Goal: Task Accomplishment & Management: Manage account settings

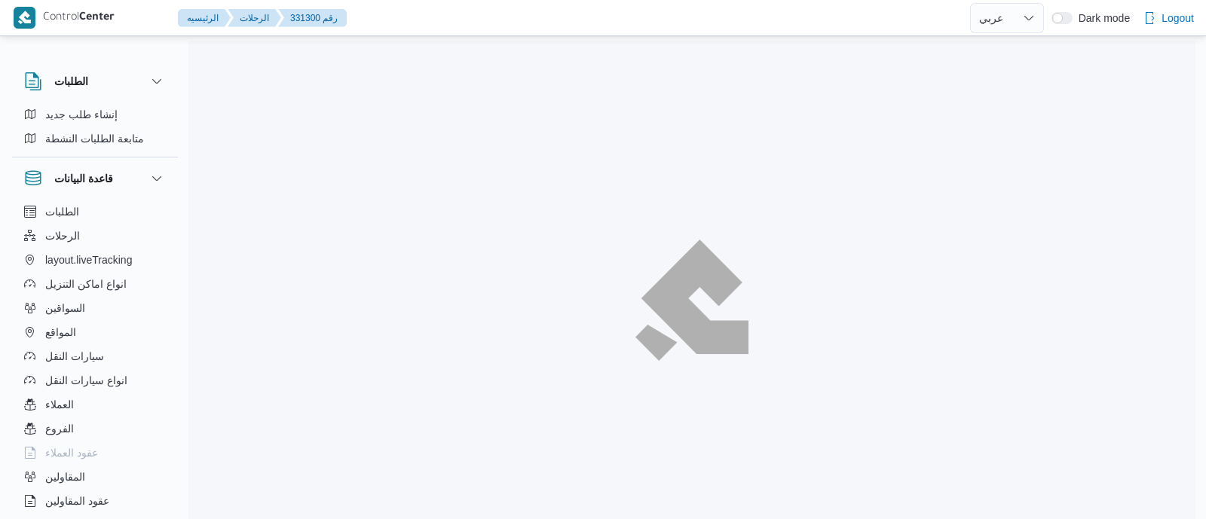
select select "ar"
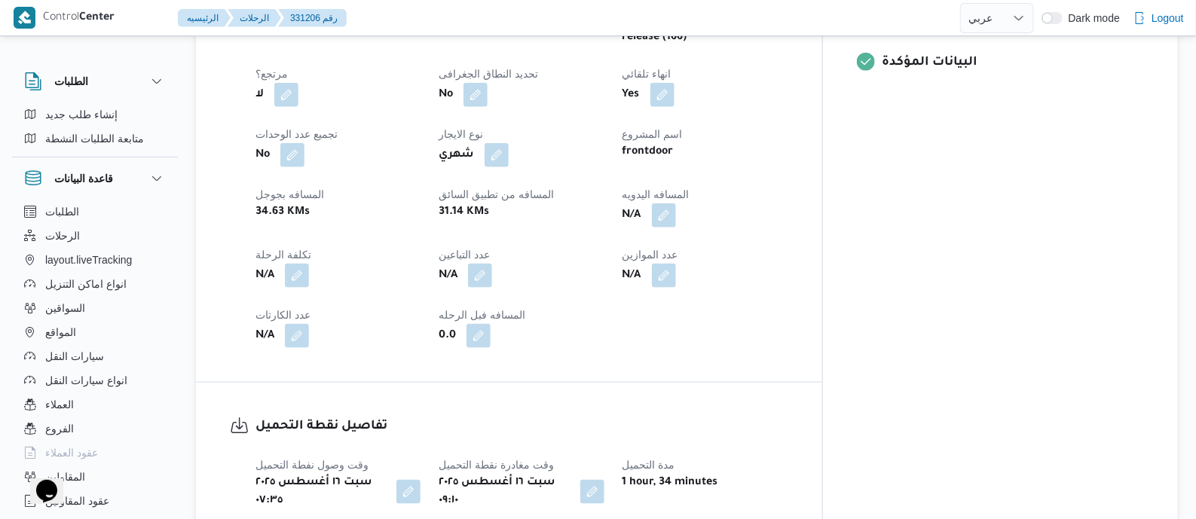
scroll to position [659, 0]
drag, startPoint x: 735, startPoint y: 198, endPoint x: 729, endPoint y: 258, distance: 59.8
click at [676, 202] on button "button" at bounding box center [664, 214] width 24 height 24
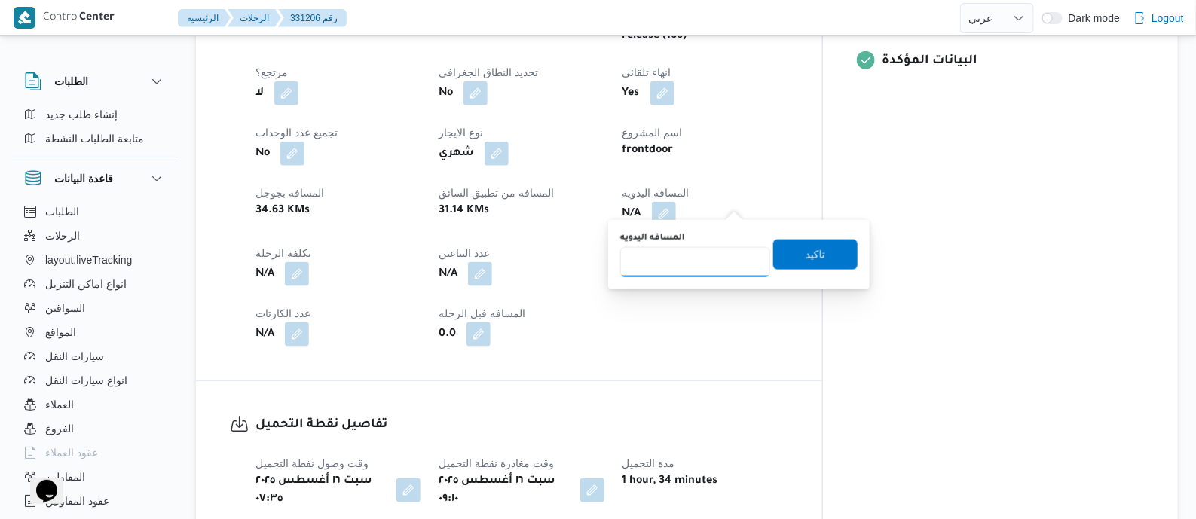
click at [720, 255] on input "المسافه اليدويه" at bounding box center [695, 262] width 150 height 30
type input "110"
click at [810, 256] on span "تاكيد" at bounding box center [816, 254] width 20 height 18
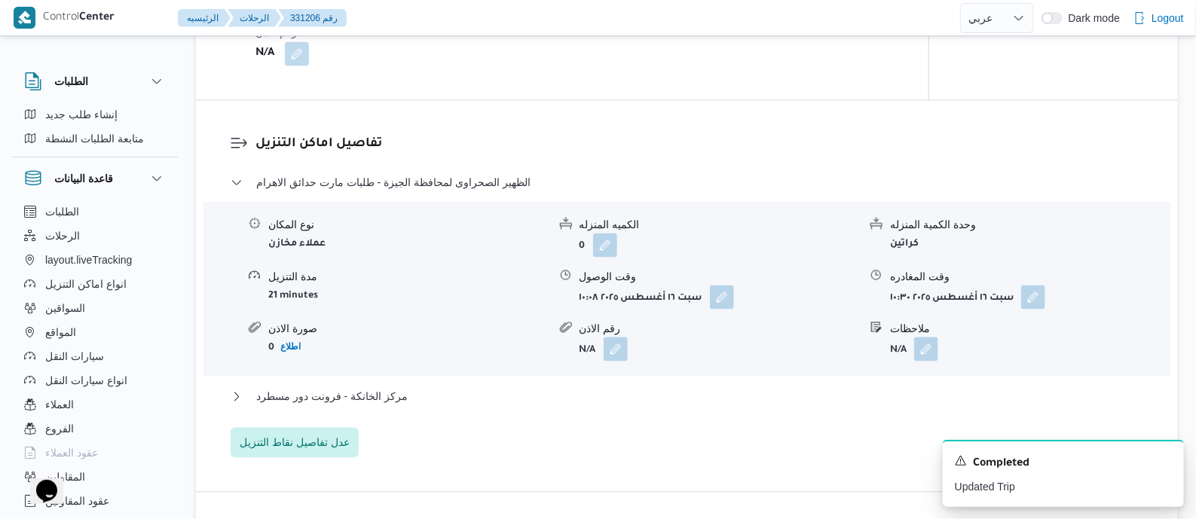
scroll to position [1318, 0]
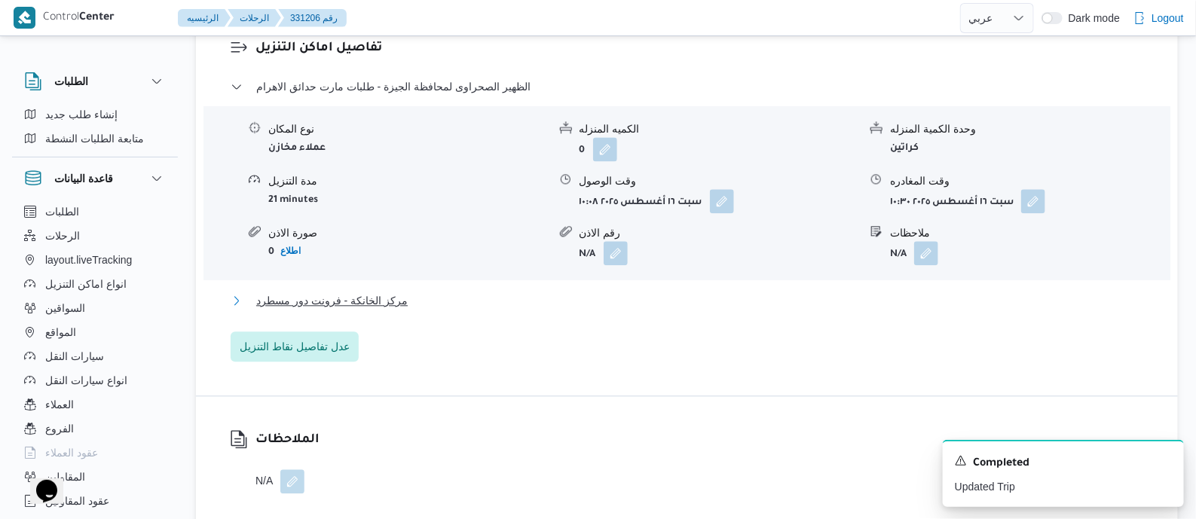
click at [350, 292] on span "مركز الخانكة - فرونت دور مسطرد" at bounding box center [331, 301] width 151 height 18
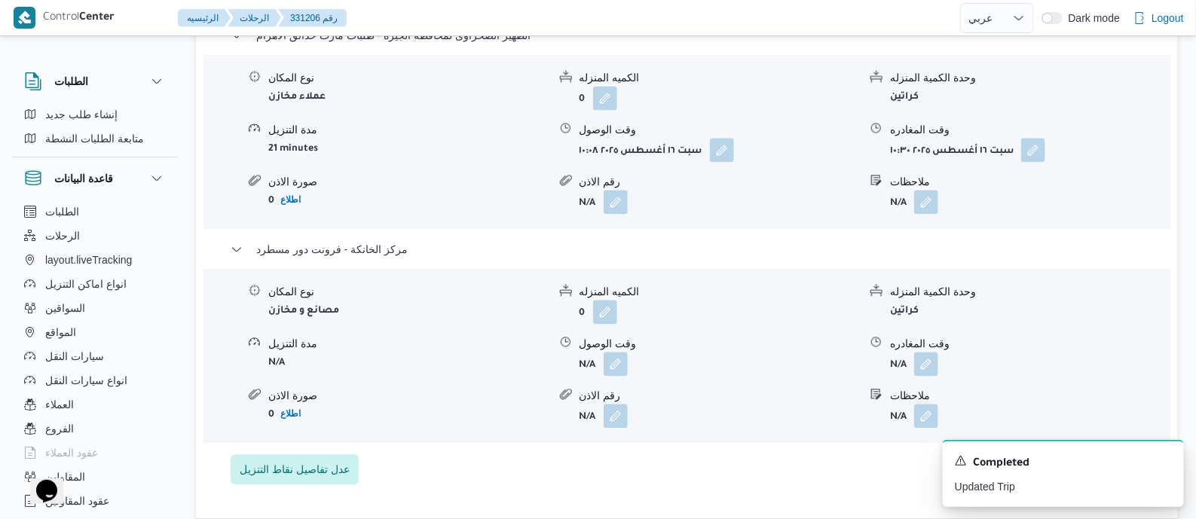
scroll to position [1412, 0]
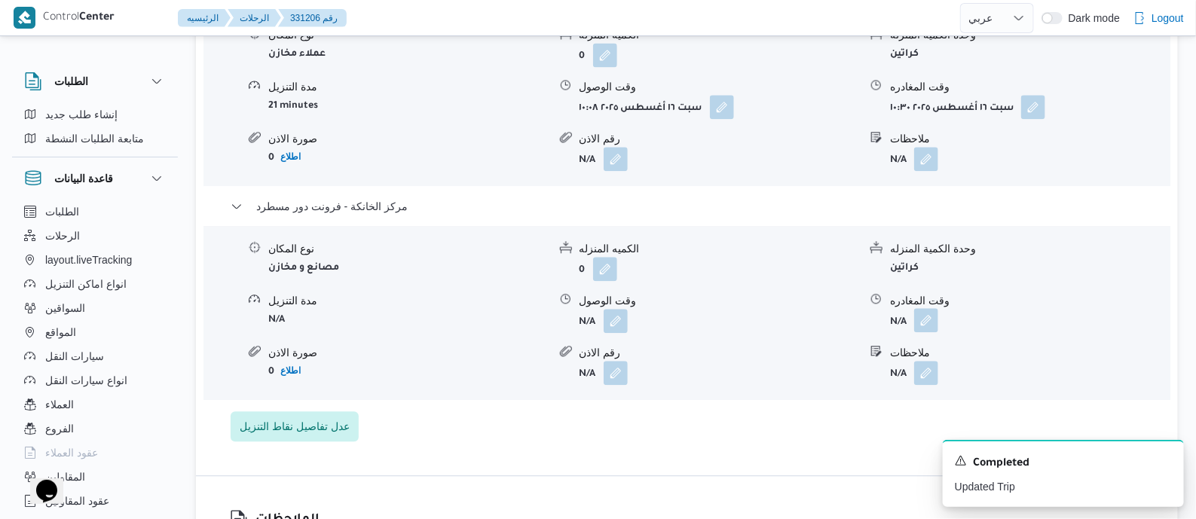
click at [930, 308] on button "button" at bounding box center [926, 320] width 24 height 24
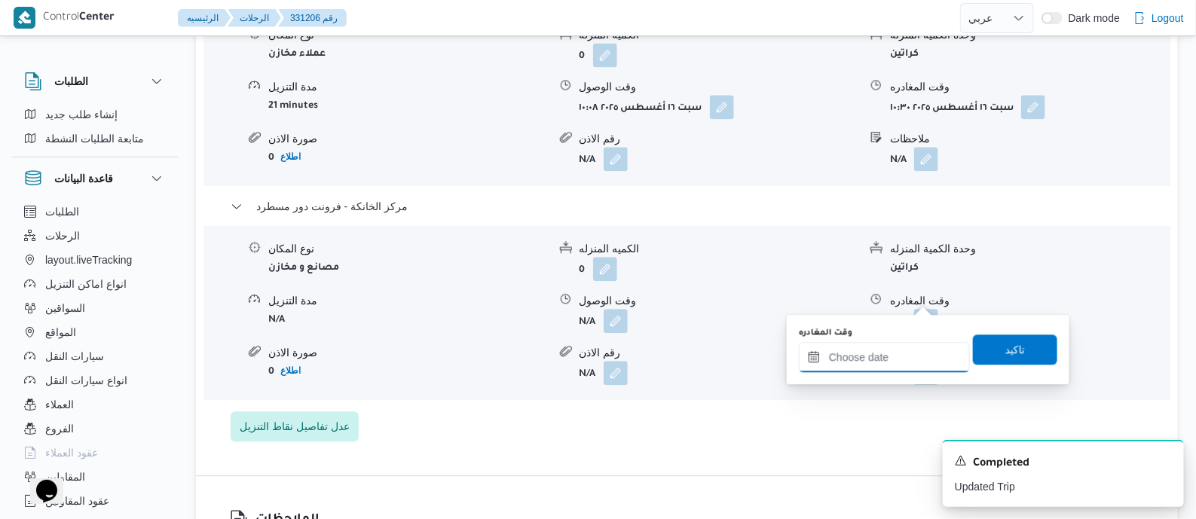
click at [905, 355] on input "وقت المغادره" at bounding box center [884, 357] width 171 height 30
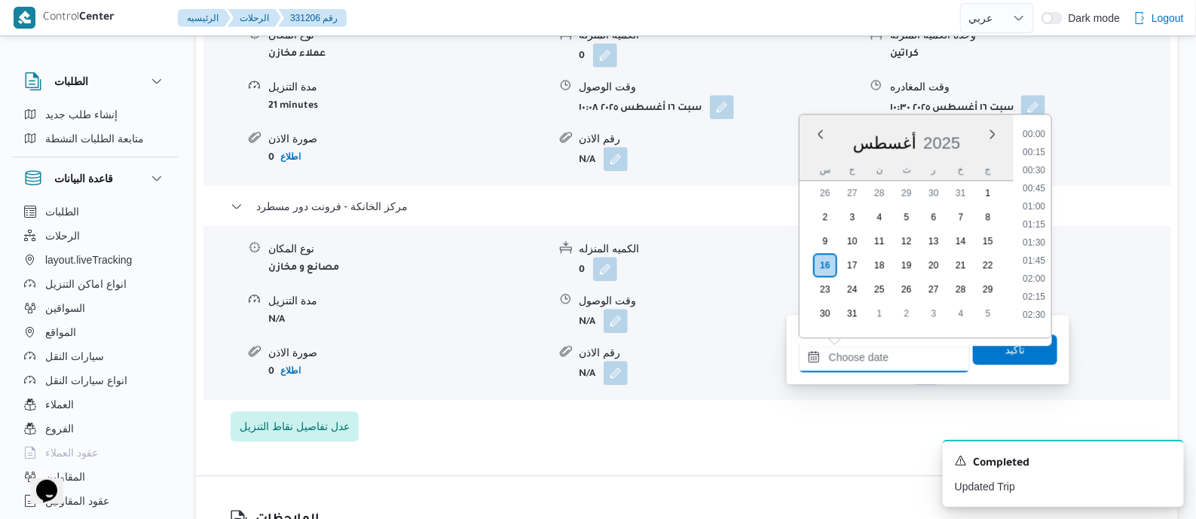
scroll to position [1163, 0]
click at [1037, 234] on li "17:30" at bounding box center [1034, 236] width 35 height 15
type input "[DATE] ١٧:٣٠"
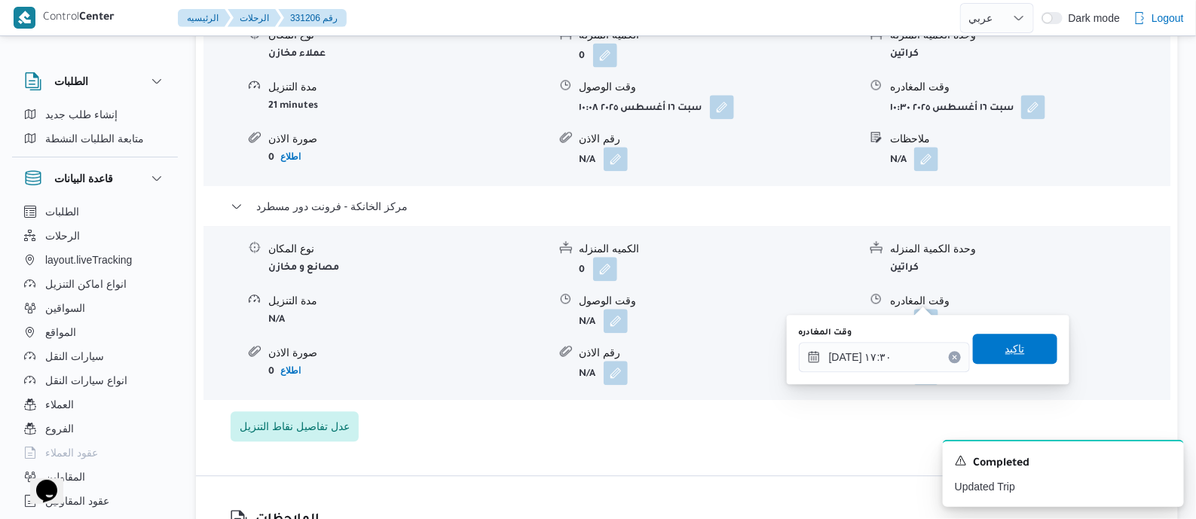
click at [1010, 344] on span "تاكيد" at bounding box center [1015, 349] width 20 height 18
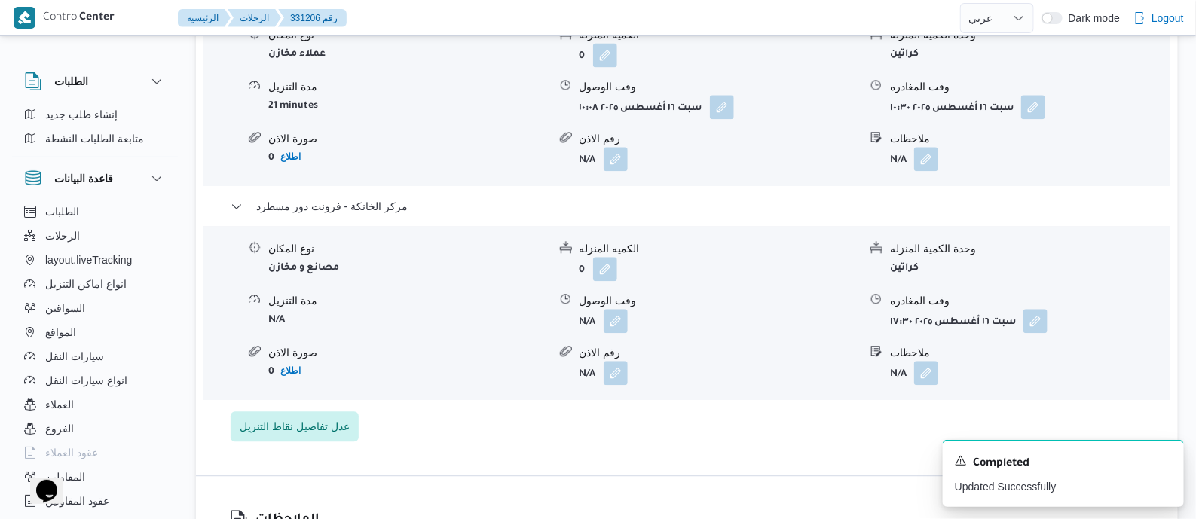
scroll to position [0, 0]
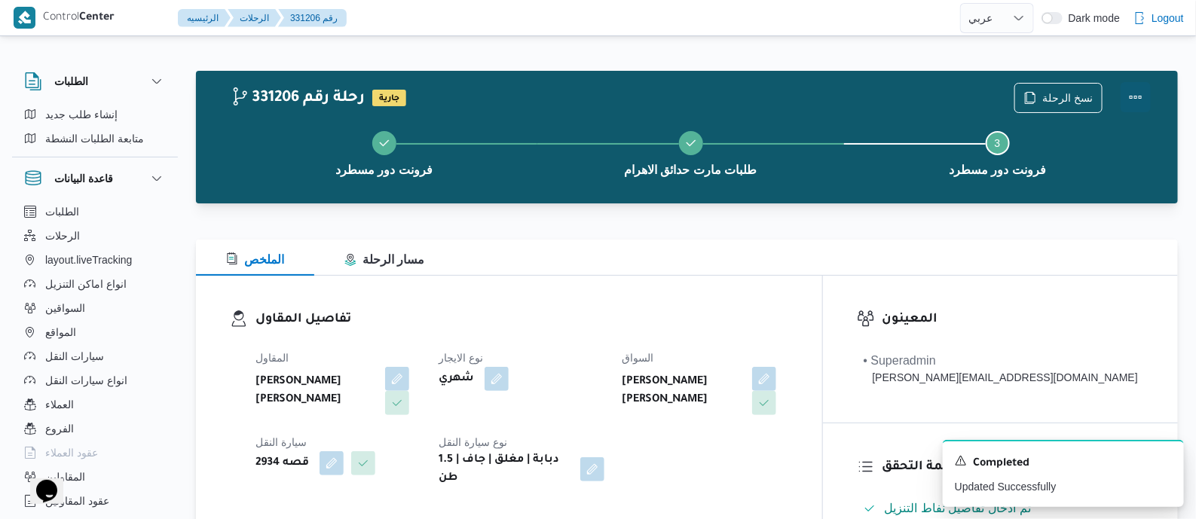
click at [1132, 96] on button "Actions" at bounding box center [1136, 97] width 30 height 30
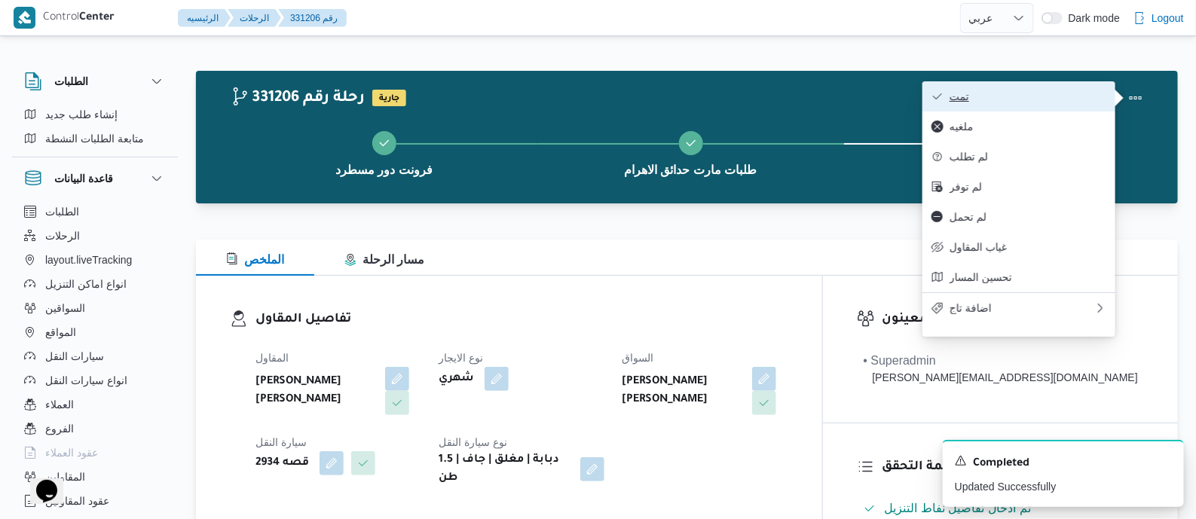
drag, startPoint x: 1123, startPoint y: 96, endPoint x: 1106, endPoint y: 98, distance: 16.7
click at [1106, 98] on button "تمت" at bounding box center [1018, 96] width 193 height 30
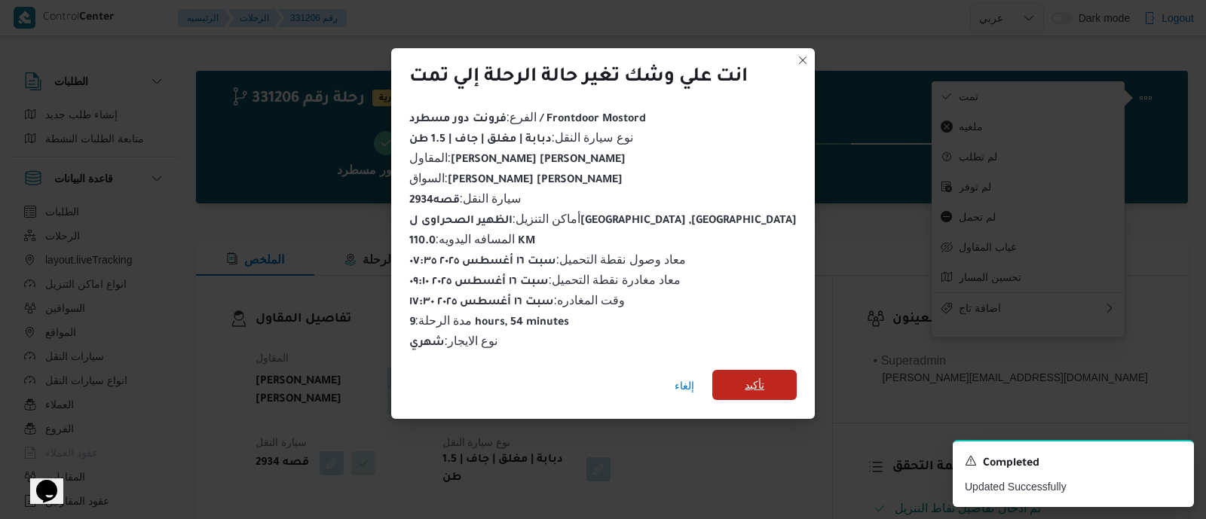
click at [750, 379] on span "تأكيد" at bounding box center [754, 385] width 84 height 30
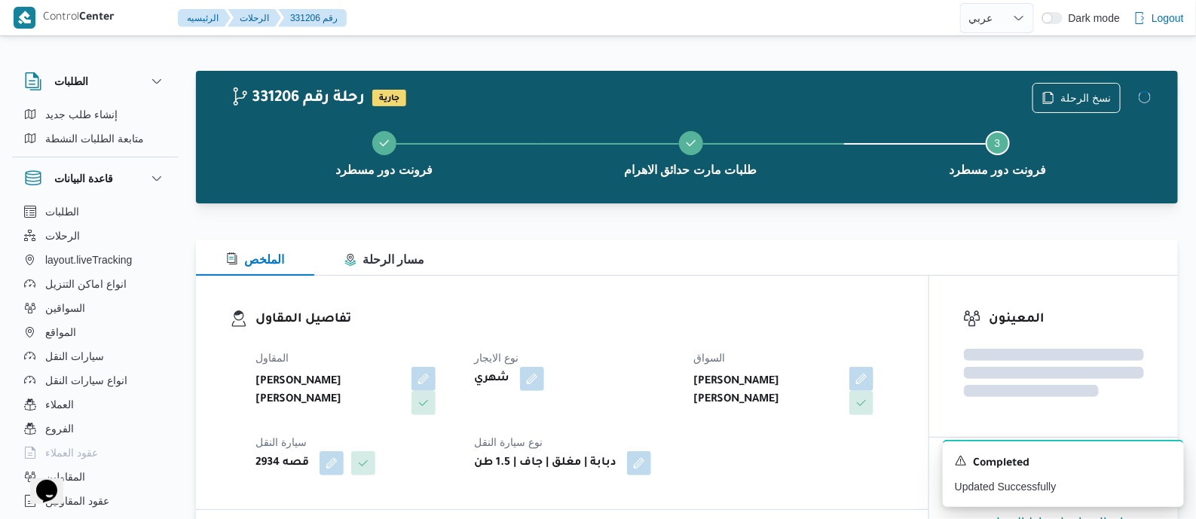
click at [686, 308] on div "تفاصيل المقاول المقاول عبدالله عيد عبدالسلام عبدالحافظ نوع الايجار شهري السواق …" at bounding box center [562, 393] width 732 height 234
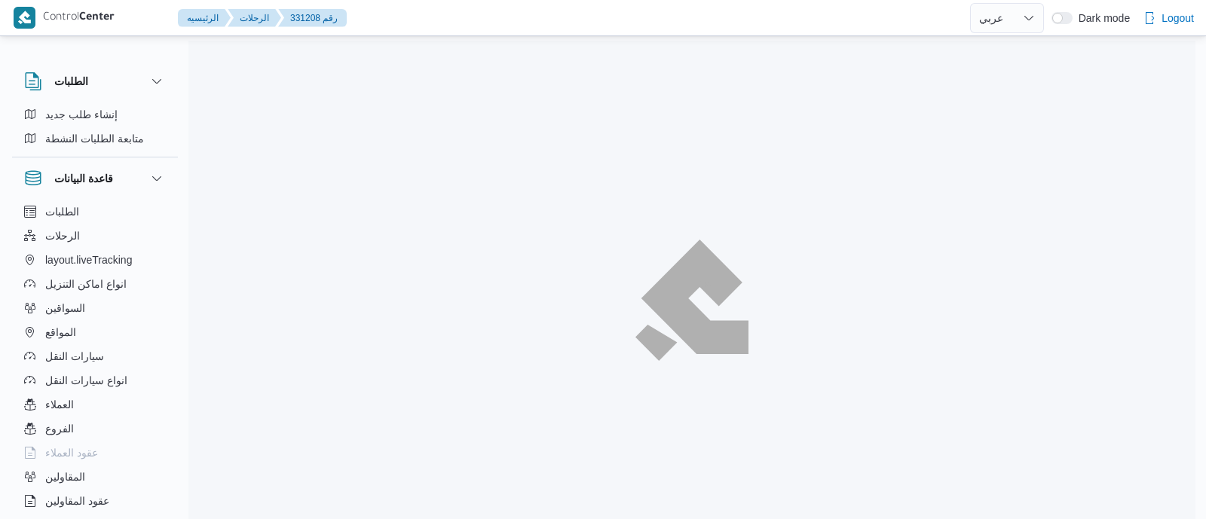
select select "ar"
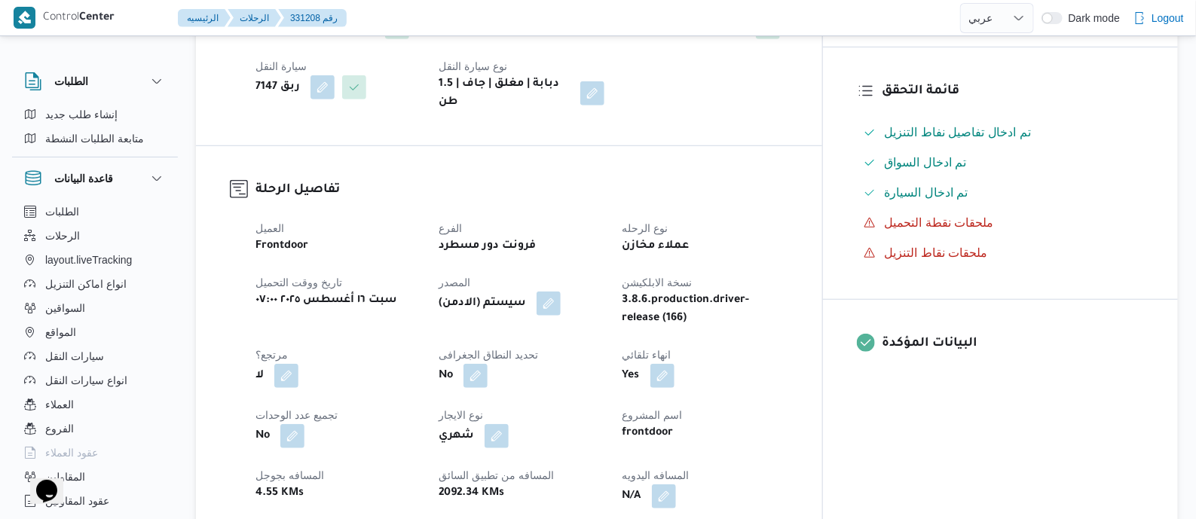
scroll to position [565, 0]
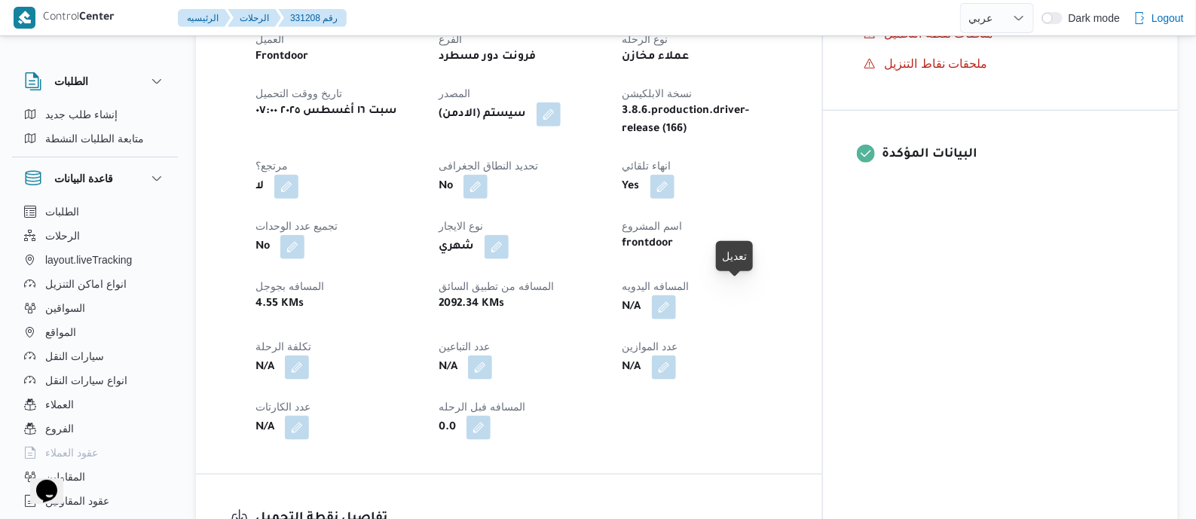
drag, startPoint x: 741, startPoint y: 295, endPoint x: 689, endPoint y: 378, distance: 97.4
click at [676, 295] on button "button" at bounding box center [664, 307] width 24 height 24
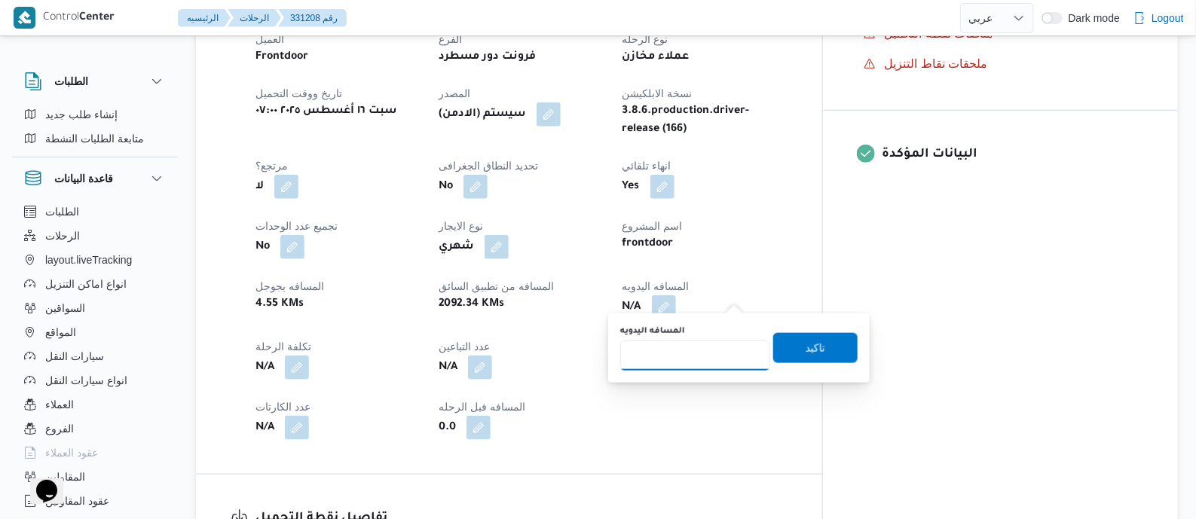
click at [702, 353] on input "المسافه اليدويه" at bounding box center [695, 356] width 150 height 30
type input "110"
click at [810, 347] on span "تاكيد" at bounding box center [816, 347] width 20 height 18
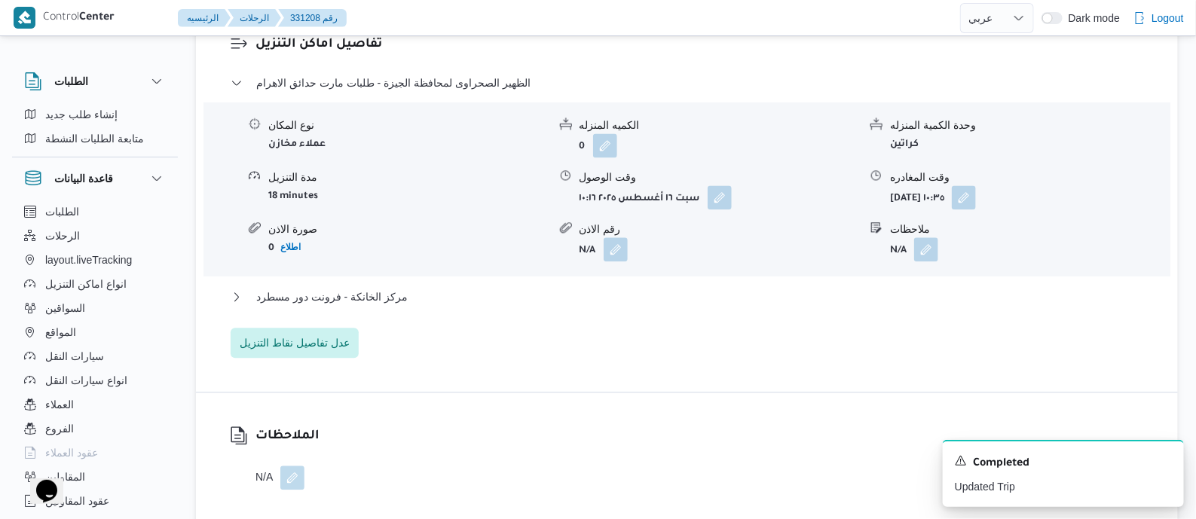
scroll to position [1318, 0]
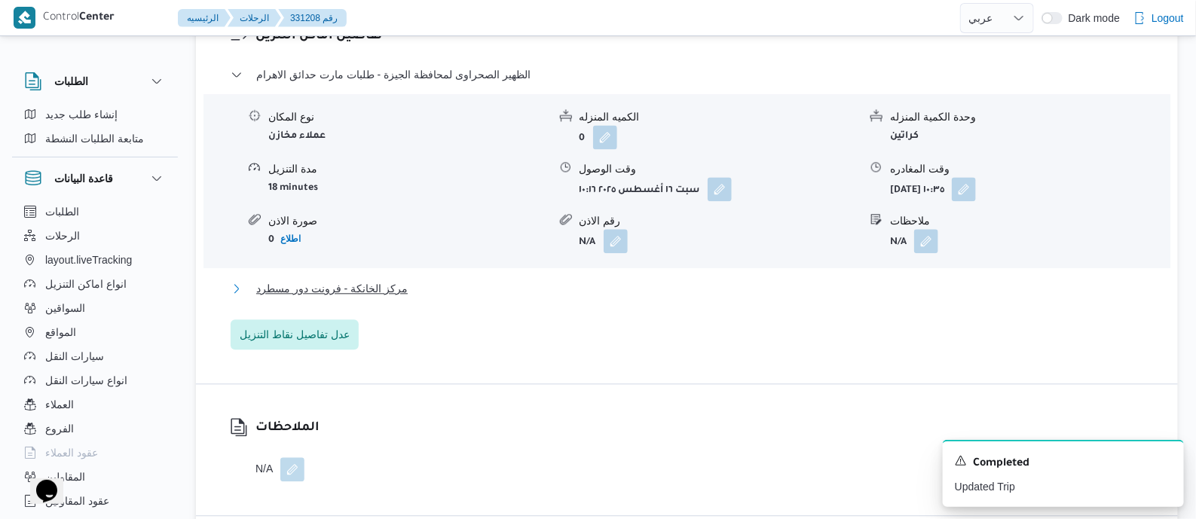
click at [346, 280] on span "مركز الخانكة - فرونت دور مسطرد" at bounding box center [331, 289] width 151 height 18
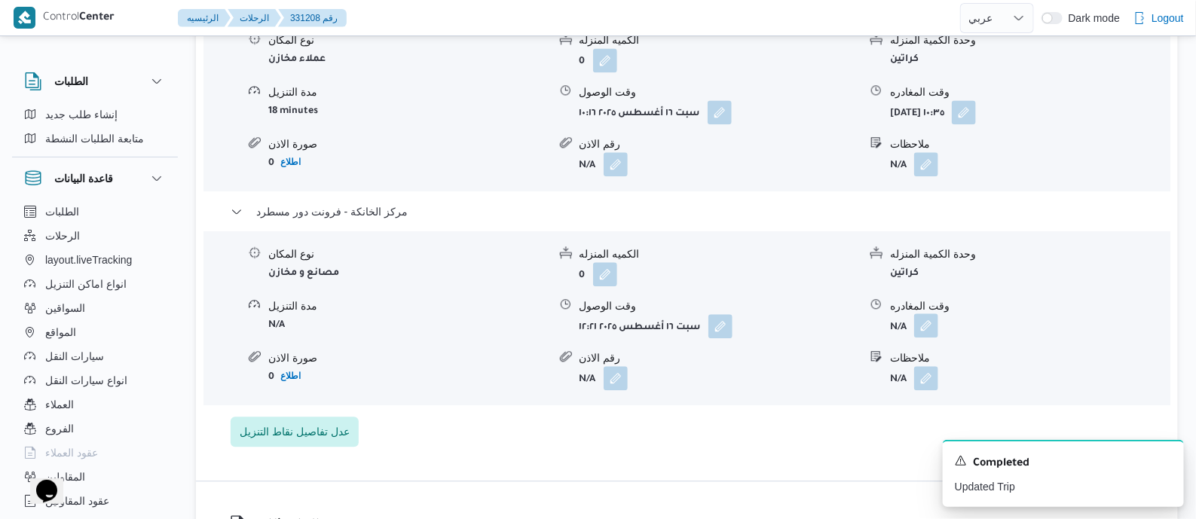
scroll to position [1412, 0]
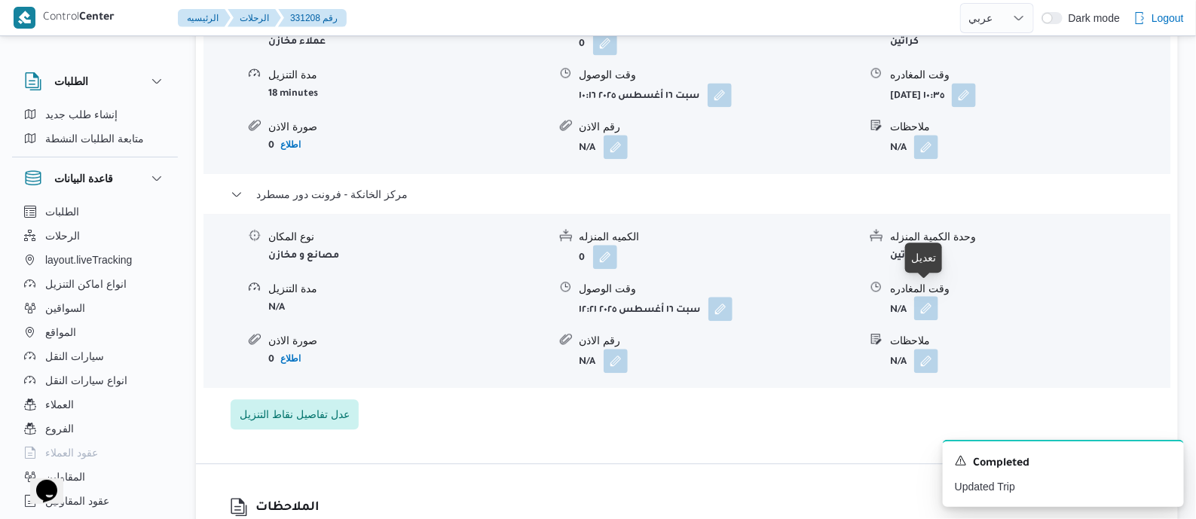
click at [927, 298] on button "button" at bounding box center [926, 308] width 24 height 24
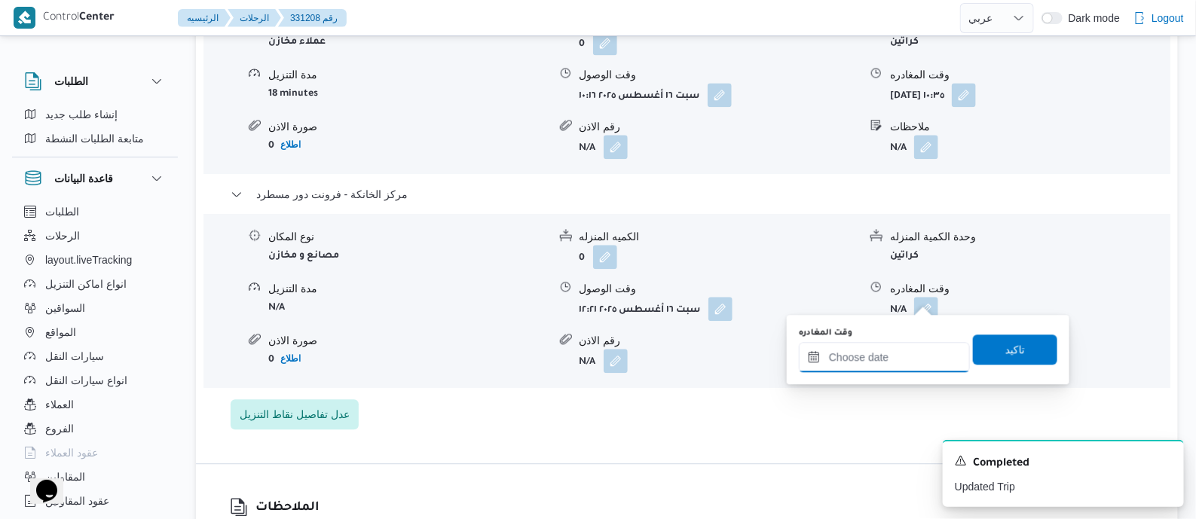
click at [916, 356] on input "وقت المغادره" at bounding box center [884, 357] width 171 height 30
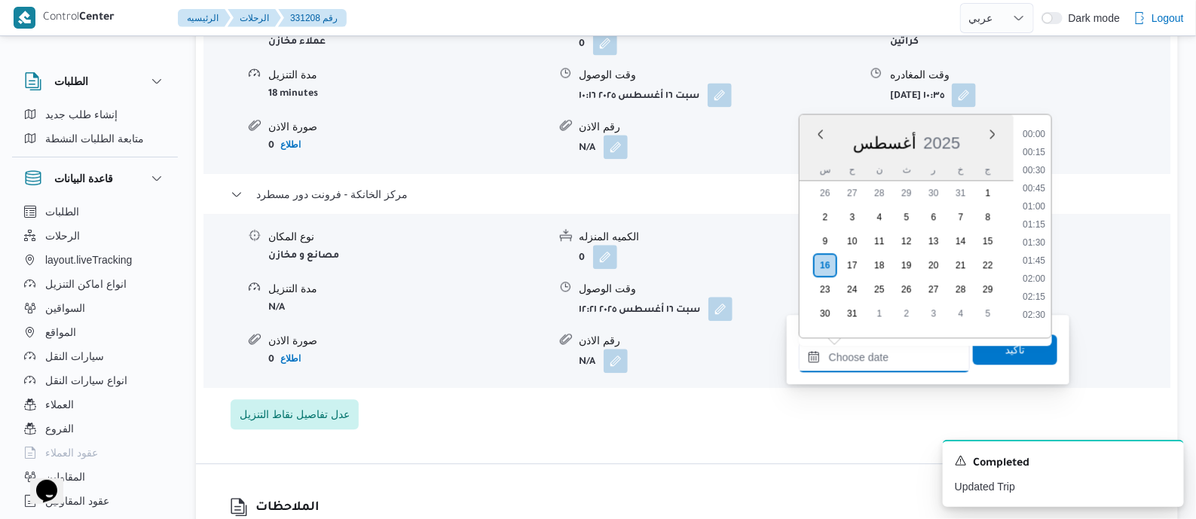
scroll to position [1163, 0]
click at [1039, 234] on li "17:30" at bounding box center [1034, 236] width 35 height 15
type input "١٦/٠٨/٢٠٢٥ ١٧:٣٠"
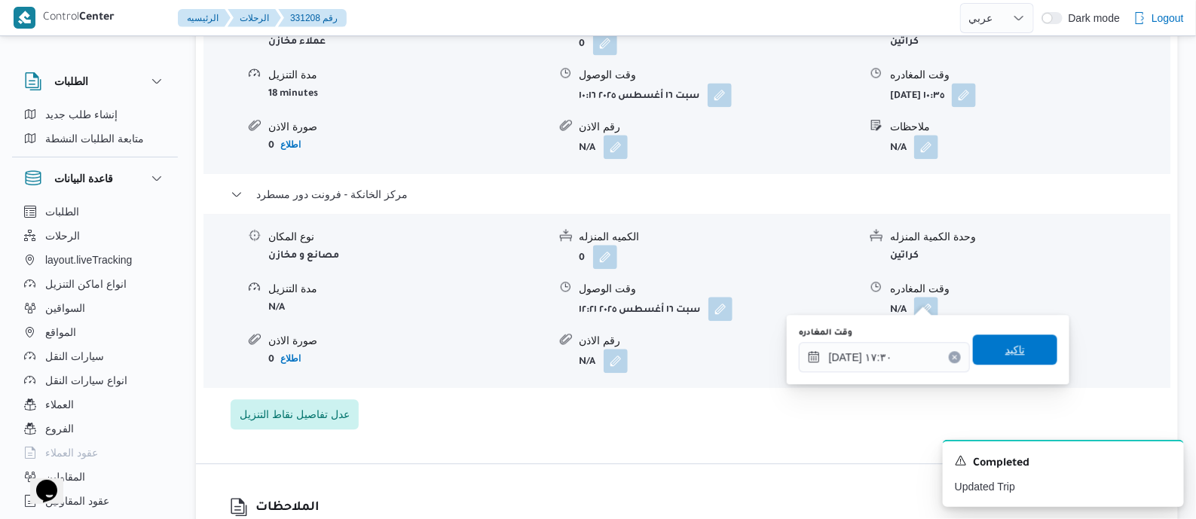
drag, startPoint x: 1016, startPoint y: 360, endPoint x: 1003, endPoint y: 356, distance: 13.6
click at [1015, 362] on span "تاكيد" at bounding box center [1015, 350] width 84 height 30
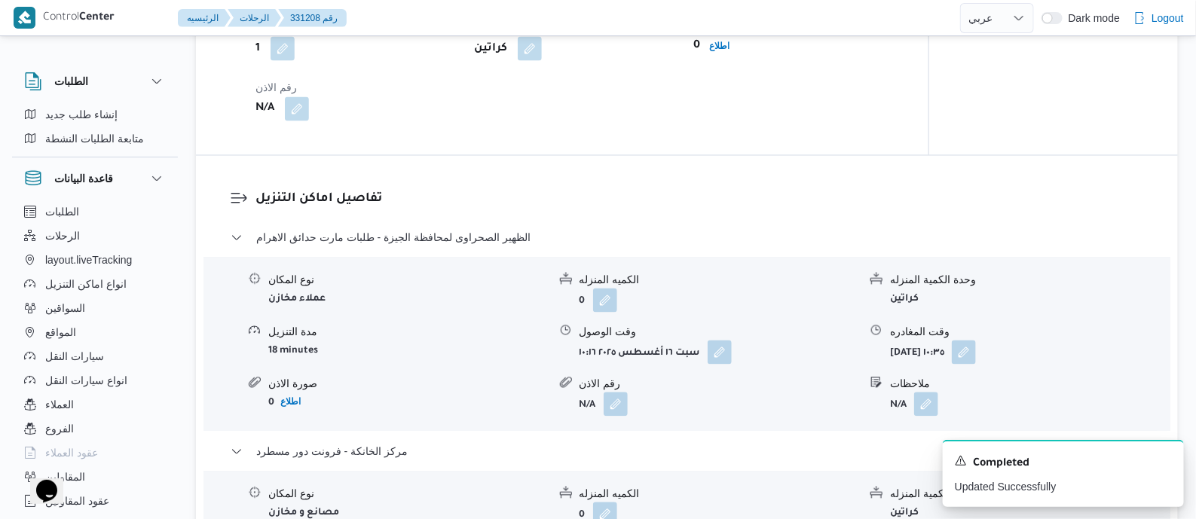
scroll to position [942, 0]
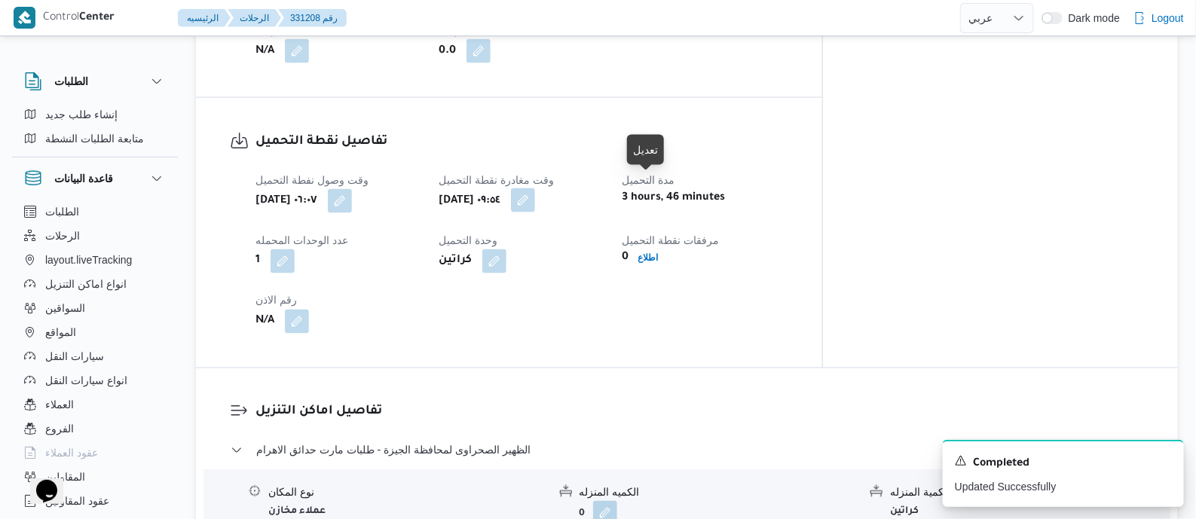
click at [535, 188] on button "button" at bounding box center [523, 200] width 24 height 24
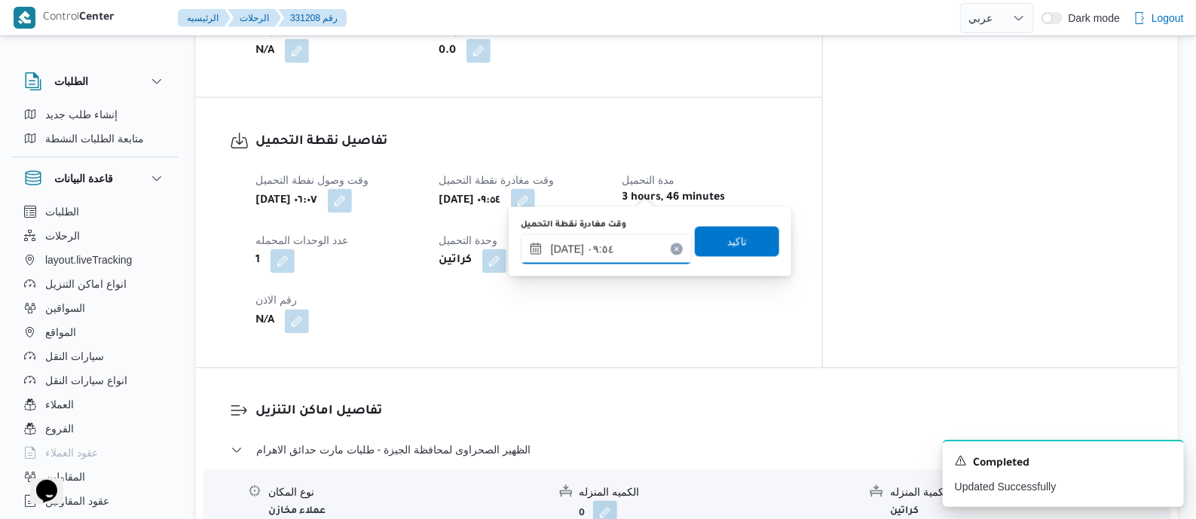
click at [631, 248] on input "١٦/٠٨/٢٠٢٥ ٠٩:٥٤" at bounding box center [606, 249] width 171 height 30
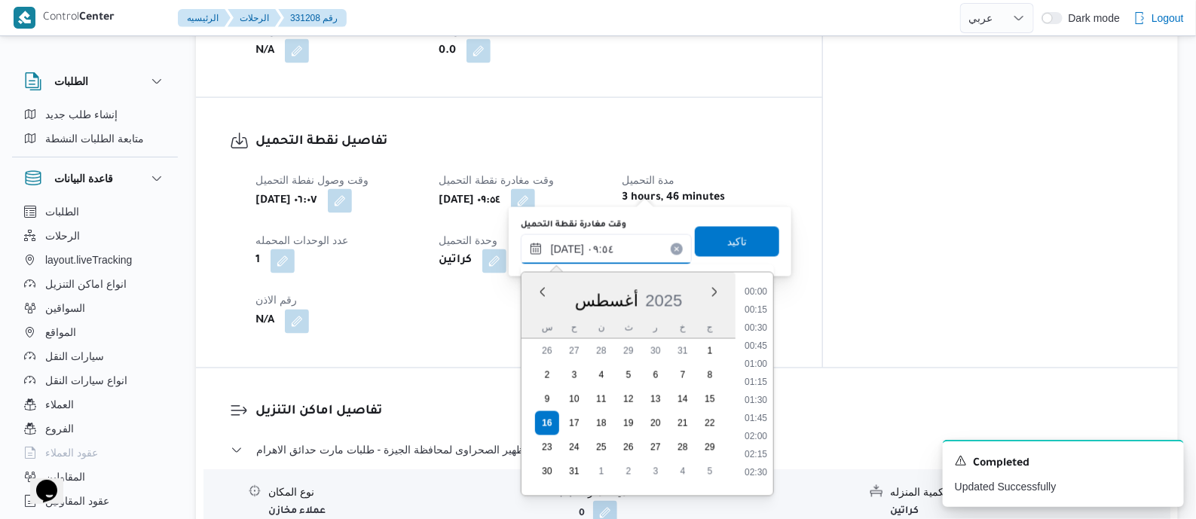
scroll to position [602, 0]
click at [752, 298] on li "08:30" at bounding box center [755, 305] width 35 height 15
type input "١٦/٠٨/٢٠٢٥ ٠٨:٣٠"
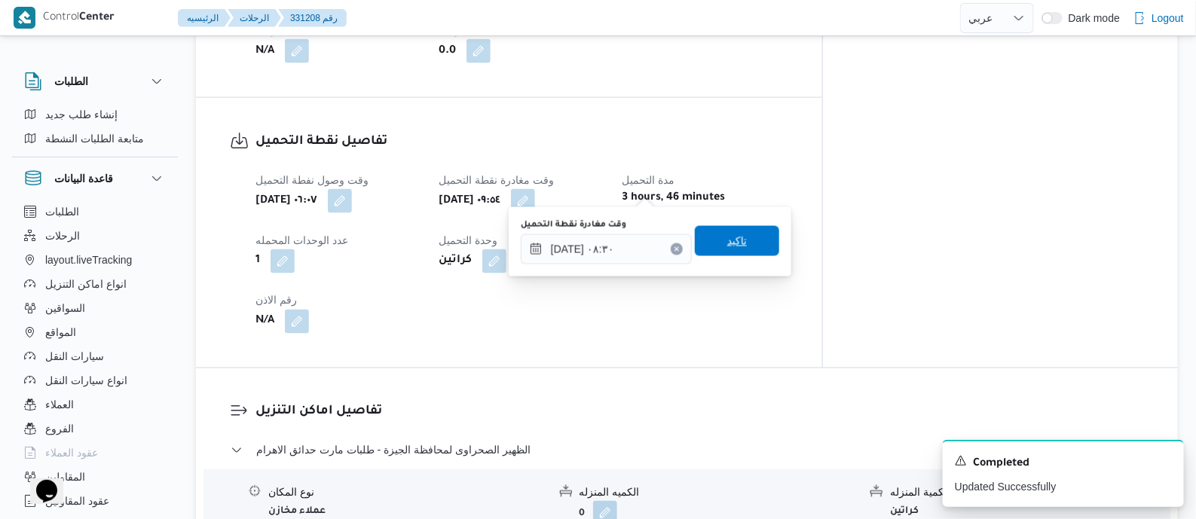
click at [742, 241] on span "تاكيد" at bounding box center [737, 241] width 84 height 30
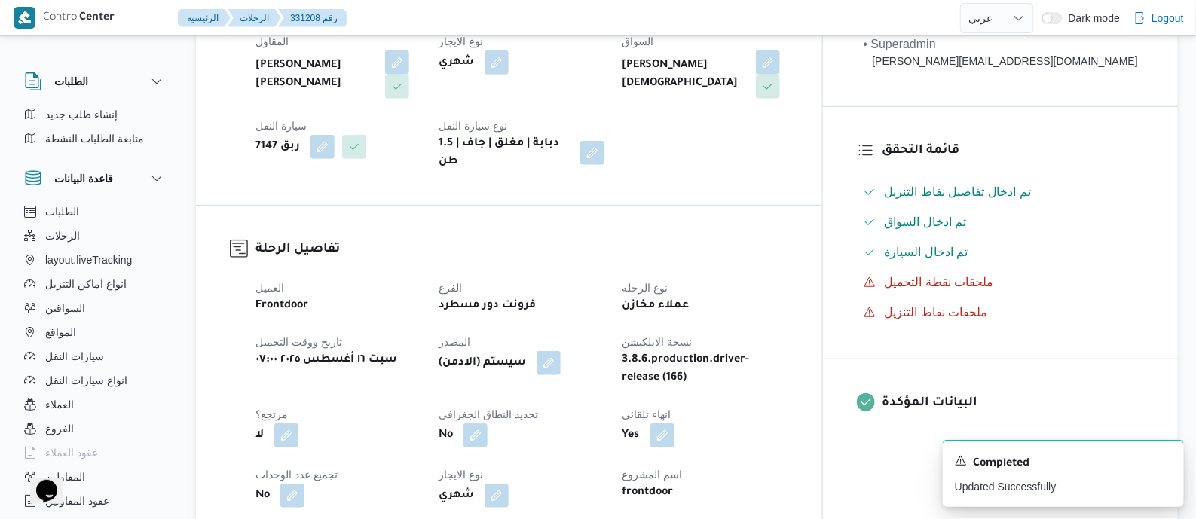
scroll to position [0, 0]
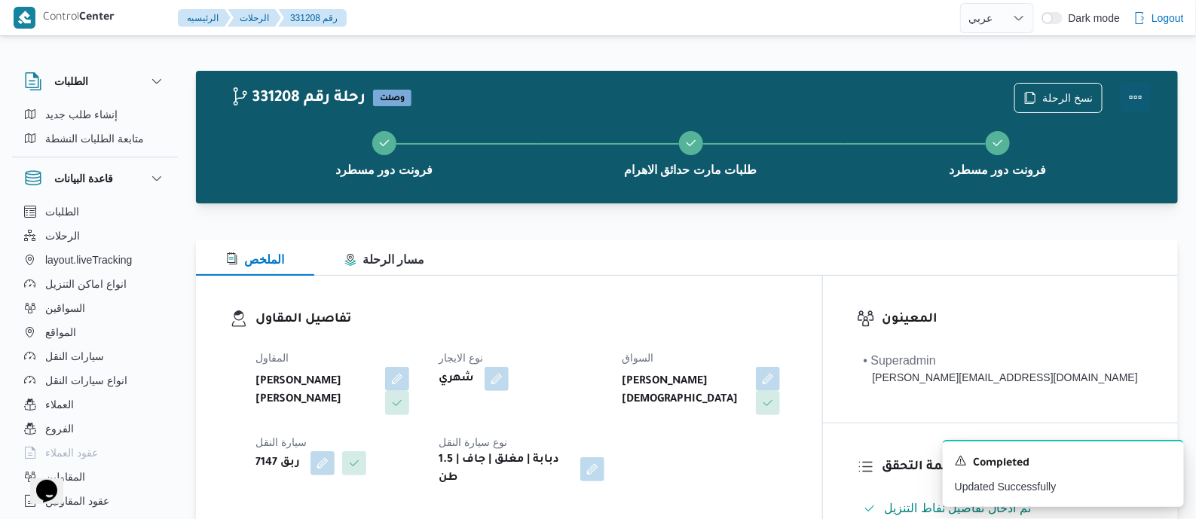
click at [1130, 90] on button "Actions" at bounding box center [1136, 97] width 30 height 30
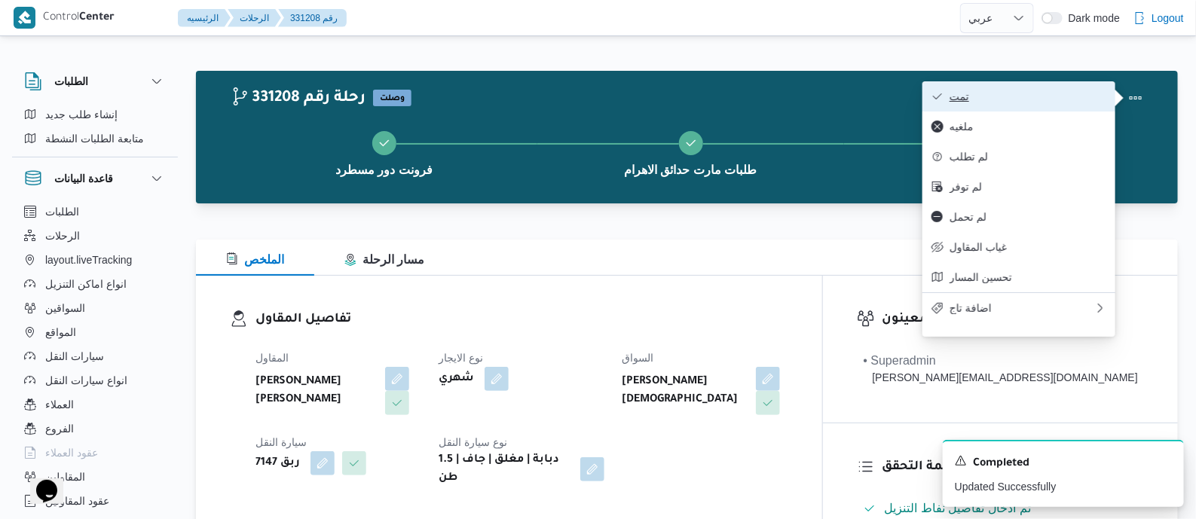
click at [1055, 94] on span "تمت" at bounding box center [1027, 96] width 157 height 12
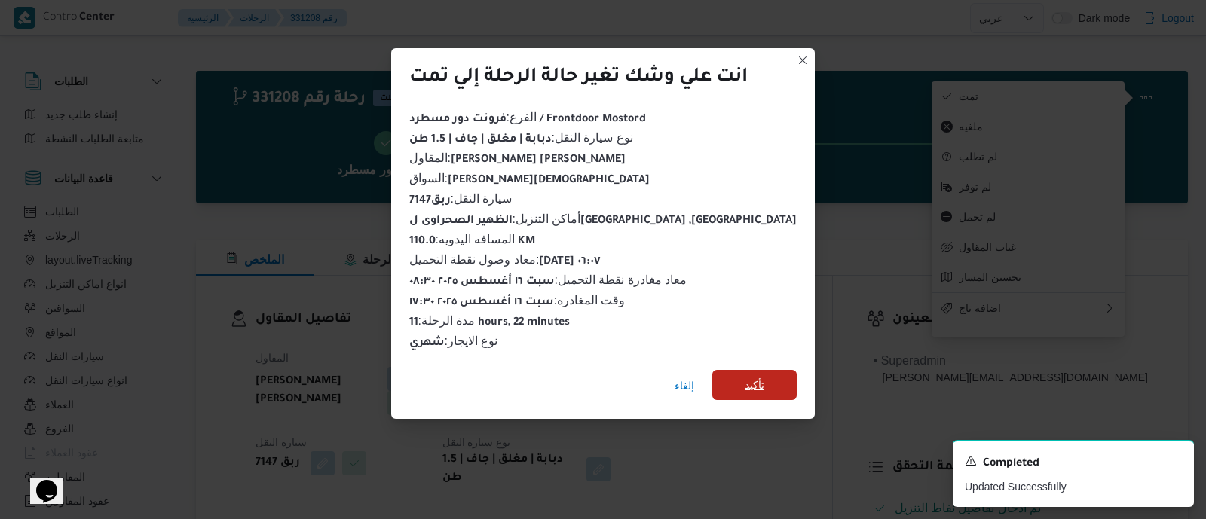
click at [744, 378] on span "تأكيد" at bounding box center [754, 385] width 20 height 18
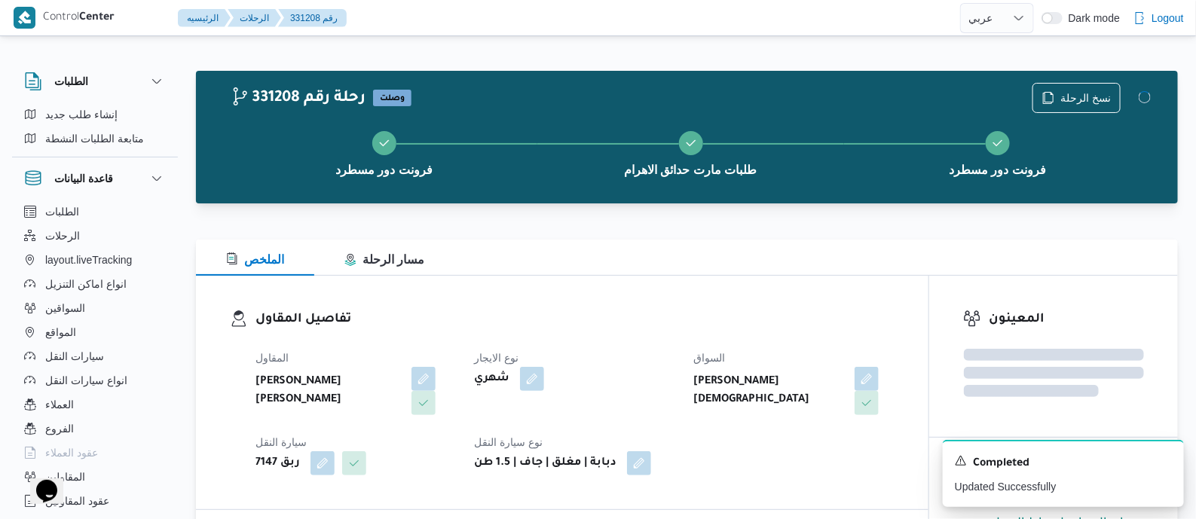
click at [599, 332] on dl "تفاصيل المقاول المقاول عبدالله عيد عبدالسلام عبدالحافظ نوع الايجار شهري السواق …" at bounding box center [574, 393] width 639 height 166
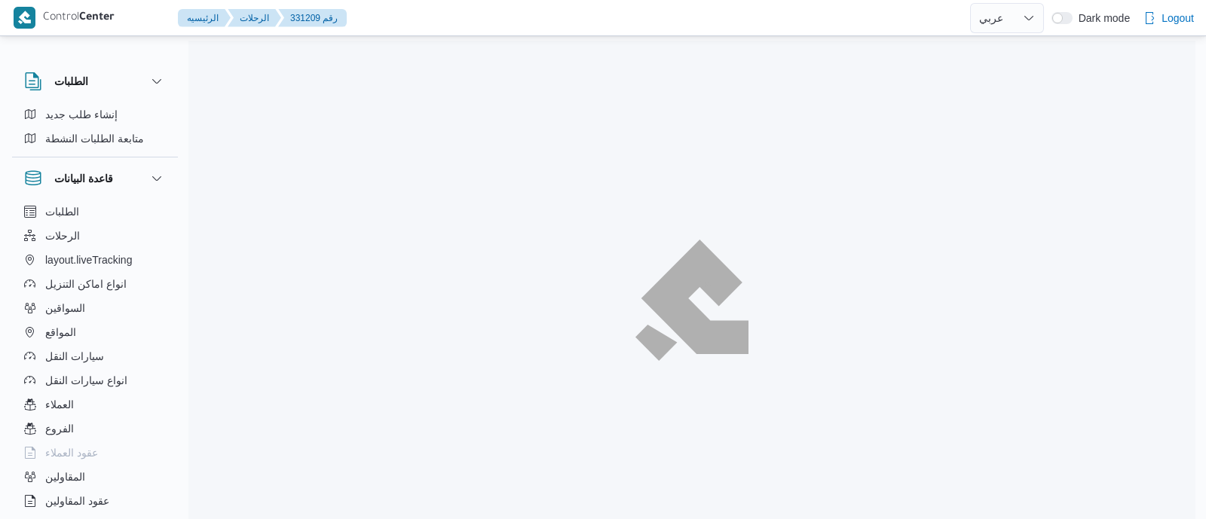
select select "ar"
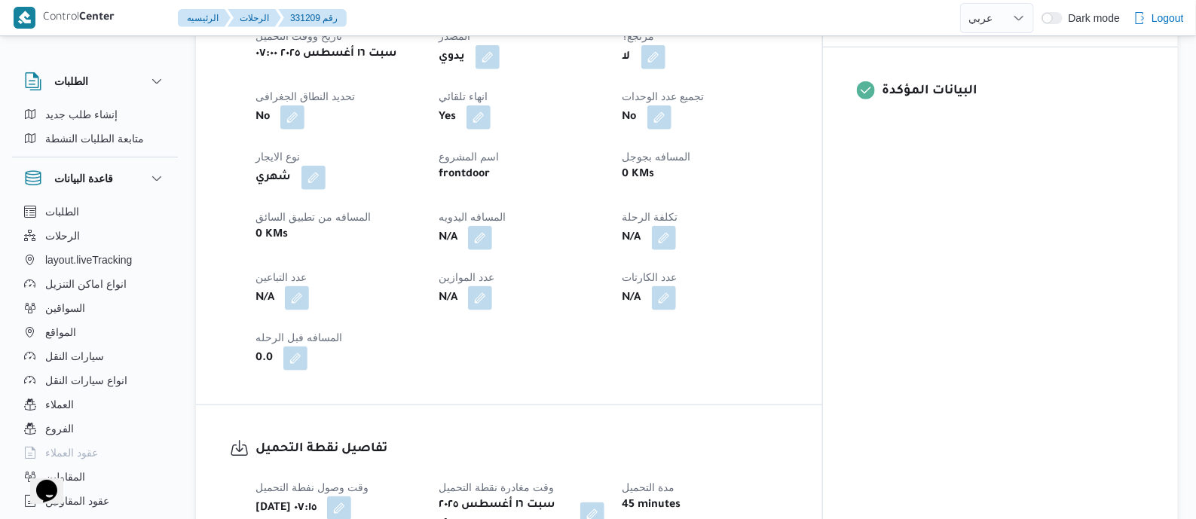
scroll to position [659, 0]
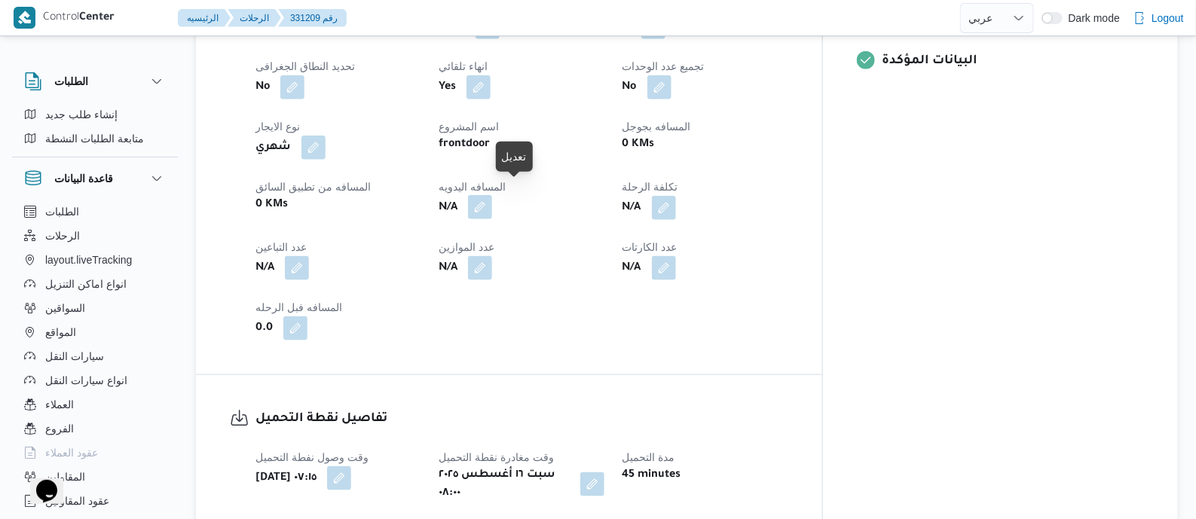
click at [492, 196] on button "button" at bounding box center [480, 207] width 24 height 24
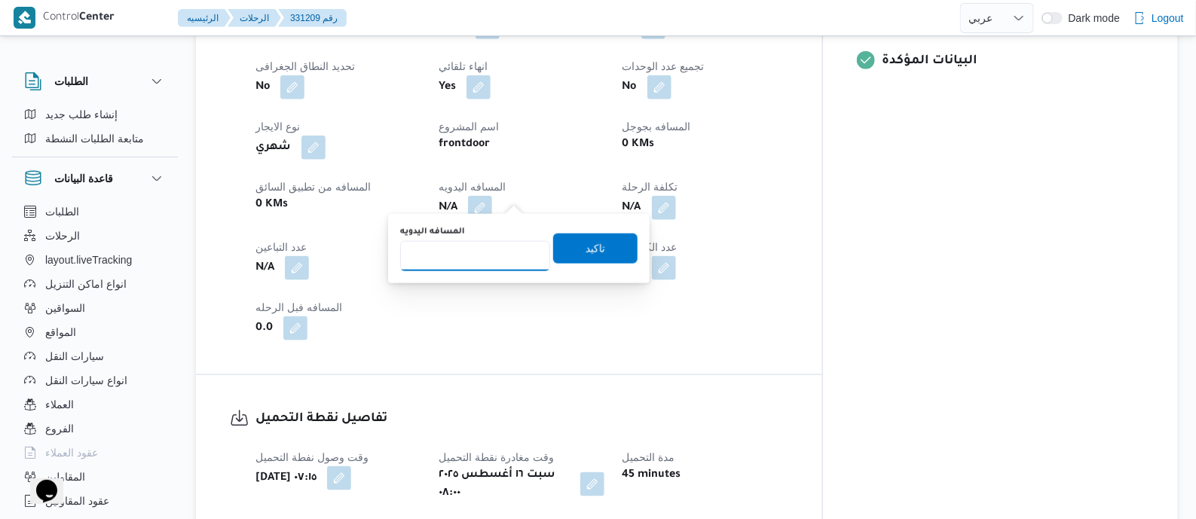
click at [490, 249] on input "المسافه اليدويه" at bounding box center [475, 256] width 150 height 30
type input "125"
click at [610, 246] on span "تاكيد" at bounding box center [595, 248] width 84 height 30
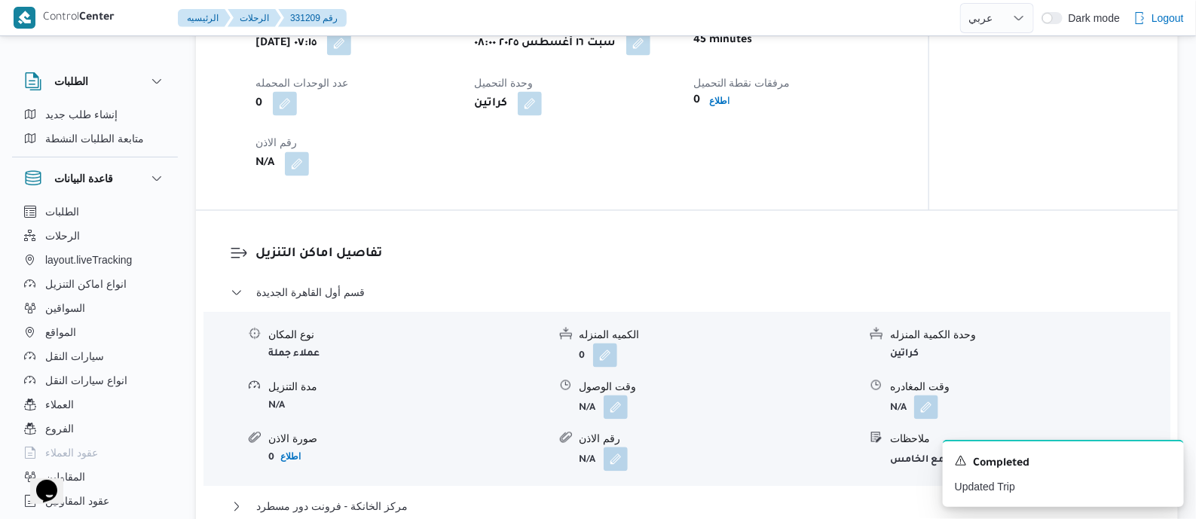
scroll to position [1318, 0]
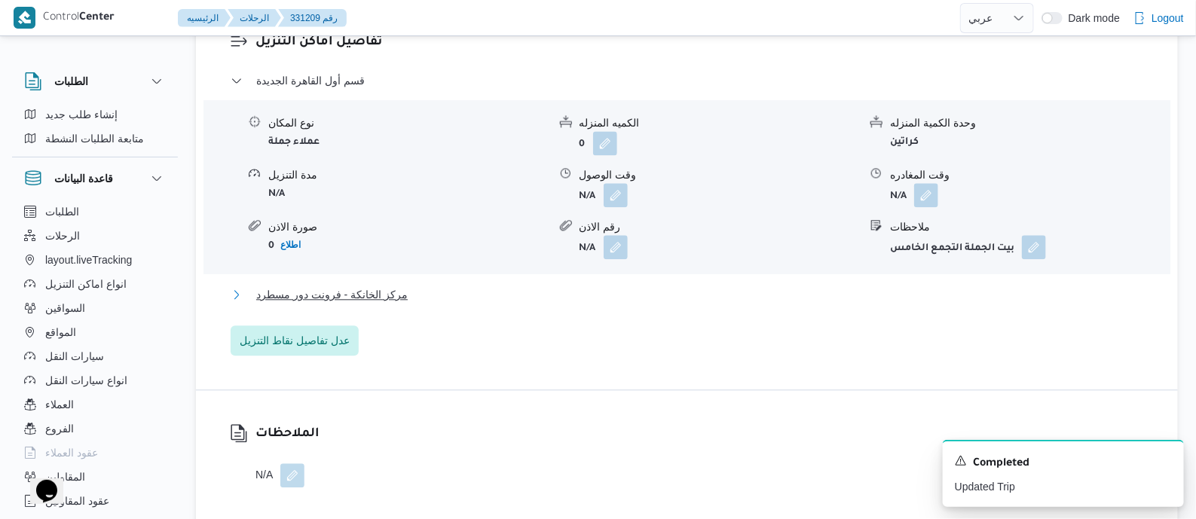
click at [337, 286] on span "مركز الخانكة - فرونت دور مسطرد" at bounding box center [331, 295] width 151 height 18
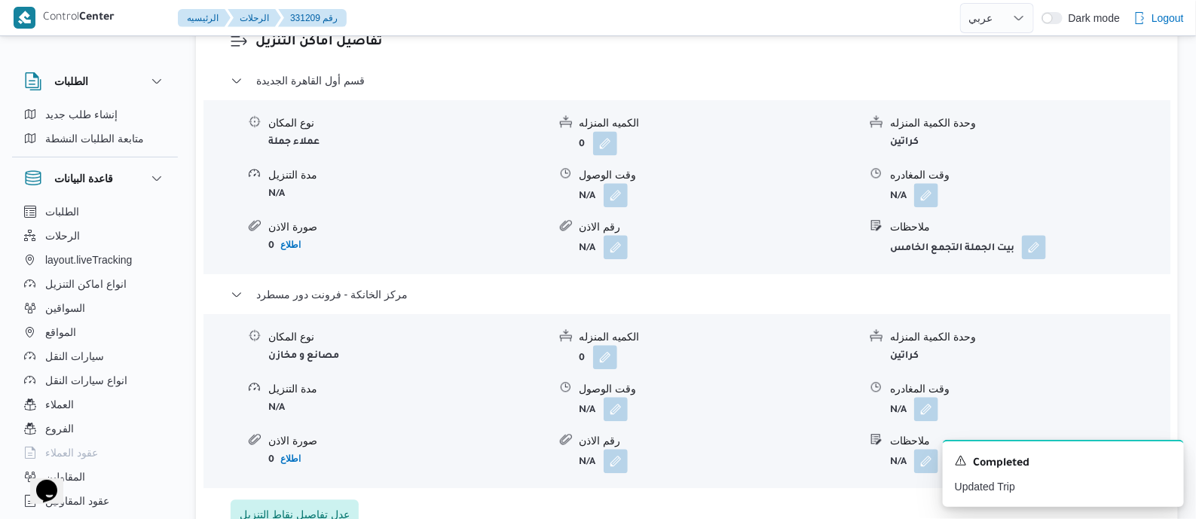
scroll to position [1506, 0]
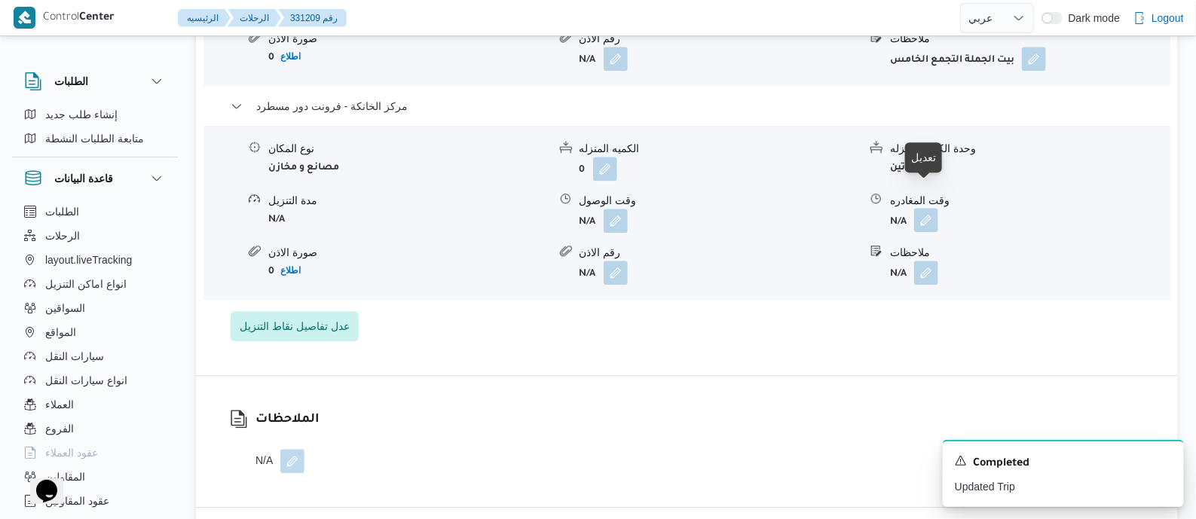
click at [928, 208] on button "button" at bounding box center [926, 220] width 24 height 24
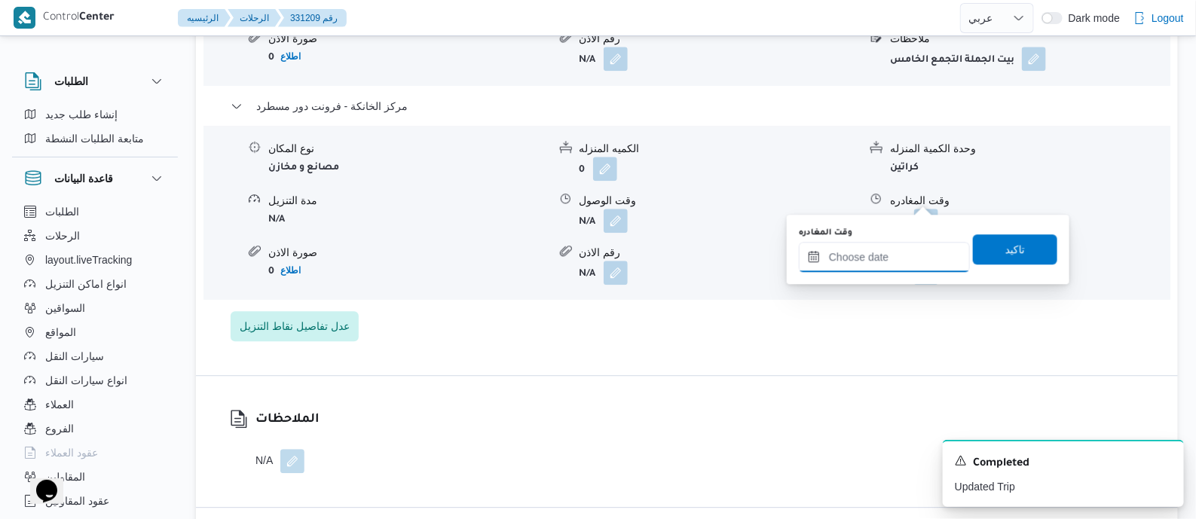
click at [919, 255] on input "وقت المغادره" at bounding box center [884, 257] width 171 height 30
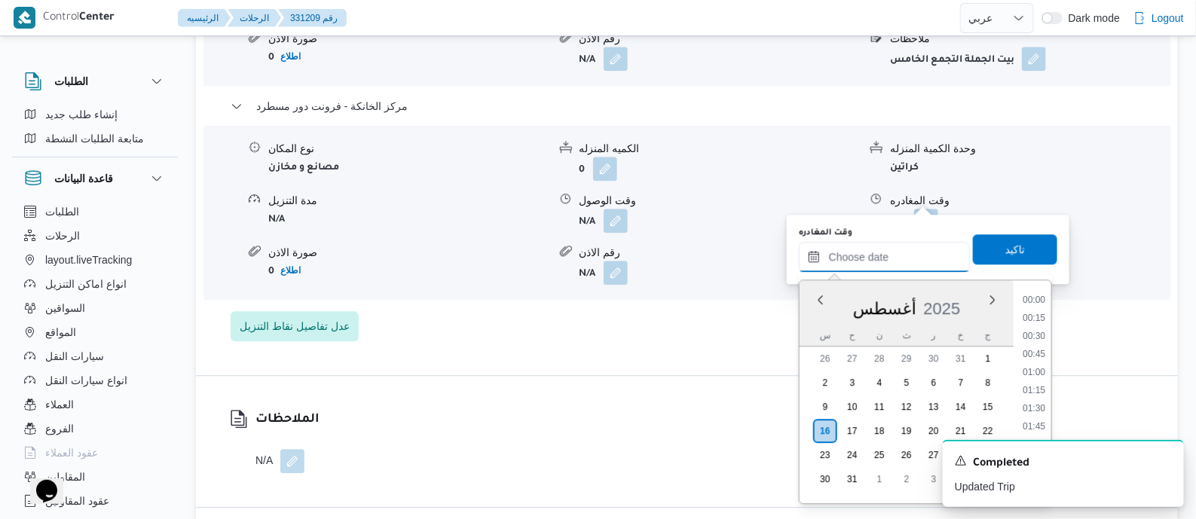
scroll to position [1163, 0]
click at [1035, 365] on li "17:00" at bounding box center [1034, 366] width 35 height 15
type input "١٦/٠٨/٢٠٢٥ ١٧:٠٠"
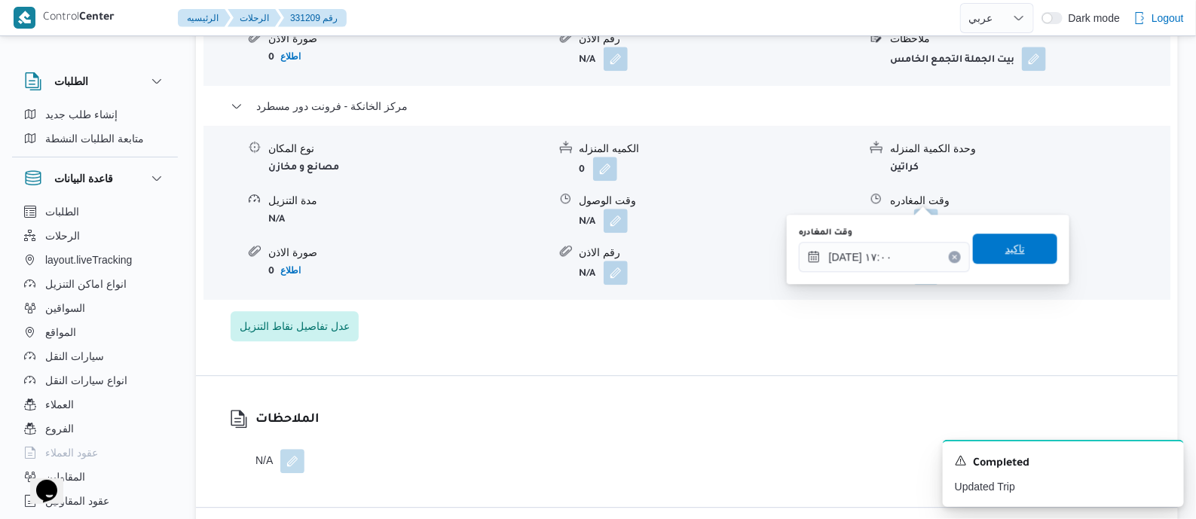
click at [1020, 235] on span "تاكيد" at bounding box center [1015, 249] width 84 height 30
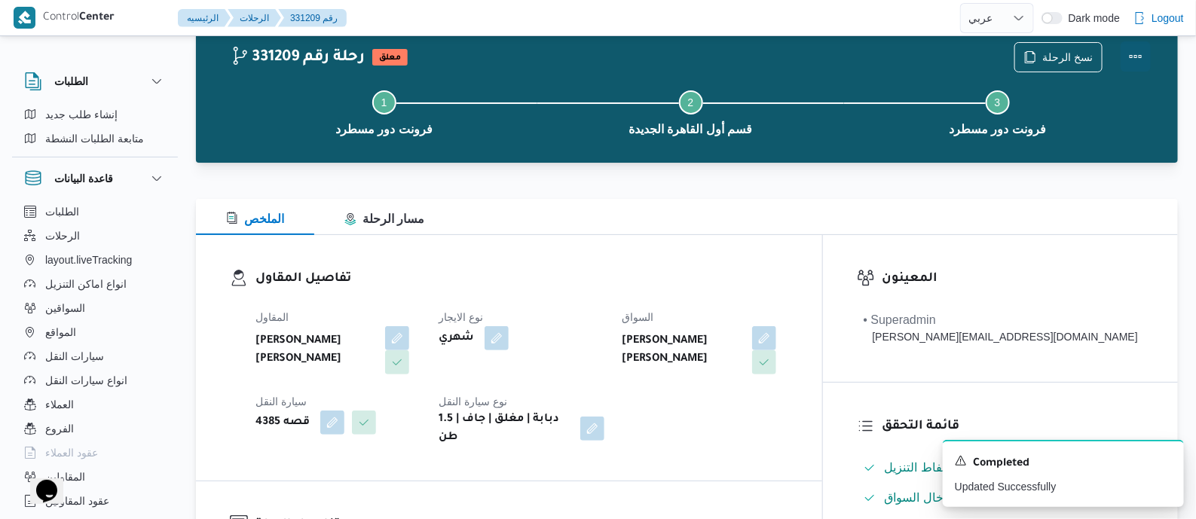
scroll to position [0, 0]
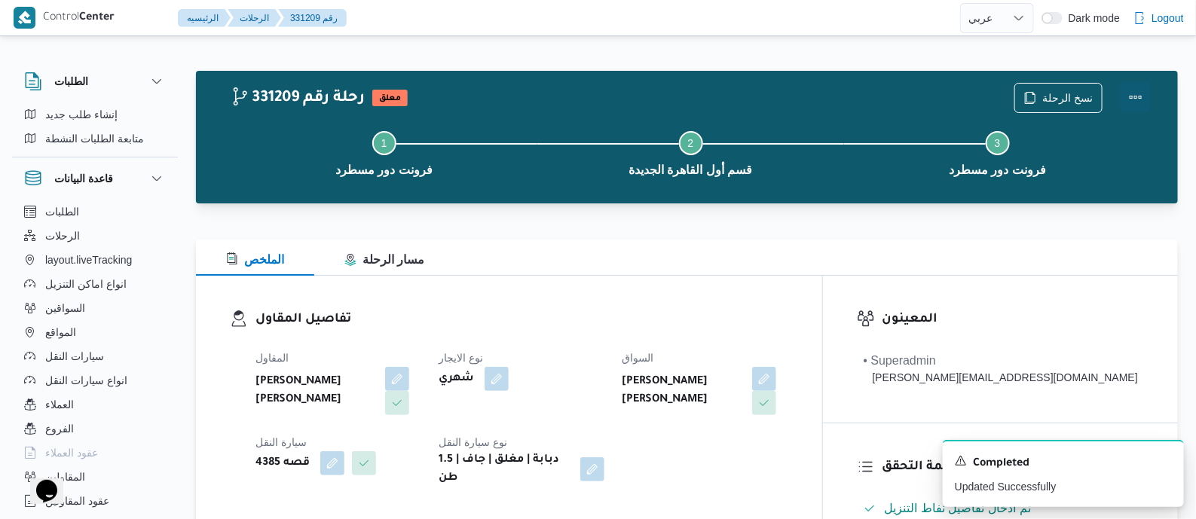
drag, startPoint x: 1138, startPoint y: 91, endPoint x: 1114, endPoint y: 91, distance: 24.1
click at [1138, 91] on button "Actions" at bounding box center [1136, 98] width 30 height 30
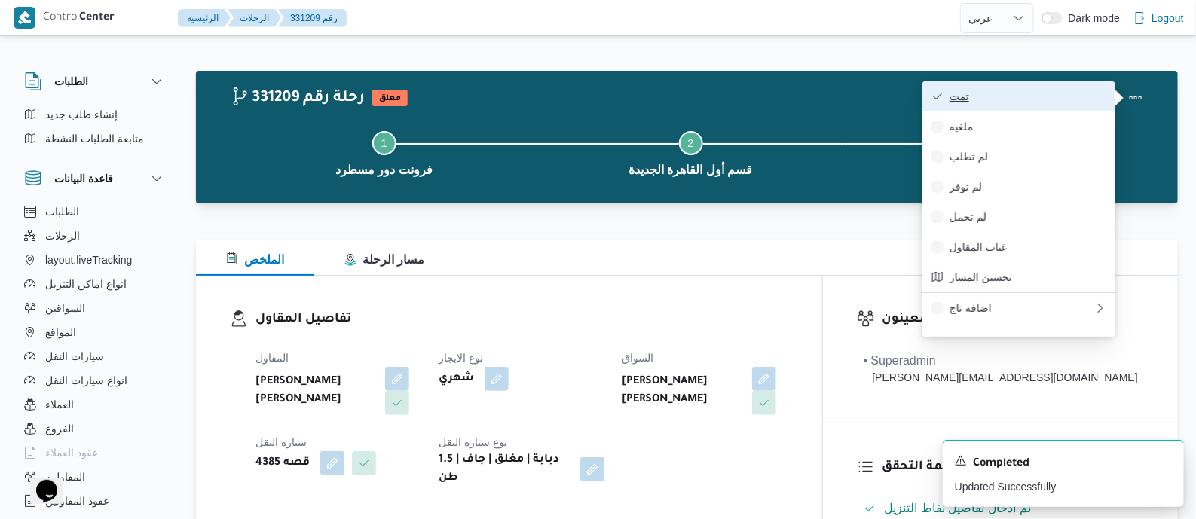
click at [1047, 87] on button "تمت" at bounding box center [1018, 96] width 193 height 30
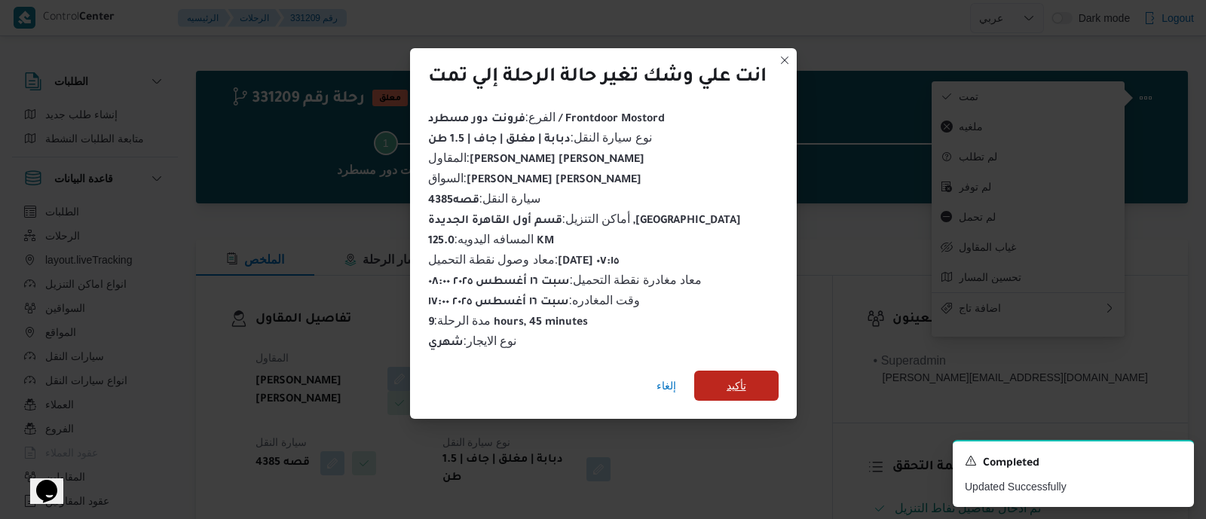
click at [741, 379] on span "تأكيد" at bounding box center [736, 386] width 20 height 18
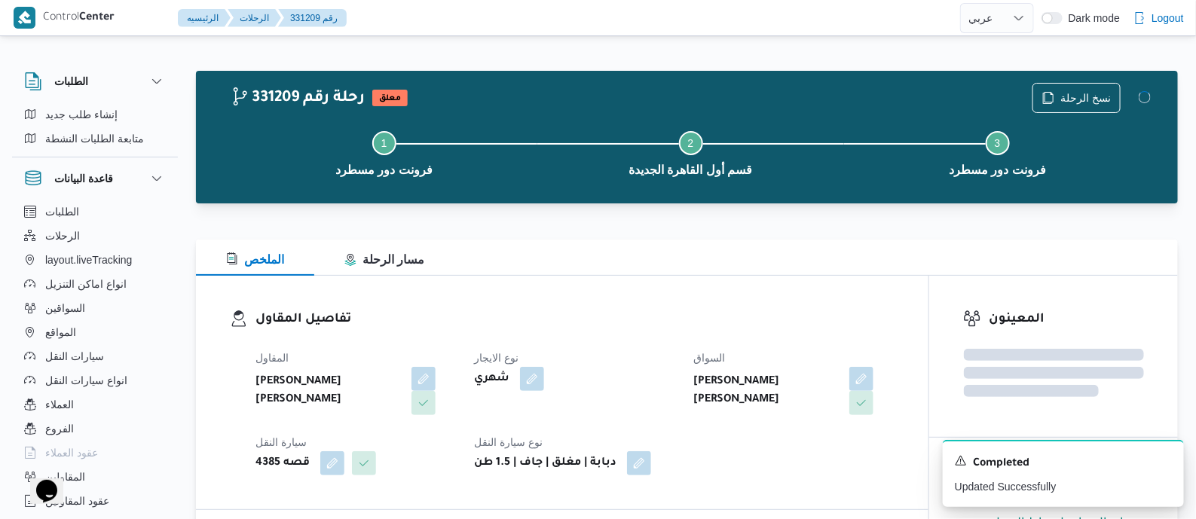
click at [659, 329] on h3 "تفاصيل المقاول" at bounding box center [574, 320] width 639 height 20
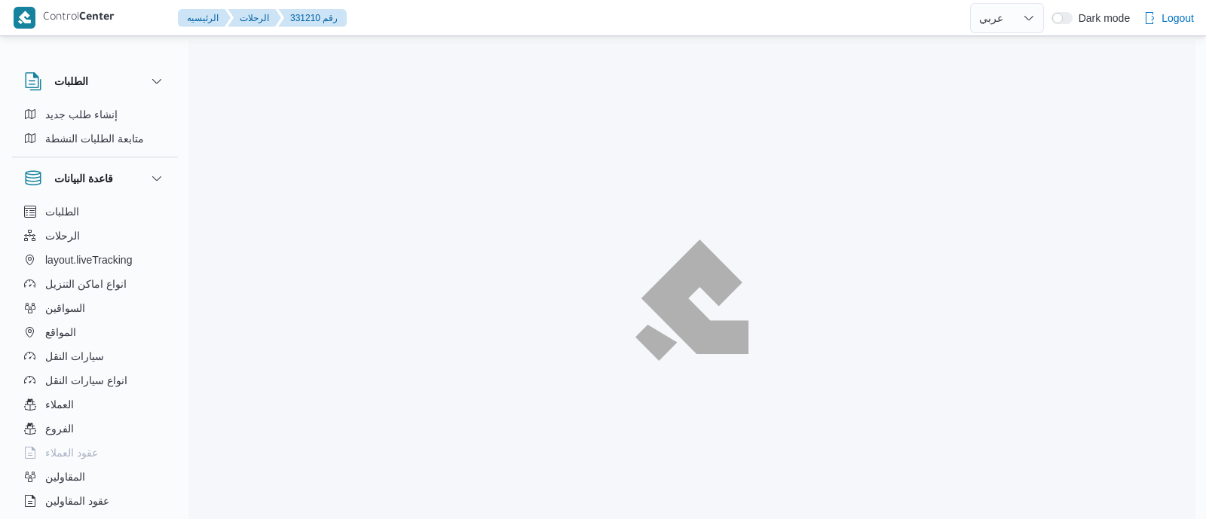
select select "ar"
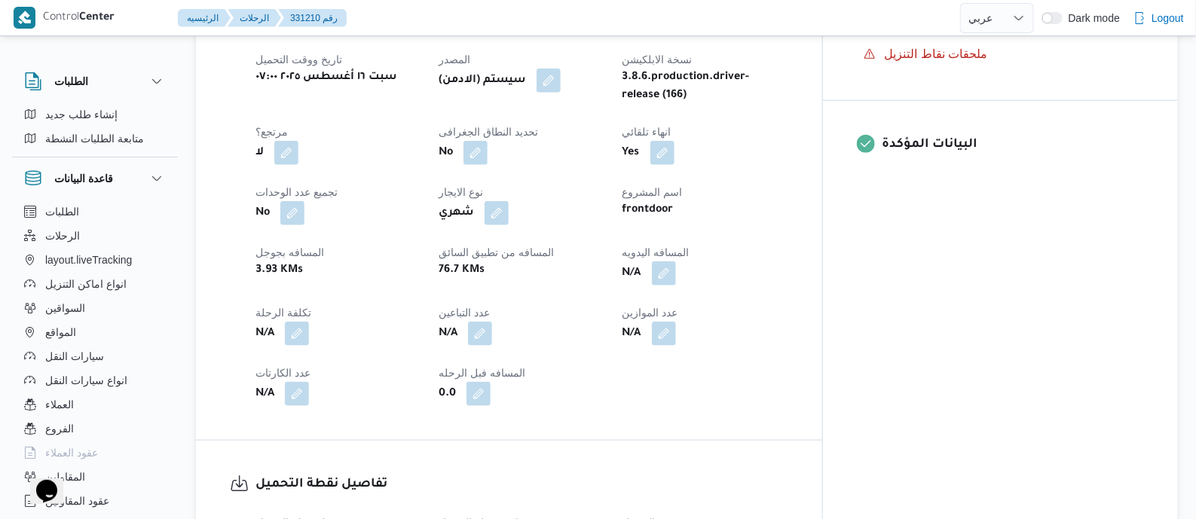
scroll to position [659, 0]
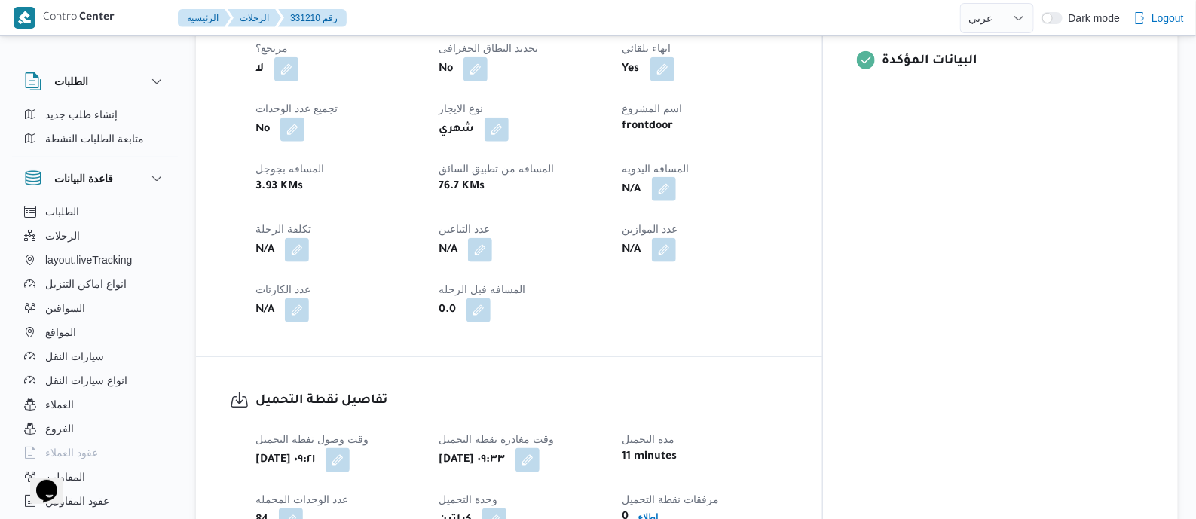
click at [676, 197] on button "button" at bounding box center [664, 189] width 24 height 24
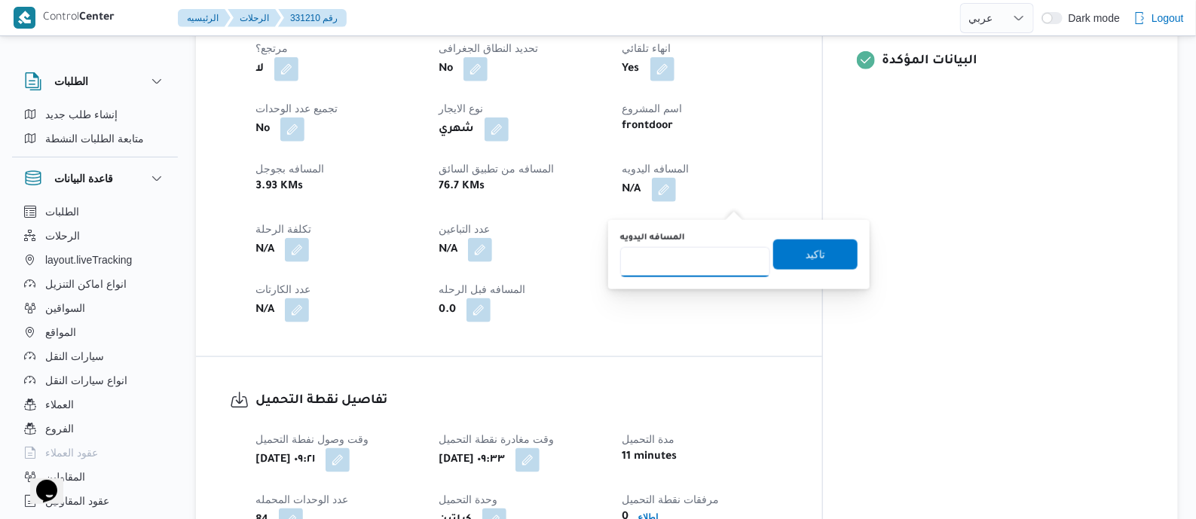
click at [718, 252] on input "المسافه اليدويه" at bounding box center [695, 262] width 150 height 30
type input "110"
click at [807, 250] on span "تاكيد" at bounding box center [816, 254] width 20 height 18
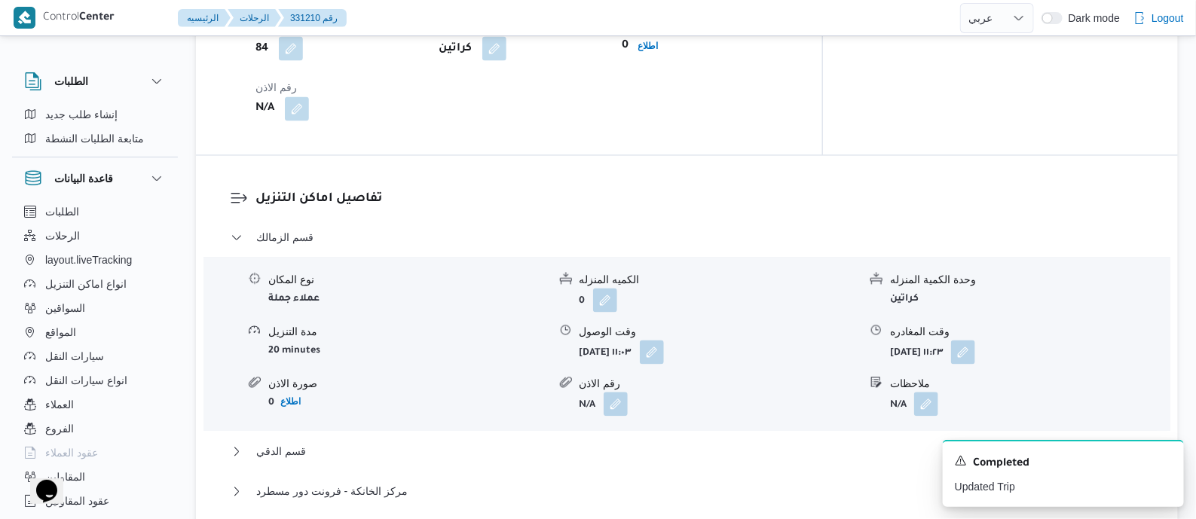
scroll to position [1036, 0]
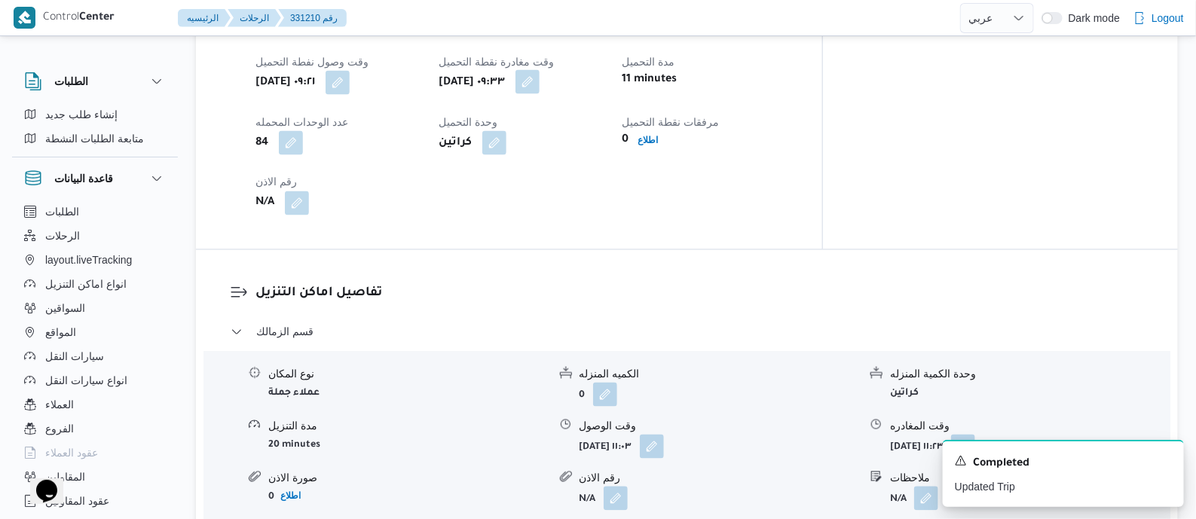
click at [540, 94] on button "button" at bounding box center [527, 82] width 24 height 24
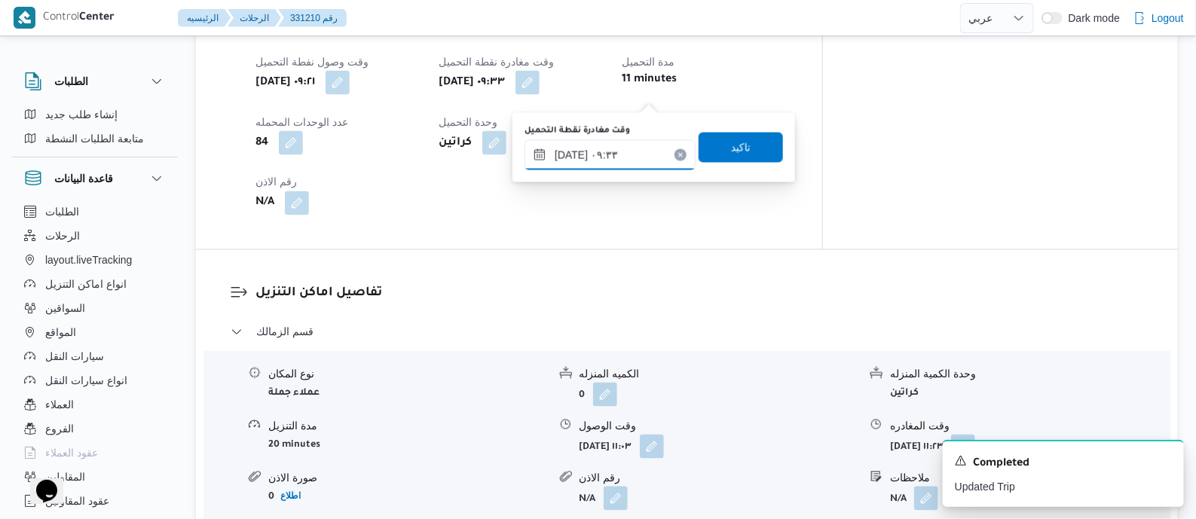
click at [644, 151] on input "١٦/٠٨/٢٠٢٥ ٠٩:٣٣" at bounding box center [609, 155] width 171 height 30
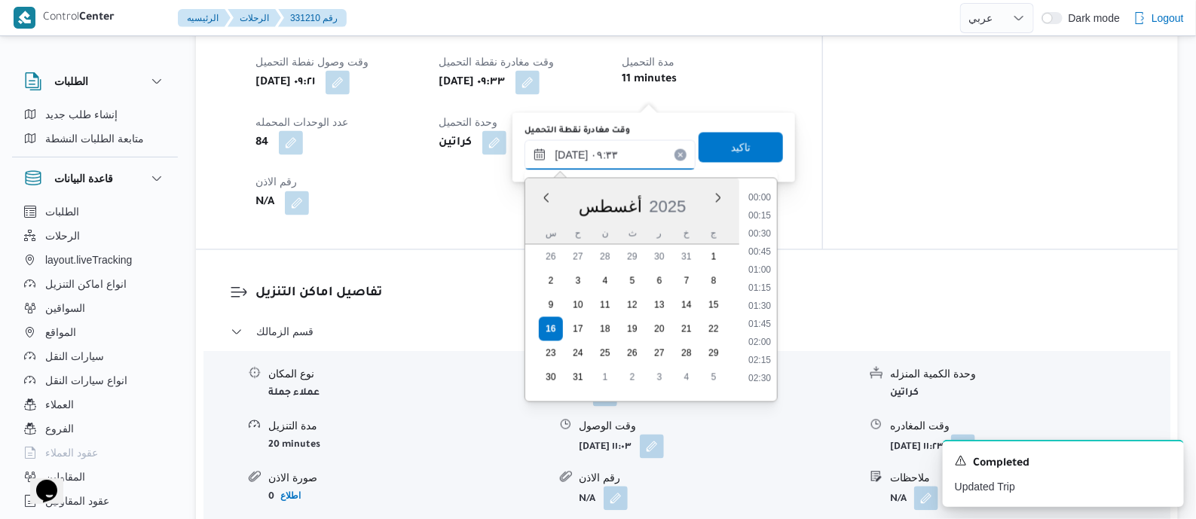
scroll to position [584, 0]
click at [767, 370] on li "10:30" at bounding box center [759, 373] width 35 height 15
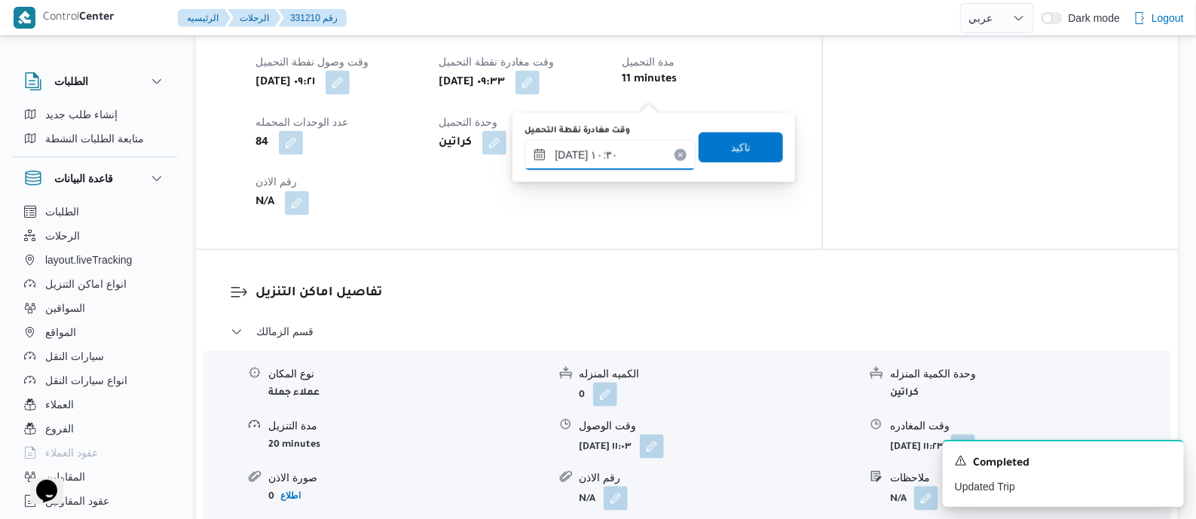
type input "١٦/٠٨/٢٠٢٥ ١٠:٣٠"
click at [742, 139] on span "تاكيد" at bounding box center [741, 148] width 84 height 30
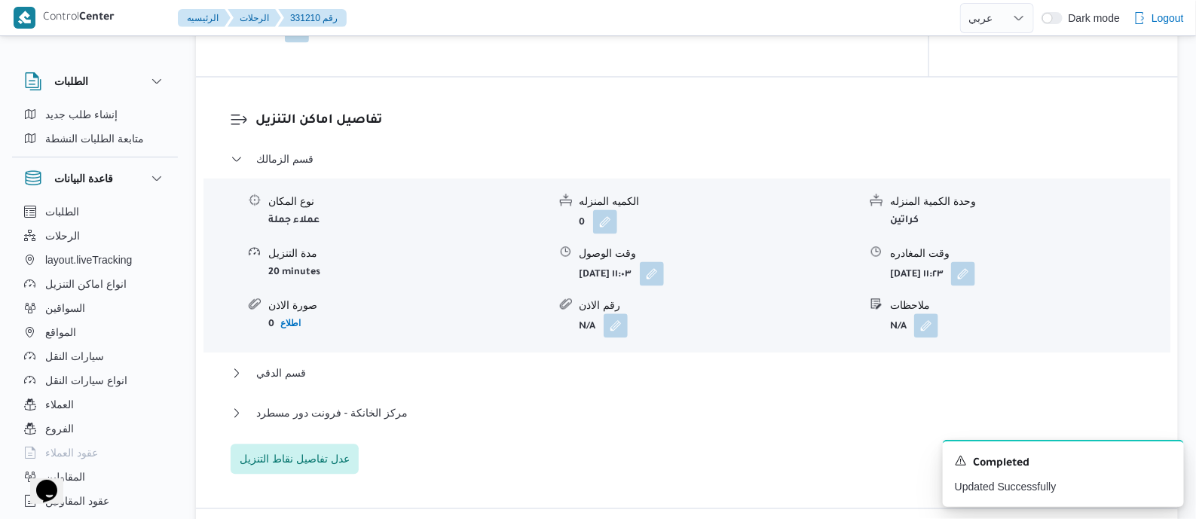
scroll to position [1318, 0]
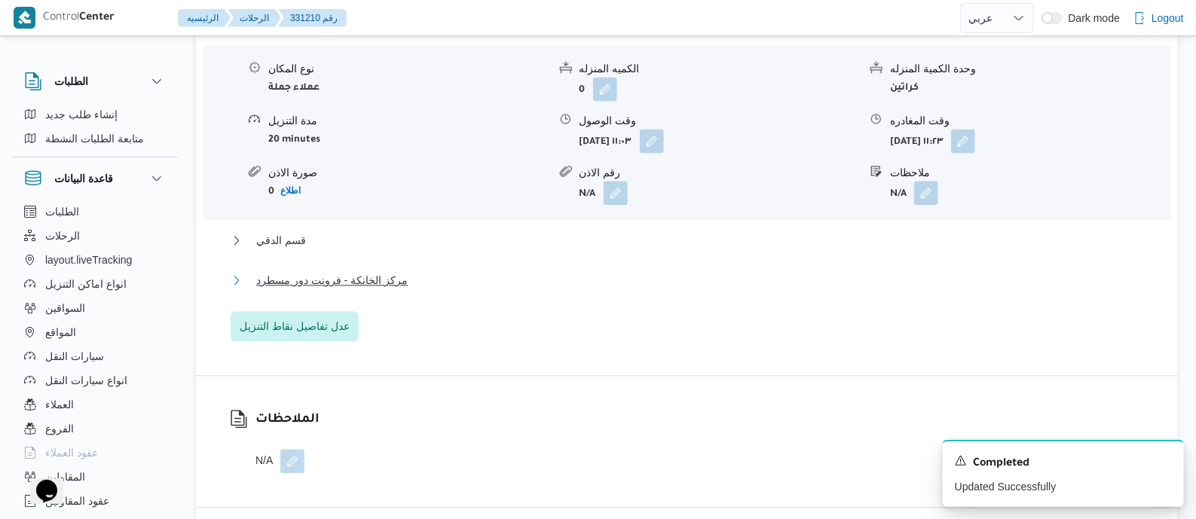
drag, startPoint x: 335, startPoint y: 313, endPoint x: 352, endPoint y: 317, distance: 17.0
click at [335, 289] on span "مركز الخانكة - فرونت دور مسطرد" at bounding box center [331, 280] width 151 height 18
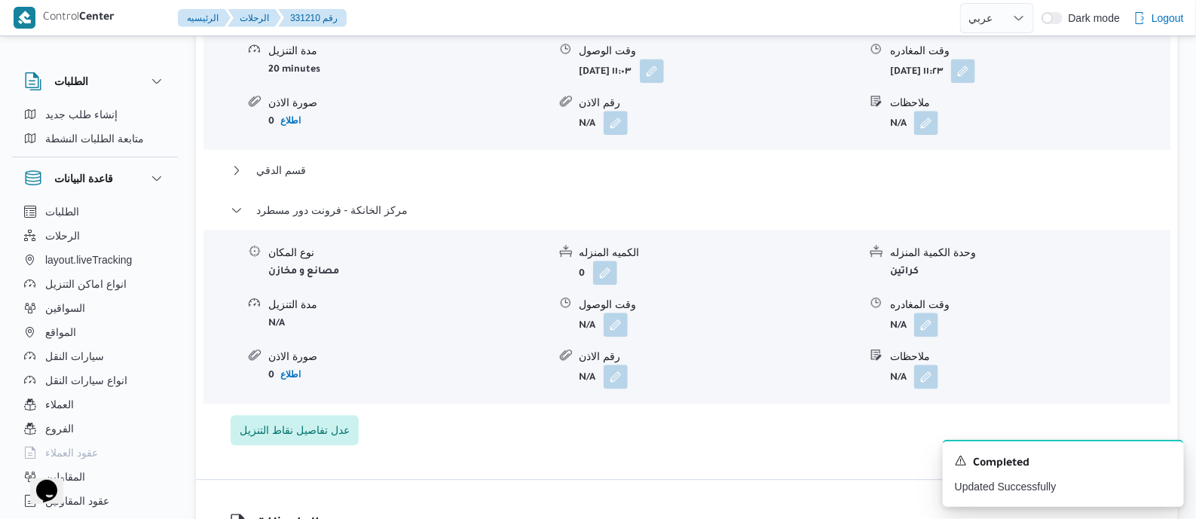
scroll to position [1506, 0]
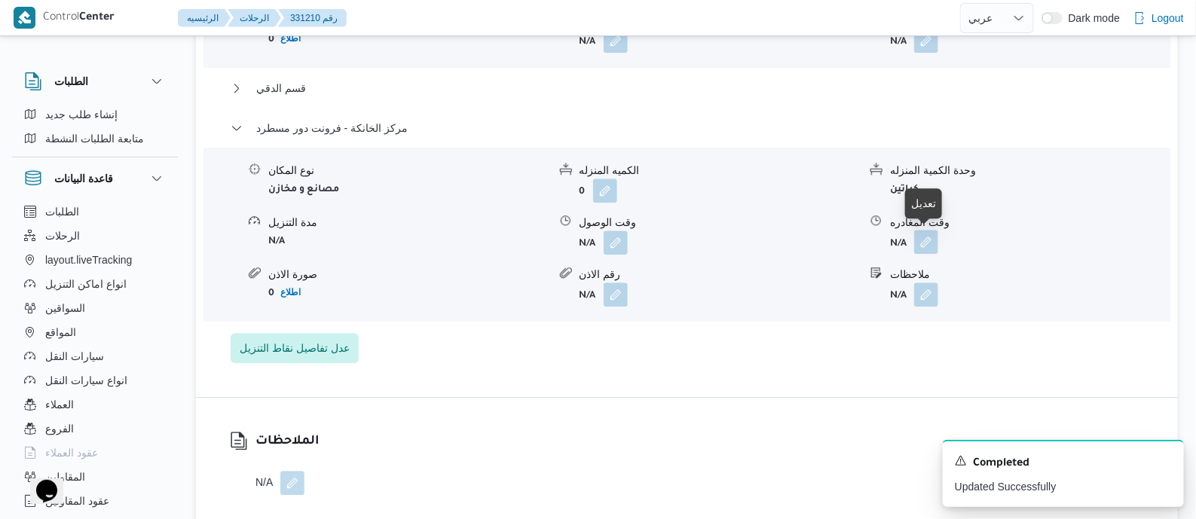
click at [925, 241] on button "button" at bounding box center [926, 242] width 24 height 24
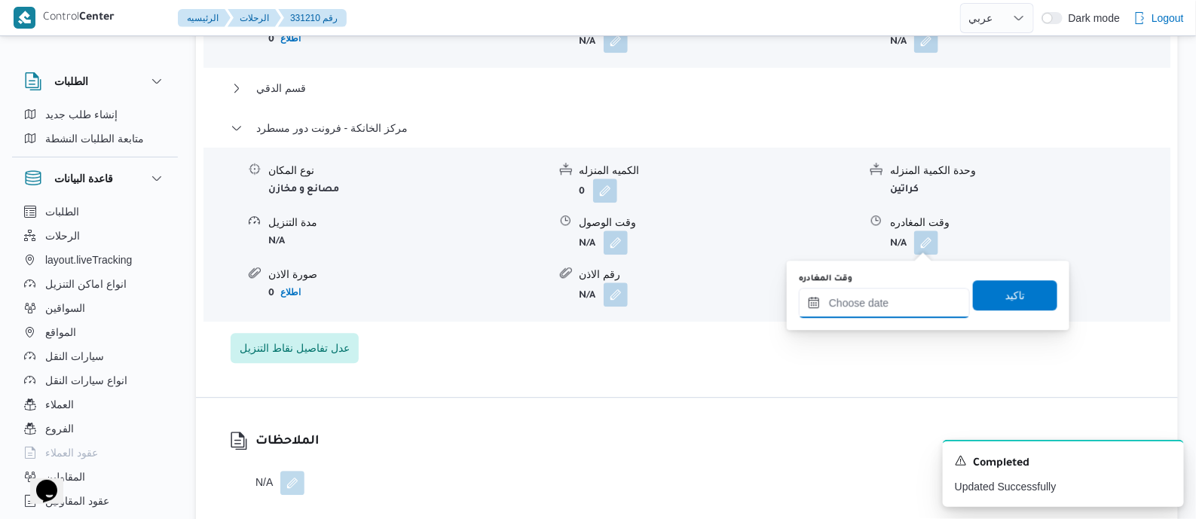
click at [912, 303] on input "وقت المغادره" at bounding box center [884, 303] width 171 height 30
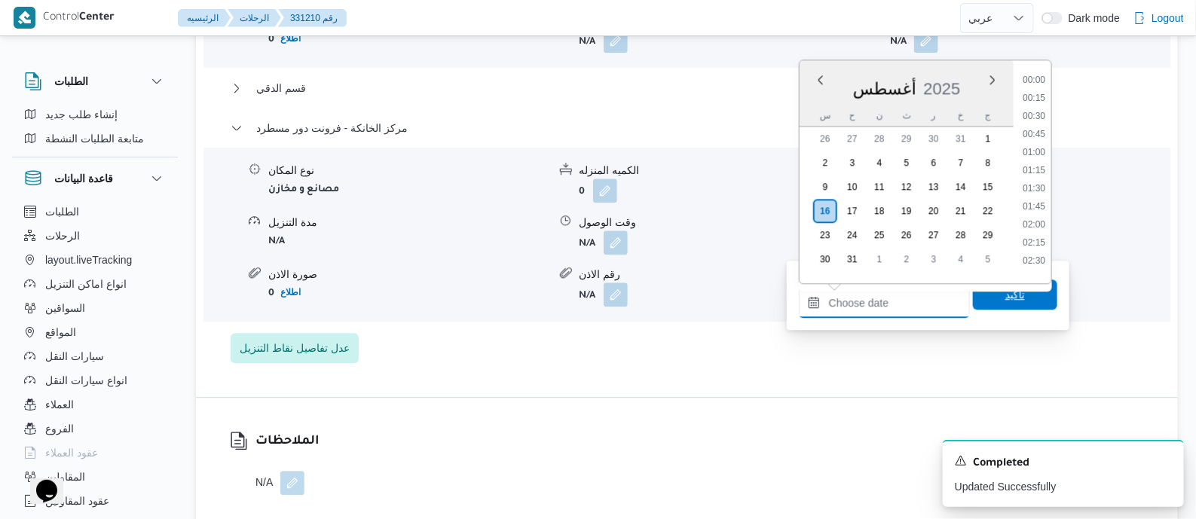
scroll to position [1163, 0]
click at [1044, 181] on li "17:30" at bounding box center [1034, 182] width 35 height 15
type input "١٦/٠٨/٢٠٢٥ ١٧:٣٠"
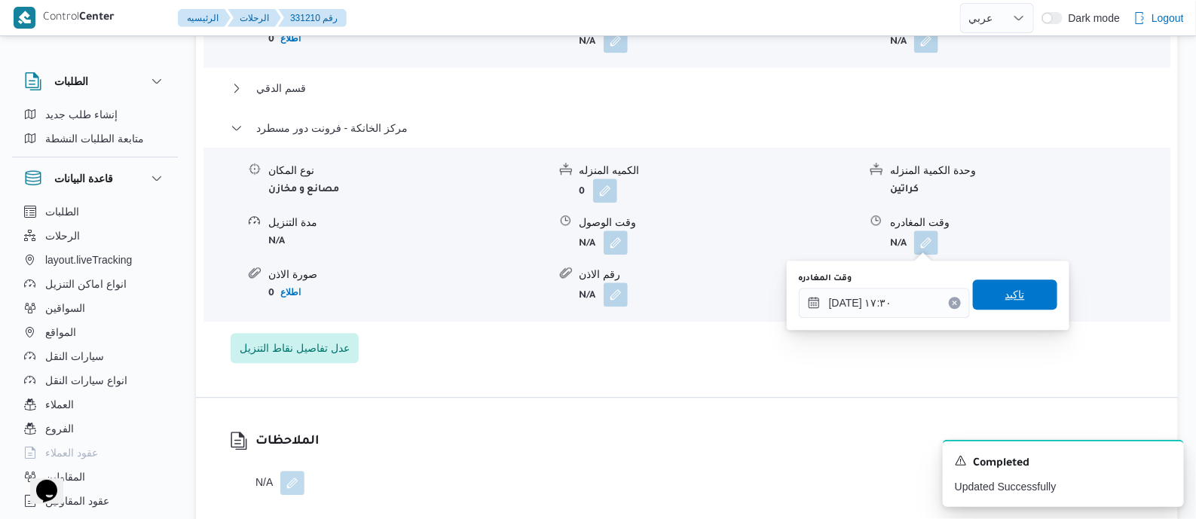
click at [1009, 298] on span "تاكيد" at bounding box center [1015, 295] width 20 height 18
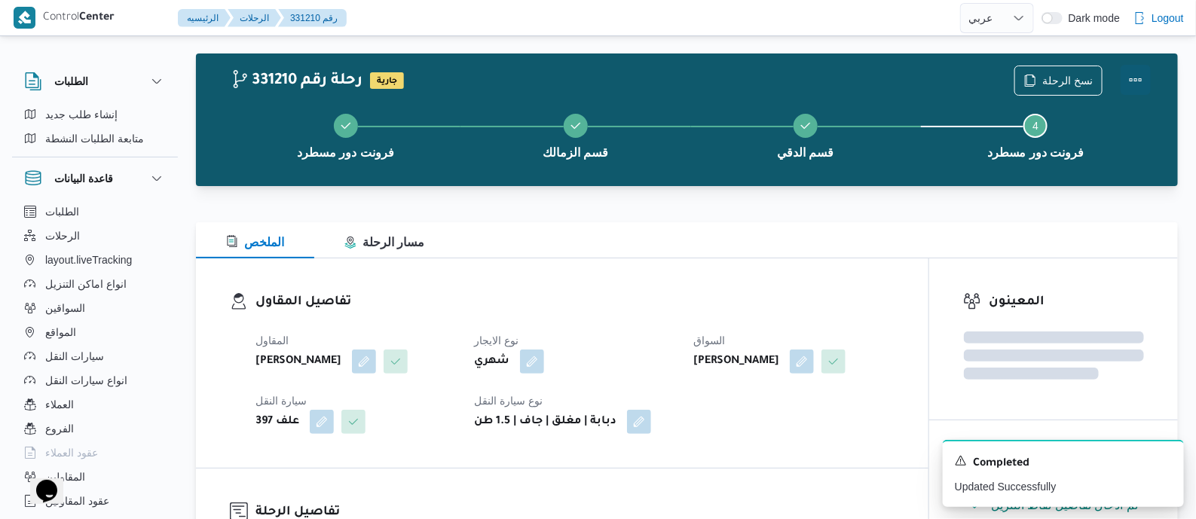
scroll to position [0, 0]
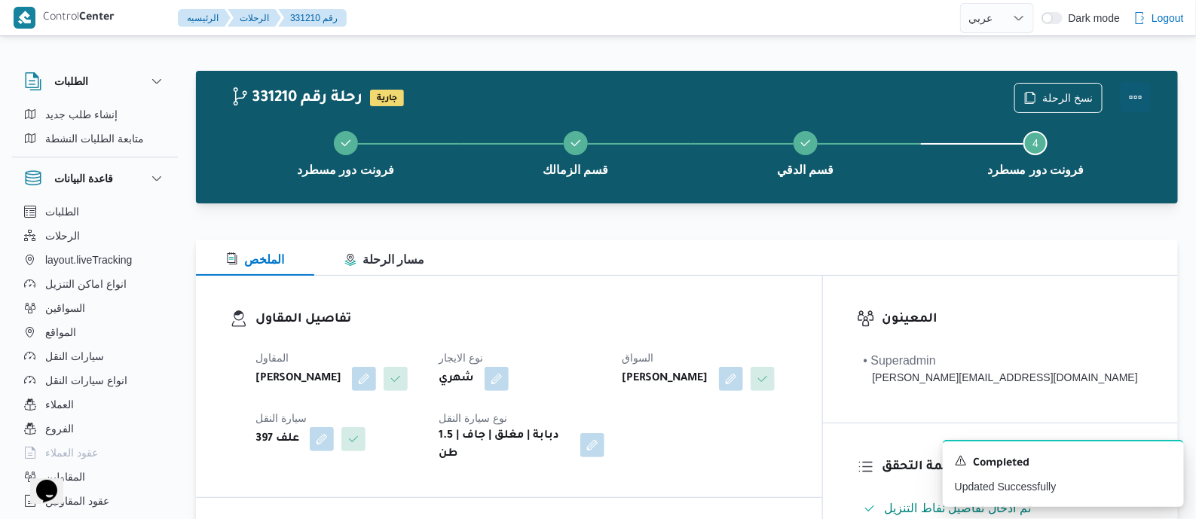
click at [1138, 91] on button "Actions" at bounding box center [1136, 97] width 30 height 30
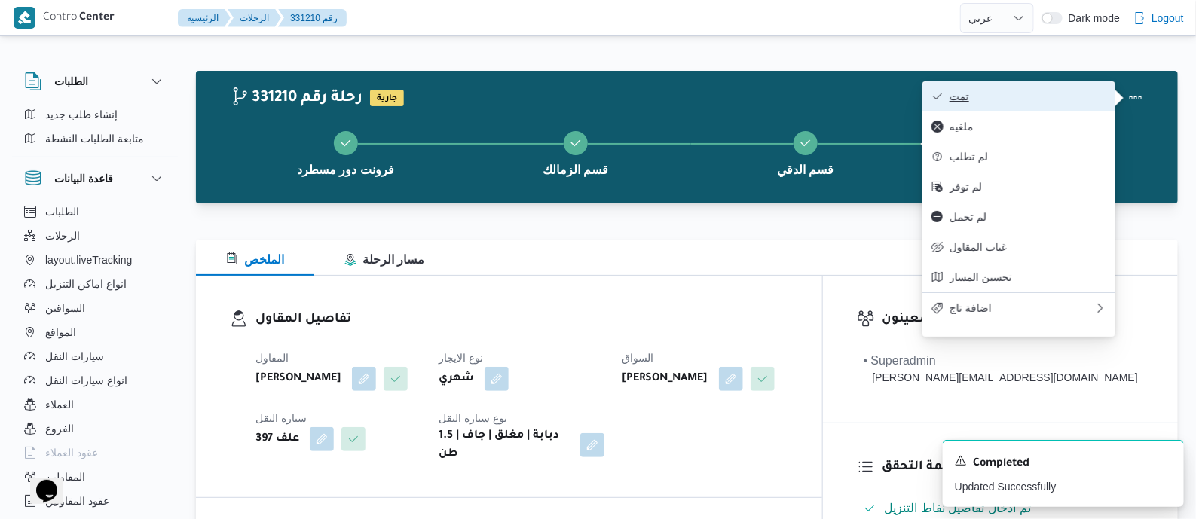
click at [1094, 93] on span "تمت" at bounding box center [1027, 96] width 157 height 12
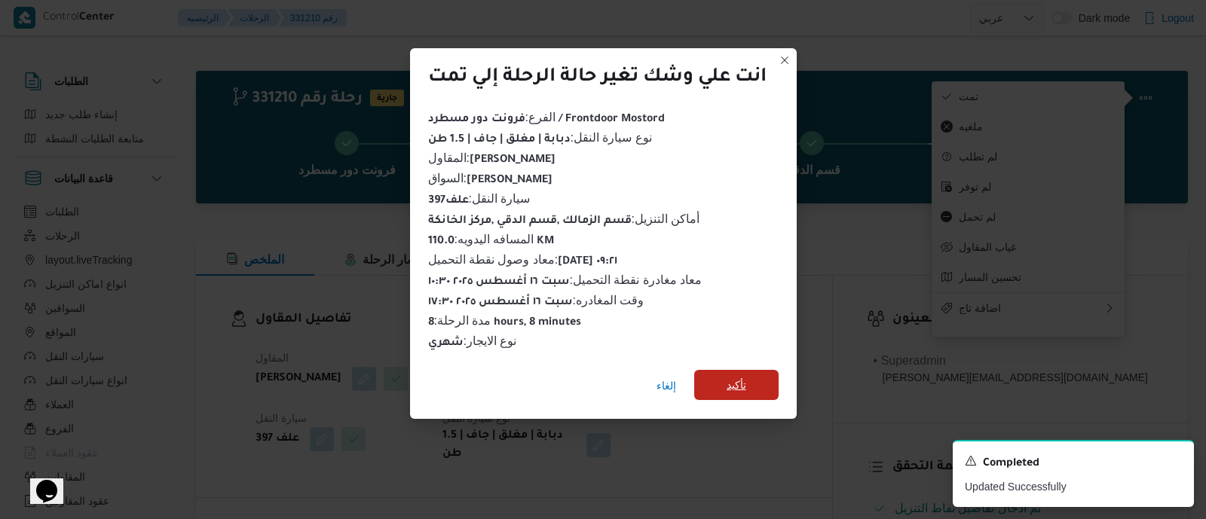
click at [748, 378] on span "تأكيد" at bounding box center [736, 385] width 84 height 30
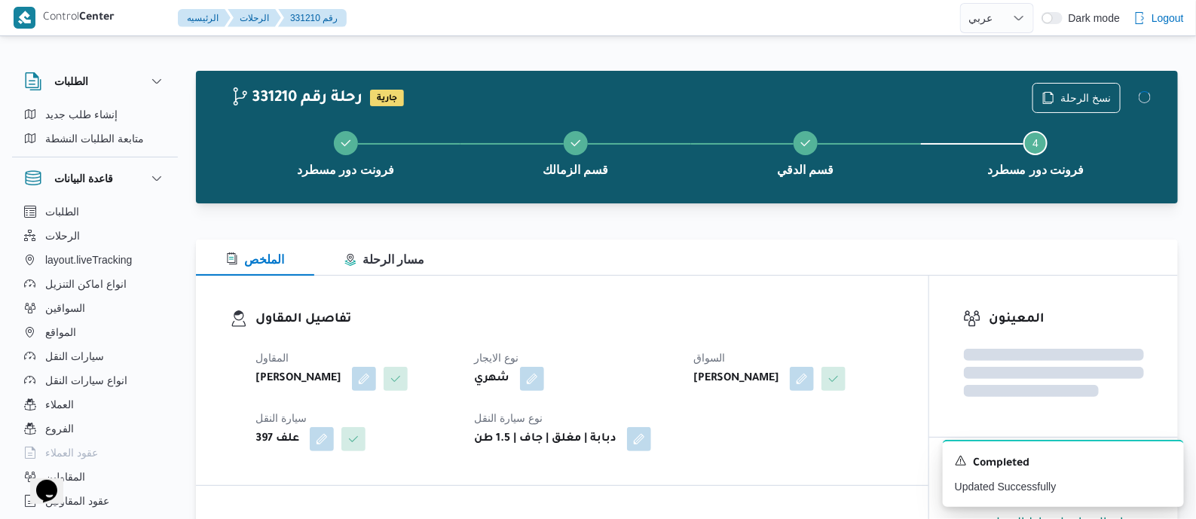
click at [636, 344] on div "المقاول زياد محمد سيد عتريس نوع الايجار شهري السواق عبدالرحمن عماد غريب خليل سي…" at bounding box center [574, 400] width 657 height 121
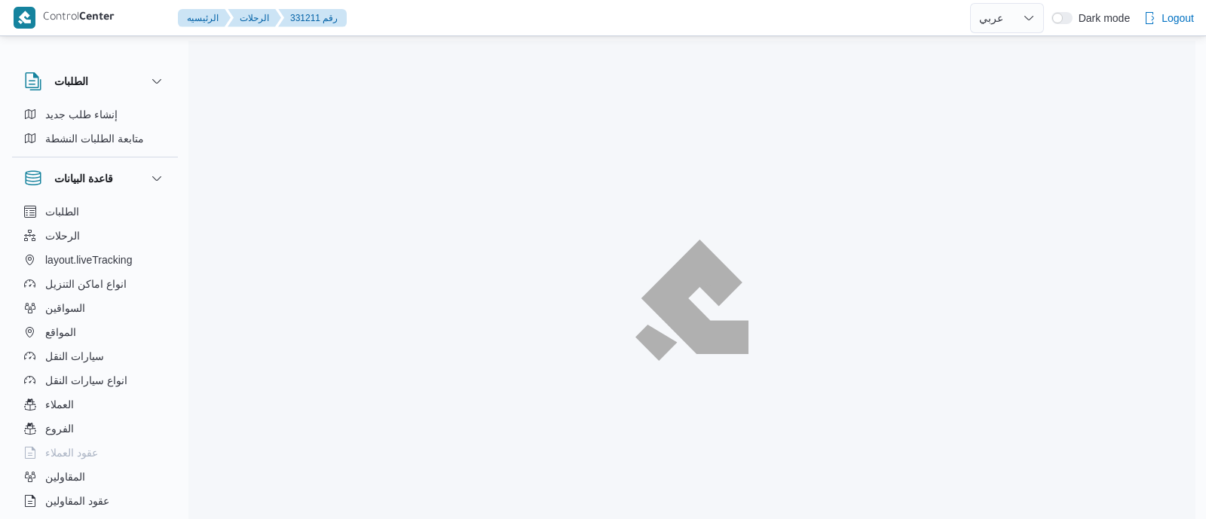
select select "ar"
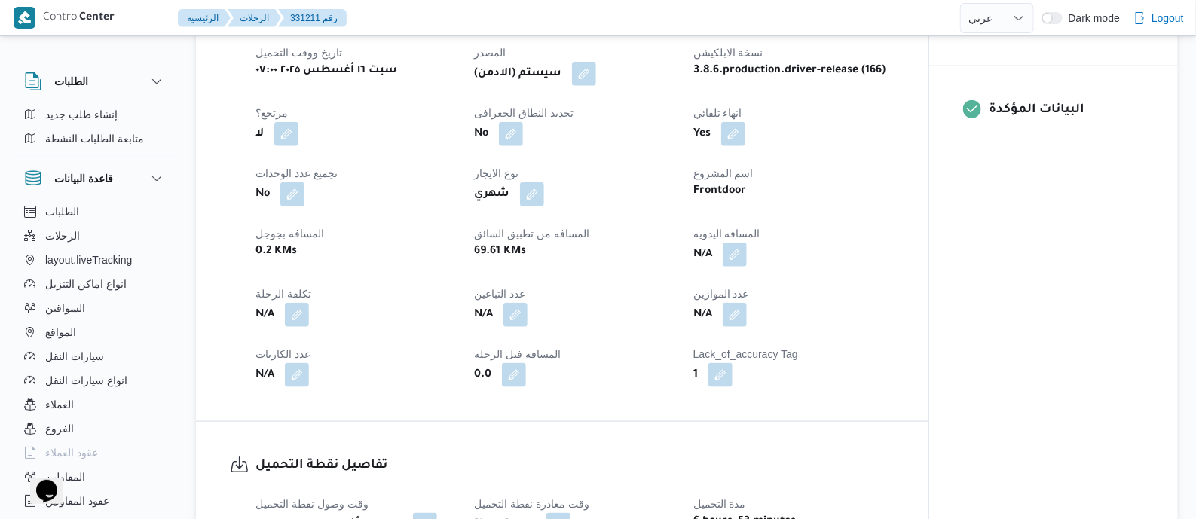
scroll to position [659, 0]
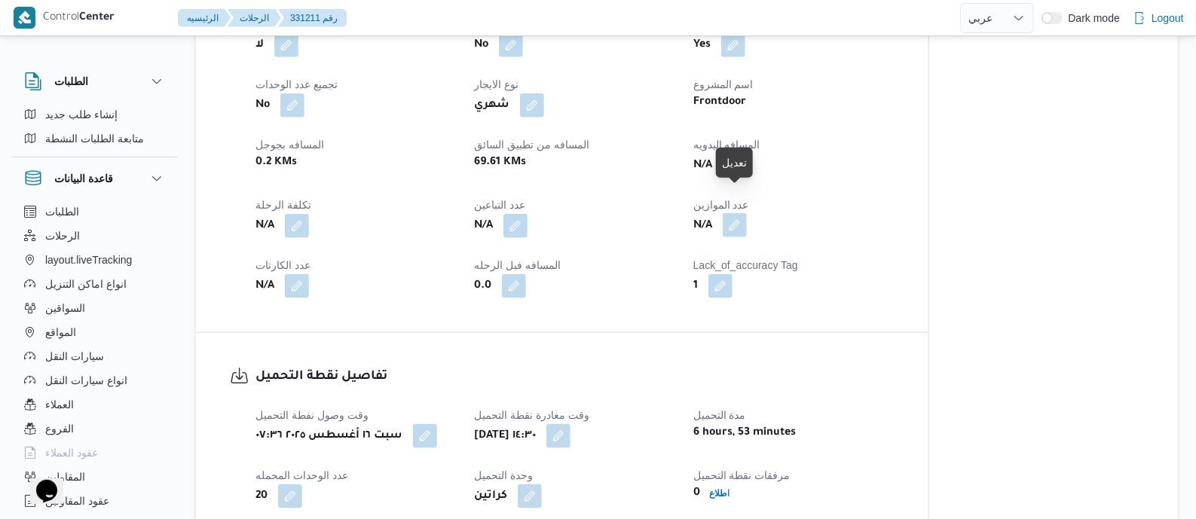
drag, startPoint x: 741, startPoint y: 196, endPoint x: 729, endPoint y: 249, distance: 55.0
click at [741, 178] on button "button" at bounding box center [735, 166] width 24 height 24
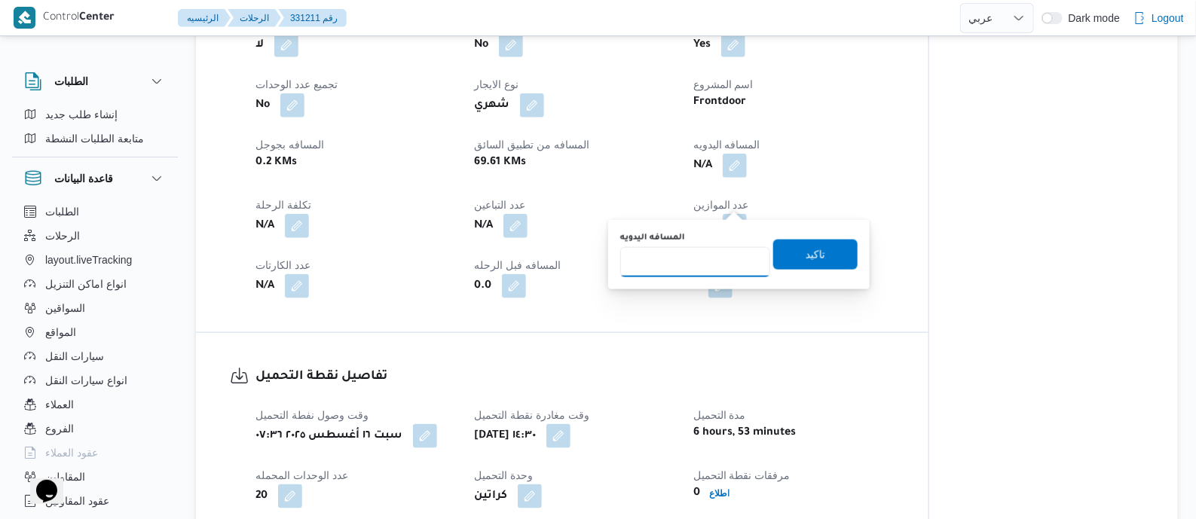
click at [718, 258] on input "المسافه اليدويه" at bounding box center [695, 262] width 150 height 30
type input "130"
click at [810, 255] on span "تاكيد" at bounding box center [816, 255] width 20 height 18
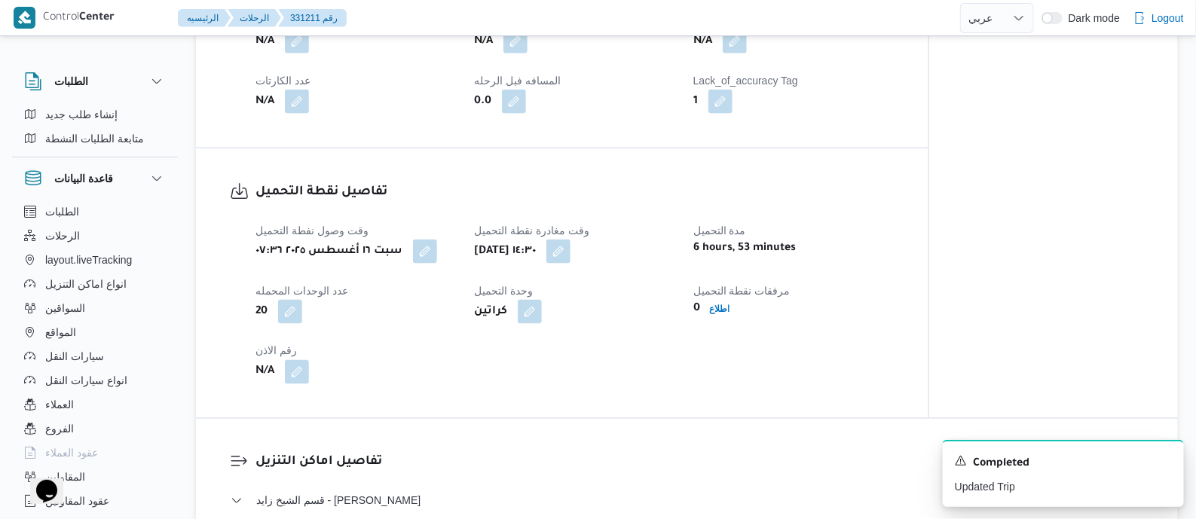
scroll to position [848, 0]
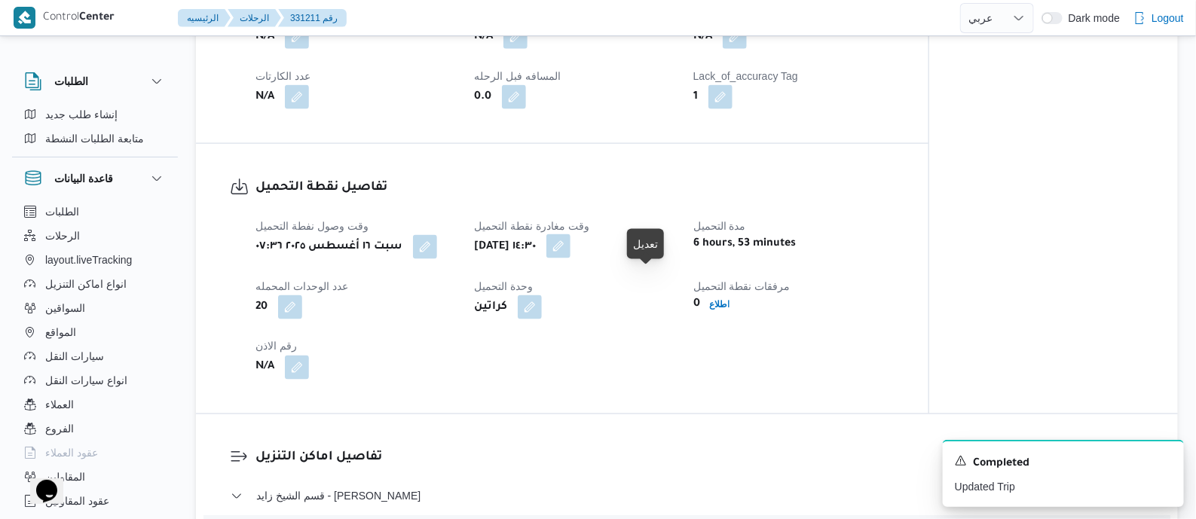
click at [570, 258] on button "button" at bounding box center [558, 246] width 24 height 24
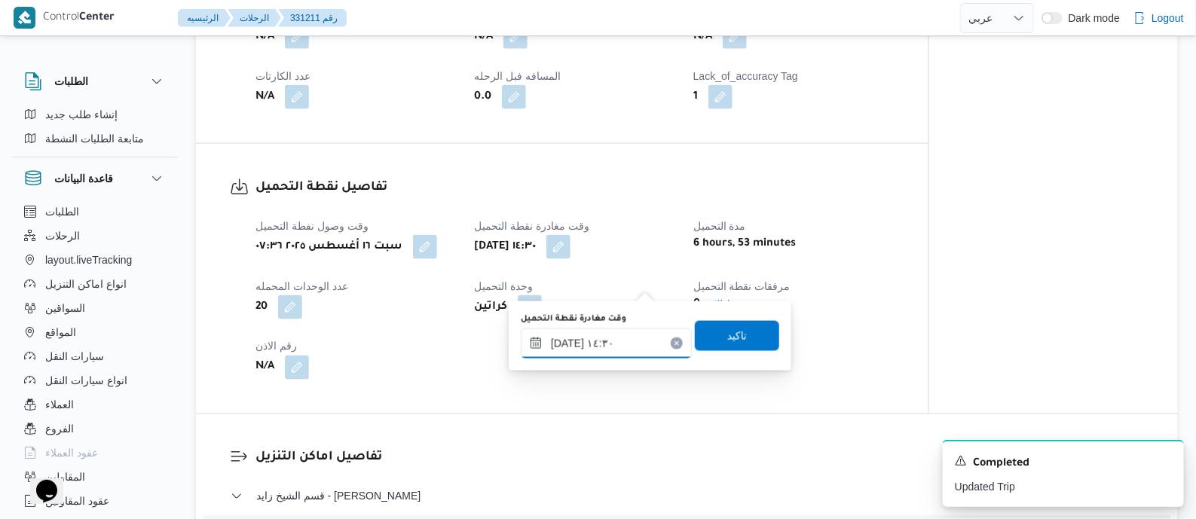
click at [635, 347] on input "١٦/٠٨/٢٠٢٥ ١٤:٣٠" at bounding box center [606, 344] width 171 height 30
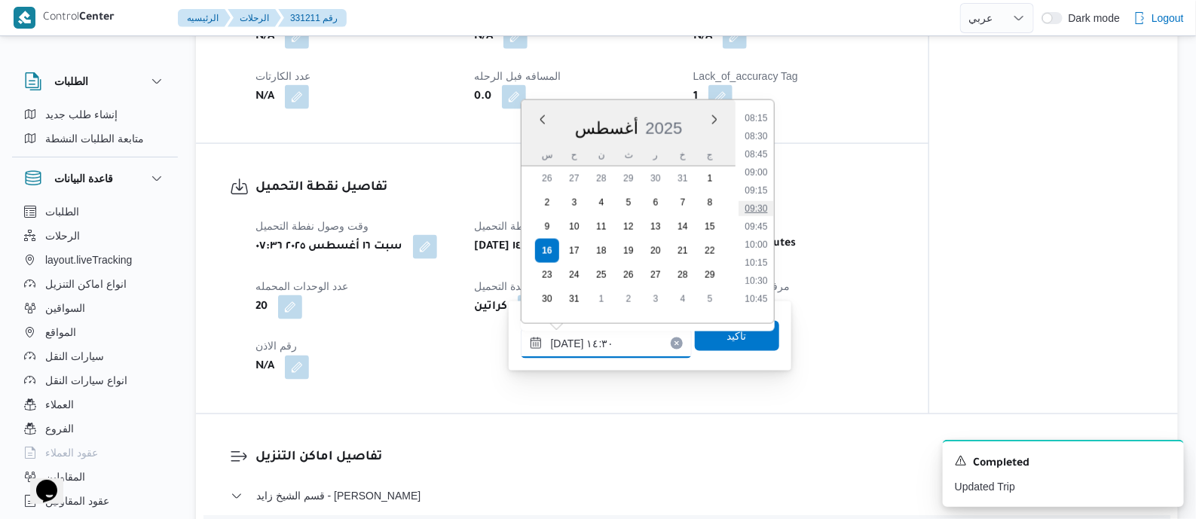
scroll to position [569, 0]
click at [760, 166] on li "08:30" at bounding box center [755, 165] width 35 height 15
type input "١٦/٠٨/٢٠٢٥ ٠٨:٣٠"
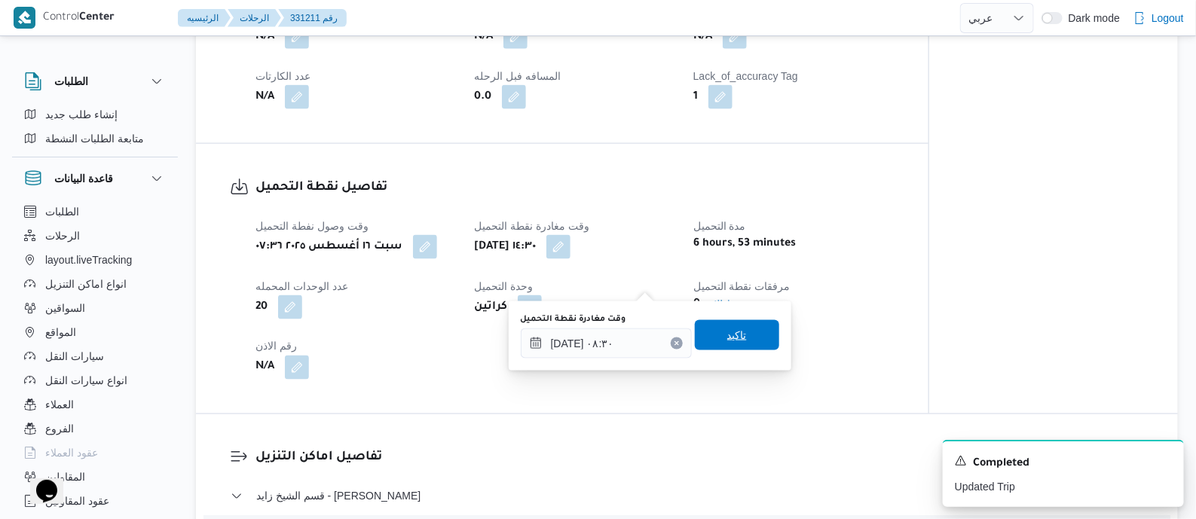
click at [727, 337] on span "تاكيد" at bounding box center [737, 335] width 20 height 18
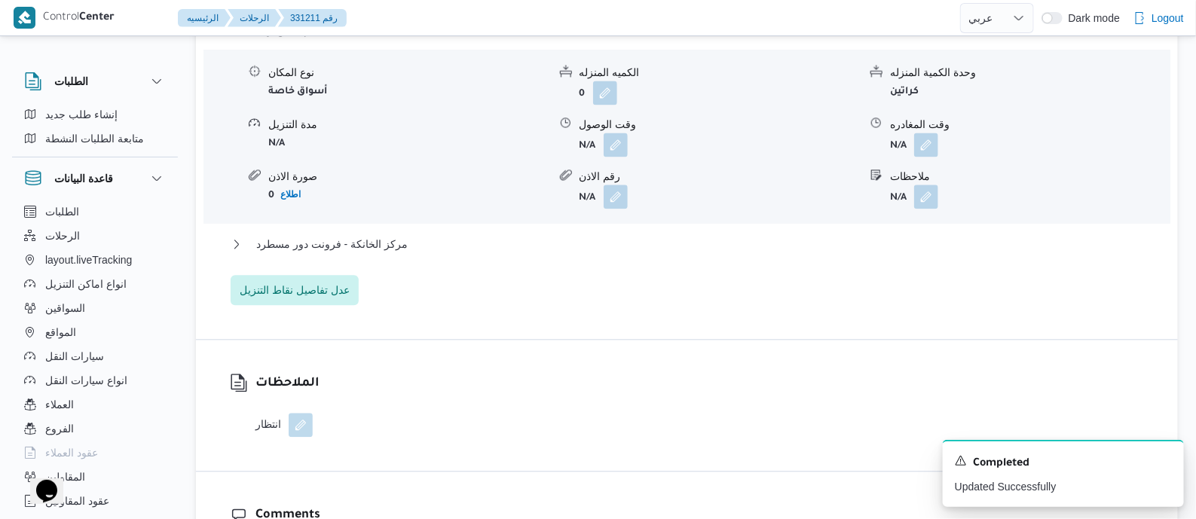
scroll to position [1318, 0]
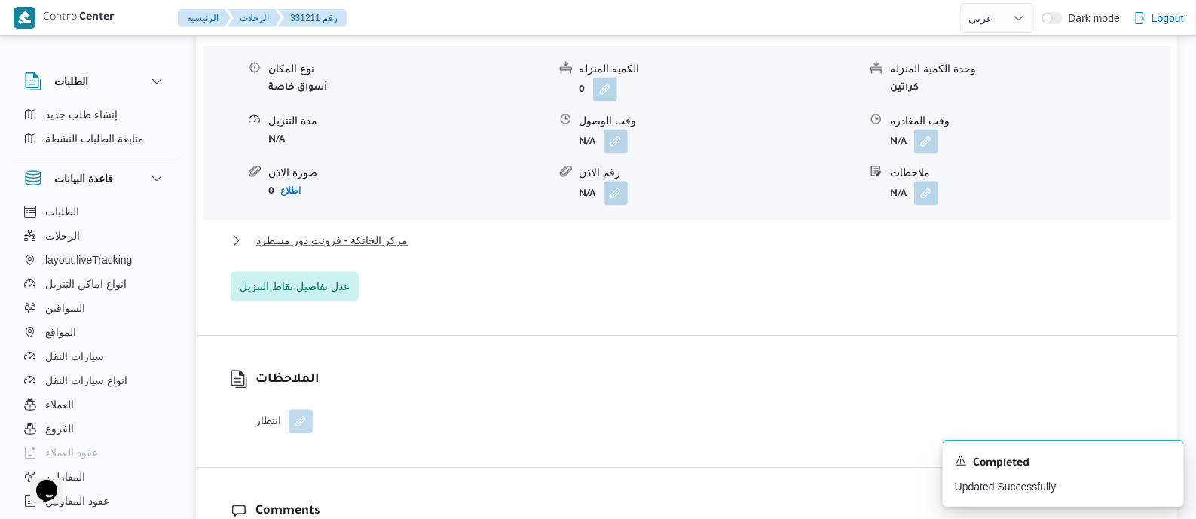
drag, startPoint x: 366, startPoint y: 264, endPoint x: 366, endPoint y: 273, distance: 9.0
click at [366, 265] on div "قسم الشيخ زايد - اوسكار زايد نوع المكان أسواق خاصة الكميه المنزله 0 وحدة الكمية…" at bounding box center [687, 159] width 913 height 284
click at [367, 249] on span "مركز الخانكة - فرونت دور مسطرد" at bounding box center [331, 240] width 151 height 18
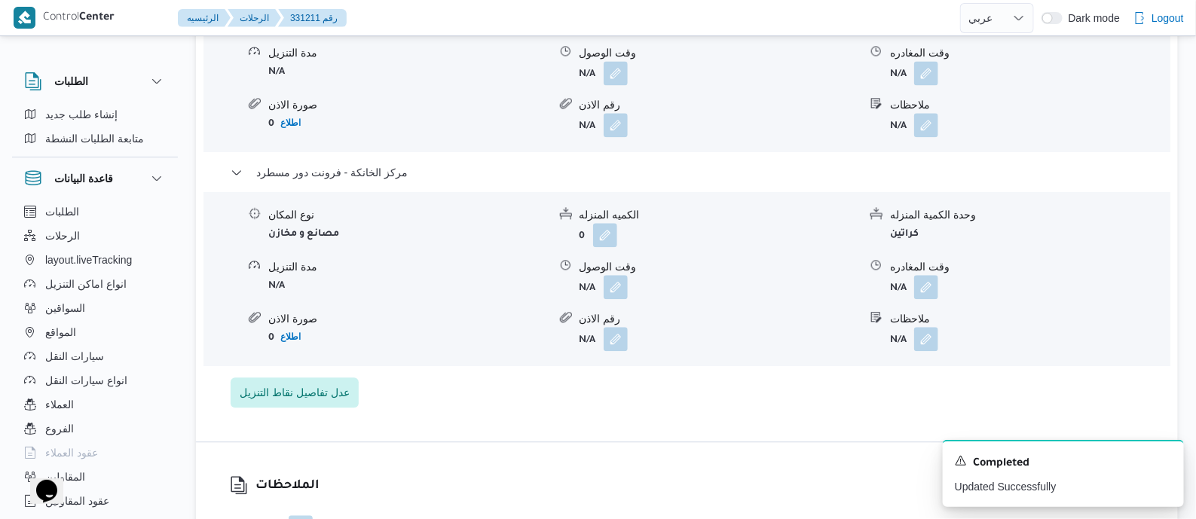
scroll to position [1412, 0]
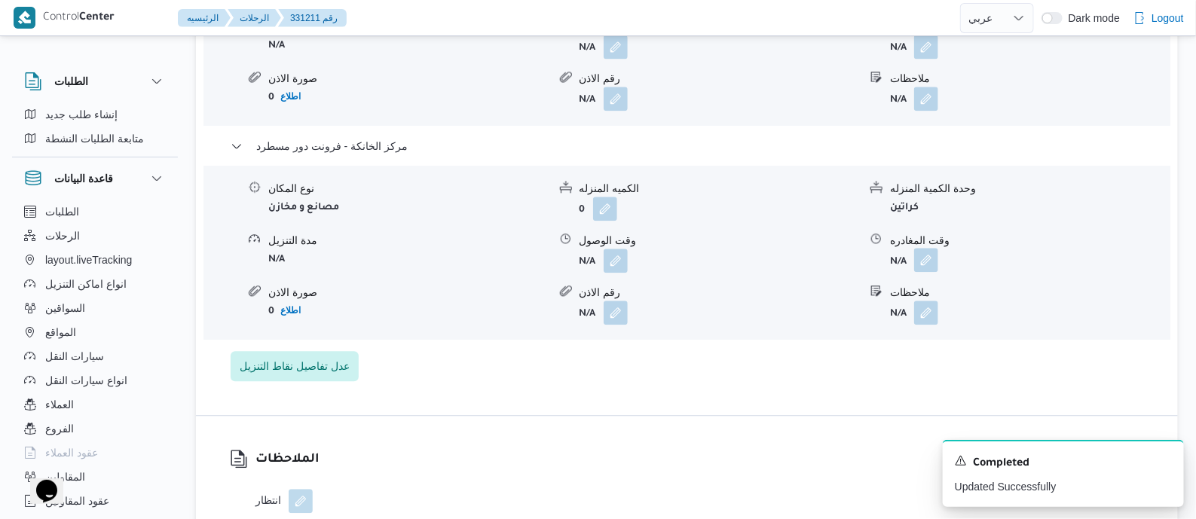
click at [923, 272] on button "button" at bounding box center [926, 260] width 24 height 24
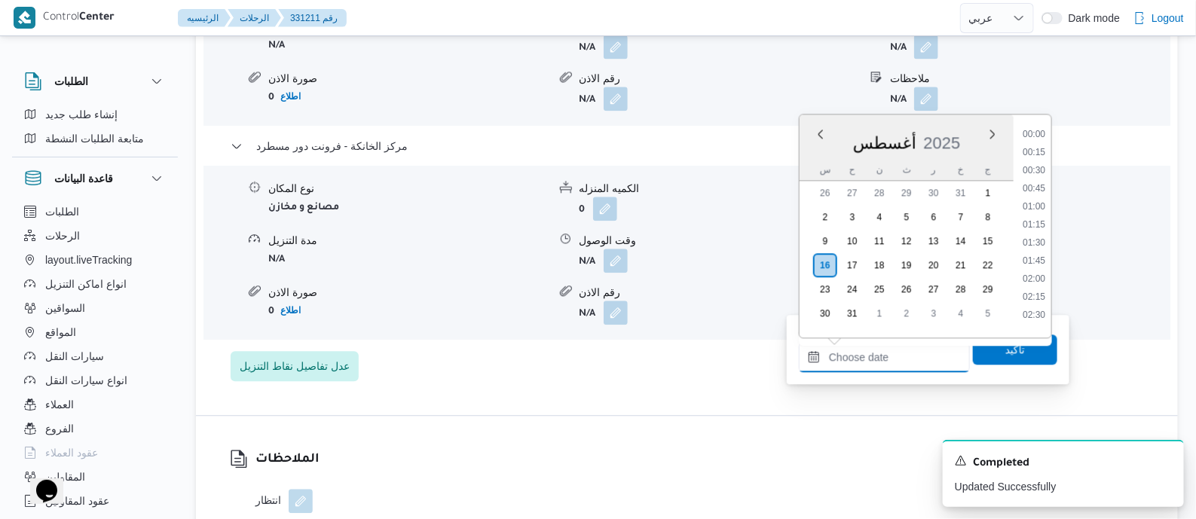
click at [916, 345] on input "وقت المغادره" at bounding box center [884, 357] width 171 height 30
click at [1037, 292] on li "17:00" at bounding box center [1034, 294] width 35 height 15
type input "[DATE] ١٧:٠٠"
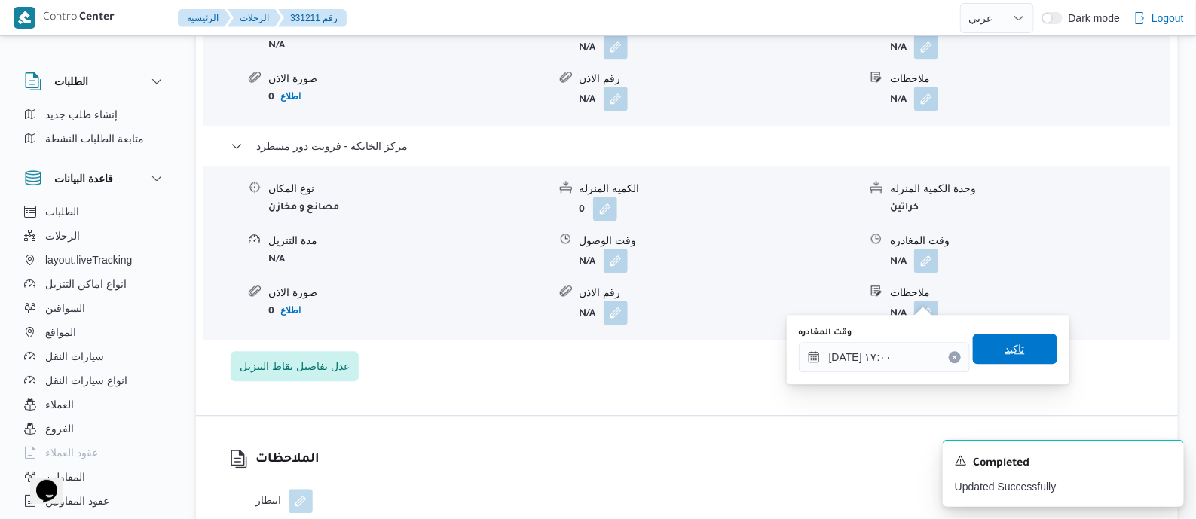
click at [1012, 352] on span "تاكيد" at bounding box center [1015, 349] width 20 height 18
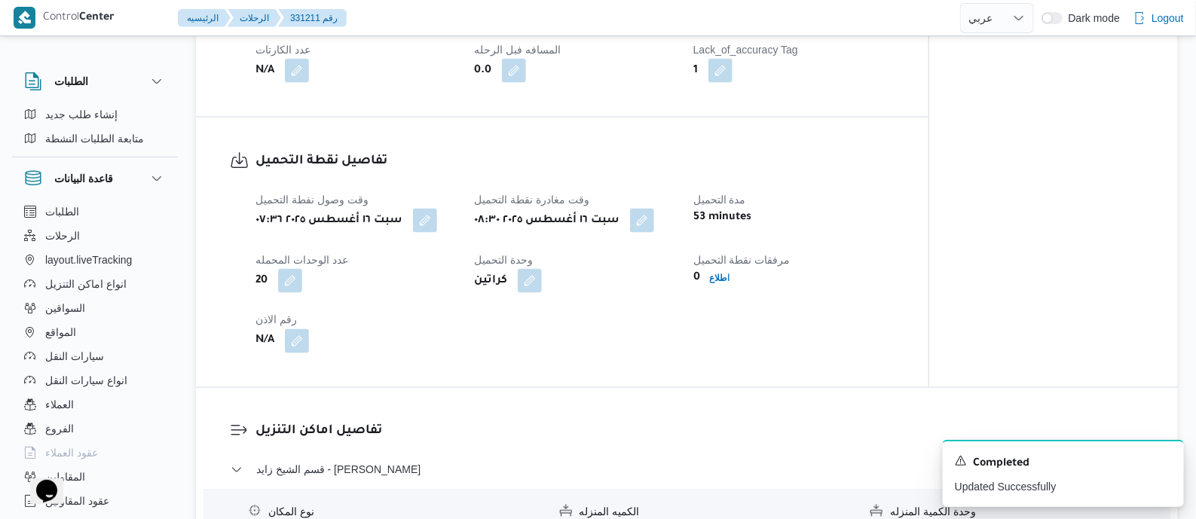
scroll to position [0, 0]
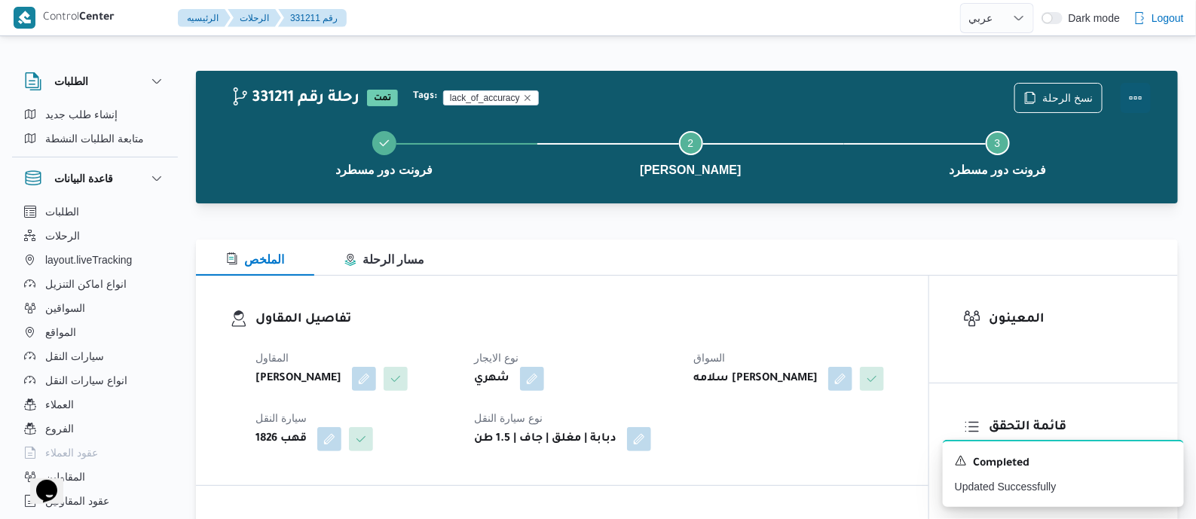
drag, startPoint x: 1138, startPoint y: 88, endPoint x: 1117, endPoint y: 90, distance: 20.4
click at [1138, 88] on button "Actions" at bounding box center [1136, 98] width 30 height 30
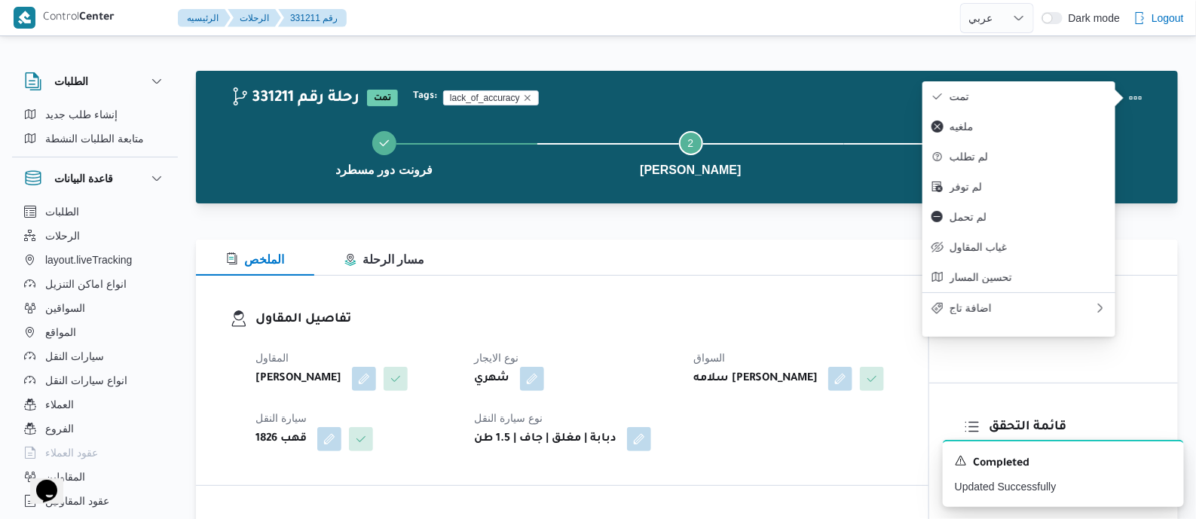
click at [1055, 91] on span "تمت" at bounding box center [1027, 96] width 157 height 12
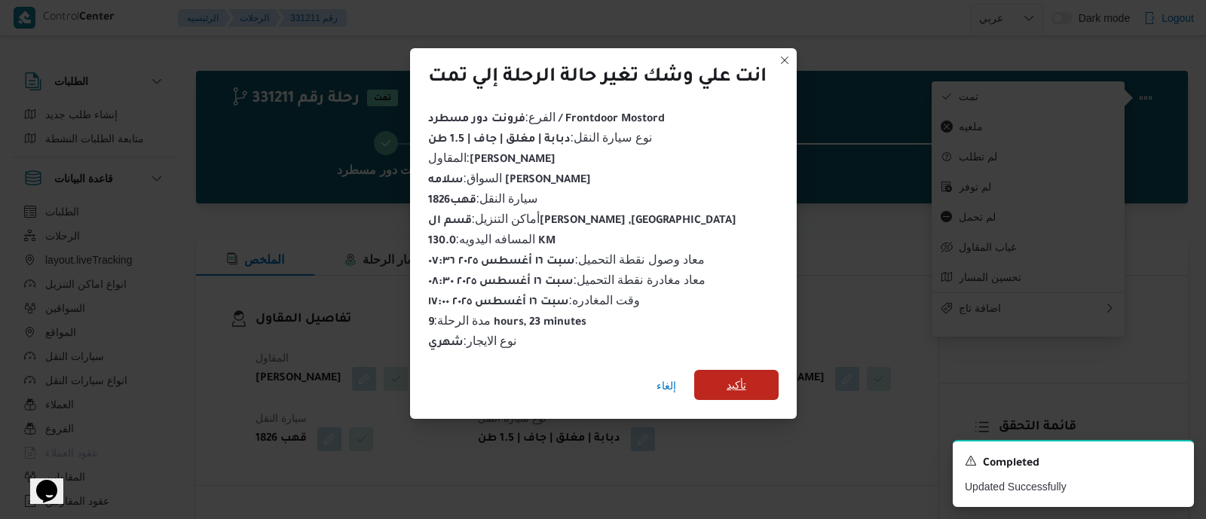
click at [755, 375] on span "تأكيد" at bounding box center [736, 385] width 84 height 30
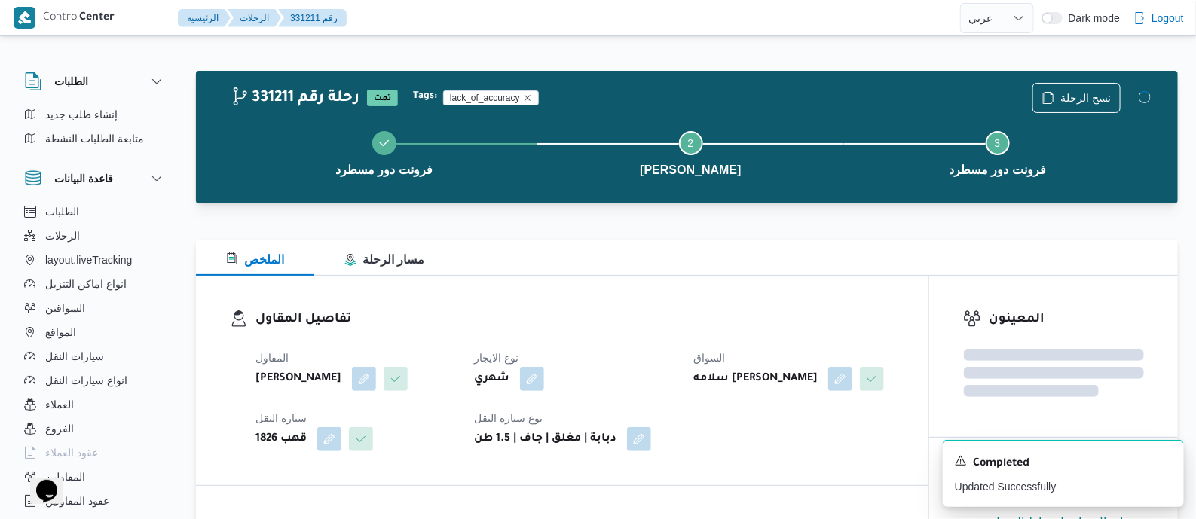
click at [468, 292] on div "تفاصيل المقاول المقاول عبدالواحد محمد احمد مسعد نوع الايجار شهري السواق سلامه م…" at bounding box center [562, 380] width 732 height 209
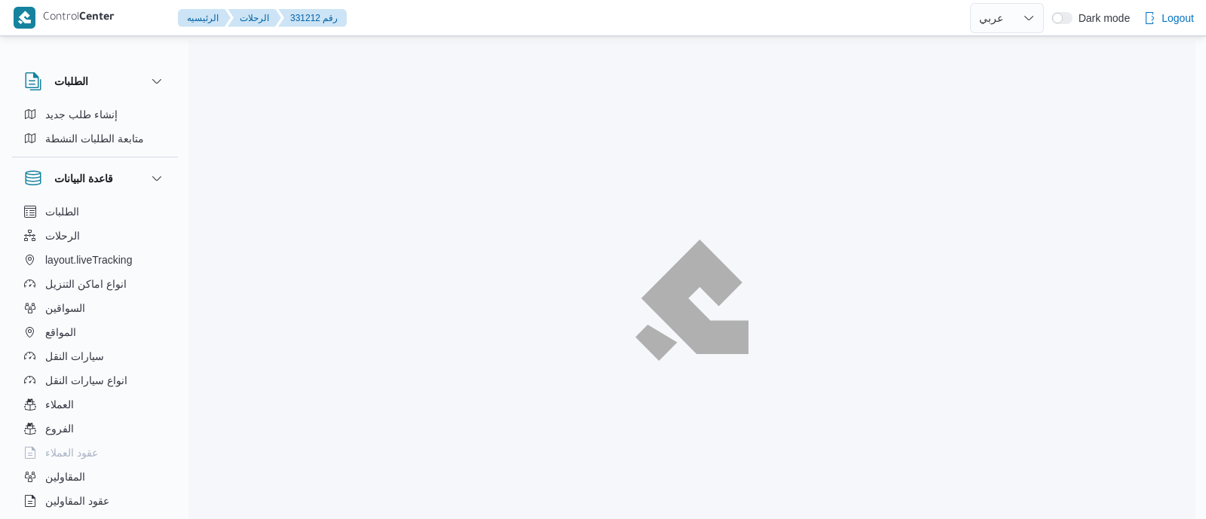
select select "ar"
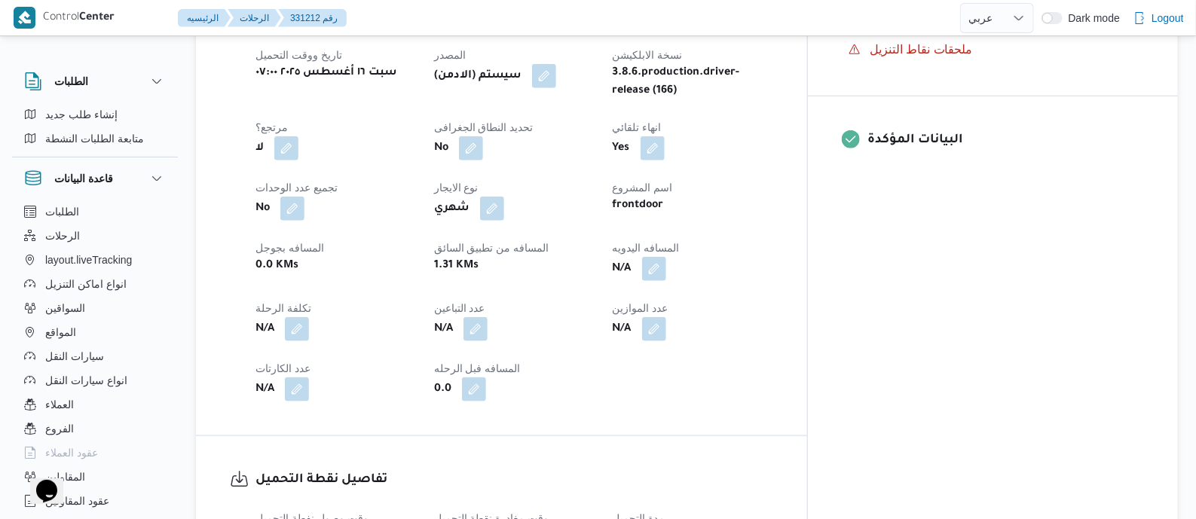
scroll to position [659, 0]
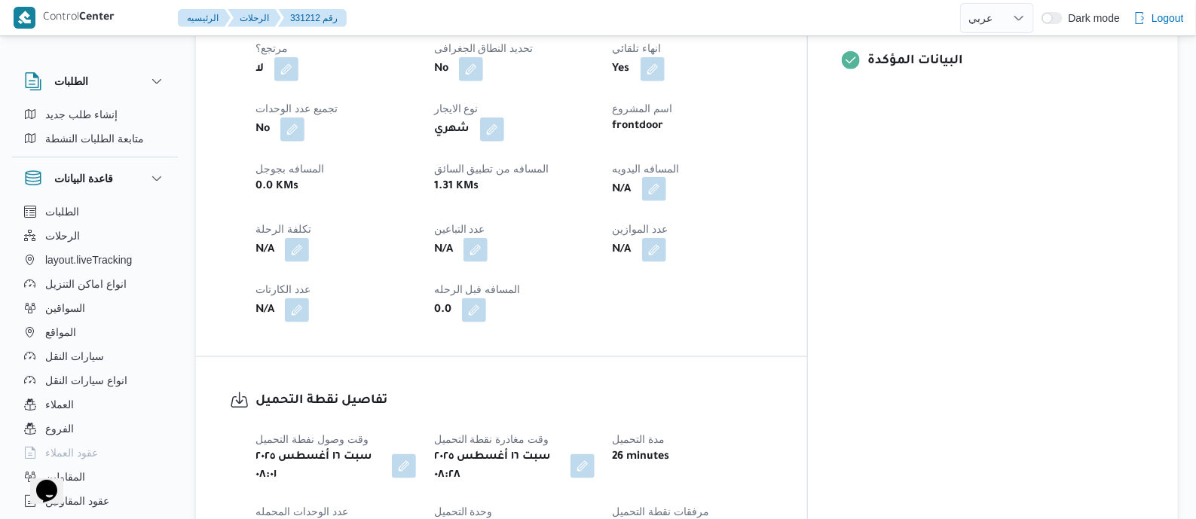
click at [666, 195] on button "button" at bounding box center [654, 189] width 24 height 24
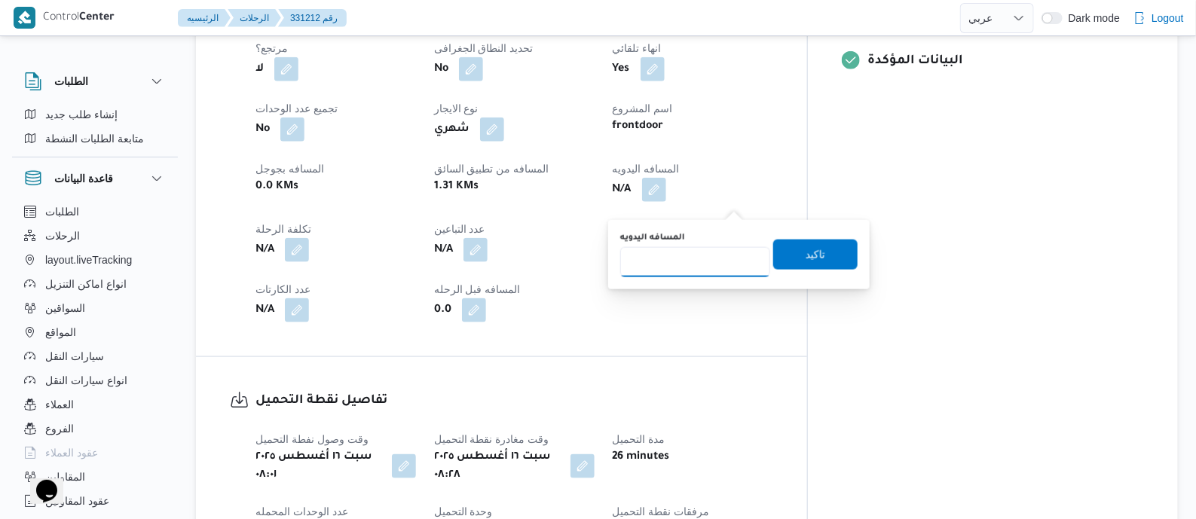
click at [716, 260] on input "المسافه اليدويه" at bounding box center [695, 262] width 150 height 30
type input "140"
click at [810, 244] on span "تاكيد" at bounding box center [815, 254] width 84 height 30
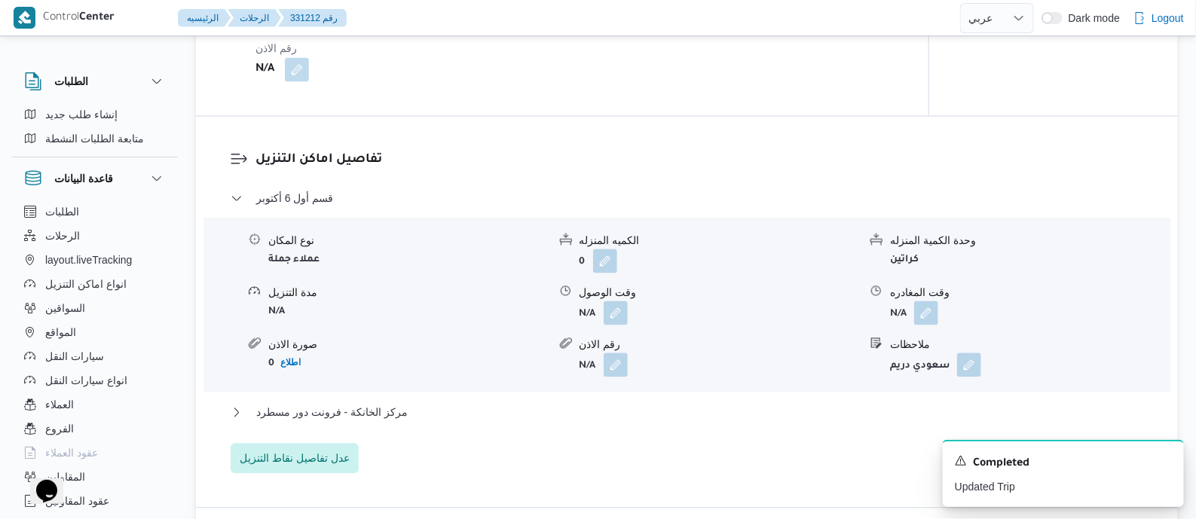
scroll to position [1224, 0]
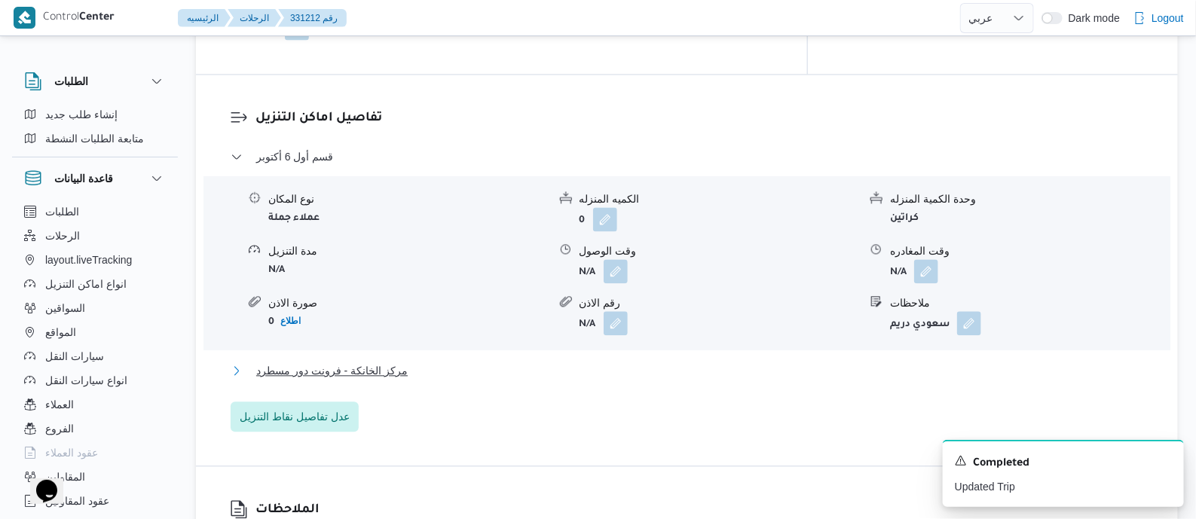
click at [391, 370] on span "مركز الخانكة - فرونت دور مسطرد" at bounding box center [331, 371] width 151 height 18
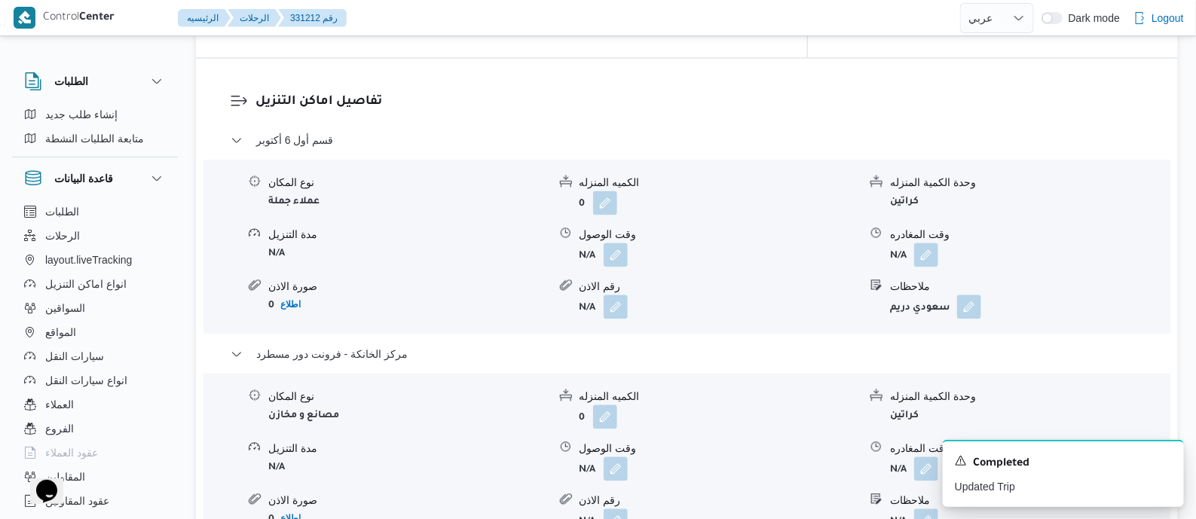
scroll to position [1412, 0]
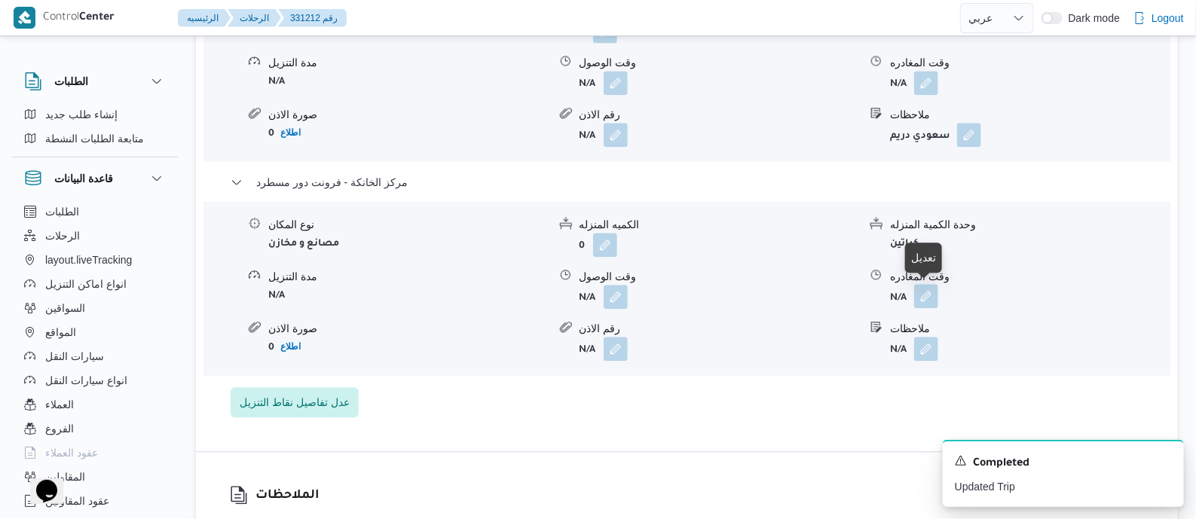
click at [927, 298] on button "button" at bounding box center [926, 296] width 24 height 24
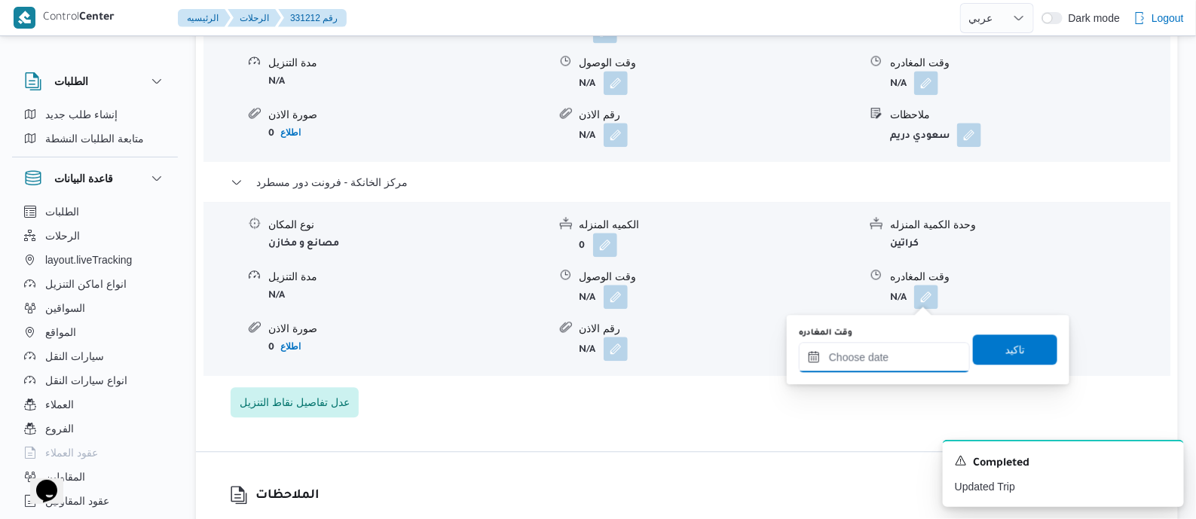
click at [910, 356] on input "وقت المغادره" at bounding box center [884, 357] width 171 height 30
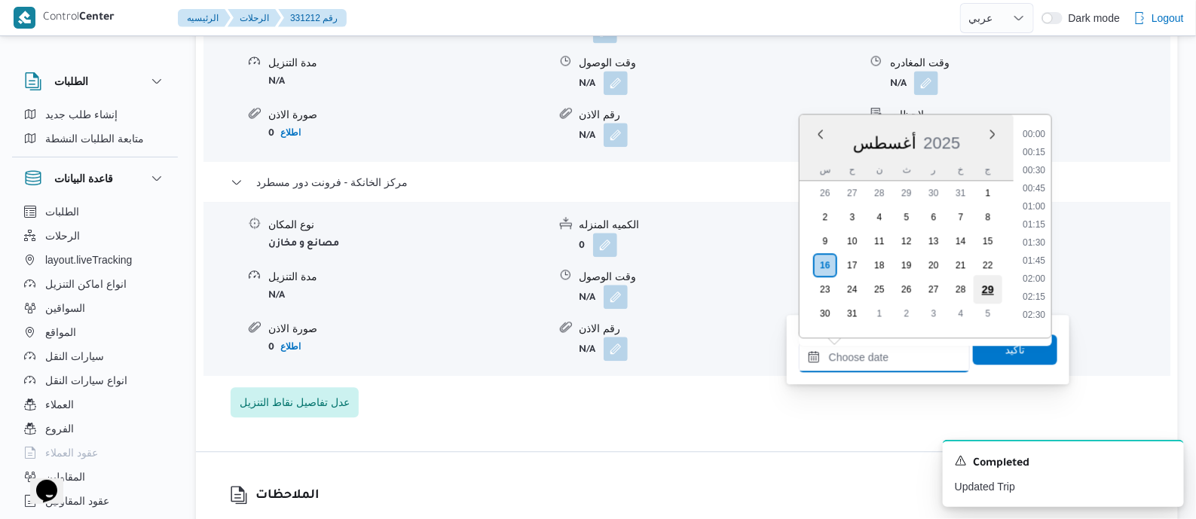
scroll to position [1163, 0]
click at [1038, 183] on li "16:45" at bounding box center [1034, 182] width 35 height 15
type input "١٦/٠٨/٢٠٢٥ ١٦:٤٥"
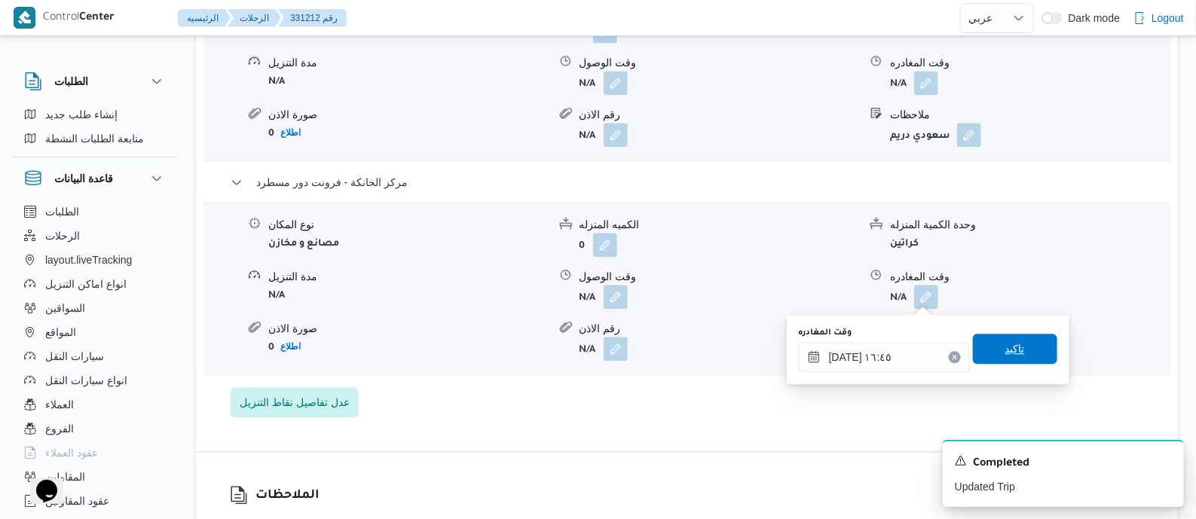
click at [1020, 346] on span "تاكيد" at bounding box center [1015, 349] width 84 height 30
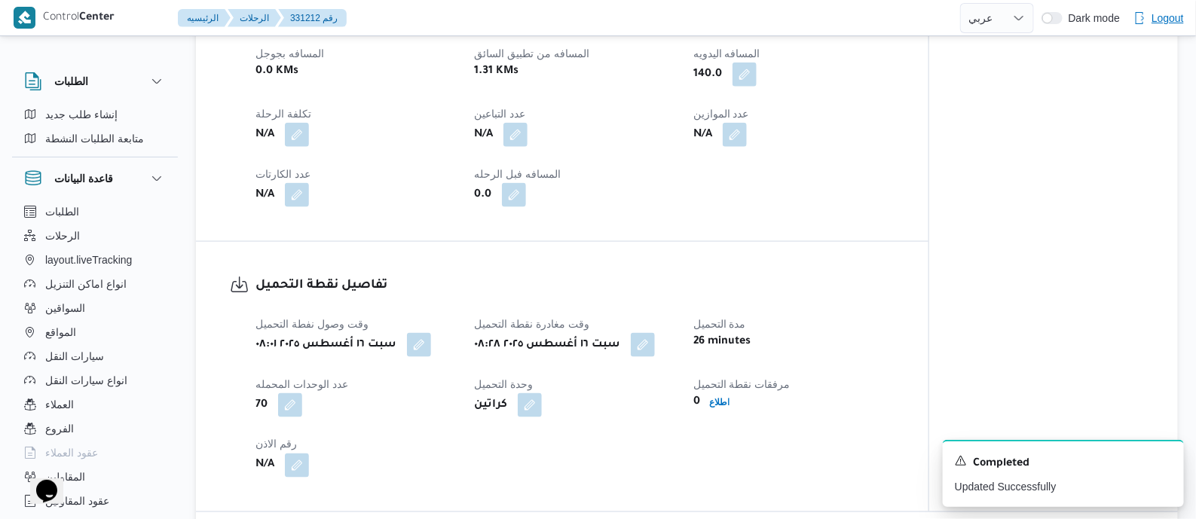
scroll to position [0, 0]
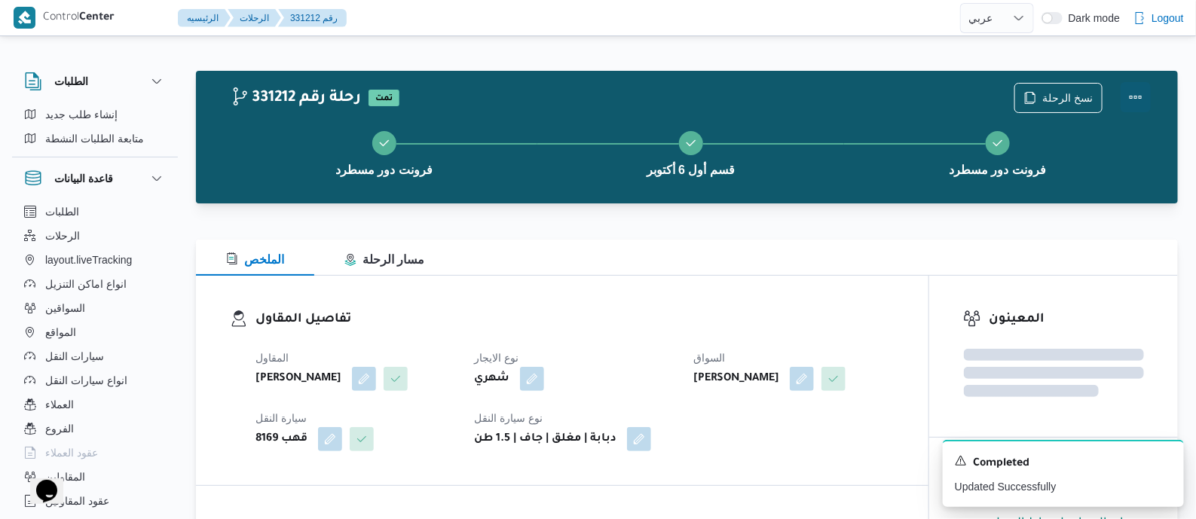
drag, startPoint x: 1134, startPoint y: 88, endPoint x: 1120, endPoint y: 95, distance: 15.8
click at [1133, 88] on button "Actions" at bounding box center [1136, 98] width 30 height 30
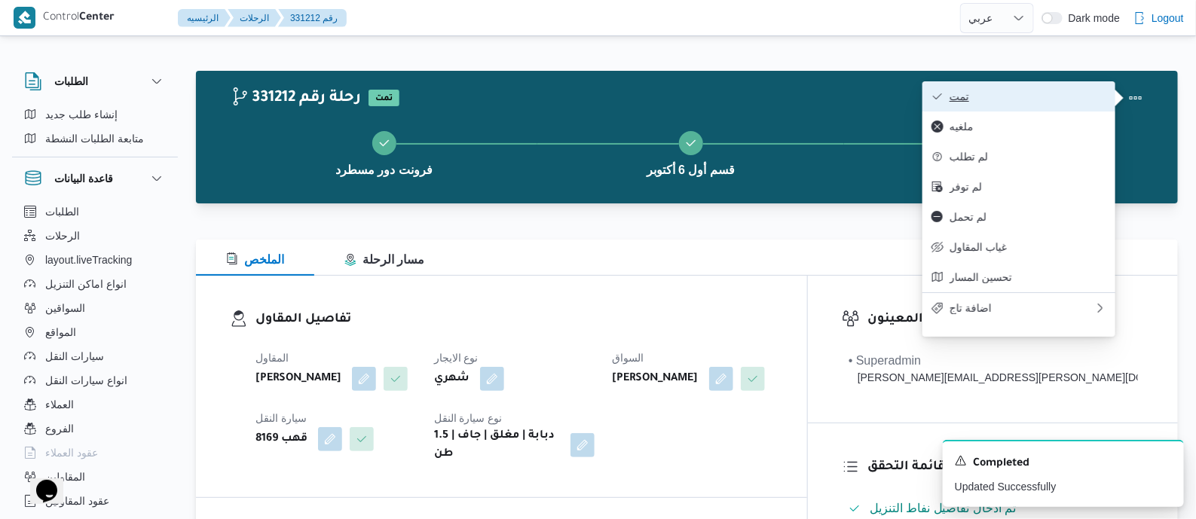
click at [1087, 100] on span "تمت" at bounding box center [1027, 96] width 157 height 12
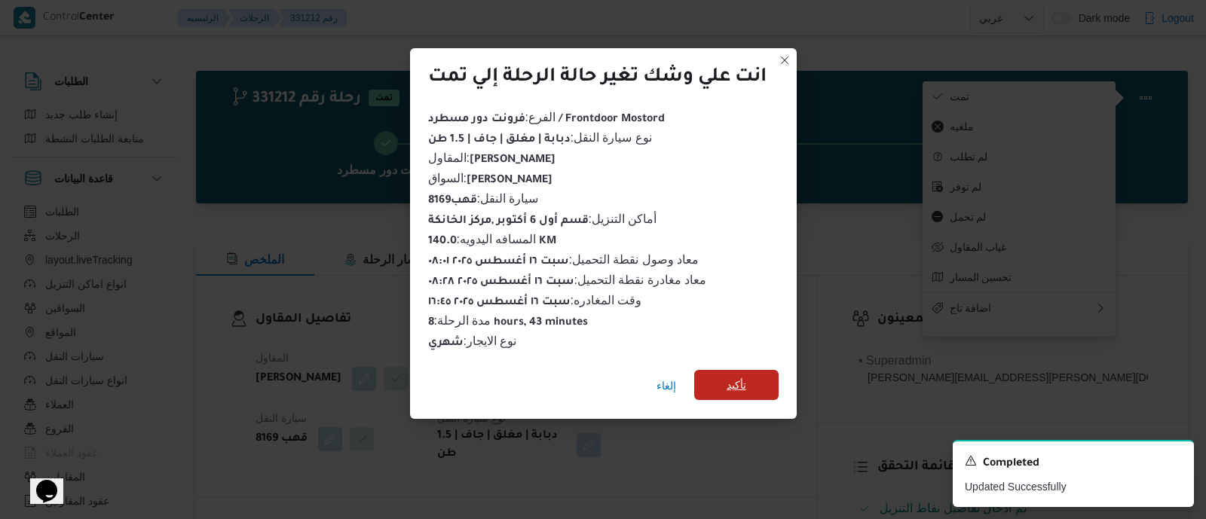
click at [729, 376] on span "تأكيد" at bounding box center [736, 385] width 20 height 18
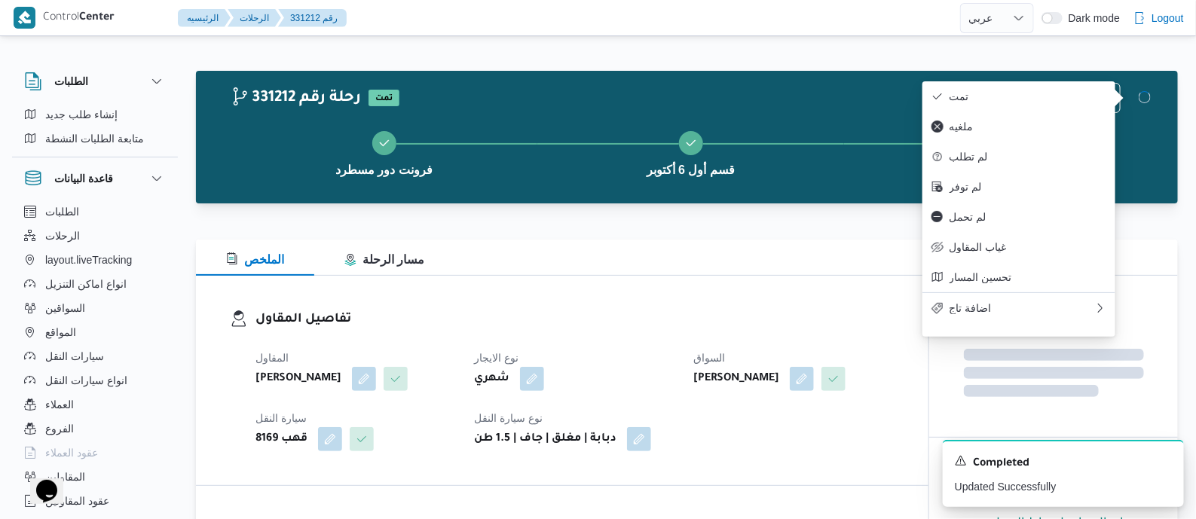
click at [662, 314] on h3 "تفاصيل المقاول" at bounding box center [574, 320] width 639 height 20
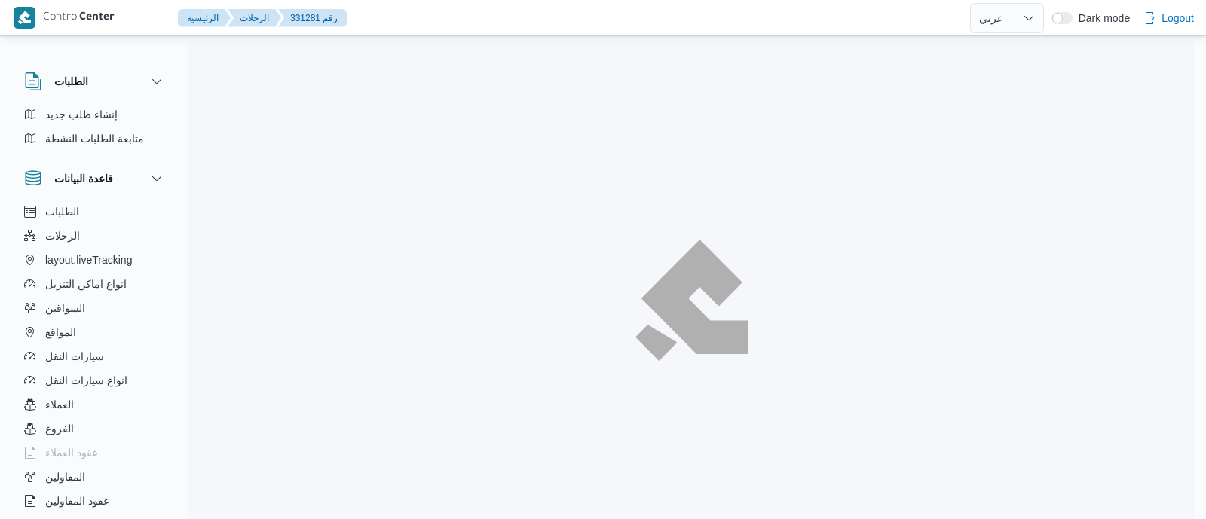
select select "ar"
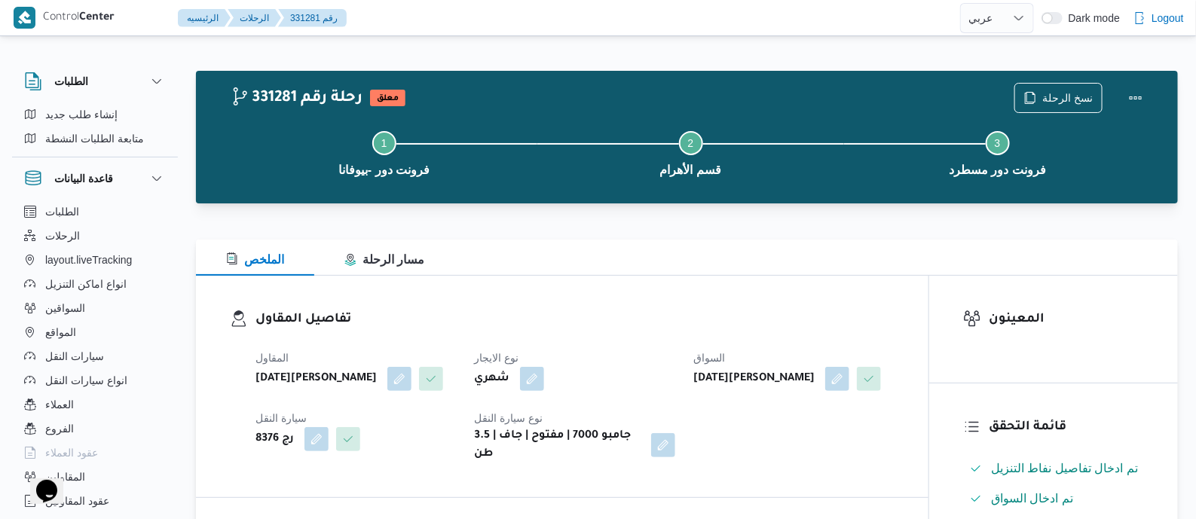
scroll to position [471, 0]
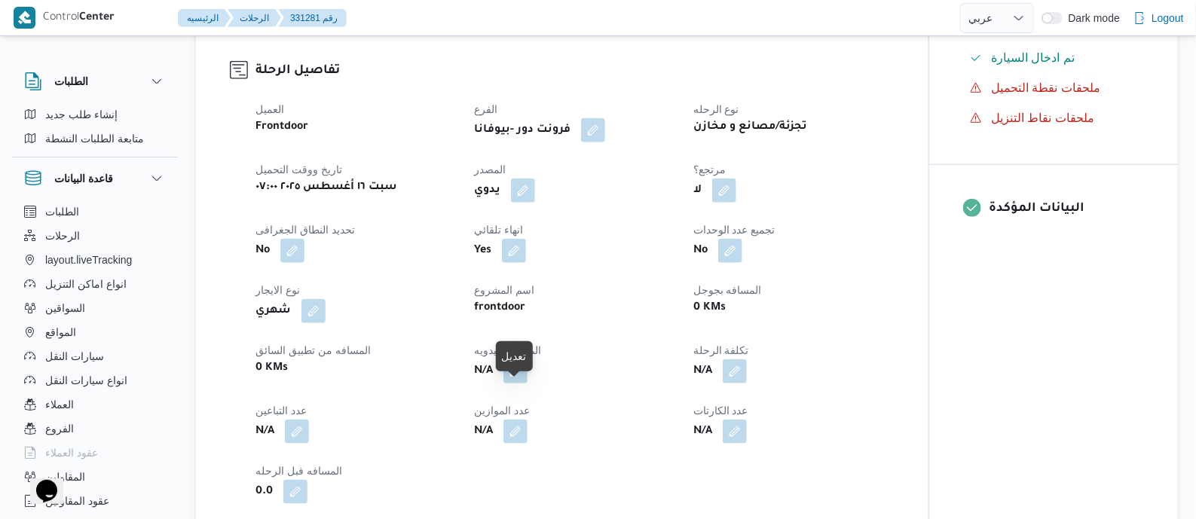
drag, startPoint x: 521, startPoint y: 393, endPoint x: 512, endPoint y: 430, distance: 37.8
click at [521, 384] on button "button" at bounding box center [515, 371] width 24 height 24
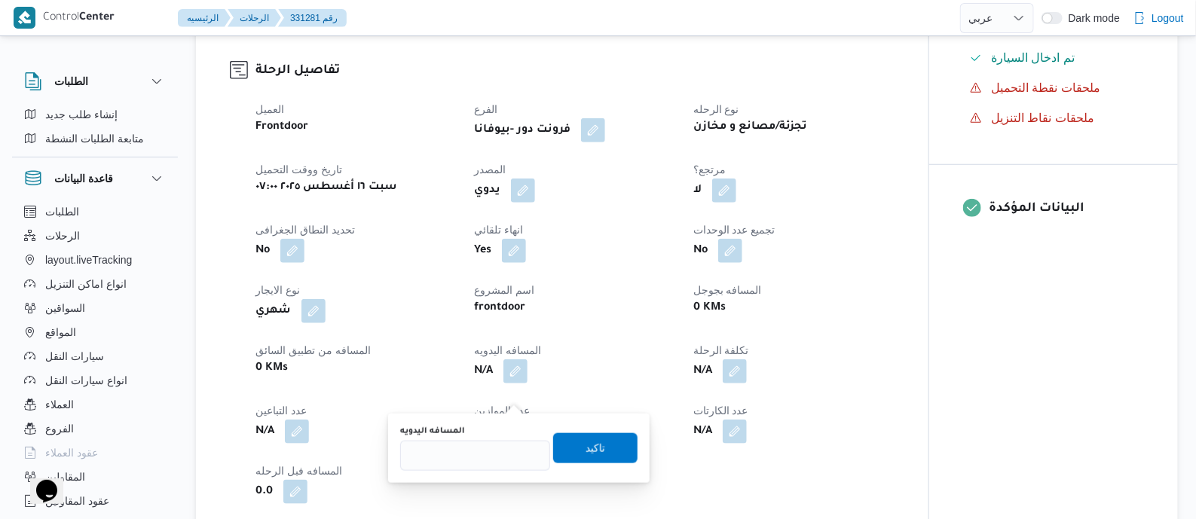
click at [509, 440] on div "المسافه اليدويه" at bounding box center [475, 448] width 150 height 45
click at [498, 459] on input "المسافه اليدويه" at bounding box center [475, 456] width 150 height 30
type input "110"
click at [570, 443] on span "تاكيد" at bounding box center [595, 448] width 84 height 30
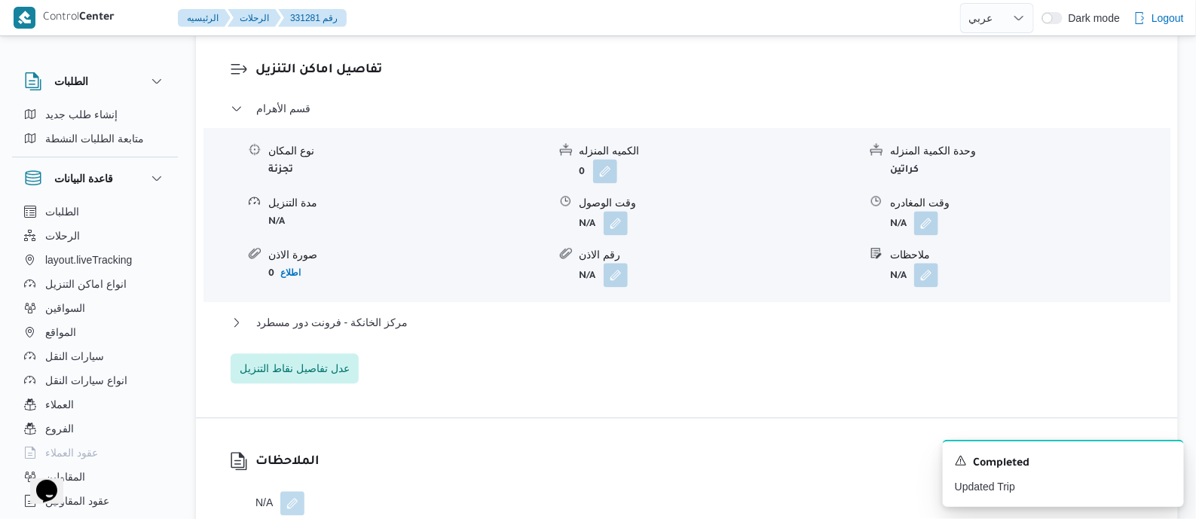
scroll to position [1318, 0]
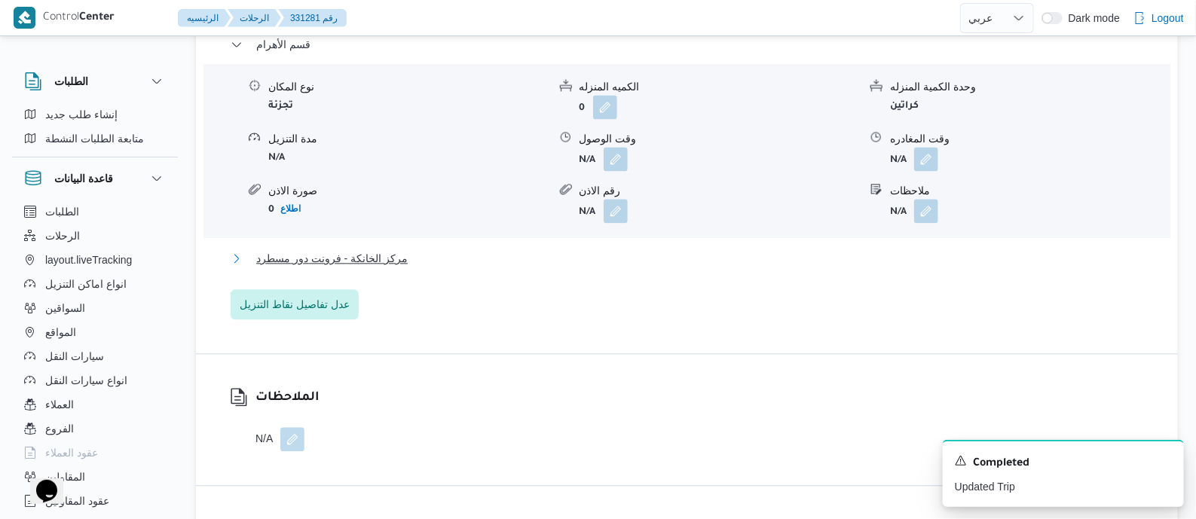
click at [370, 268] on span "مركز الخانكة - فرونت دور مسطرد" at bounding box center [331, 258] width 151 height 18
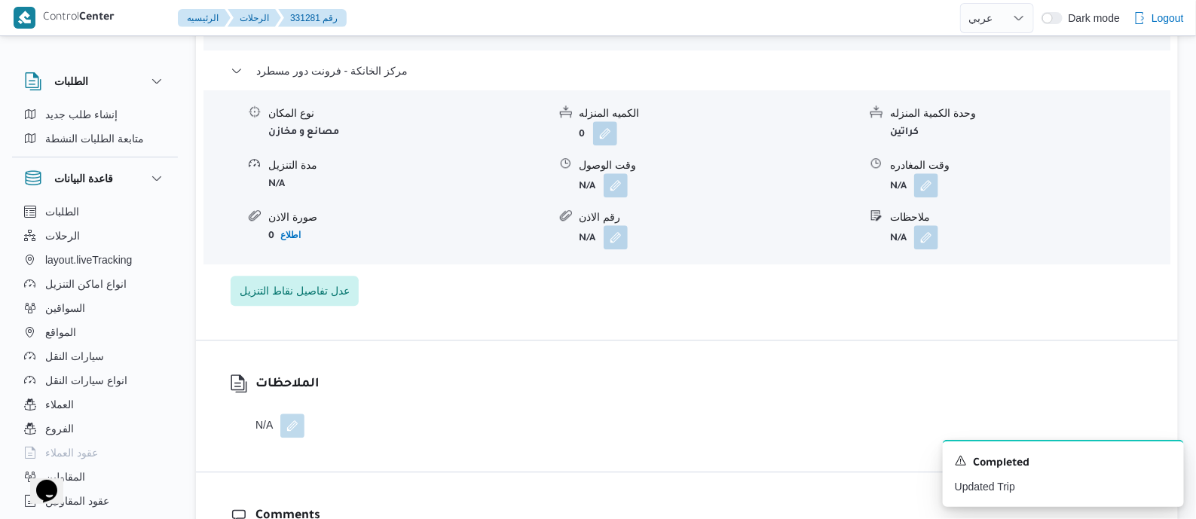
scroll to position [1506, 0]
click at [927, 196] on button "button" at bounding box center [926, 184] width 24 height 24
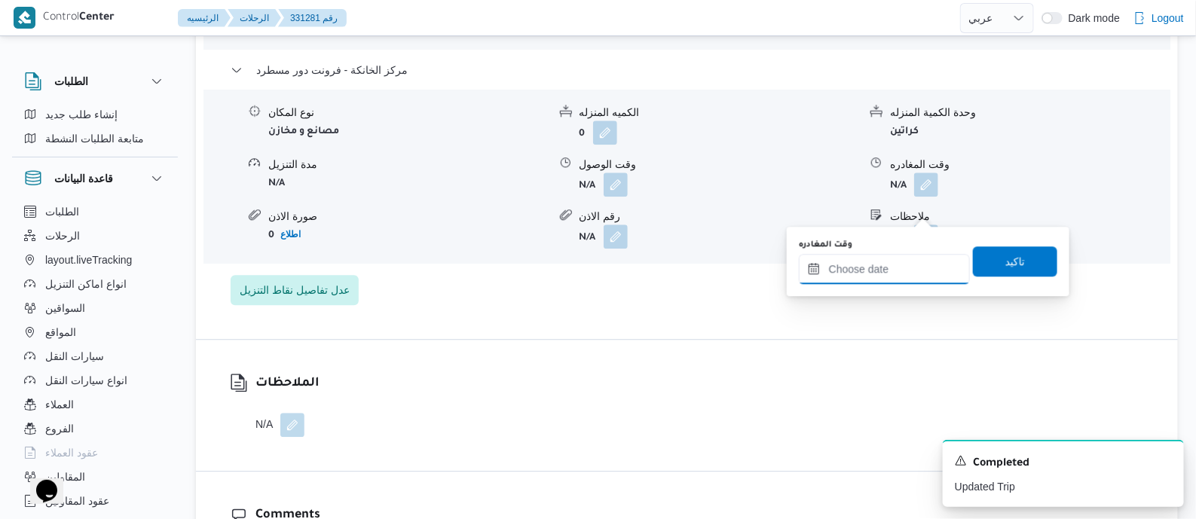
click at [922, 258] on input "وقت المغادره" at bounding box center [884, 269] width 171 height 30
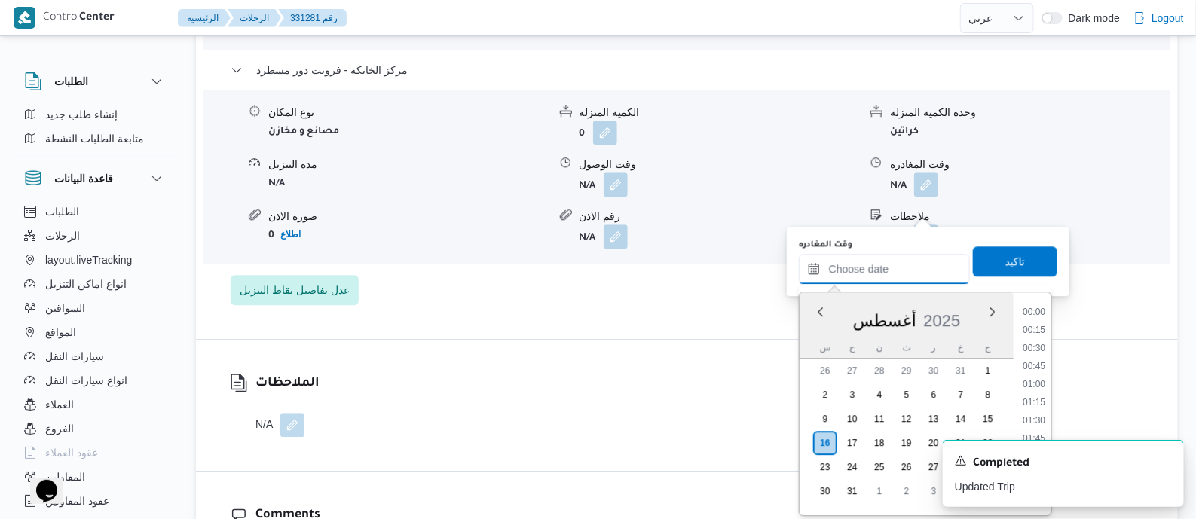
scroll to position [1163, 0]
click at [1036, 382] on li "17:00" at bounding box center [1034, 378] width 35 height 15
type input "[DATE] ١٧:٠٠"
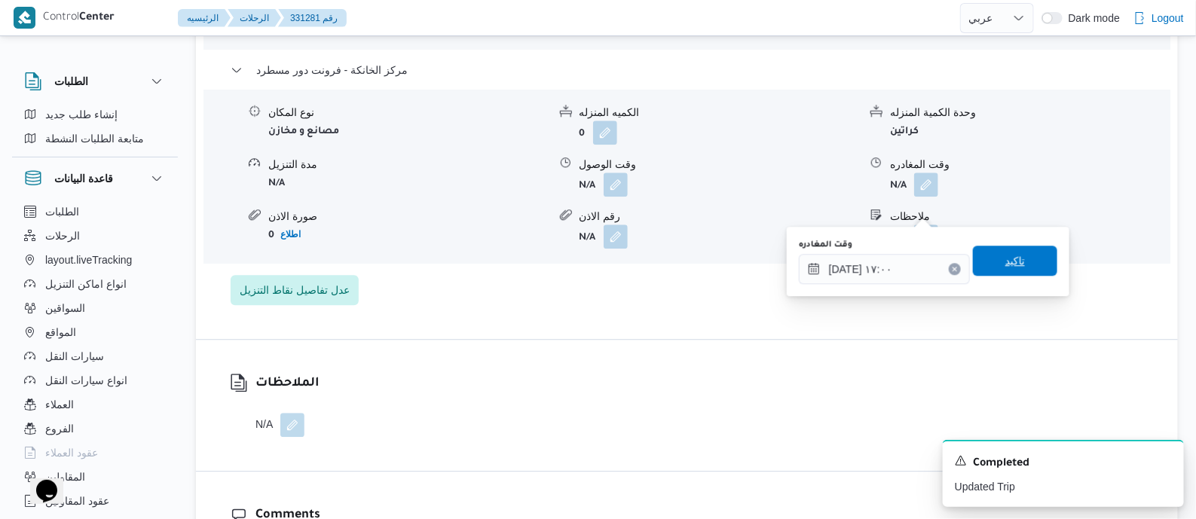
click at [1021, 269] on span "تاكيد" at bounding box center [1015, 261] width 84 height 30
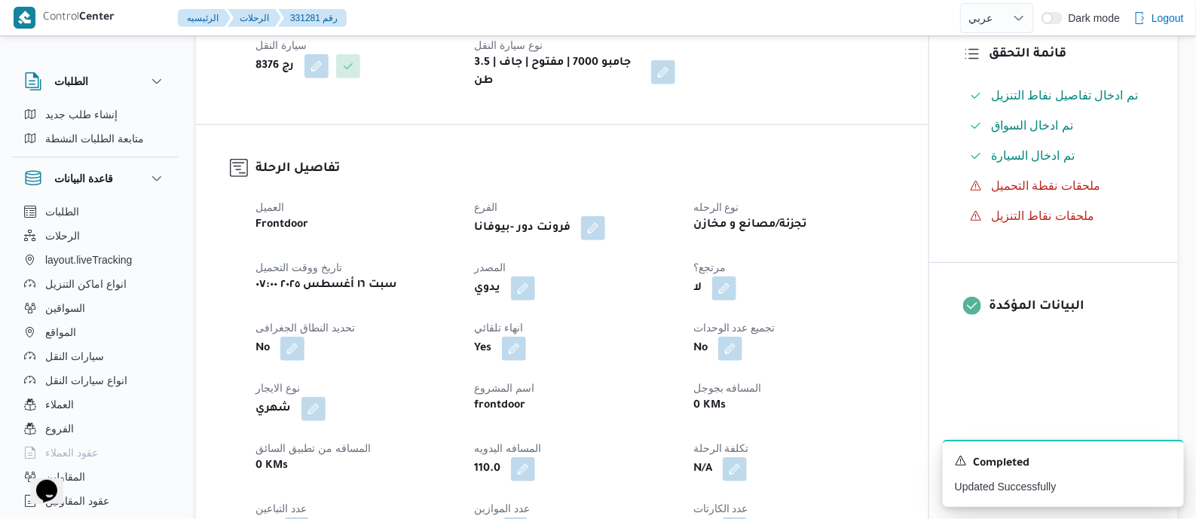
scroll to position [0, 0]
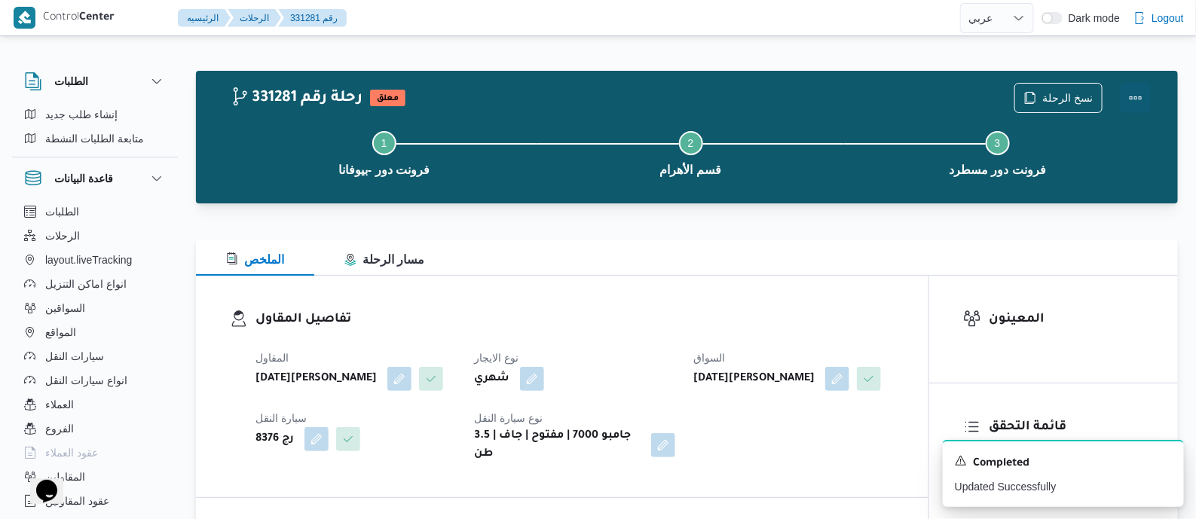
click at [1133, 88] on button "Actions" at bounding box center [1136, 98] width 30 height 30
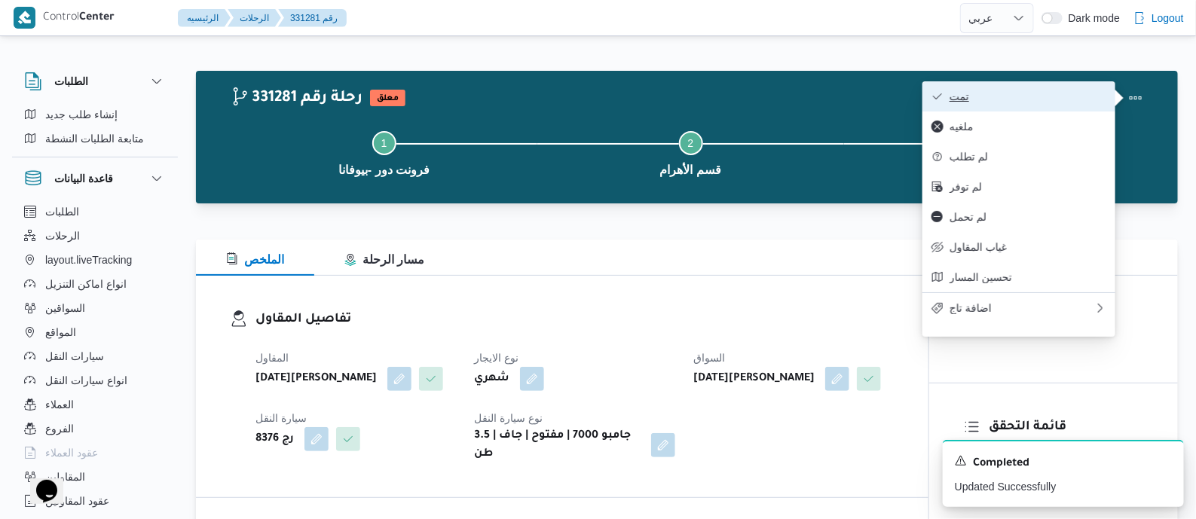
click at [1056, 107] on button "تمت" at bounding box center [1018, 96] width 193 height 30
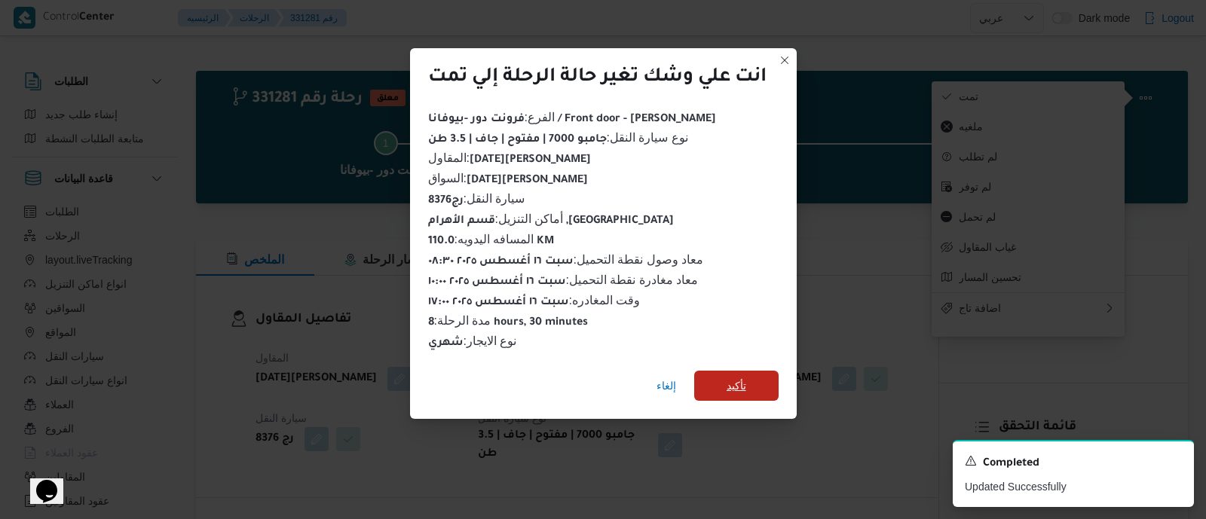
click at [746, 377] on span "تأكيد" at bounding box center [736, 386] width 20 height 18
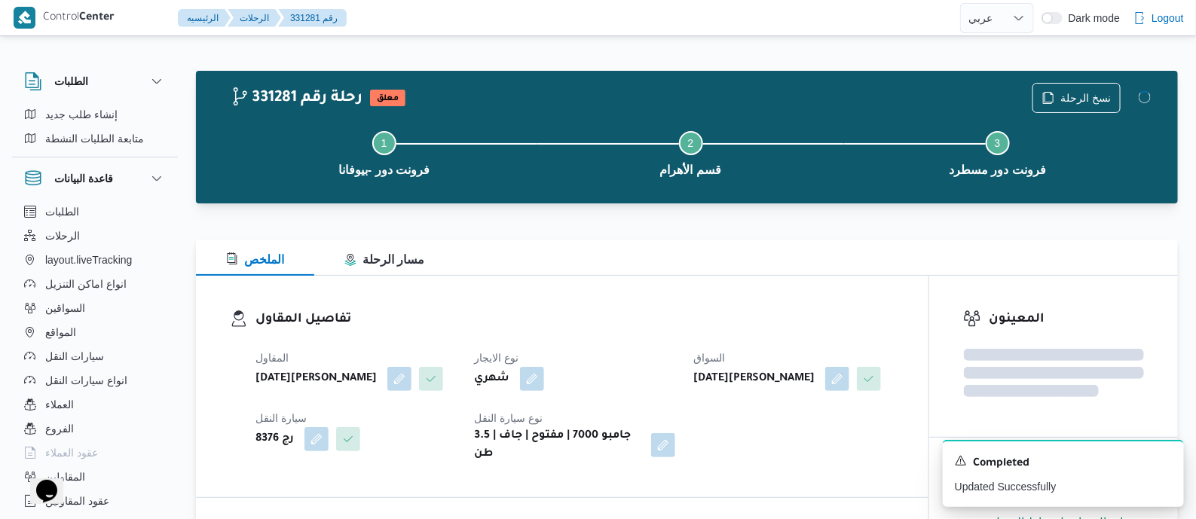
click at [585, 322] on h3 "تفاصيل المقاول" at bounding box center [574, 320] width 639 height 20
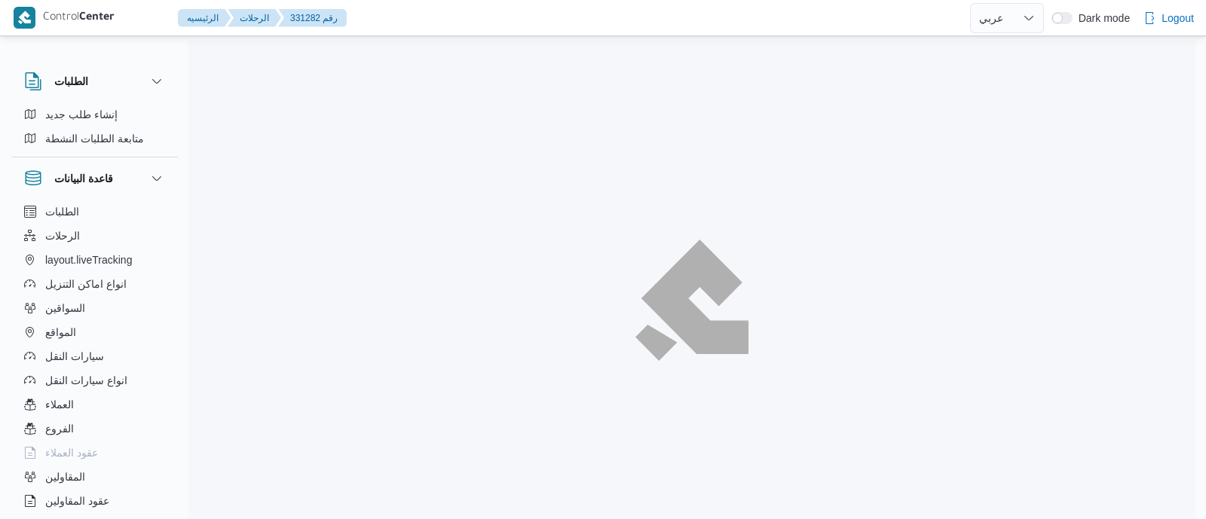
select select "ar"
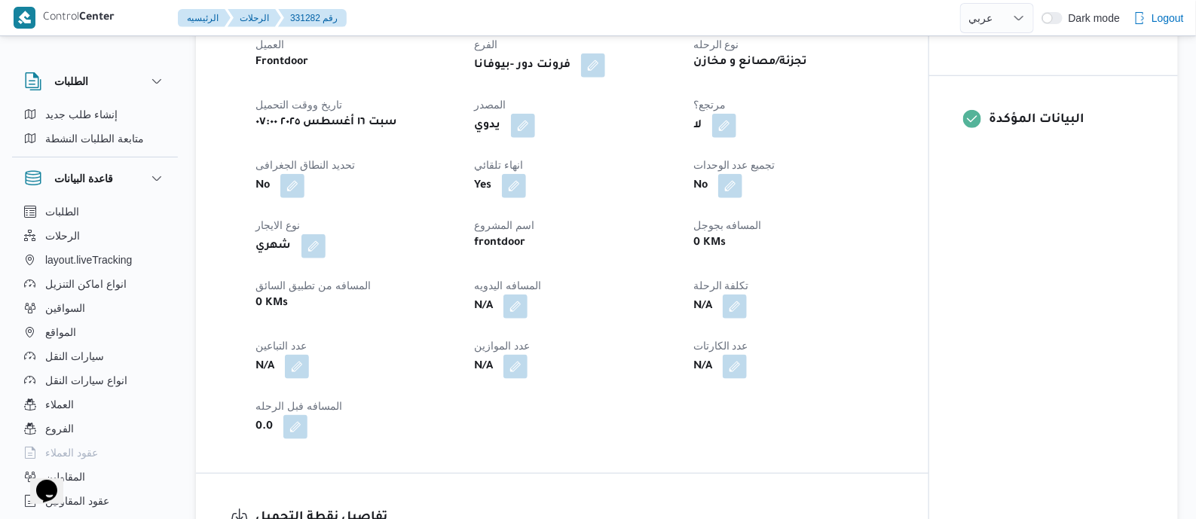
scroll to position [565, 0]
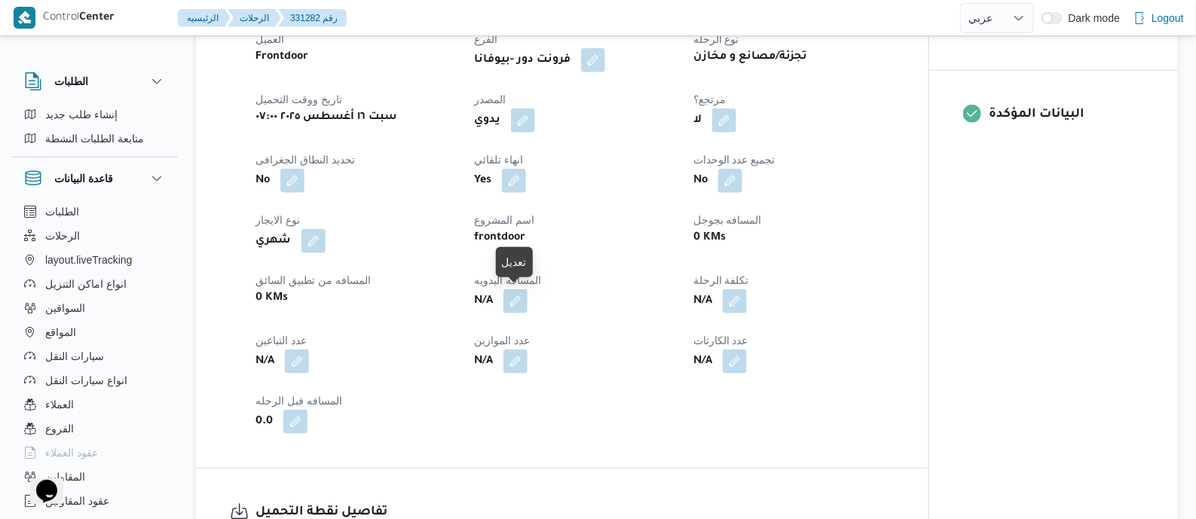
drag, startPoint x: 516, startPoint y: 301, endPoint x: 506, endPoint y: 341, distance: 41.3
click at [516, 301] on button "button" at bounding box center [515, 301] width 24 height 24
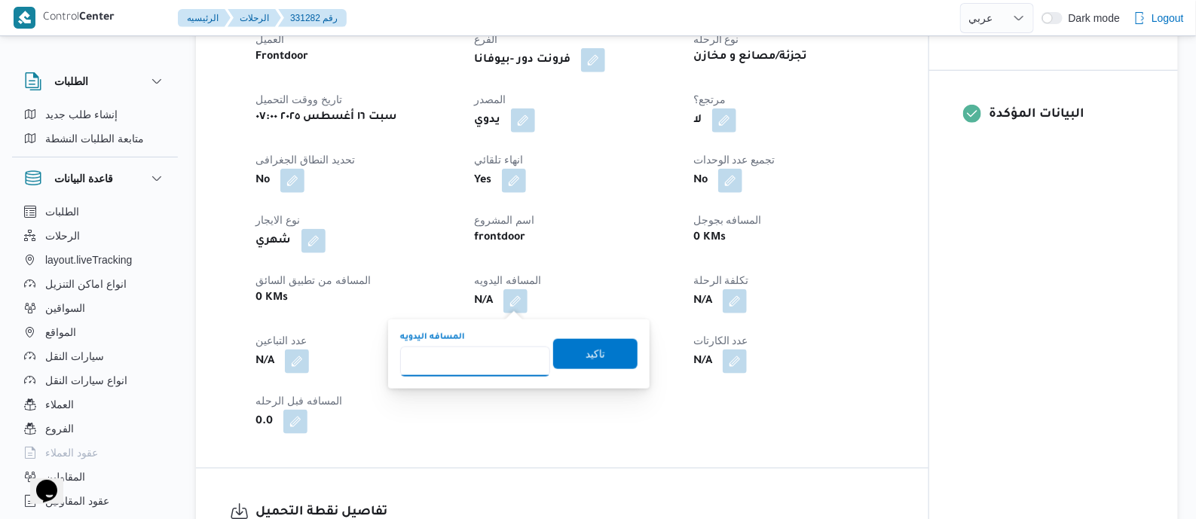
click at [500, 352] on input "المسافه اليدويه" at bounding box center [475, 362] width 150 height 30
type input "135"
click at [597, 363] on span "تاكيد" at bounding box center [595, 353] width 84 height 30
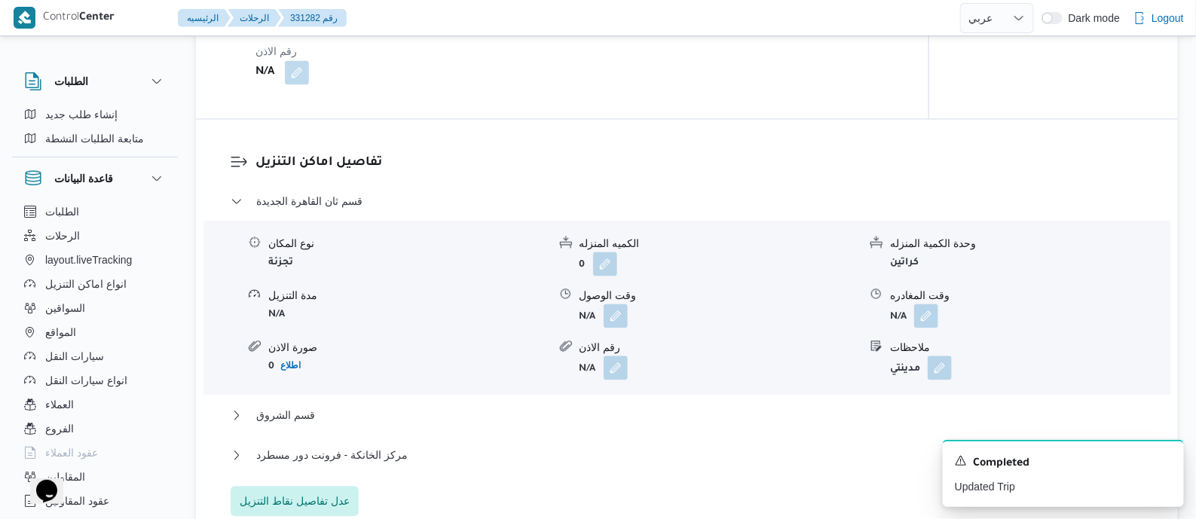
scroll to position [1318, 0]
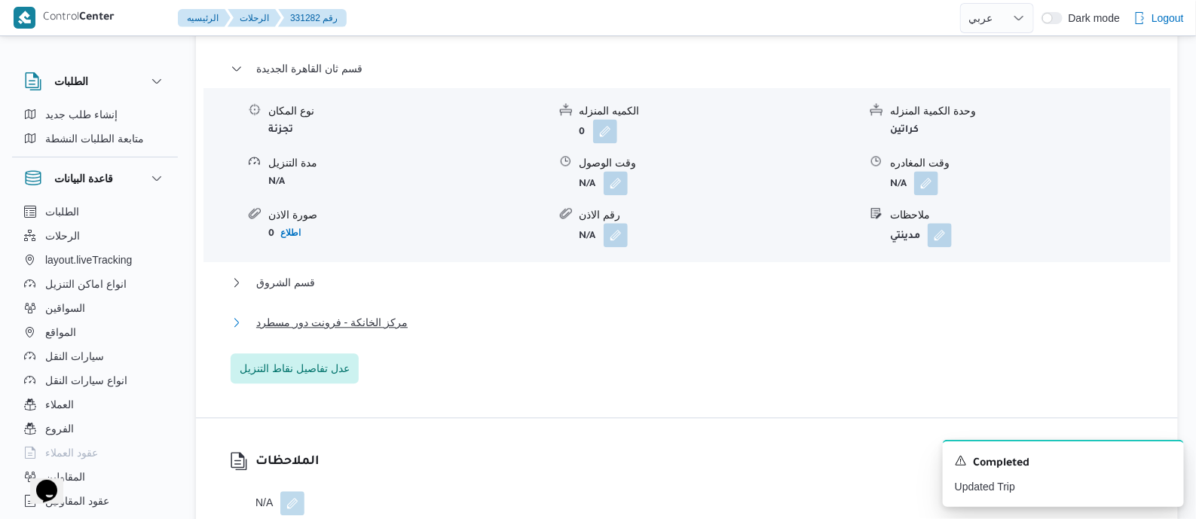
click at [390, 323] on span "مركز الخانكة - فرونت دور مسطرد" at bounding box center [331, 322] width 151 height 18
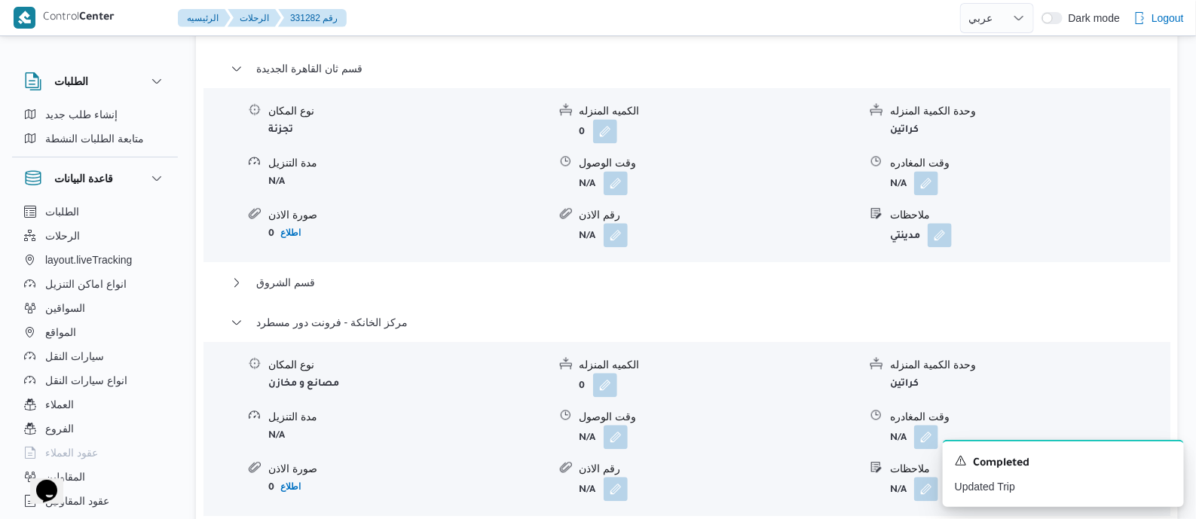
scroll to position [1601, 0]
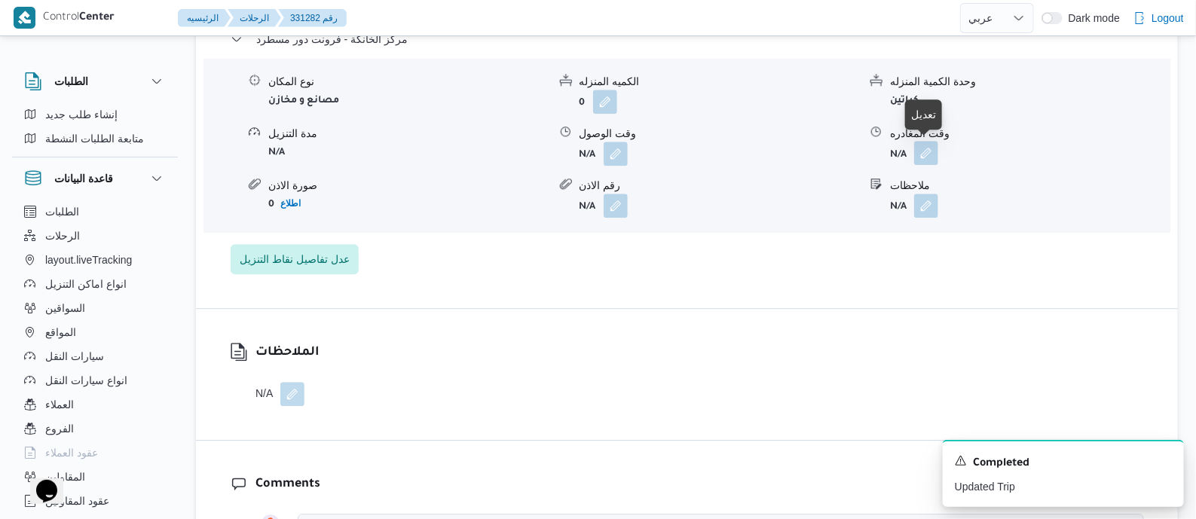
click at [925, 153] on button "button" at bounding box center [926, 153] width 24 height 24
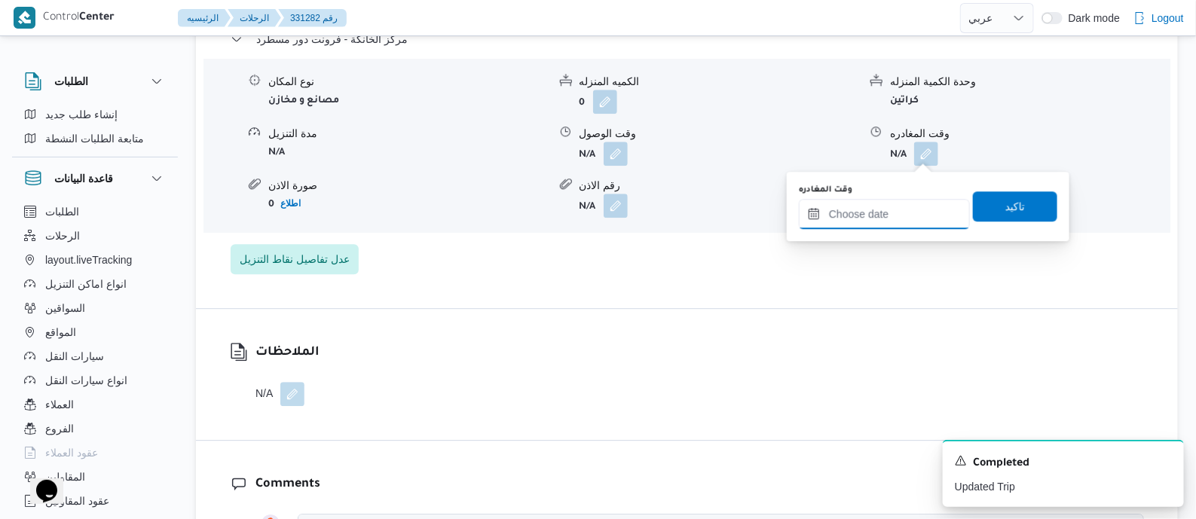
click at [916, 204] on input "وقت المغادره" at bounding box center [884, 214] width 171 height 30
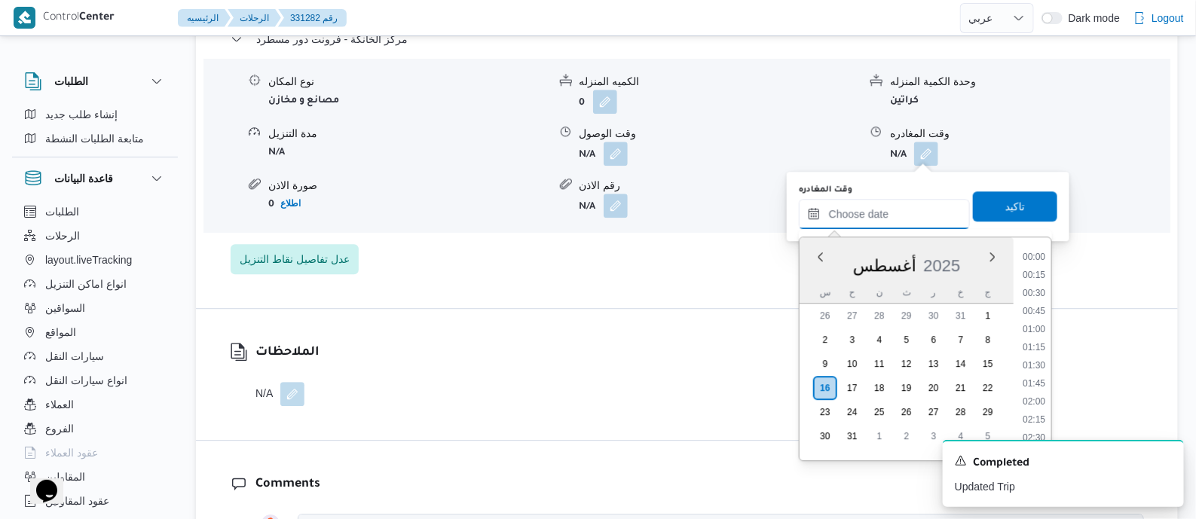
scroll to position [1163, 0]
click at [1036, 341] on li "17:15" at bounding box center [1034, 341] width 35 height 15
type input "١٦/٠٨/٢٠٢٥ ١٧:١٥"
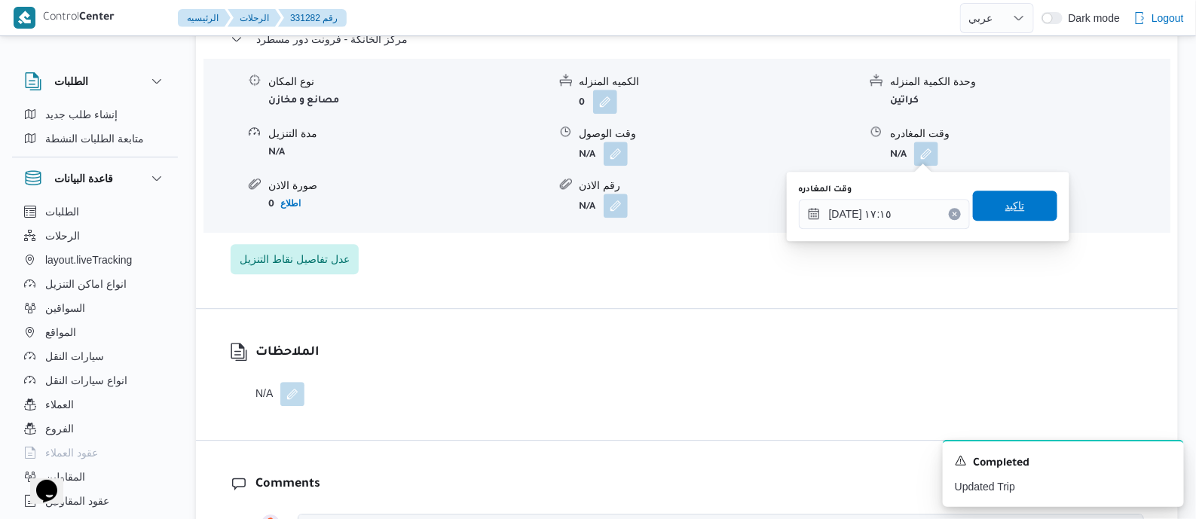
click at [1016, 202] on span "تاكيد" at bounding box center [1015, 206] width 84 height 30
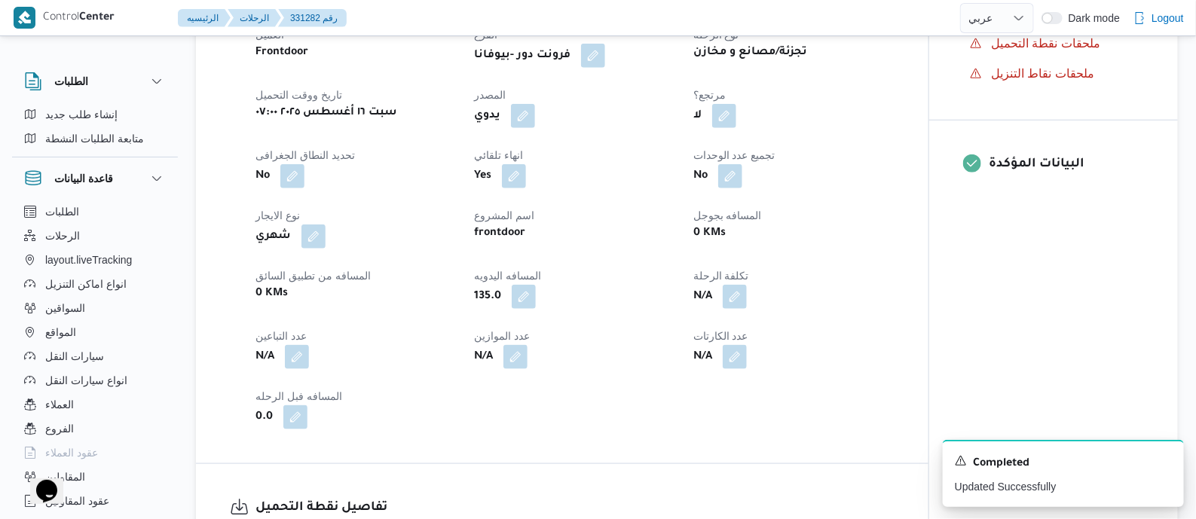
scroll to position [0, 0]
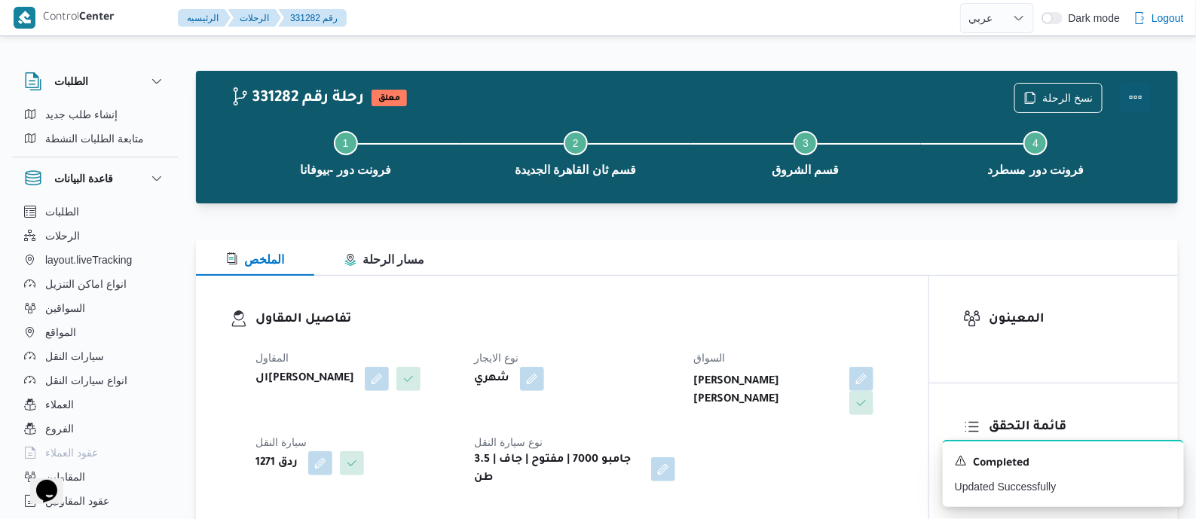
click at [1130, 88] on button "Actions" at bounding box center [1136, 97] width 30 height 30
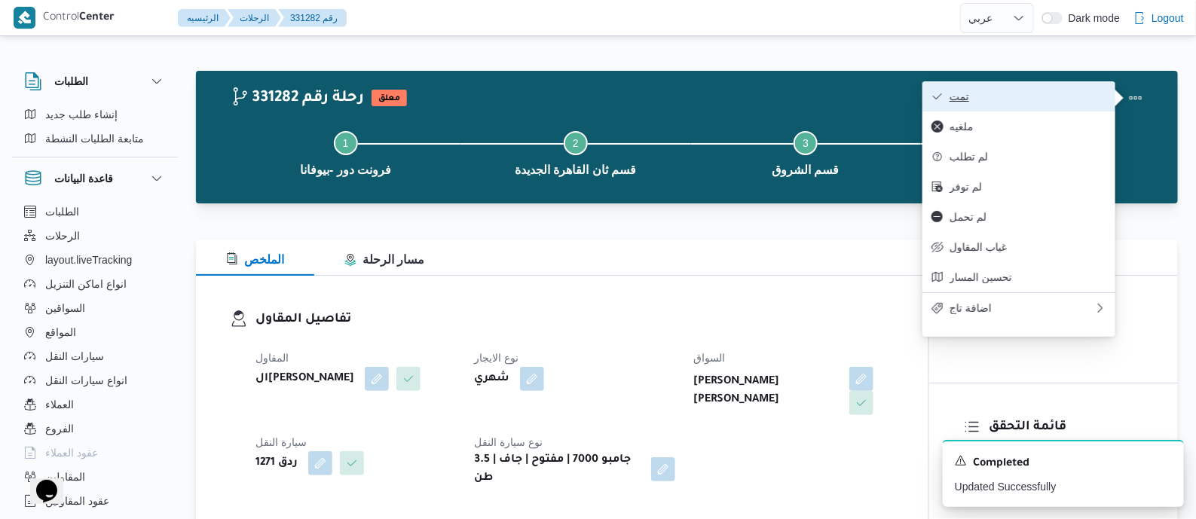
click at [1075, 99] on span "تمت" at bounding box center [1027, 96] width 157 height 12
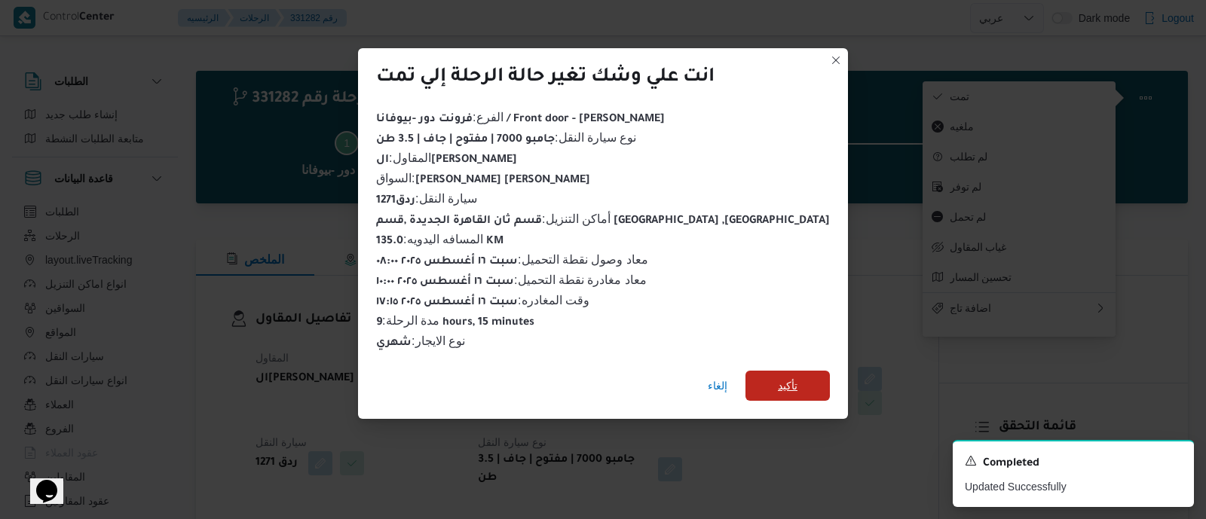
click at [778, 377] on span "تأكيد" at bounding box center [788, 386] width 20 height 18
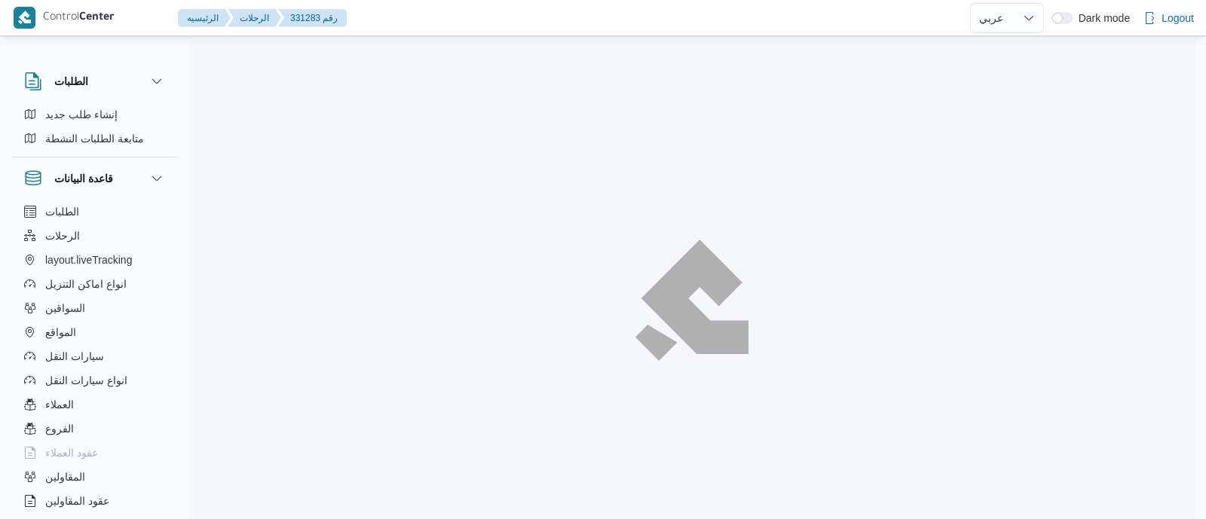
select select "ar"
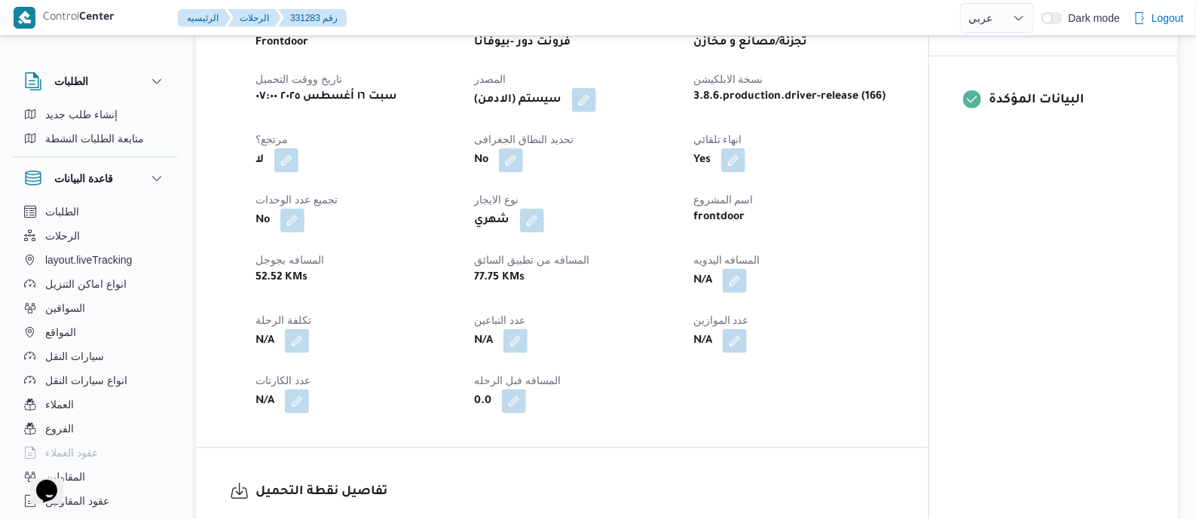
scroll to position [659, 0]
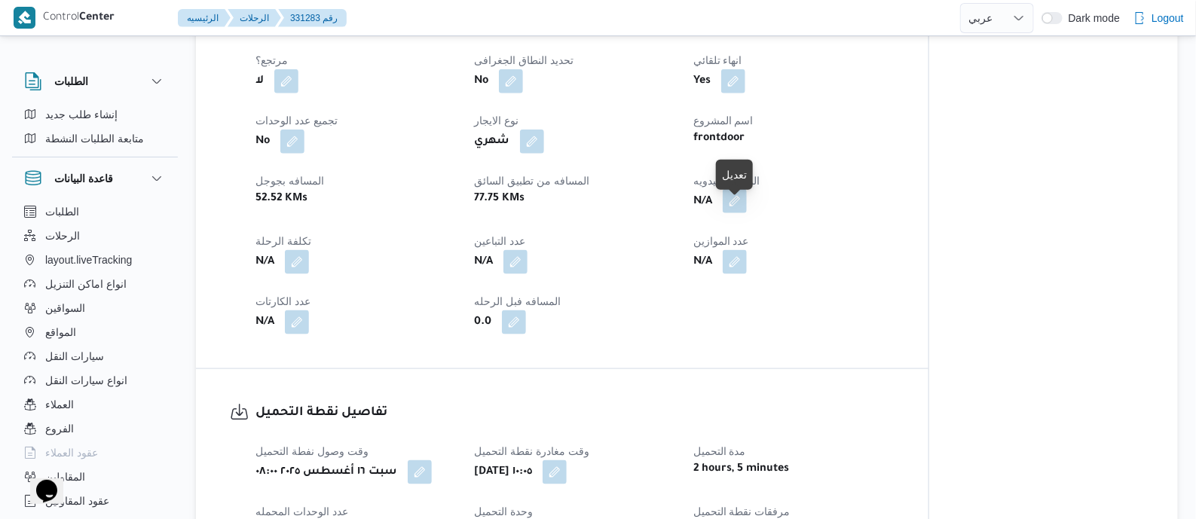
drag, startPoint x: 736, startPoint y: 211, endPoint x: 735, endPoint y: 219, distance: 7.7
click at [737, 211] on button "button" at bounding box center [735, 201] width 24 height 24
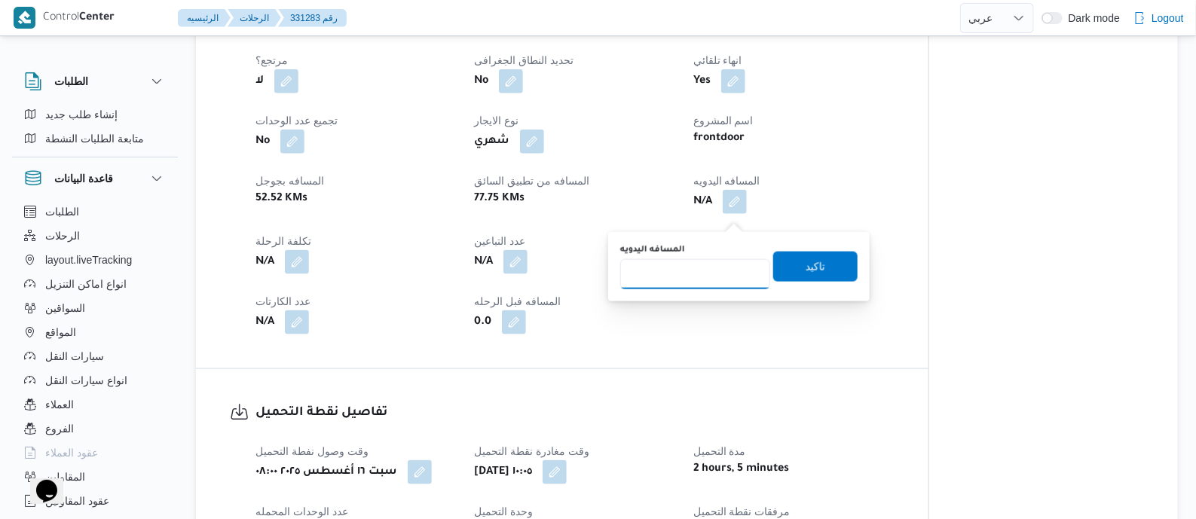
click at [702, 274] on input "المسافه اليدويه" at bounding box center [695, 274] width 150 height 30
type input "120"
click at [789, 262] on span "تاكيد" at bounding box center [815, 266] width 84 height 30
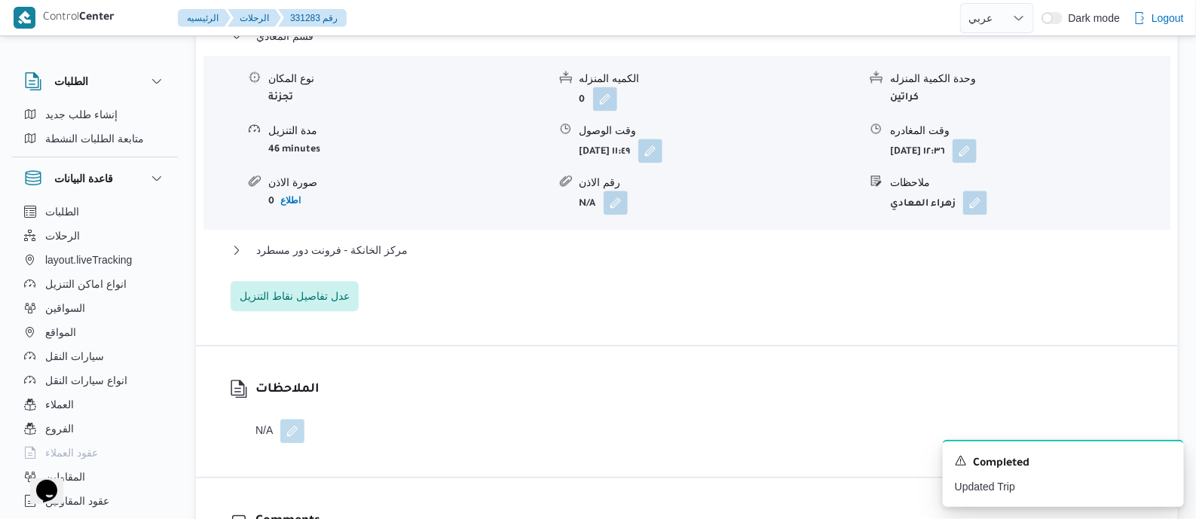
scroll to position [1412, 0]
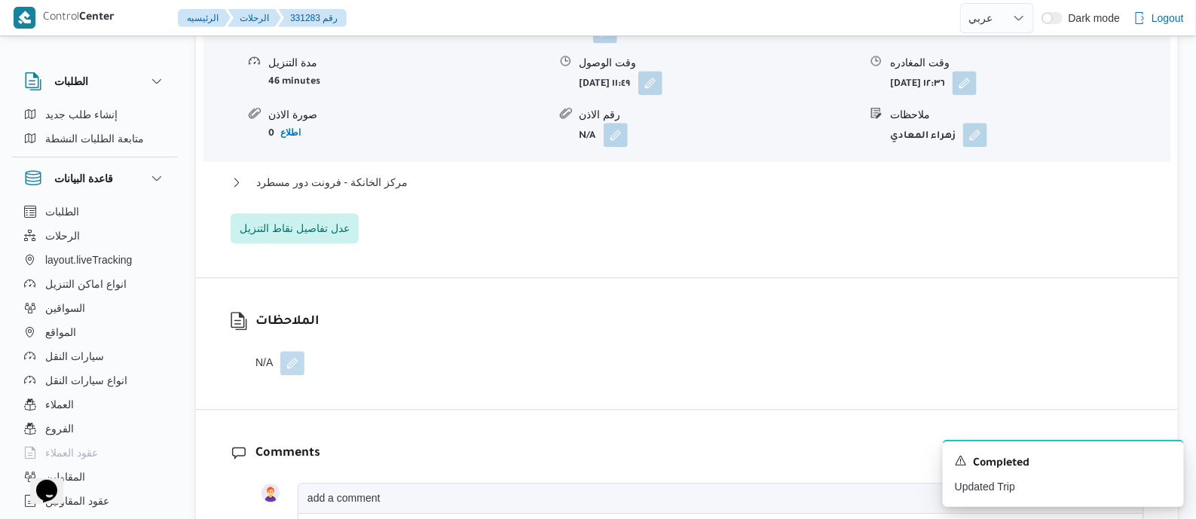
click at [374, 182] on div "قسم المعادي نوع المكان تجزئة الكميه المنزله 0 وحدة الكمية المنزله كراتين مدة ال…" at bounding box center [687, 101] width 913 height 284
click at [402, 191] on button "مركز الخانكة - فرونت دور مسطرد" at bounding box center [687, 182] width 913 height 18
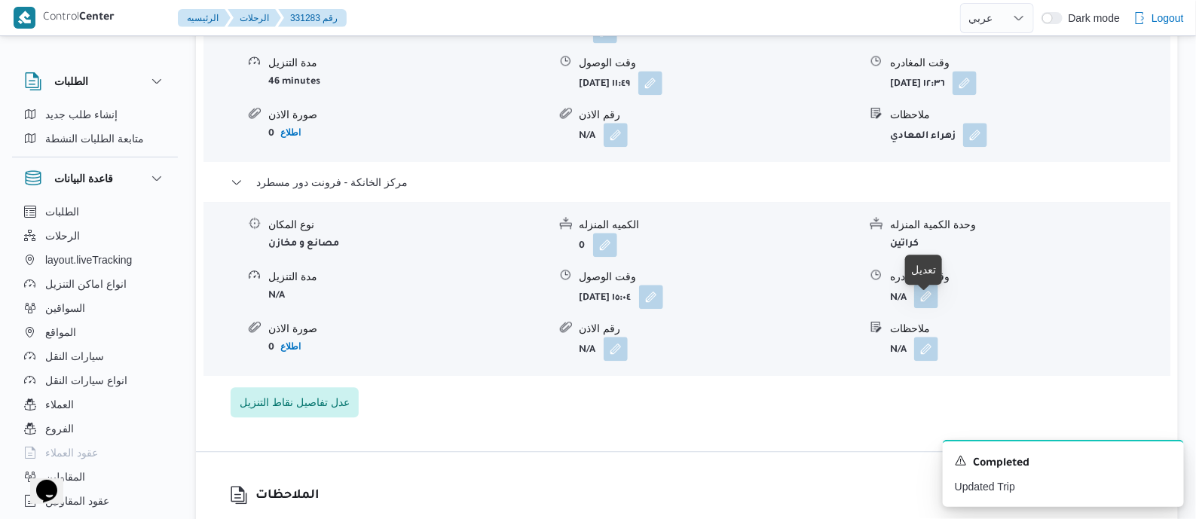
click at [924, 304] on button "button" at bounding box center [926, 296] width 24 height 24
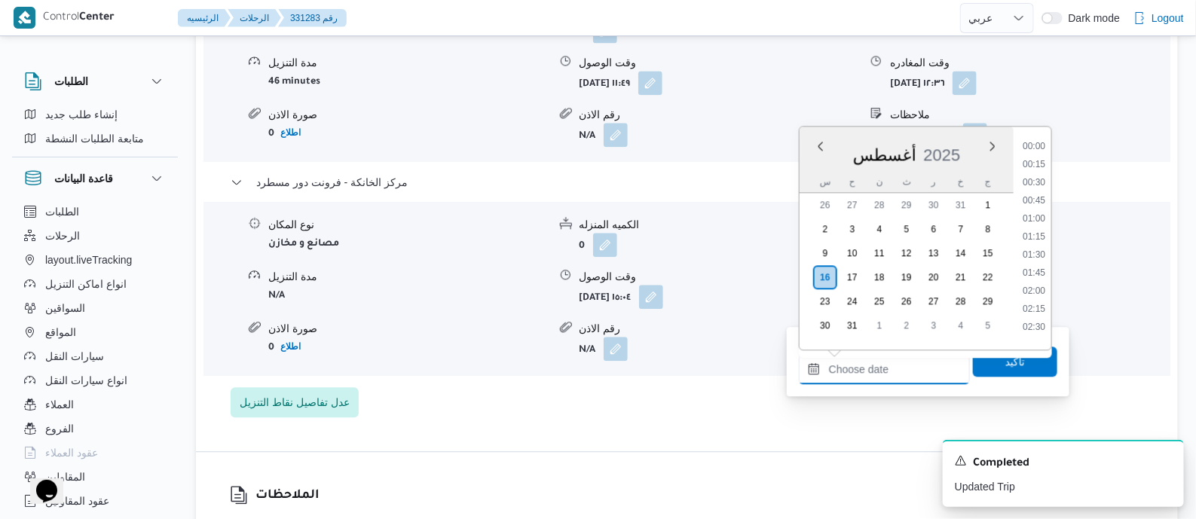
click at [904, 367] on input "وقت المغادره" at bounding box center [884, 369] width 171 height 30
click at [1036, 209] on li "17:00" at bounding box center [1034, 212] width 35 height 15
type input "١٦/٠٨/٢٠٢٥ ١٧:٠٠"
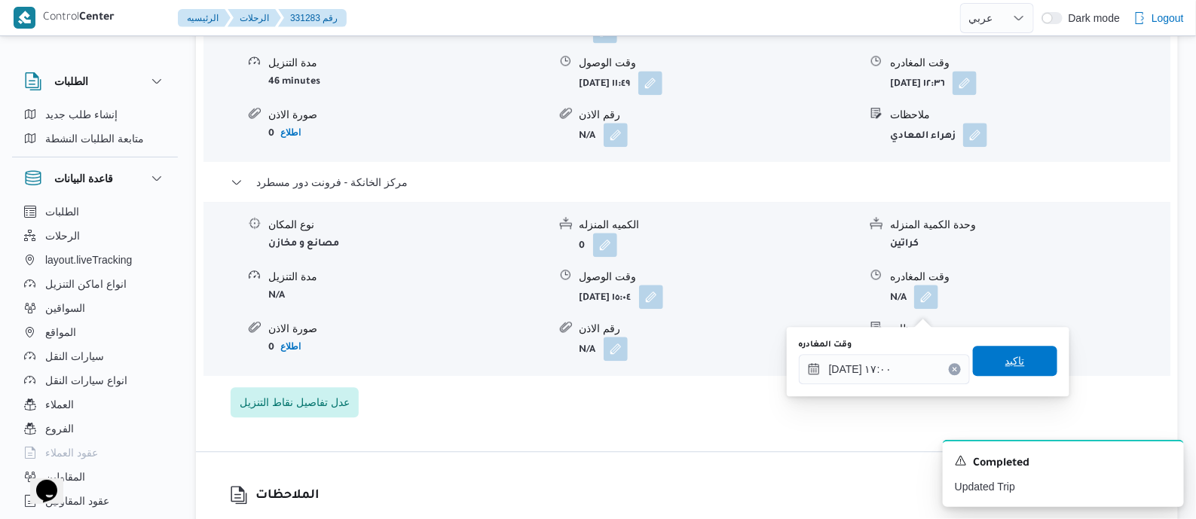
click at [1019, 356] on span "تاكيد" at bounding box center [1015, 361] width 84 height 30
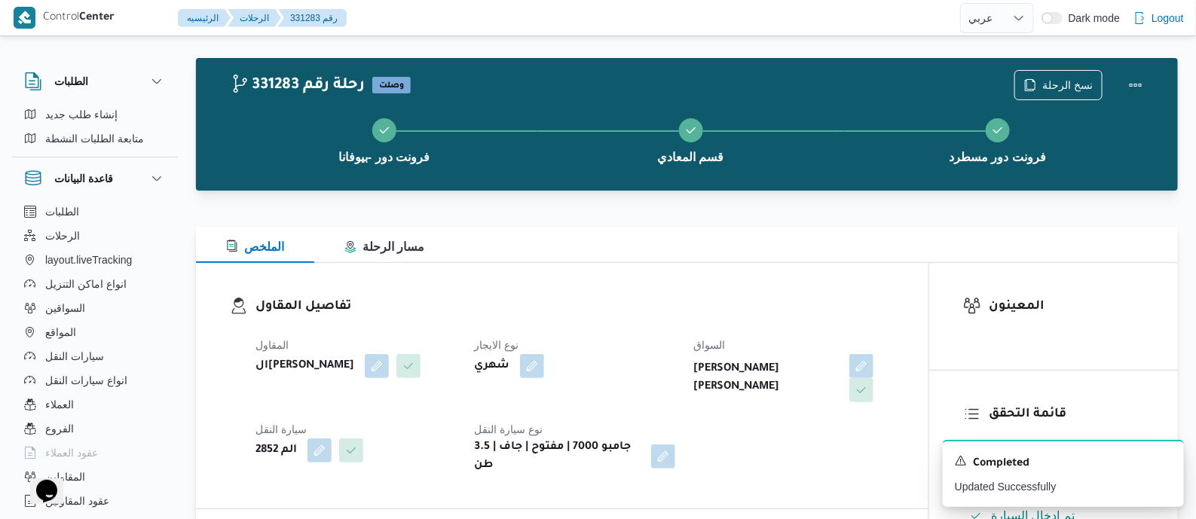
scroll to position [0, 0]
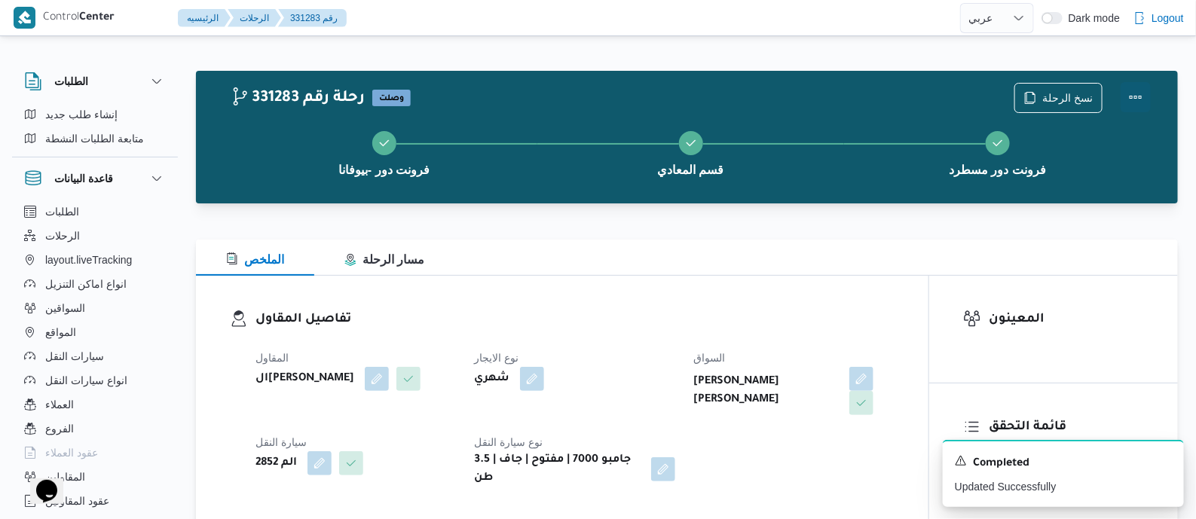
click at [1131, 88] on button "Actions" at bounding box center [1136, 97] width 30 height 30
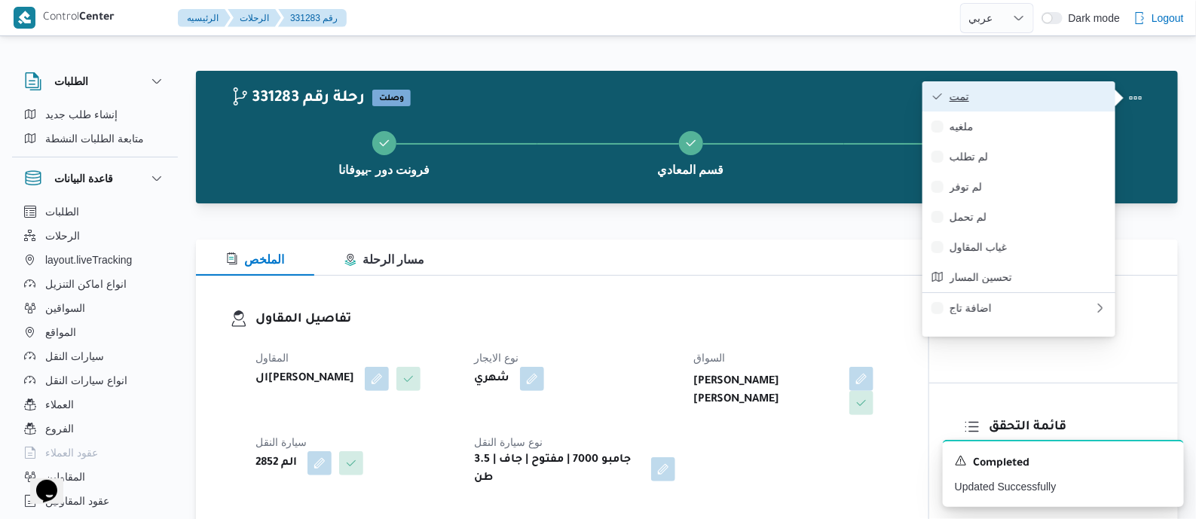
click at [1096, 98] on span "تمت" at bounding box center [1027, 96] width 157 height 12
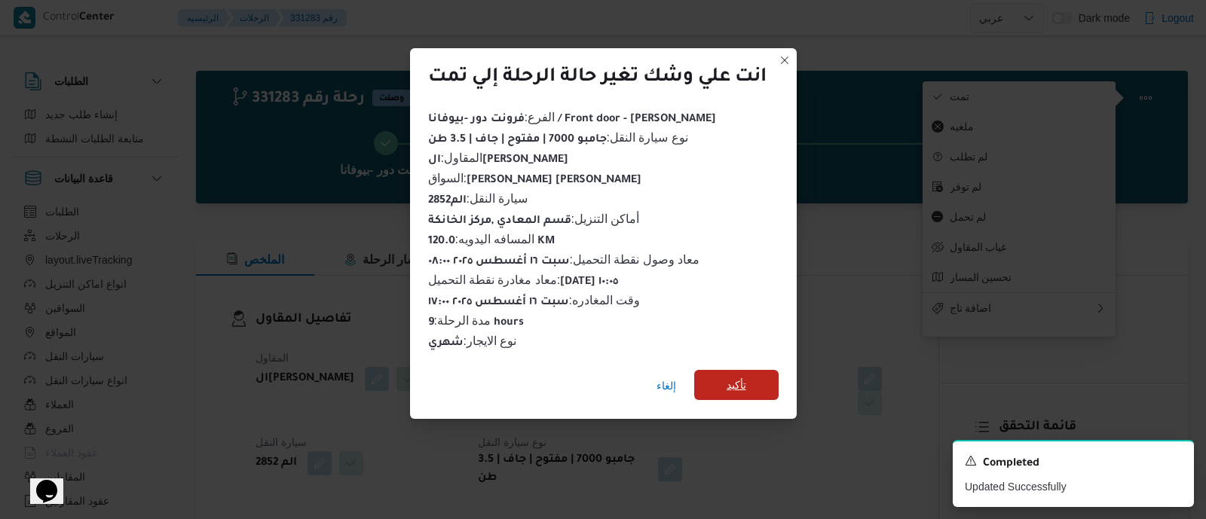
click at [735, 376] on span "تأكيد" at bounding box center [736, 385] width 20 height 18
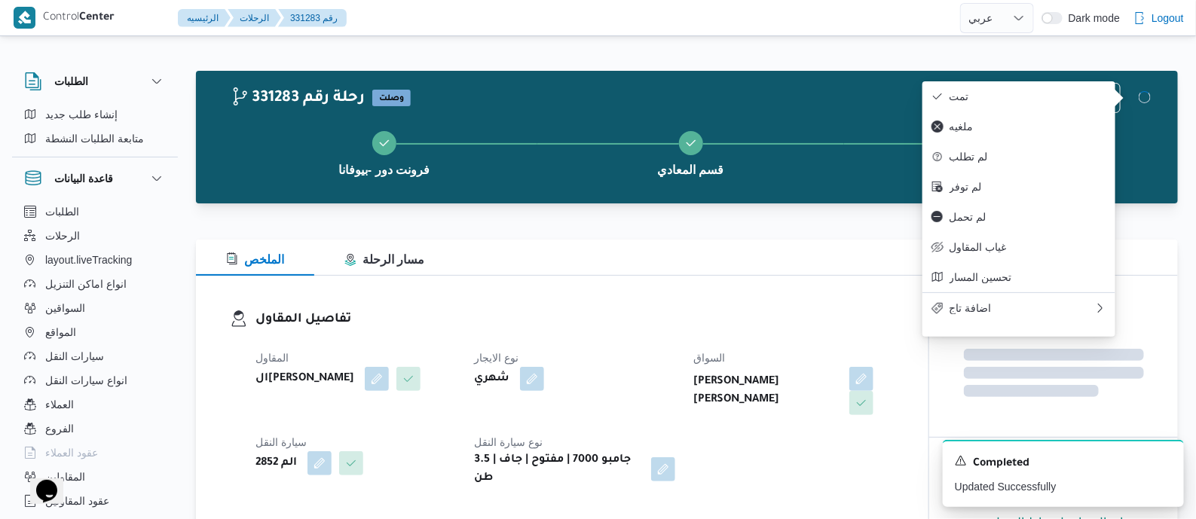
click at [621, 310] on h3 "تفاصيل المقاول" at bounding box center [574, 320] width 639 height 20
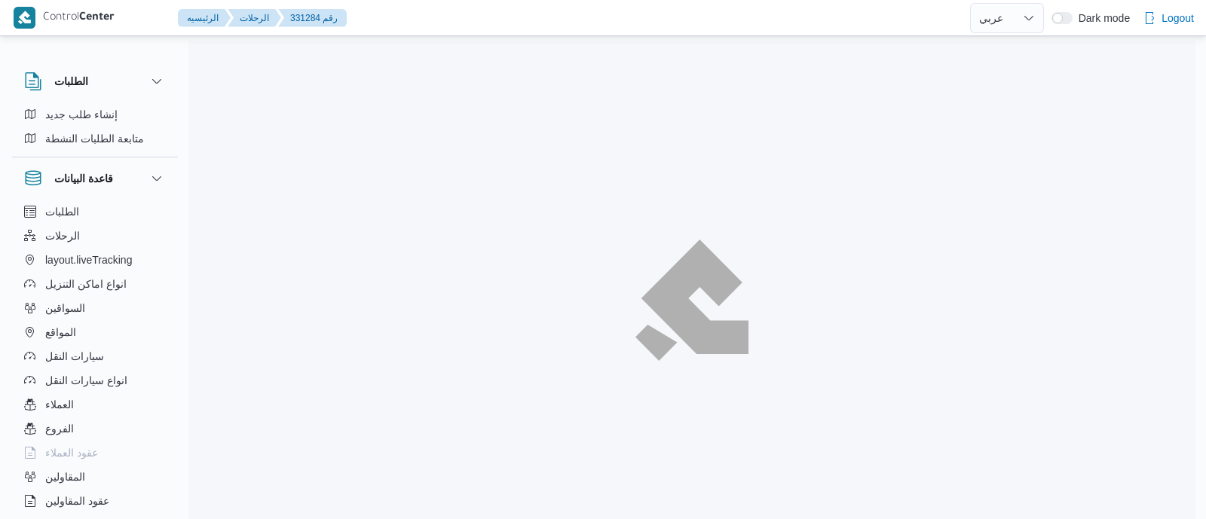
select select "ar"
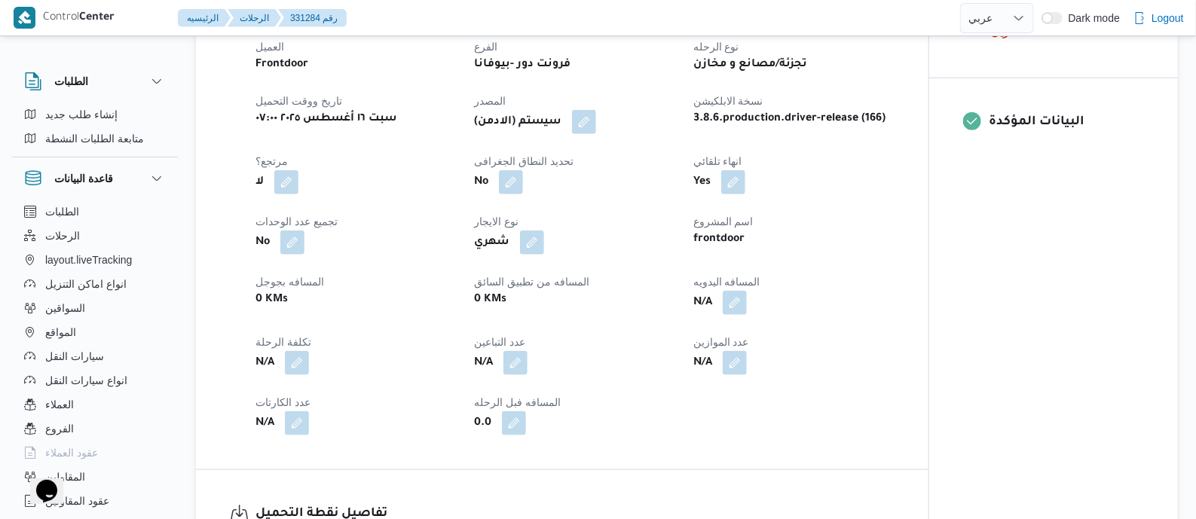
scroll to position [565, 0]
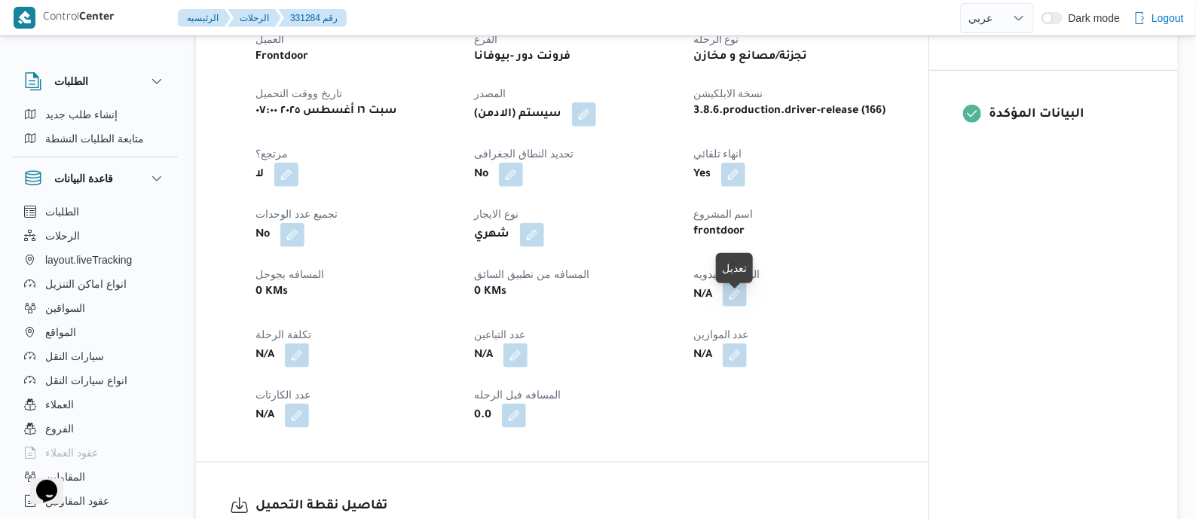
click at [735, 307] on button "button" at bounding box center [735, 295] width 24 height 24
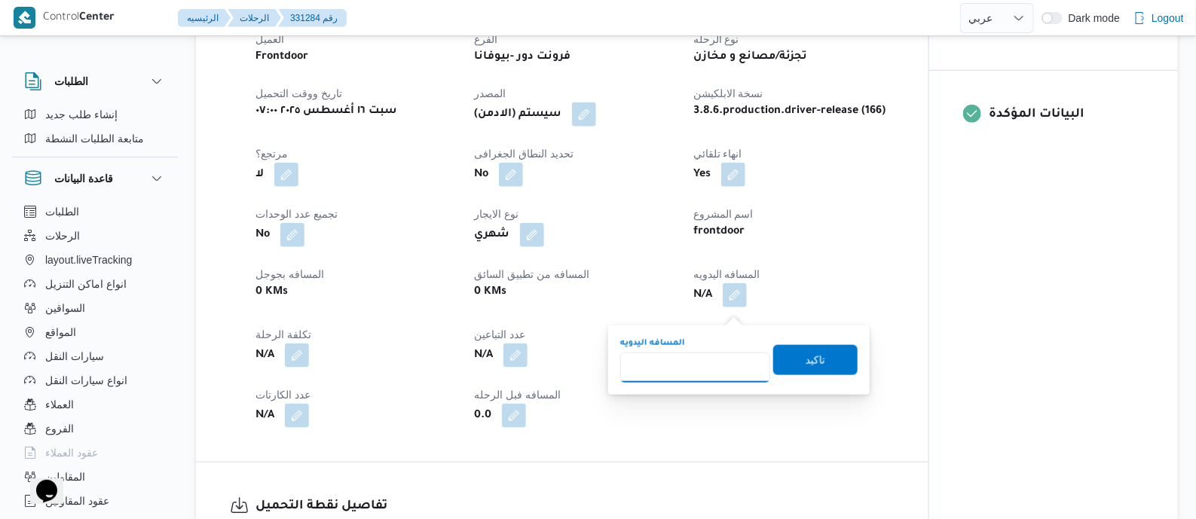
click at [705, 365] on input "المسافه اليدويه" at bounding box center [695, 368] width 150 height 30
type input "140"
click at [808, 359] on span "تاكيد" at bounding box center [816, 359] width 20 height 18
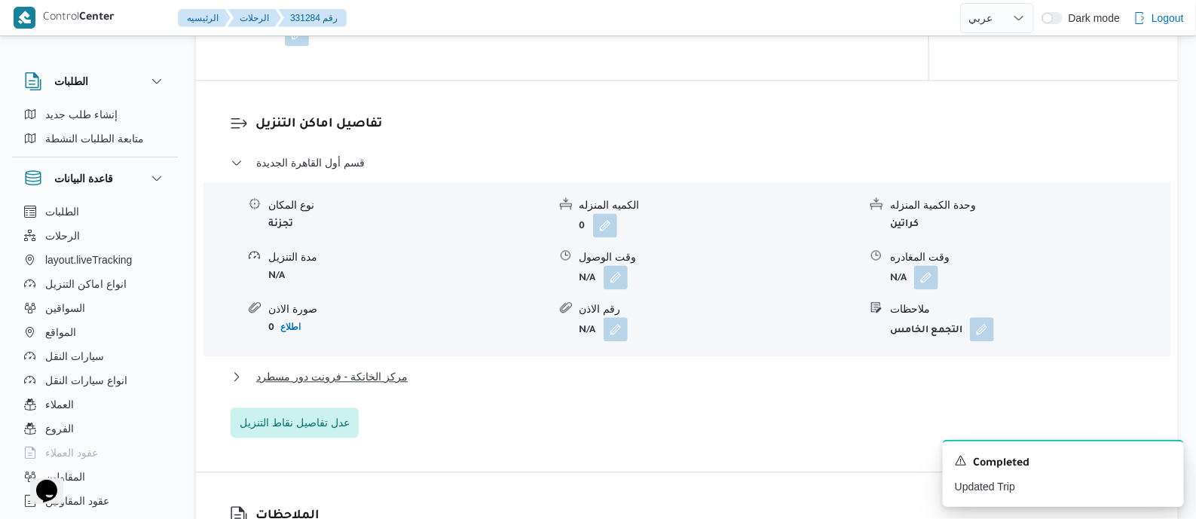
scroll to position [1318, 0]
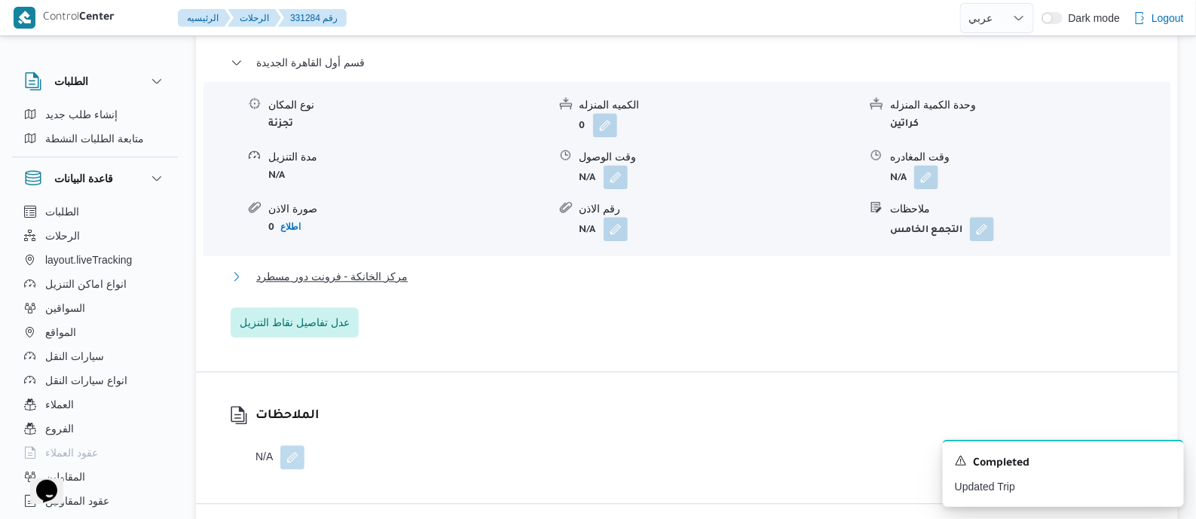
click at [399, 283] on button "مركز الخانكة - فرونت دور مسطرد" at bounding box center [687, 277] width 913 height 18
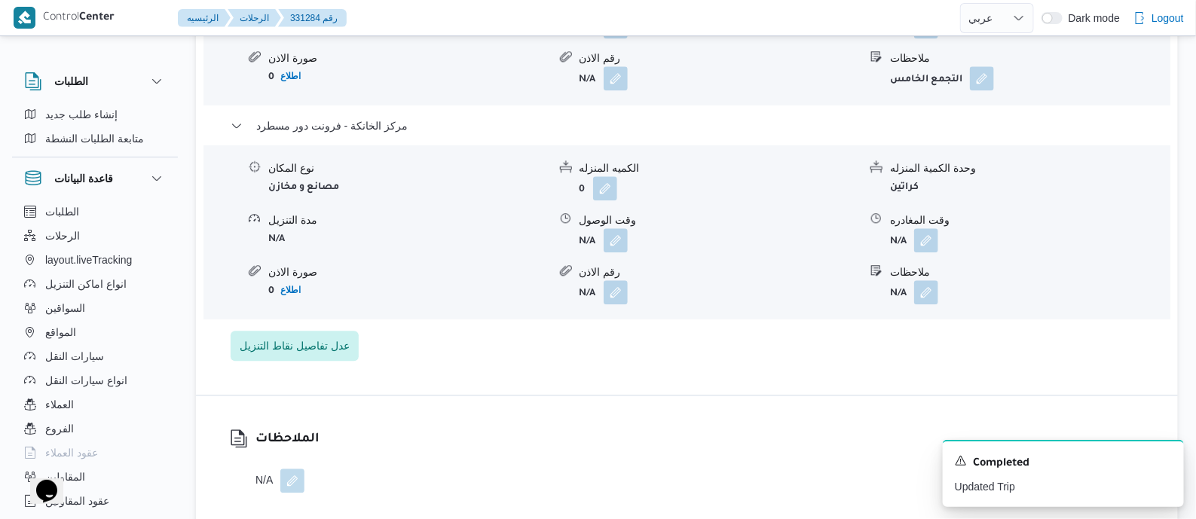
scroll to position [1506, 0]
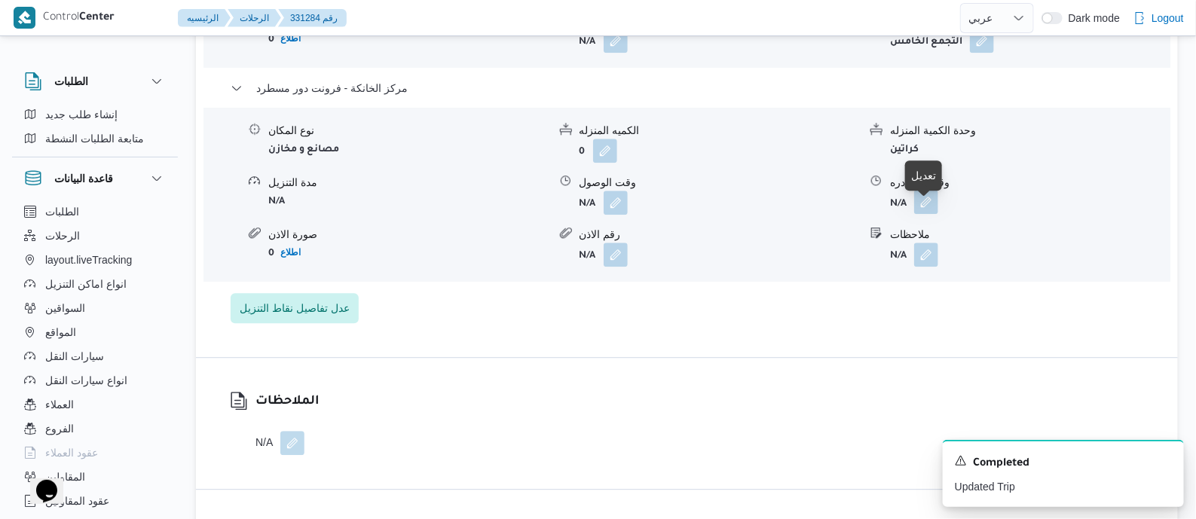
click at [927, 211] on button "button" at bounding box center [926, 202] width 24 height 24
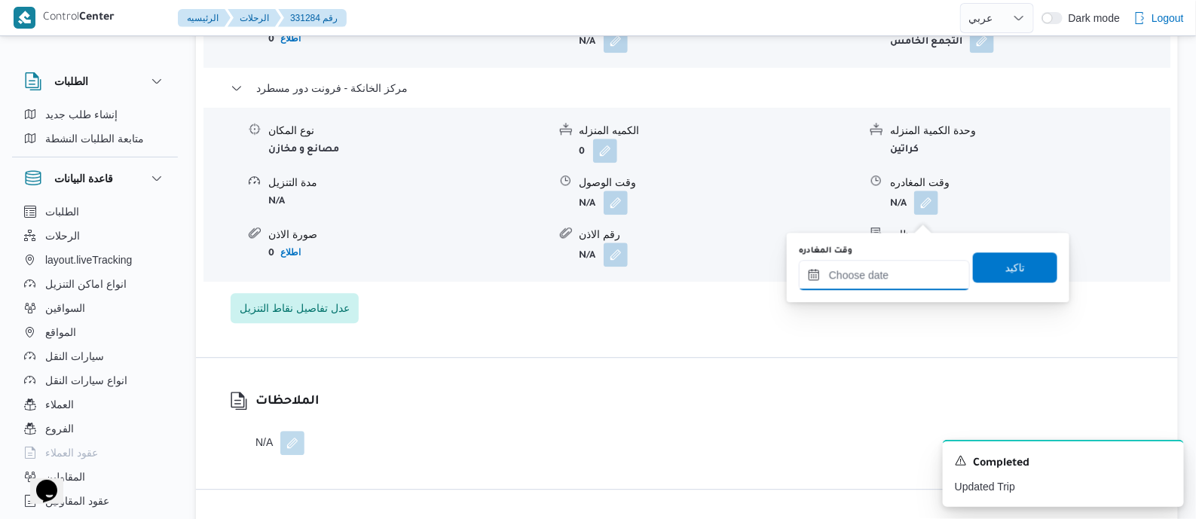
click at [920, 269] on input "وقت المغادره" at bounding box center [884, 275] width 171 height 30
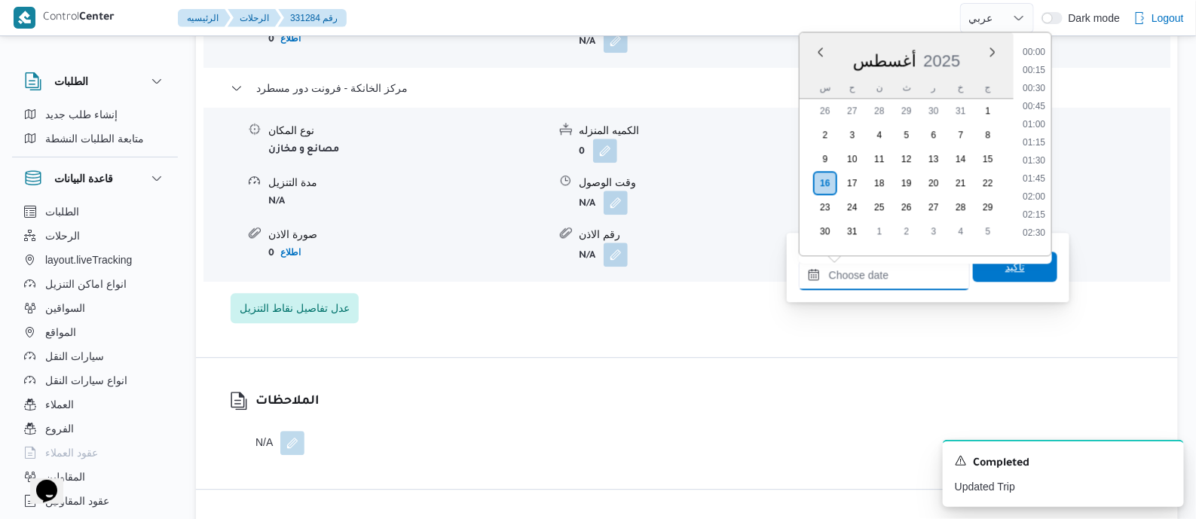
scroll to position [1163, 0]
click at [1037, 152] on li "17:30" at bounding box center [1034, 154] width 35 height 15
type input "١٦/٠٨/٢٠٢٥ ١٧:٣٠"
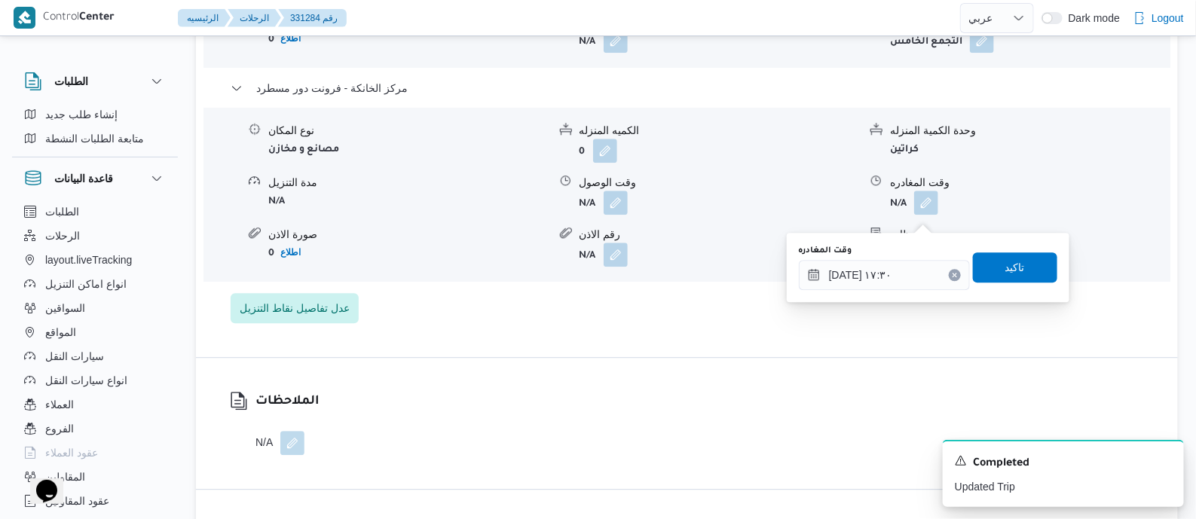
click at [1017, 282] on div "وقت المغادره ١٦/٠٨/٢٠٢٥ ١٧:٣٠ تاكيد" at bounding box center [927, 267] width 261 height 48
click at [1015, 266] on span "تاكيد" at bounding box center [1015, 267] width 20 height 18
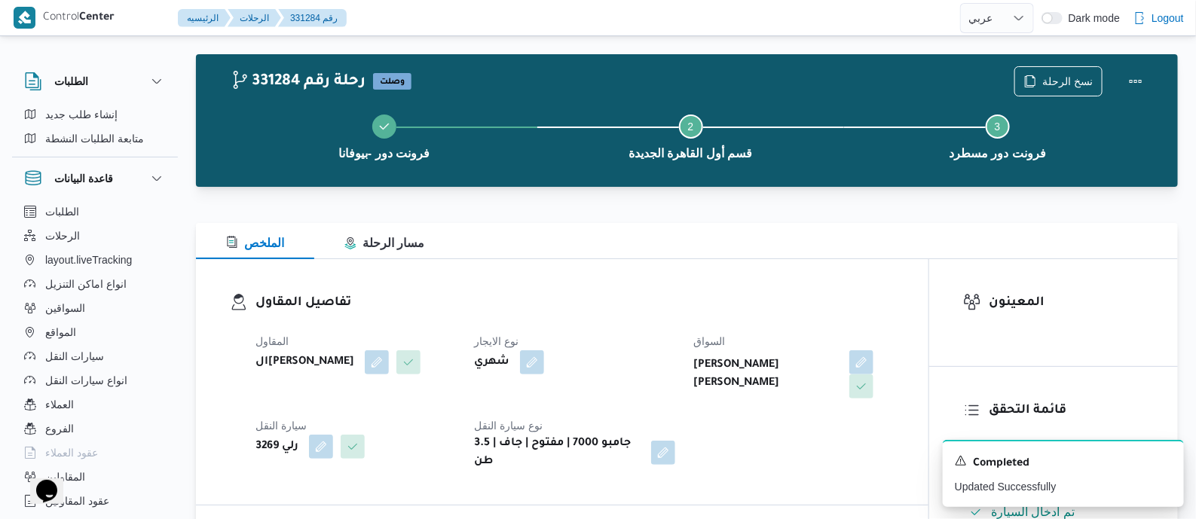
scroll to position [0, 0]
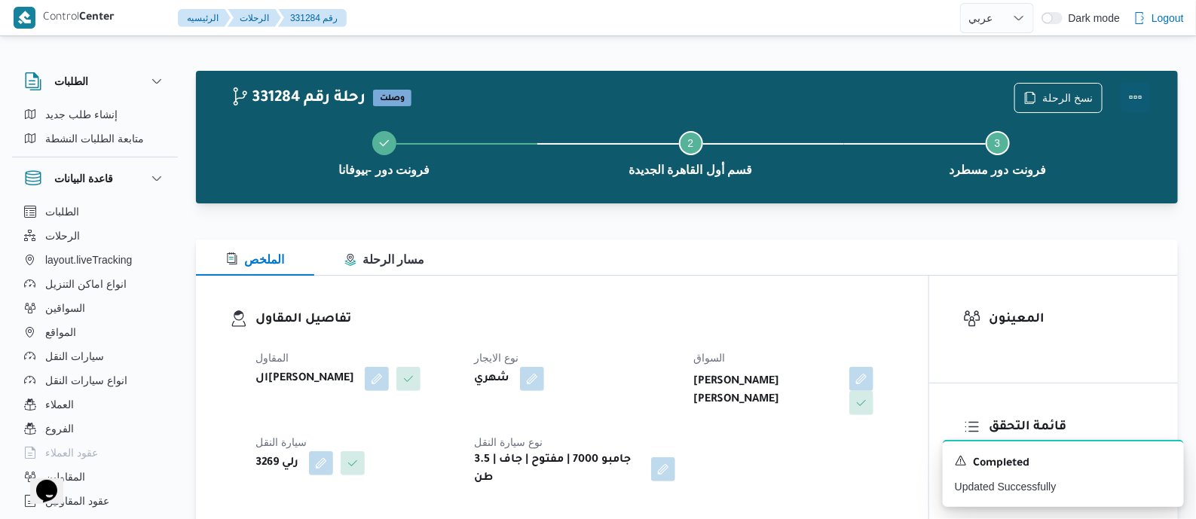
click at [1138, 92] on button "Actions" at bounding box center [1136, 97] width 30 height 30
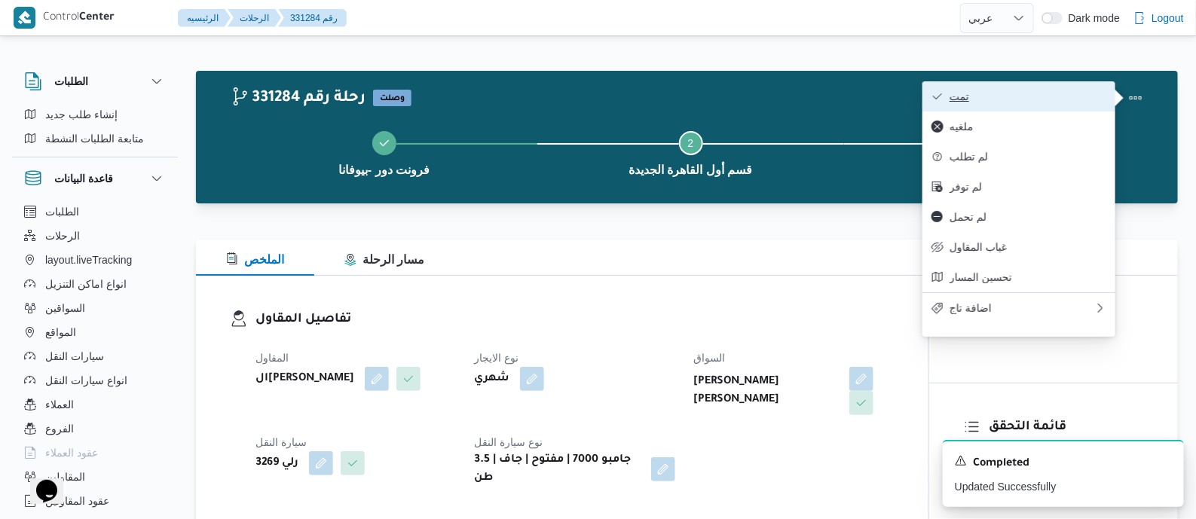
click at [1076, 94] on span "تمت" at bounding box center [1027, 96] width 157 height 12
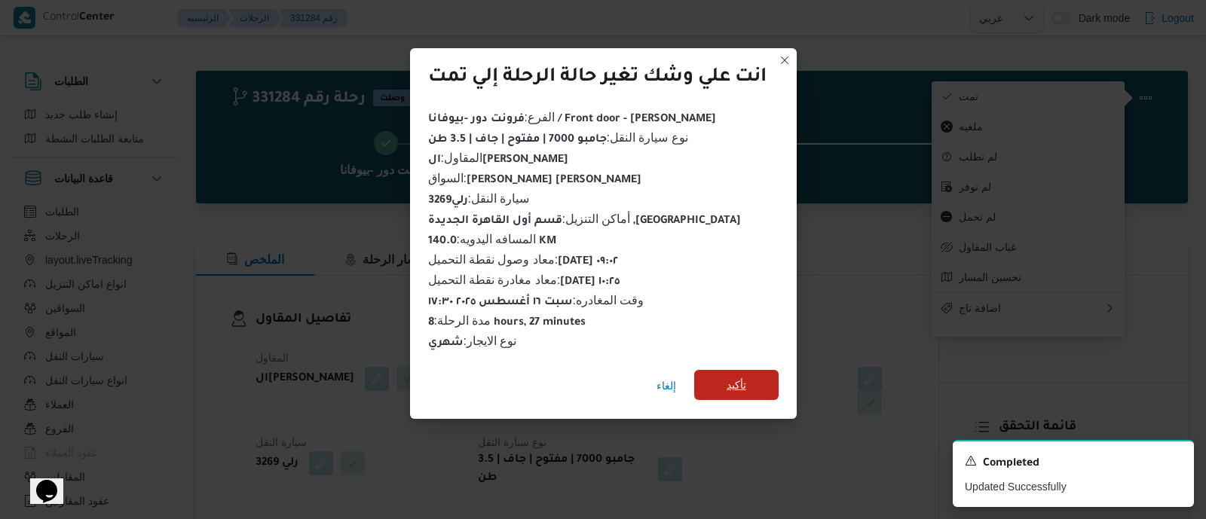
click at [735, 376] on span "تأكيد" at bounding box center [736, 385] width 20 height 18
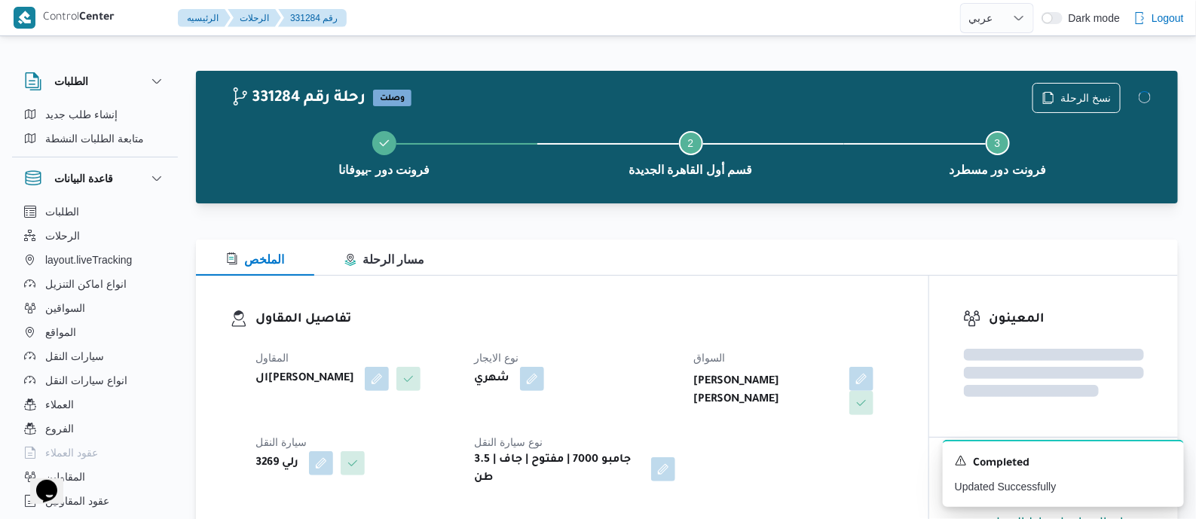
click at [550, 300] on div "تفاصيل المقاول المقاول السيد احمد السيد ابراهيم نوع الايجار شهري السواق احمد كم…" at bounding box center [562, 399] width 732 height 246
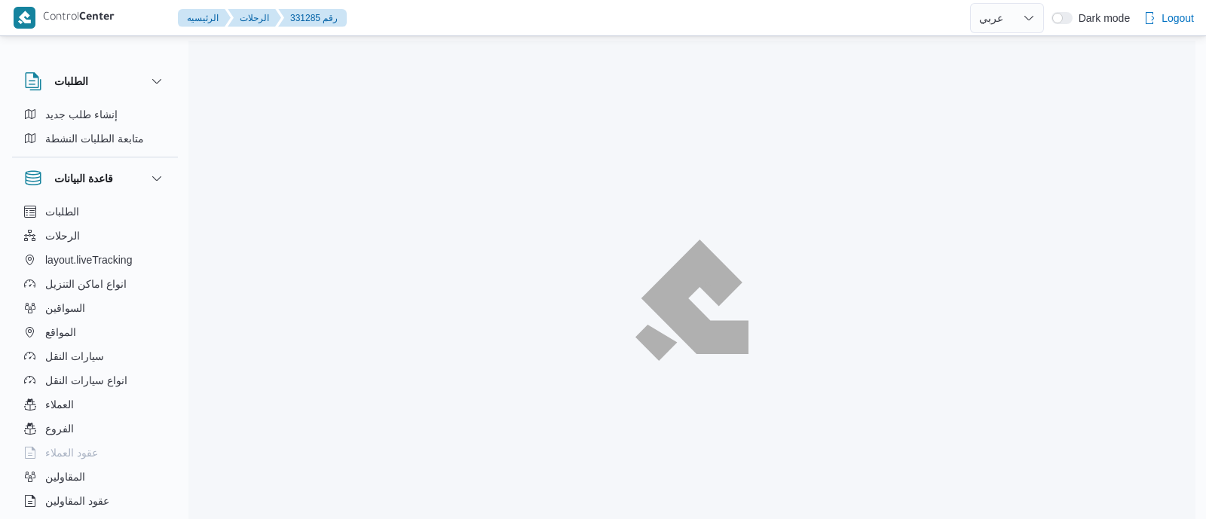
select select "ar"
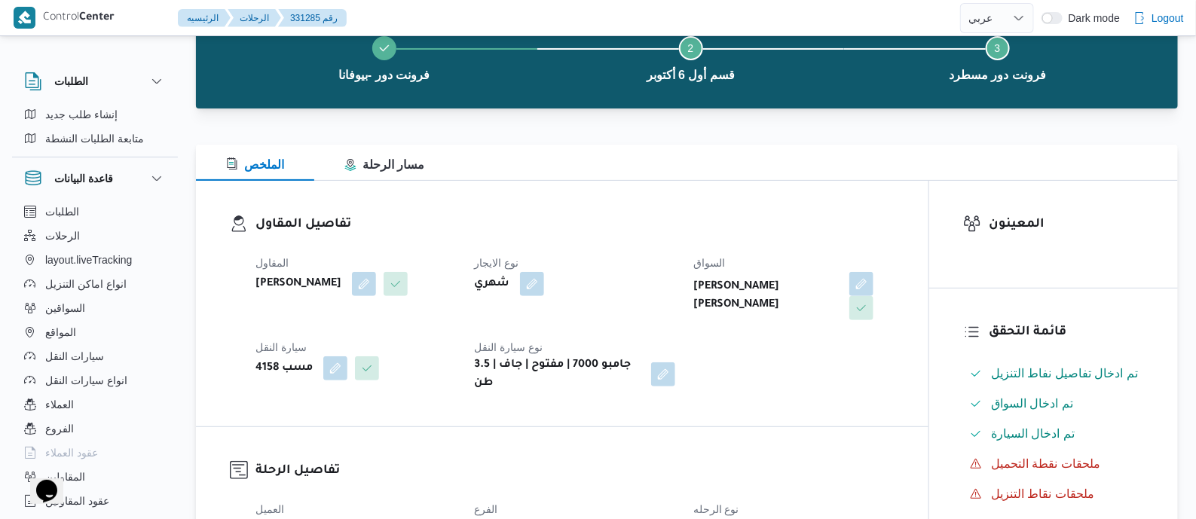
scroll to position [565, 0]
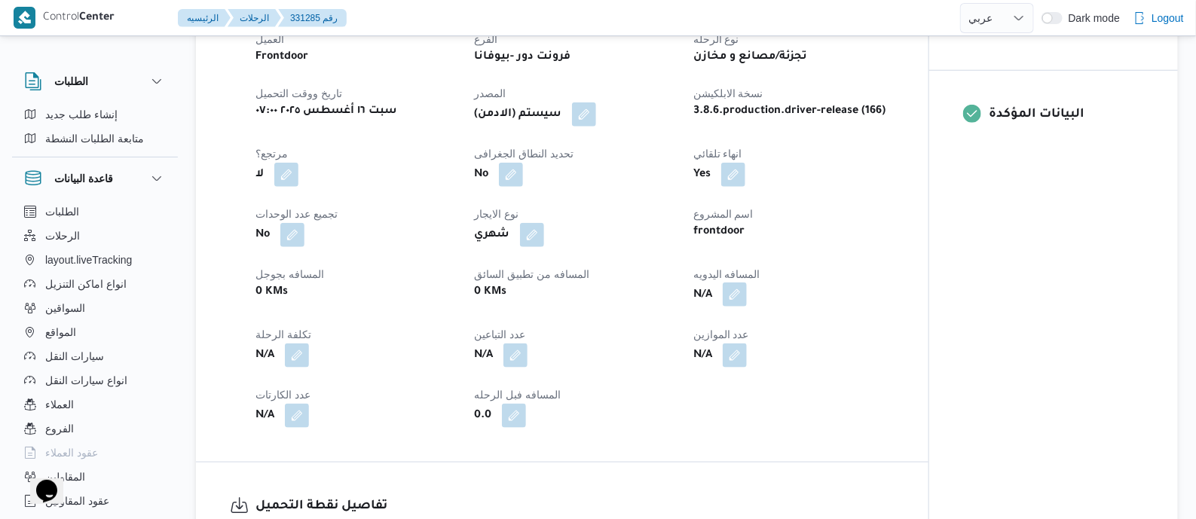
click at [738, 306] on button "button" at bounding box center [735, 295] width 24 height 24
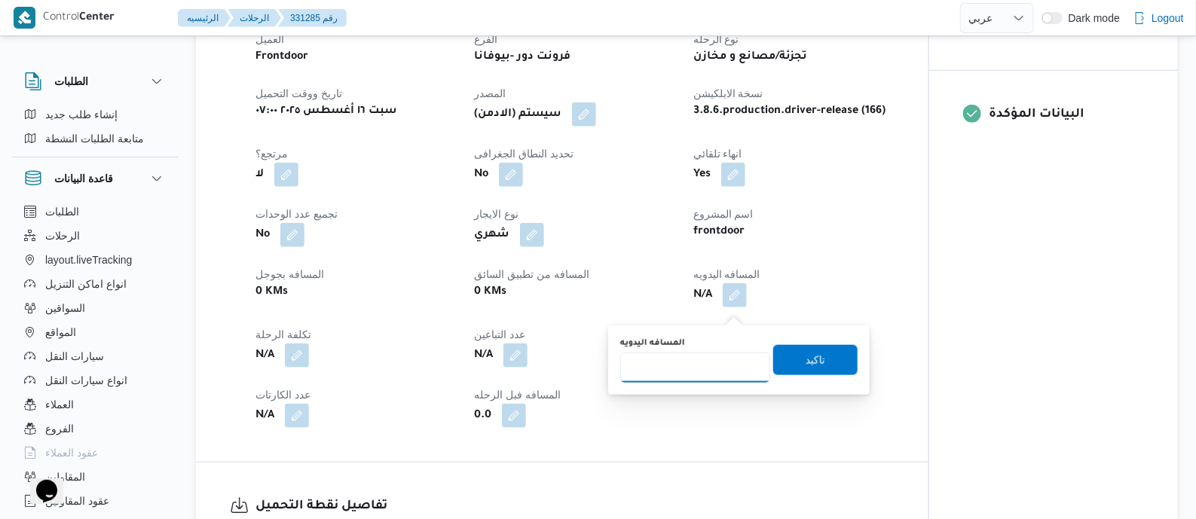
click at [696, 366] on input "المسافه اليدويه" at bounding box center [695, 368] width 150 height 30
type input "145"
click at [811, 362] on span "تاكيد" at bounding box center [816, 359] width 20 height 18
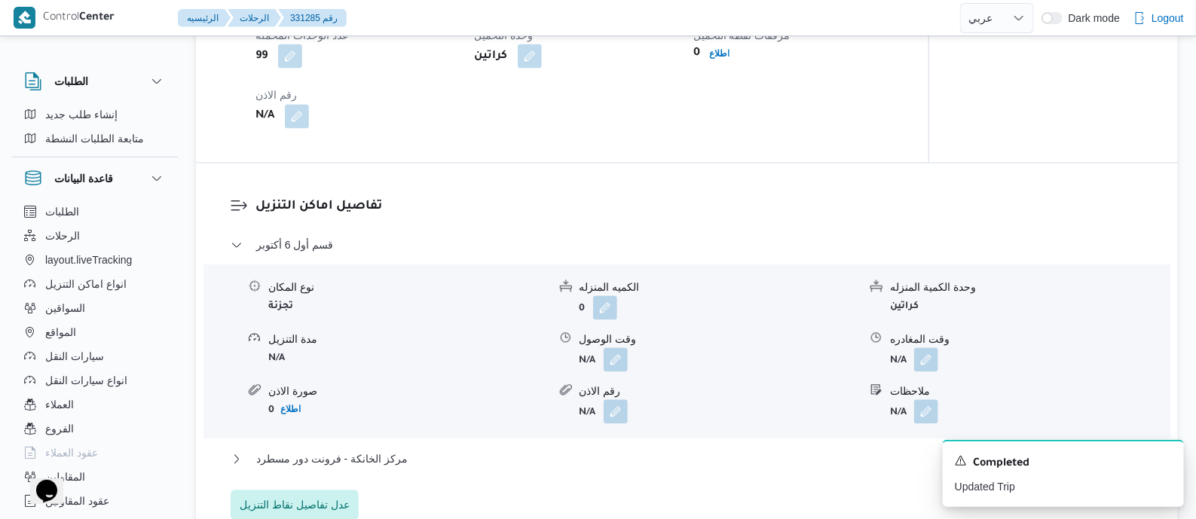
scroll to position [1036, 0]
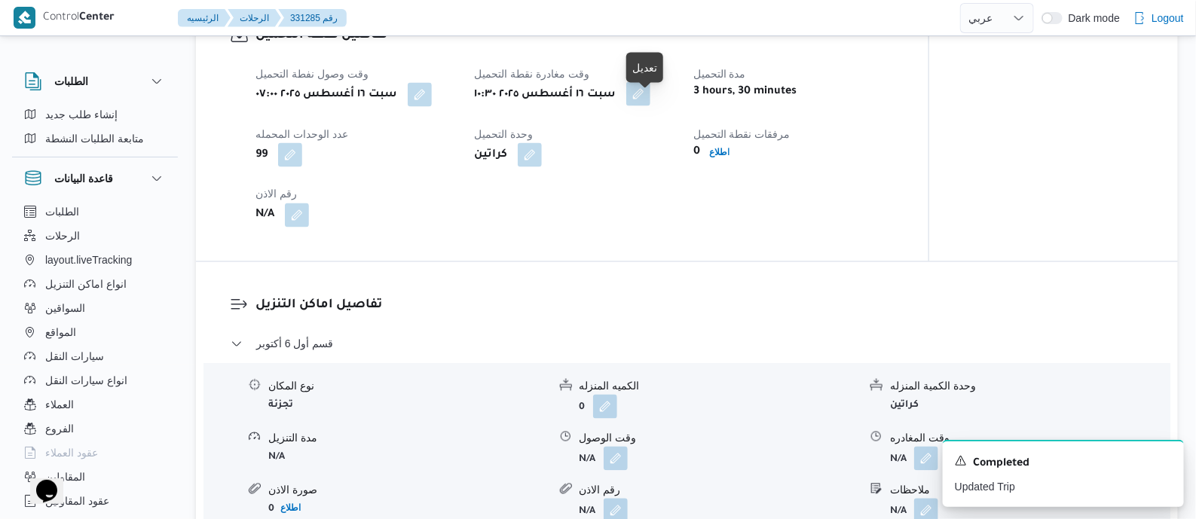
click at [648, 106] on button "button" at bounding box center [638, 94] width 24 height 24
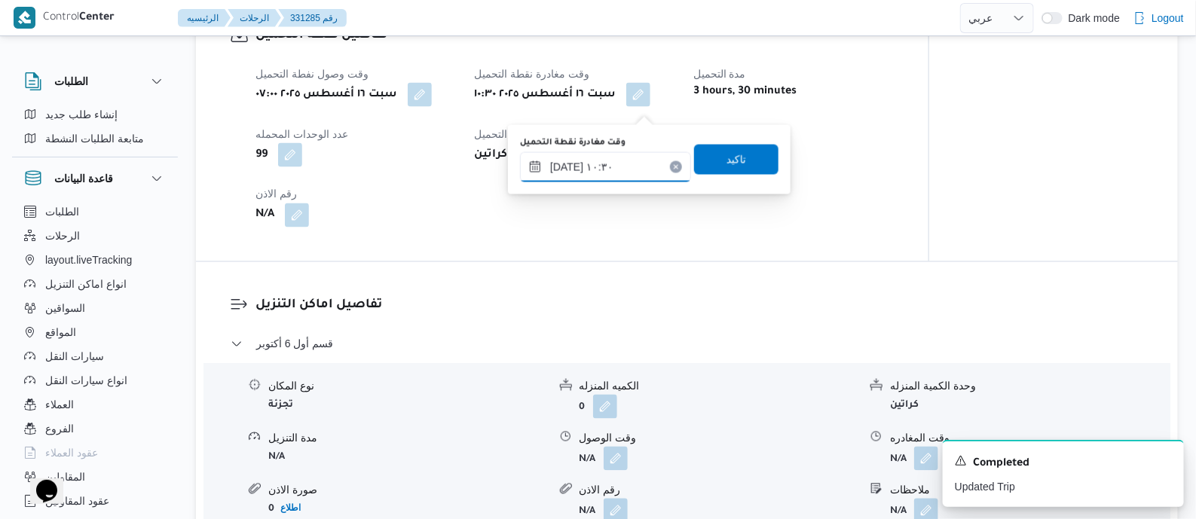
click at [640, 159] on input "[DATE] ١٠:٣٠" at bounding box center [605, 167] width 171 height 30
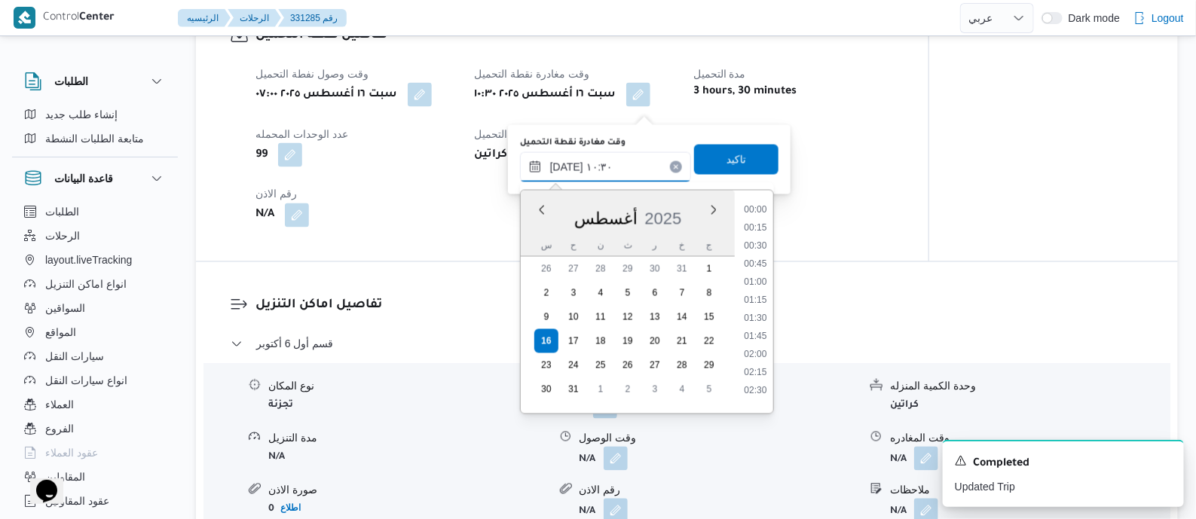
scroll to position [656, 0]
click at [759, 204] on li "09:00" at bounding box center [755, 204] width 35 height 15
type input "[DATE] ٠٩:٠٠"
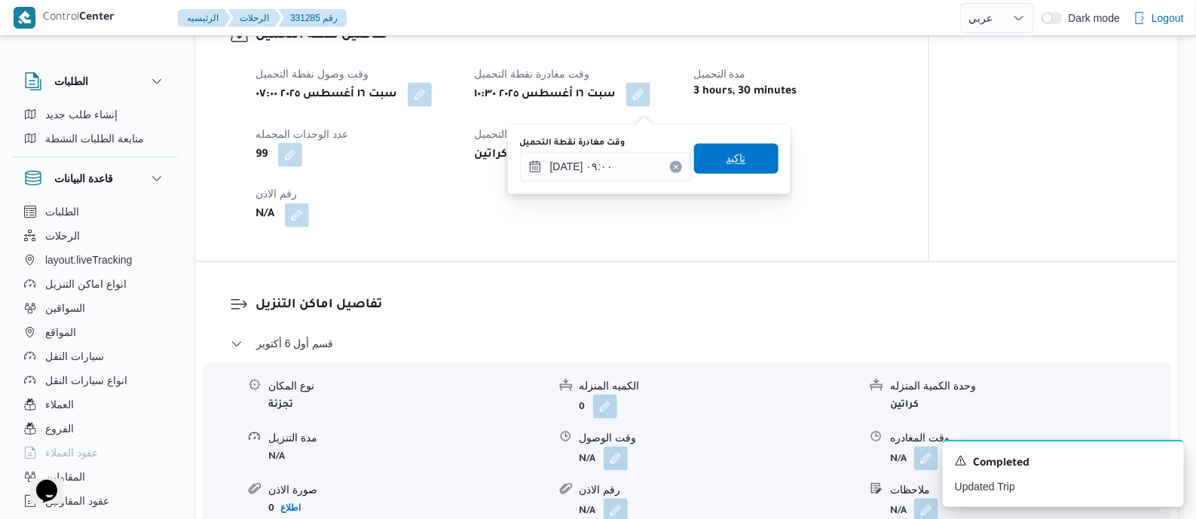
click at [742, 167] on span "تاكيد" at bounding box center [736, 159] width 84 height 30
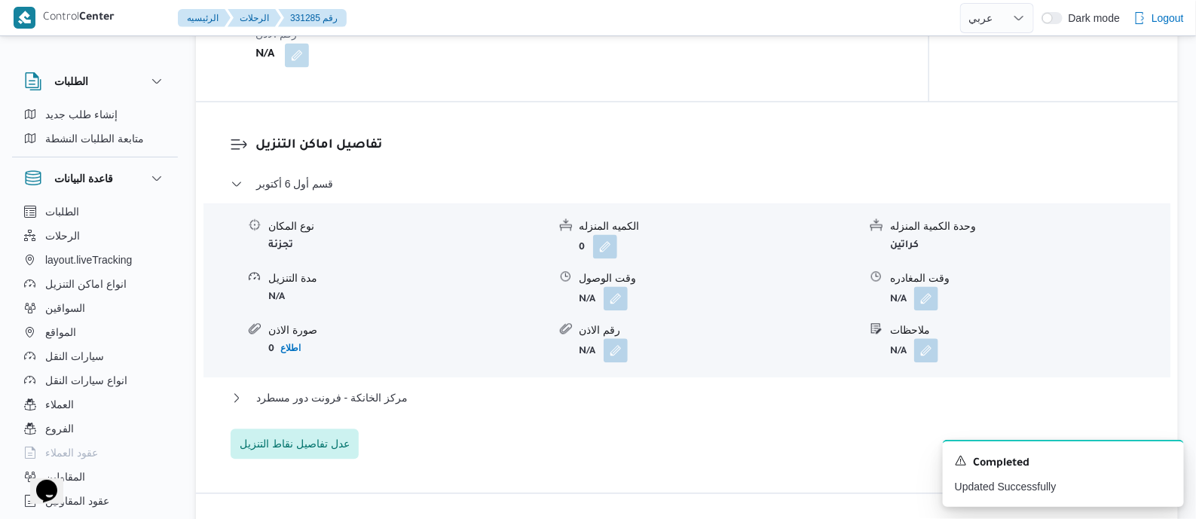
scroll to position [1318, 0]
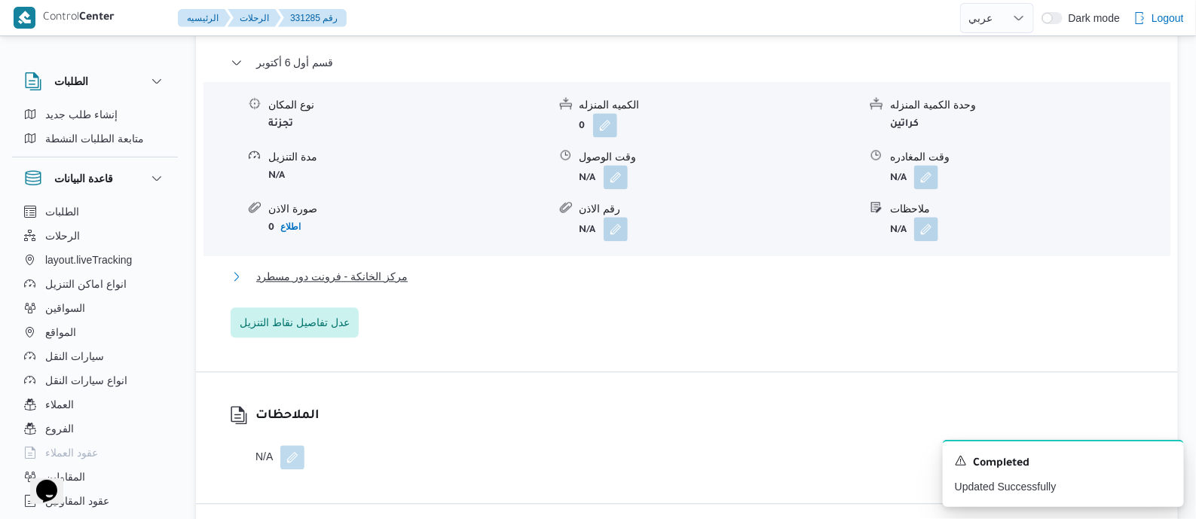
click at [357, 286] on span "مركز الخانكة - فرونت دور مسطرد" at bounding box center [331, 277] width 151 height 18
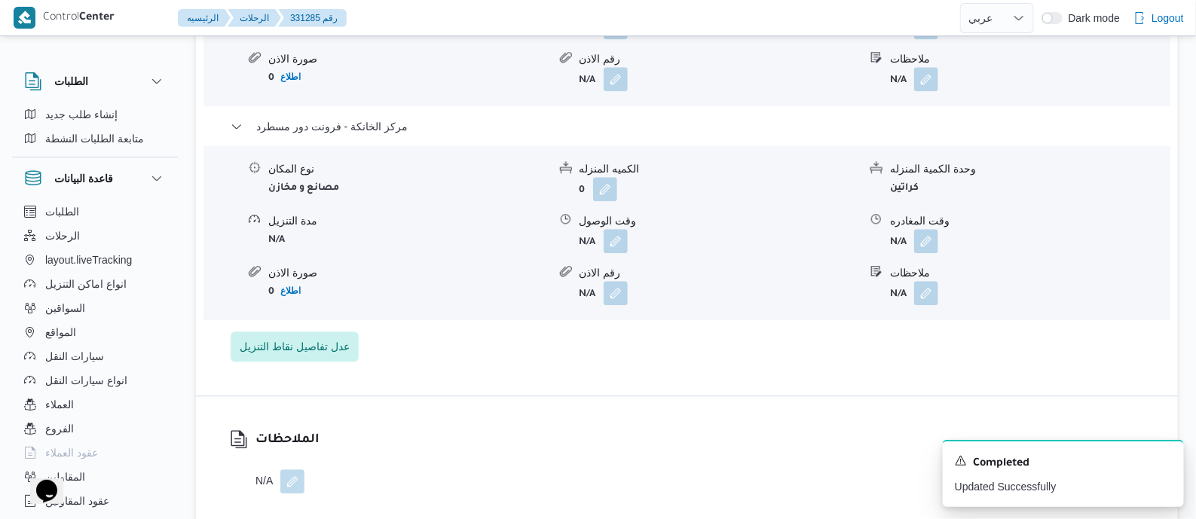
scroll to position [1506, 0]
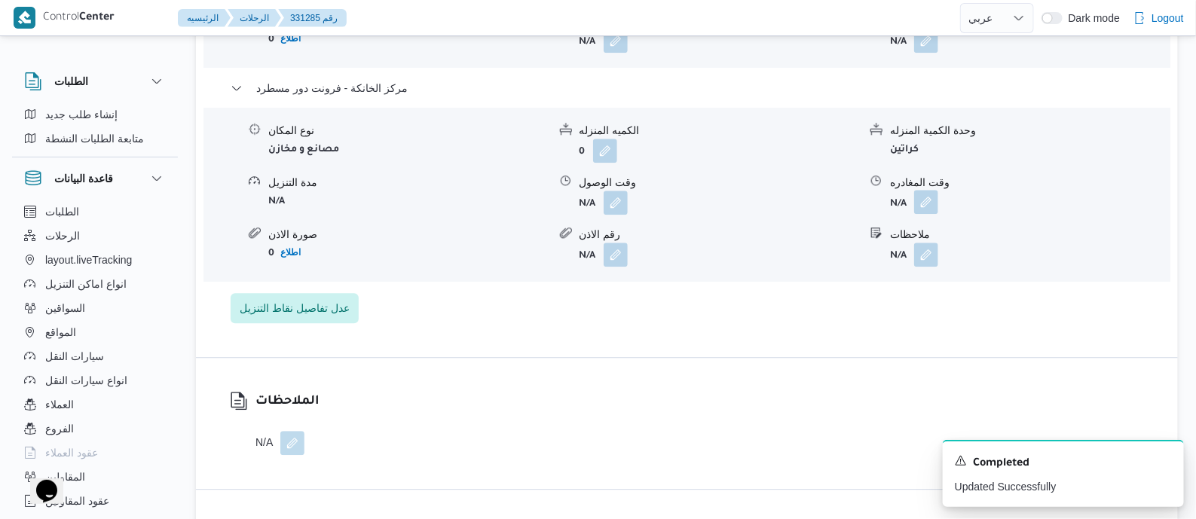
click at [924, 212] on button "button" at bounding box center [926, 202] width 24 height 24
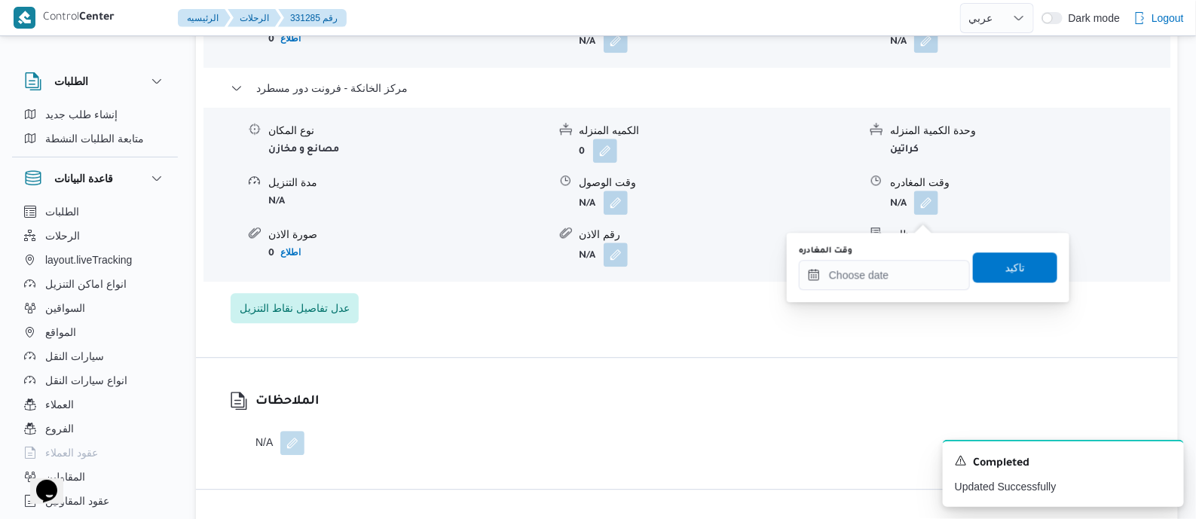
click at [912, 292] on div "You are in a dialog. To close this dialog, hit escape. وقت المغادره تاكيد" at bounding box center [928, 267] width 283 height 69
click at [919, 273] on input "وقت المغادره" at bounding box center [884, 275] width 171 height 30
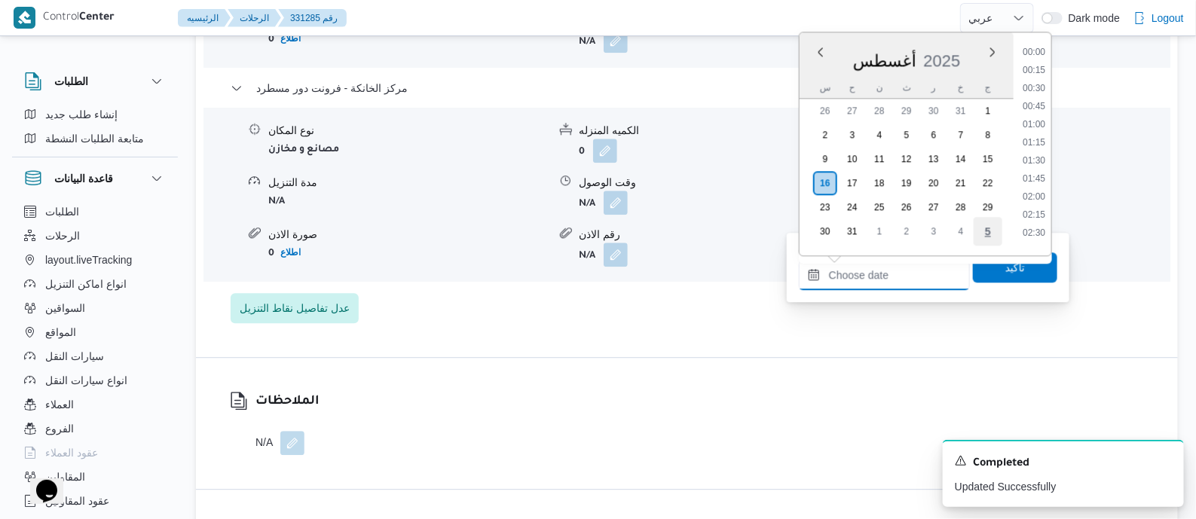
scroll to position [1163, 0]
click at [1042, 118] on li "17:00" at bounding box center [1034, 118] width 35 height 15
type input "١٦/٠٨/٢٠٢٥ ١٧:٠٠"
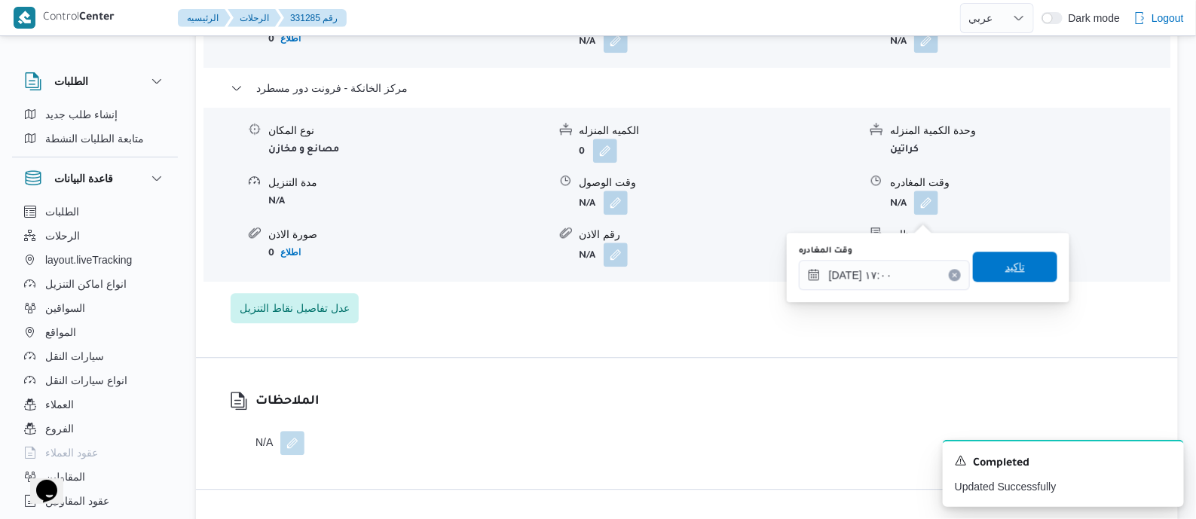
click at [1015, 265] on span "تاكيد" at bounding box center [1015, 267] width 20 height 18
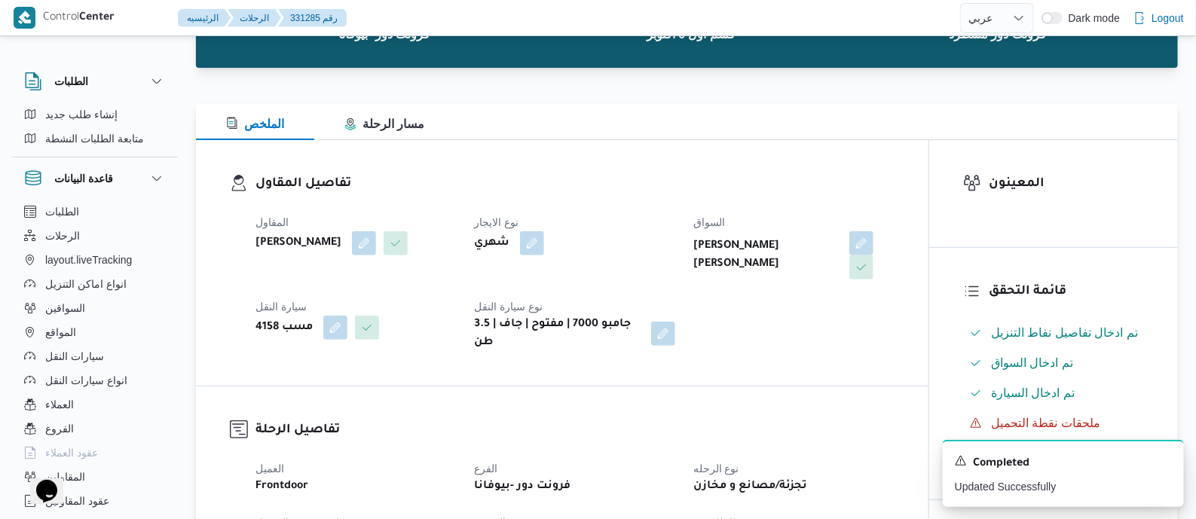
scroll to position [0, 0]
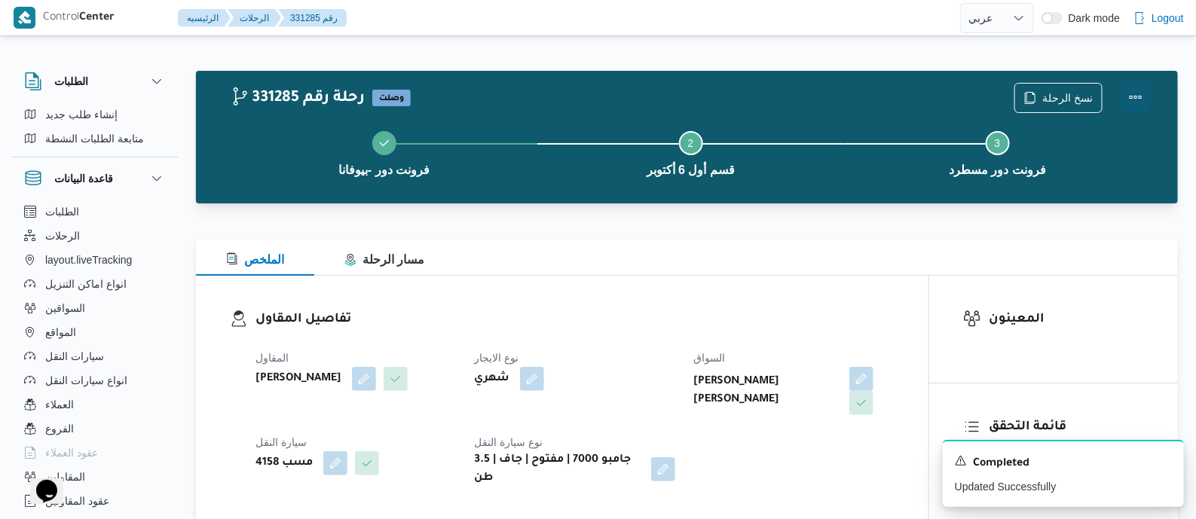
click at [1132, 88] on button "Actions" at bounding box center [1136, 97] width 30 height 30
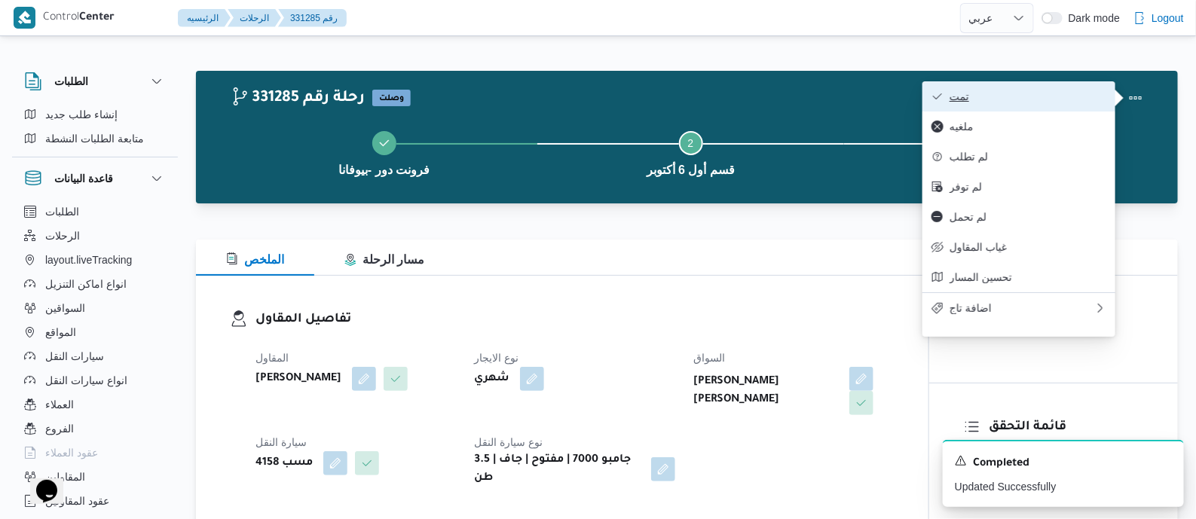
click at [1074, 96] on span "تمت" at bounding box center [1027, 96] width 157 height 12
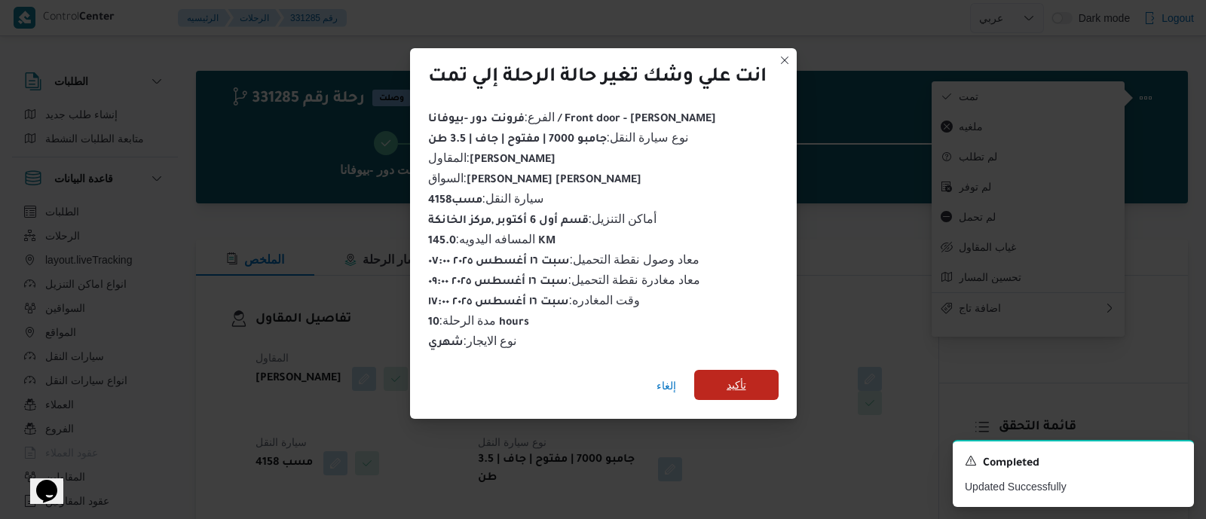
click at [757, 375] on span "تأكيد" at bounding box center [736, 385] width 84 height 30
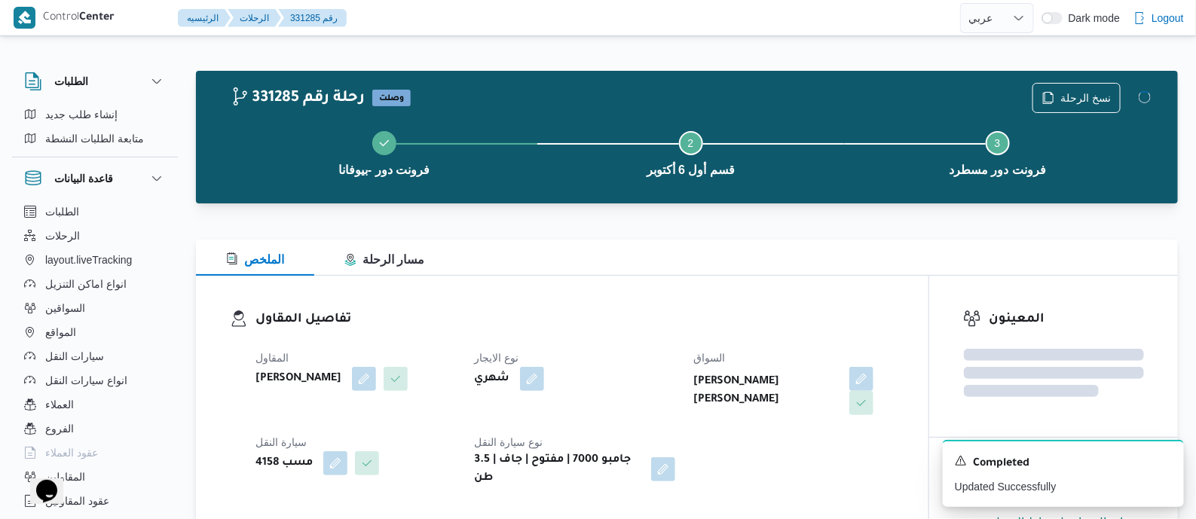
click at [661, 347] on div "المقاول محمد صلاح عبداللطيف الشريف نوع الايجار شهري السواق هشام فرج محمد عامر س…" at bounding box center [574, 418] width 657 height 157
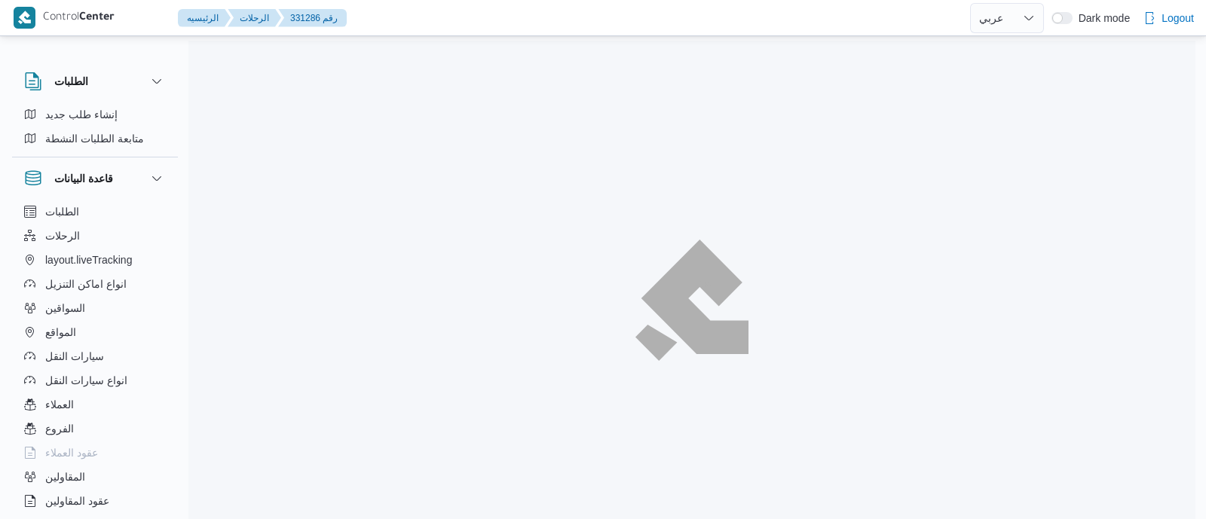
select select "ar"
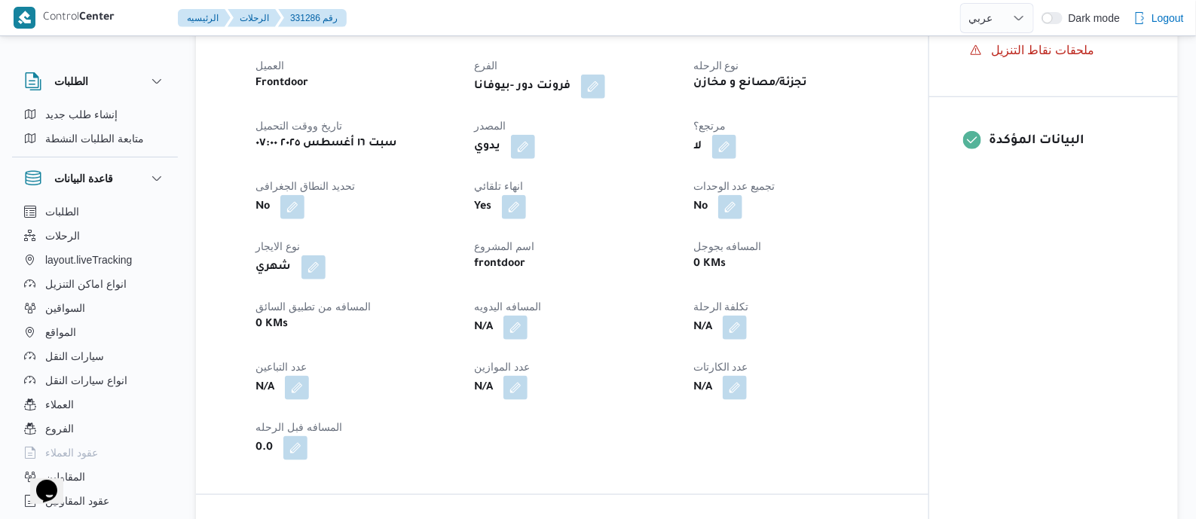
scroll to position [659, 0]
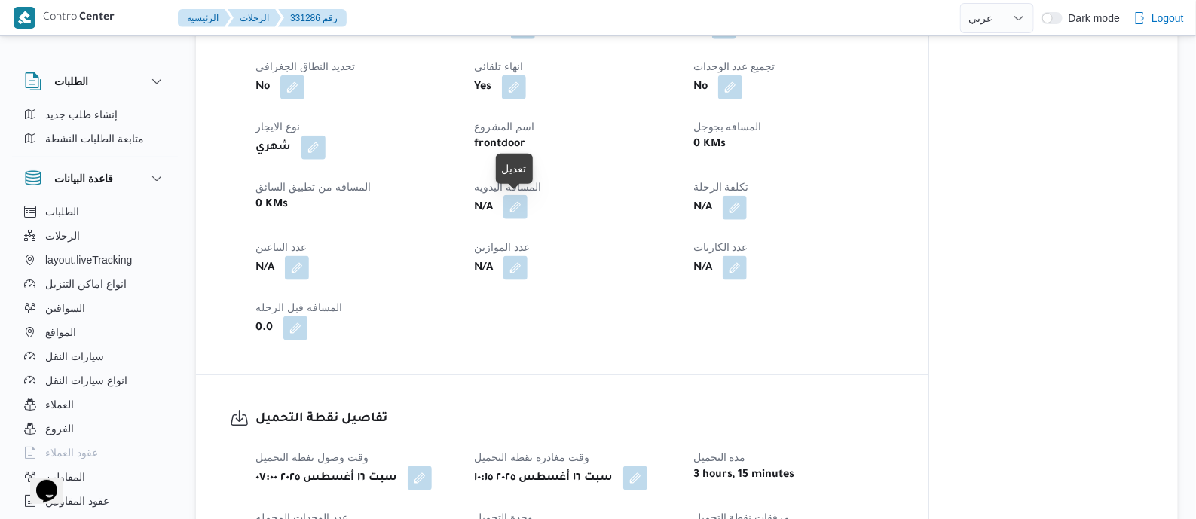
click at [510, 205] on button "button" at bounding box center [515, 207] width 24 height 24
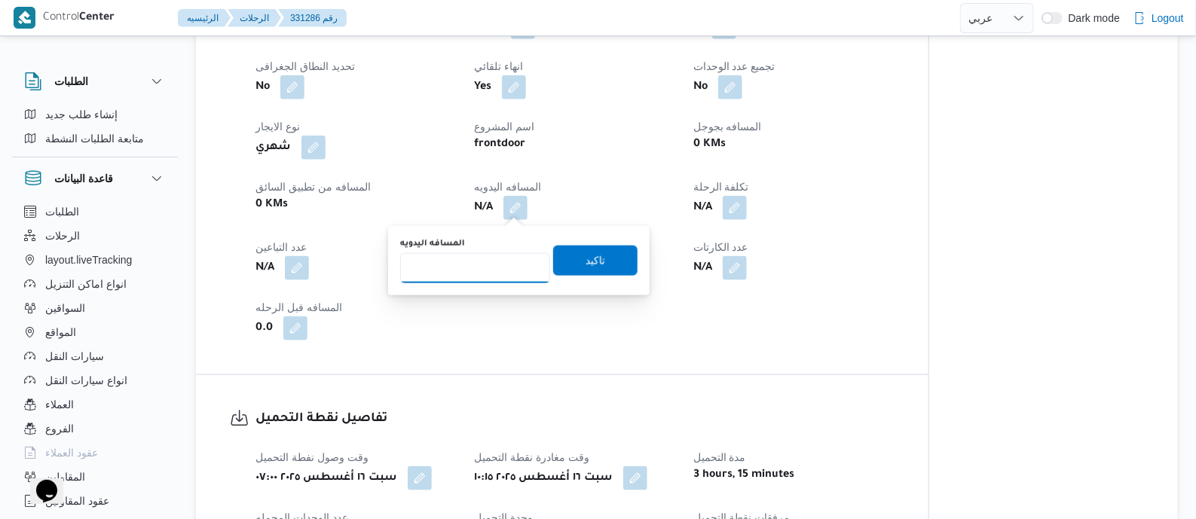
click at [505, 258] on input "المسافه اليدويه" at bounding box center [475, 268] width 150 height 30
type input "125"
click at [604, 252] on span "تاكيد" at bounding box center [595, 260] width 84 height 30
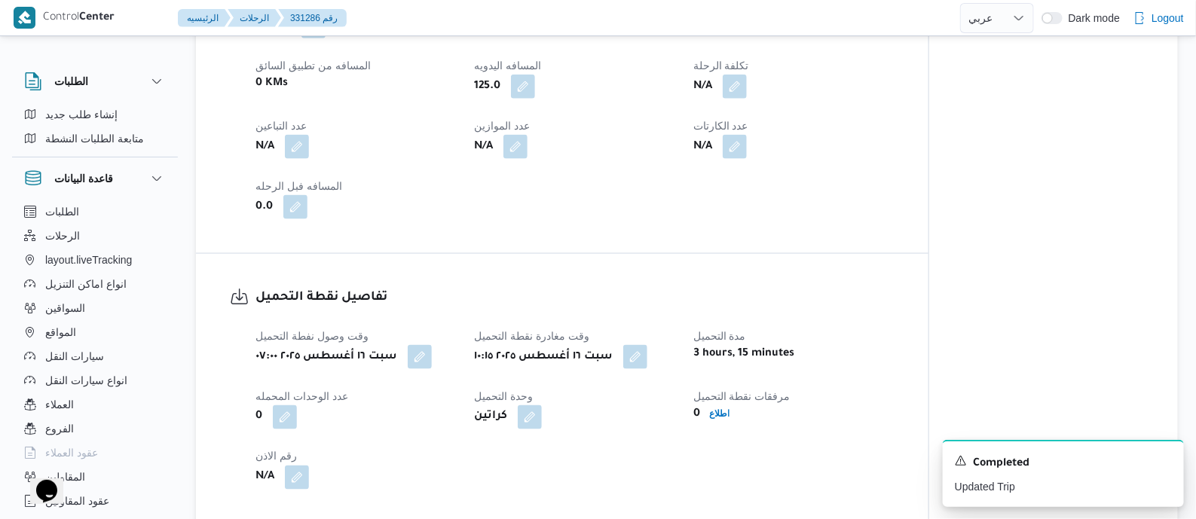
scroll to position [848, 0]
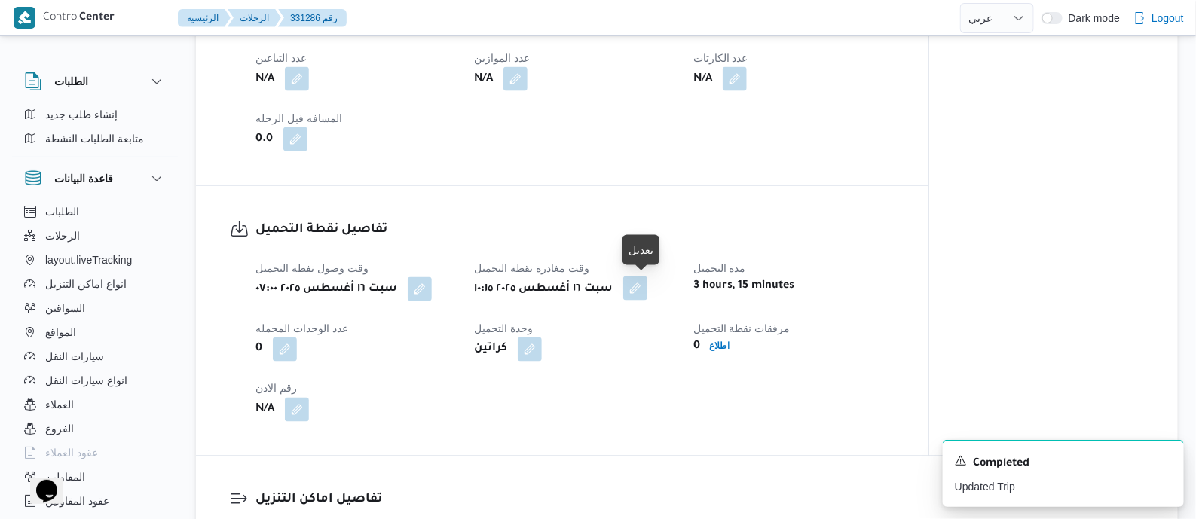
click at [647, 289] on button "button" at bounding box center [635, 289] width 24 height 24
click at [705, 432] on div "تفاصيل نقطة التحميل وقت وصول نفطة التحميل [DATE] ٠٧:٠٠ وقت مغادرة نقطة التحميل …" at bounding box center [562, 321] width 732 height 270
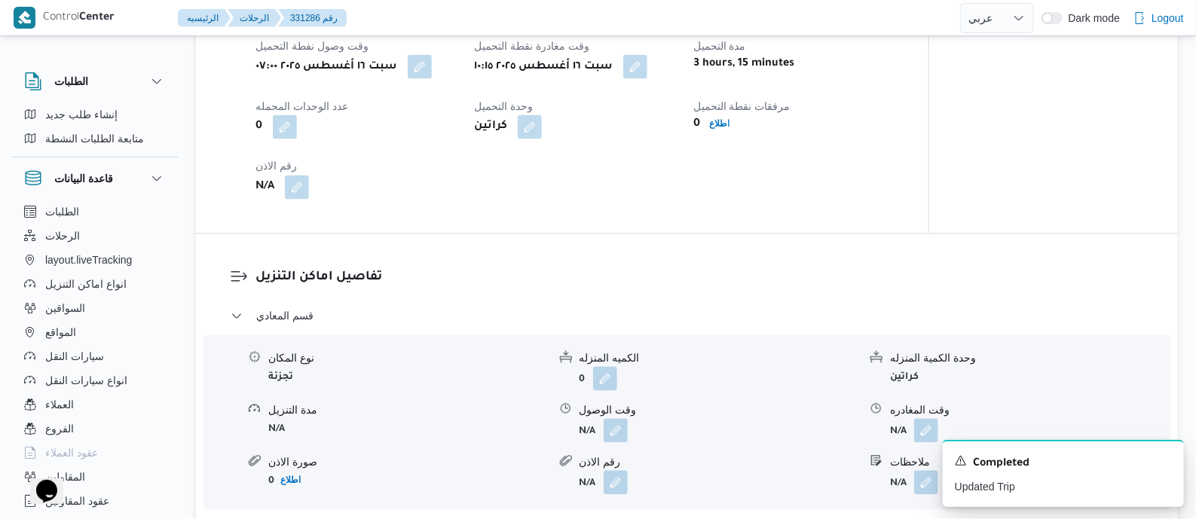
scroll to position [1130, 0]
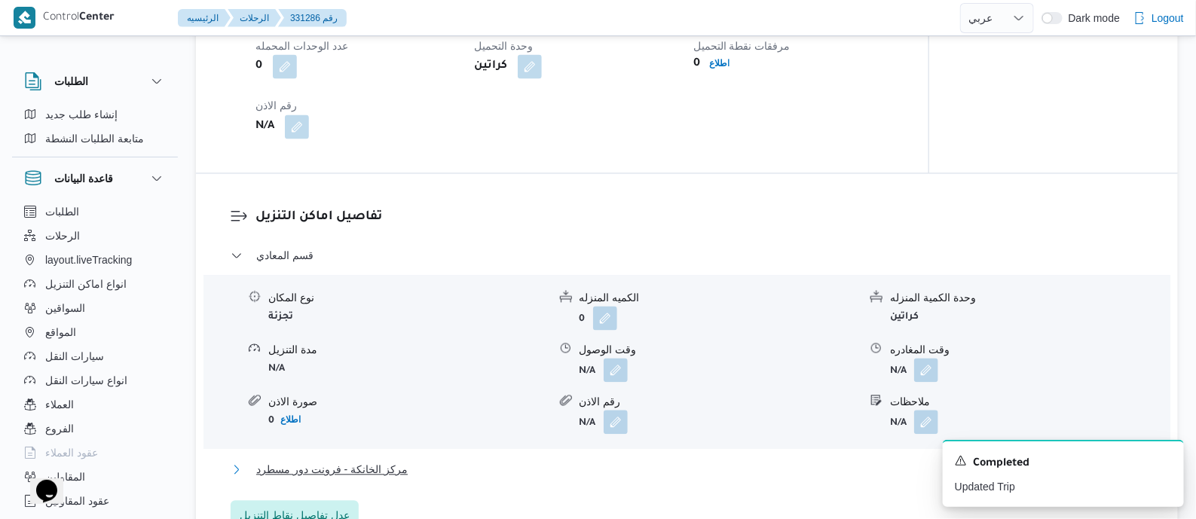
click at [378, 472] on span "مركز الخانكة - فرونت دور مسطرد" at bounding box center [331, 470] width 151 height 18
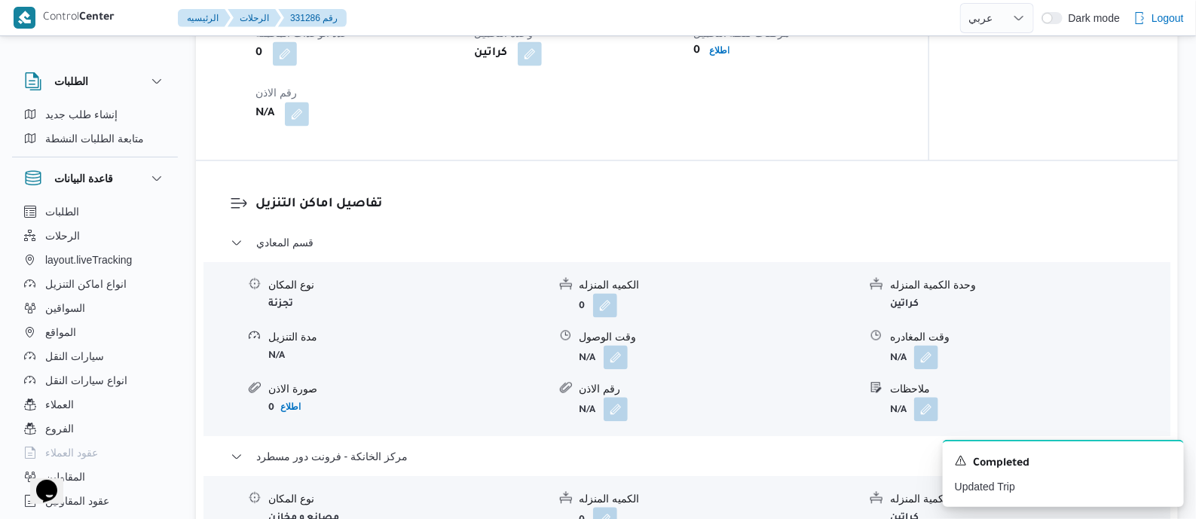
scroll to position [1412, 0]
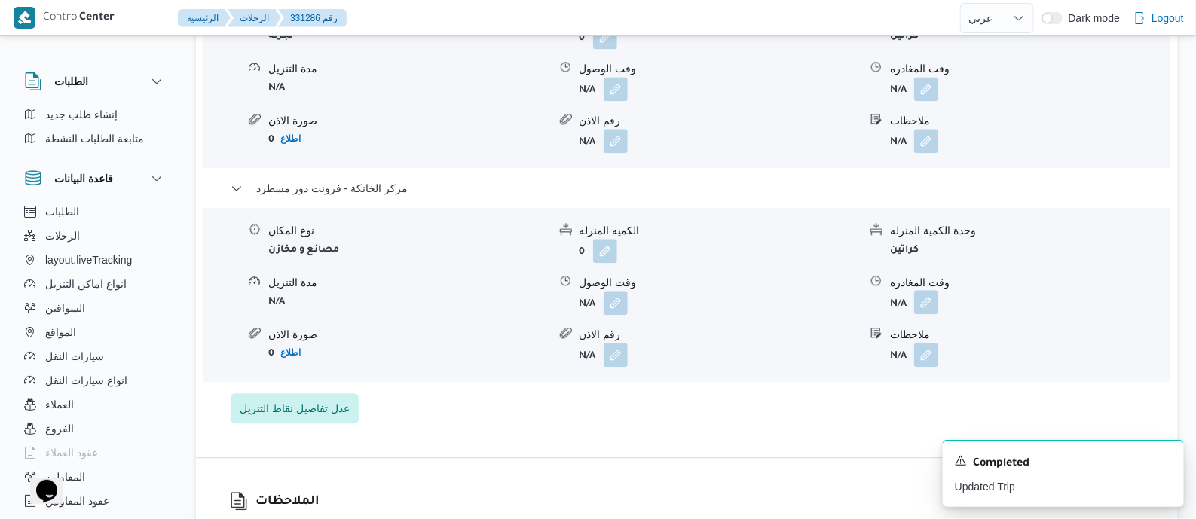
click at [928, 300] on button "button" at bounding box center [926, 302] width 24 height 24
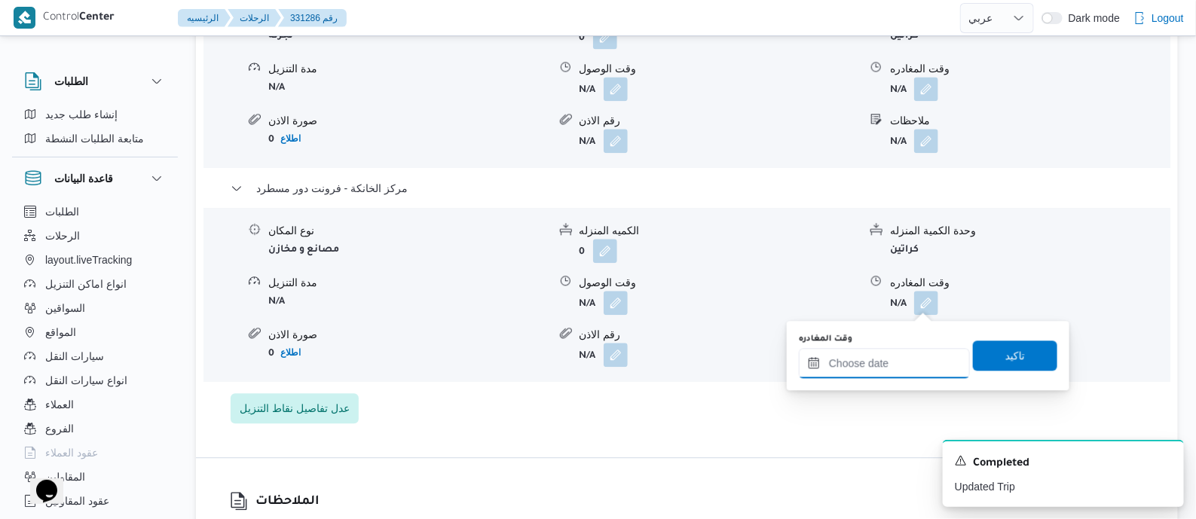
click at [904, 362] on input "وقت المغادره" at bounding box center [884, 363] width 171 height 30
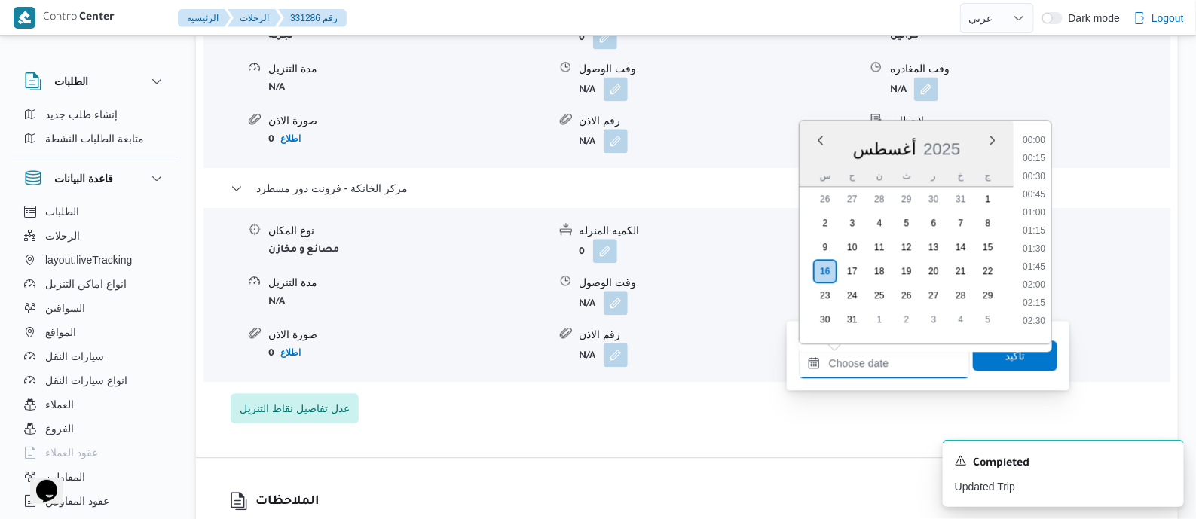
scroll to position [1163, 0]
click at [1030, 235] on li "17:30" at bounding box center [1034, 242] width 35 height 15
type input "١٦/٠٨/٢٠٢٥ ١٧:٣٠"
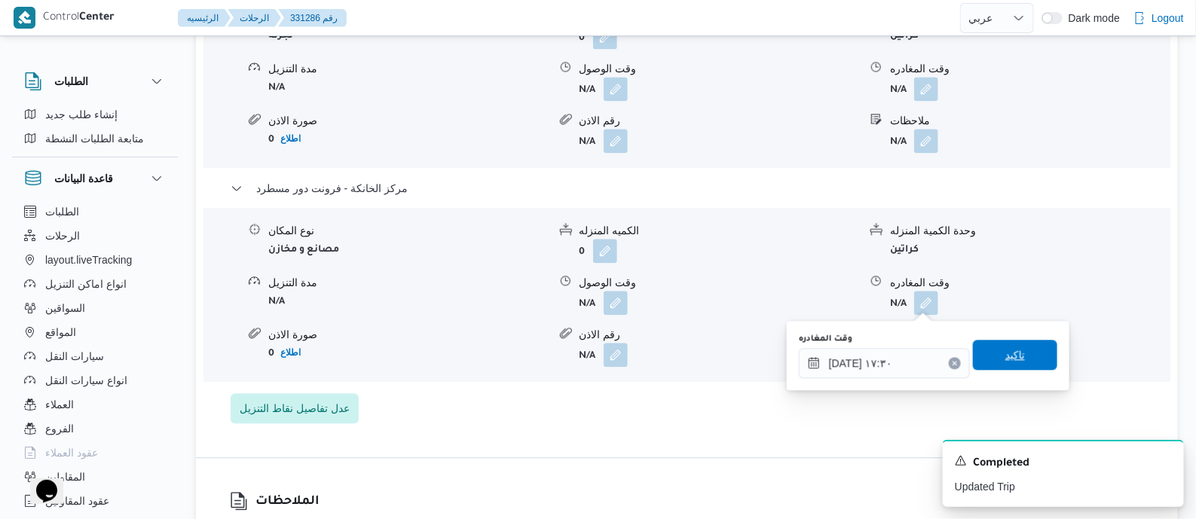
click at [1009, 359] on span "تاكيد" at bounding box center [1015, 355] width 20 height 18
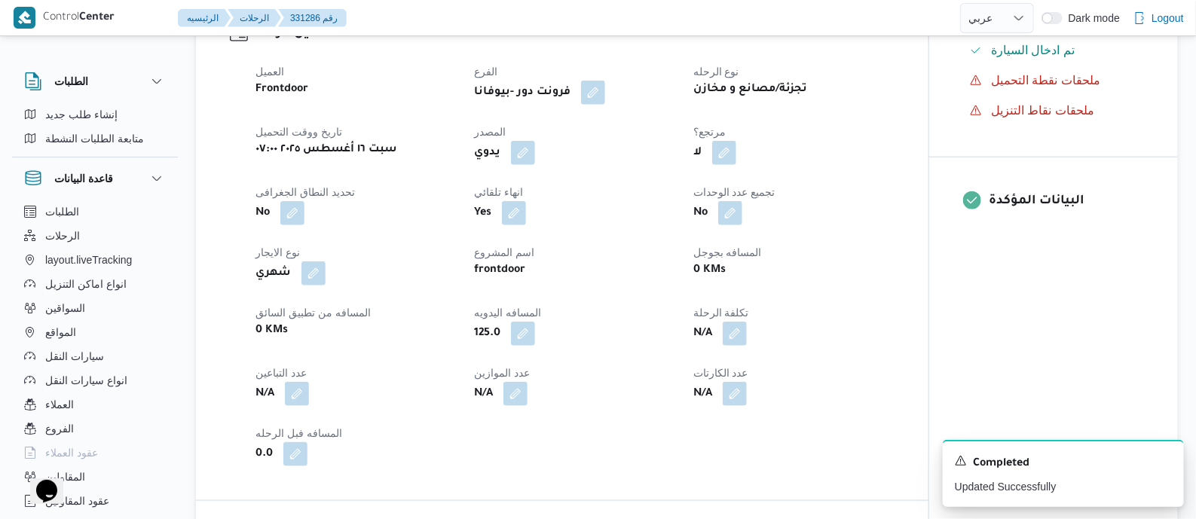
scroll to position [0, 0]
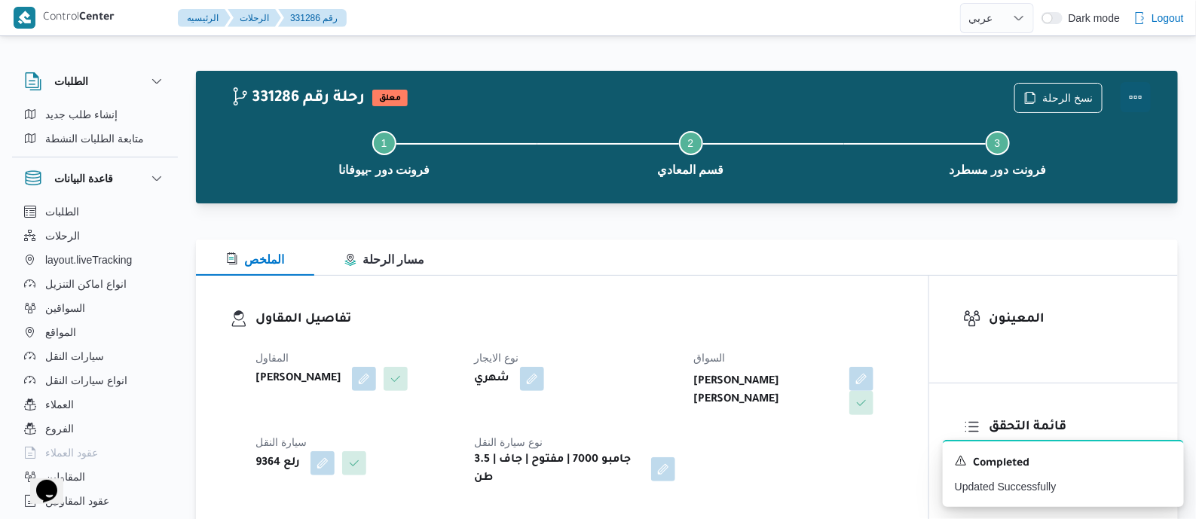
click at [1138, 87] on button "Actions" at bounding box center [1136, 97] width 30 height 30
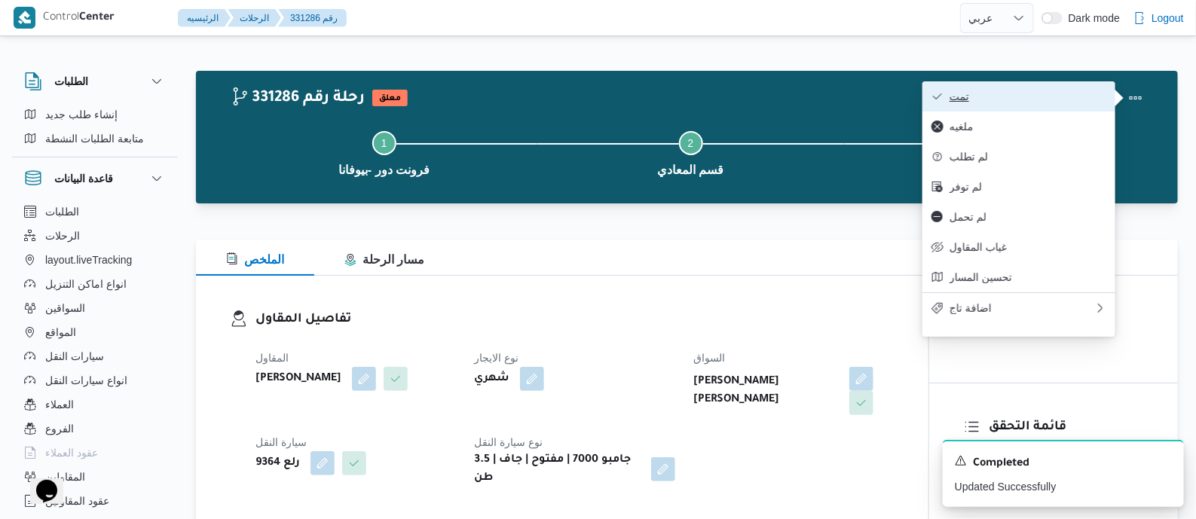
click at [1077, 99] on span "تمت" at bounding box center [1027, 96] width 157 height 12
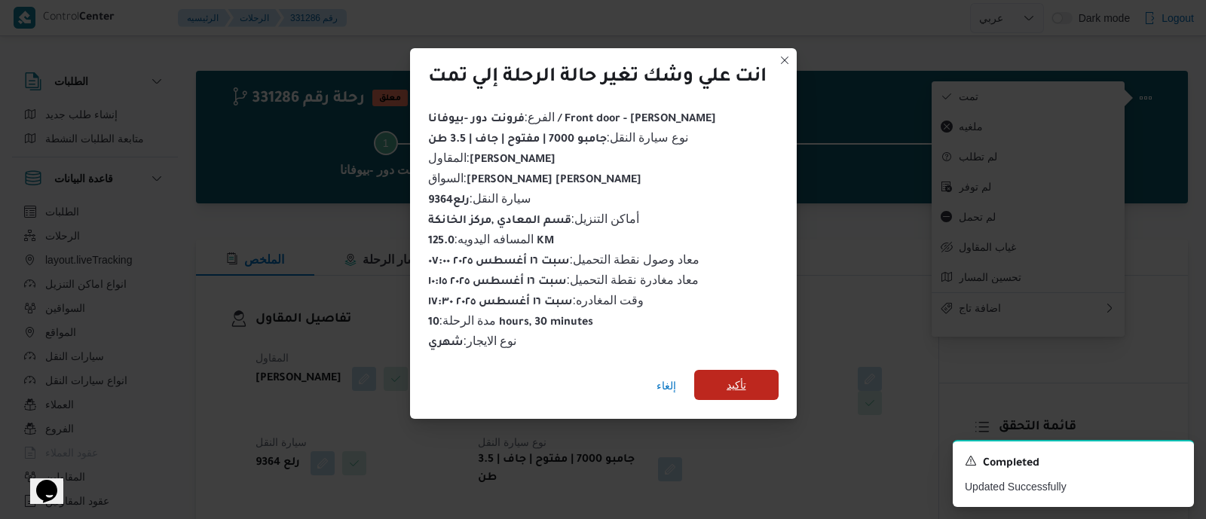
click at [746, 376] on span "تأكيد" at bounding box center [736, 385] width 20 height 18
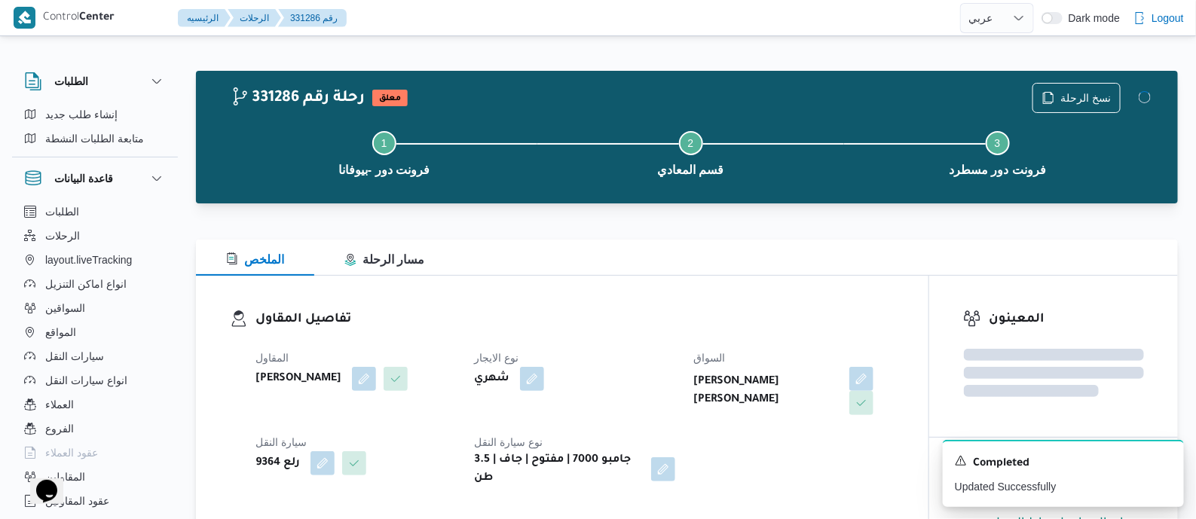
click at [653, 337] on dl "تفاصيل المقاول المقاول محمد صلاح عبداللطيف الشريف نوع الايجار شهري السواق سعيد …" at bounding box center [574, 399] width 639 height 178
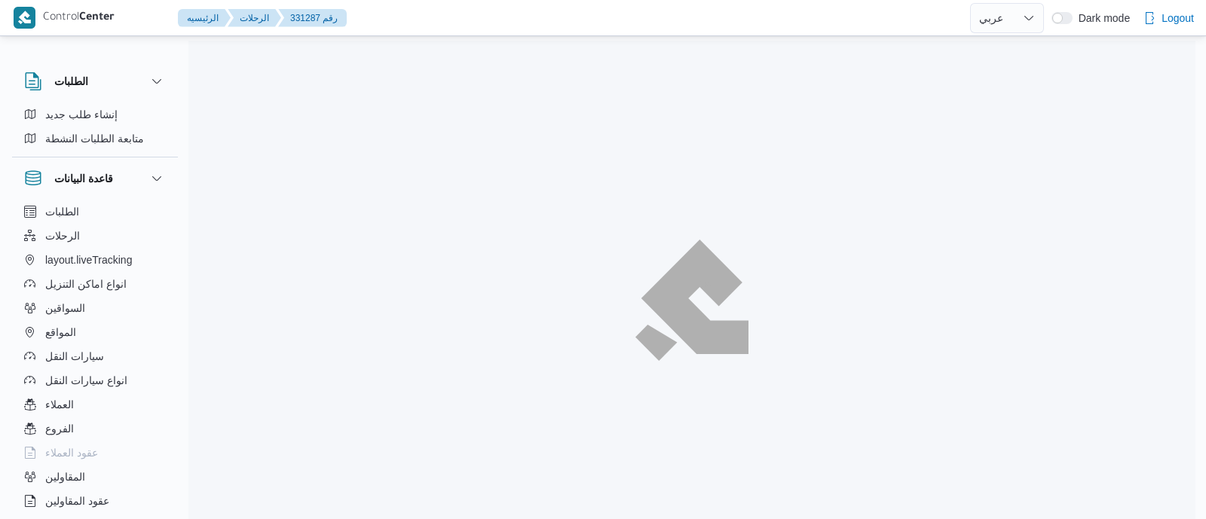
select select "ar"
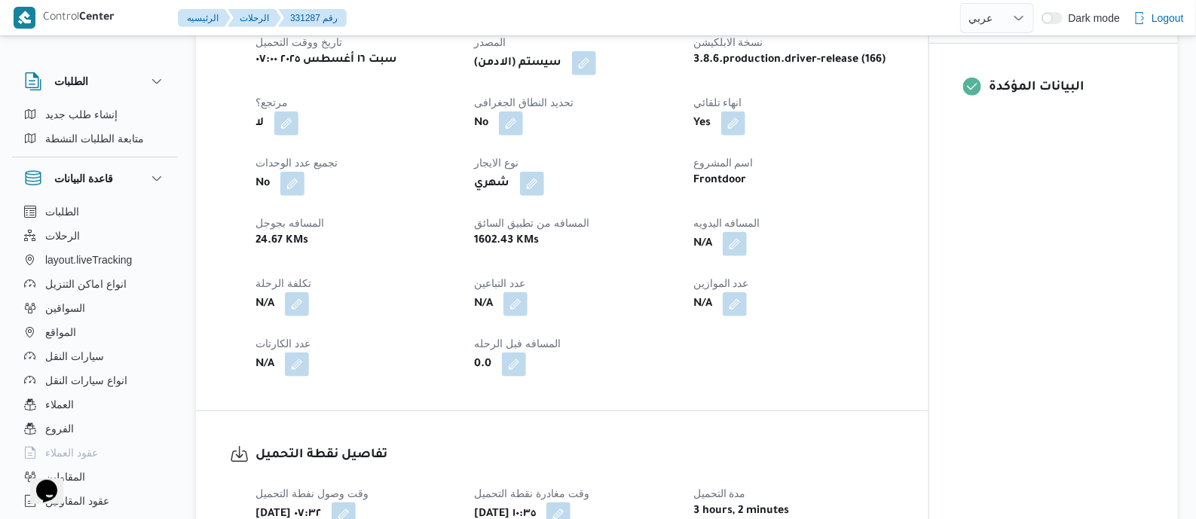
scroll to position [753, 0]
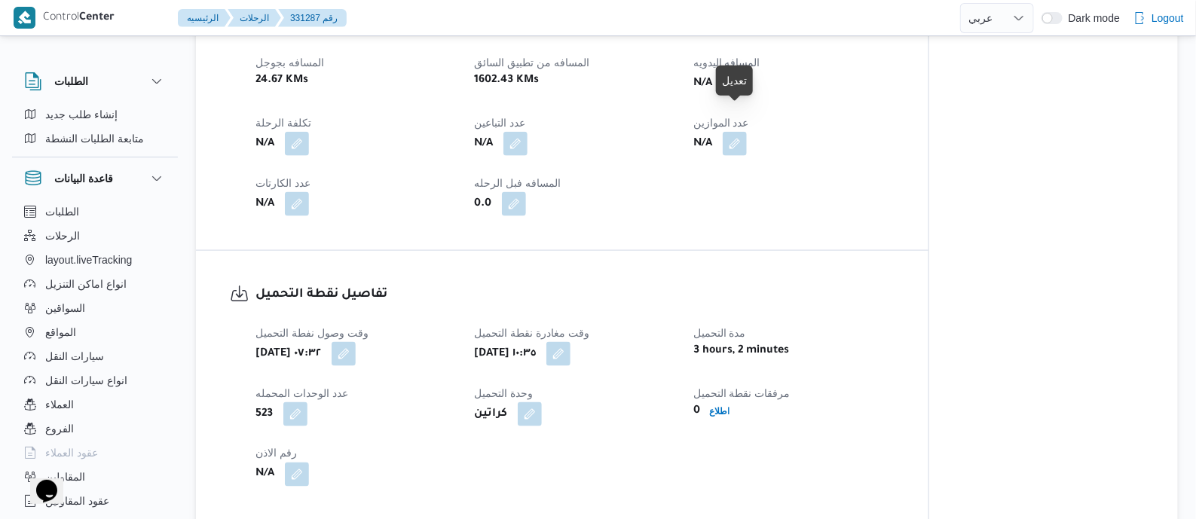
drag, startPoint x: 741, startPoint y: 118, endPoint x: 735, endPoint y: 128, distance: 11.9
click at [741, 95] on button "button" at bounding box center [735, 83] width 24 height 24
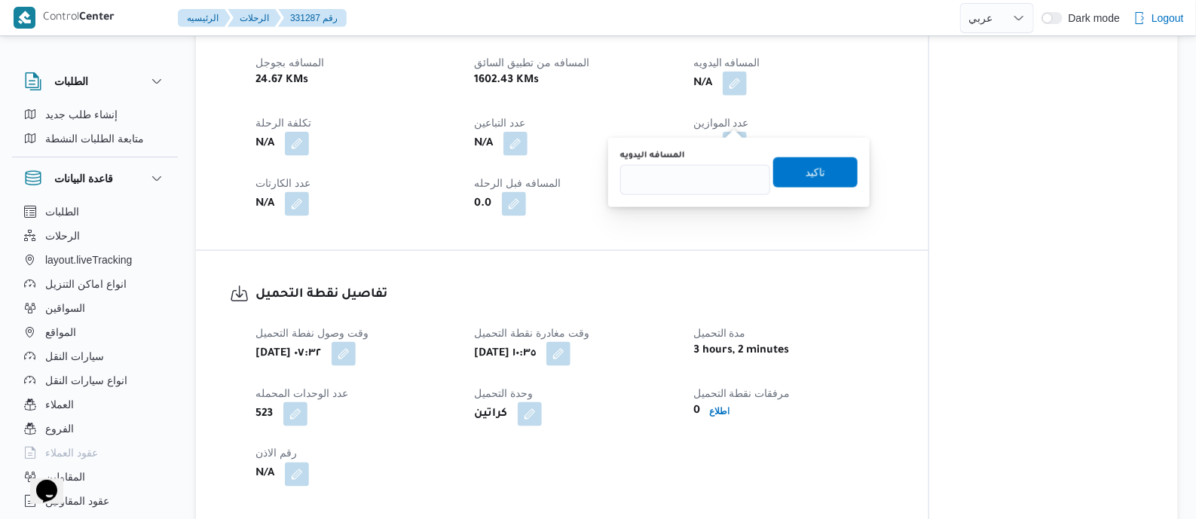
click at [726, 157] on div "المسافه اليدويه" at bounding box center [695, 156] width 150 height 12
click at [719, 170] on input "المسافه اليدويه" at bounding box center [695, 180] width 150 height 30
type input "80"
click at [821, 175] on span "تاكيد" at bounding box center [815, 172] width 84 height 30
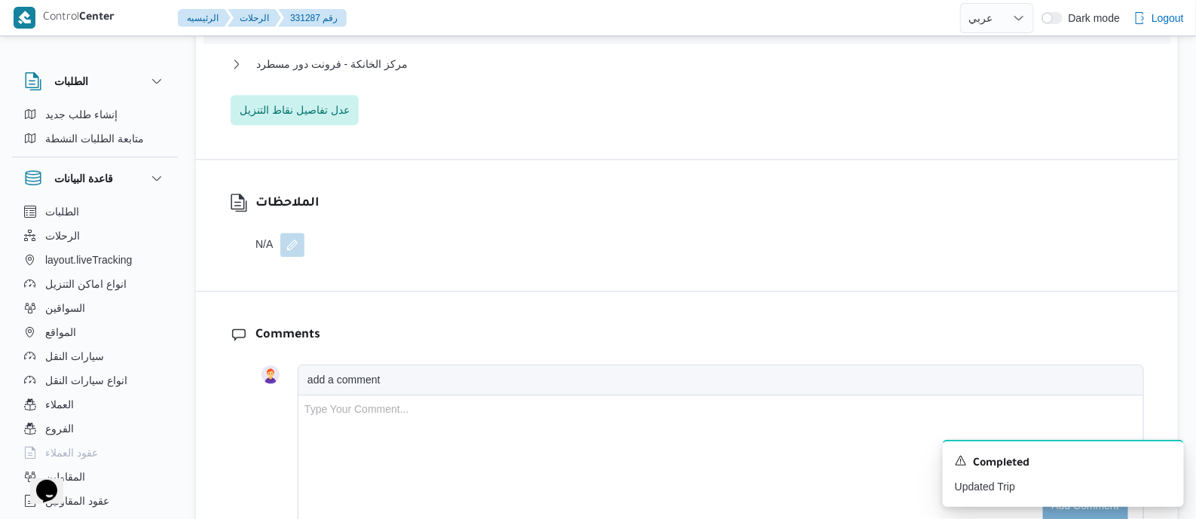
scroll to position [1419, 0]
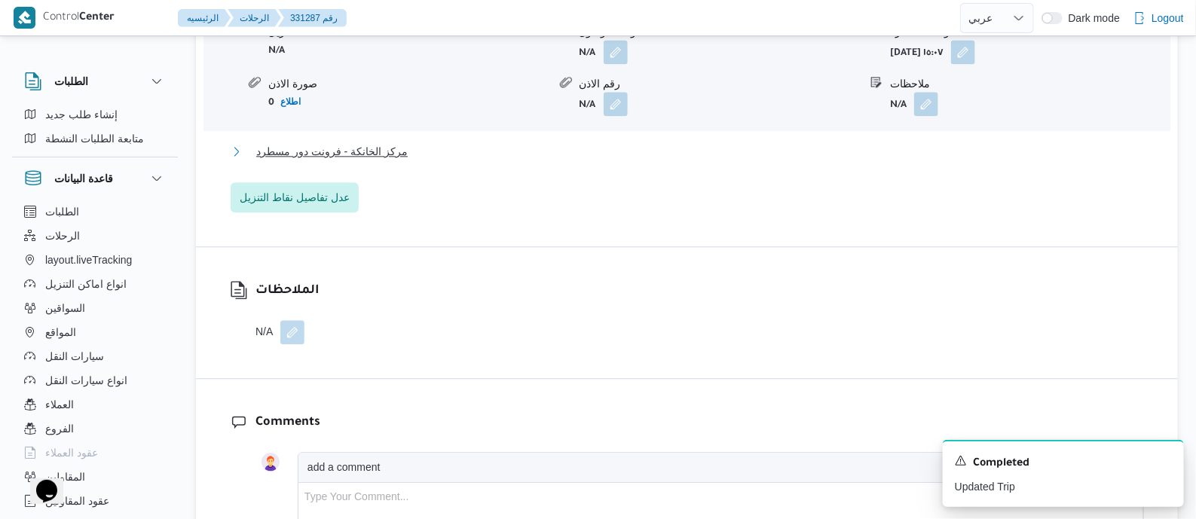
click at [390, 161] on span "مركز الخانكة - فرونت دور مسطرد" at bounding box center [331, 151] width 151 height 18
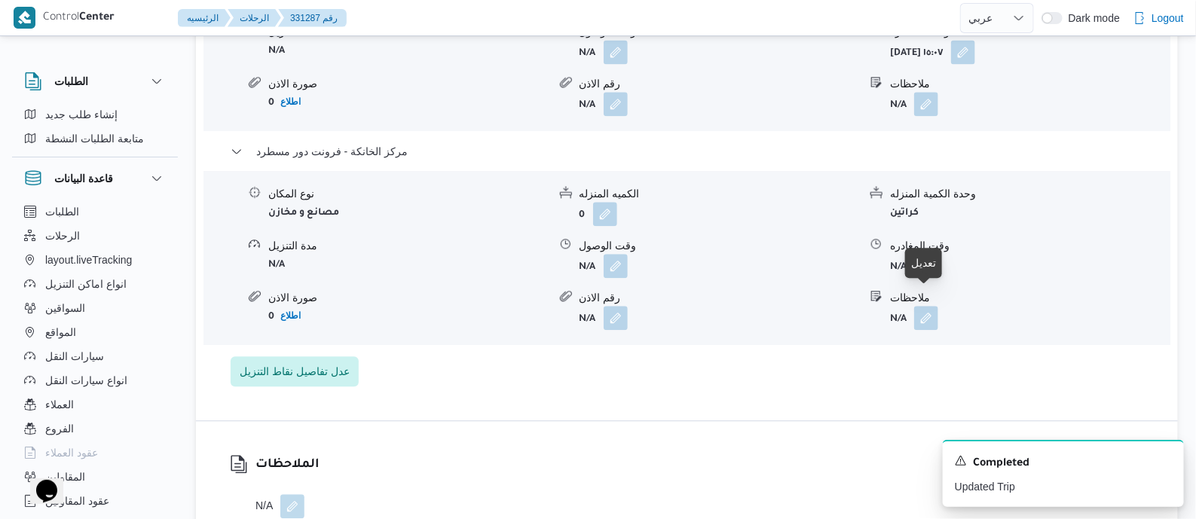
click at [918, 277] on button "button" at bounding box center [926, 265] width 24 height 24
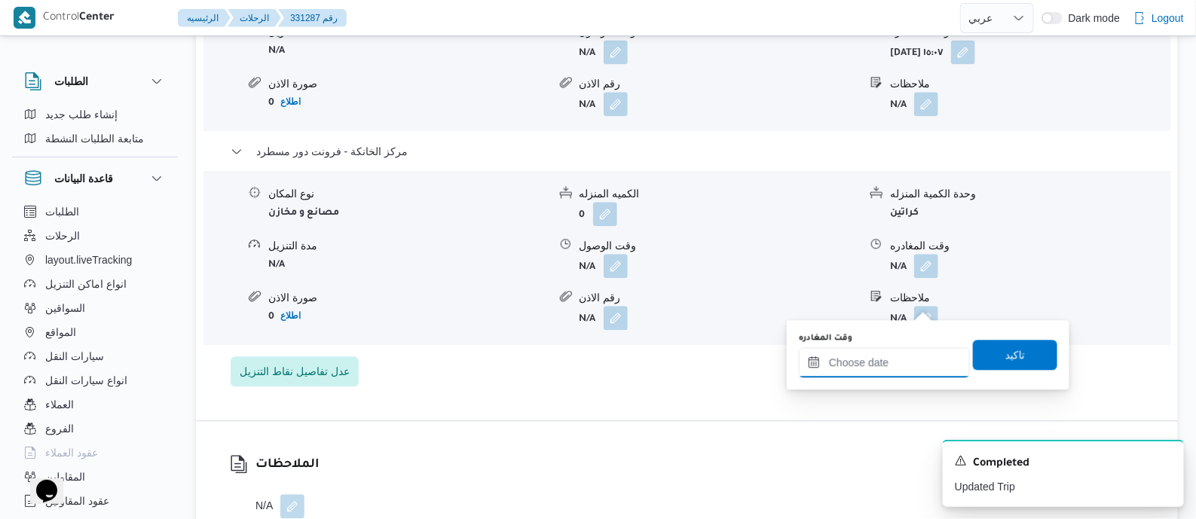
click at [919, 356] on input "وقت المغادره" at bounding box center [884, 362] width 171 height 30
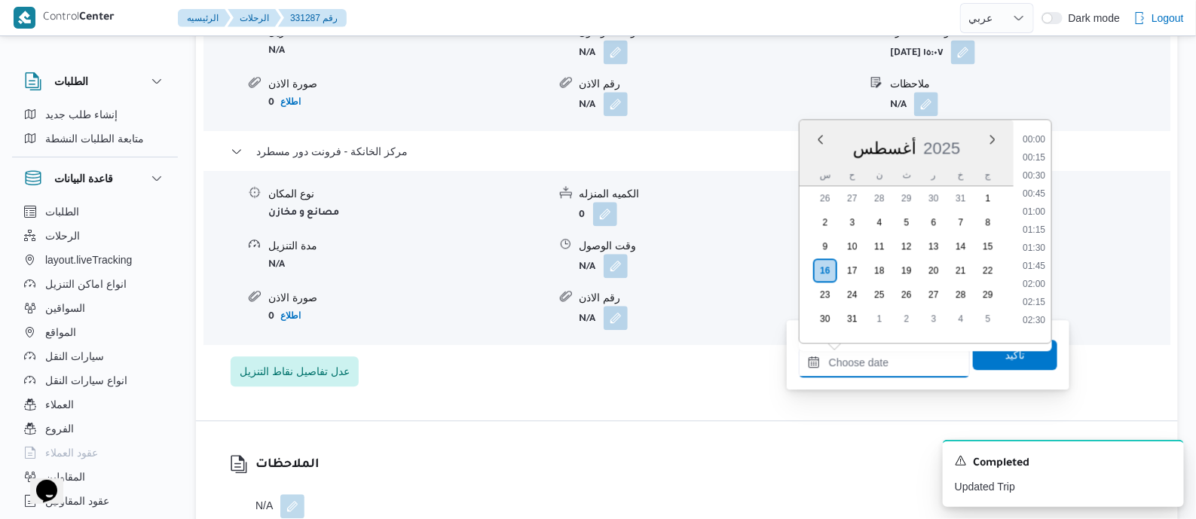
scroll to position [1163, 0]
click at [1035, 185] on li "16:45" at bounding box center [1034, 187] width 35 height 15
type input "١٦/٠٨/٢٠٢٥ ١٦:٤٥"
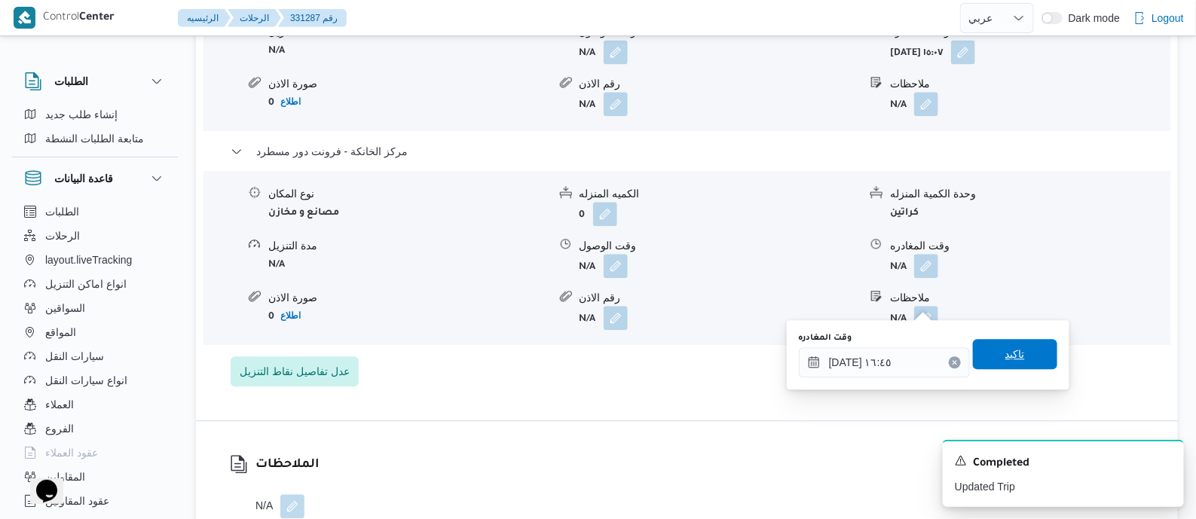
click at [1017, 349] on span "تاكيد" at bounding box center [1015, 354] width 84 height 30
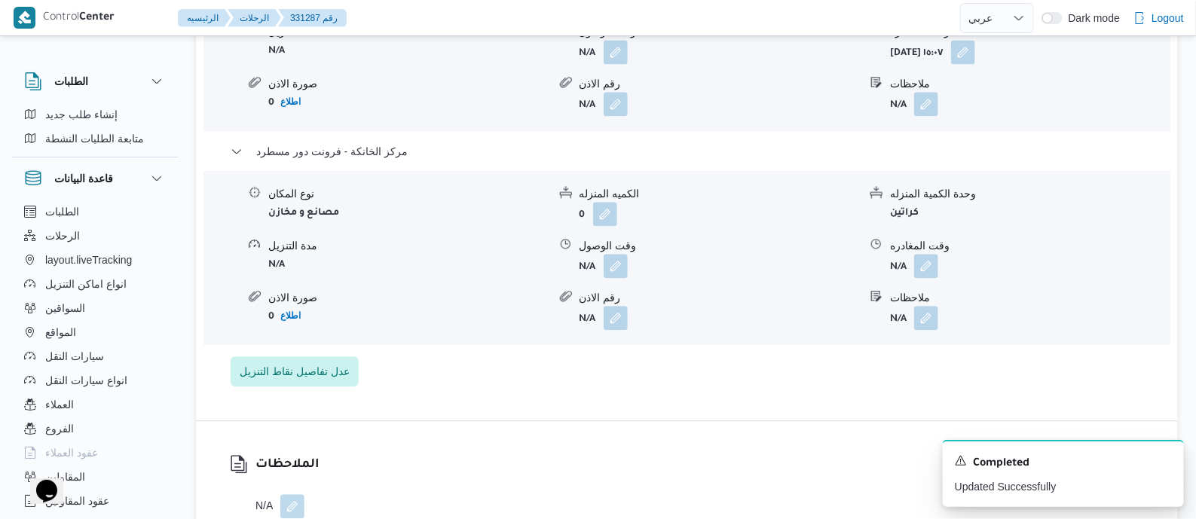
scroll to position [0, 0]
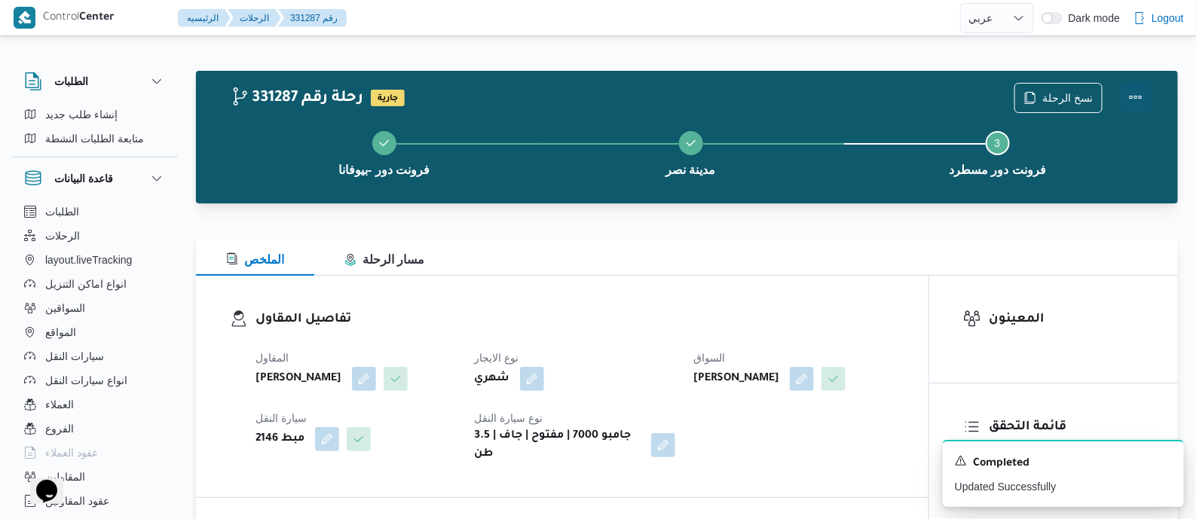
click at [1132, 87] on button "Actions" at bounding box center [1136, 97] width 30 height 30
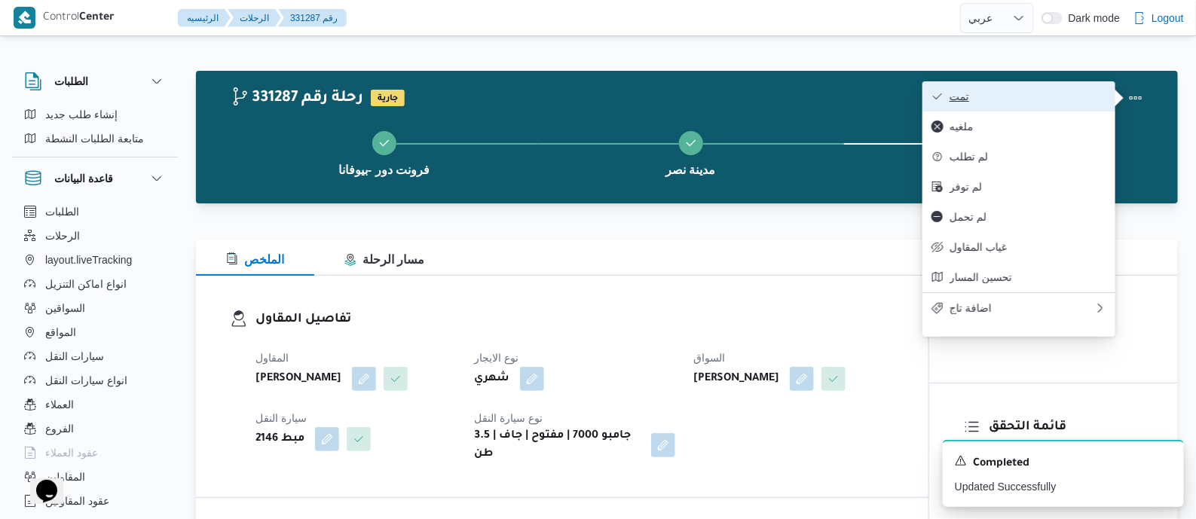
click at [1078, 105] on button "تمت" at bounding box center [1018, 96] width 193 height 30
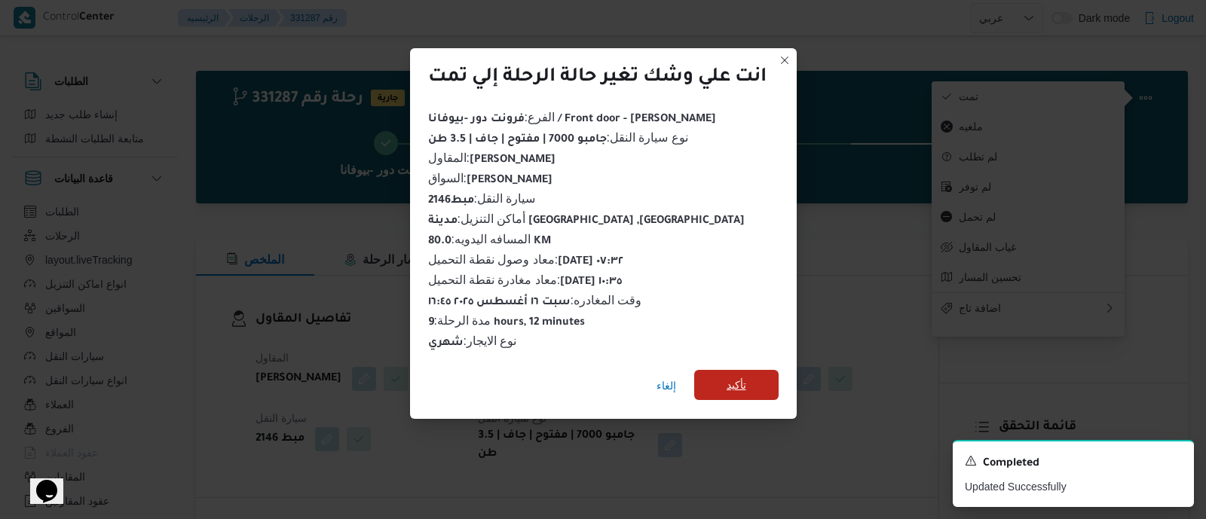
click at [739, 376] on span "تأكيد" at bounding box center [736, 385] width 20 height 18
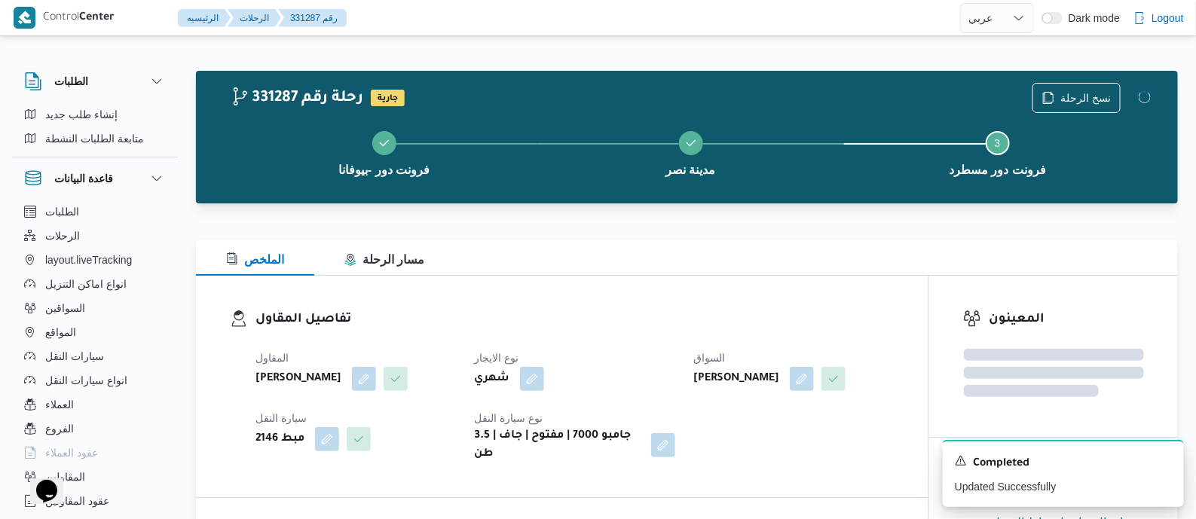
click at [610, 324] on h3 "تفاصيل المقاول" at bounding box center [574, 320] width 639 height 20
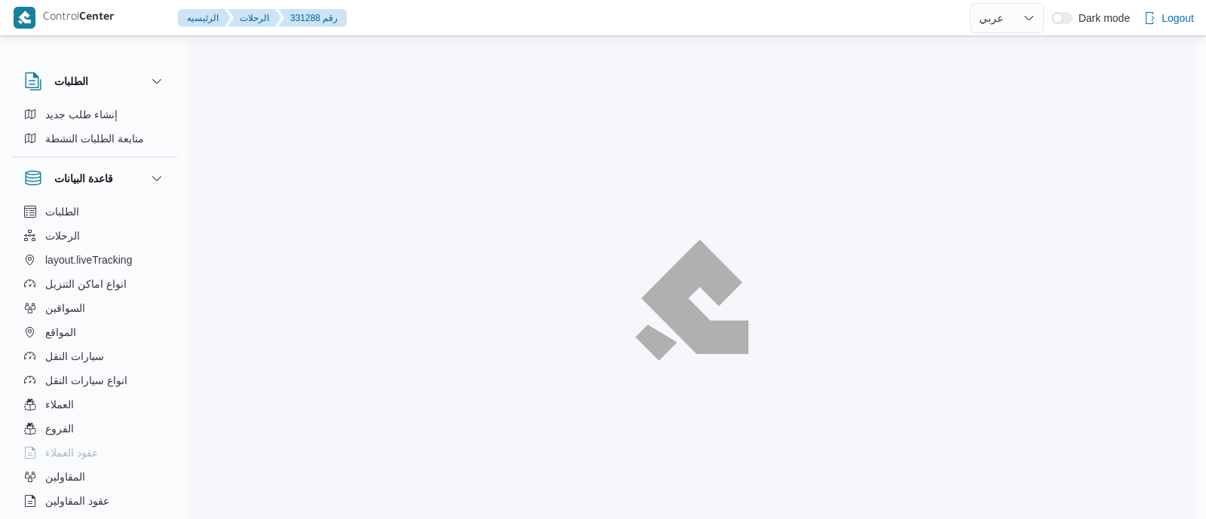
select select "ar"
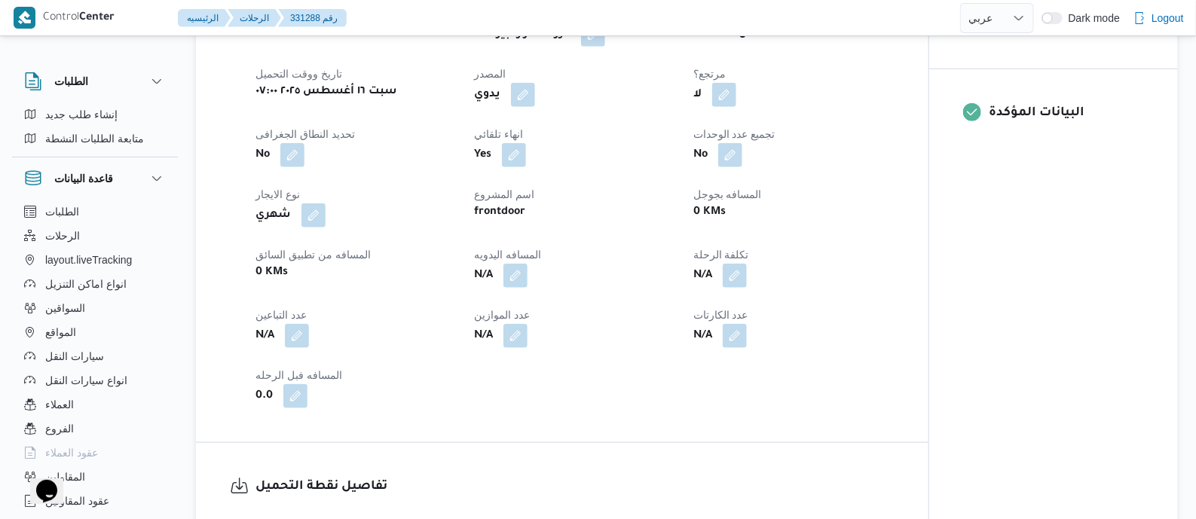
scroll to position [659, 0]
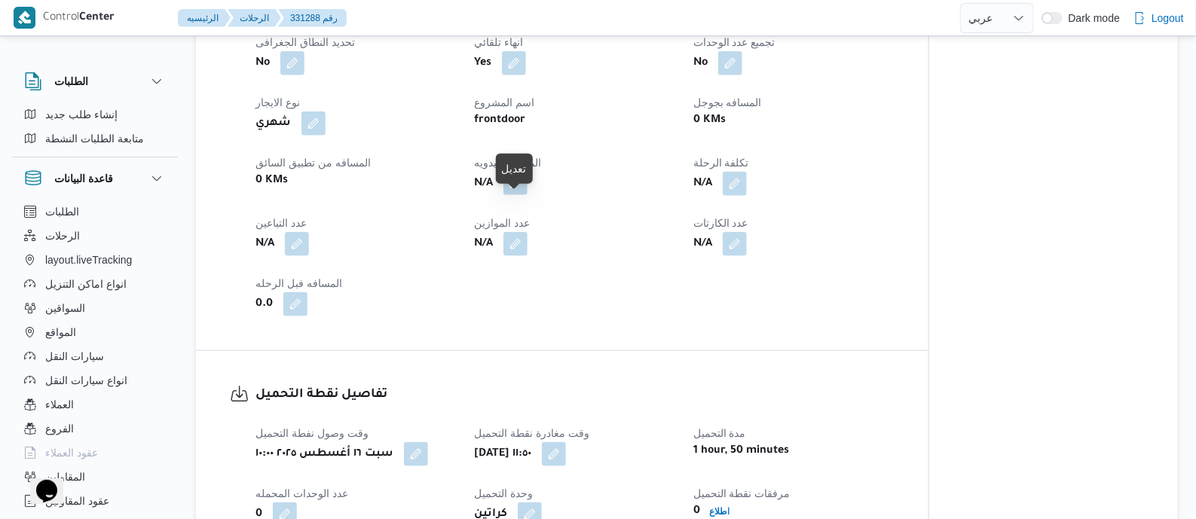
click at [516, 195] on button "button" at bounding box center [515, 183] width 24 height 24
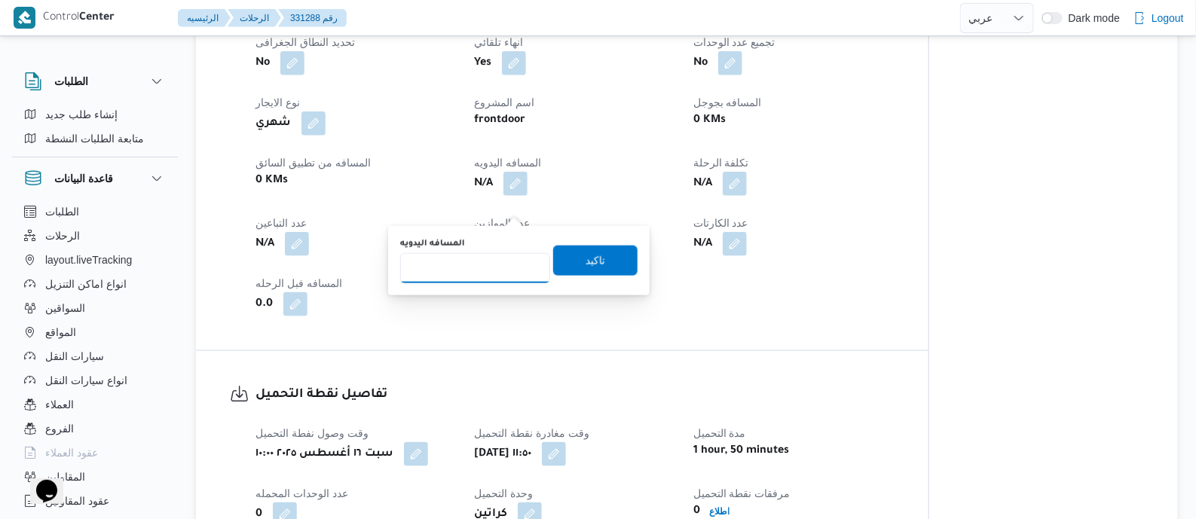
click at [502, 259] on input "المسافه اليدويه" at bounding box center [475, 268] width 150 height 30
type input "75"
click at [603, 258] on span "تاكيد" at bounding box center [595, 260] width 84 height 30
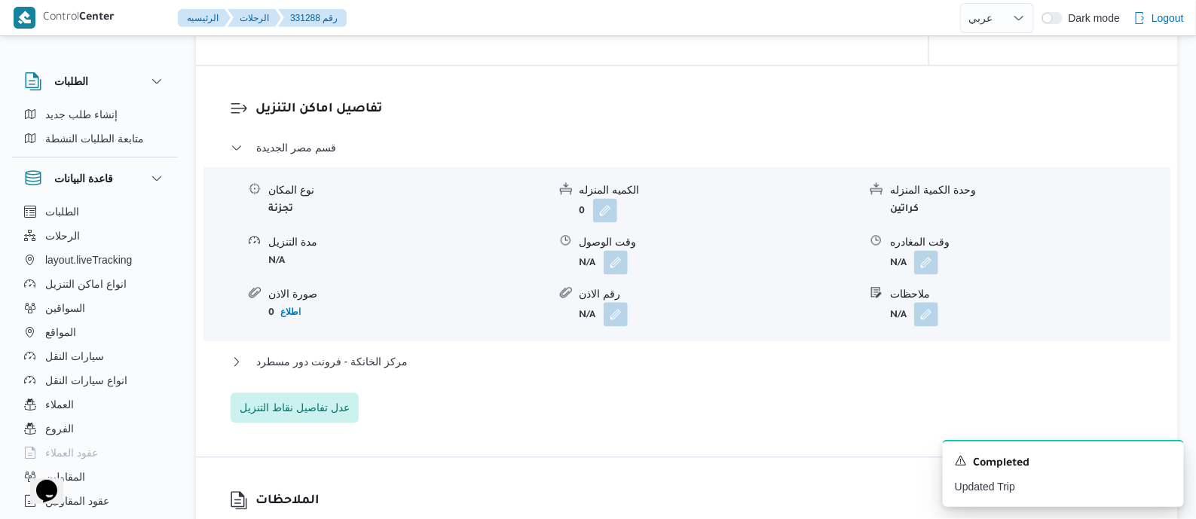
scroll to position [1318, 0]
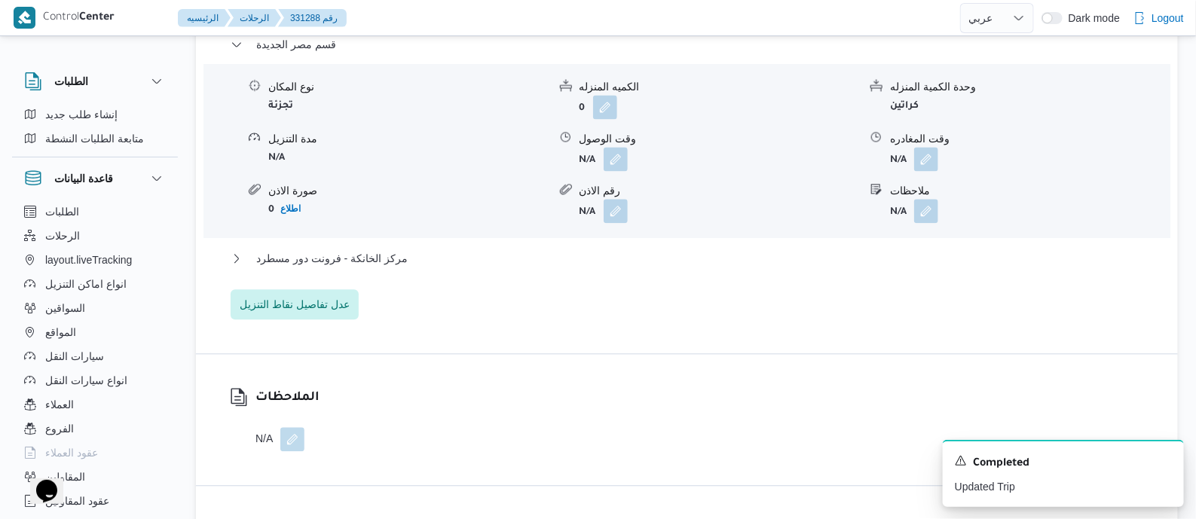
click at [377, 270] on div "قسم مصر الجديدة نوع المكان تجزئة الكميه المنزله 0 وحدة الكمية المنزله كراتين مد…" at bounding box center [687, 177] width 913 height 284
click at [365, 268] on span "مركز الخانكة - فرونت دور مسطرد" at bounding box center [331, 258] width 151 height 18
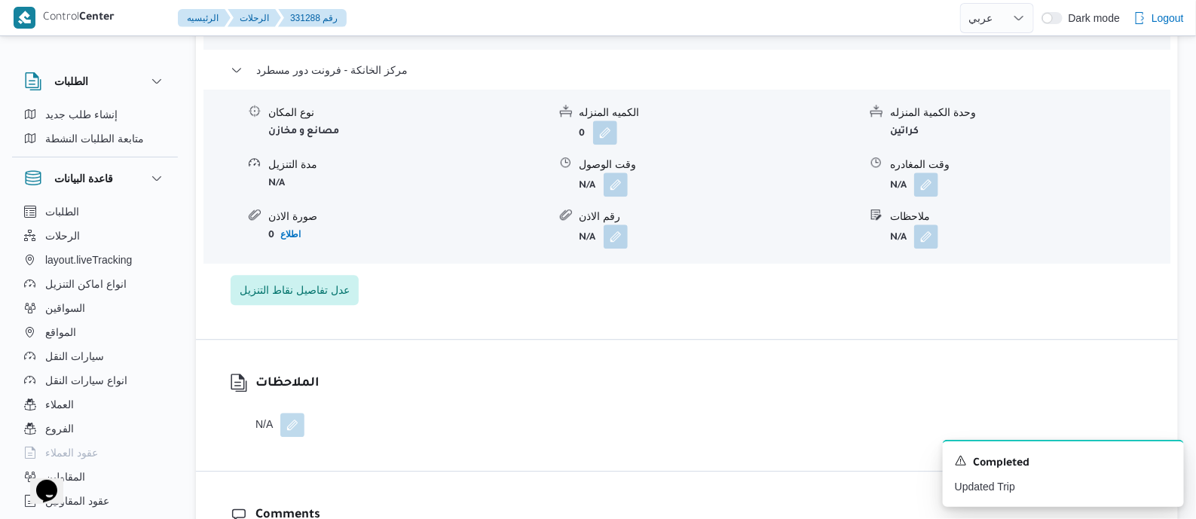
scroll to position [1506, 0]
click at [931, 196] on button "button" at bounding box center [926, 184] width 24 height 24
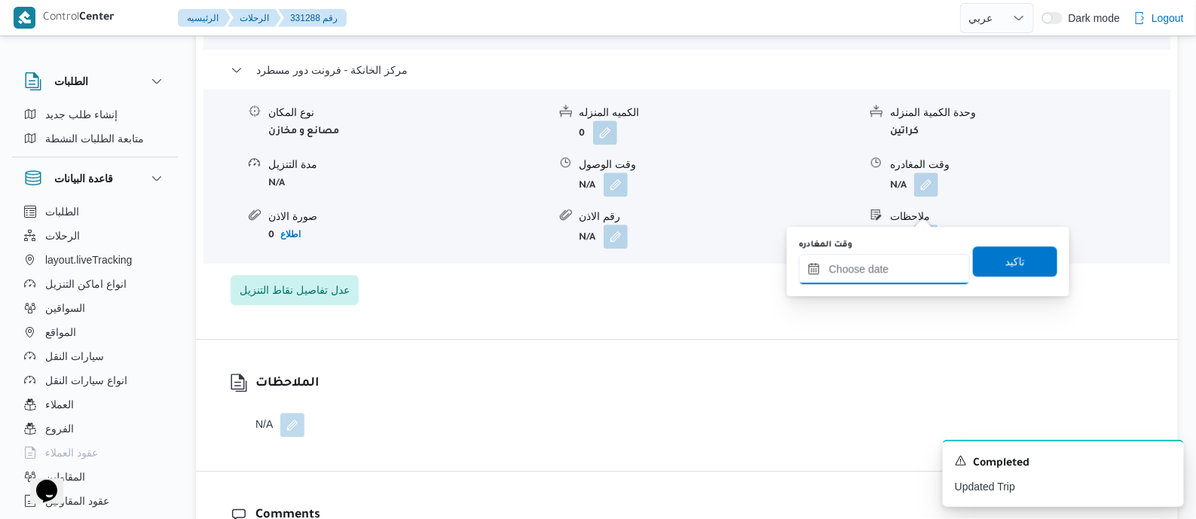
click at [917, 260] on input "وقت المغادره" at bounding box center [884, 269] width 171 height 30
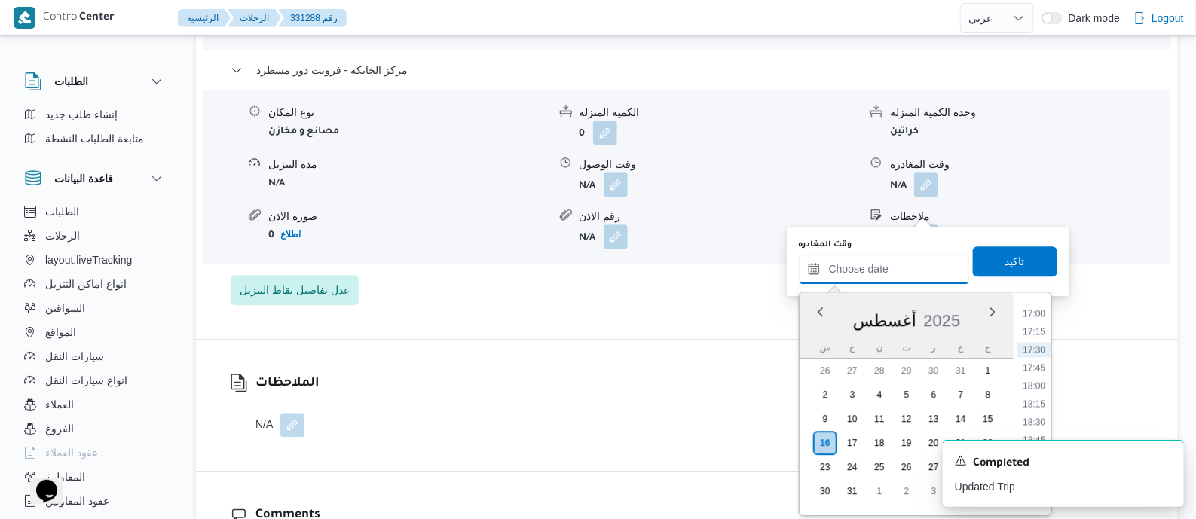
scroll to position [1258, 0]
click at [1038, 331] on li "17:45" at bounding box center [1034, 338] width 35 height 15
type input "[DATE] ١٧:٤٥"
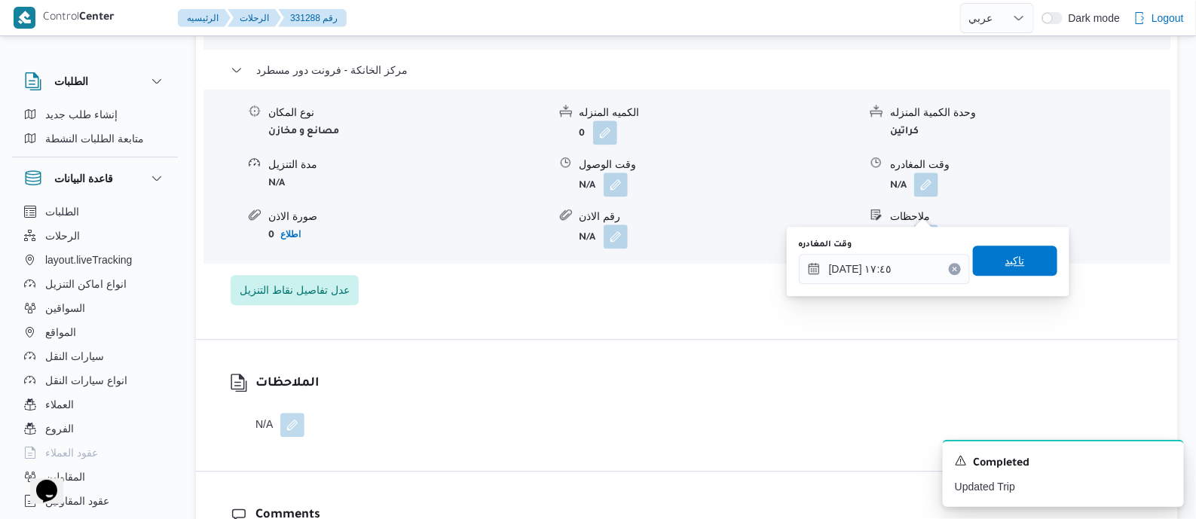
click at [1015, 257] on span "تاكيد" at bounding box center [1015, 261] width 20 height 18
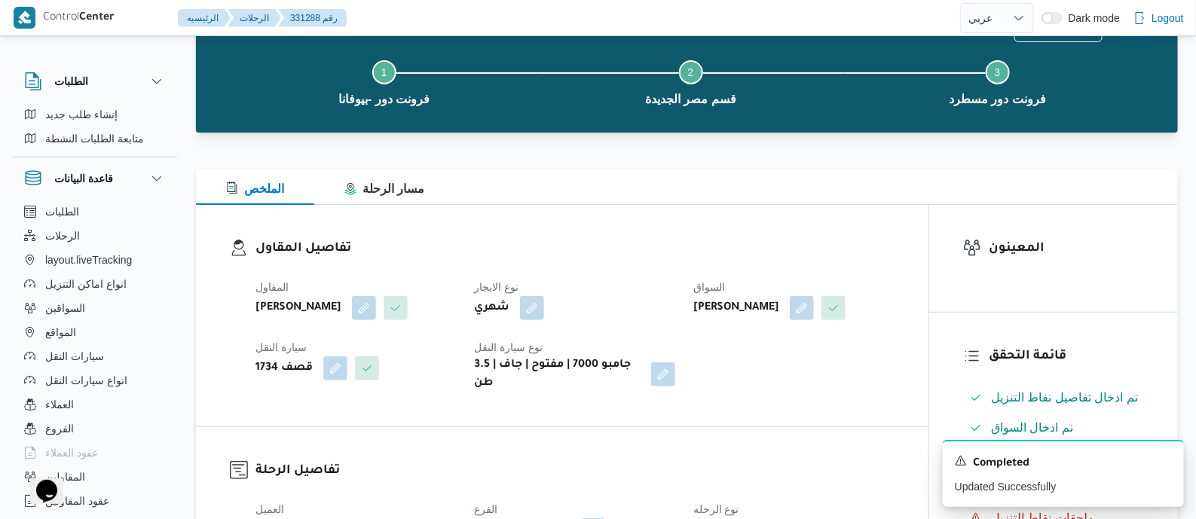
scroll to position [0, 0]
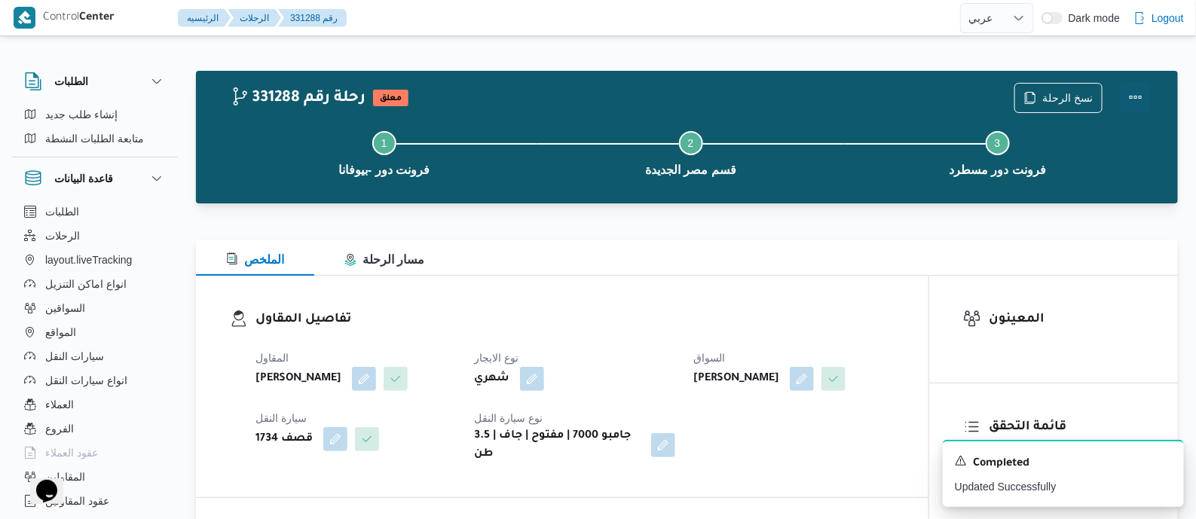
click at [1136, 92] on button "Actions" at bounding box center [1136, 97] width 30 height 30
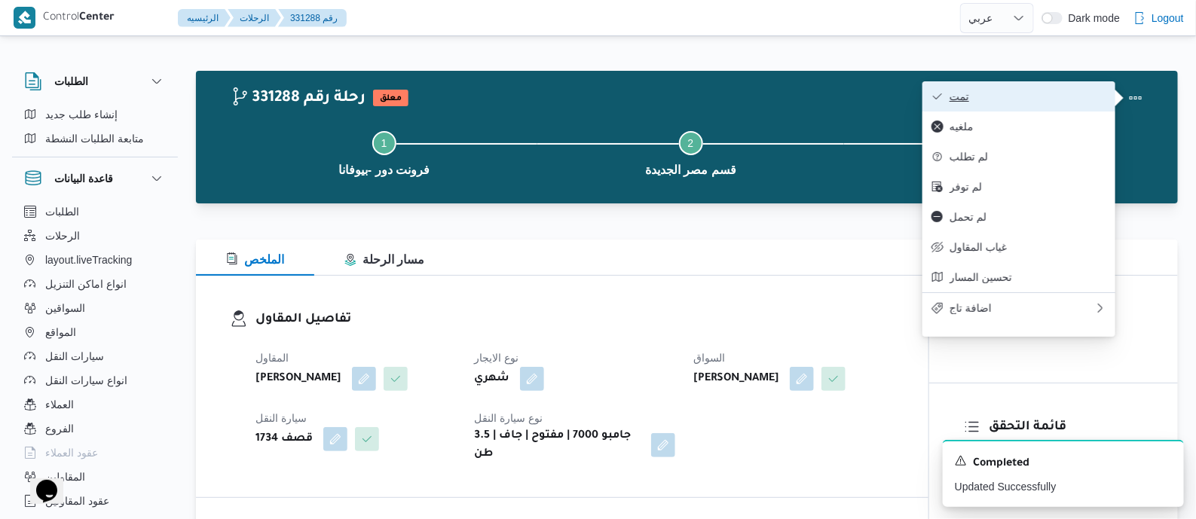
click at [1053, 92] on span "تمت" at bounding box center [1027, 96] width 157 height 12
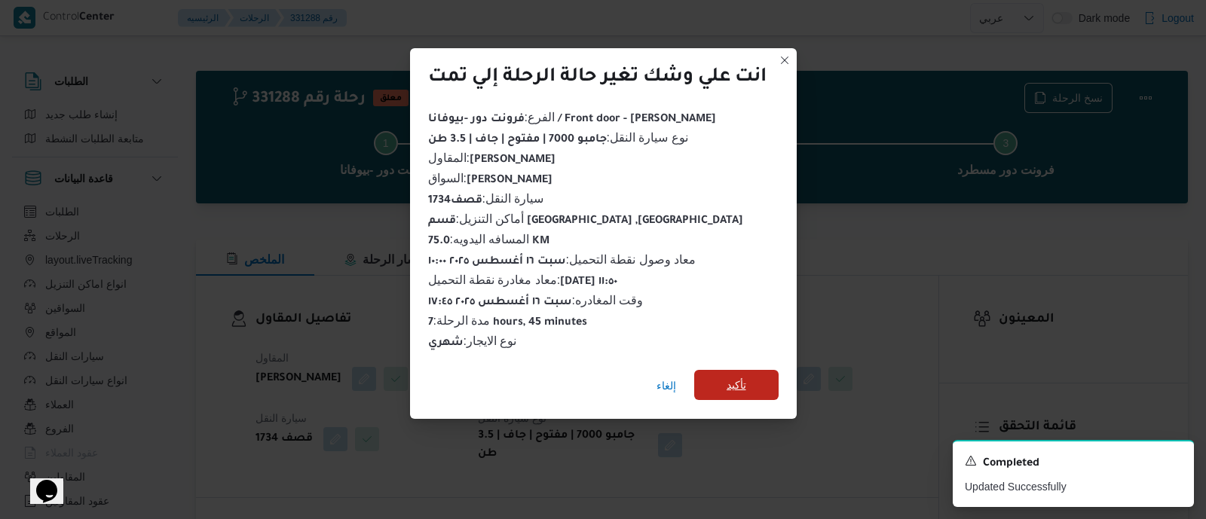
click at [748, 374] on span "تأكيد" at bounding box center [736, 385] width 84 height 30
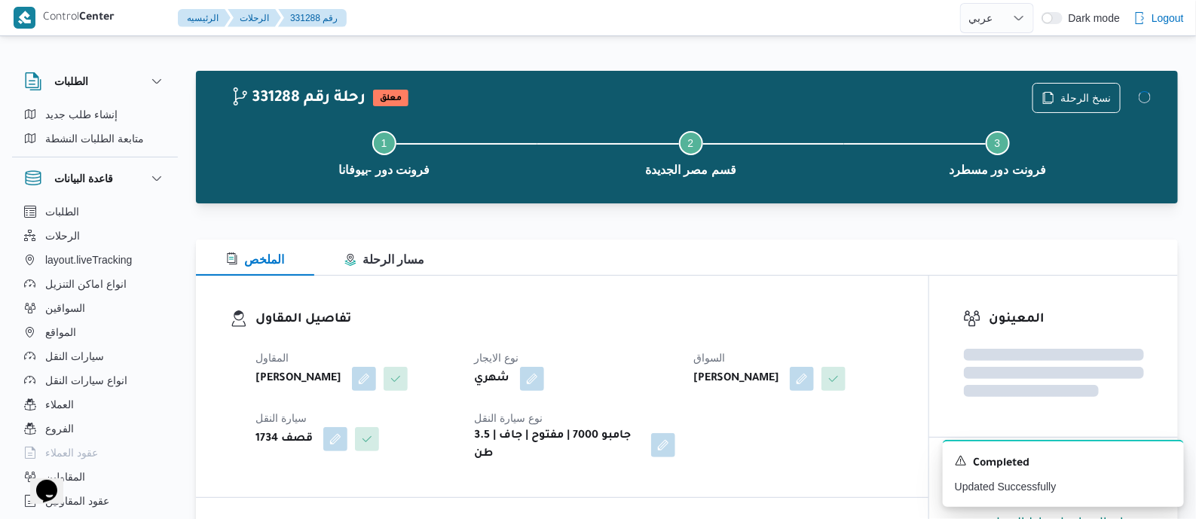
click at [576, 292] on div "تفاصيل المقاول المقاول محمد صلاح عبداللطيف الشريف نوع الايجار شهري السواق جمال …" at bounding box center [562, 387] width 732 height 222
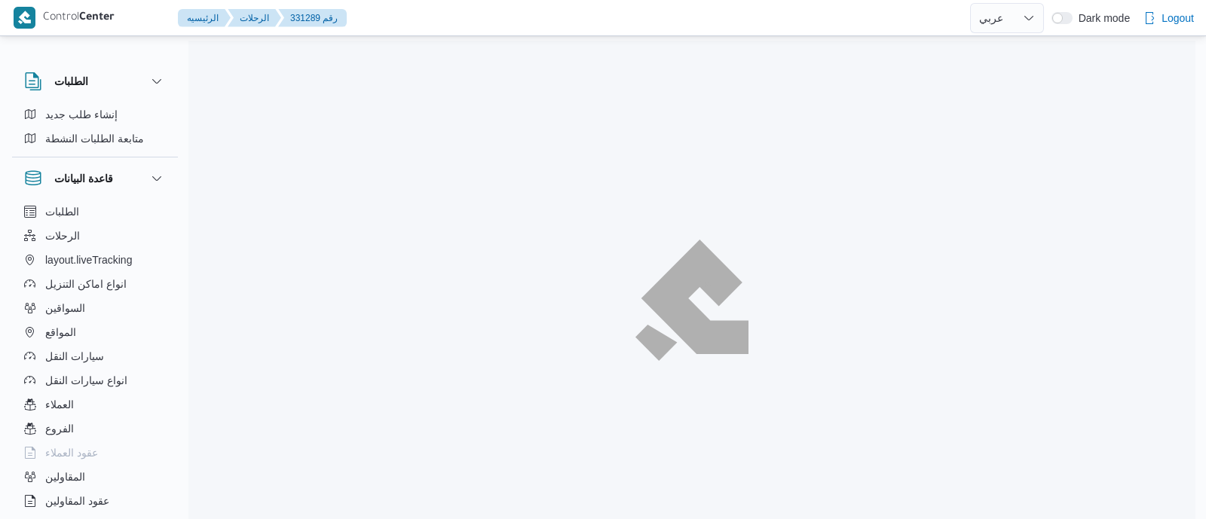
select select "ar"
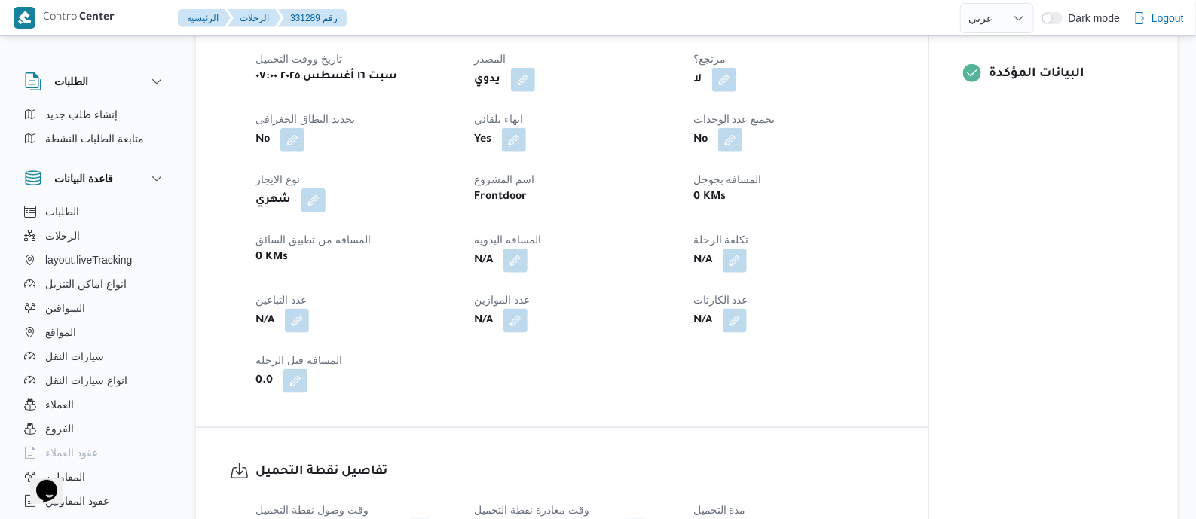
scroll to position [659, 0]
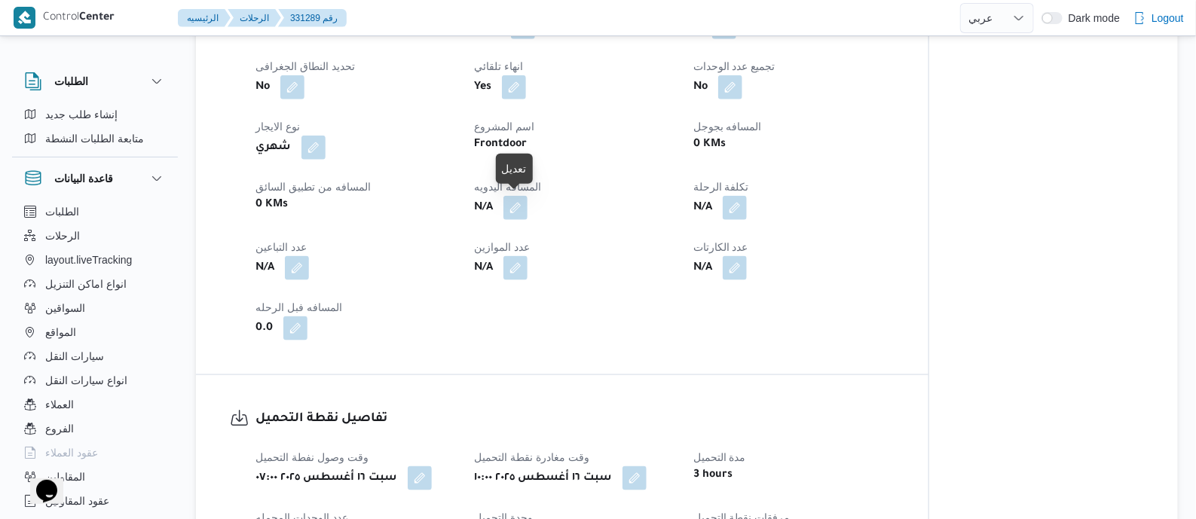
drag, startPoint x: 514, startPoint y: 205, endPoint x: 512, endPoint y: 240, distance: 35.5
click at [515, 204] on button "button" at bounding box center [515, 208] width 24 height 24
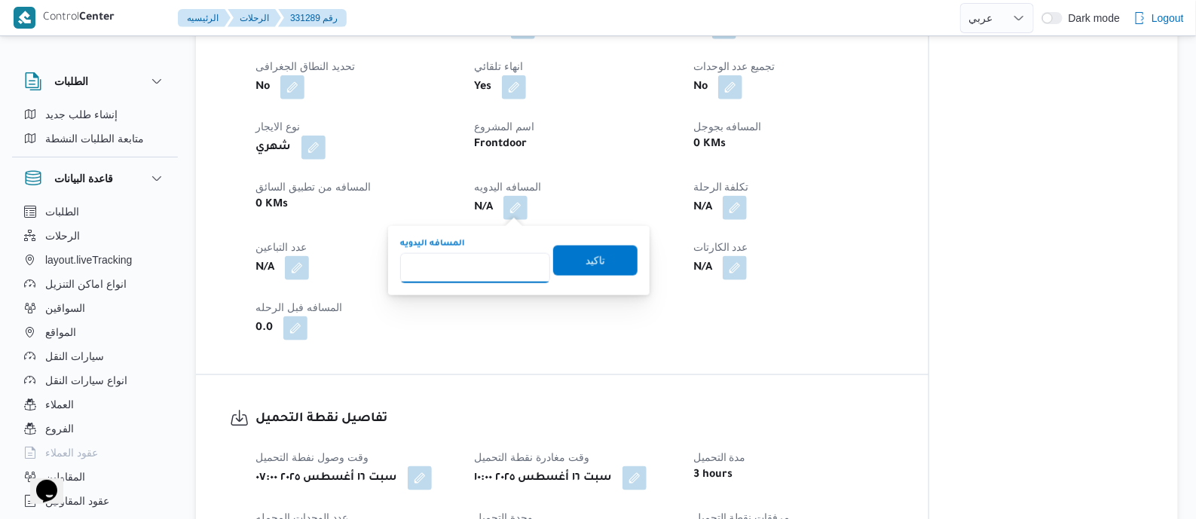
click at [503, 258] on input "المسافه اليدويه" at bounding box center [475, 268] width 150 height 30
type input "120"
click at [607, 261] on span "تاكيد" at bounding box center [595, 260] width 84 height 30
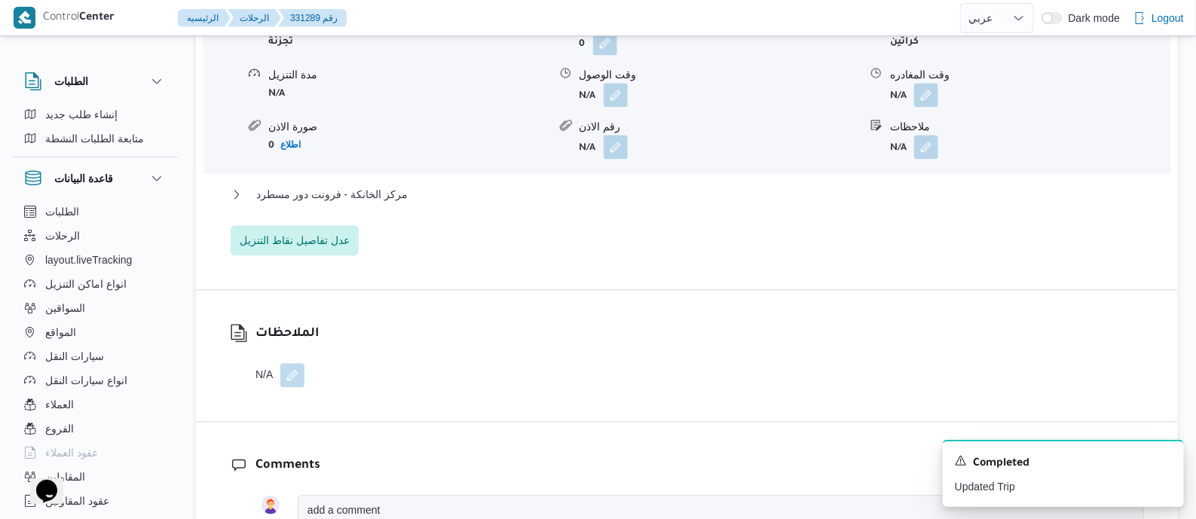
scroll to position [1412, 0]
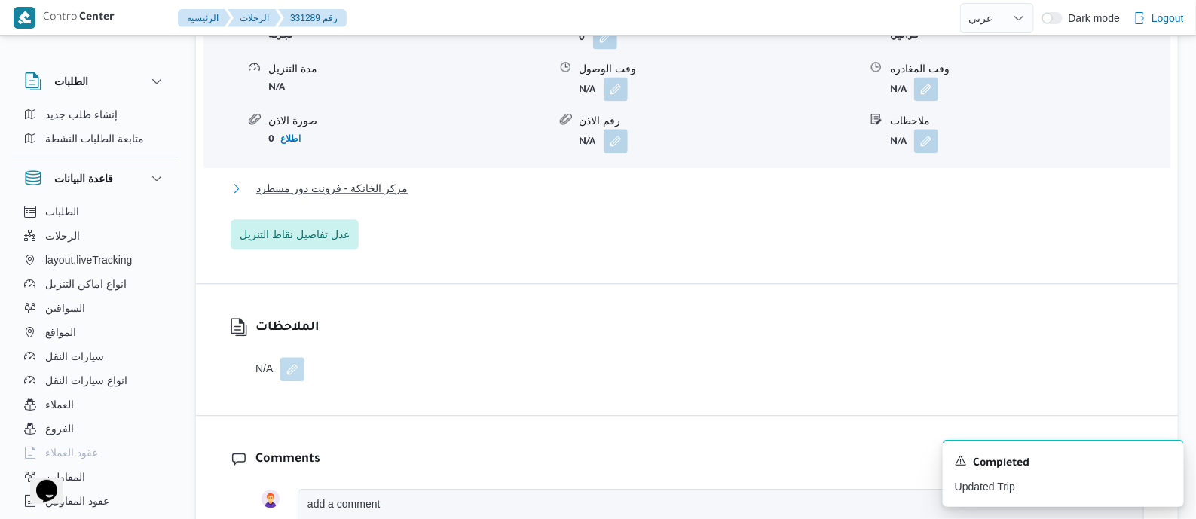
click at [388, 187] on span "مركز الخانكة - فرونت دور مسطرد" at bounding box center [331, 188] width 151 height 18
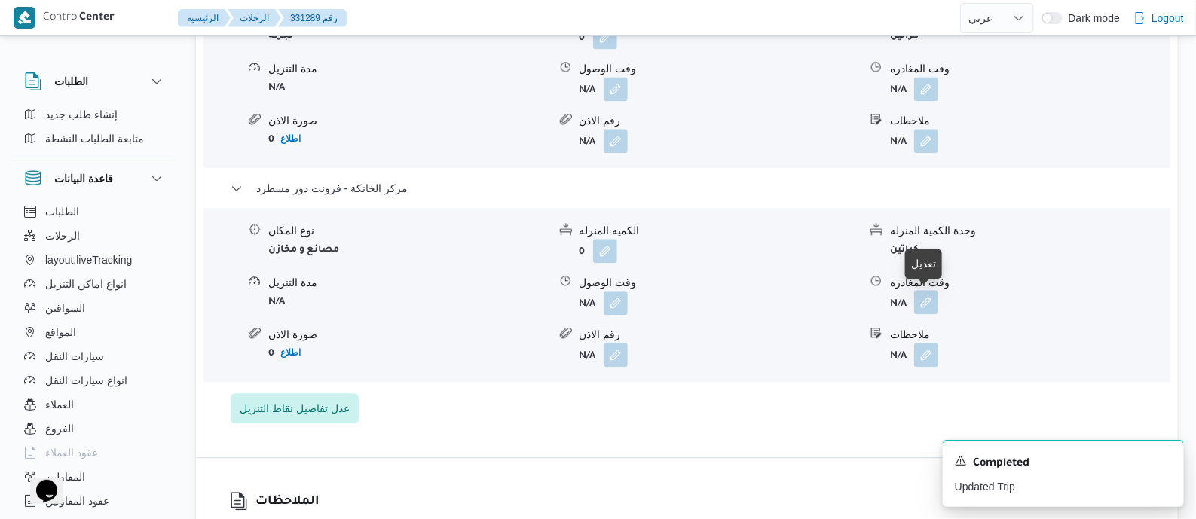
drag, startPoint x: 922, startPoint y: 300, endPoint x: 924, endPoint y: 309, distance: 9.2
click at [923, 300] on button "button" at bounding box center [926, 302] width 24 height 24
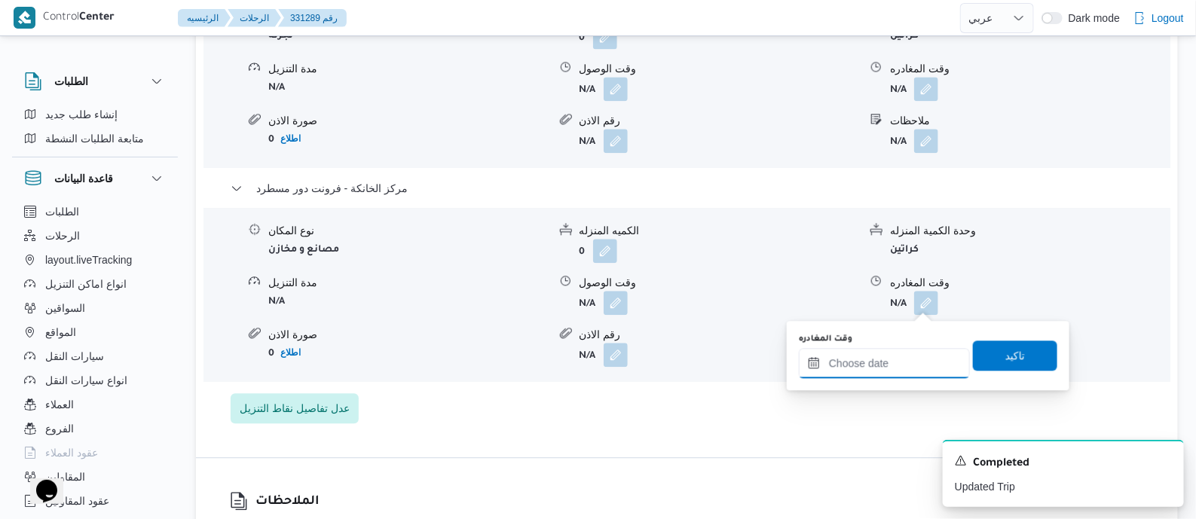
click at [925, 367] on input "وقت المغادره" at bounding box center [884, 363] width 171 height 30
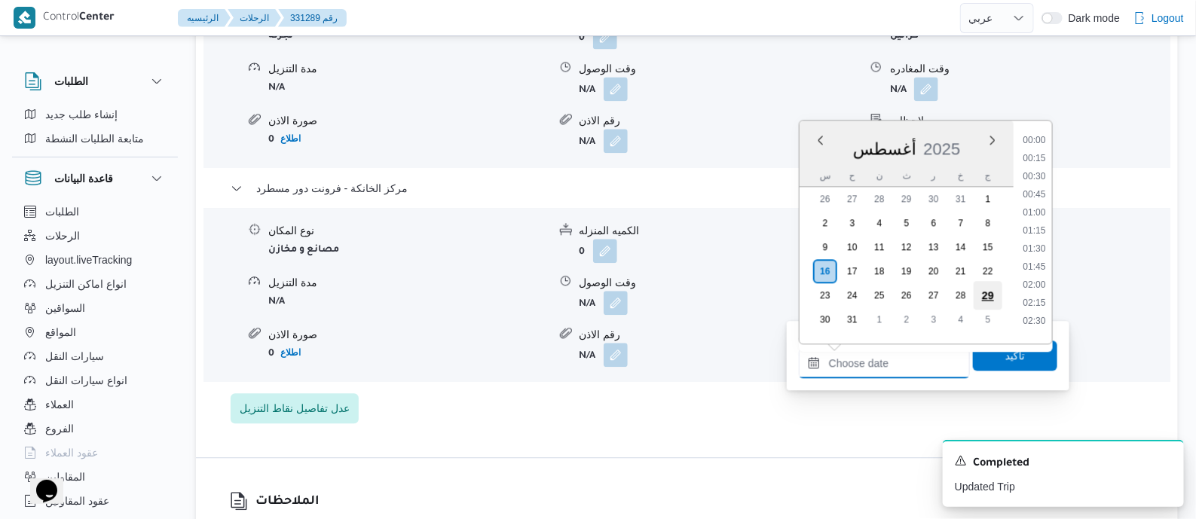
scroll to position [1182, 0]
click at [1041, 226] on li "17:30" at bounding box center [1034, 224] width 35 height 15
type input "١٦/٠٨/٢٠٢٥ ١٧:٣٠"
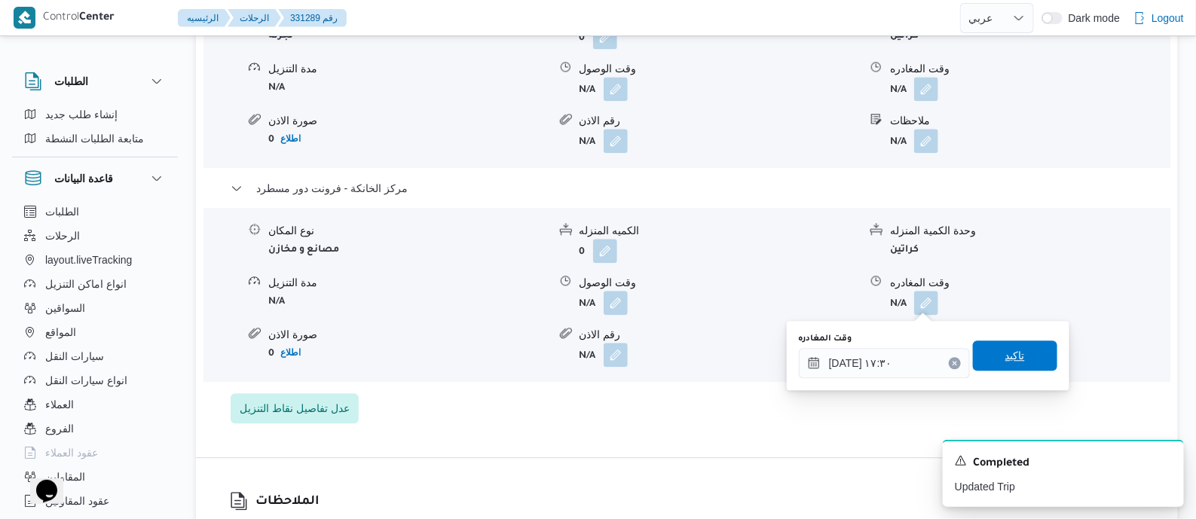
click at [1026, 359] on span "تاكيد" at bounding box center [1015, 356] width 84 height 30
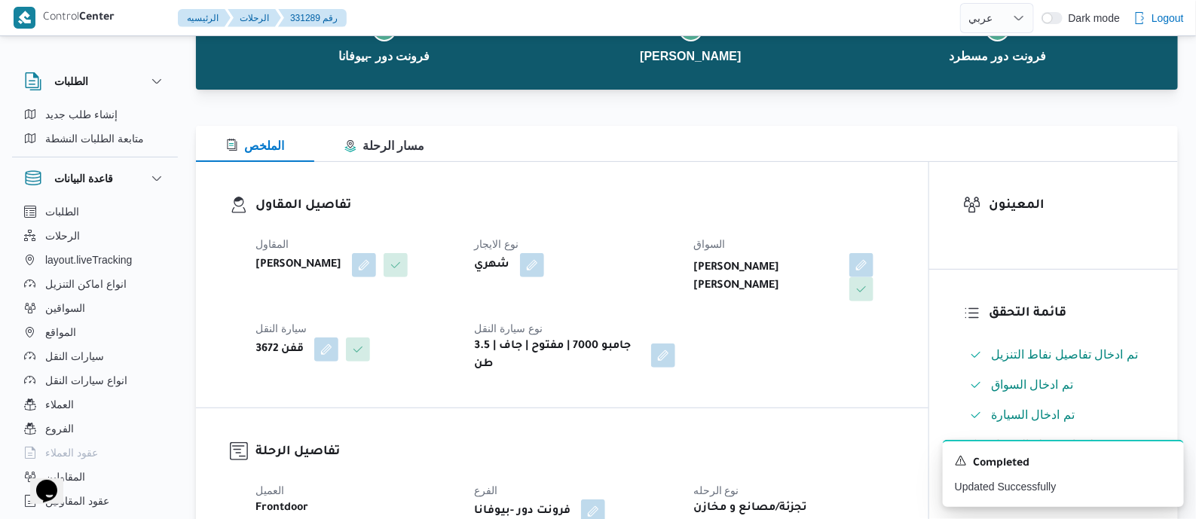
scroll to position [0, 0]
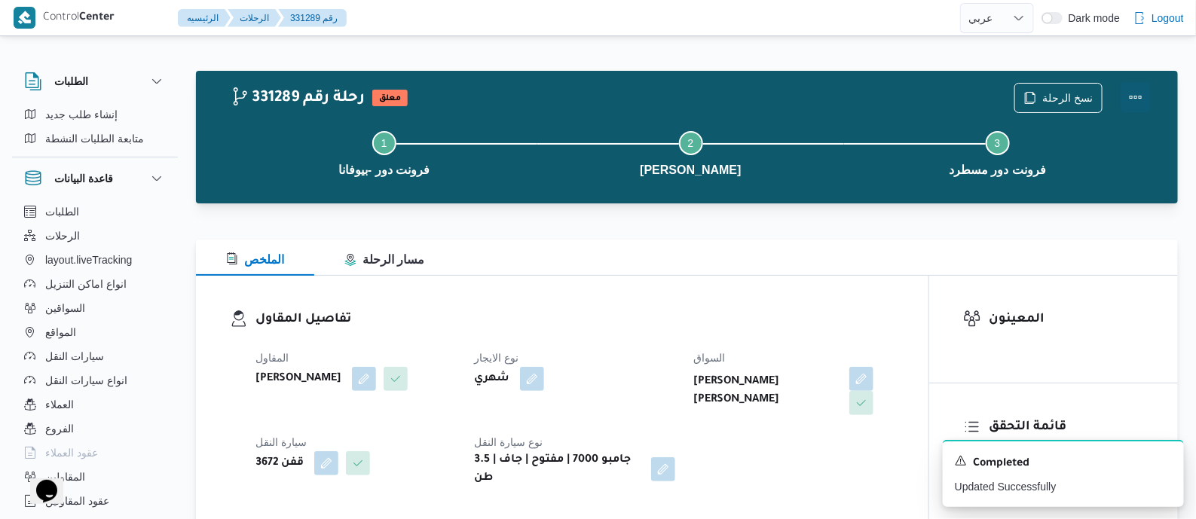
drag, startPoint x: 1140, startPoint y: 92, endPoint x: 1131, endPoint y: 92, distance: 9.0
click at [1139, 92] on button "Actions" at bounding box center [1136, 97] width 30 height 30
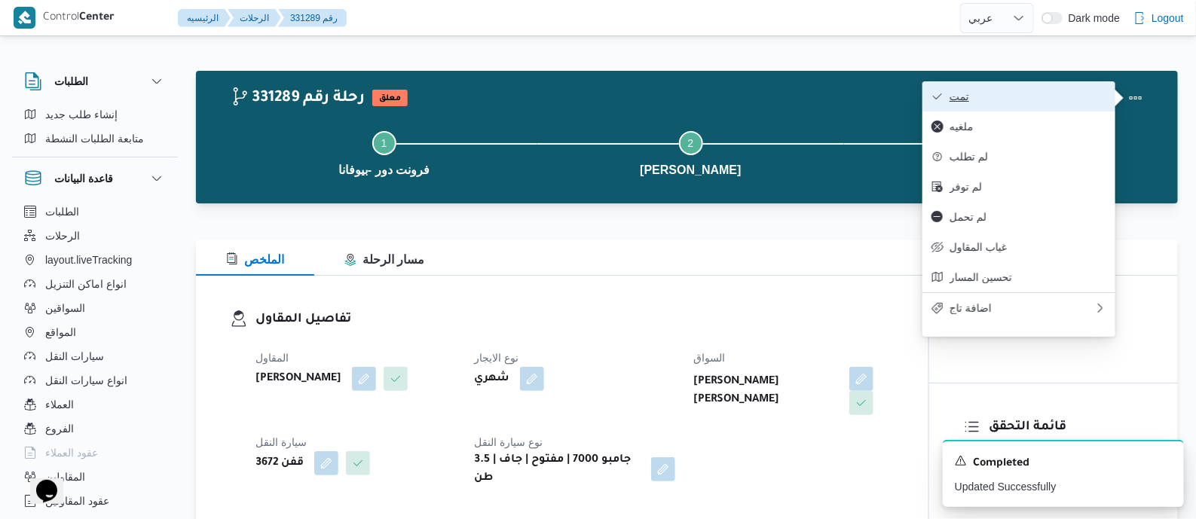
click at [1066, 88] on button "تمت" at bounding box center [1018, 96] width 193 height 30
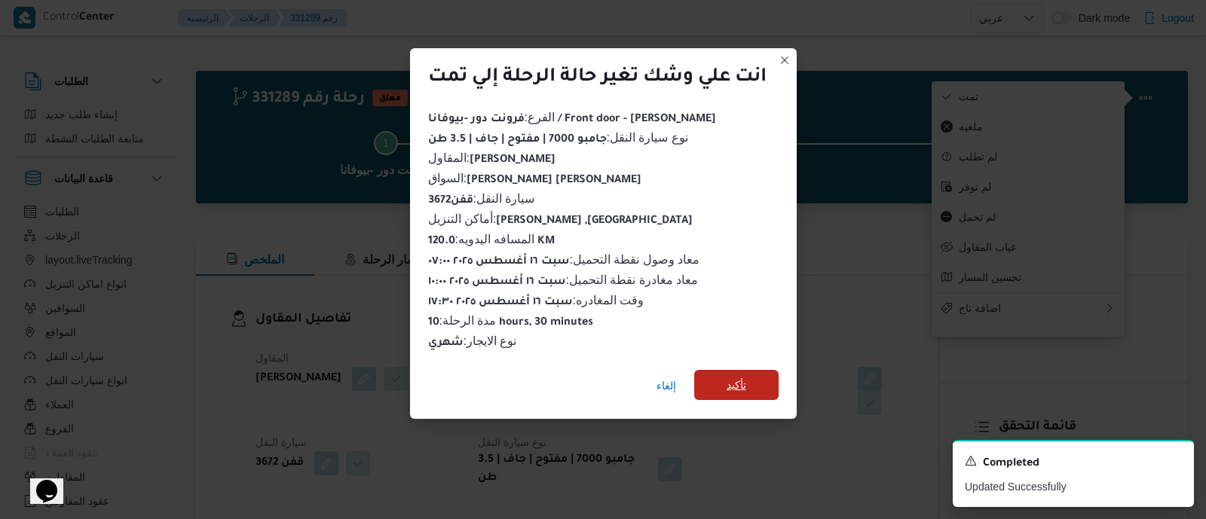
click at [743, 376] on span "تأكيد" at bounding box center [736, 385] width 20 height 18
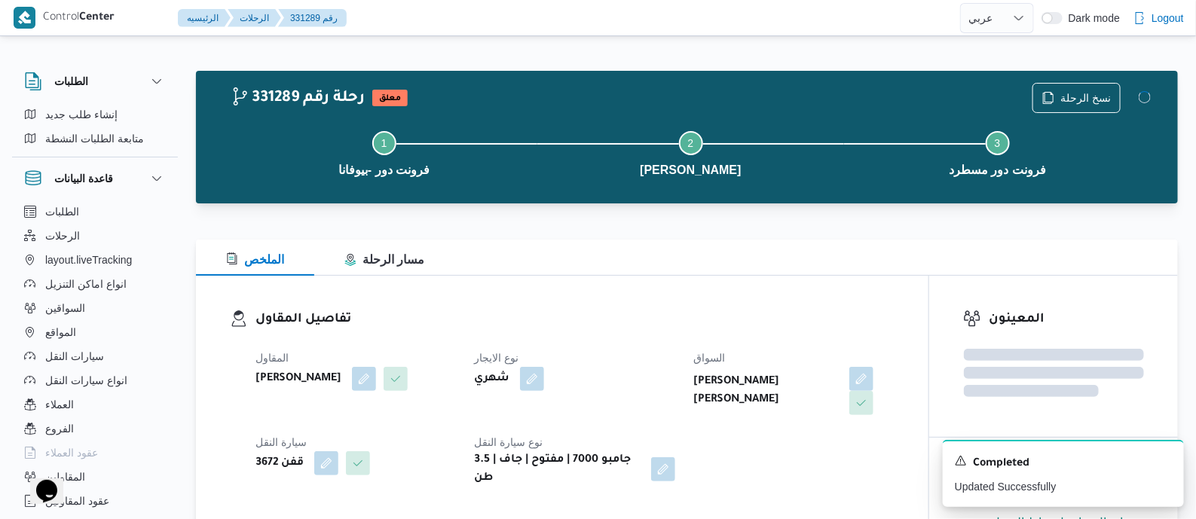
click at [621, 329] on h3 "تفاصيل المقاول" at bounding box center [574, 320] width 639 height 20
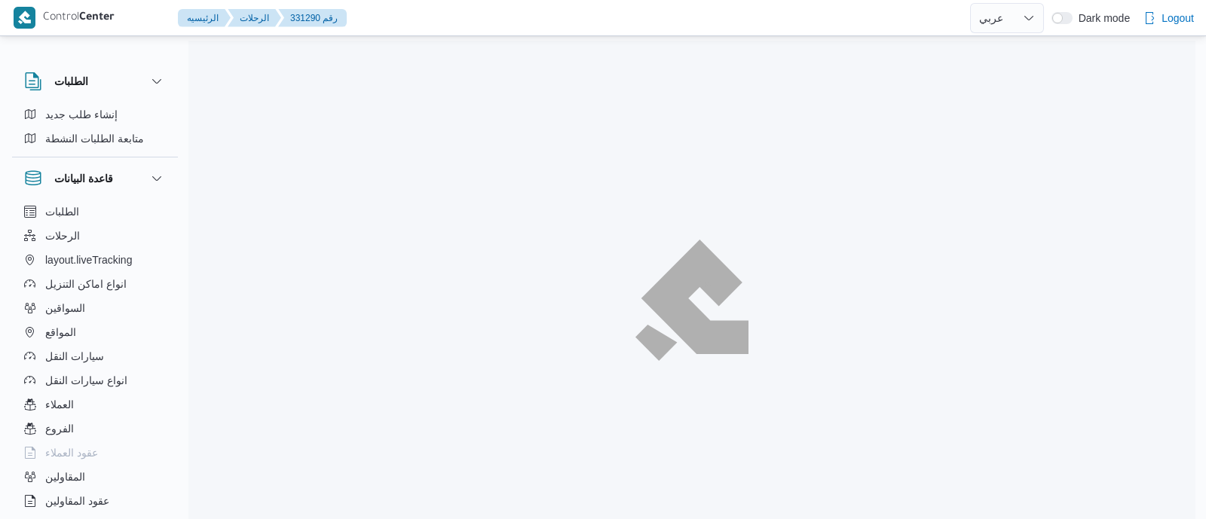
select select "ar"
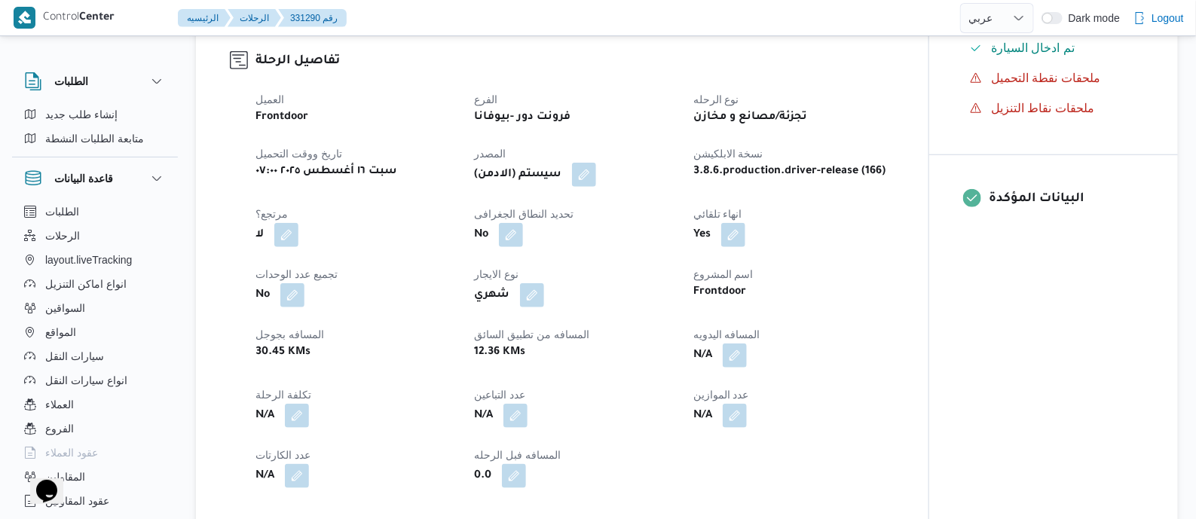
scroll to position [565, 0]
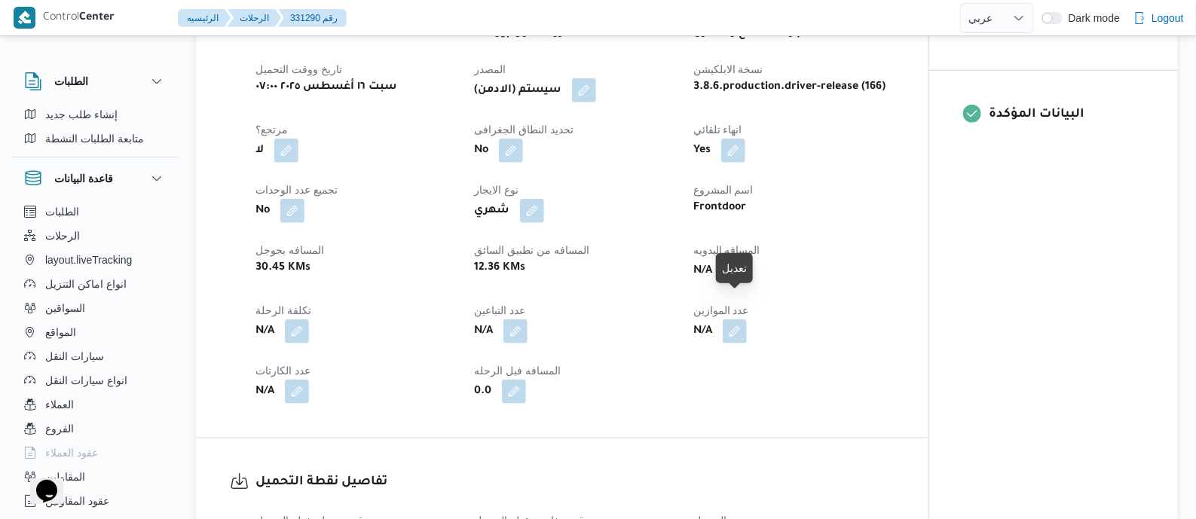
click at [745, 283] on button "button" at bounding box center [735, 270] width 24 height 24
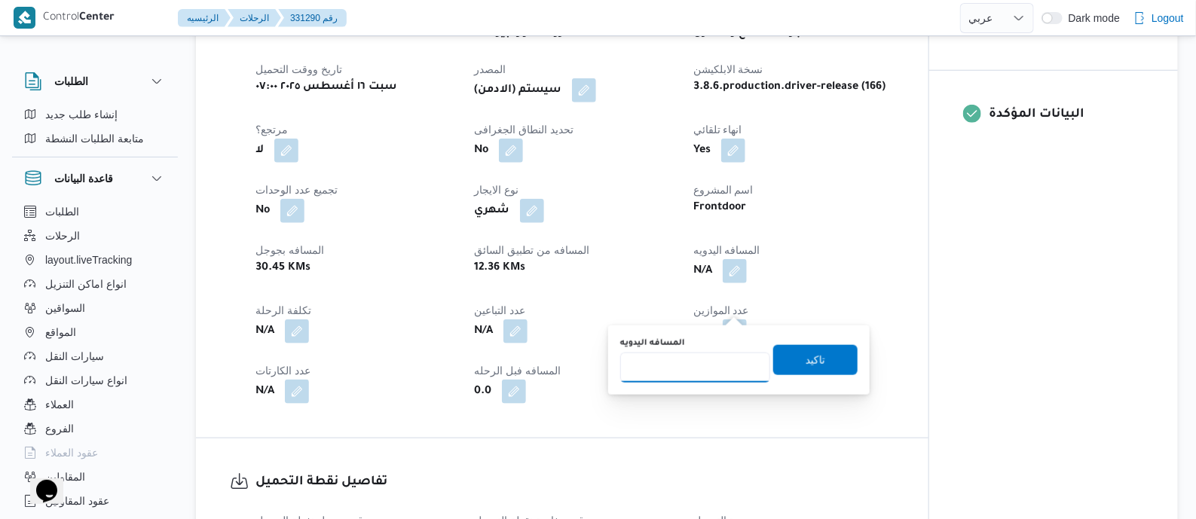
click at [713, 366] on input "المسافه اليدويه" at bounding box center [695, 368] width 150 height 30
type input "135"
click at [818, 359] on span "تاكيد" at bounding box center [815, 359] width 84 height 30
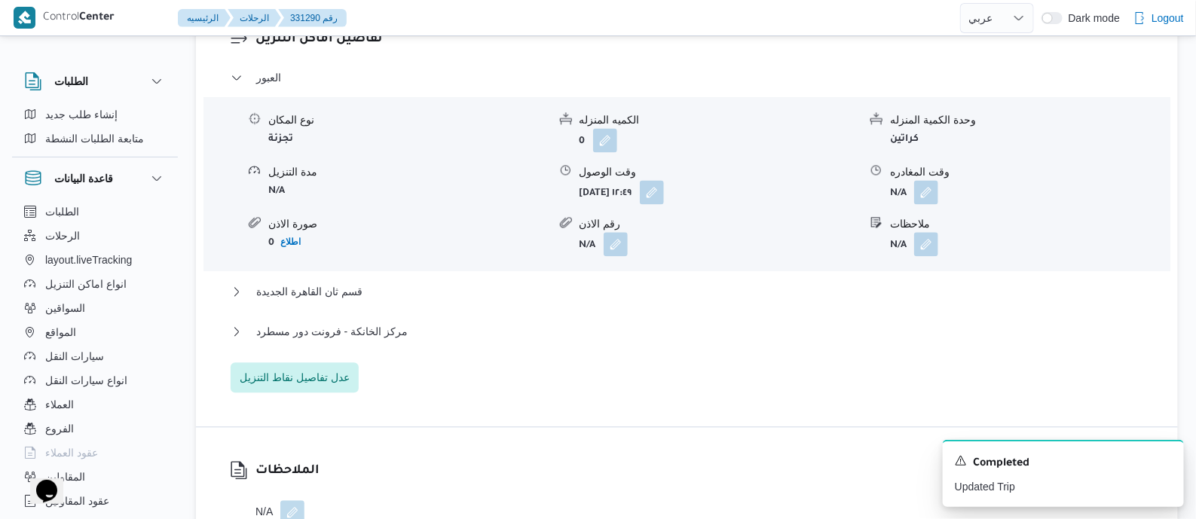
scroll to position [1318, 0]
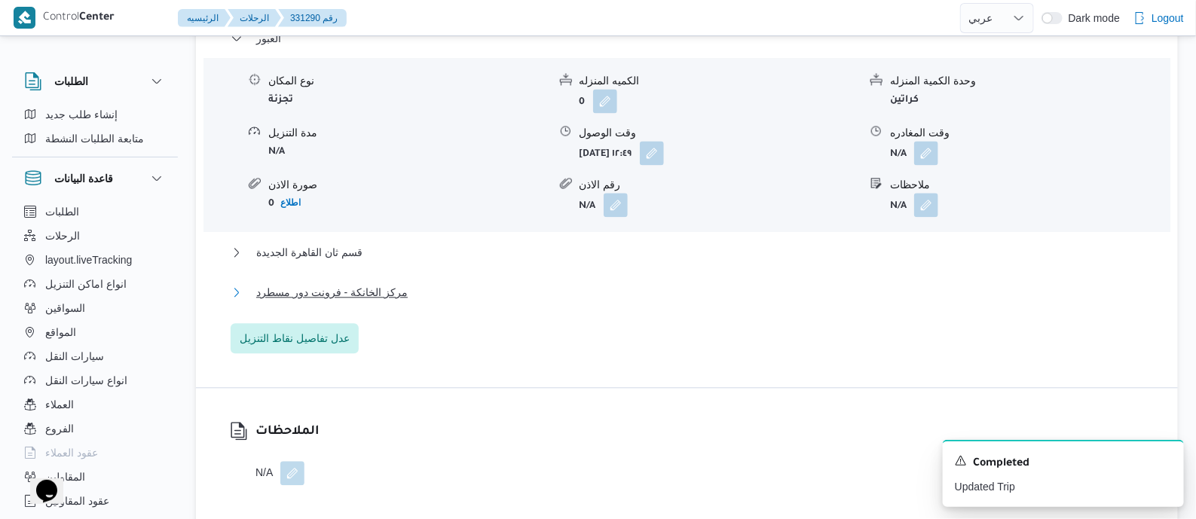
click at [339, 301] on span "مركز الخانكة - فرونت دور مسطرد" at bounding box center [331, 292] width 151 height 18
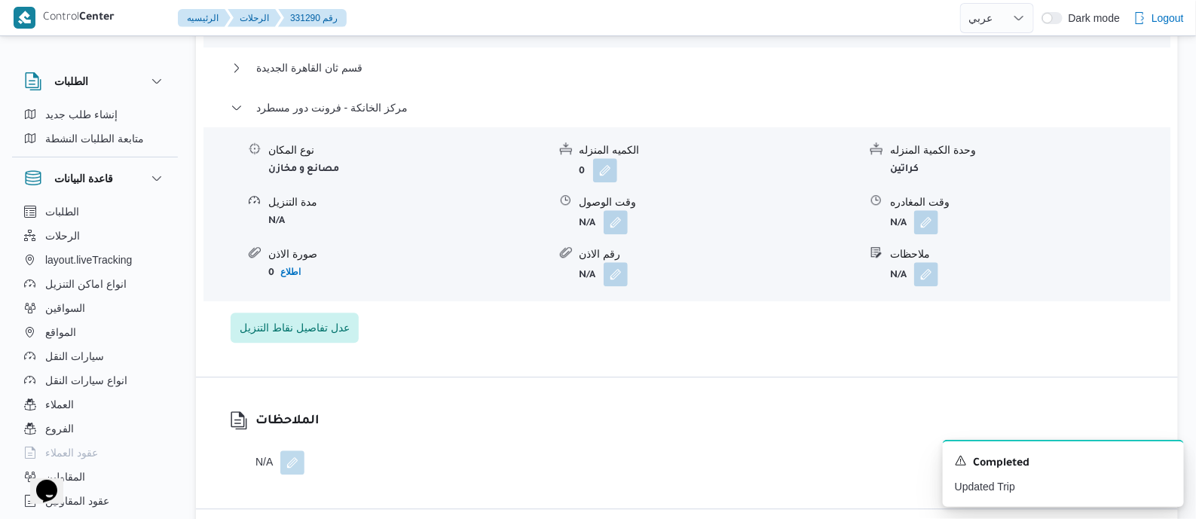
scroll to position [1506, 0]
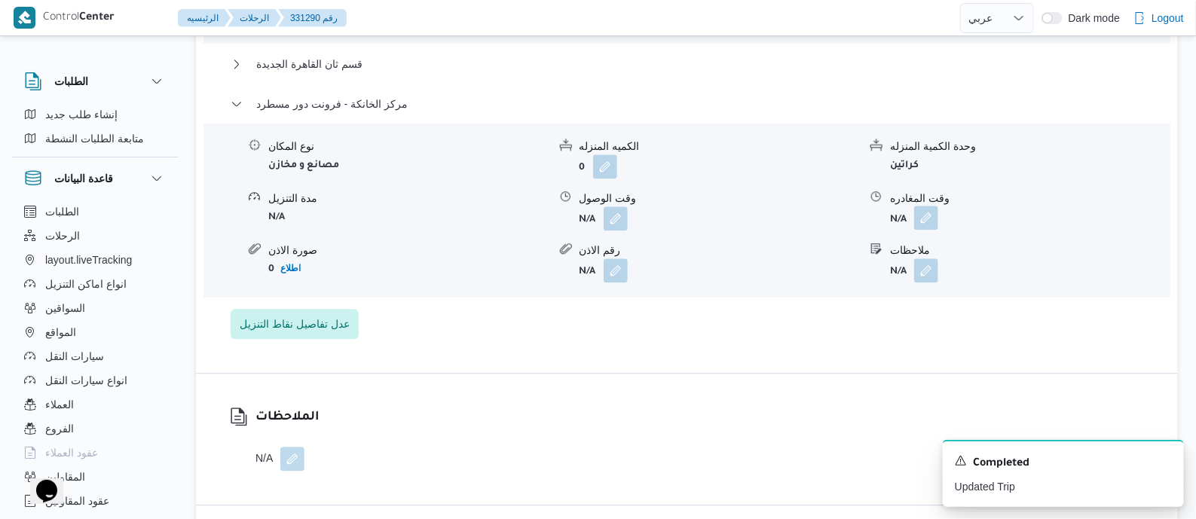
click at [931, 230] on button "button" at bounding box center [926, 218] width 24 height 24
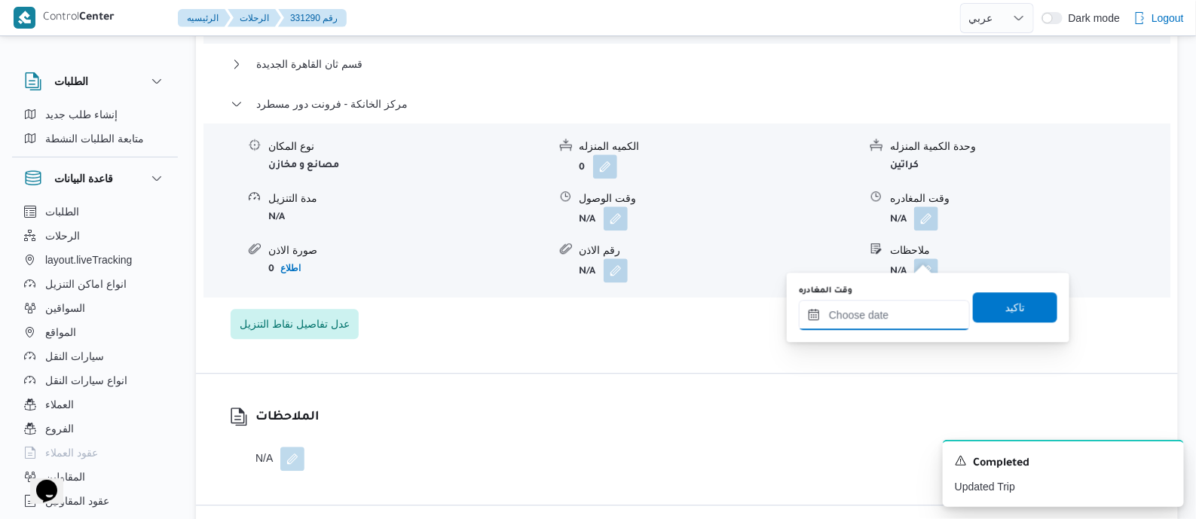
click at [915, 304] on input "وقت المغادره" at bounding box center [884, 315] width 171 height 30
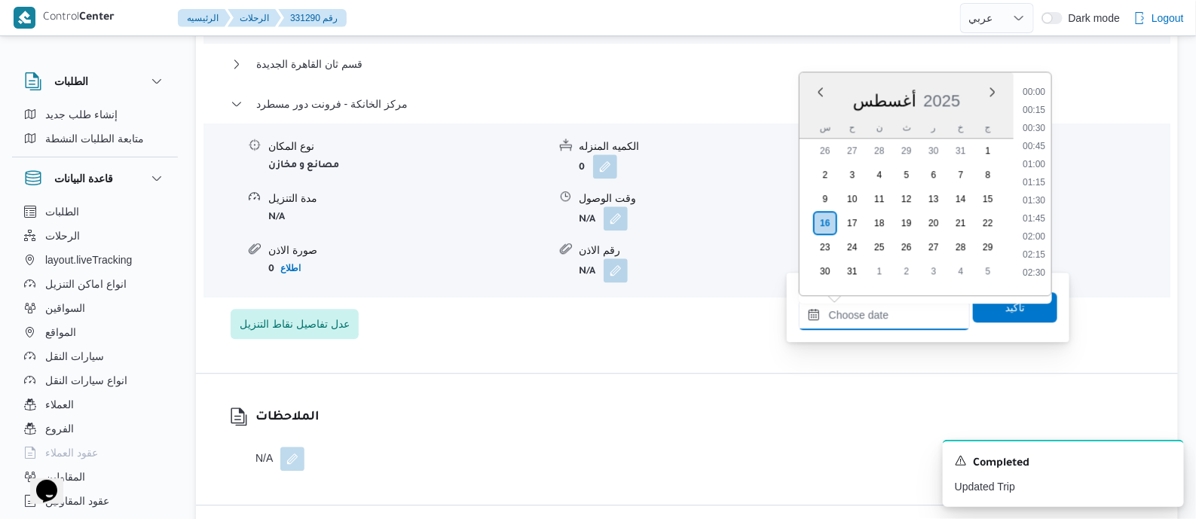
scroll to position [1182, 0]
click at [1041, 191] on li "17:45" at bounding box center [1034, 194] width 35 height 15
type input "١٦/٠٨/٢٠٢٥ ١٧:٤٥"
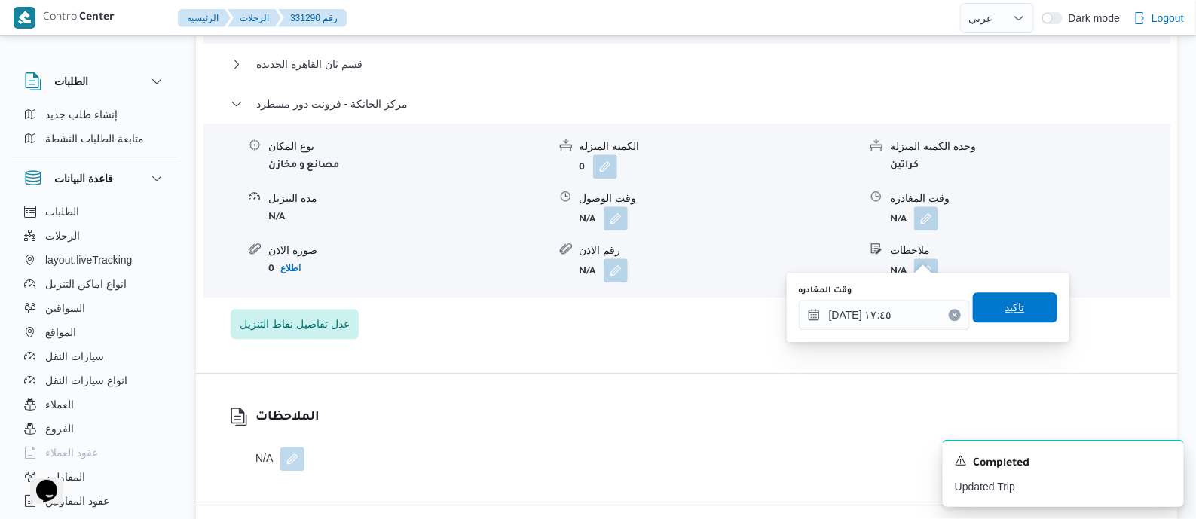
drag, startPoint x: 1010, startPoint y: 302, endPoint x: 1023, endPoint y: 313, distance: 17.1
click at [1010, 304] on span "تاكيد" at bounding box center [1015, 307] width 20 height 18
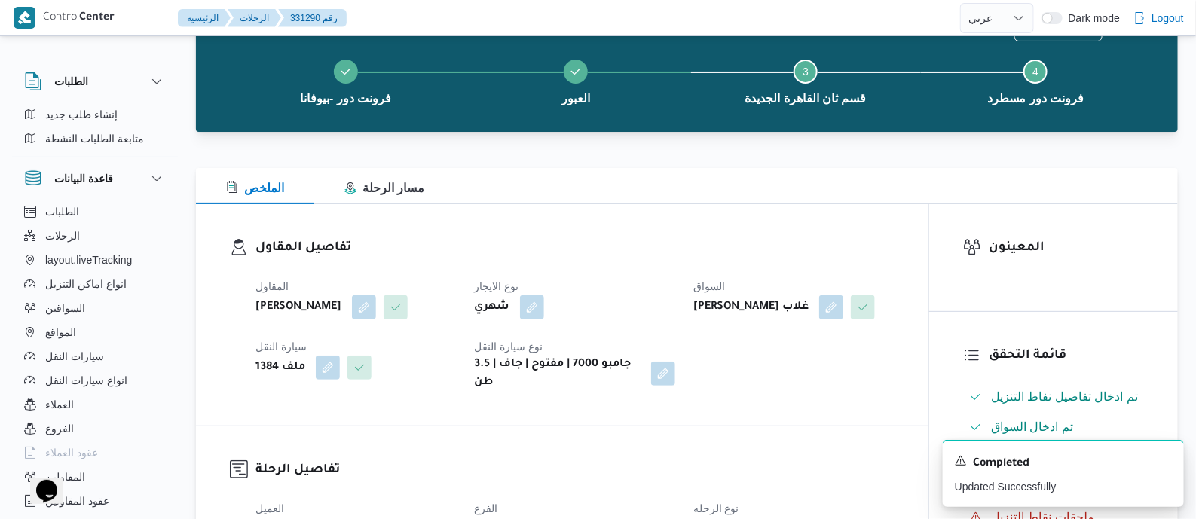
scroll to position [0, 0]
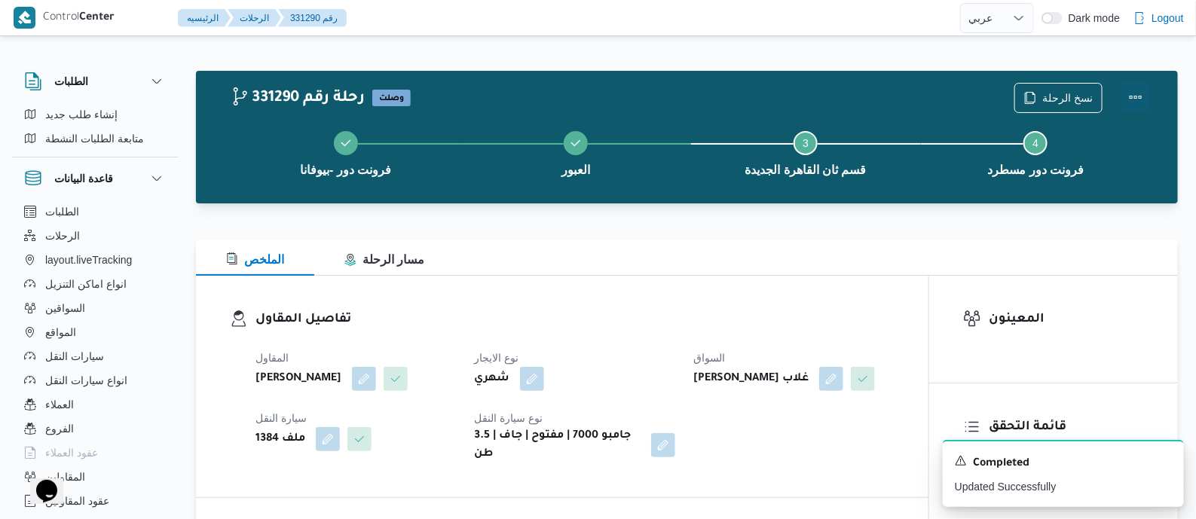
drag, startPoint x: 1133, startPoint y: 90, endPoint x: 1122, endPoint y: 91, distance: 10.6
click at [1133, 90] on button "Actions" at bounding box center [1136, 97] width 30 height 30
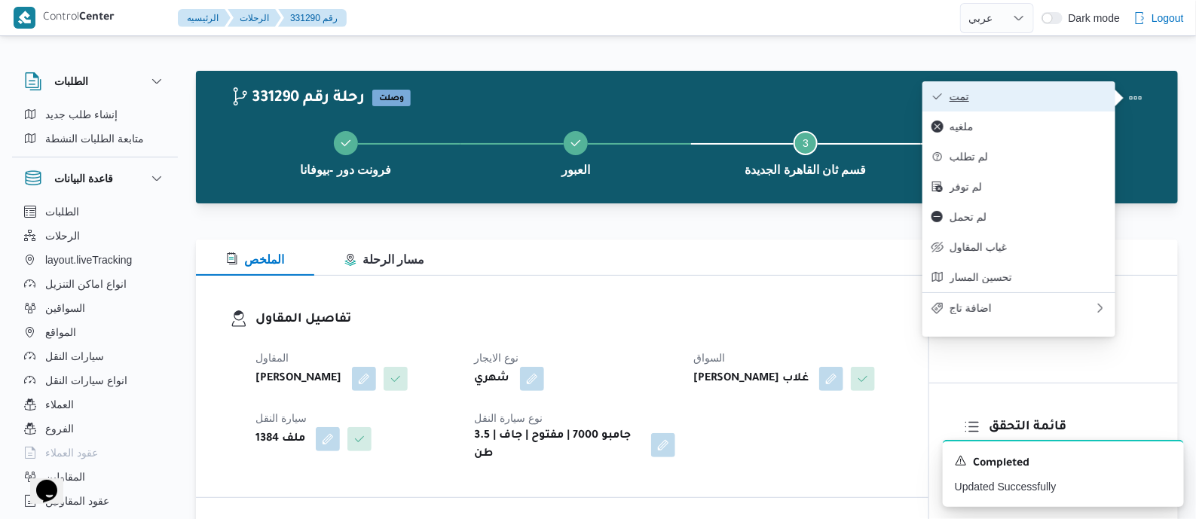
click at [1048, 92] on span "تمت" at bounding box center [1027, 96] width 157 height 12
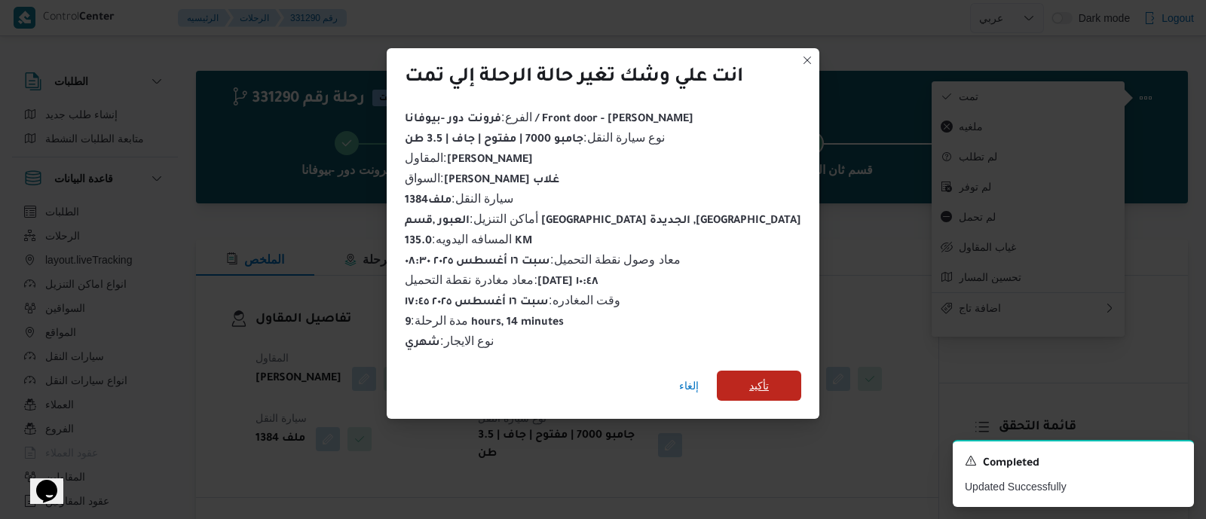
drag, startPoint x: 756, startPoint y: 377, endPoint x: 726, endPoint y: 369, distance: 31.1
click at [755, 378] on span "تأكيد" at bounding box center [759, 386] width 84 height 30
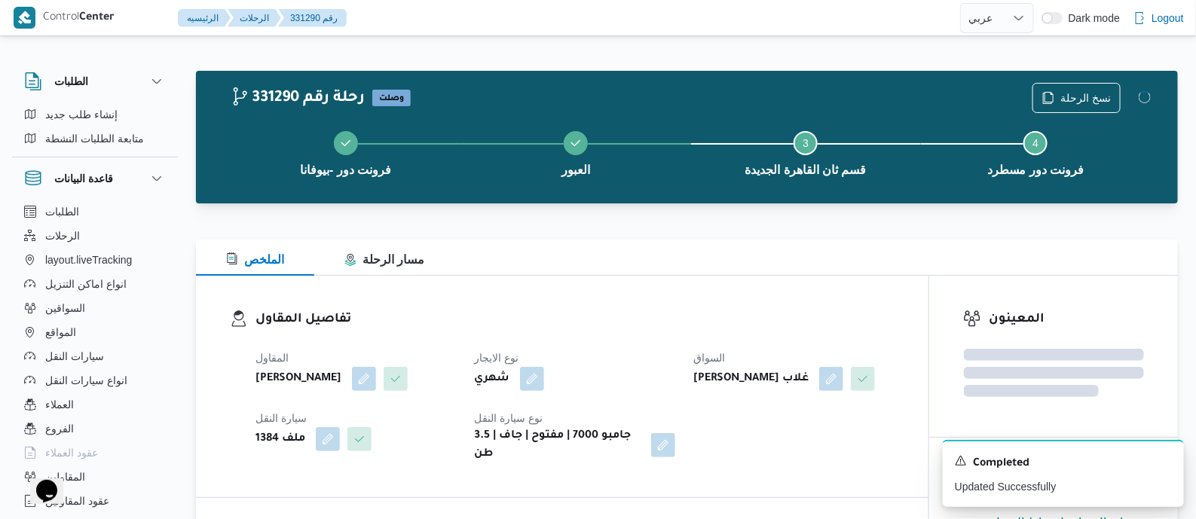
click at [657, 331] on dl "تفاصيل المقاول المقاول محمد صلاح عبداللطيف الشريف نوع الايجار شهري السواق عماد …" at bounding box center [574, 387] width 639 height 154
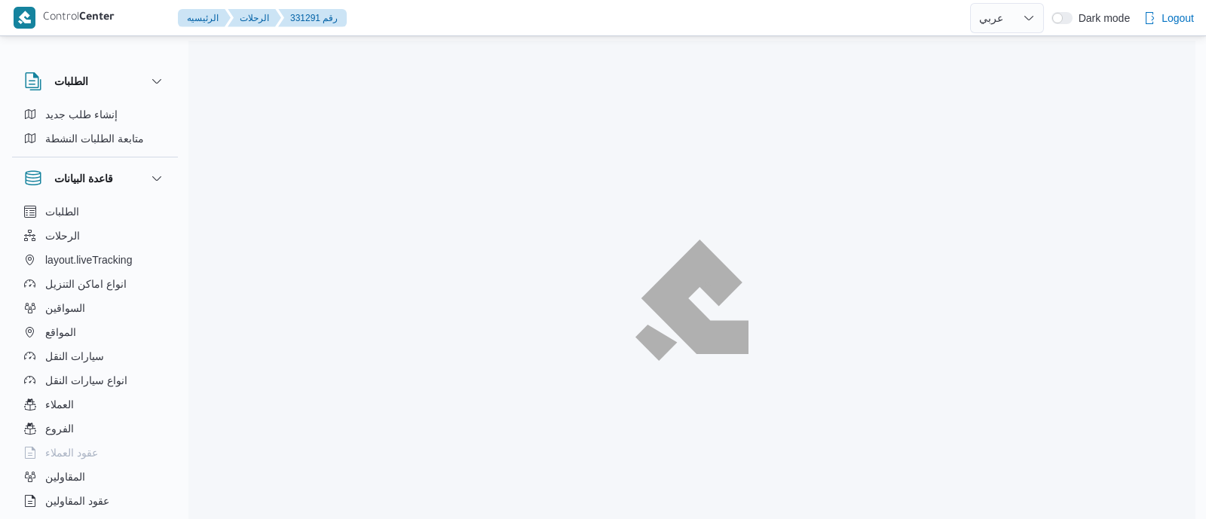
select select "ar"
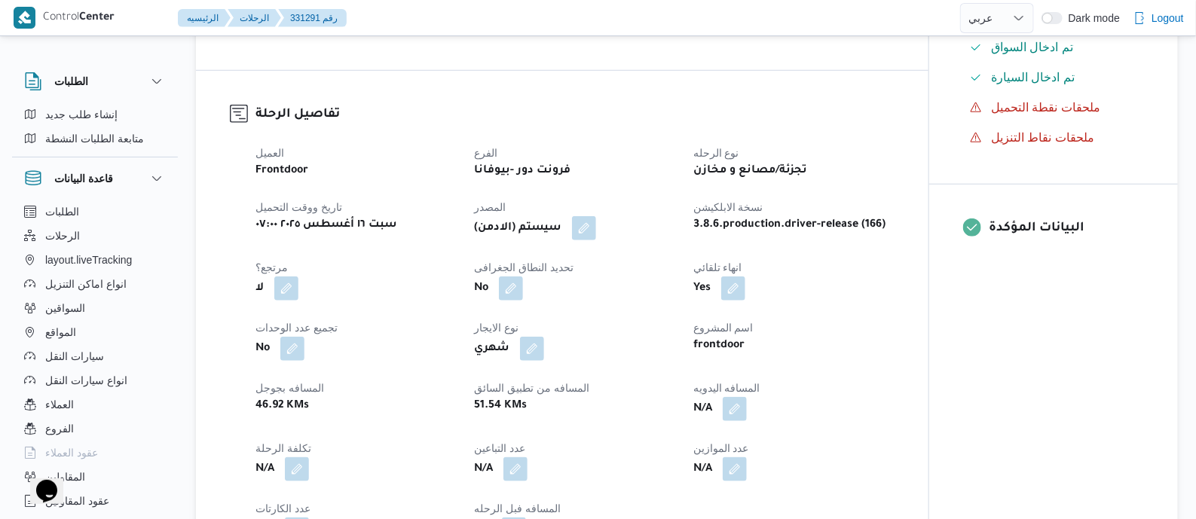
scroll to position [565, 0]
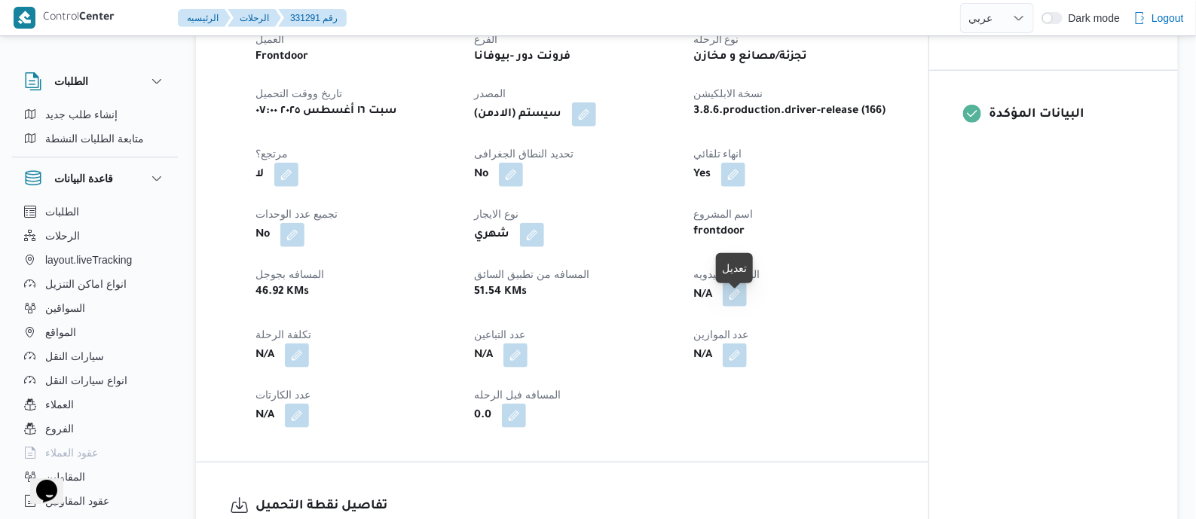
click at [738, 305] on button "button" at bounding box center [735, 295] width 24 height 24
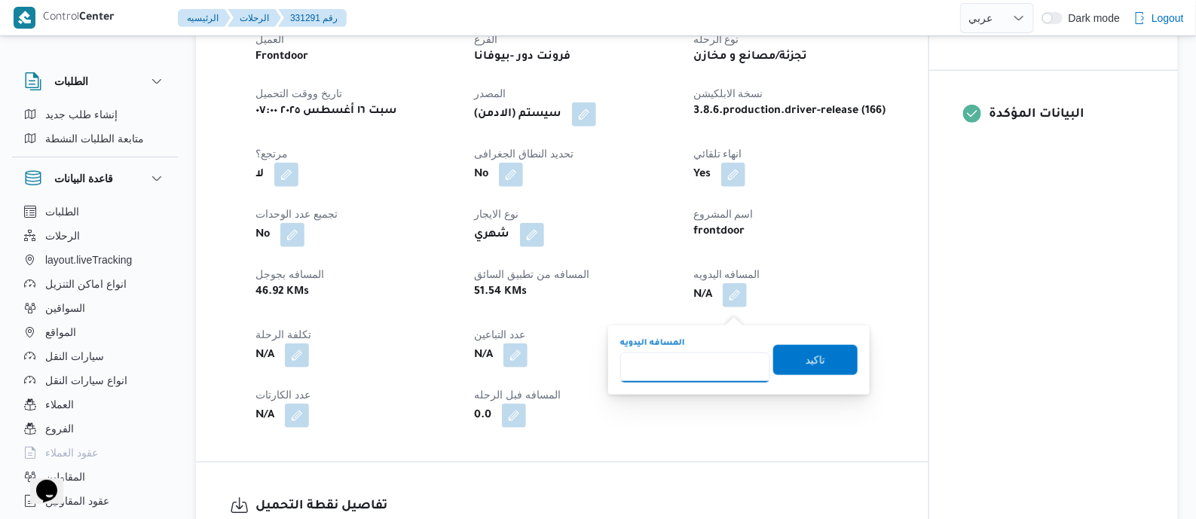
click at [705, 358] on input "المسافه اليدويه" at bounding box center [695, 368] width 150 height 30
type input "140"
click at [809, 358] on span "تاكيد" at bounding box center [816, 360] width 20 height 18
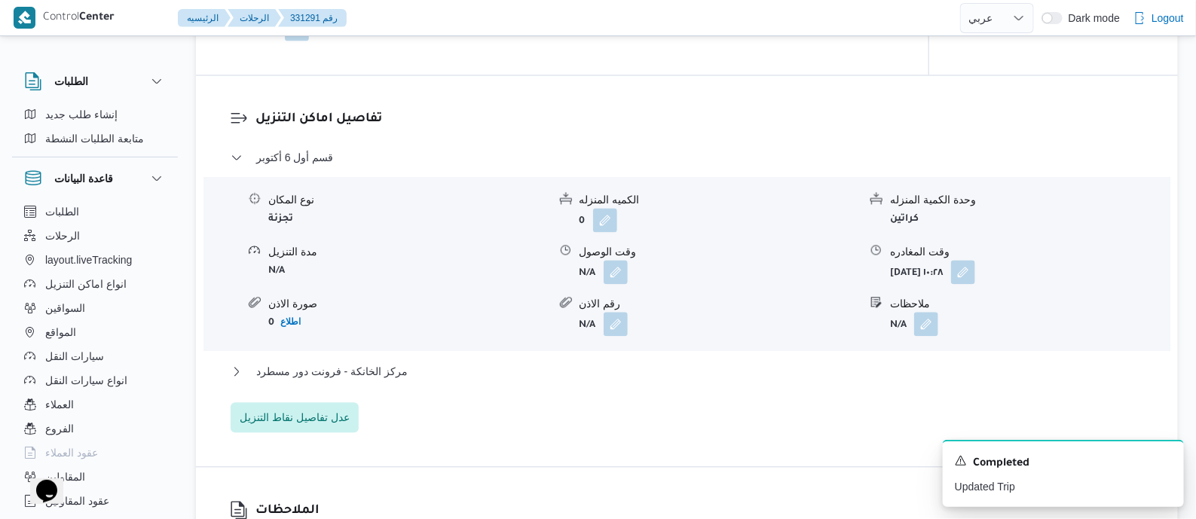
scroll to position [1318, 0]
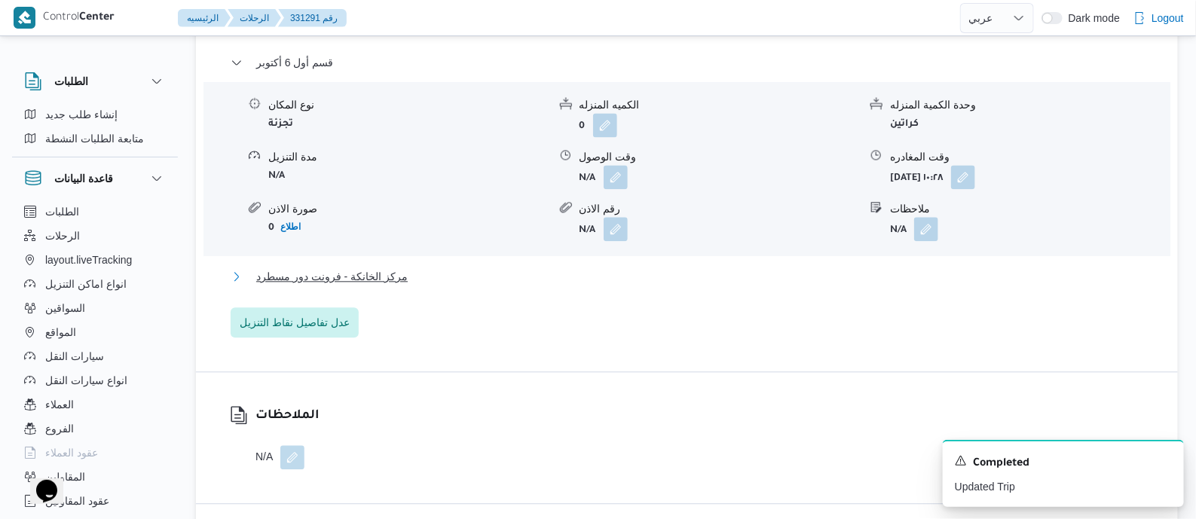
click at [372, 286] on span "مركز الخانكة - فرونت دور مسطرد" at bounding box center [331, 277] width 151 height 18
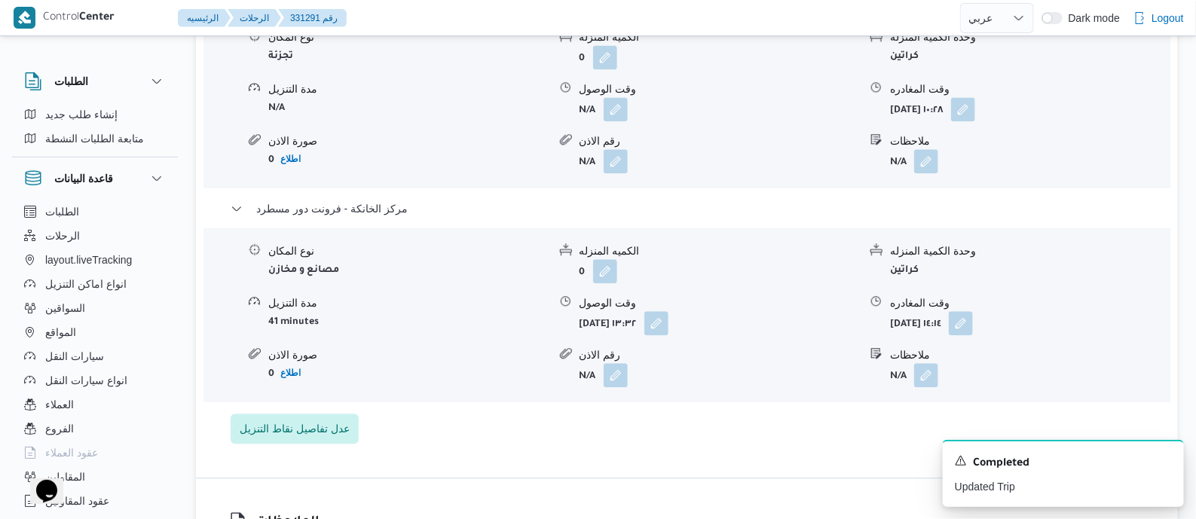
scroll to position [1412, 0]
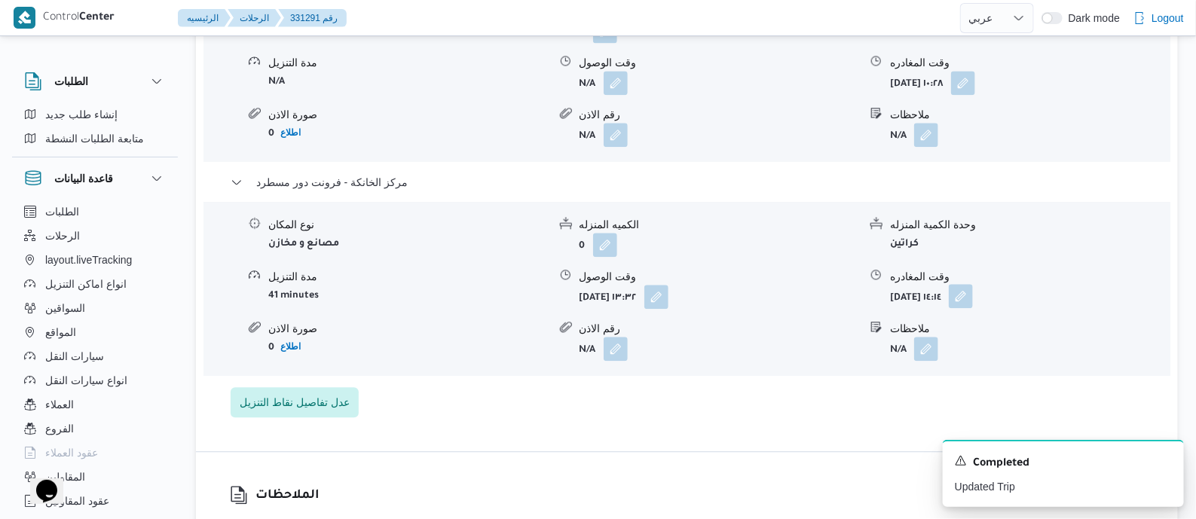
click at [973, 307] on button "button" at bounding box center [961, 296] width 24 height 24
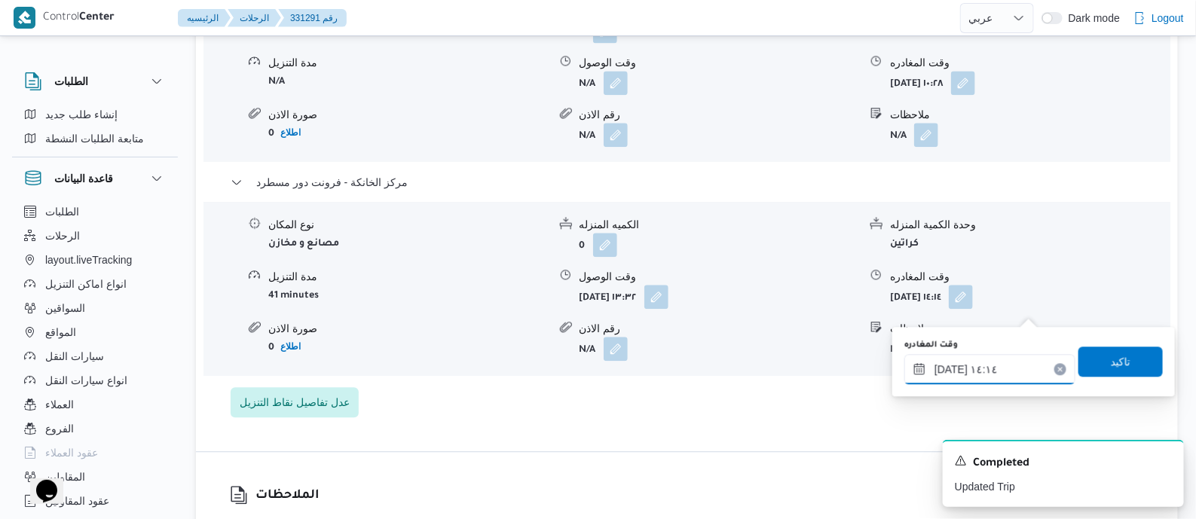
click at [1022, 360] on input "١٦/٠٨/٢٠٢٥ ١٤:١٤" at bounding box center [989, 369] width 171 height 30
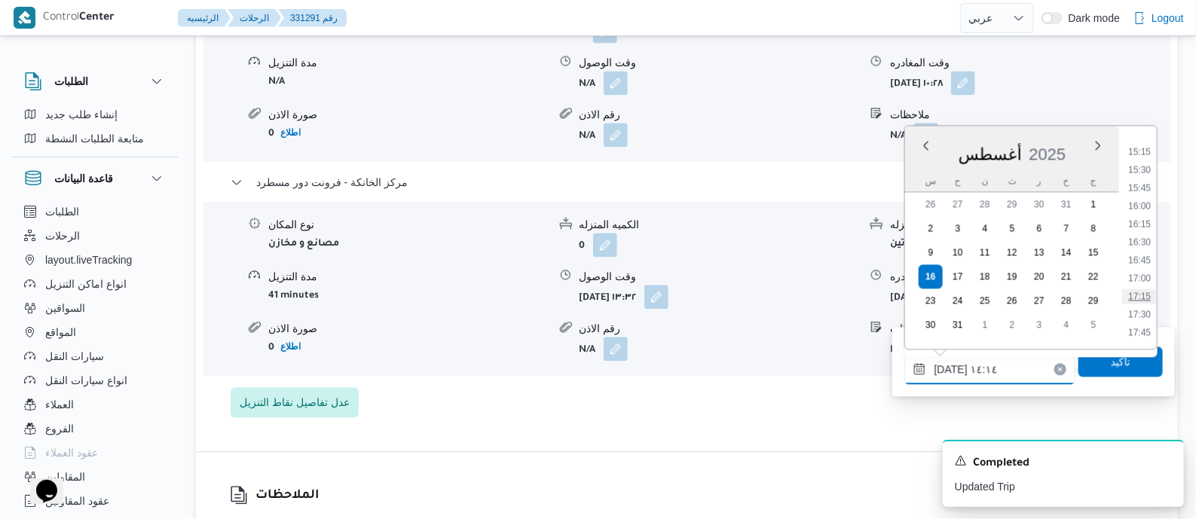
scroll to position [1099, 0]
click at [1145, 310] on li "17:30" at bounding box center [1139, 312] width 35 height 15
type input "١٦/٠٨/٢٠٢٥ ١٧:٣٠"
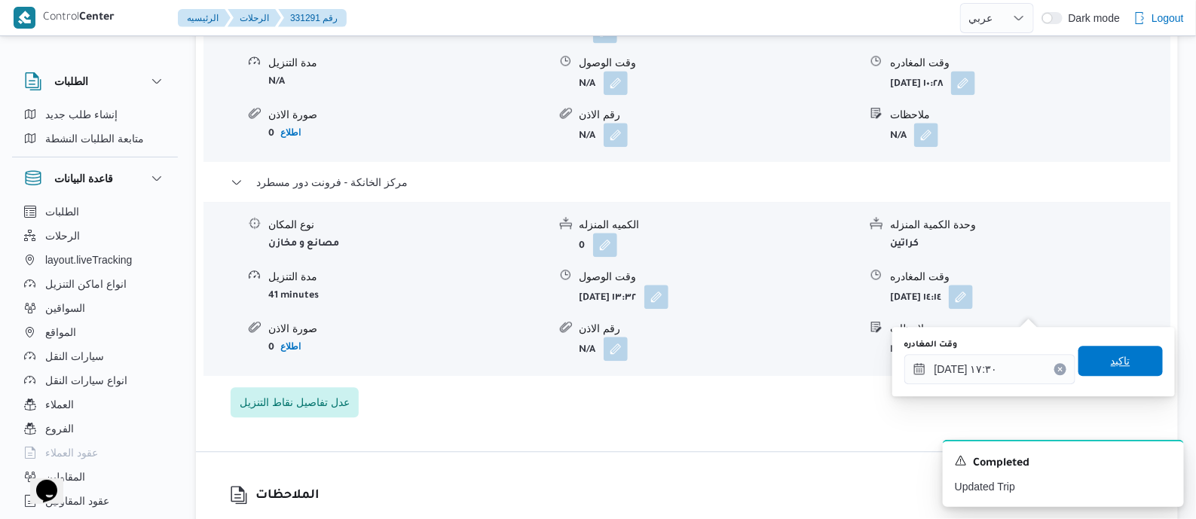
click at [1130, 363] on span "تاكيد" at bounding box center [1120, 361] width 84 height 30
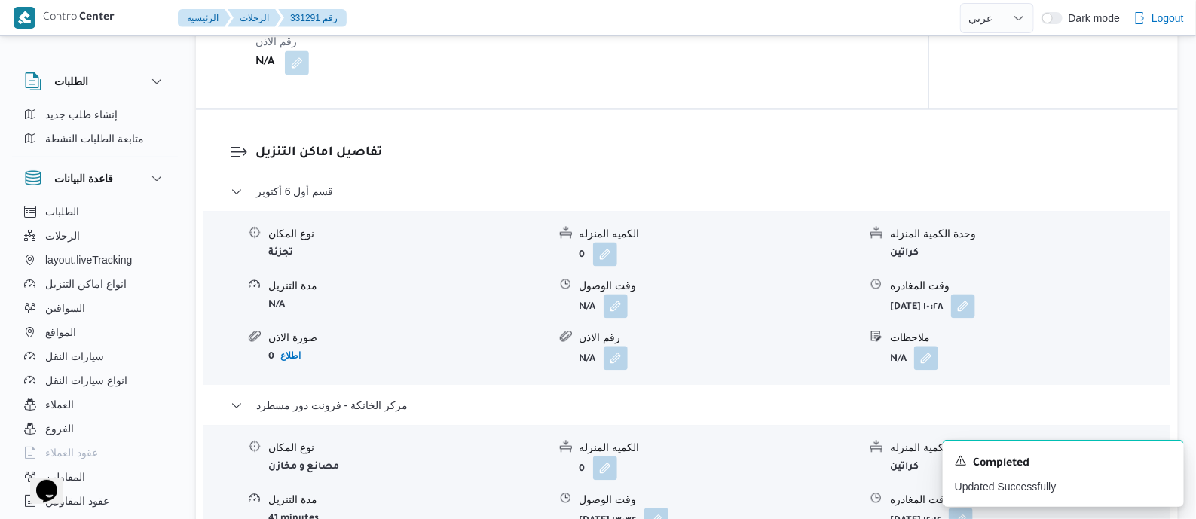
scroll to position [1036, 0]
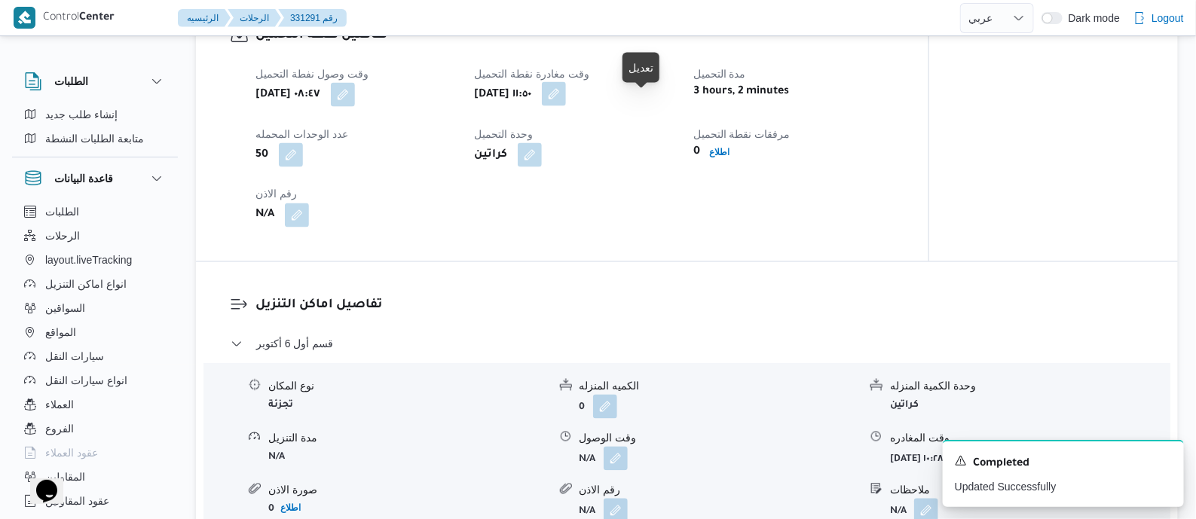
click at [566, 98] on button "button" at bounding box center [554, 94] width 24 height 24
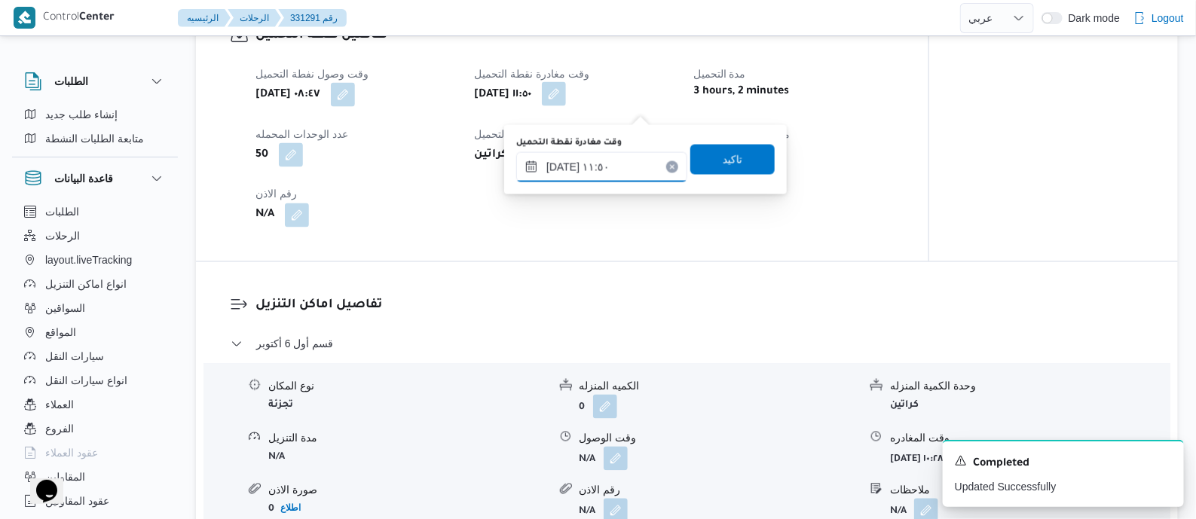
click at [646, 157] on input "١٦/٠٨/٢٠٢٥ ١١:٥٠" at bounding box center [601, 167] width 171 height 30
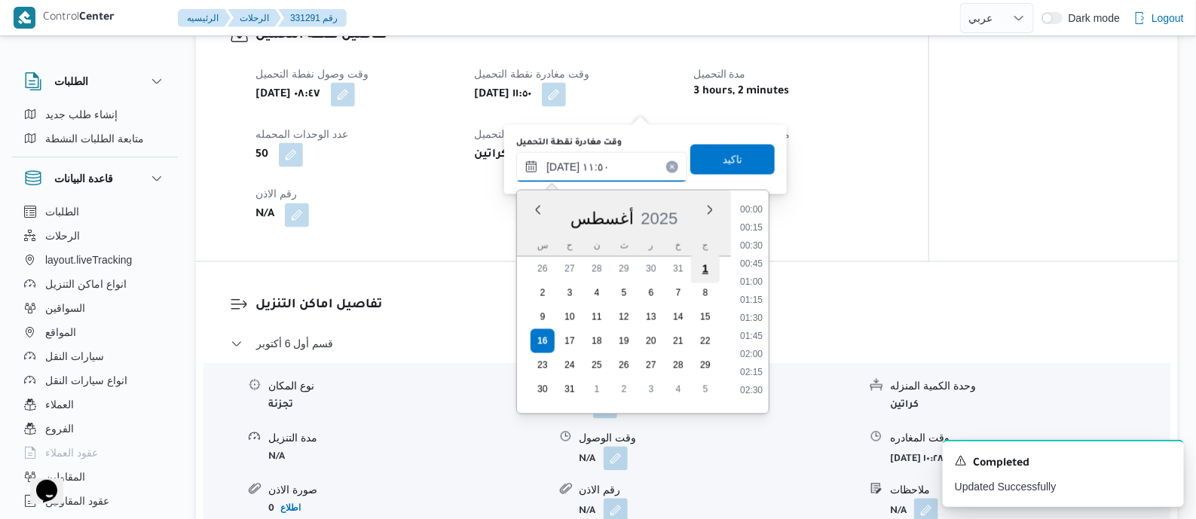
scroll to position [747, 0]
click at [752, 203] on li "10:15" at bounding box center [751, 204] width 35 height 15
type input "١٦/٠٨/٢٠٢٥ ١٠:١٥"
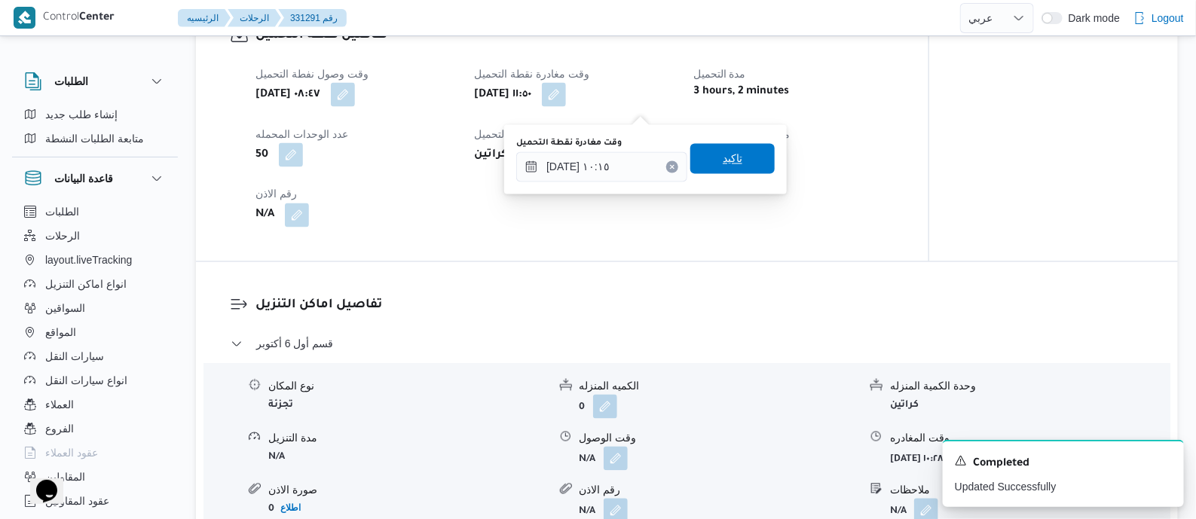
click at [748, 164] on span "تاكيد" at bounding box center [732, 159] width 84 height 30
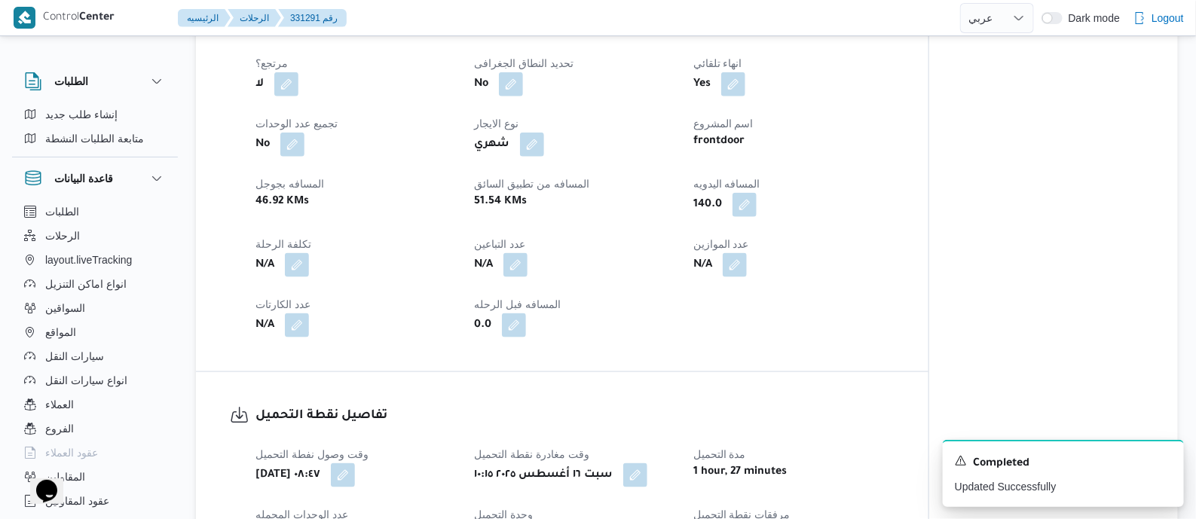
scroll to position [0, 0]
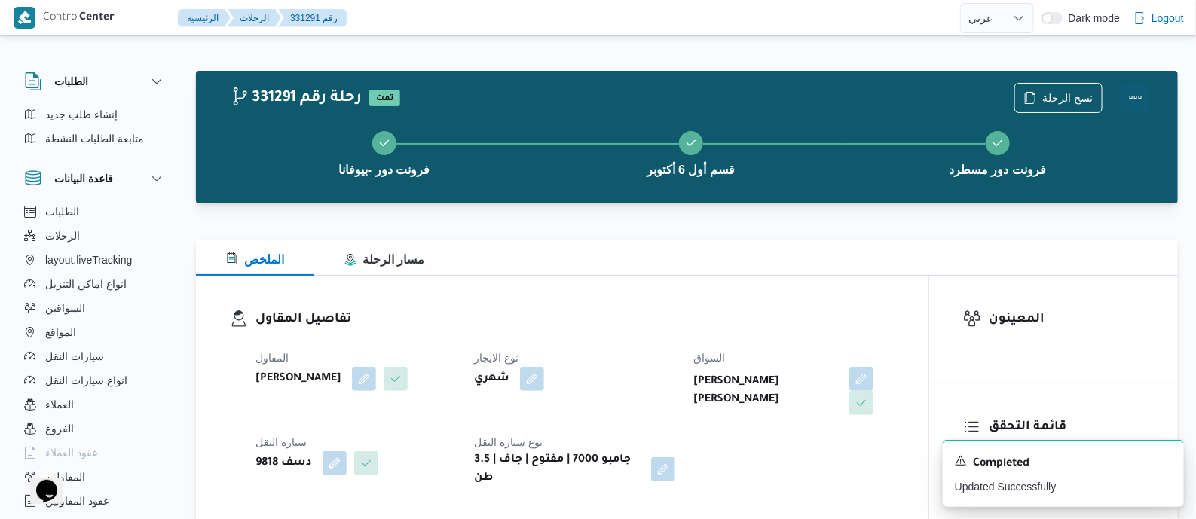
click at [1133, 90] on button "Actions" at bounding box center [1136, 97] width 30 height 30
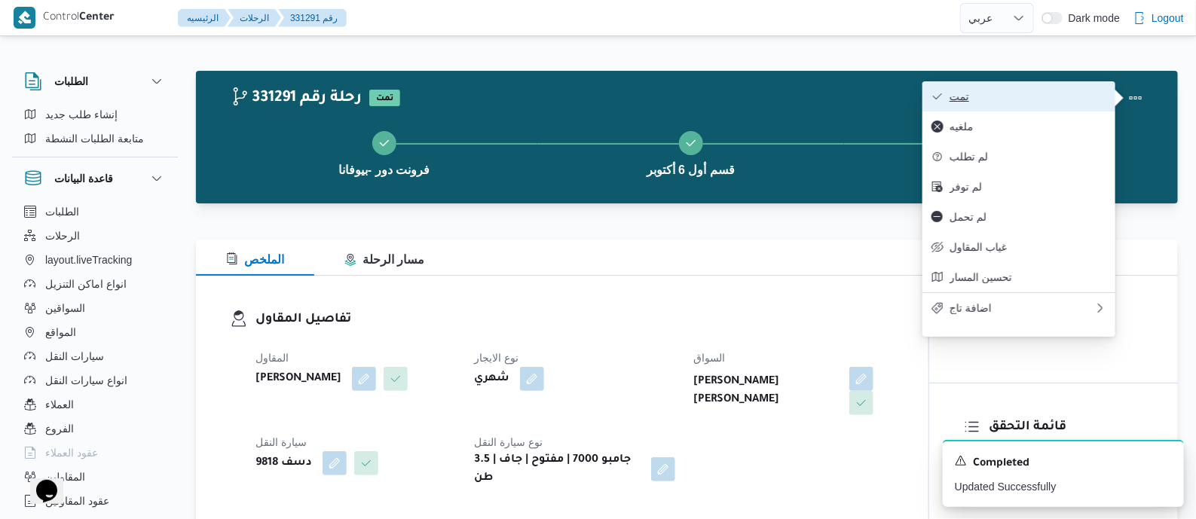
click at [1071, 91] on span "تمت" at bounding box center [1027, 96] width 157 height 12
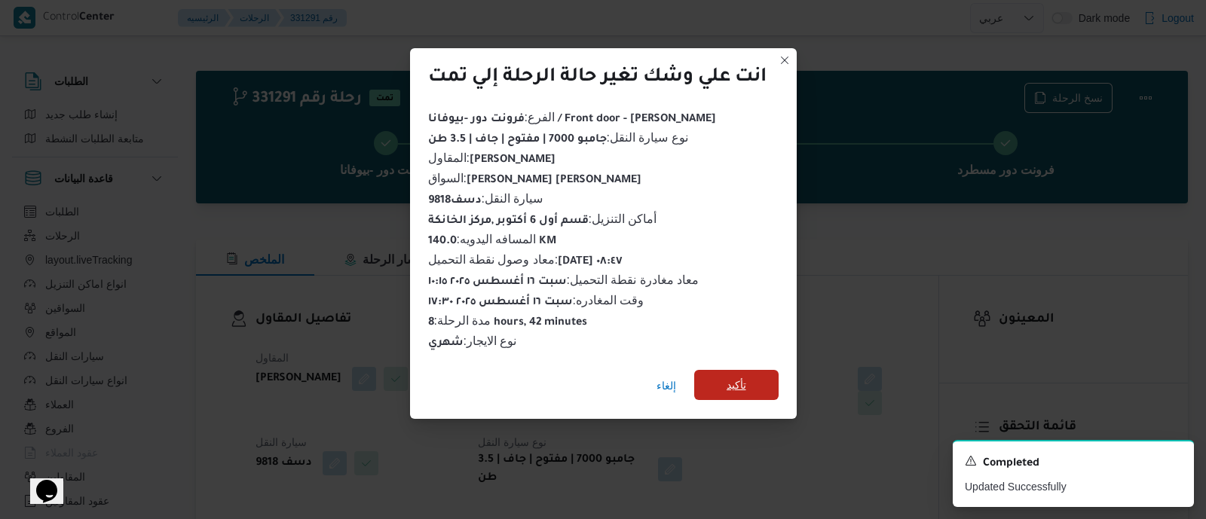
click at [742, 376] on span "تأكيد" at bounding box center [736, 385] width 20 height 18
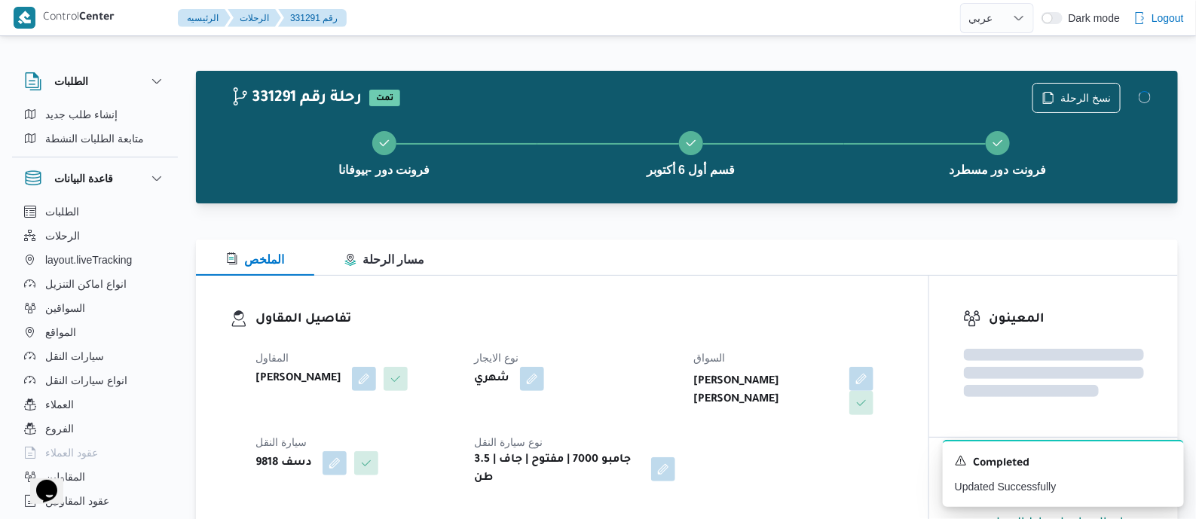
click at [555, 338] on dl "تفاصيل المقاول المقاول محمد صلاح عبداللطيف الشريف نوع الايجار شهري السواق محمد …" at bounding box center [574, 399] width 639 height 178
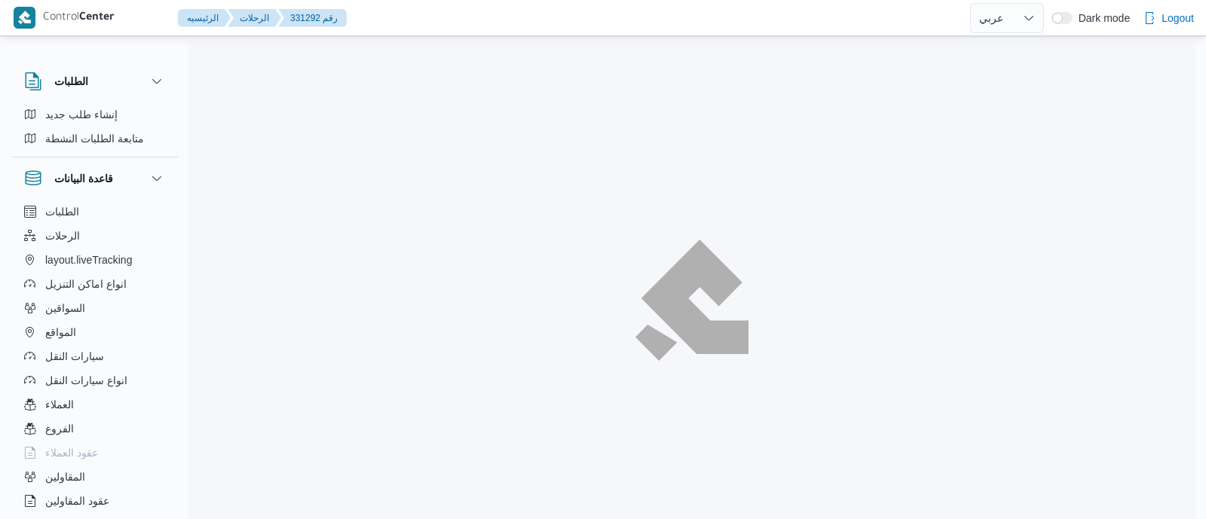
select select "ar"
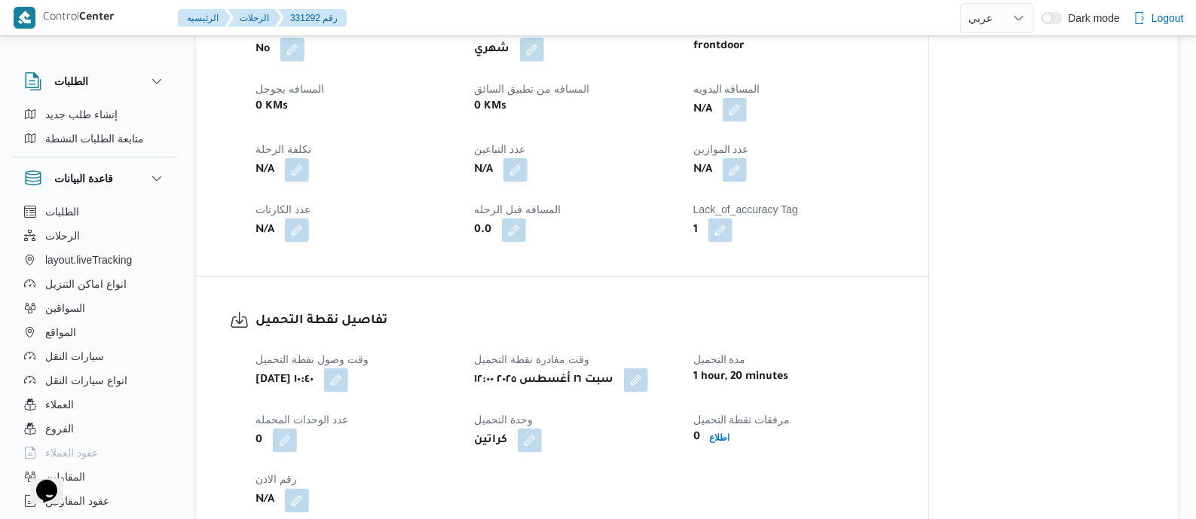
scroll to position [753, 0]
click at [737, 119] on button "button" at bounding box center [735, 107] width 24 height 24
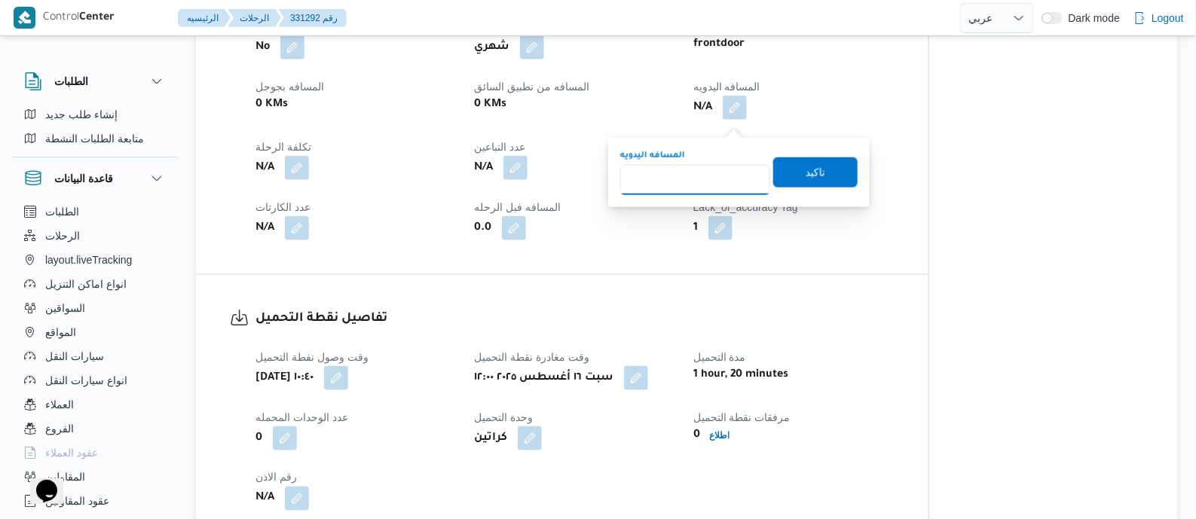
click at [712, 190] on input "المسافه اليدويه" at bounding box center [695, 180] width 150 height 30
type input "125"
click at [806, 173] on span "تاكيد" at bounding box center [816, 172] width 20 height 18
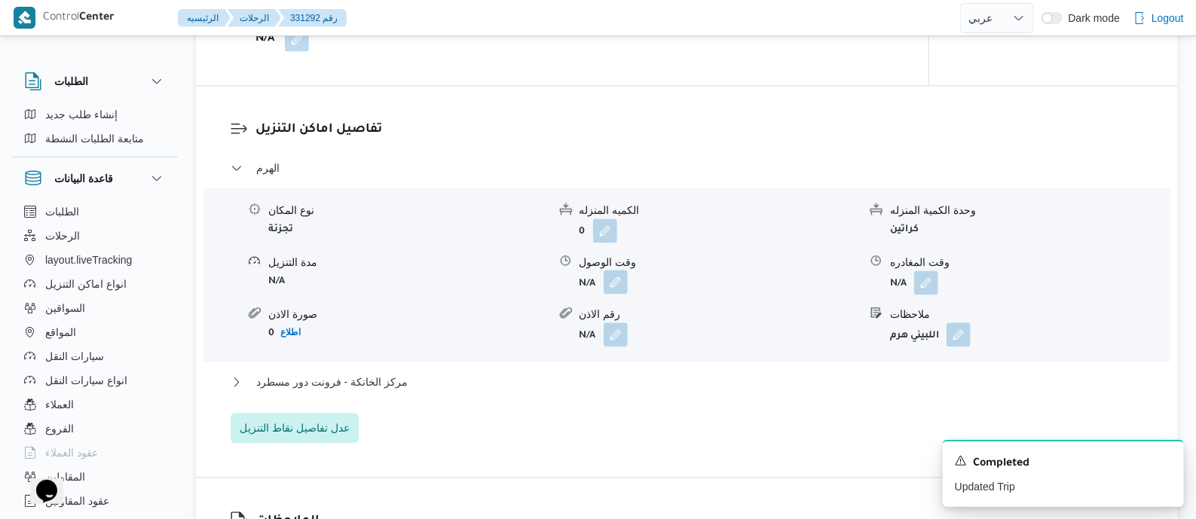
scroll to position [1224, 0]
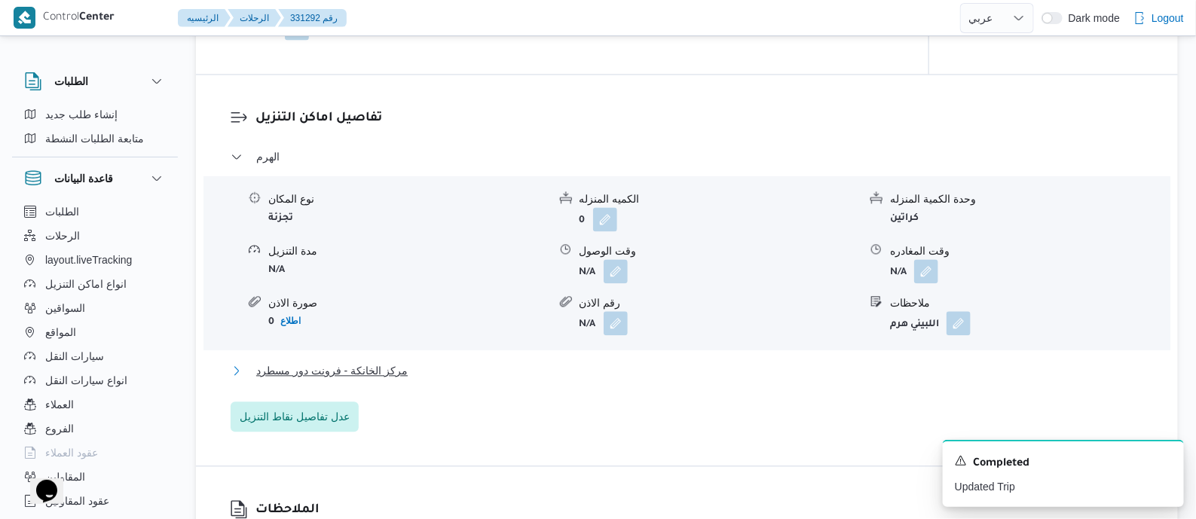
drag, startPoint x: 339, startPoint y: 376, endPoint x: 371, endPoint y: 369, distance: 33.1
click at [339, 375] on span "مركز الخانكة - فرونت دور مسطرد" at bounding box center [331, 371] width 151 height 18
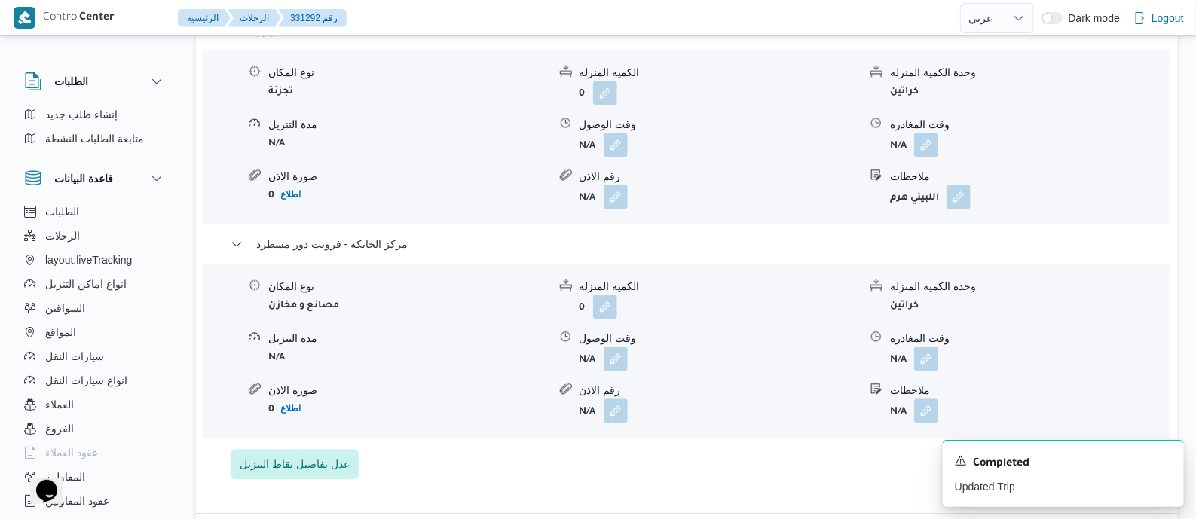
scroll to position [1412, 0]
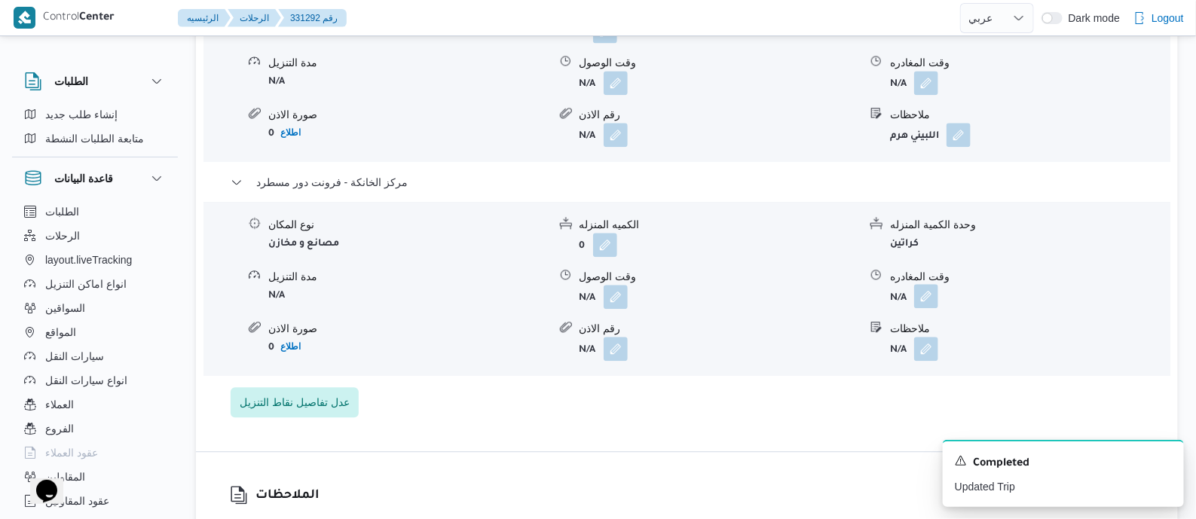
click at [929, 307] on button "button" at bounding box center [926, 296] width 24 height 24
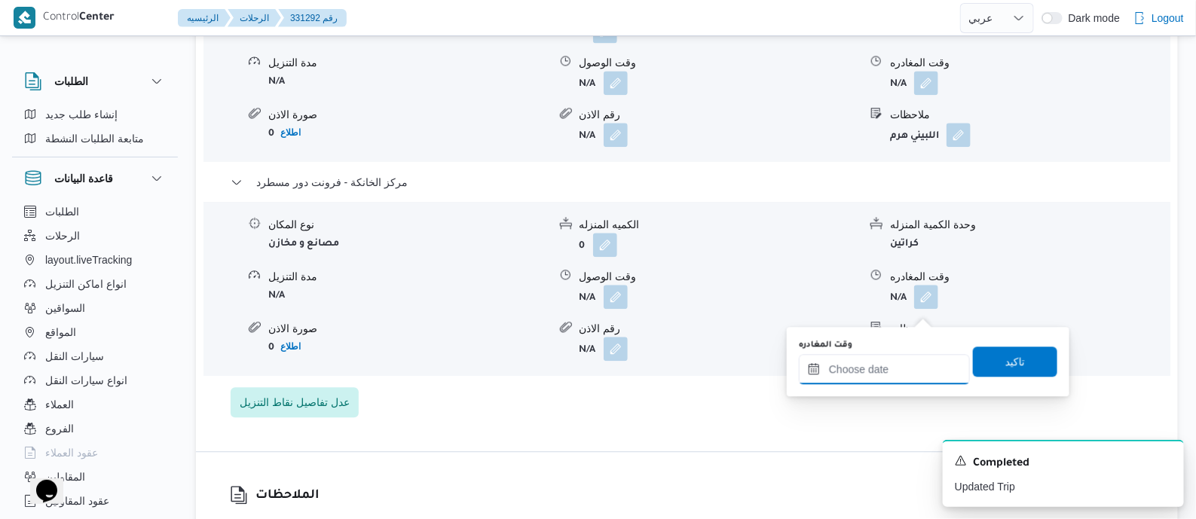
click at [924, 361] on input "وقت المغادره" at bounding box center [884, 369] width 171 height 30
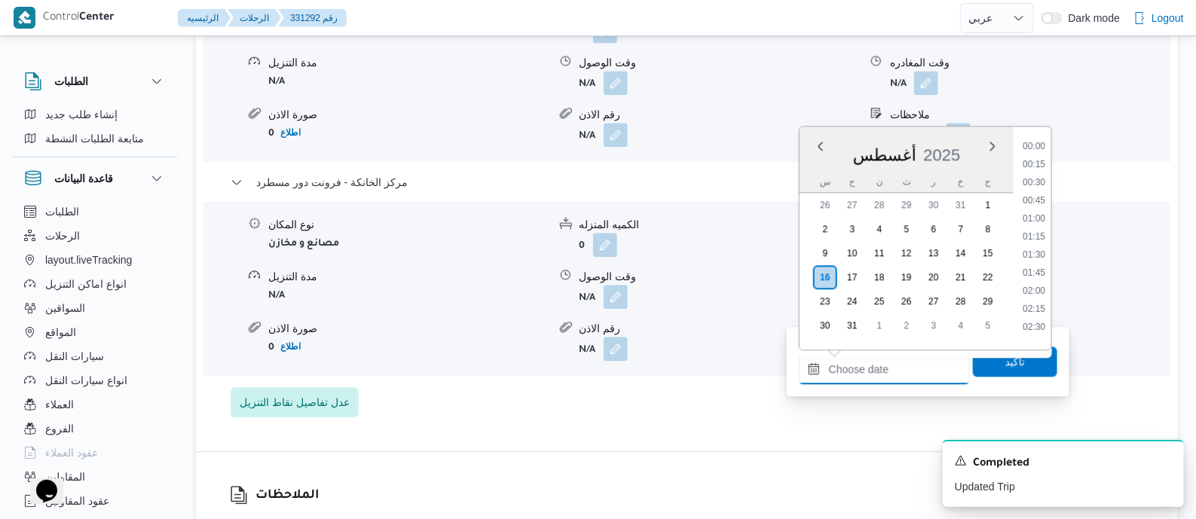
scroll to position [1182, 0]
click at [1029, 271] on li "18:00" at bounding box center [1034, 266] width 35 height 15
type input "[DATE] ١٨:٠٠"
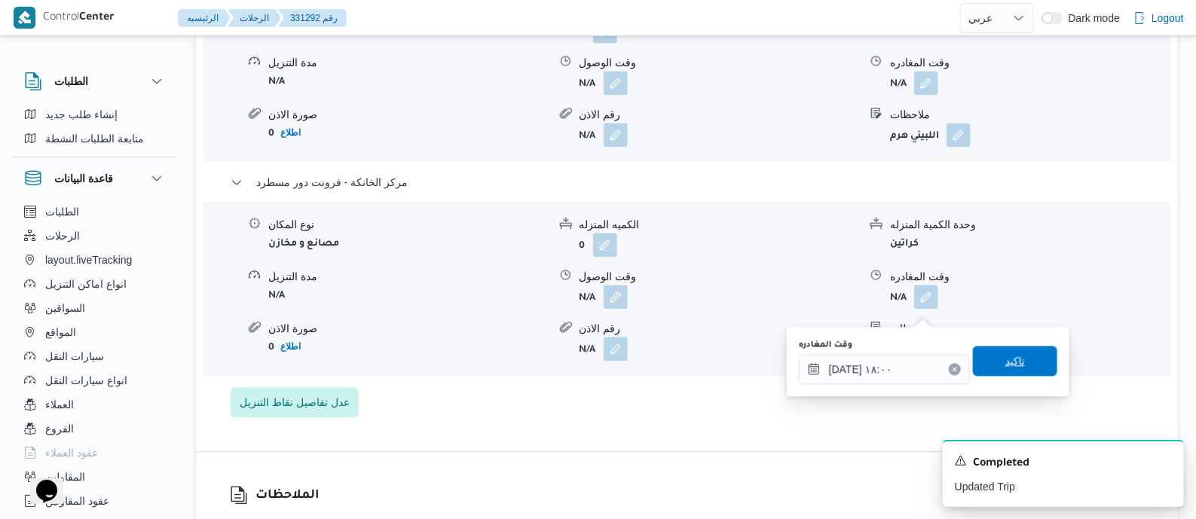
click at [1013, 352] on span "تاكيد" at bounding box center [1015, 361] width 20 height 18
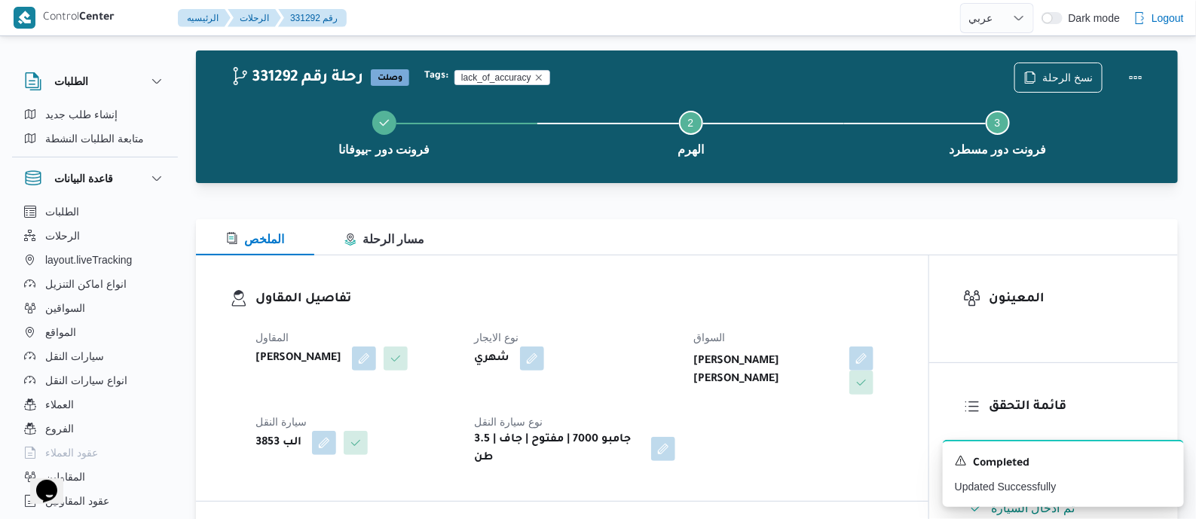
scroll to position [0, 0]
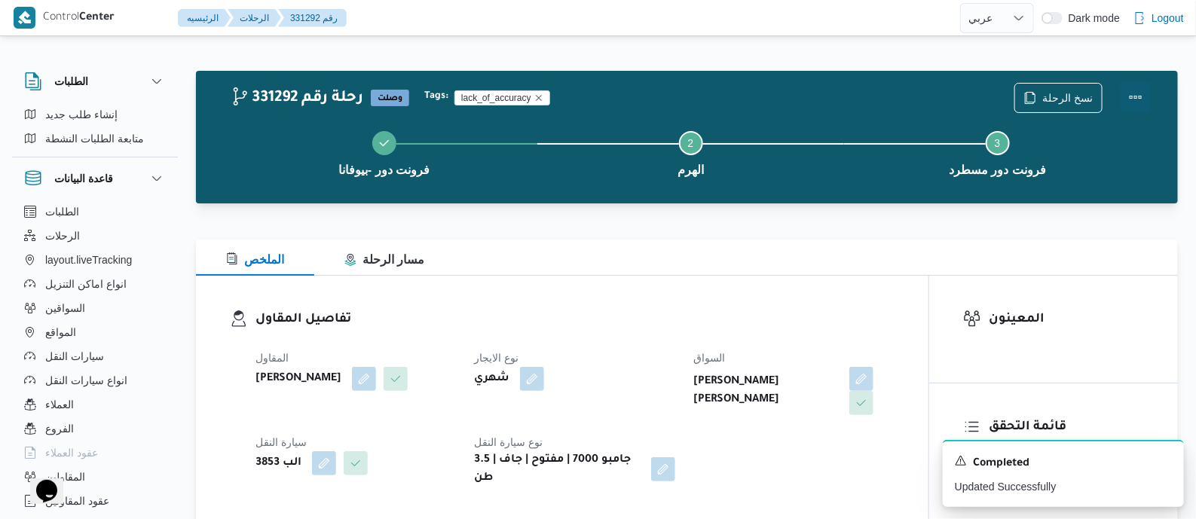
click at [1133, 93] on button "Actions" at bounding box center [1136, 97] width 30 height 30
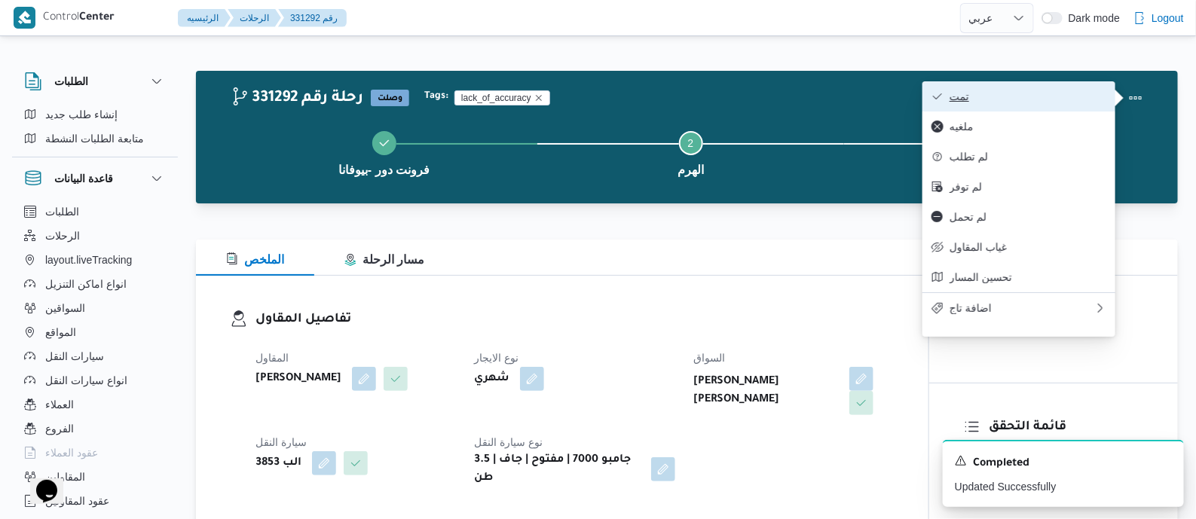
click at [1087, 94] on span "تمت" at bounding box center [1027, 96] width 157 height 12
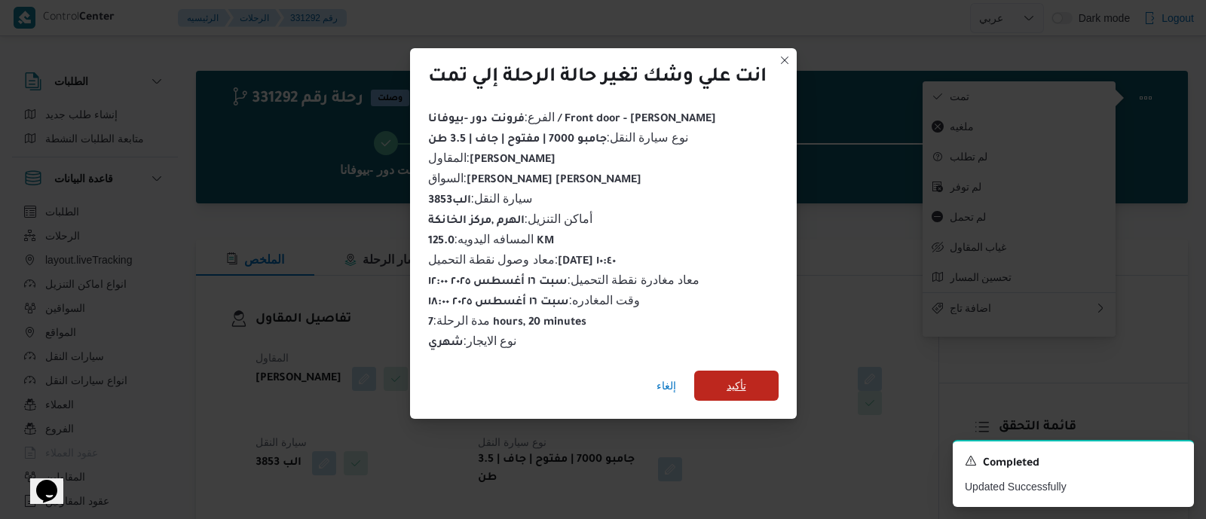
click at [733, 377] on span "تأكيد" at bounding box center [736, 386] width 20 height 18
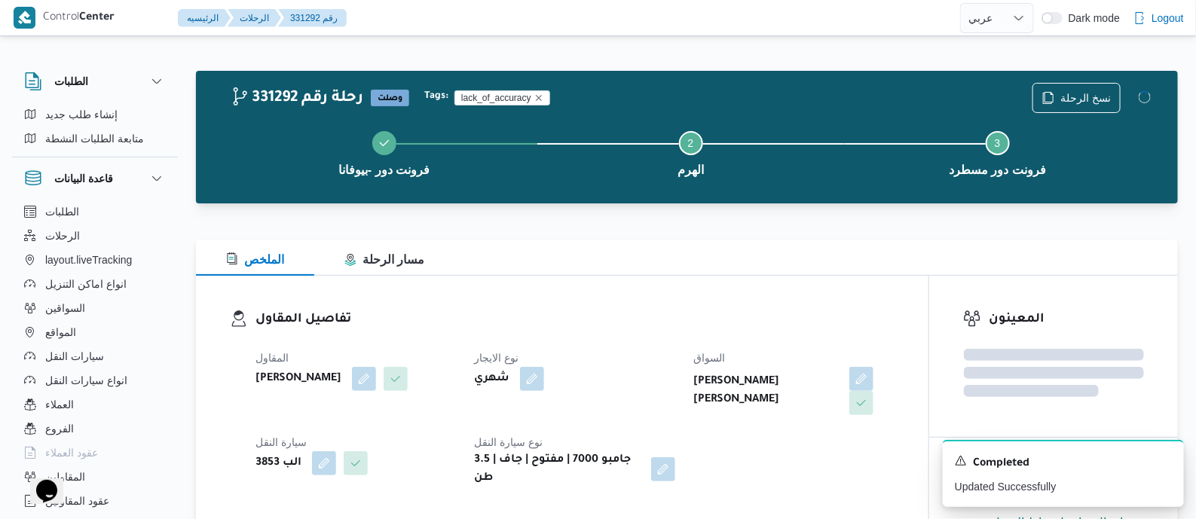
click at [668, 352] on dt "نوع الايجار" at bounding box center [574, 358] width 200 height 18
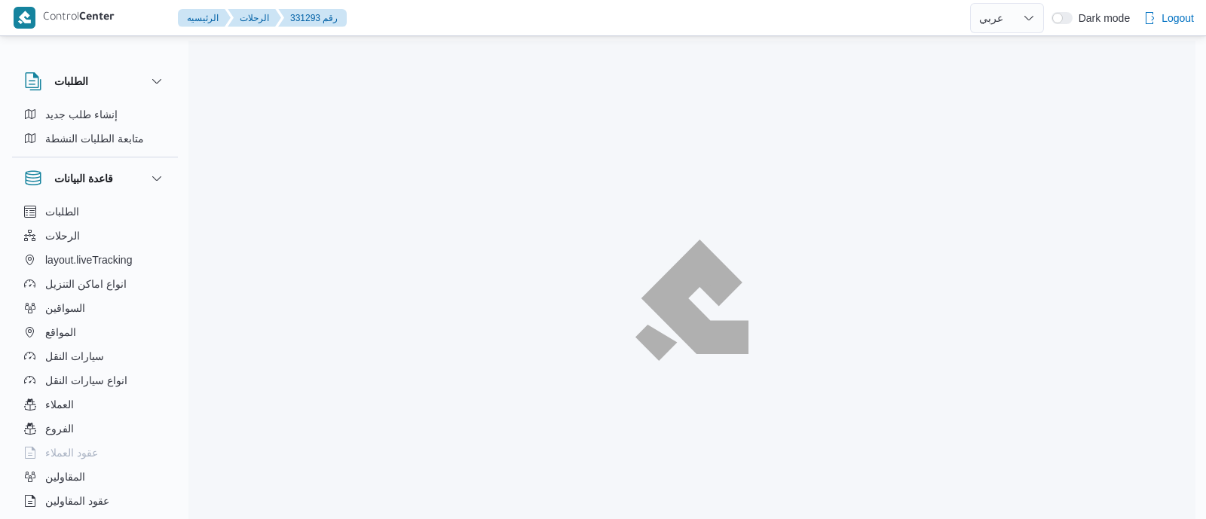
select select "ar"
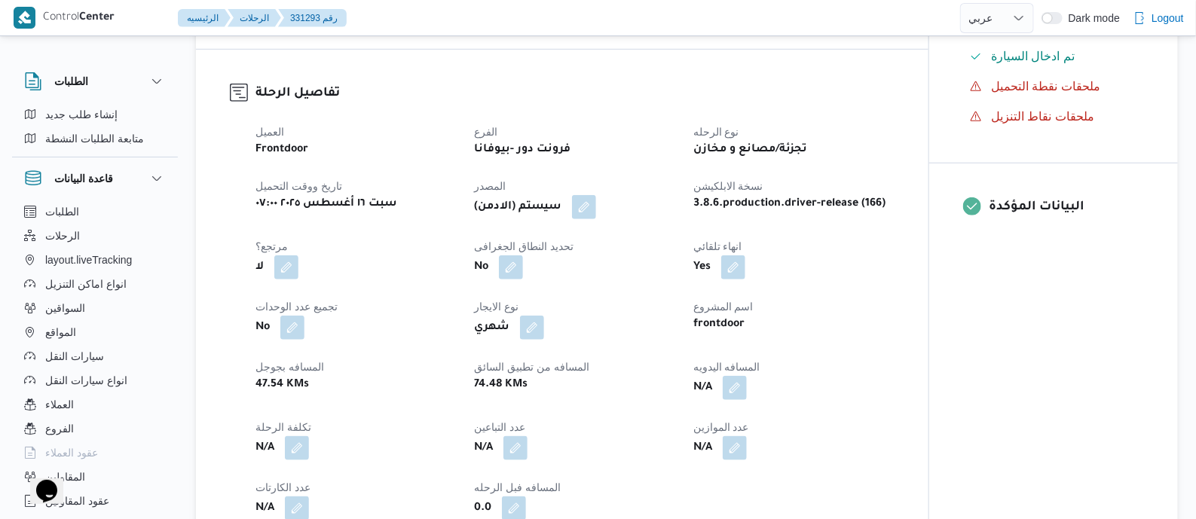
scroll to position [565, 0]
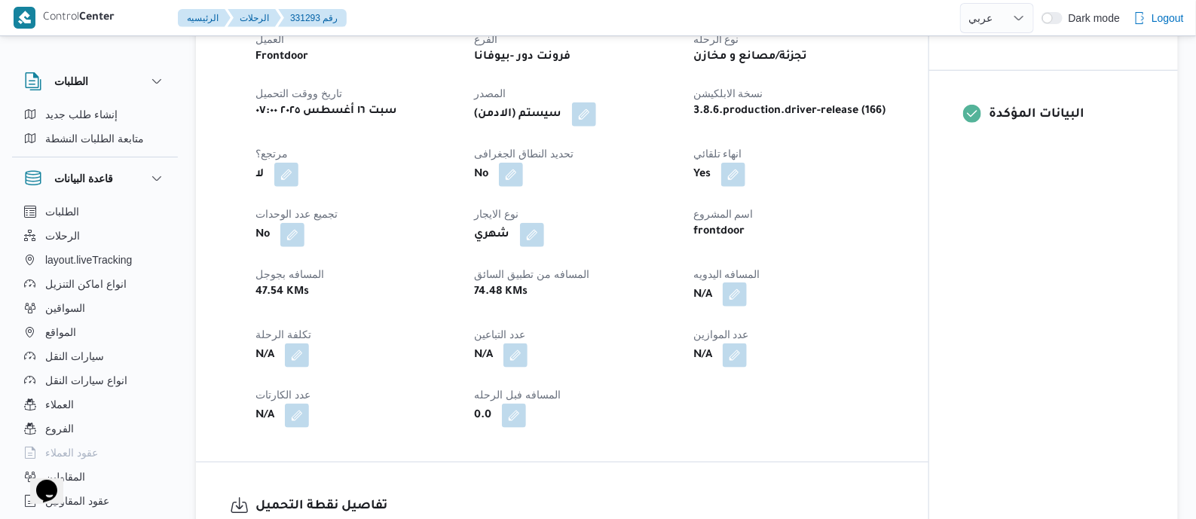
drag, startPoint x: 732, startPoint y: 308, endPoint x: 732, endPoint y: 318, distance: 9.8
click at [732, 307] on button "button" at bounding box center [735, 295] width 24 height 24
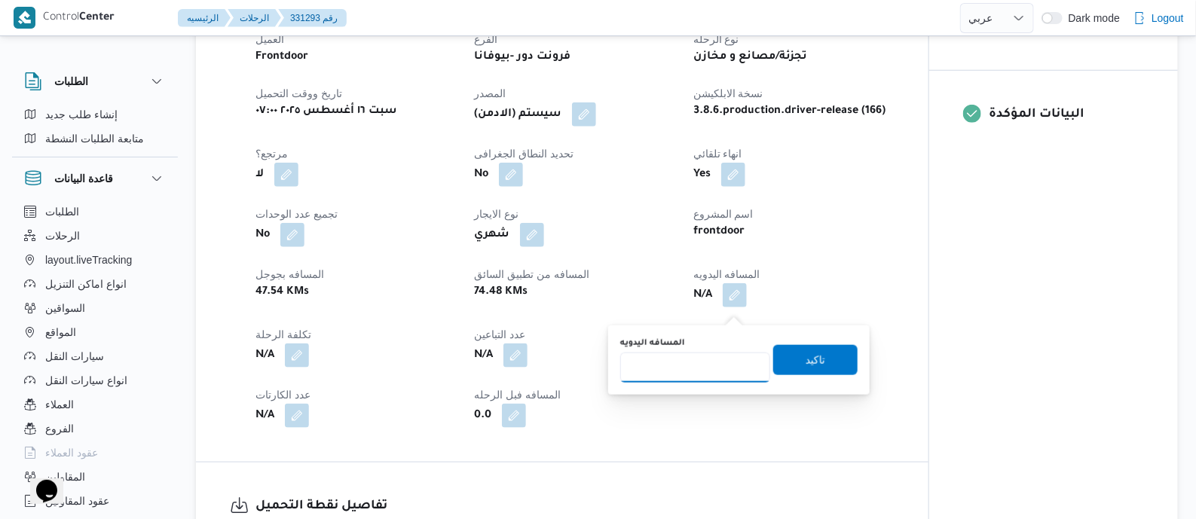
click at [716, 356] on input "المسافه اليدويه" at bounding box center [695, 368] width 150 height 30
type input "130"
click at [830, 367] on span "تاكيد" at bounding box center [815, 360] width 84 height 30
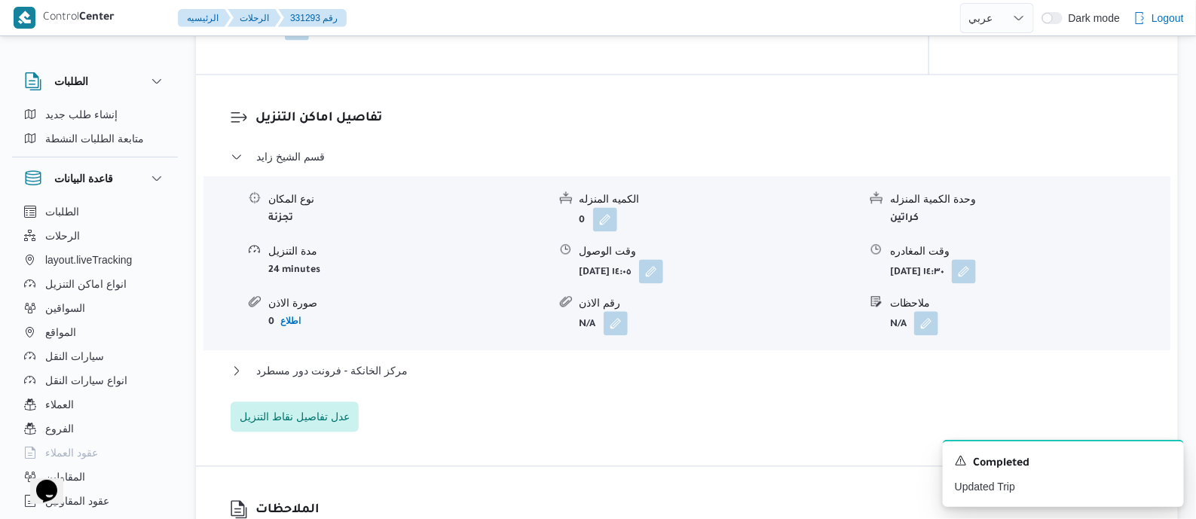
scroll to position [1224, 0]
click at [365, 380] on span "مركز الخانكة - فرونت دور مسطرد" at bounding box center [331, 371] width 151 height 18
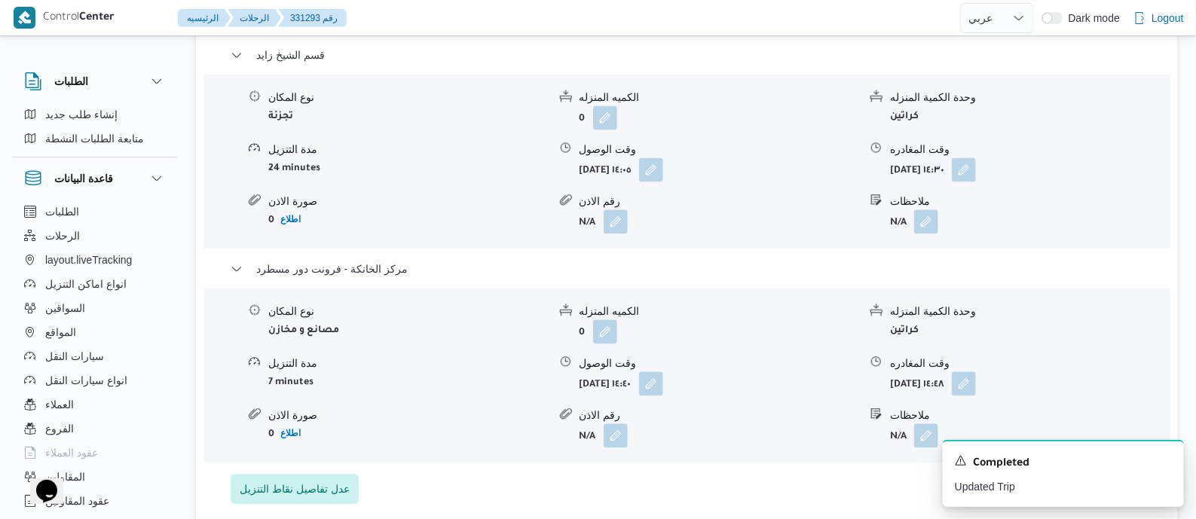
scroll to position [1412, 0]
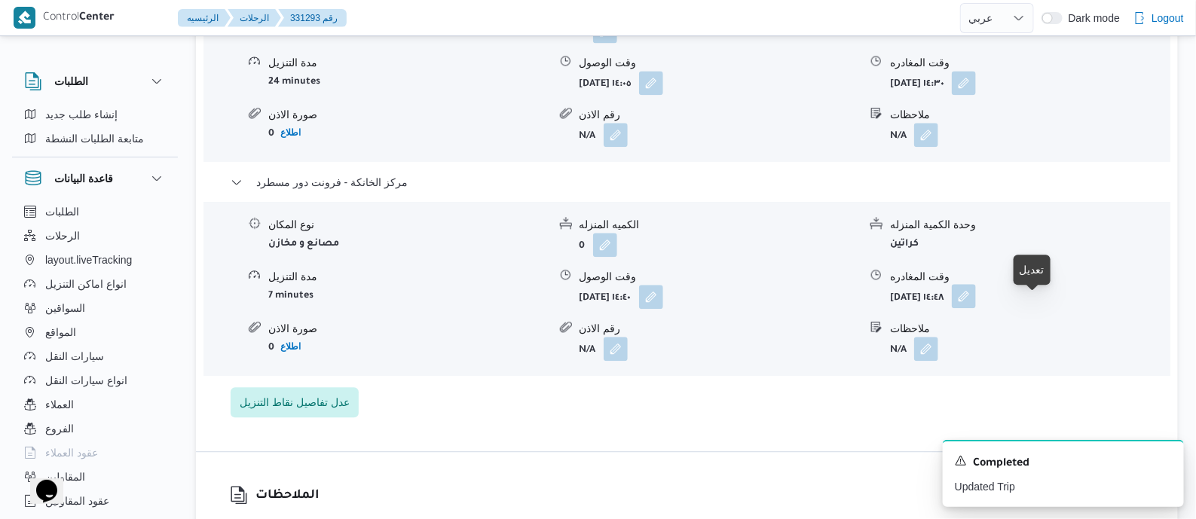
click at [976, 306] on button "button" at bounding box center [964, 296] width 24 height 24
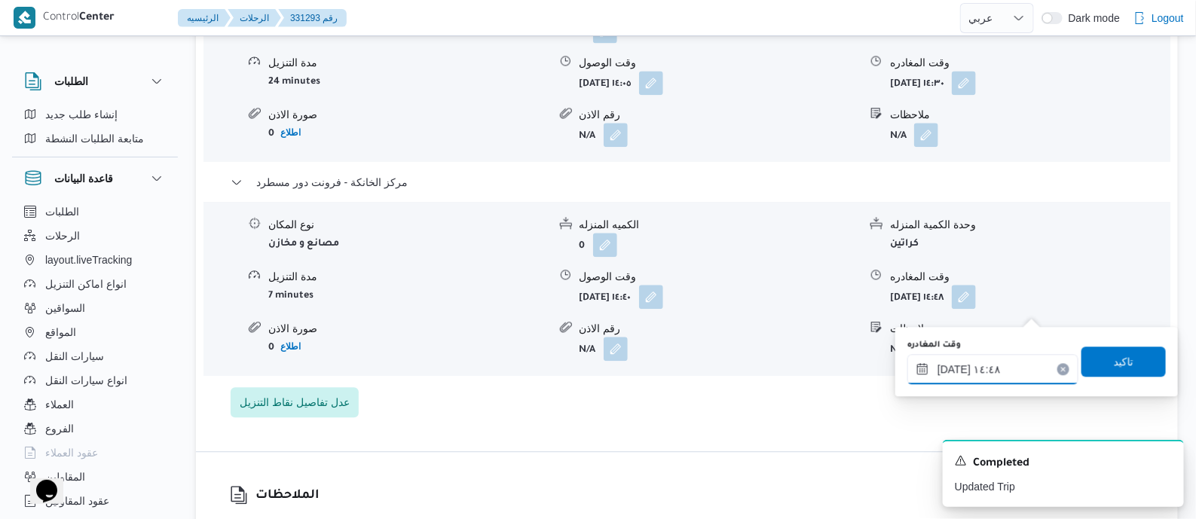
click at [1029, 360] on input "١٦/٠٨/٢٠٢٥ ١٤:٤٨" at bounding box center [992, 369] width 171 height 30
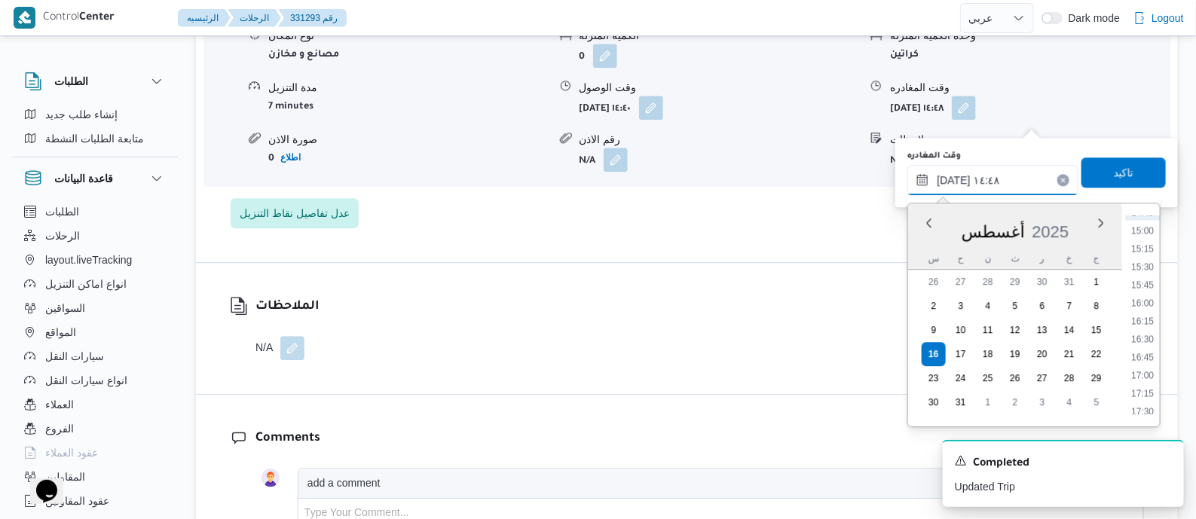
scroll to position [1153, 0]
click at [1148, 330] on li "17:30" at bounding box center [1142, 336] width 35 height 15
type input "[DATE] ١٧:٣٠"
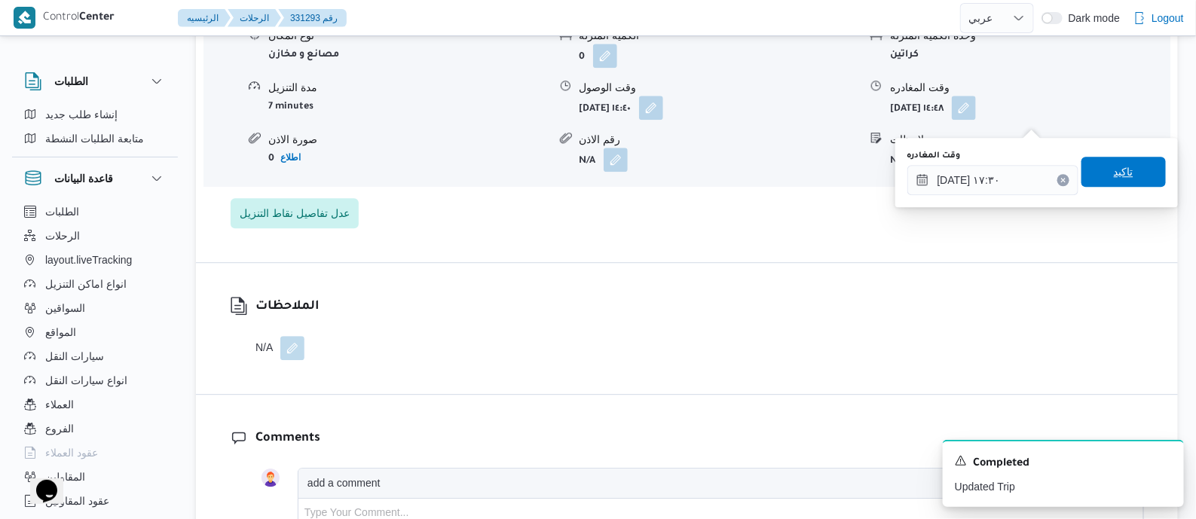
click at [1117, 171] on span "تاكيد" at bounding box center [1124, 172] width 20 height 18
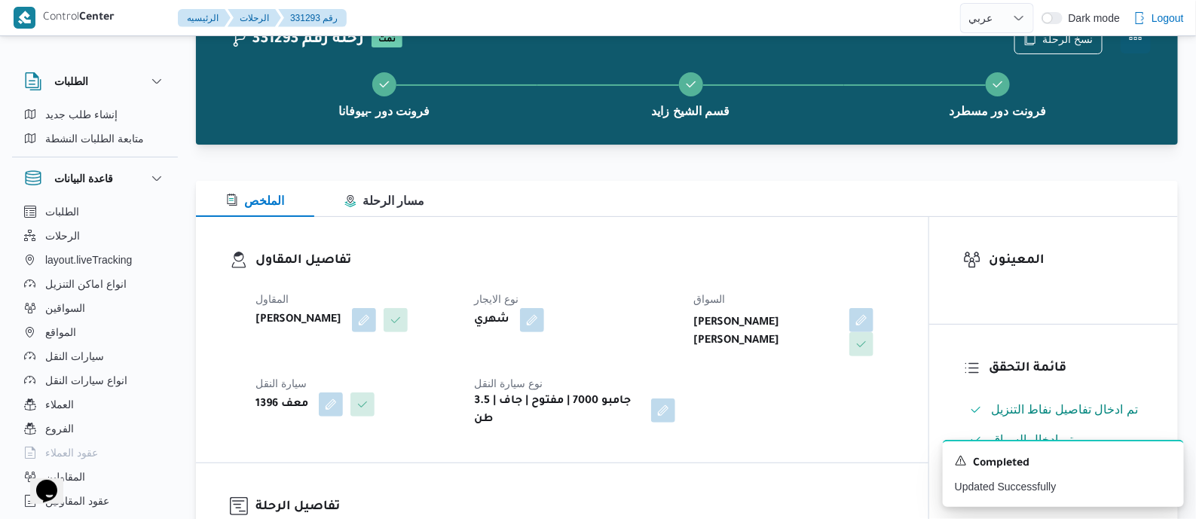
scroll to position [0, 0]
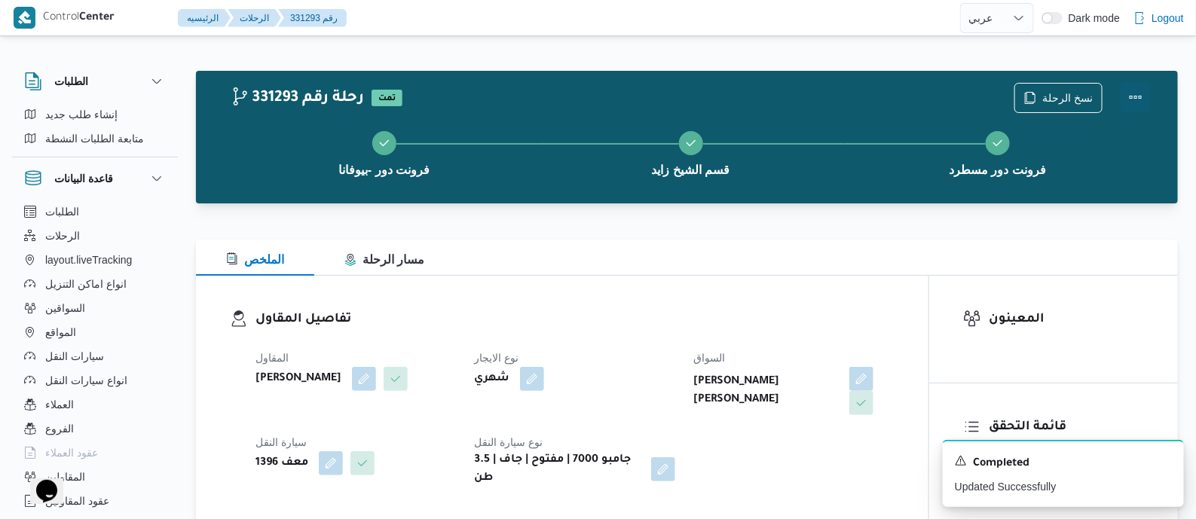
drag, startPoint x: 1134, startPoint y: 87, endPoint x: 1125, endPoint y: 90, distance: 9.5
click at [1133, 88] on button "Actions" at bounding box center [1136, 97] width 30 height 30
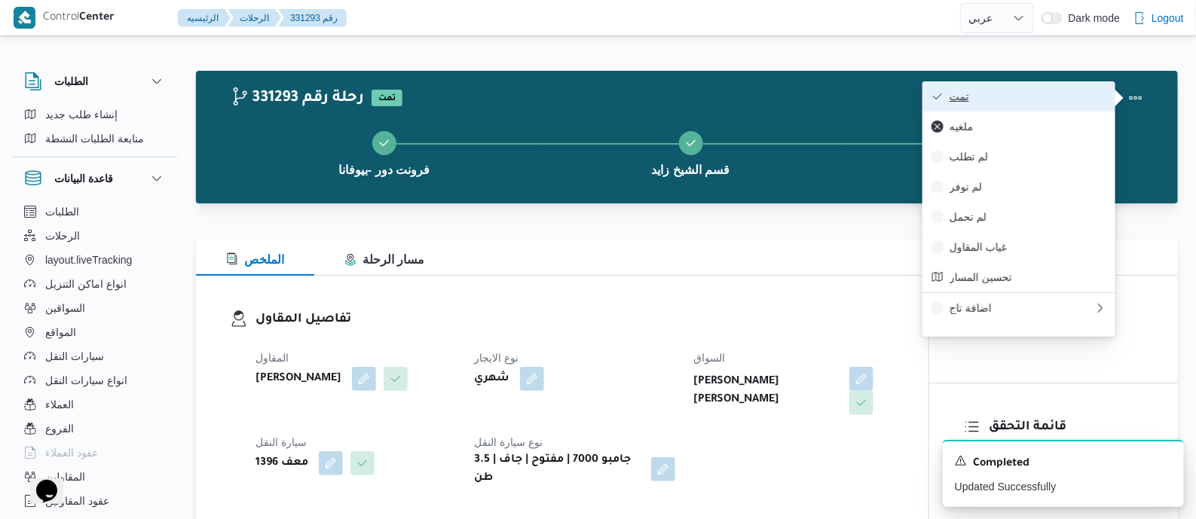
click at [1063, 91] on span "تمت" at bounding box center [1027, 96] width 157 height 12
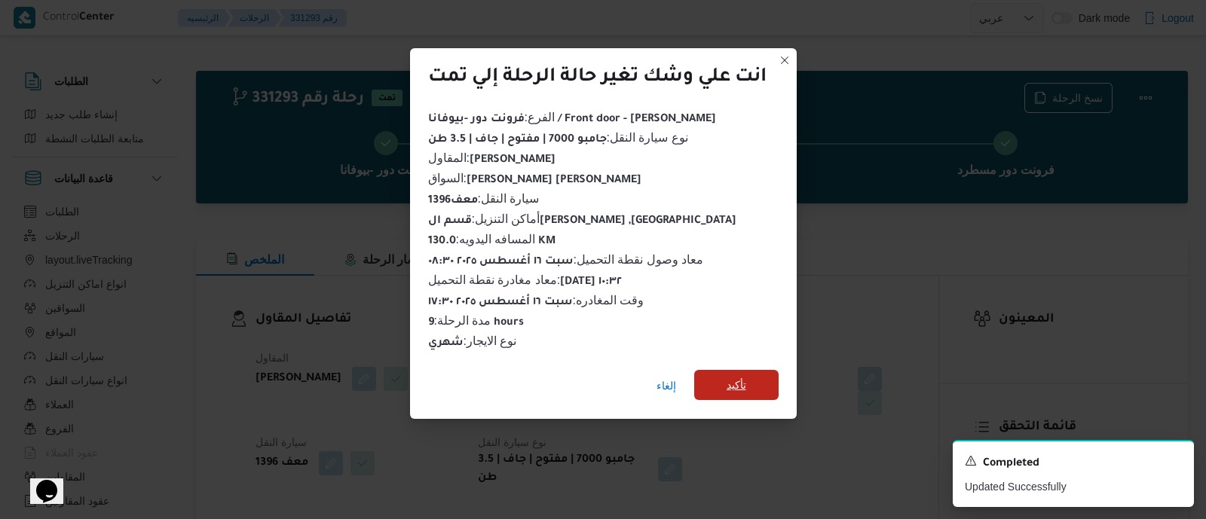
click at [746, 376] on span "تأكيد" at bounding box center [736, 385] width 20 height 18
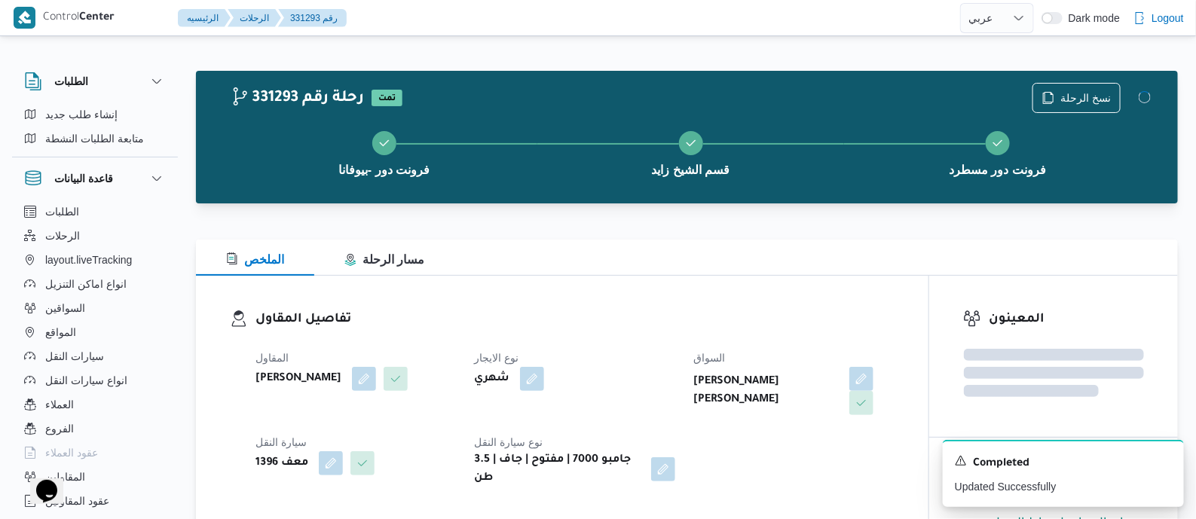
click at [666, 344] on div "المقاول محمد صلاح عبداللطيف الشريف نوع الايجار شهري السواق محمد عيد ابوالعلا جا…" at bounding box center [574, 418] width 657 height 157
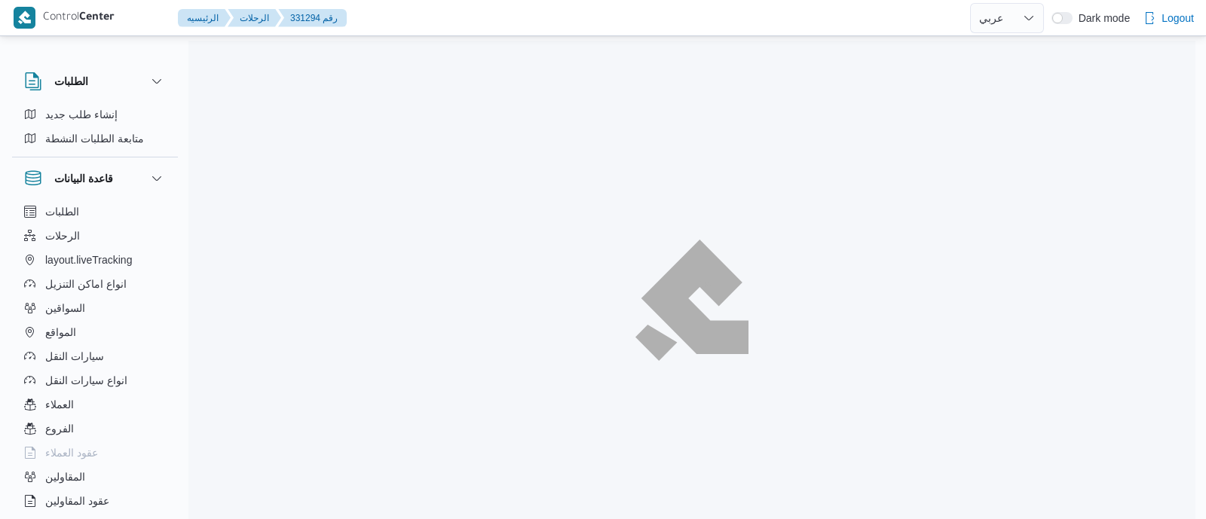
select select "ar"
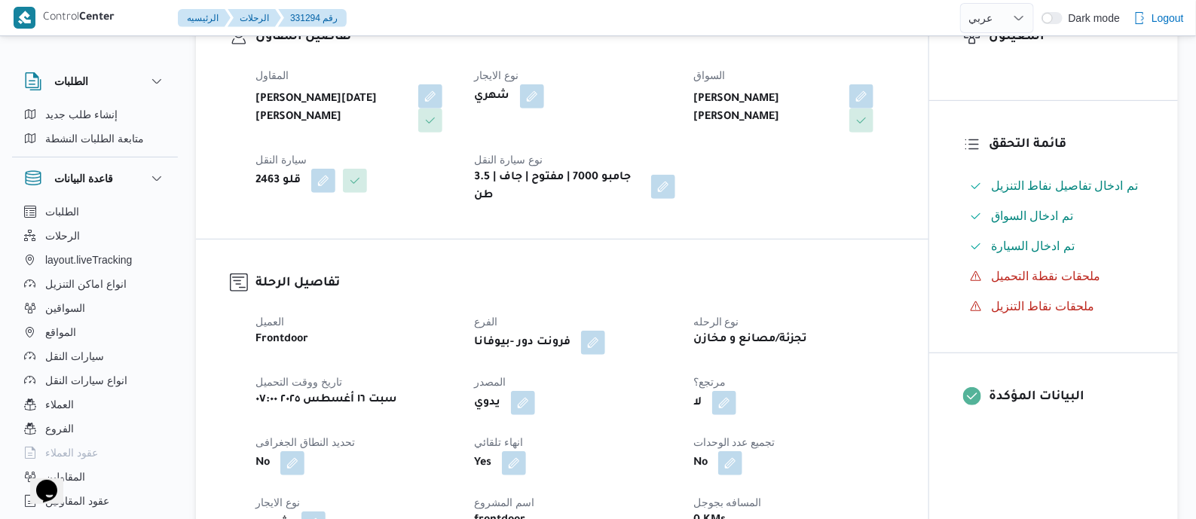
scroll to position [565, 0]
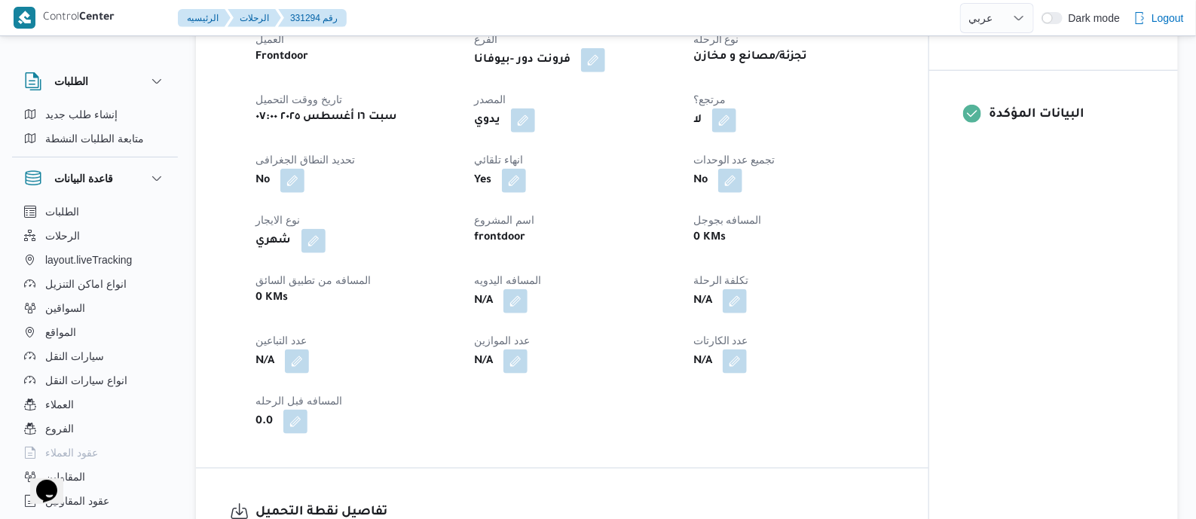
drag, startPoint x: 519, startPoint y: 299, endPoint x: 486, endPoint y: 359, distance: 68.8
click at [518, 299] on button "button" at bounding box center [515, 301] width 24 height 24
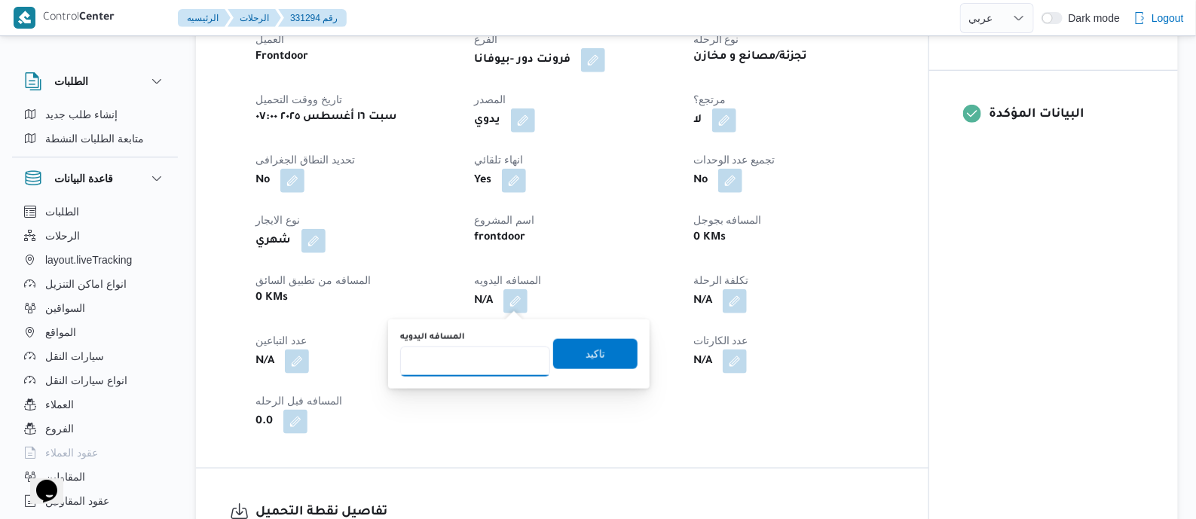
click at [486, 361] on input "المسافه اليدويه" at bounding box center [475, 362] width 150 height 30
type input "120"
click at [601, 346] on span "تاكيد" at bounding box center [595, 353] width 84 height 30
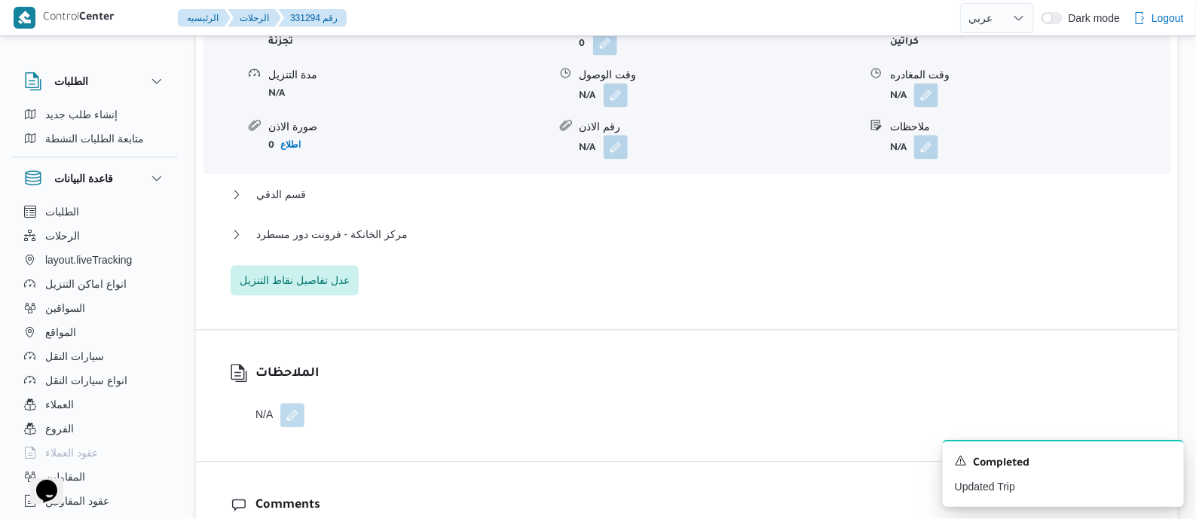
scroll to position [1412, 0]
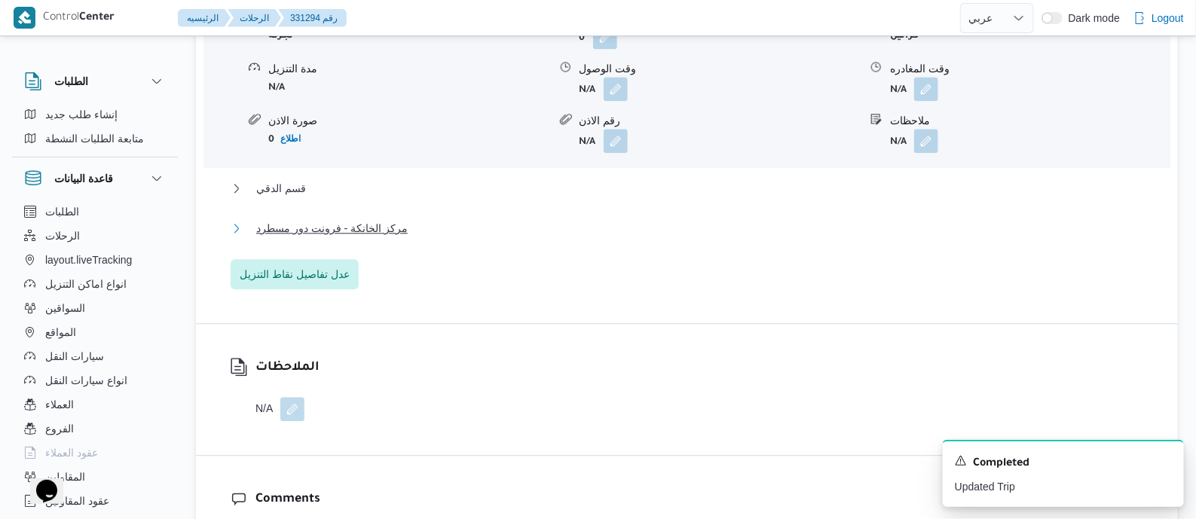
drag, startPoint x: 379, startPoint y: 233, endPoint x: 423, endPoint y: 240, distance: 45.1
click at [379, 232] on span "مركز الخانكة - فرونت دور مسطرد" at bounding box center [331, 228] width 151 height 18
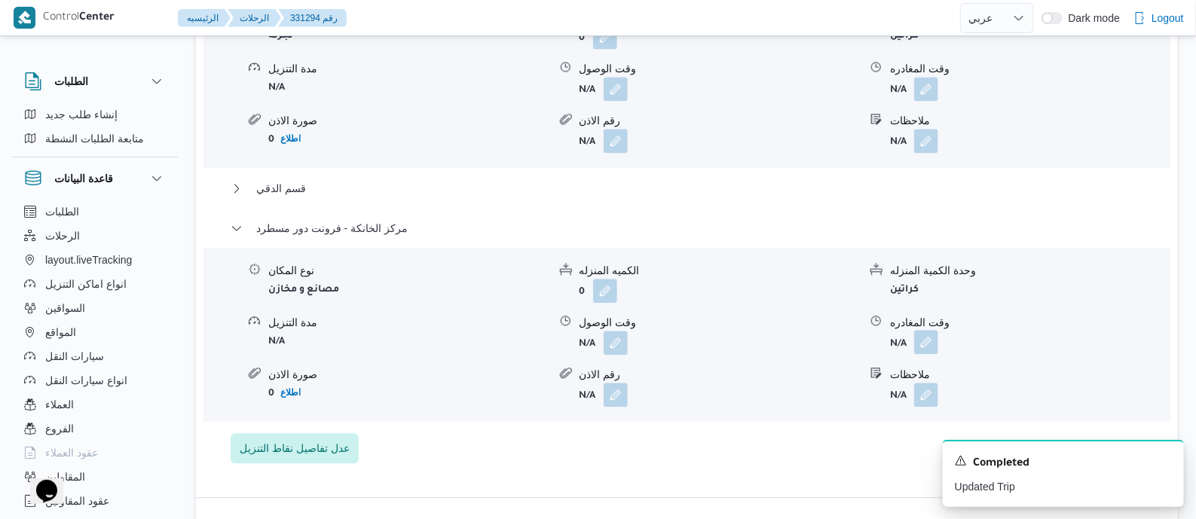
click at [922, 340] on button "button" at bounding box center [926, 342] width 24 height 24
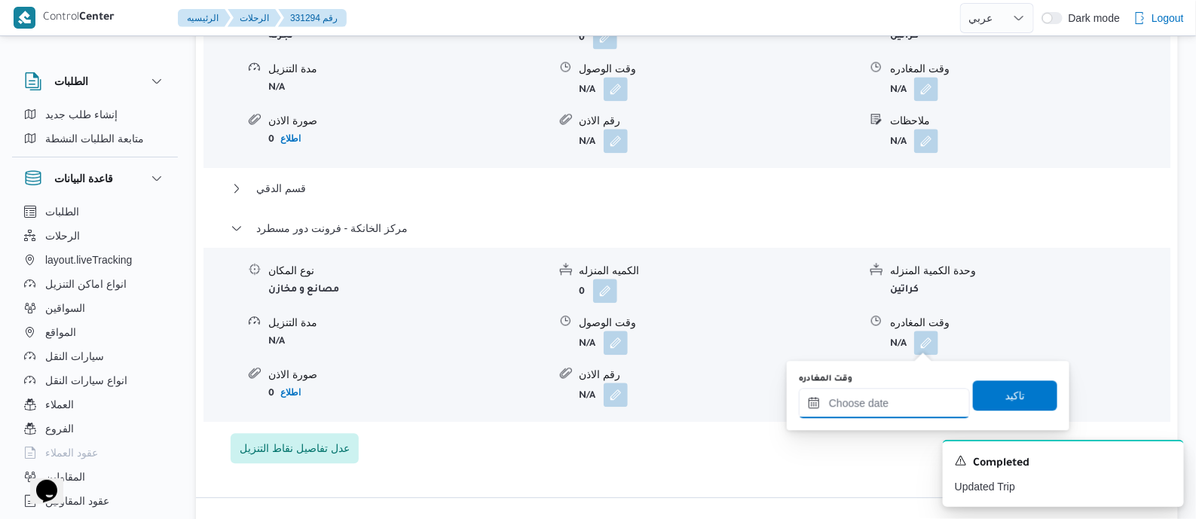
click at [913, 398] on input "وقت المغادره" at bounding box center [884, 403] width 171 height 30
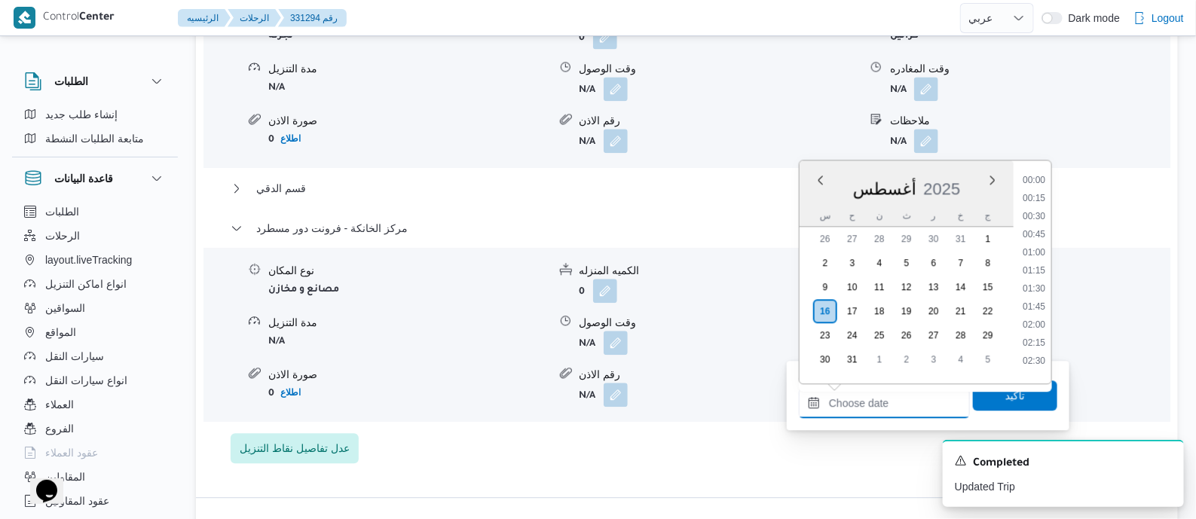
scroll to position [1182, 0]
click at [1041, 221] on li "17:00" at bounding box center [1034, 228] width 35 height 15
type input "١٦/٠٨/٢٠٢٥ ١٧:٠٠"
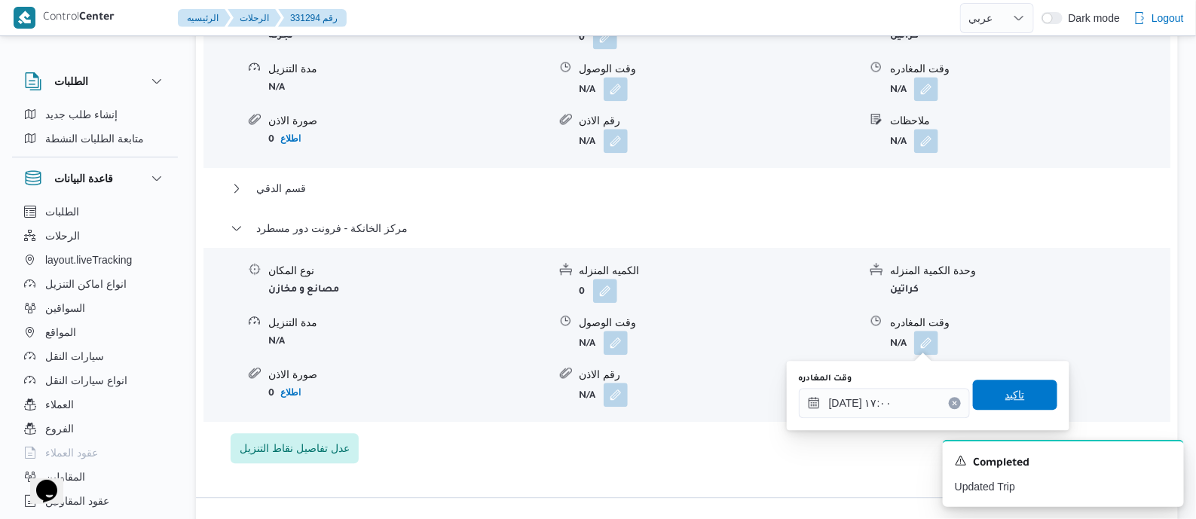
click at [1010, 393] on span "تاكيد" at bounding box center [1015, 395] width 20 height 18
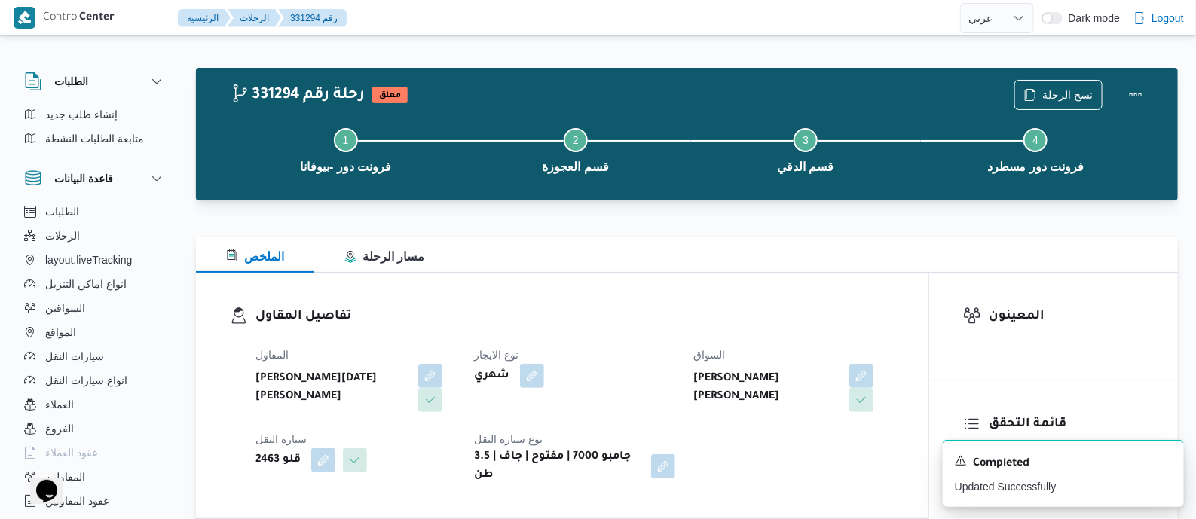
scroll to position [0, 0]
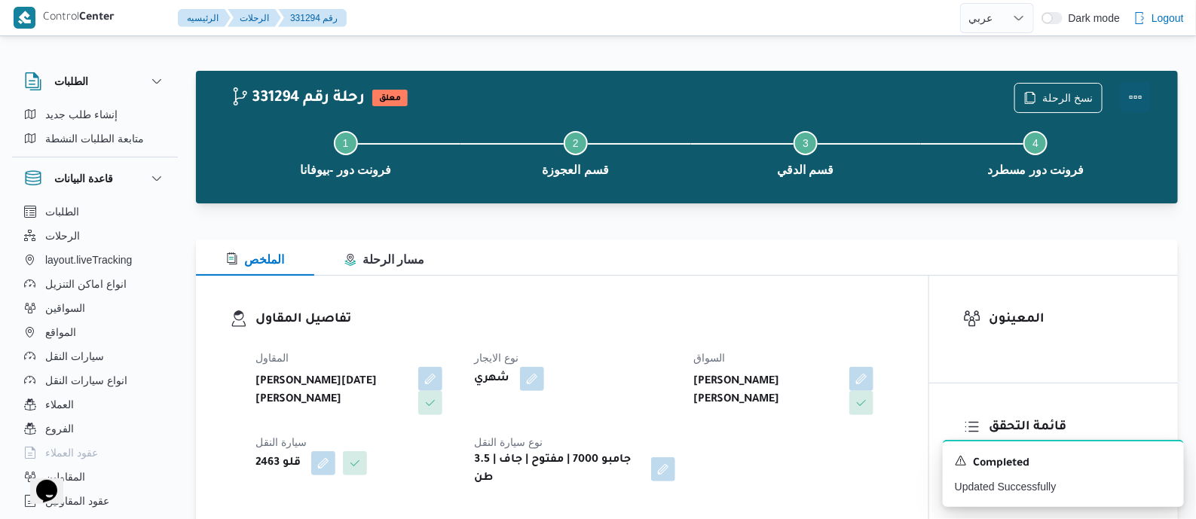
click at [1133, 91] on button "Actions" at bounding box center [1136, 97] width 30 height 30
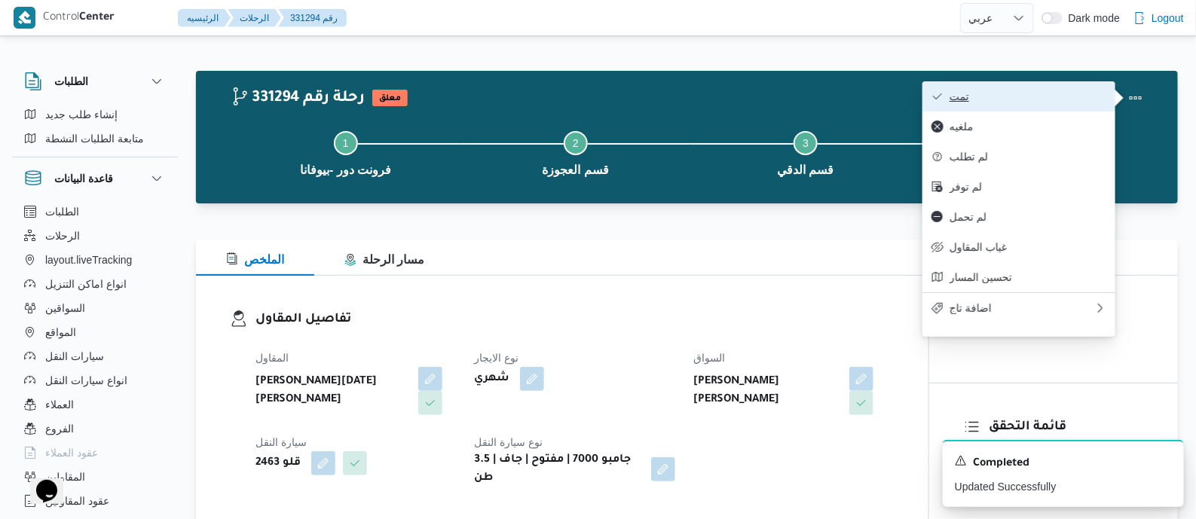
click at [1044, 103] on button "تمت" at bounding box center [1018, 96] width 193 height 30
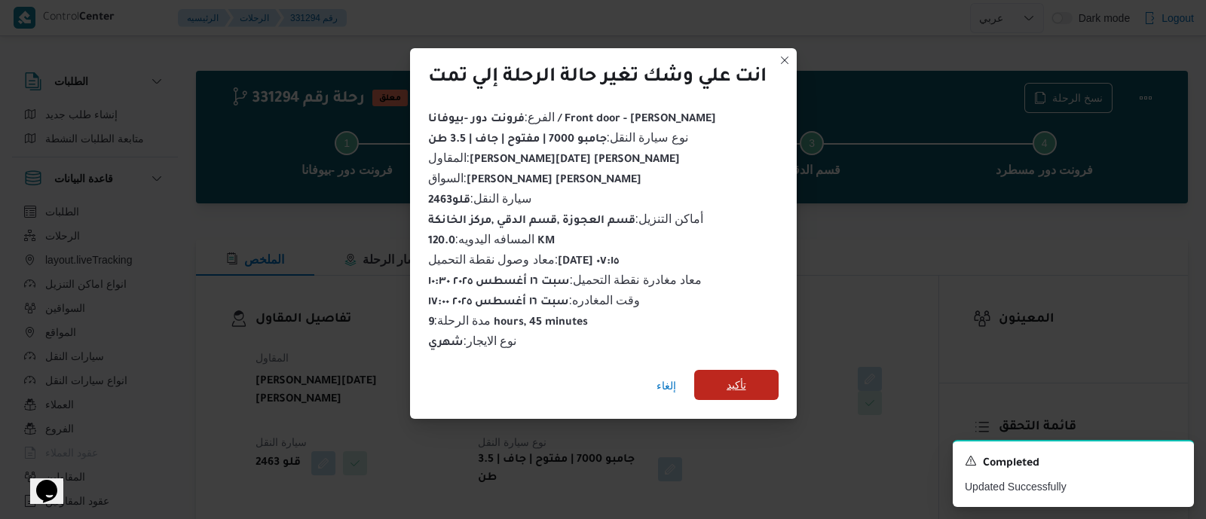
click at [740, 376] on span "تأكيد" at bounding box center [736, 385] width 20 height 18
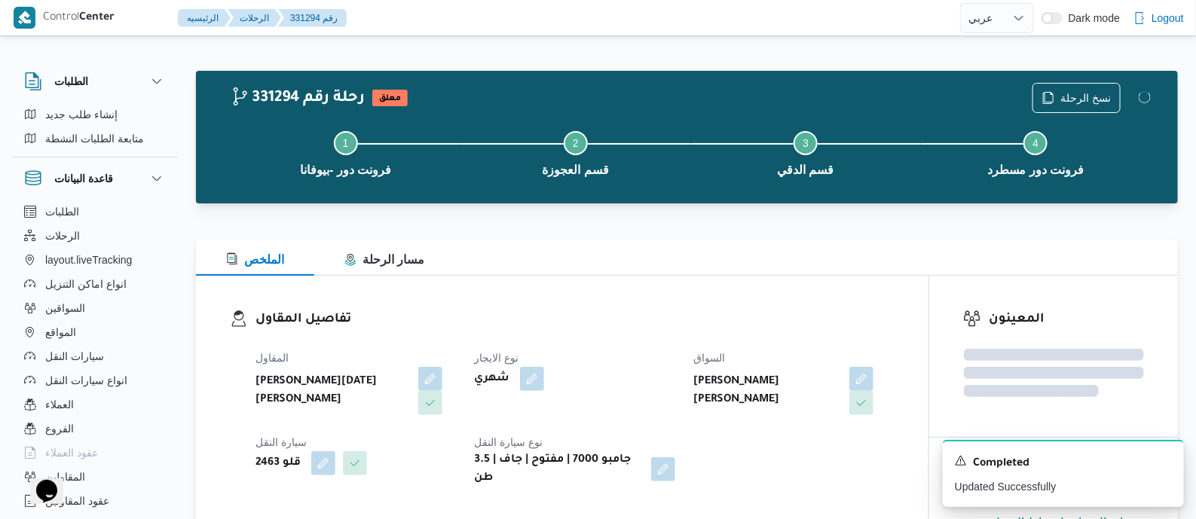
click at [590, 342] on div "المقاول ابراهيم رمضان ابراهيم عثمان ابوباشا نوع الايجار شهري السواق ياسين عبدال…" at bounding box center [574, 418] width 657 height 157
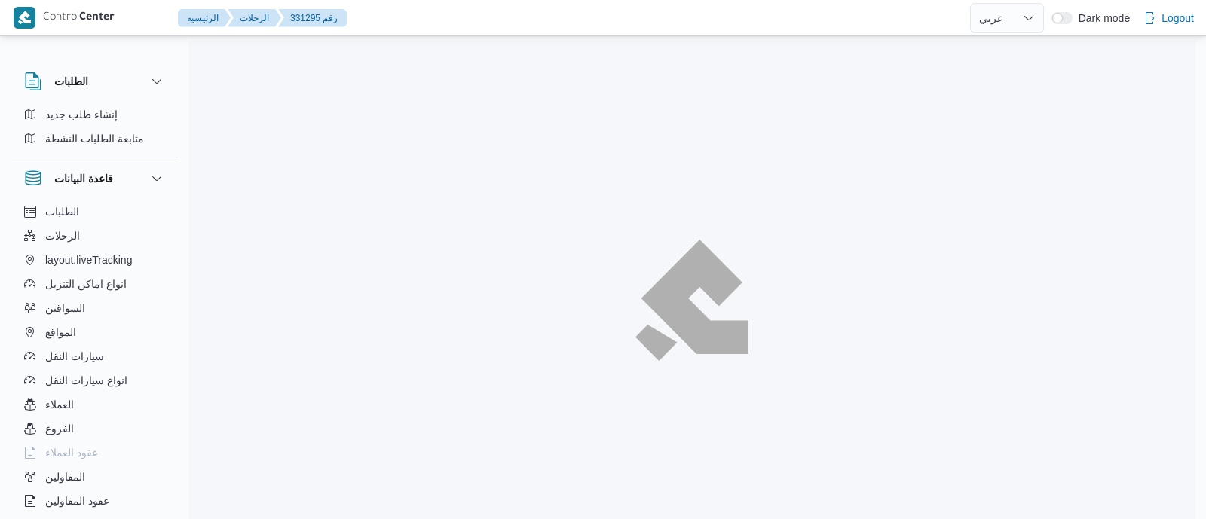
select select "ar"
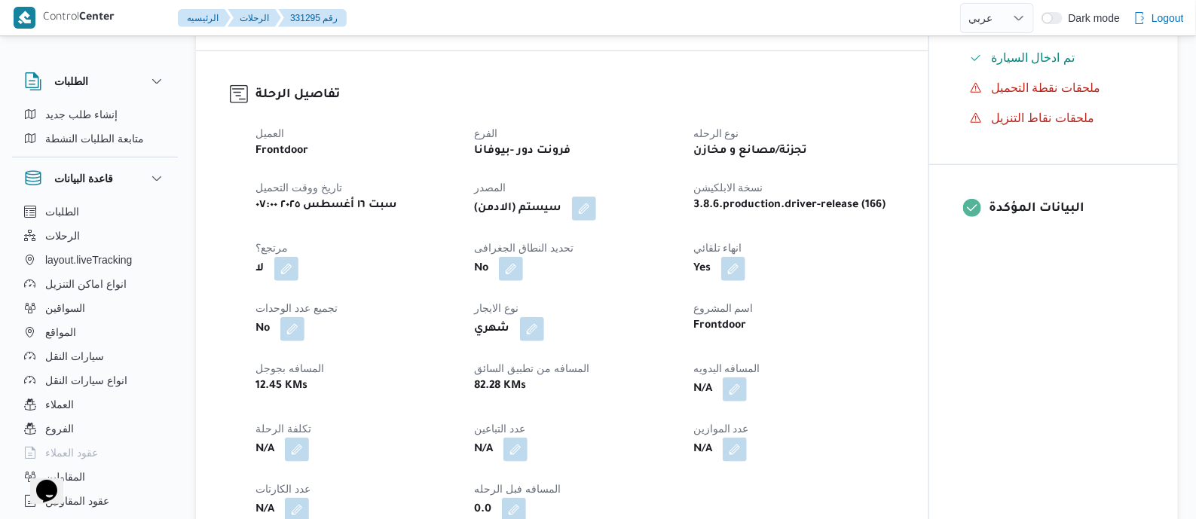
scroll to position [659, 0]
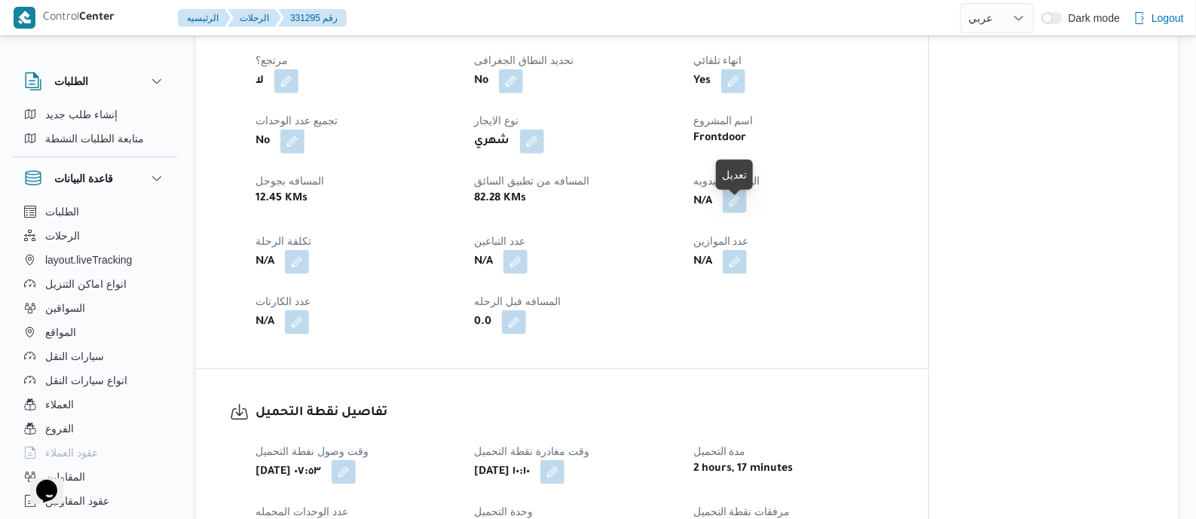
click at [738, 212] on button "button" at bounding box center [735, 201] width 24 height 24
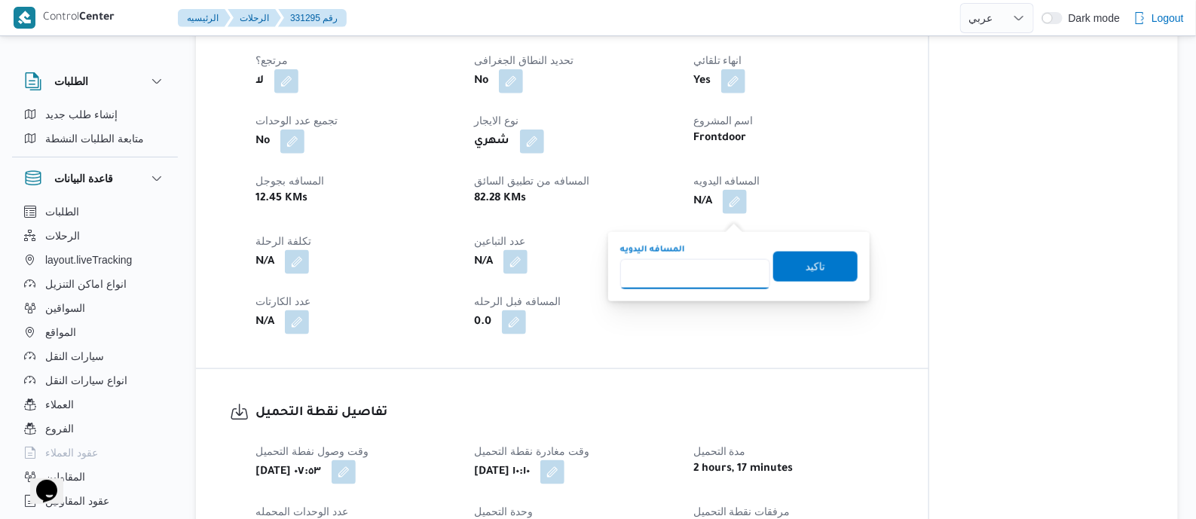
click at [715, 268] on input "المسافه اليدويه" at bounding box center [695, 274] width 150 height 30
type input "110"
click at [791, 273] on span "تاكيد" at bounding box center [815, 266] width 84 height 30
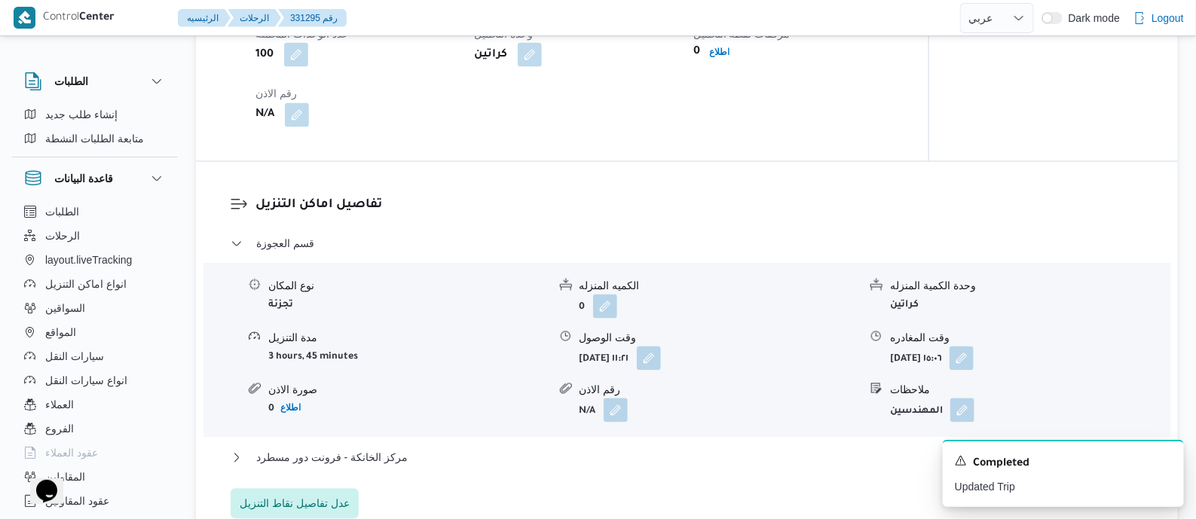
scroll to position [1231, 0]
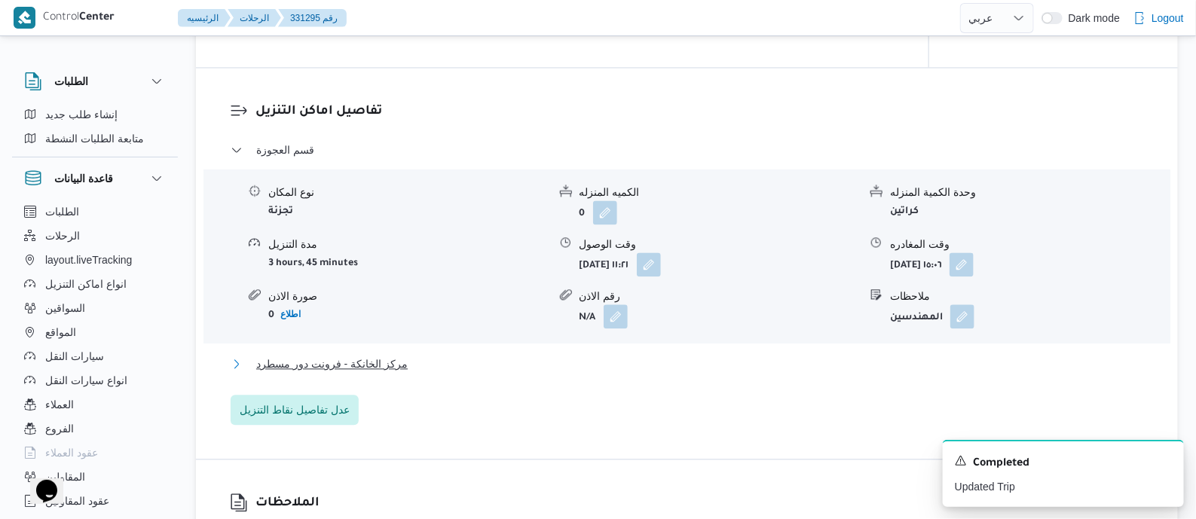
click at [385, 373] on span "مركز الخانكة - فرونت دور مسطرد" at bounding box center [331, 364] width 151 height 18
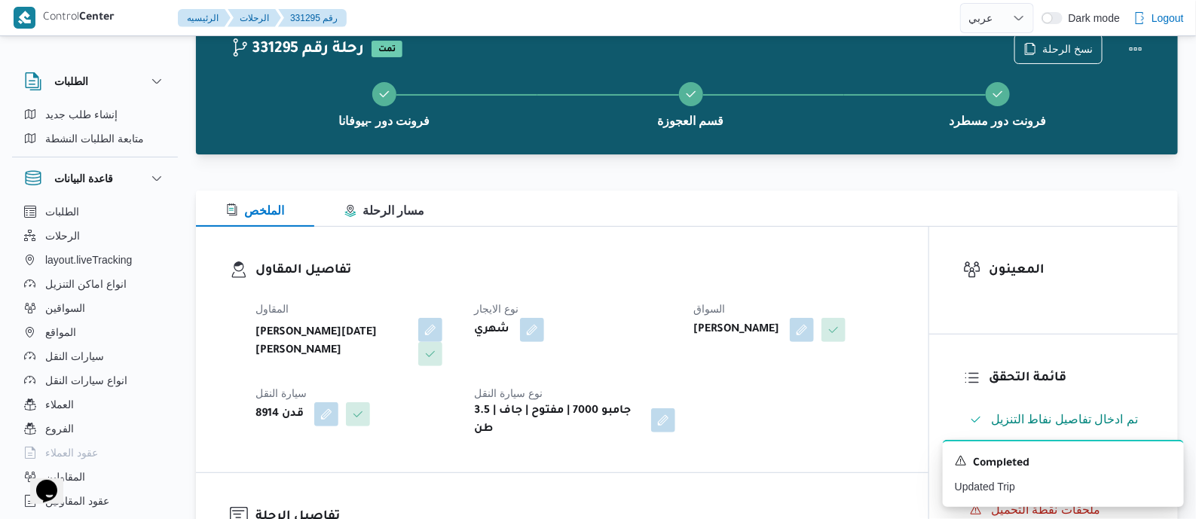
scroll to position [0, 0]
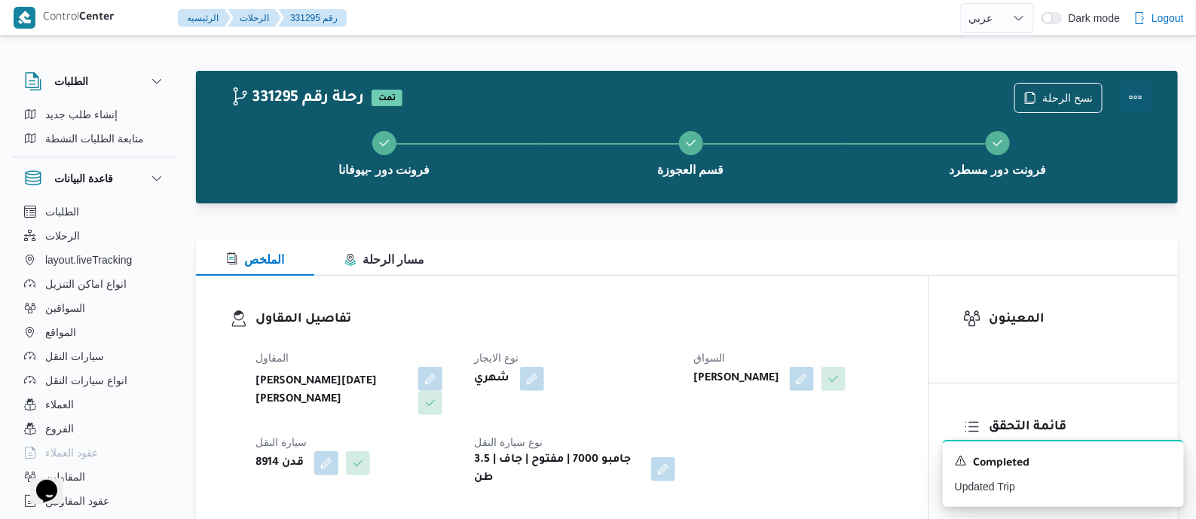
click at [1140, 92] on button "Actions" at bounding box center [1136, 97] width 30 height 30
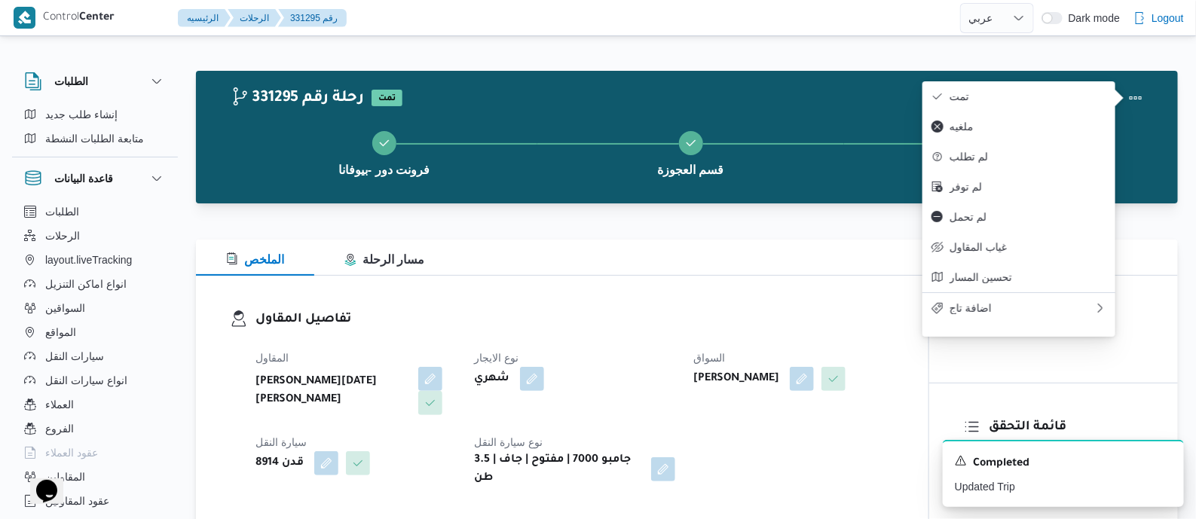
click at [1033, 90] on span "تمت" at bounding box center [1027, 96] width 157 height 12
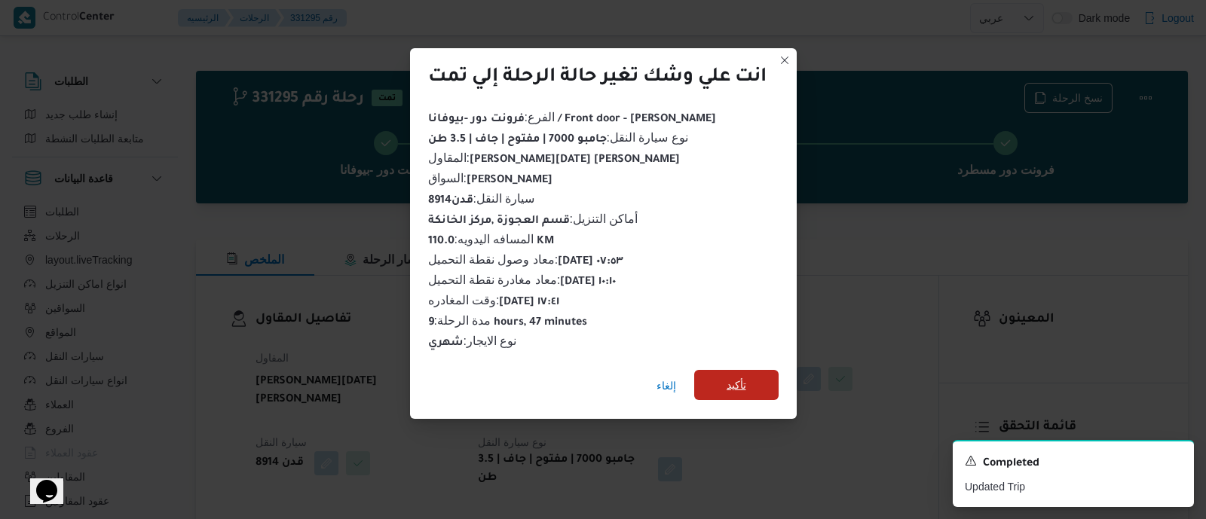
click at [737, 370] on span "تأكيد" at bounding box center [736, 385] width 84 height 30
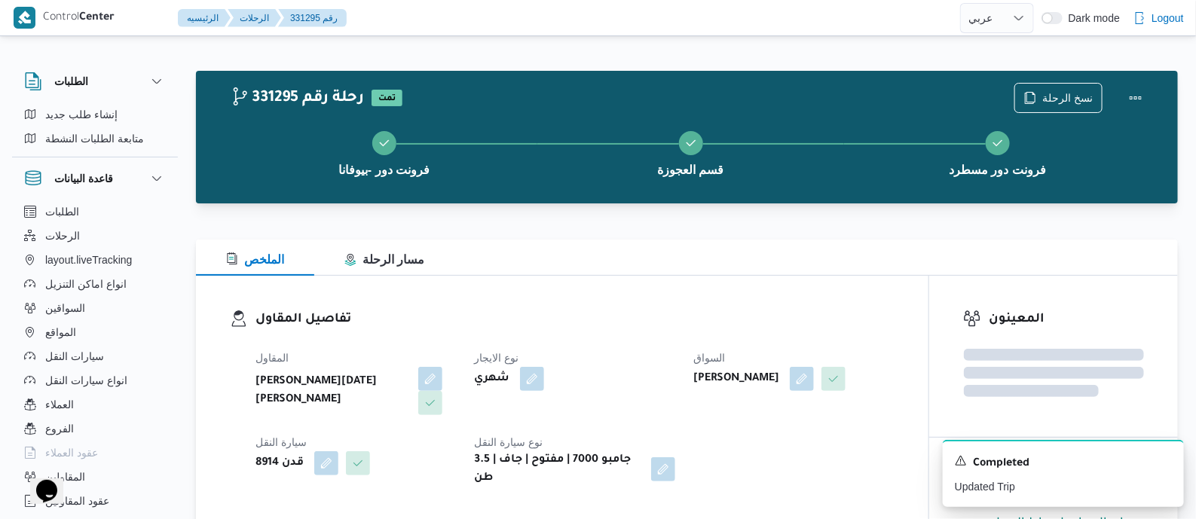
click at [518, 276] on div "تفاصيل المقاول المقاول [PERSON_NAME][DATE] [PERSON_NAME] نوع الايجار شهري السوا…" at bounding box center [562, 399] width 732 height 246
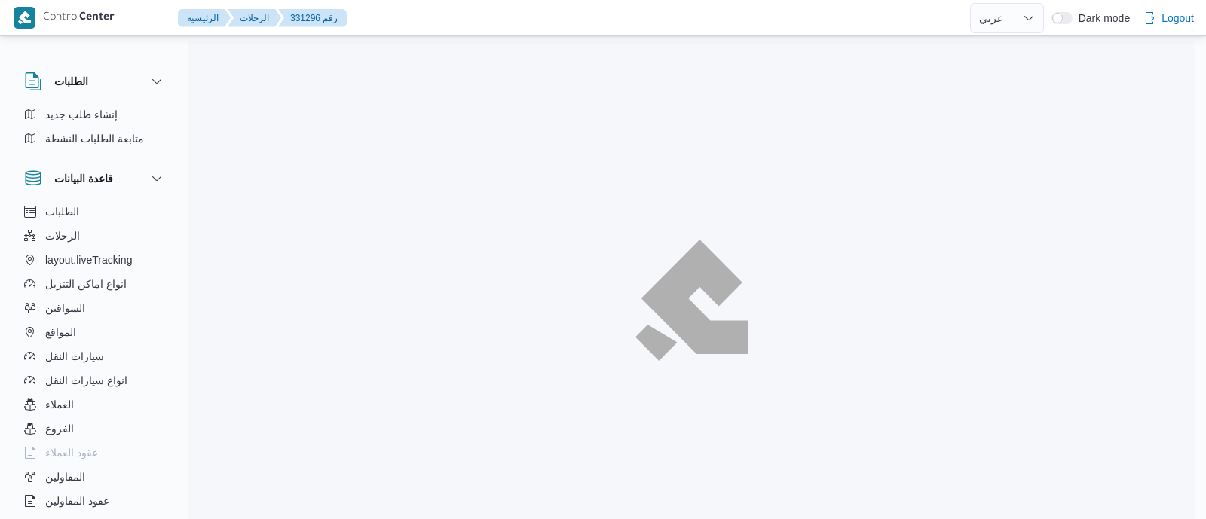
select select "ar"
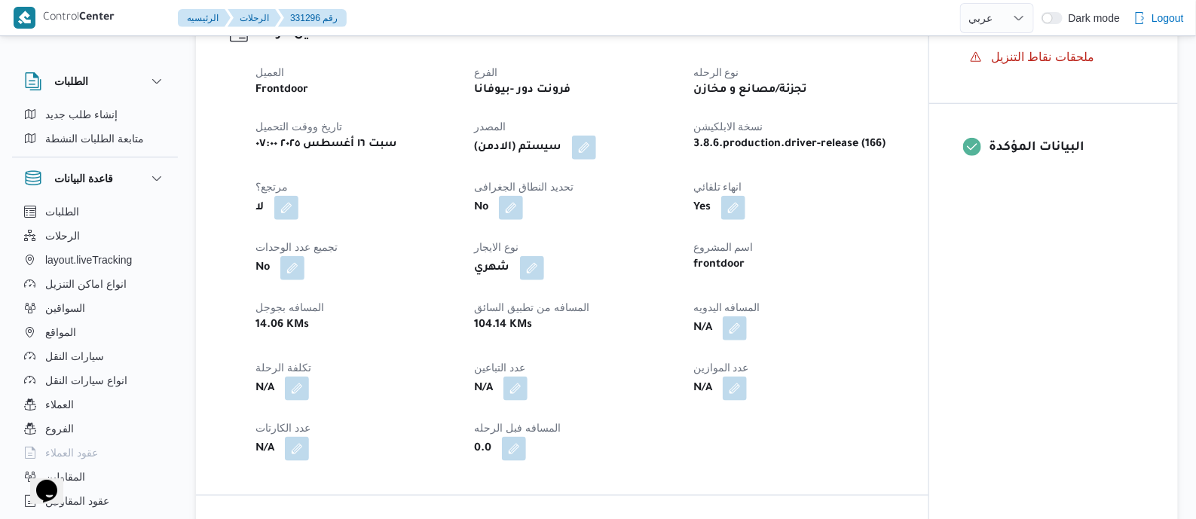
scroll to position [659, 0]
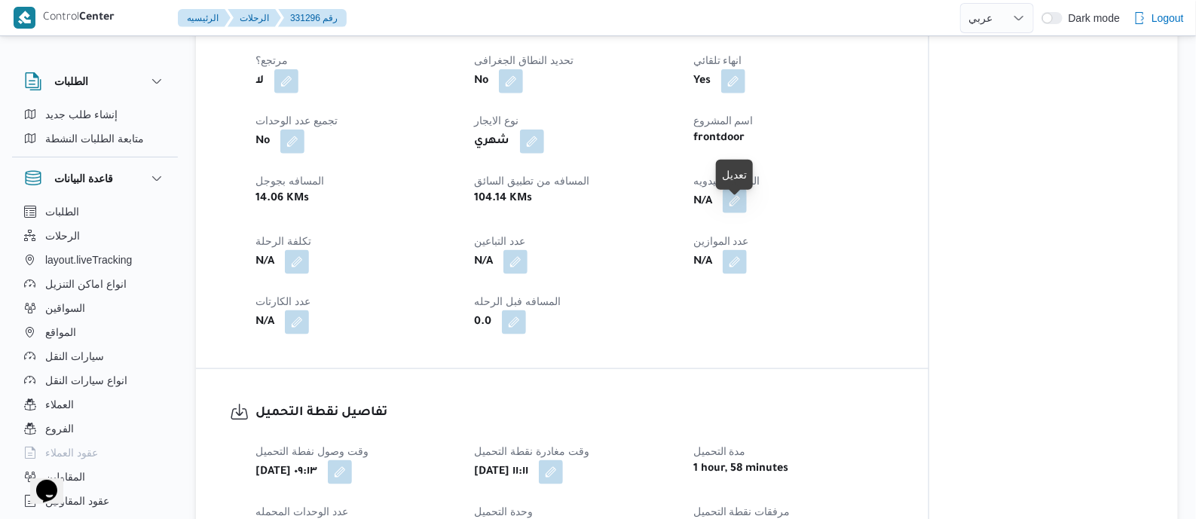
drag, startPoint x: 738, startPoint y: 204, endPoint x: 734, endPoint y: 216, distance: 12.9
click at [738, 205] on button "button" at bounding box center [735, 201] width 24 height 24
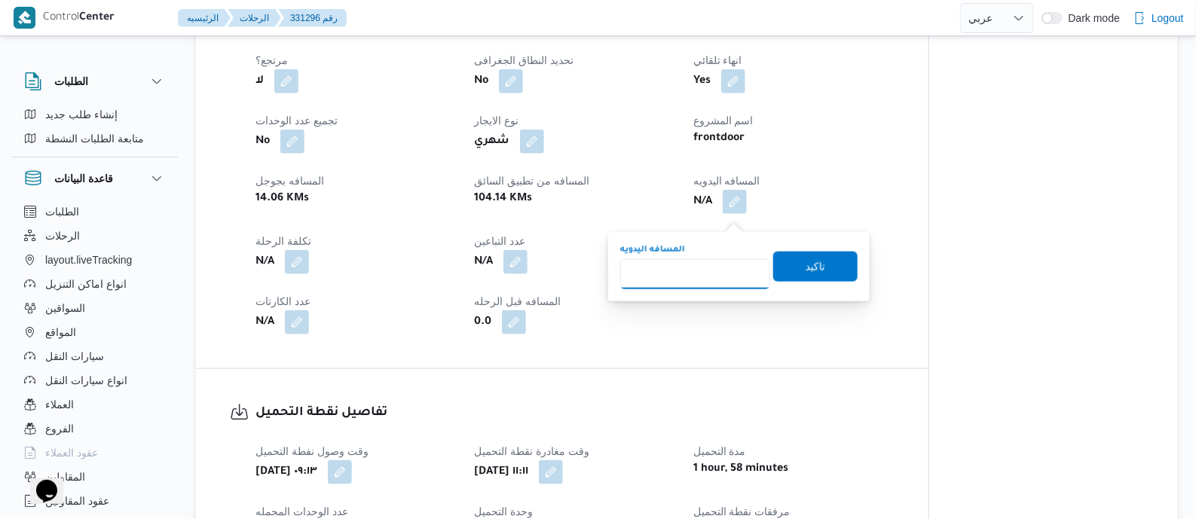
click at [707, 267] on input "المسافه اليدويه" at bounding box center [695, 274] width 150 height 30
type input "120"
click at [812, 263] on span "تاكيد" at bounding box center [816, 266] width 20 height 18
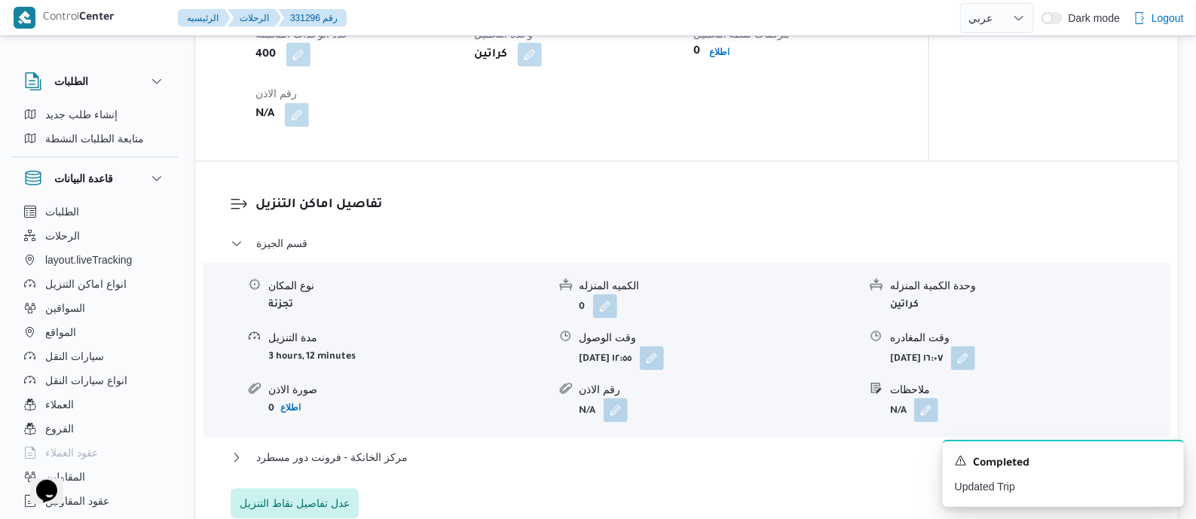
scroll to position [1419, 0]
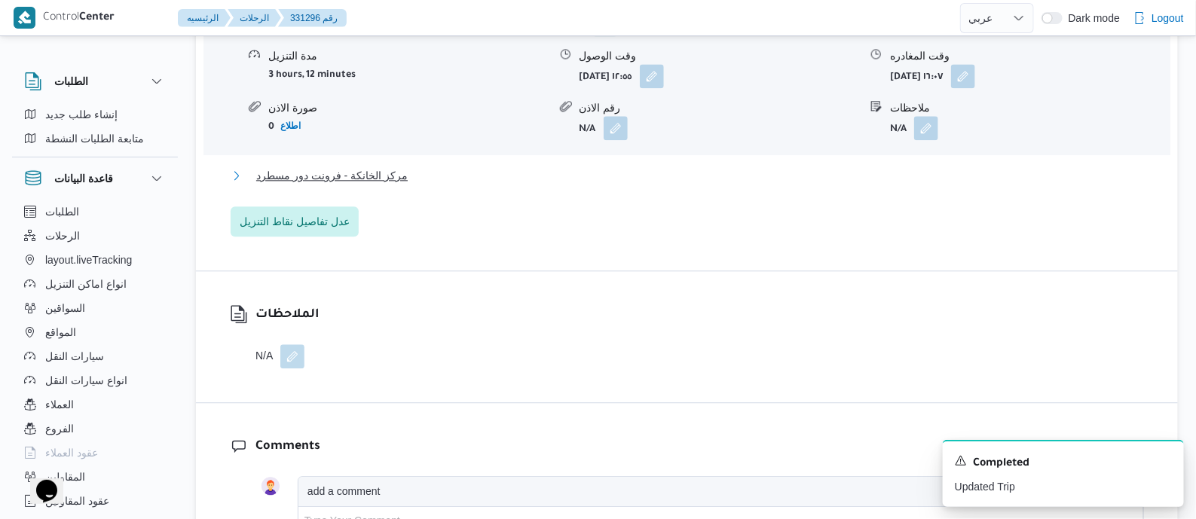
click at [403, 185] on button "مركز الخانكة - فرونت دور مسطرد" at bounding box center [687, 176] width 913 height 18
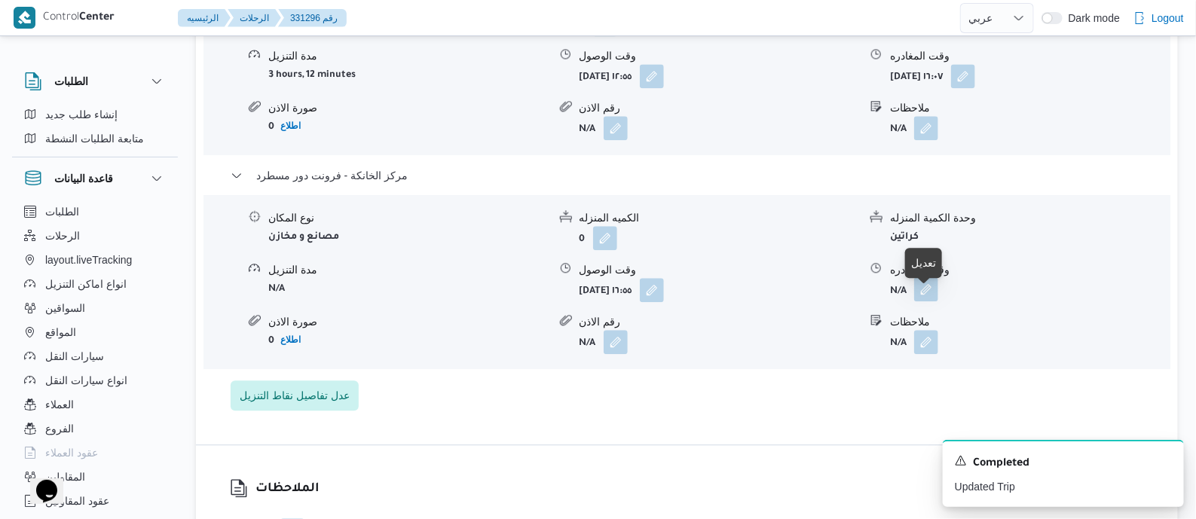
click at [919, 297] on button "button" at bounding box center [926, 289] width 24 height 24
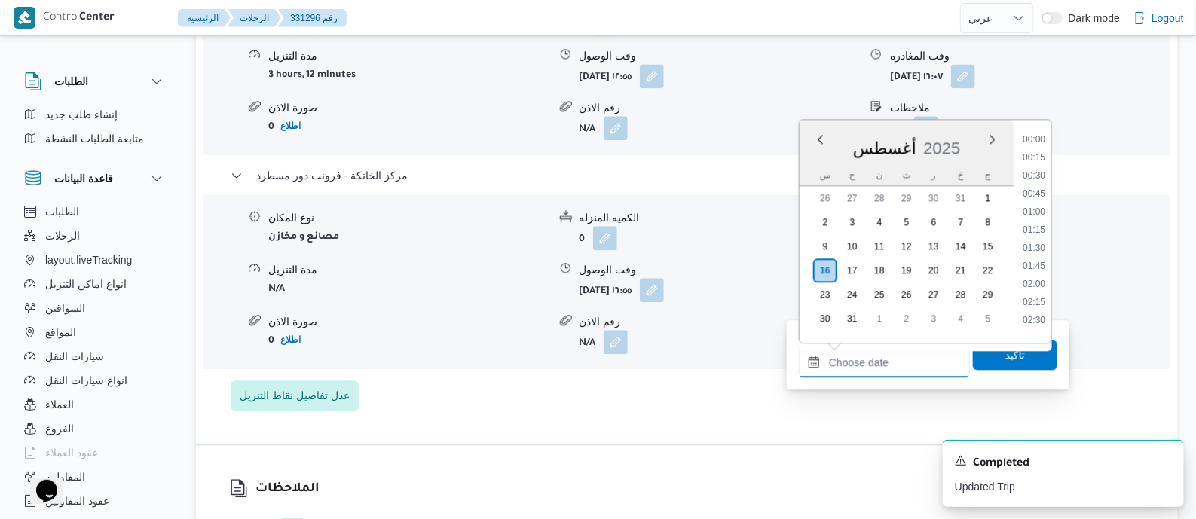
click at [919, 351] on input "وقت المغادره" at bounding box center [884, 362] width 171 height 30
click at [1039, 226] on li "17:30" at bounding box center [1034, 223] width 35 height 15
type input "١٦/٠٨/٢٠٢٥ ١٧:٣٠"
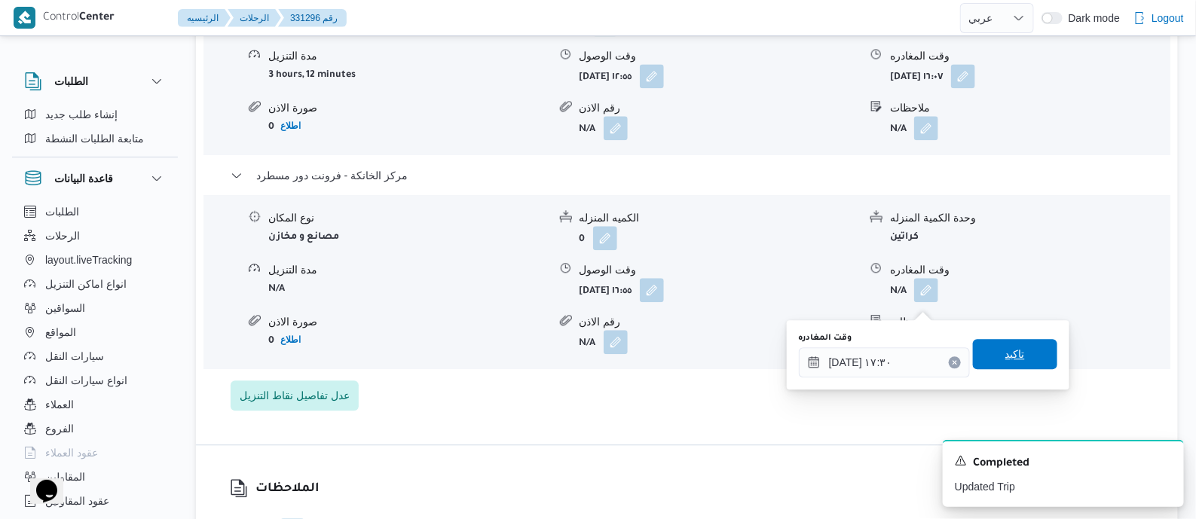
click at [1018, 340] on div "تاكيد" at bounding box center [1015, 355] width 84 height 30
click at [1018, 341] on span "تاكيد" at bounding box center [1015, 354] width 84 height 30
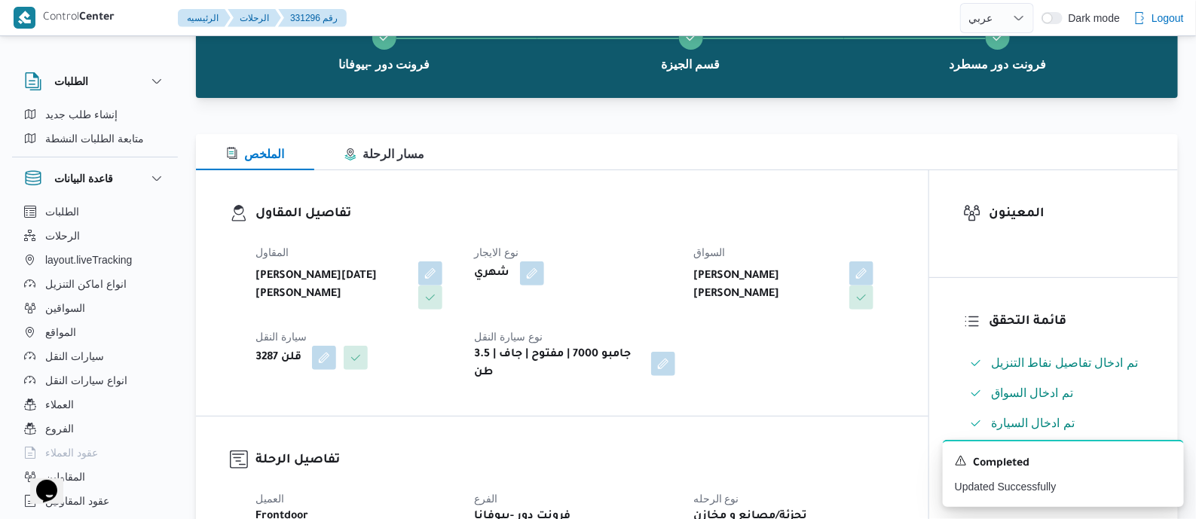
scroll to position [0, 0]
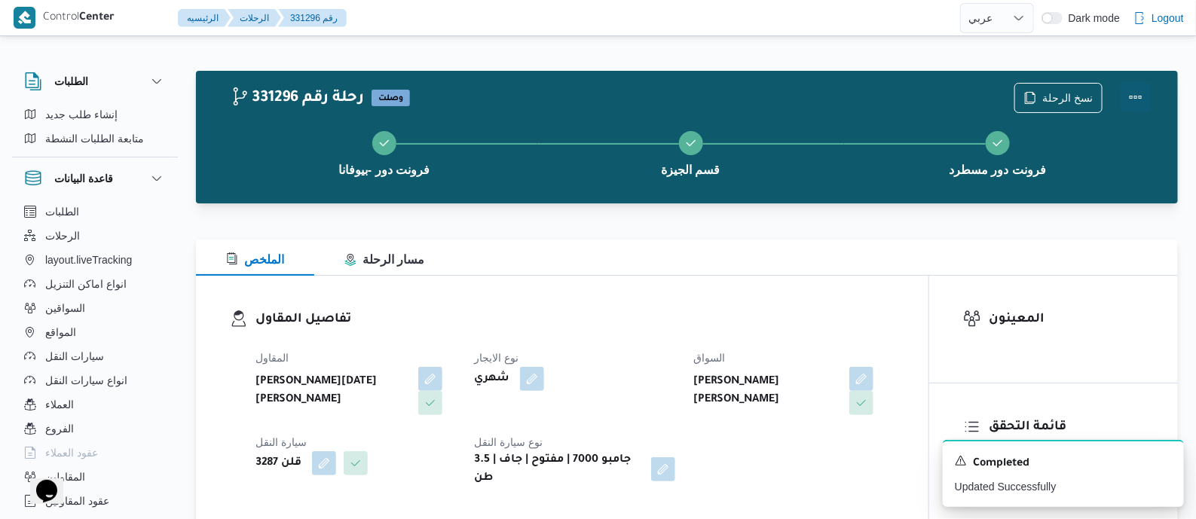
click at [1130, 94] on button "Actions" at bounding box center [1136, 97] width 30 height 30
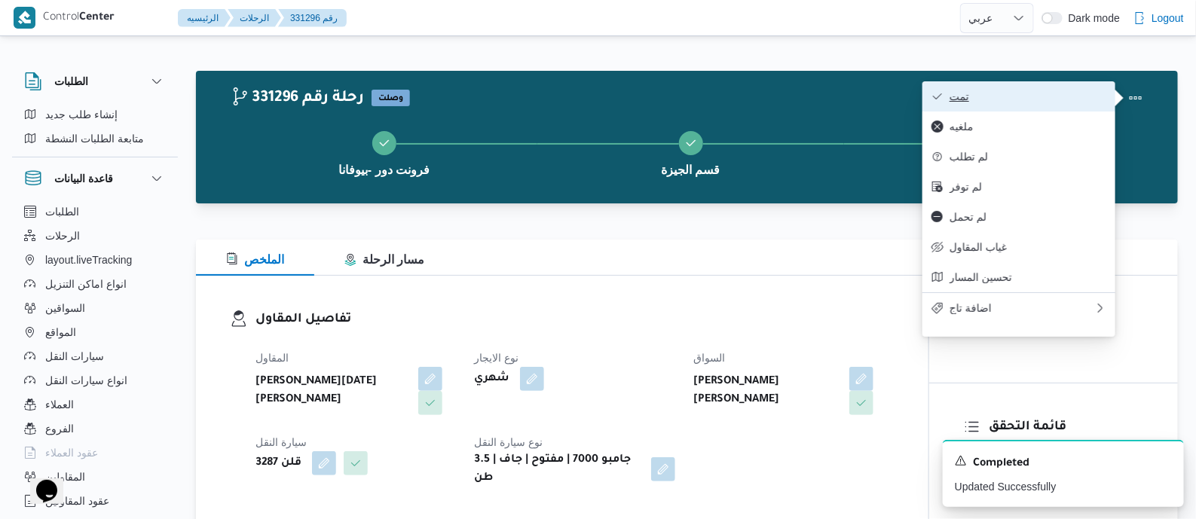
click at [1006, 96] on span "تمت" at bounding box center [1027, 96] width 157 height 12
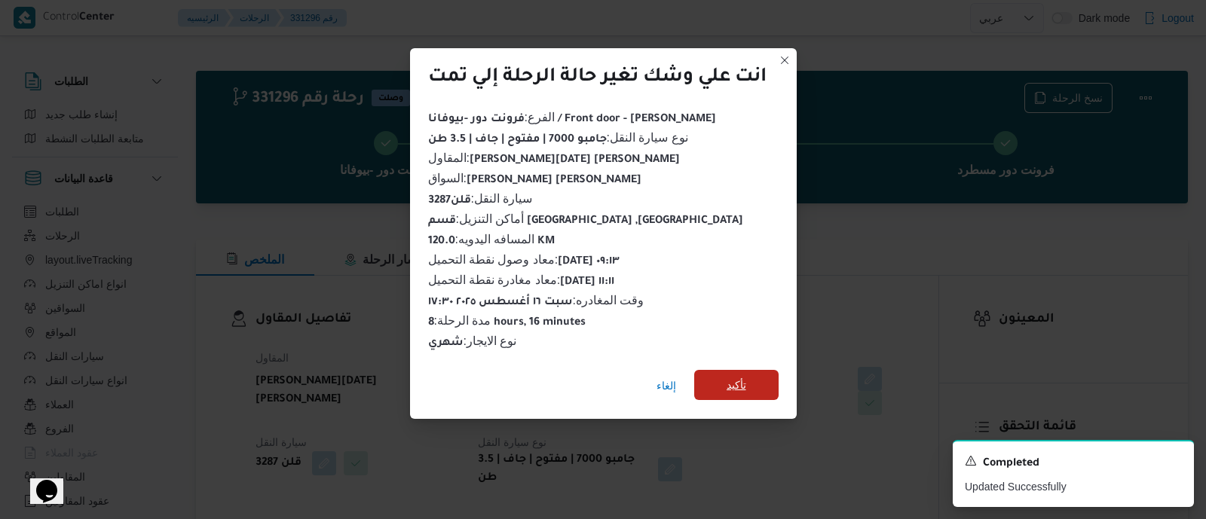
click at [759, 382] on span "تأكيد" at bounding box center [736, 385] width 84 height 30
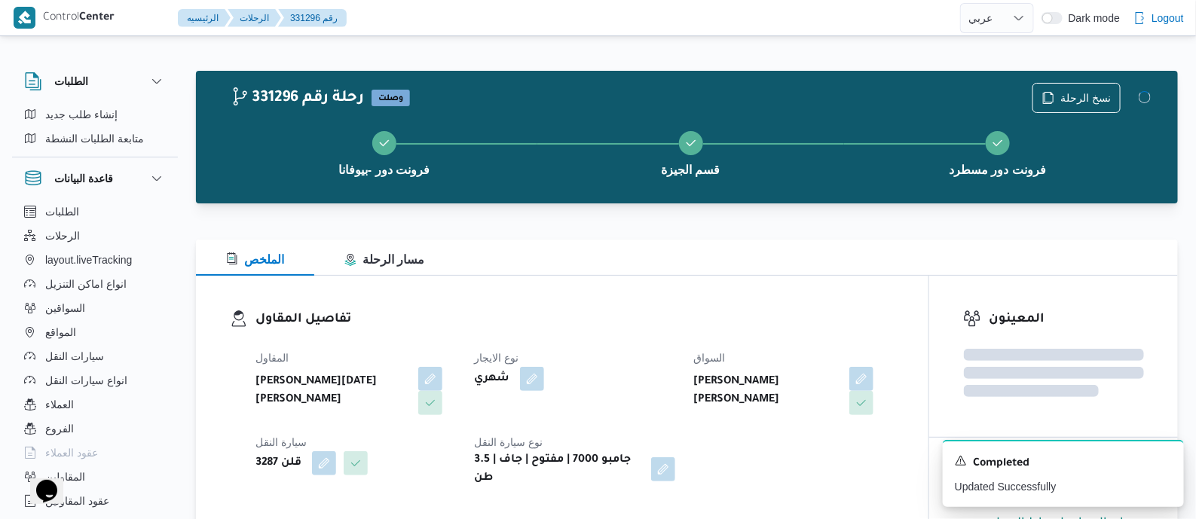
click at [716, 359] on span "السواق" at bounding box center [709, 358] width 32 height 12
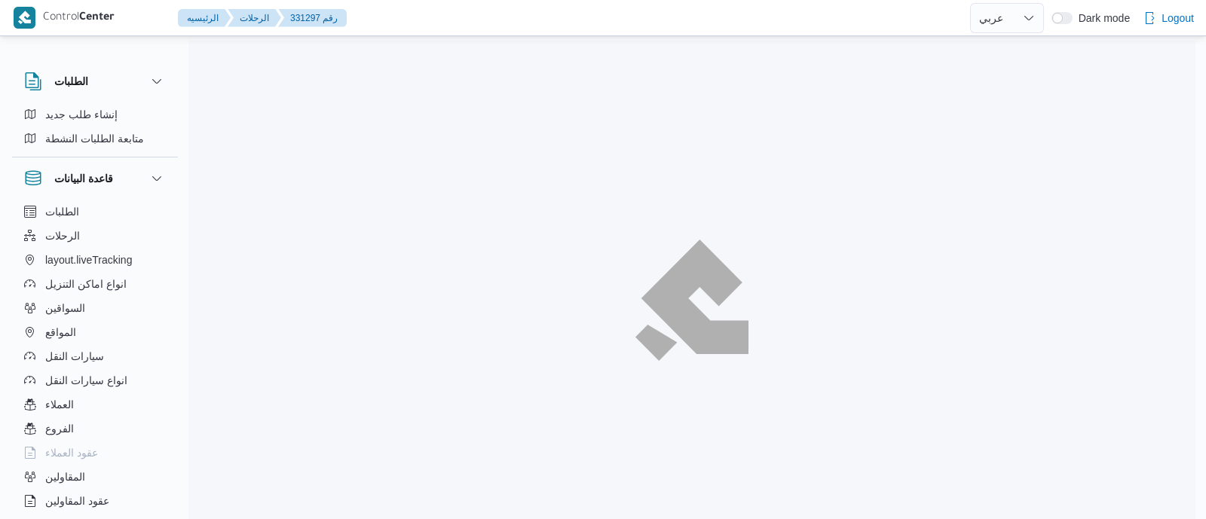
select select "ar"
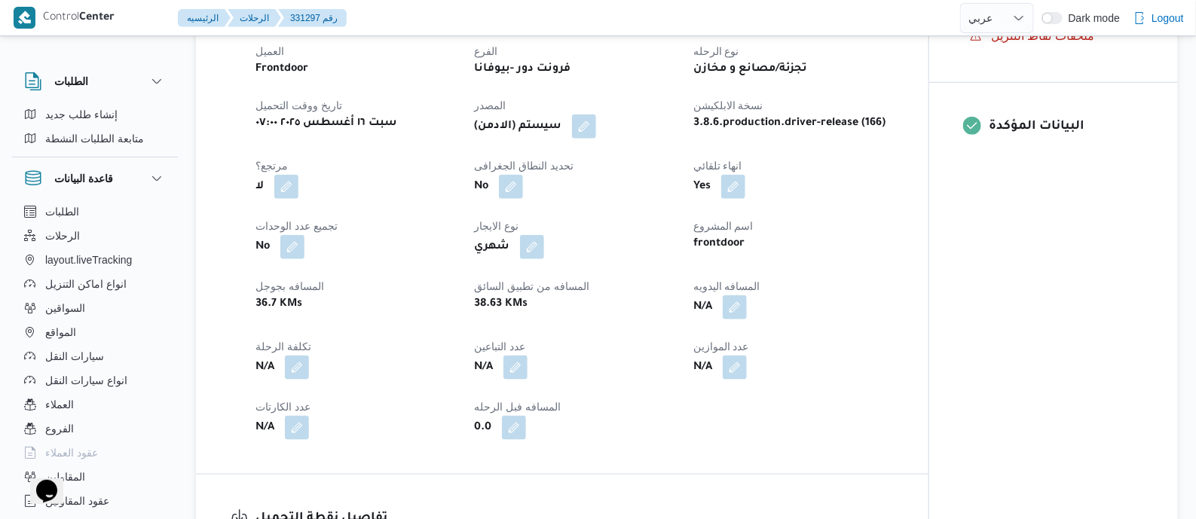
scroll to position [659, 0]
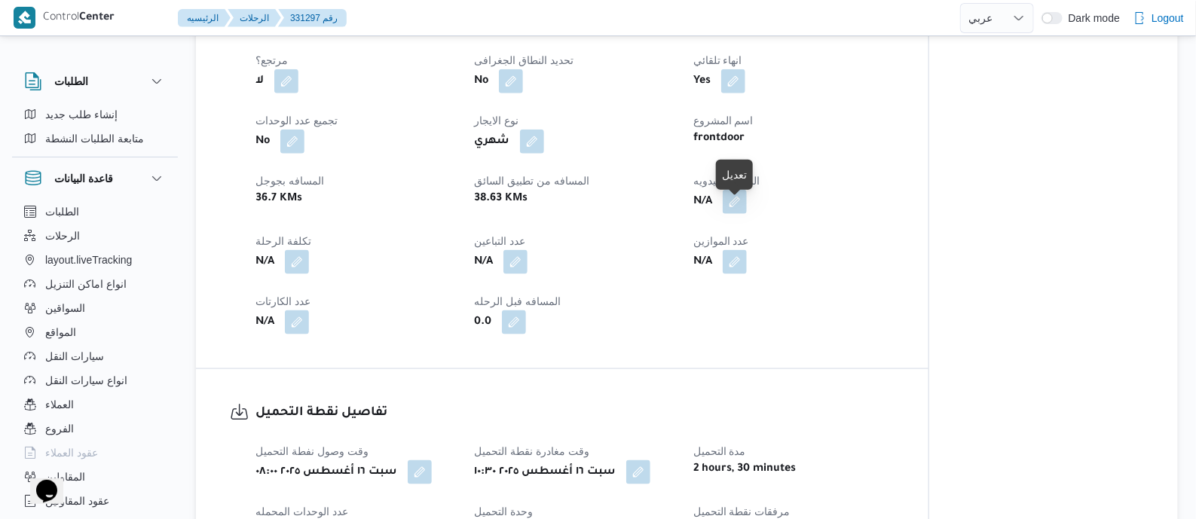
drag, startPoint x: 738, startPoint y: 211, endPoint x: 708, endPoint y: 277, distance: 72.2
click at [738, 211] on button "button" at bounding box center [735, 202] width 24 height 24
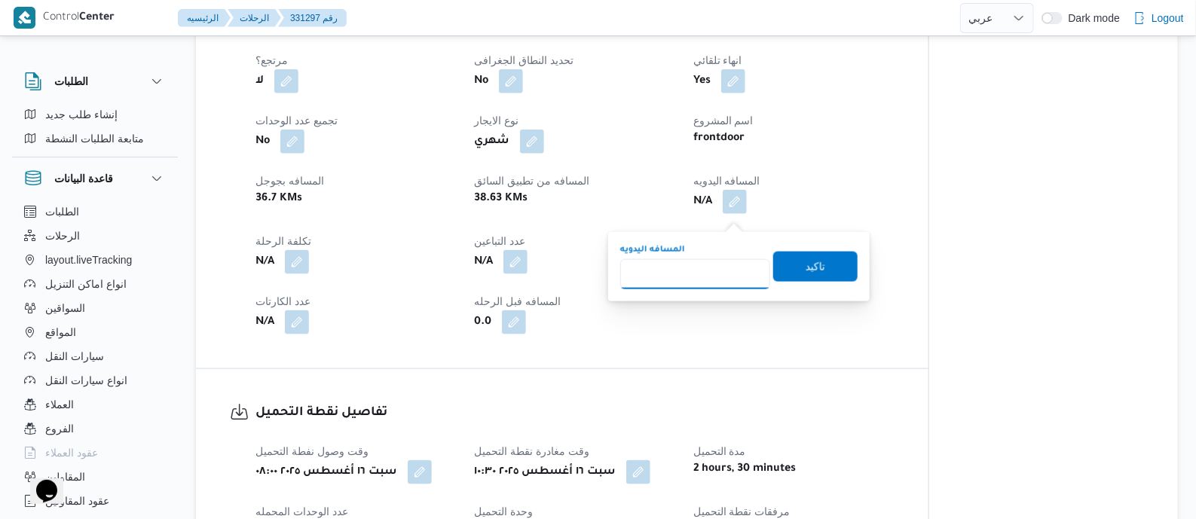
click at [708, 277] on input "المسافه اليدويه" at bounding box center [695, 274] width 150 height 30
type input "110"
click at [813, 263] on span "تاكيد" at bounding box center [816, 266] width 20 height 18
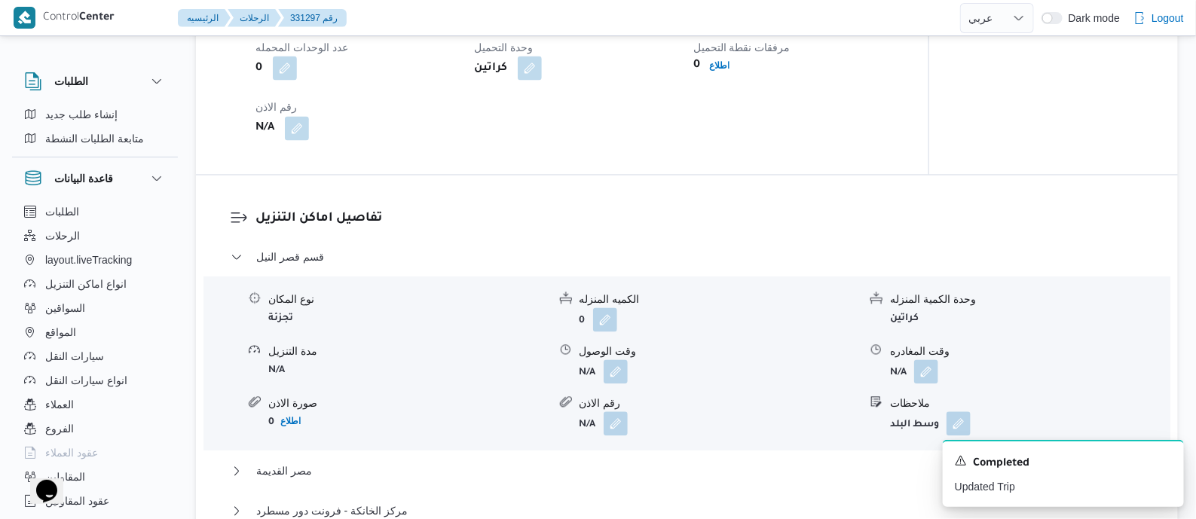
scroll to position [1412, 0]
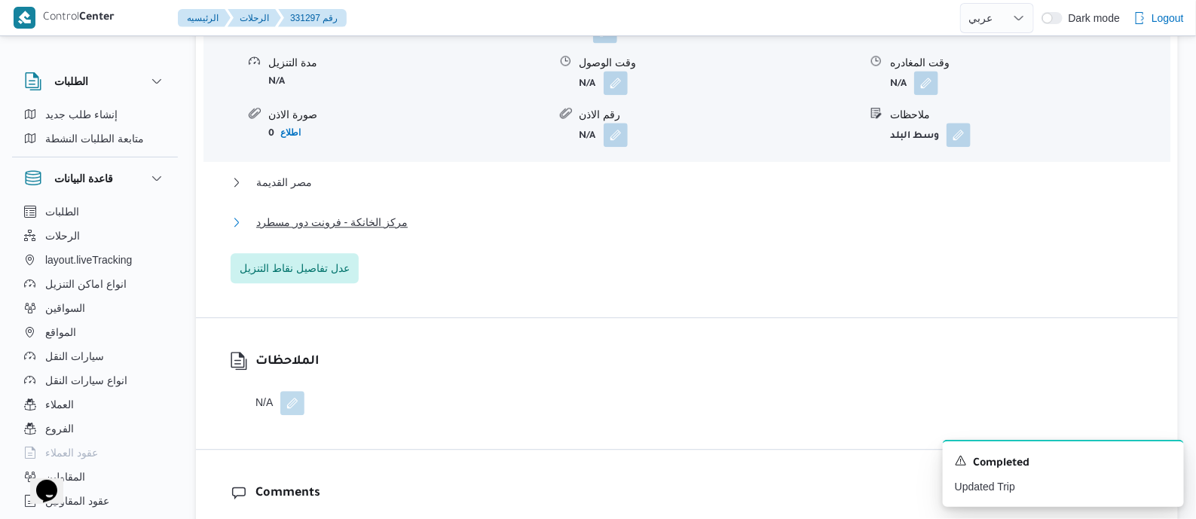
click at [378, 230] on span "مركز الخانكة - فرونت دور مسطرد" at bounding box center [331, 222] width 151 height 18
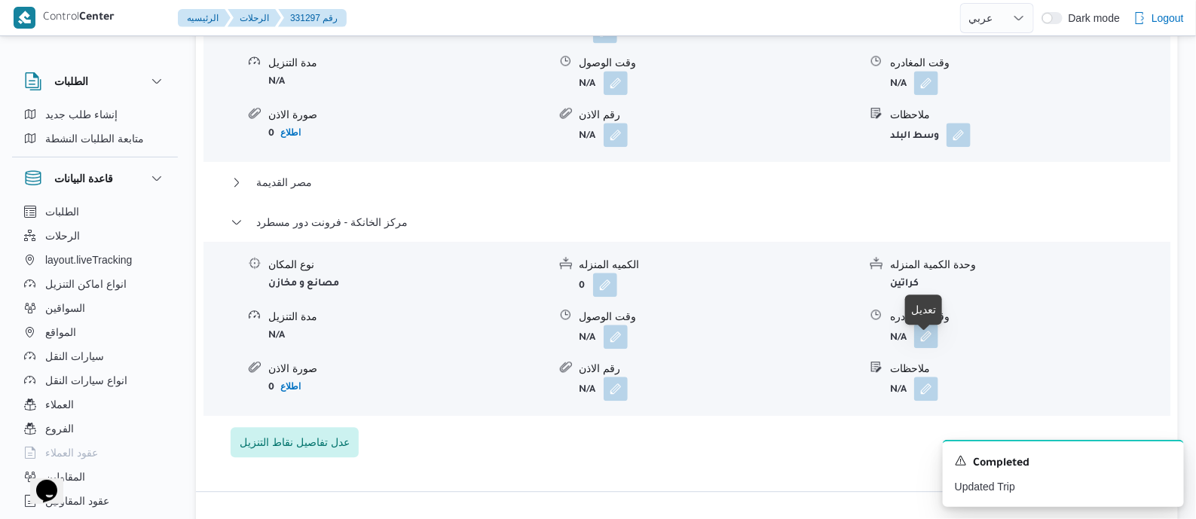
click at [927, 346] on button "button" at bounding box center [926, 336] width 24 height 24
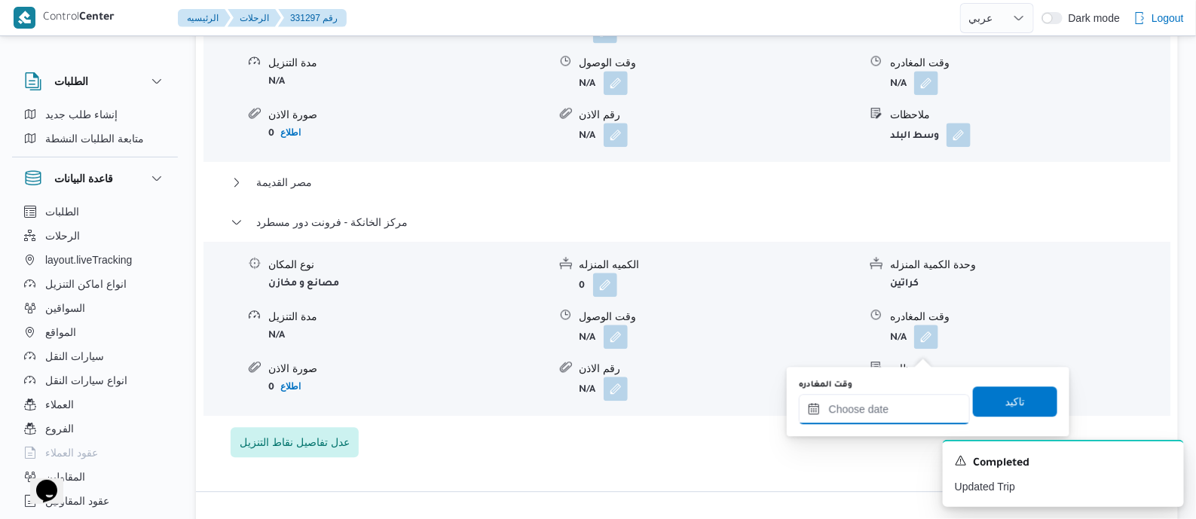
click at [903, 405] on input "وقت المغادره" at bounding box center [884, 409] width 171 height 30
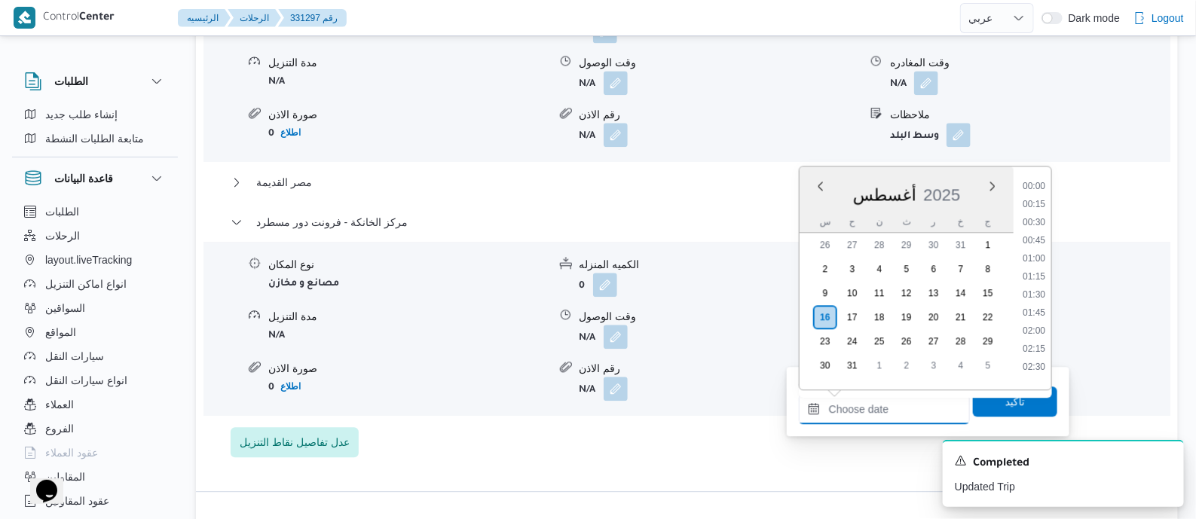
scroll to position [1182, 0]
drag, startPoint x: 1035, startPoint y: 228, endPoint x: 1036, endPoint y: 241, distance: 13.6
click at [1035, 228] on li "17:00" at bounding box center [1034, 234] width 35 height 15
type input "١٦/٠٨/٢٠٢٥ ١٧:٠٠"
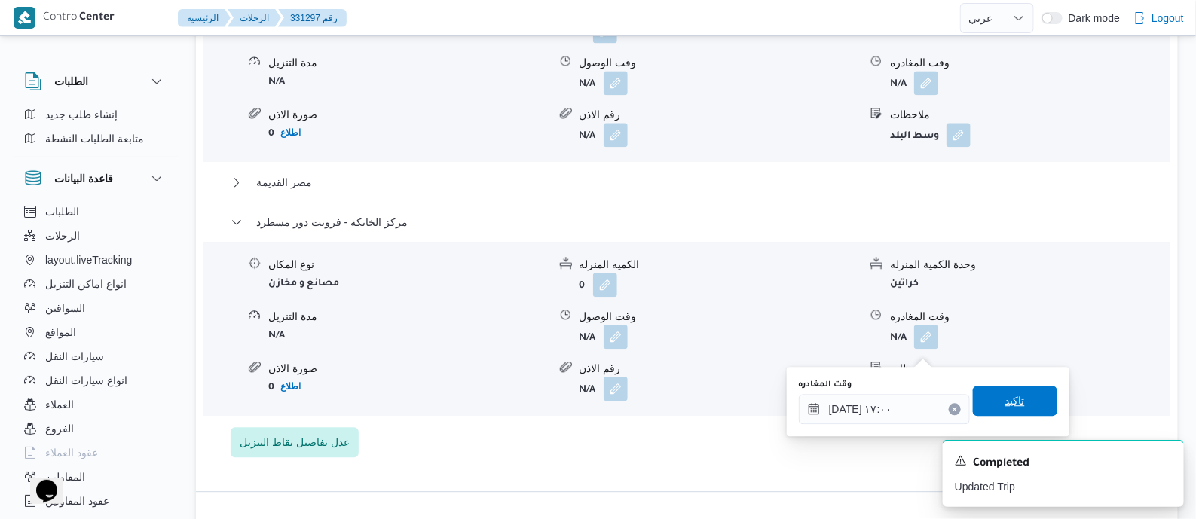
click at [1017, 393] on span "تاكيد" at bounding box center [1015, 401] width 84 height 30
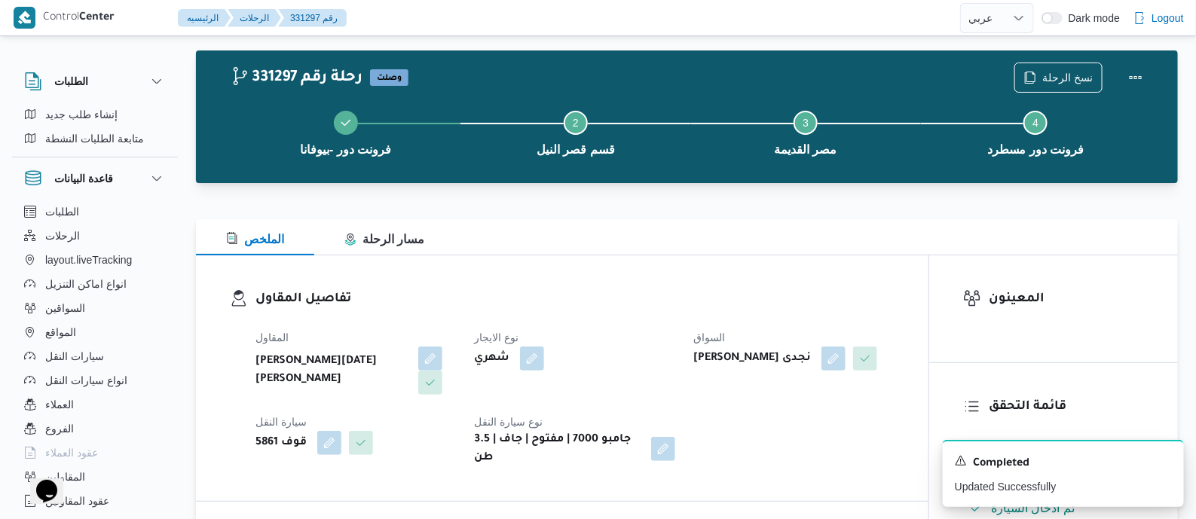
scroll to position [0, 0]
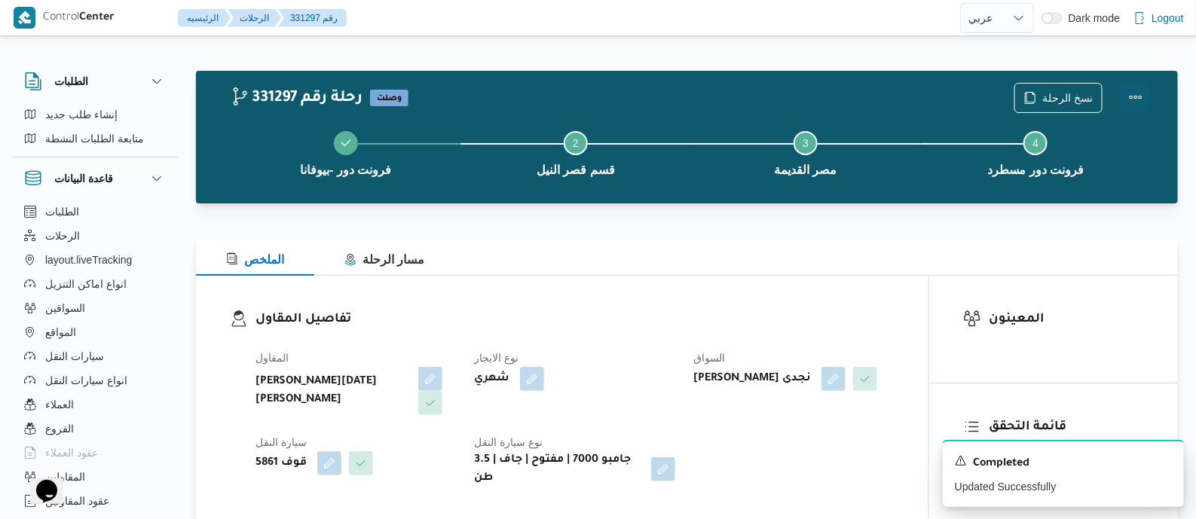
click at [1134, 92] on button "Actions" at bounding box center [1136, 97] width 30 height 30
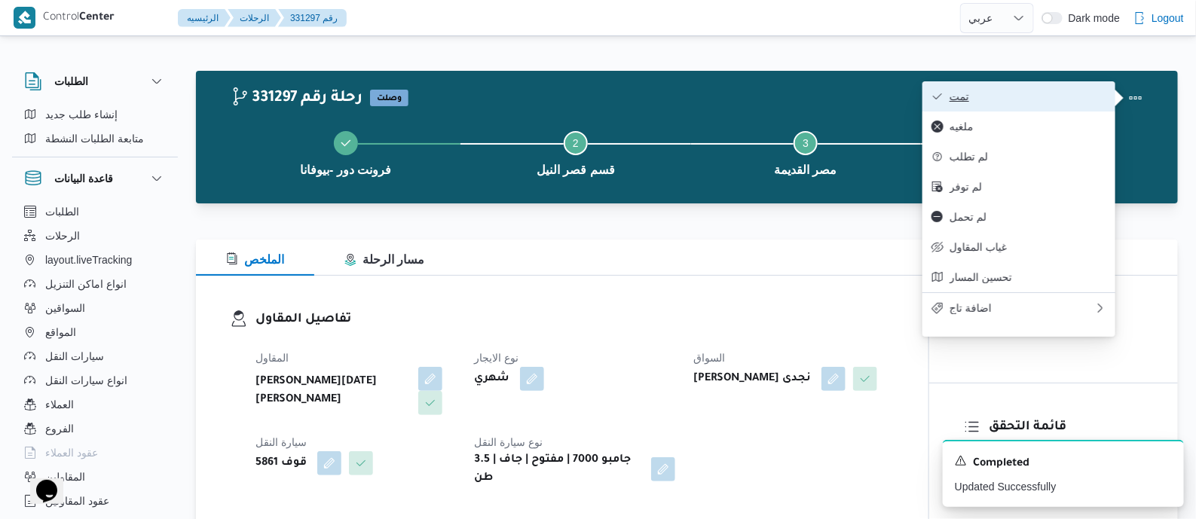
click at [1041, 98] on span "تمت" at bounding box center [1027, 96] width 157 height 12
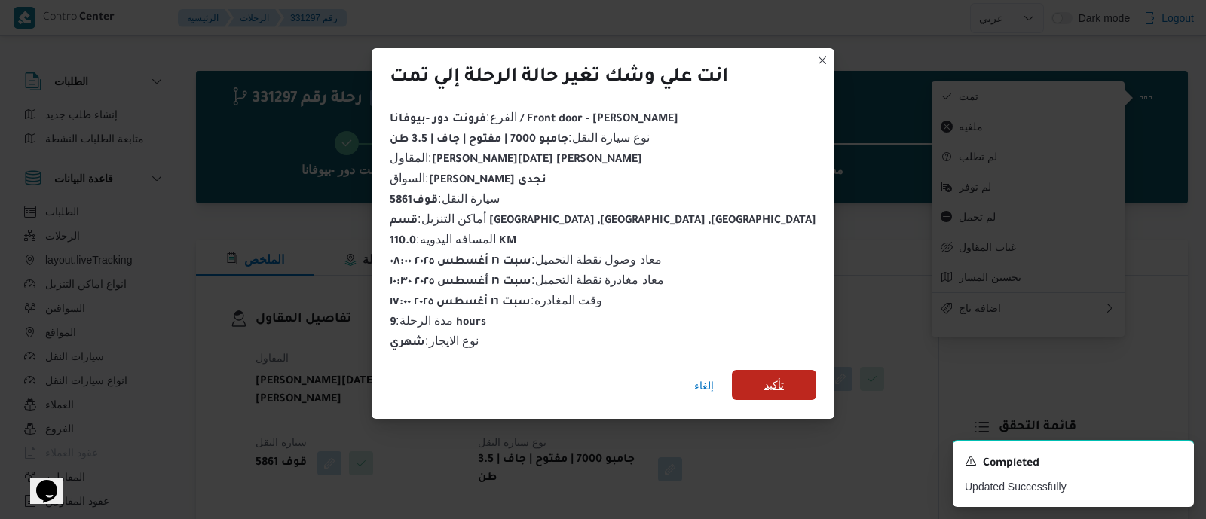
click at [764, 381] on span "تأكيد" at bounding box center [774, 385] width 20 height 18
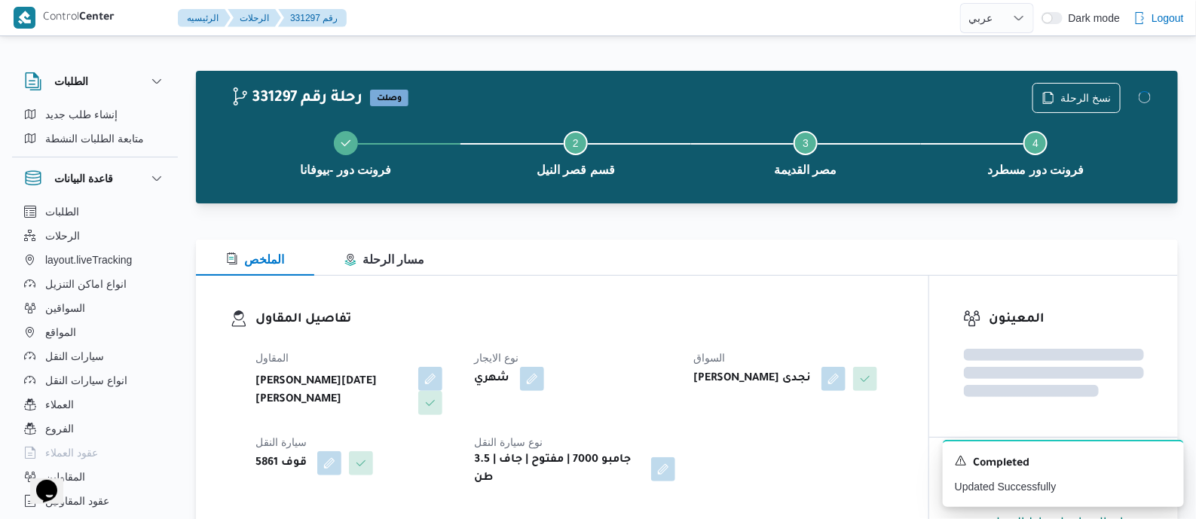
click at [640, 319] on h3 "تفاصيل المقاول" at bounding box center [574, 320] width 639 height 20
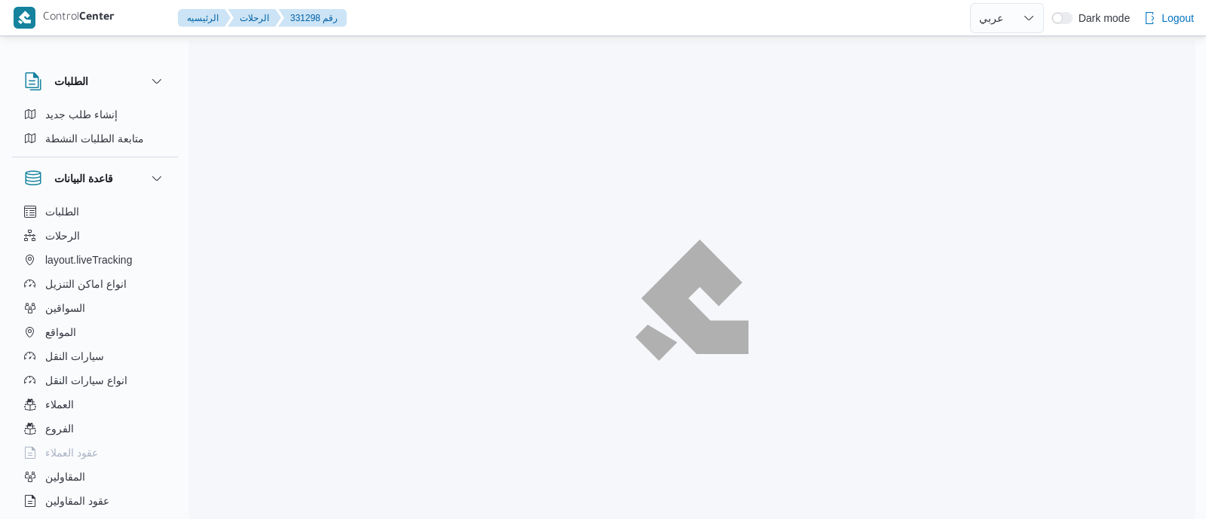
select select "ar"
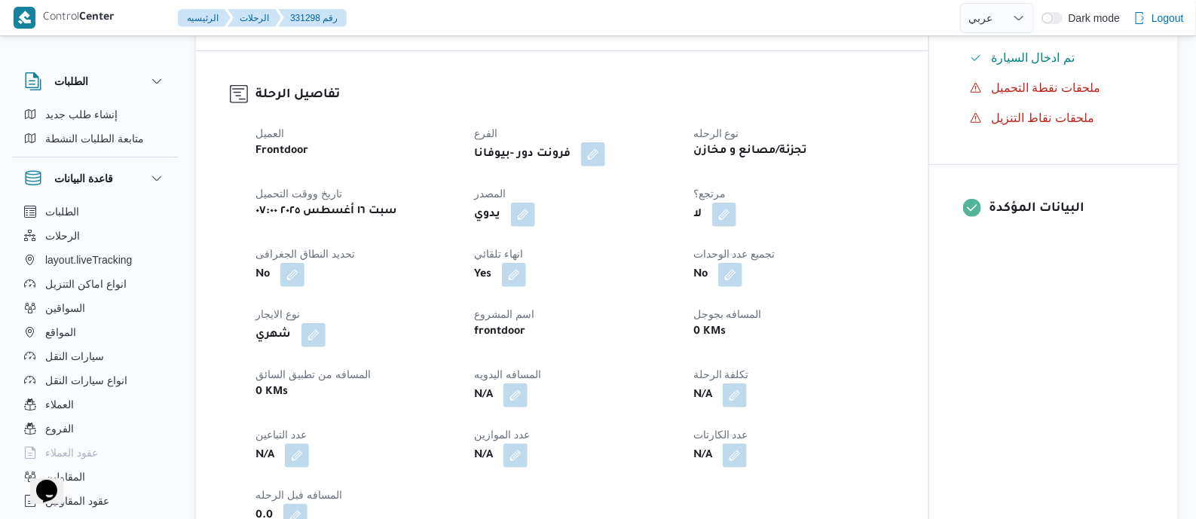
scroll to position [753, 0]
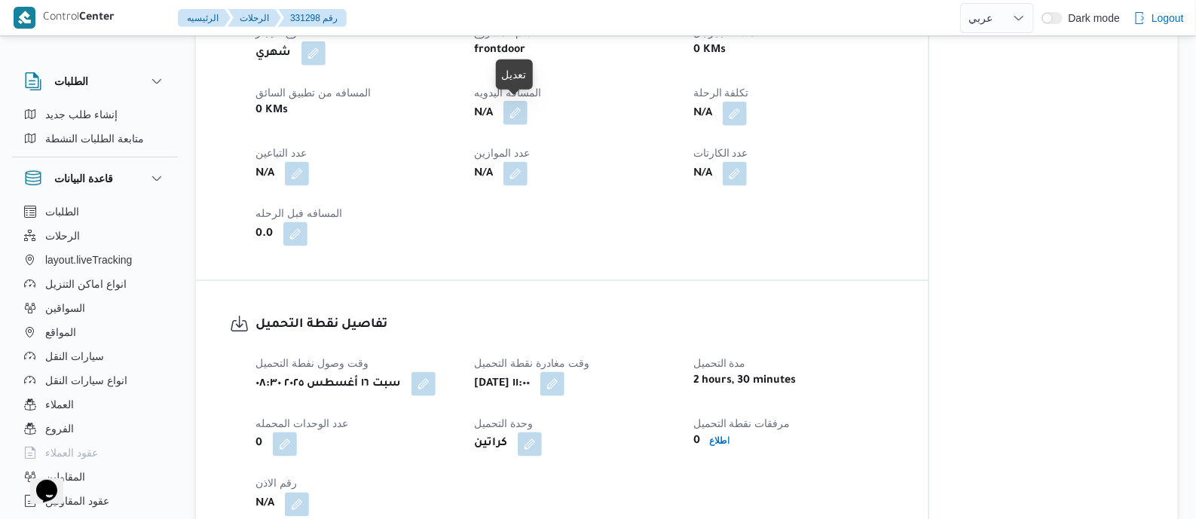
click at [516, 112] on button "button" at bounding box center [515, 113] width 24 height 24
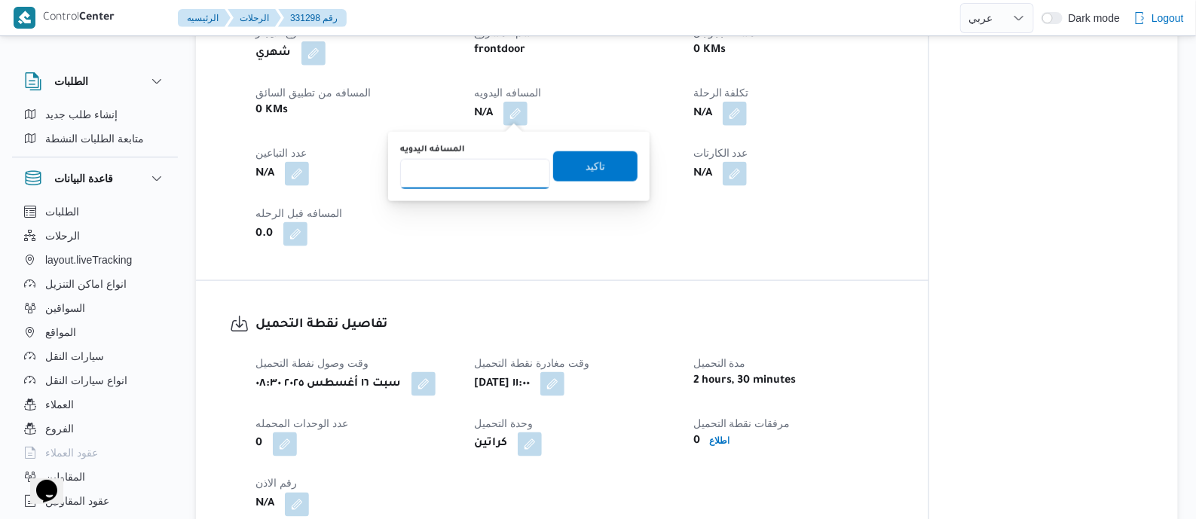
click at [494, 170] on input "المسافه اليدويه" at bounding box center [475, 174] width 150 height 30
type input "120"
click at [566, 156] on span "تاكيد" at bounding box center [595, 166] width 84 height 30
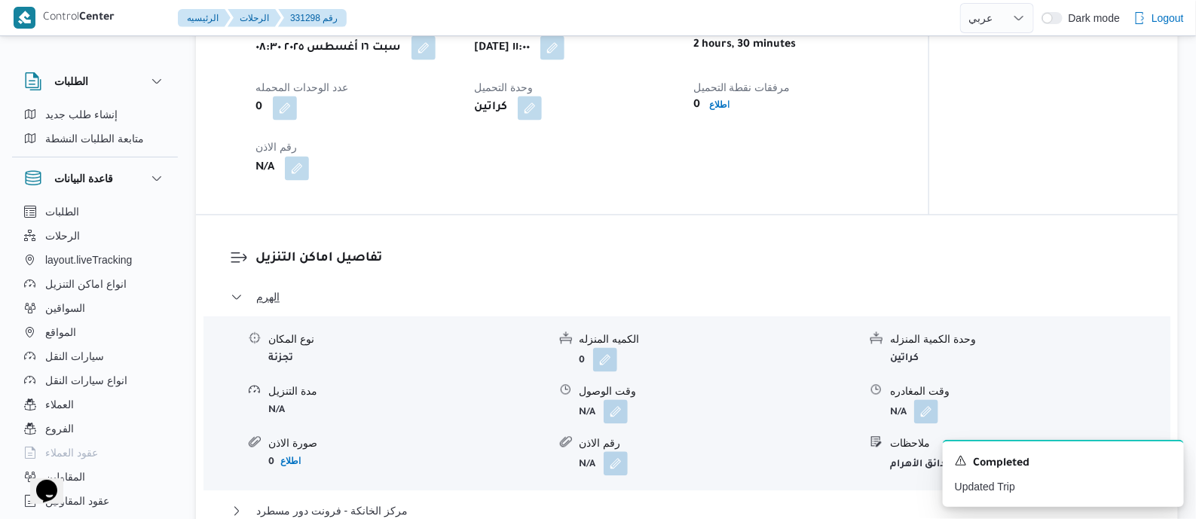
scroll to position [1318, 0]
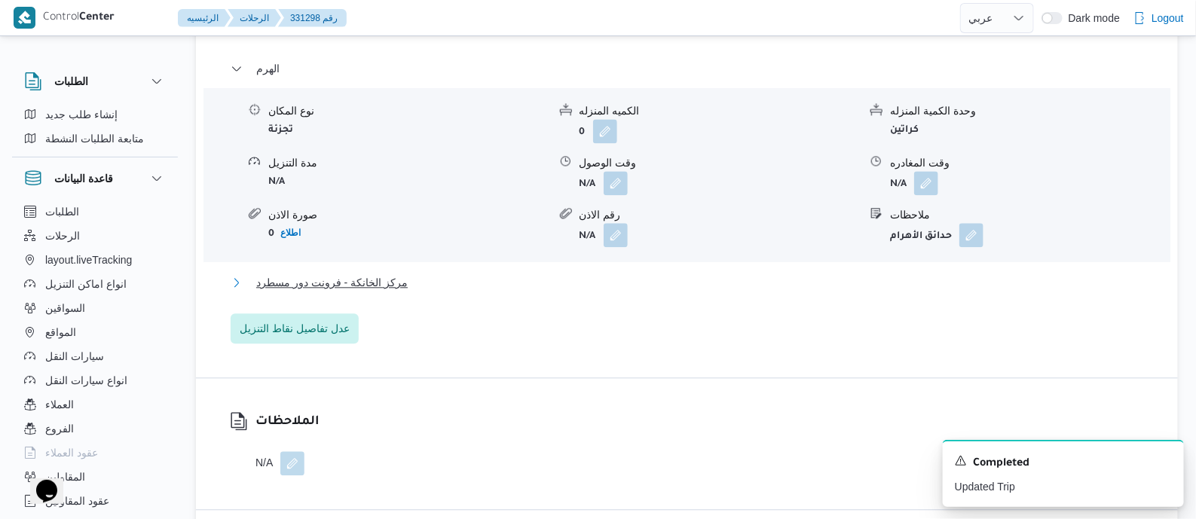
click at [369, 274] on span "مركز الخانكة - فرونت دور مسطرد" at bounding box center [331, 283] width 151 height 18
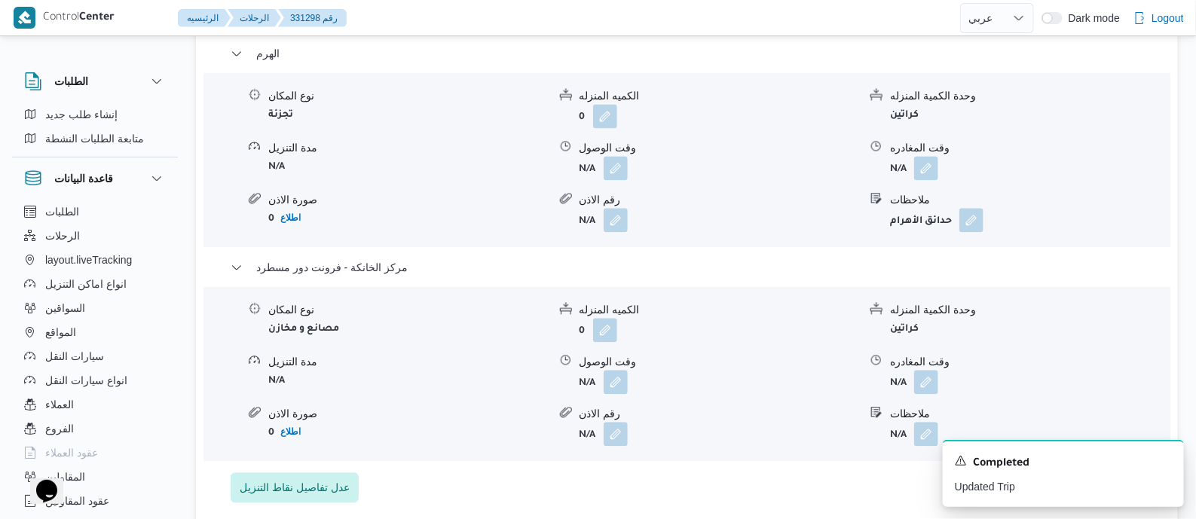
scroll to position [1412, 0]
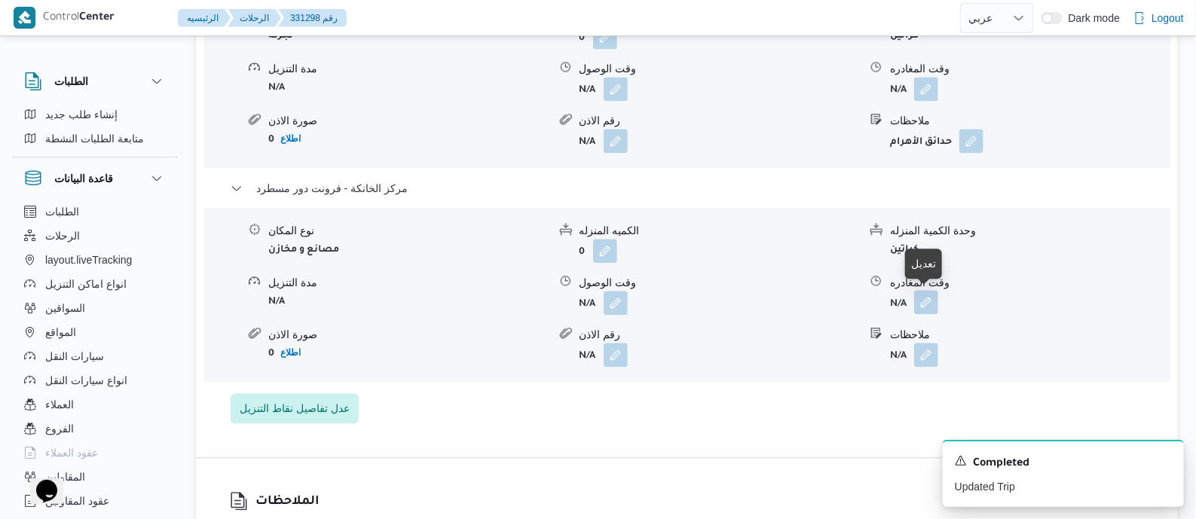
click at [927, 295] on button "button" at bounding box center [926, 302] width 24 height 24
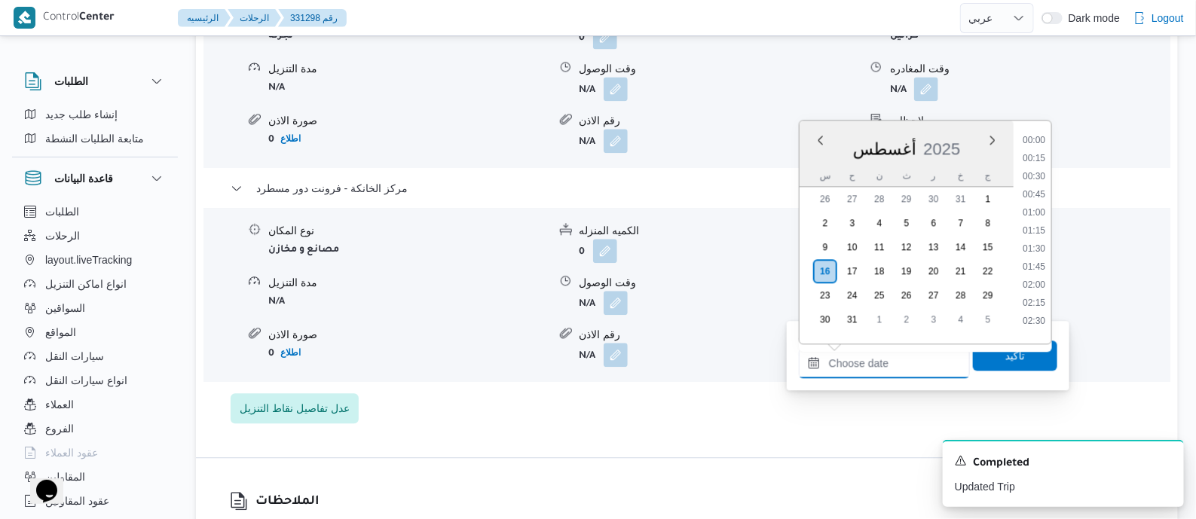
click at [904, 363] on input "وقت المغادره" at bounding box center [884, 363] width 171 height 30
click at [1041, 222] on li "17:30" at bounding box center [1034, 224] width 35 height 15
type input "١٦/٠٨/٢٠٢٥ ١٧:٣٠"
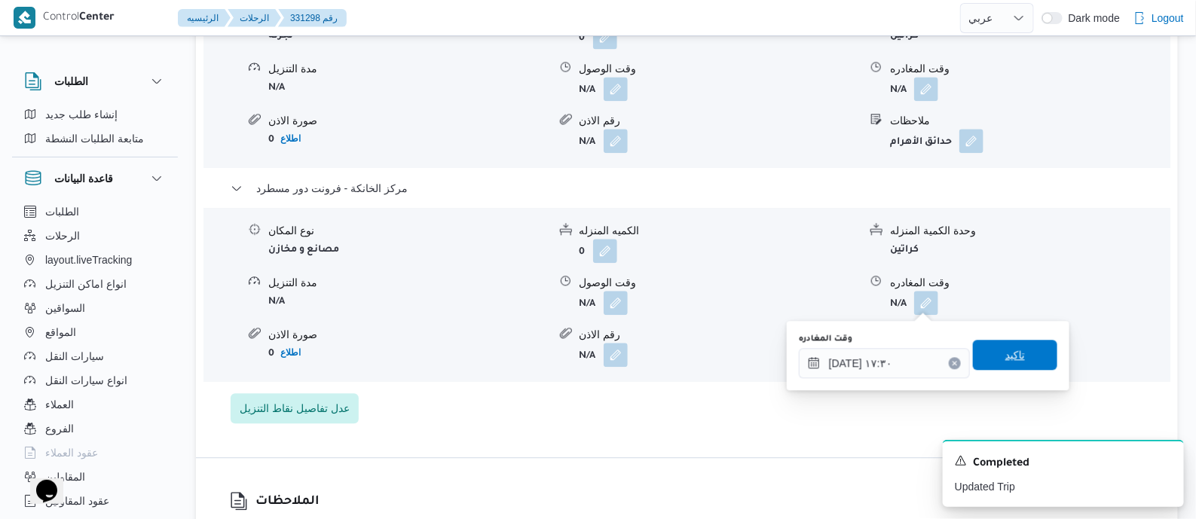
click at [1013, 356] on span "تاكيد" at bounding box center [1015, 355] width 20 height 18
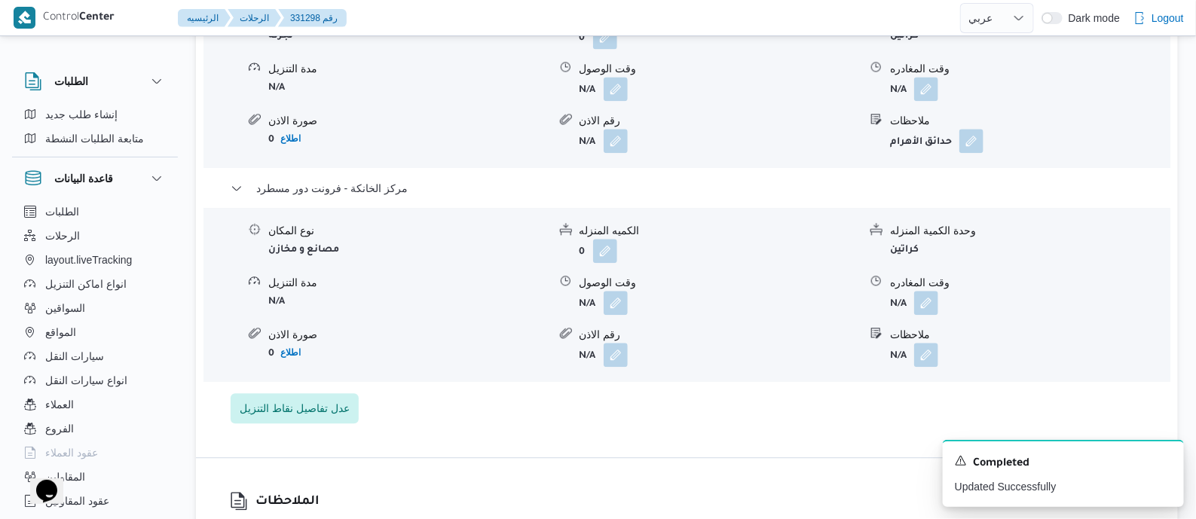
scroll to position [0, 0]
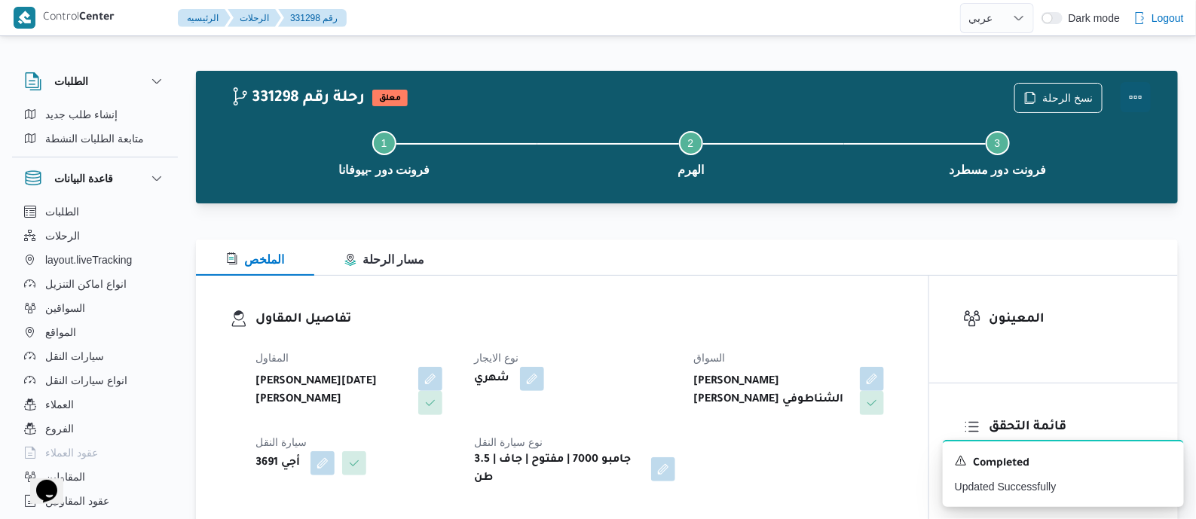
click at [1128, 92] on button "Actions" at bounding box center [1136, 97] width 30 height 30
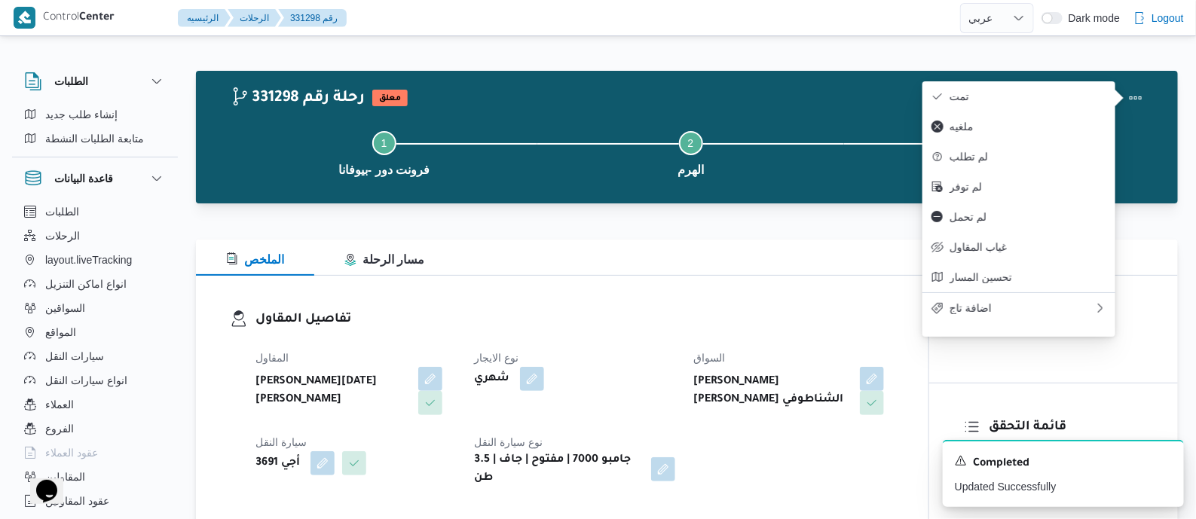
click at [1078, 89] on button "تمت" at bounding box center [1018, 96] width 193 height 30
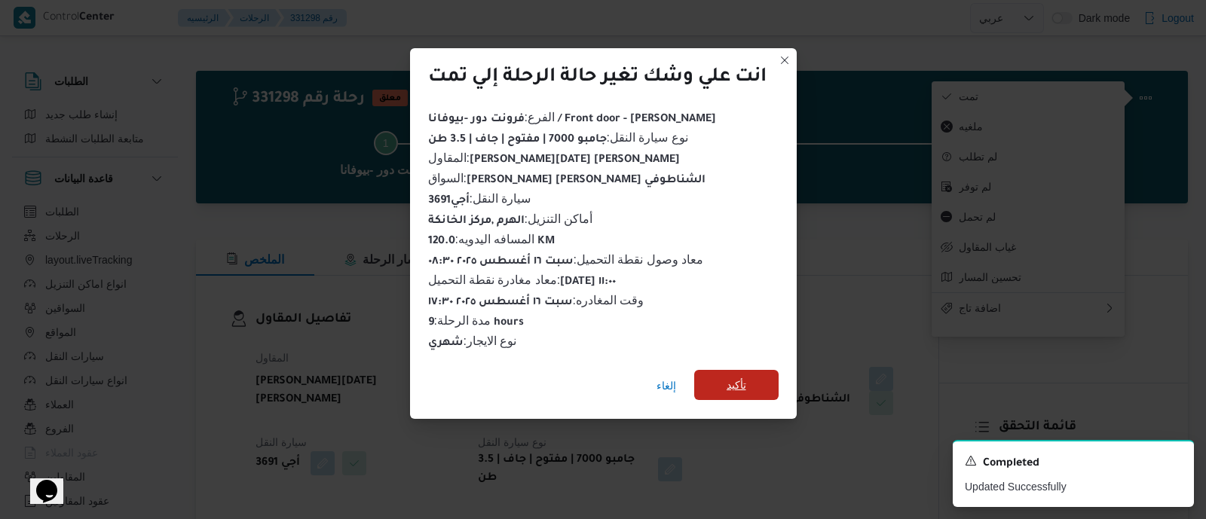
click at [726, 372] on span "تأكيد" at bounding box center [736, 385] width 84 height 30
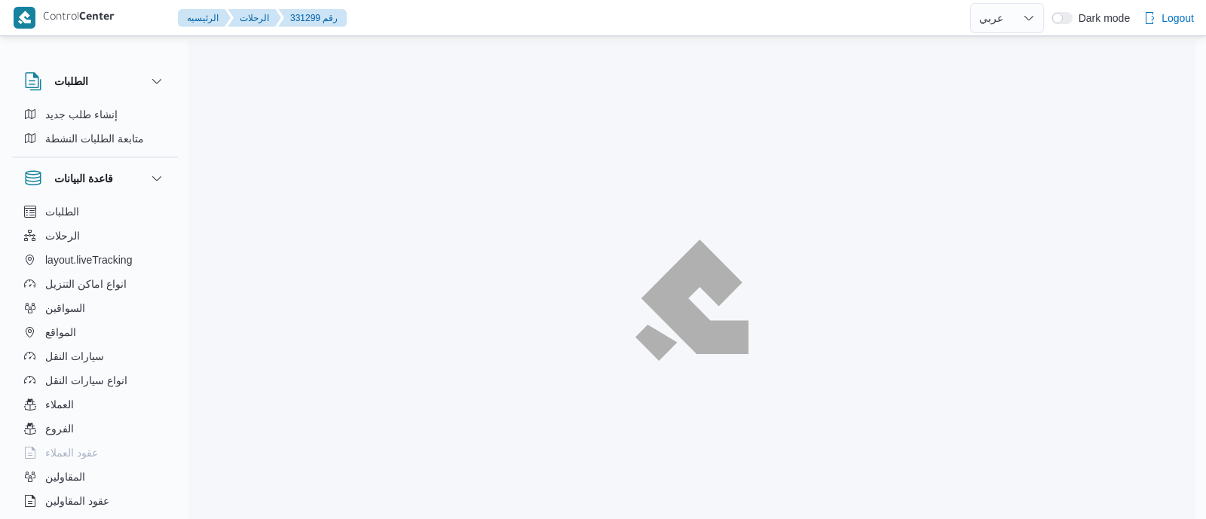
select select "ar"
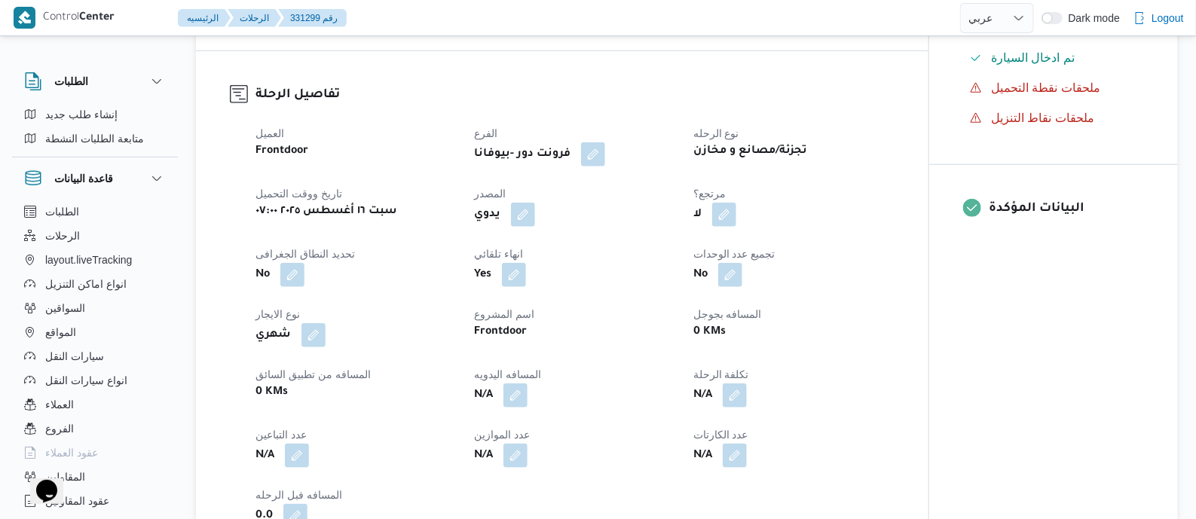
scroll to position [659, 0]
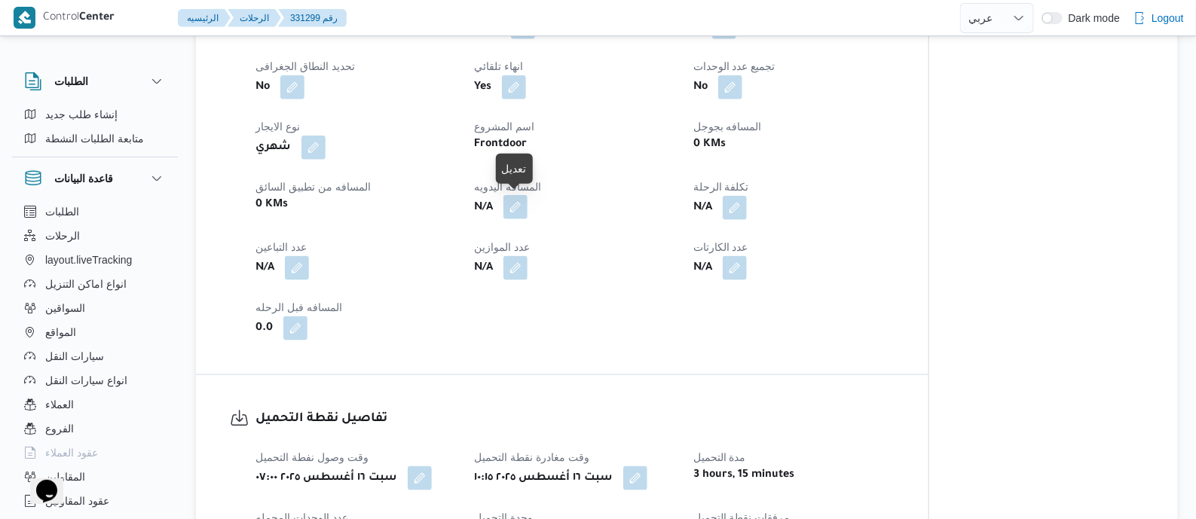
click at [524, 208] on button "button" at bounding box center [515, 207] width 24 height 24
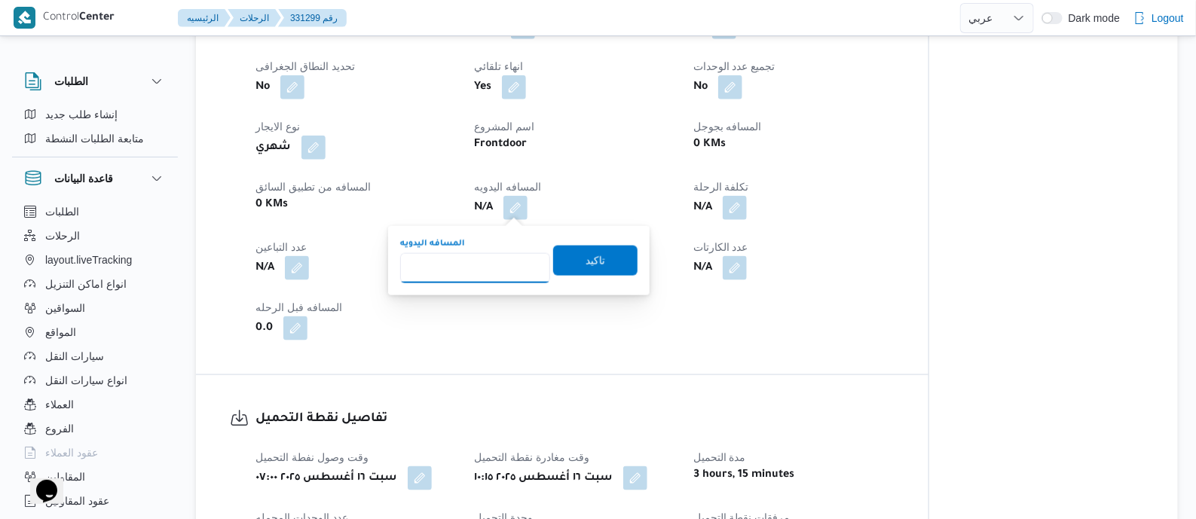
click at [494, 254] on input "المسافه اليدويه" at bounding box center [475, 268] width 150 height 30
type input "125"
click at [598, 257] on span "تاكيد" at bounding box center [595, 260] width 84 height 30
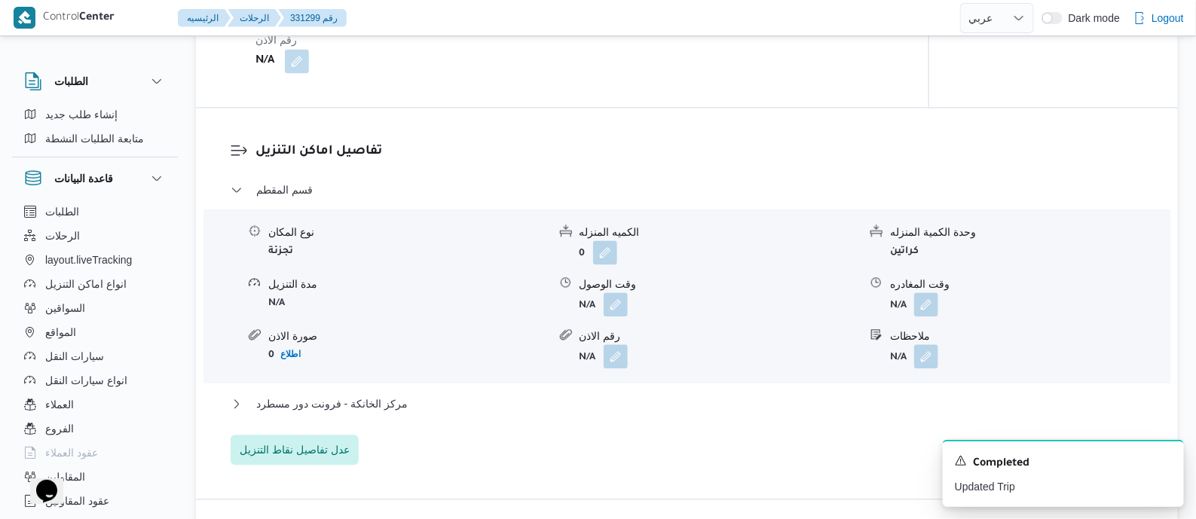
scroll to position [1318, 0]
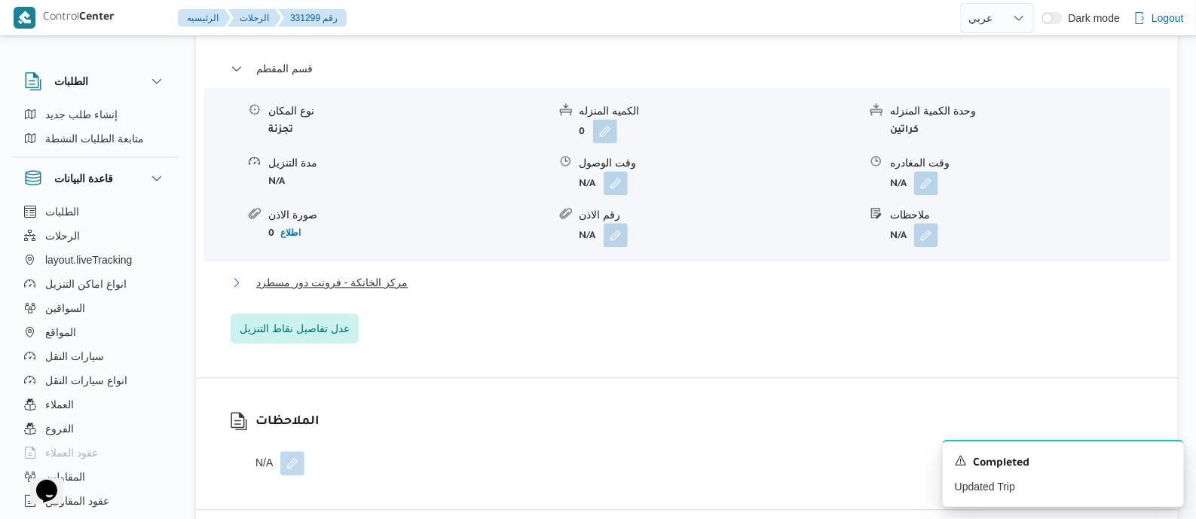
click at [370, 277] on span "مركز الخانكة - فرونت دور مسطرد" at bounding box center [331, 283] width 151 height 18
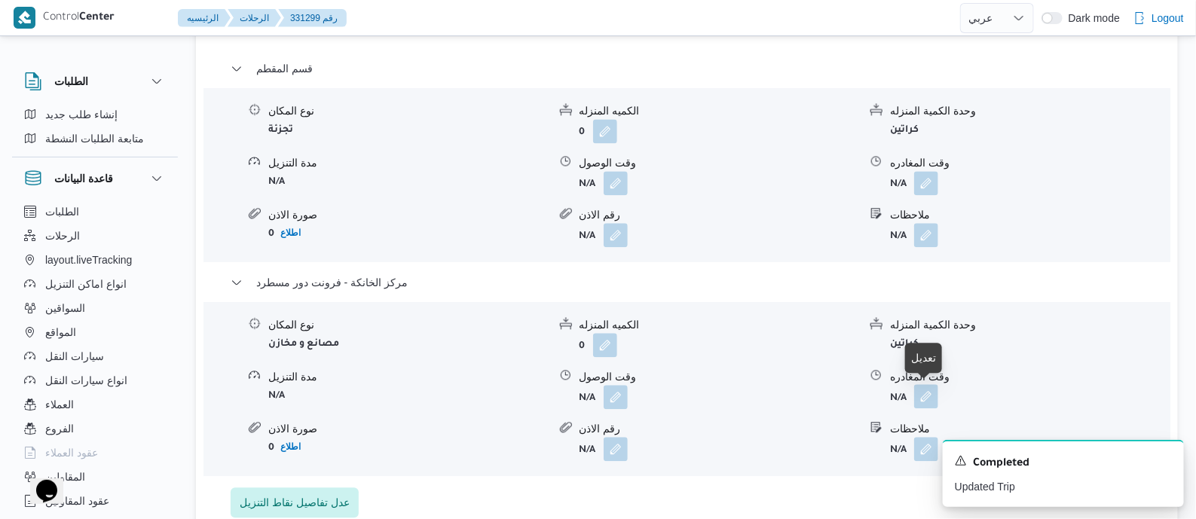
click at [925, 396] on button "button" at bounding box center [926, 396] width 24 height 24
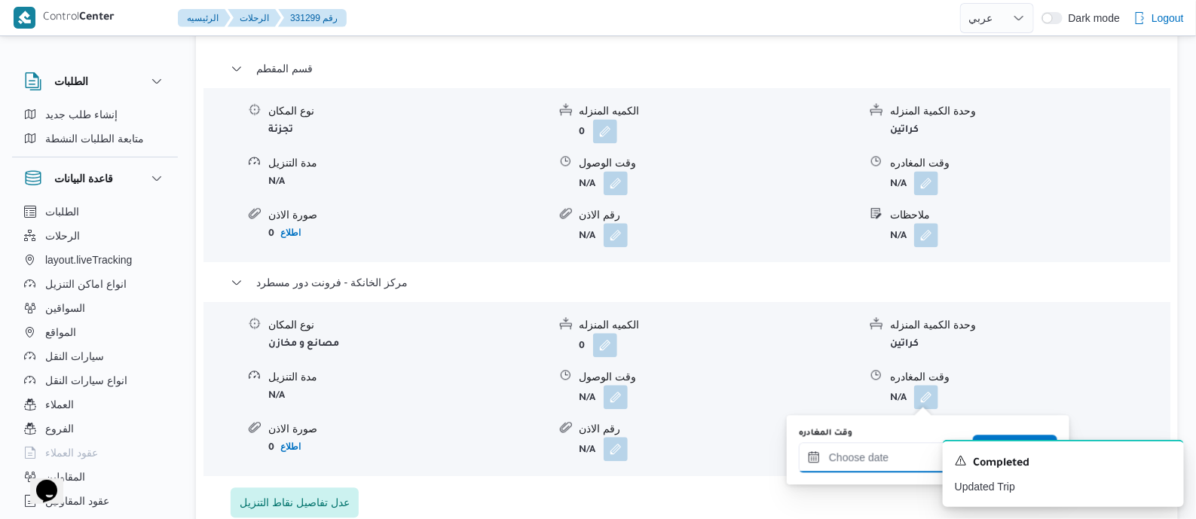
click at [885, 454] on input "وقت المغادره" at bounding box center [884, 457] width 171 height 30
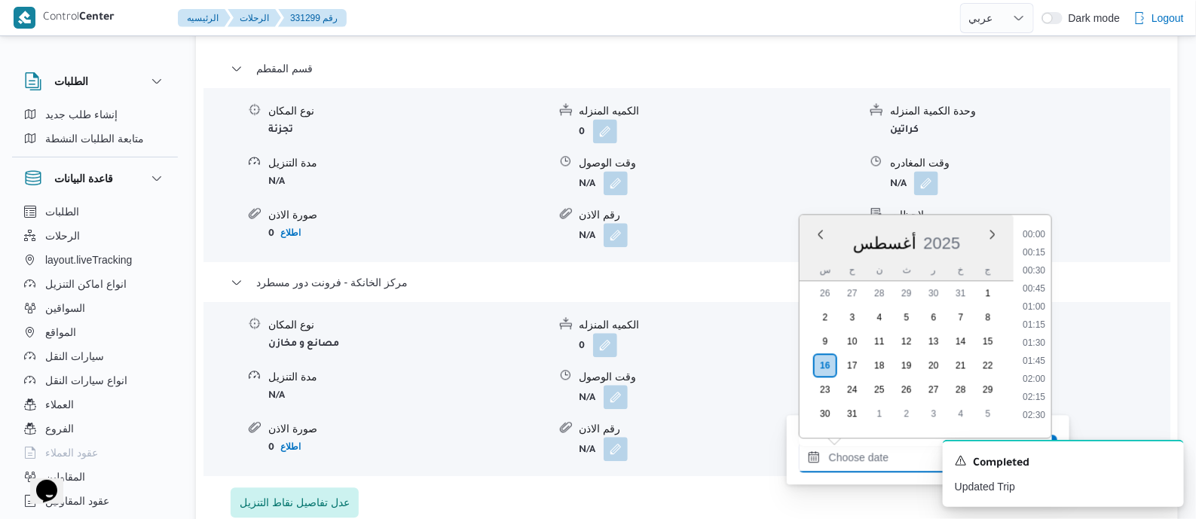
scroll to position [1182, 0]
click at [1033, 332] on li "17:45" at bounding box center [1034, 336] width 35 height 15
type input "١٦/٠٨/٢٠٢٥ ١٧:٤٥"
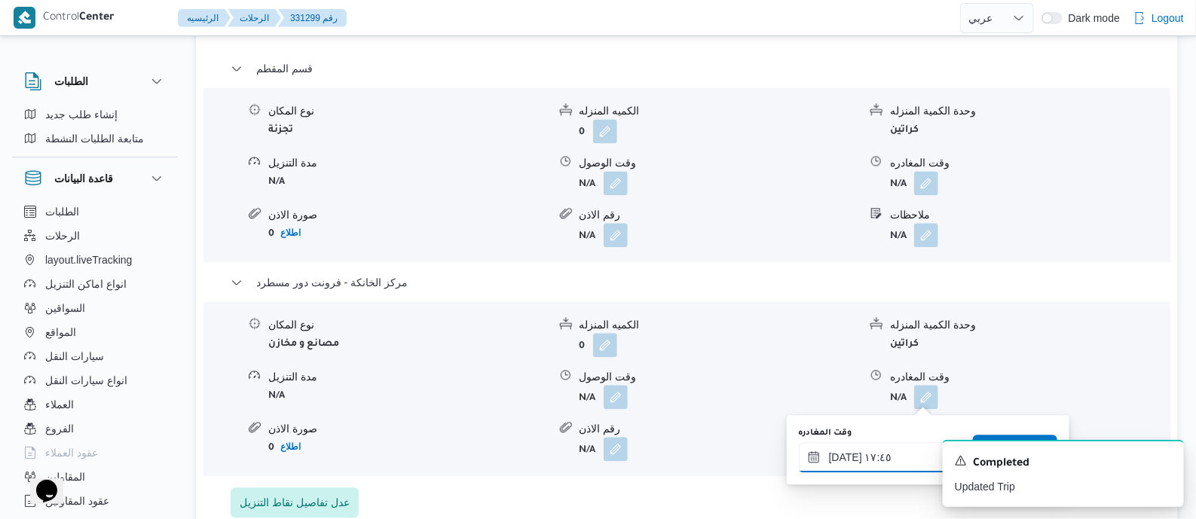
scroll to position [1412, 0]
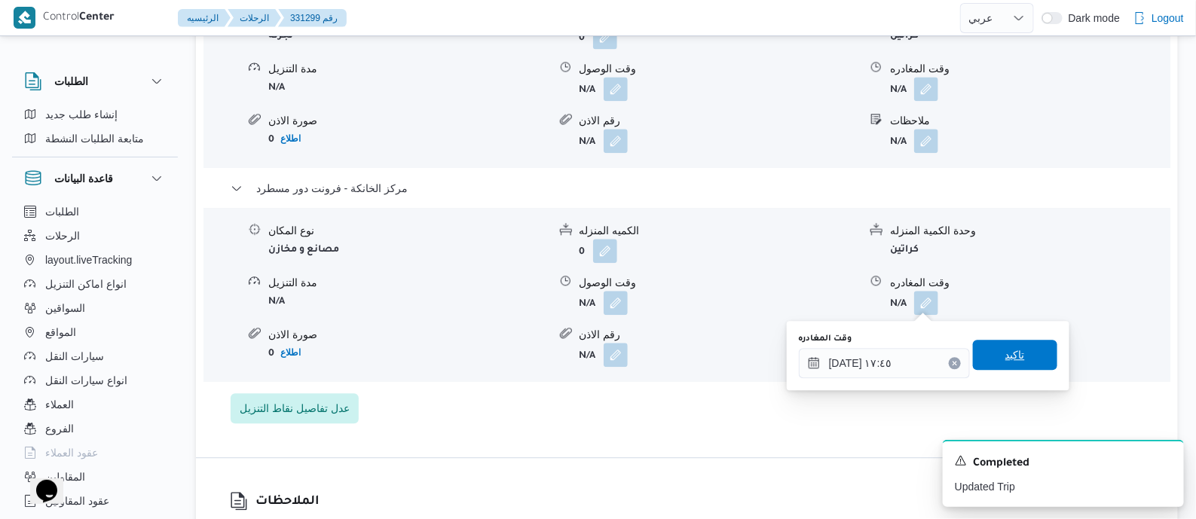
click at [989, 352] on span "تاكيد" at bounding box center [1015, 355] width 84 height 30
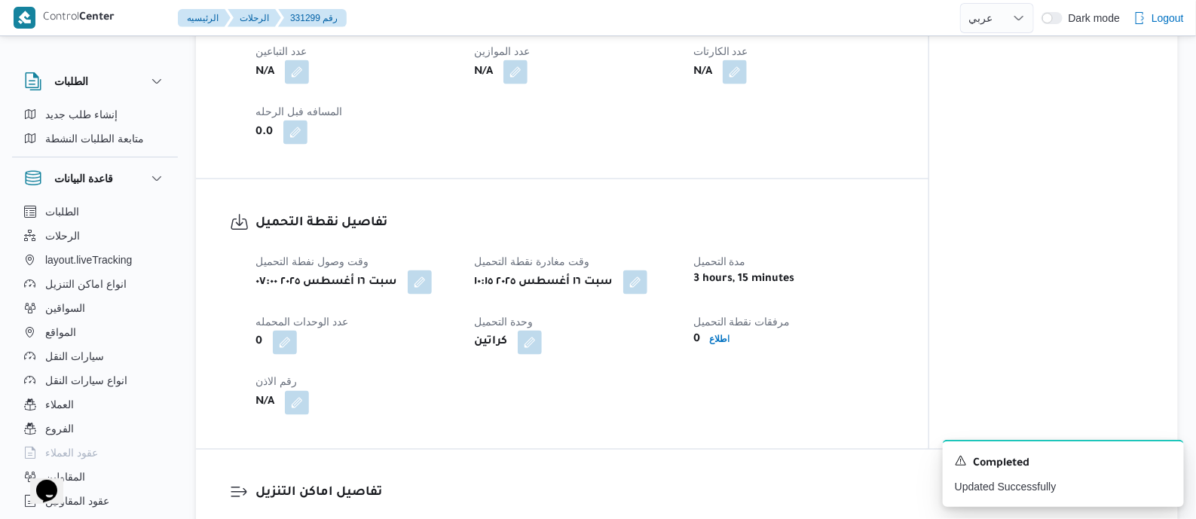
scroll to position [0, 0]
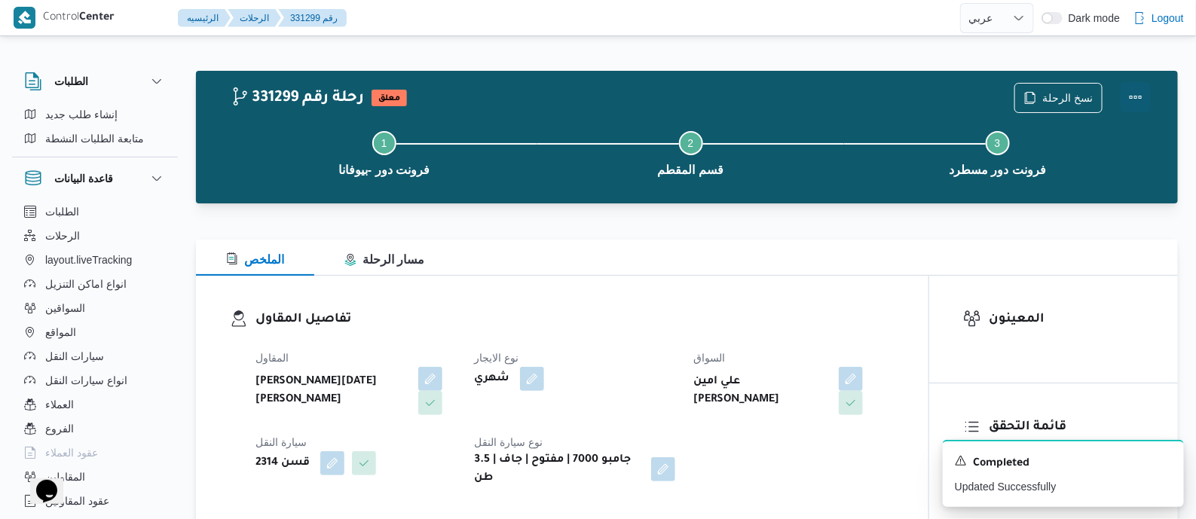
click at [1136, 91] on button "Actions" at bounding box center [1136, 97] width 30 height 30
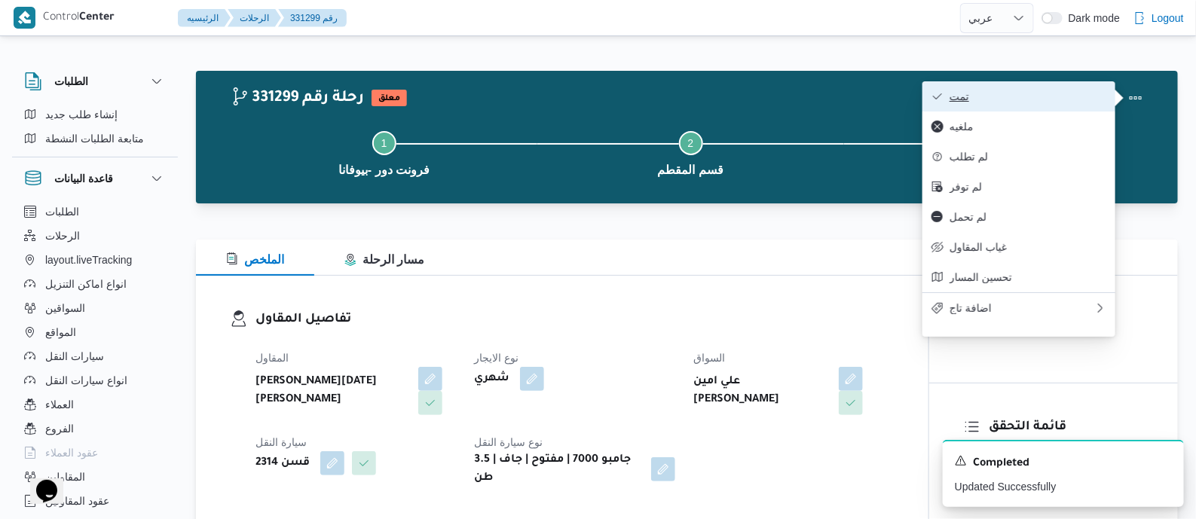
click at [1063, 95] on span "تمت" at bounding box center [1027, 96] width 157 height 12
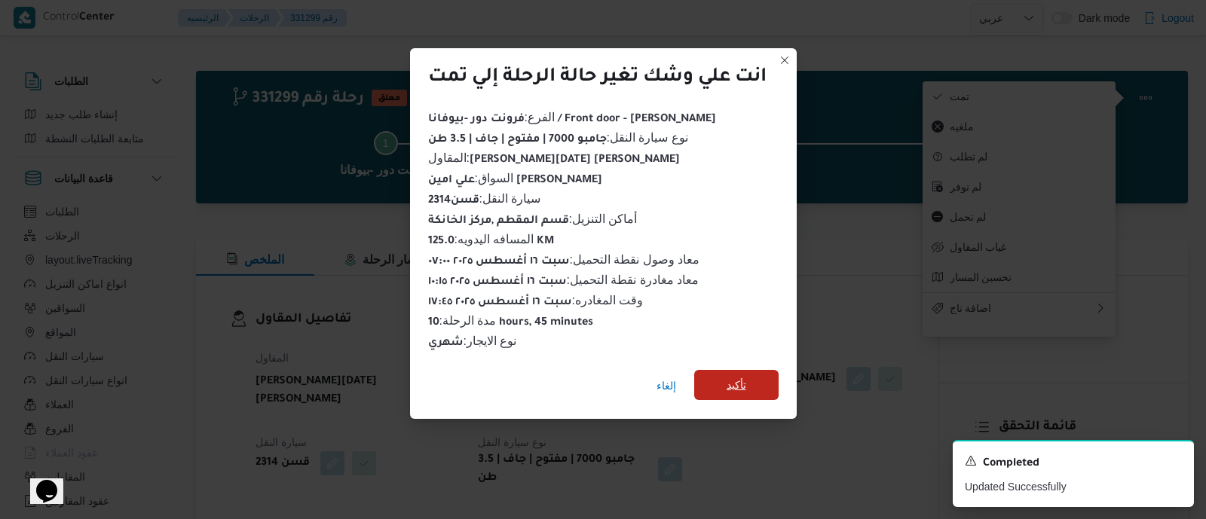
click at [746, 378] on span "تأكيد" at bounding box center [736, 385] width 20 height 18
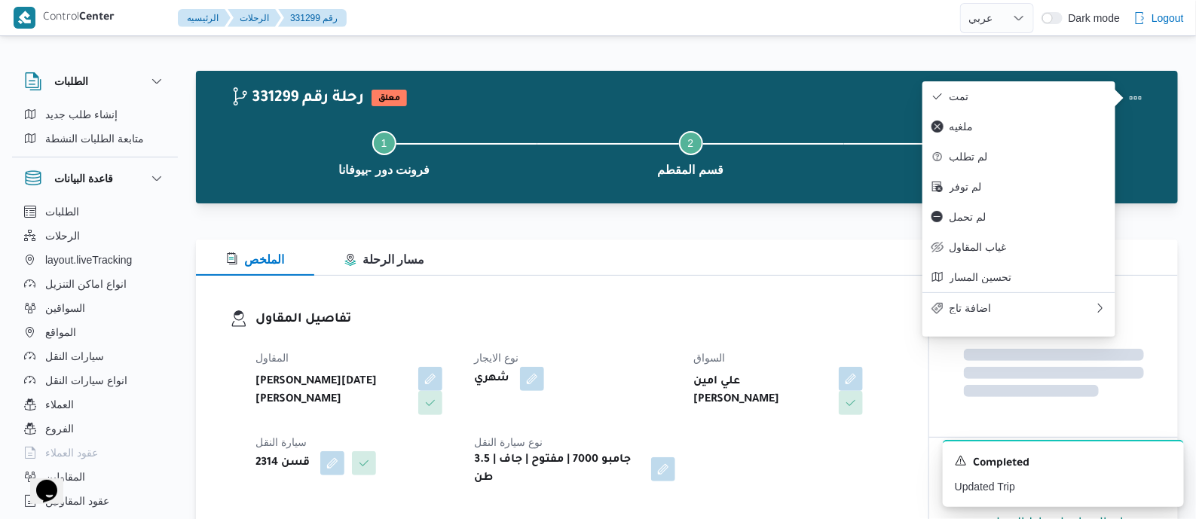
click at [671, 313] on h3 "تفاصيل المقاول" at bounding box center [574, 320] width 639 height 20
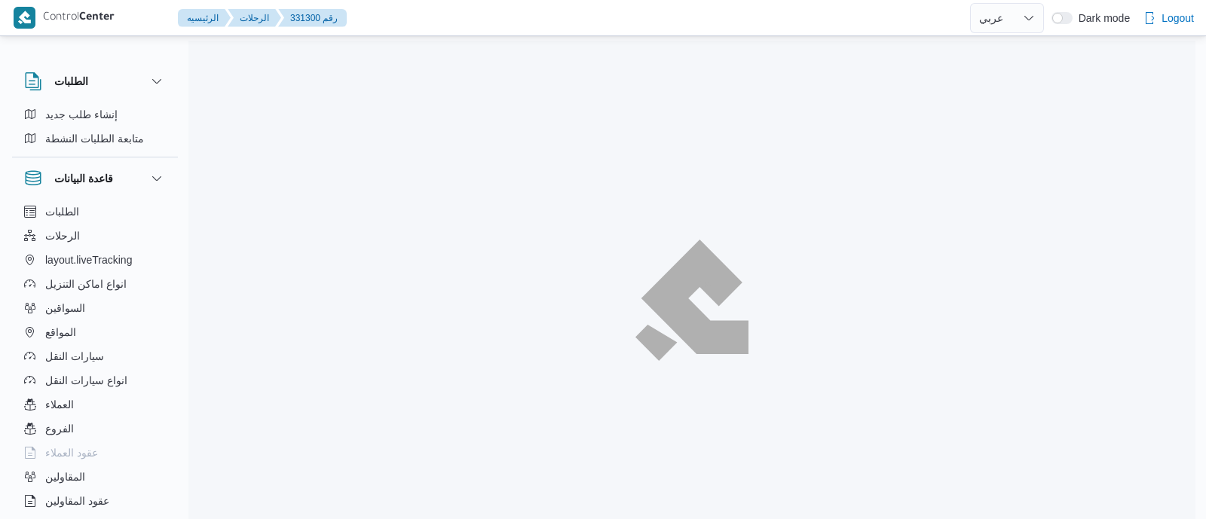
select select "ar"
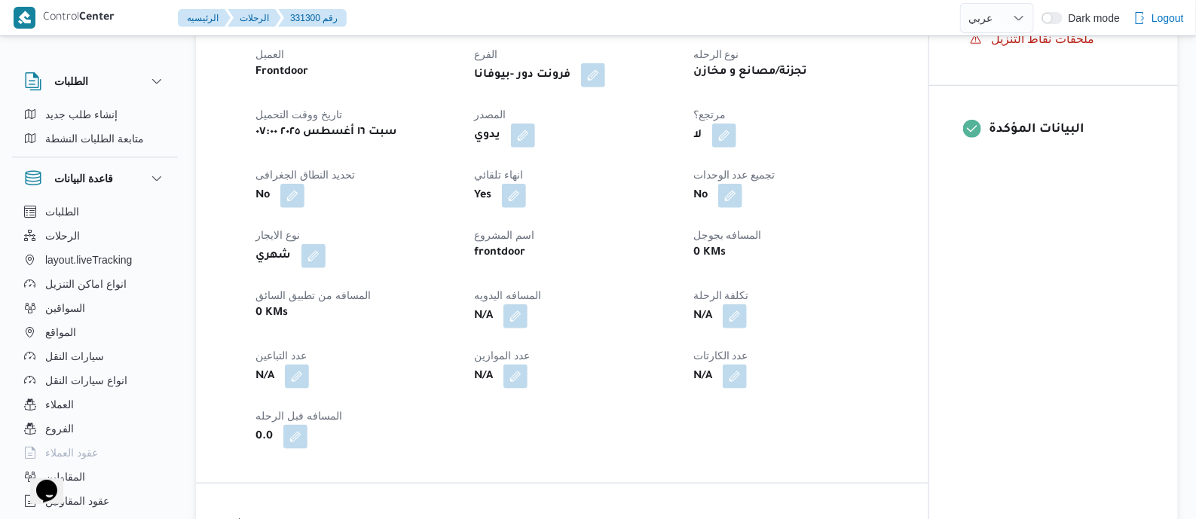
scroll to position [659, 0]
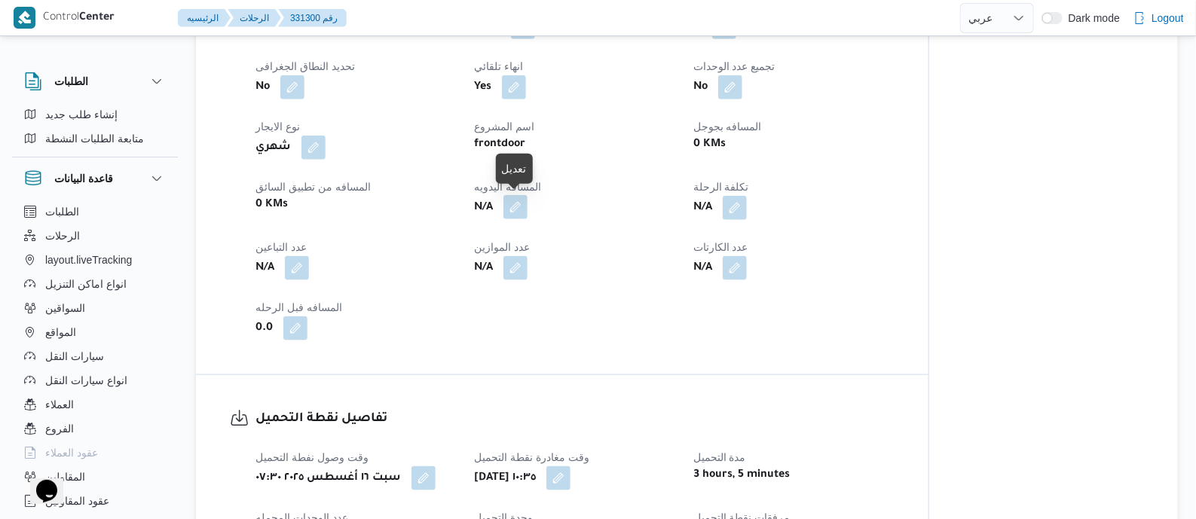
click at [517, 206] on button "button" at bounding box center [515, 207] width 24 height 24
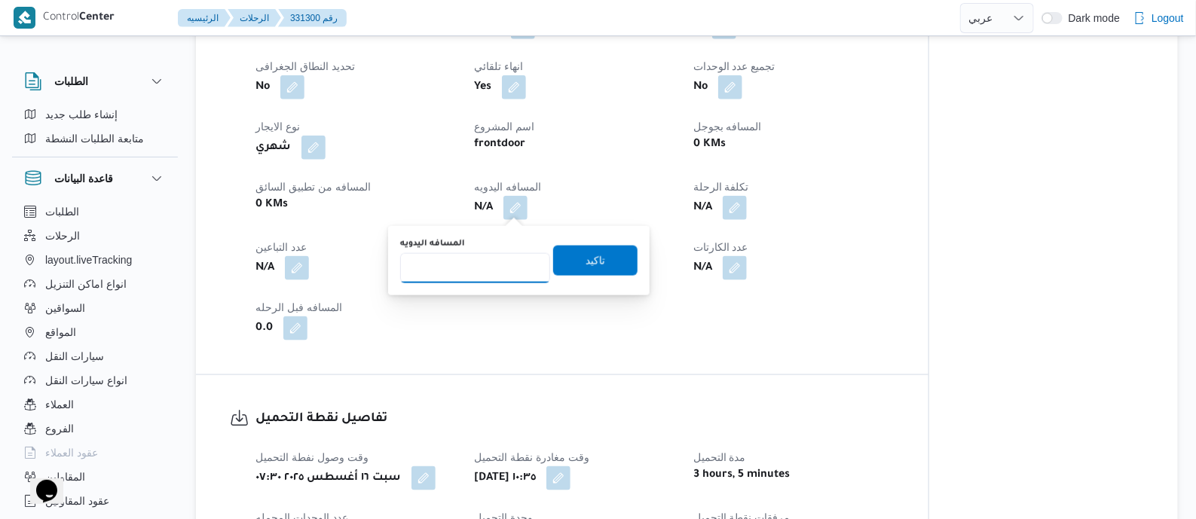
drag, startPoint x: 512, startPoint y: 224, endPoint x: 497, endPoint y: 269, distance: 47.9
click at [497, 269] on input "المسافه اليدويه" at bounding box center [475, 268] width 150 height 30
click at [478, 273] on input "110" at bounding box center [475, 268] width 150 height 30
type input "120"
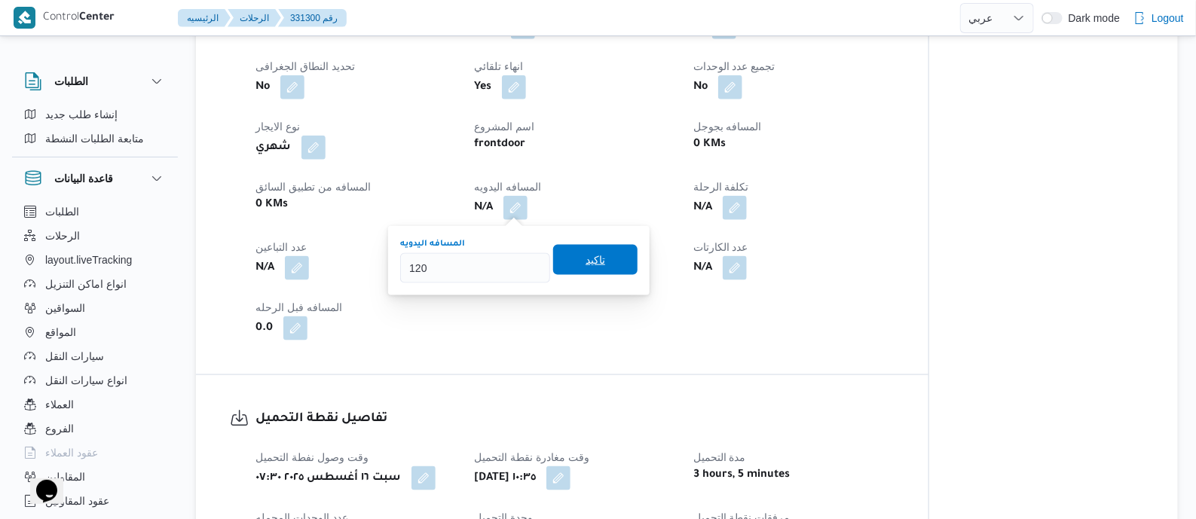
click at [594, 261] on span "تاكيد" at bounding box center [595, 260] width 20 height 18
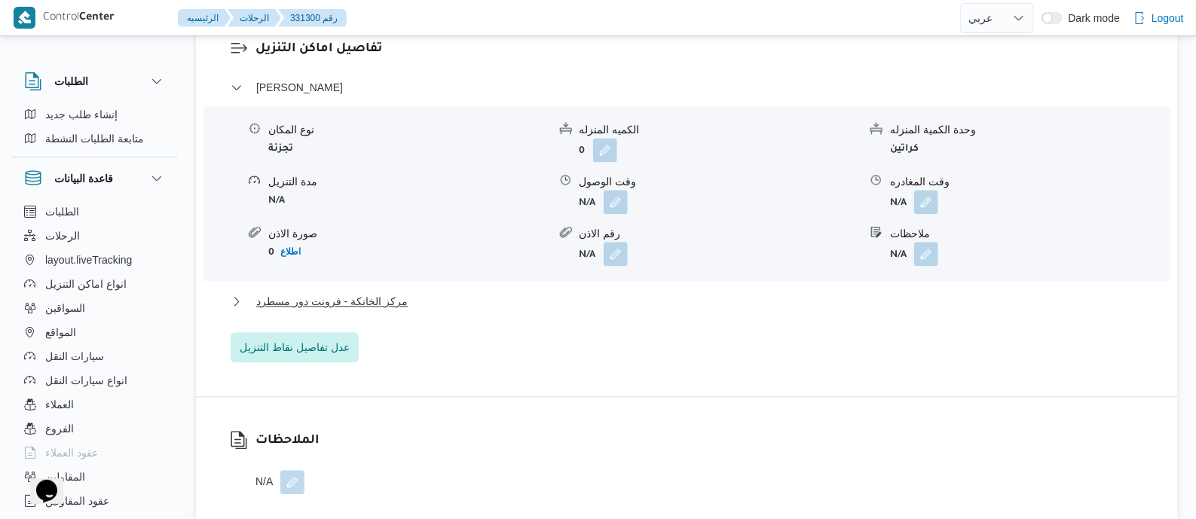
scroll to position [1318, 0]
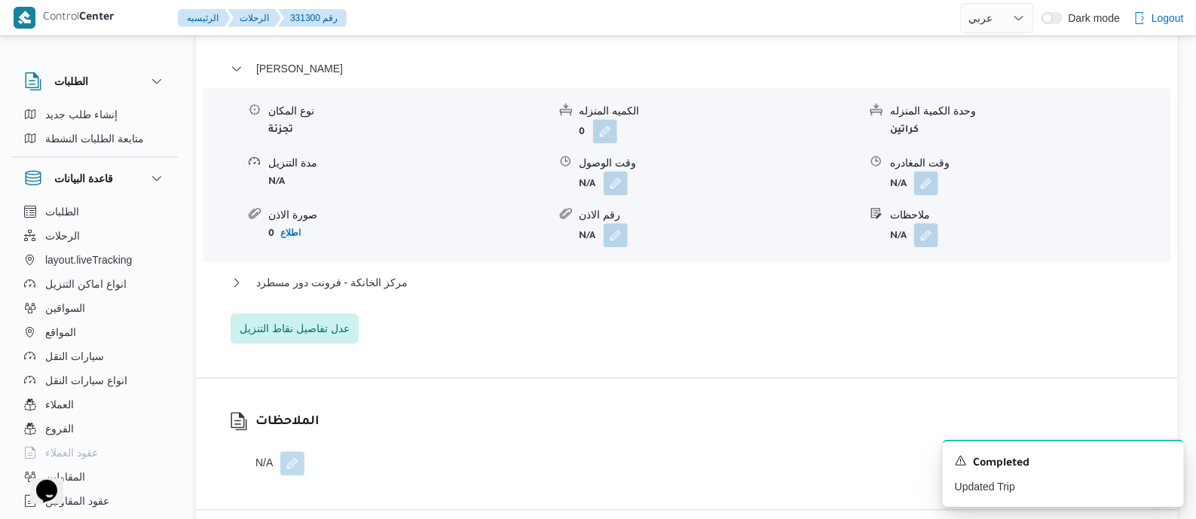
click at [381, 270] on div "فيصل نوع المكان تجزئة الكميه المنزله 0 وحدة الكمية المنزله كراتين مدة التنزيل N…" at bounding box center [687, 202] width 913 height 284
click at [381, 276] on span "مركز الخانكة - فرونت دور مسطرد" at bounding box center [331, 283] width 151 height 18
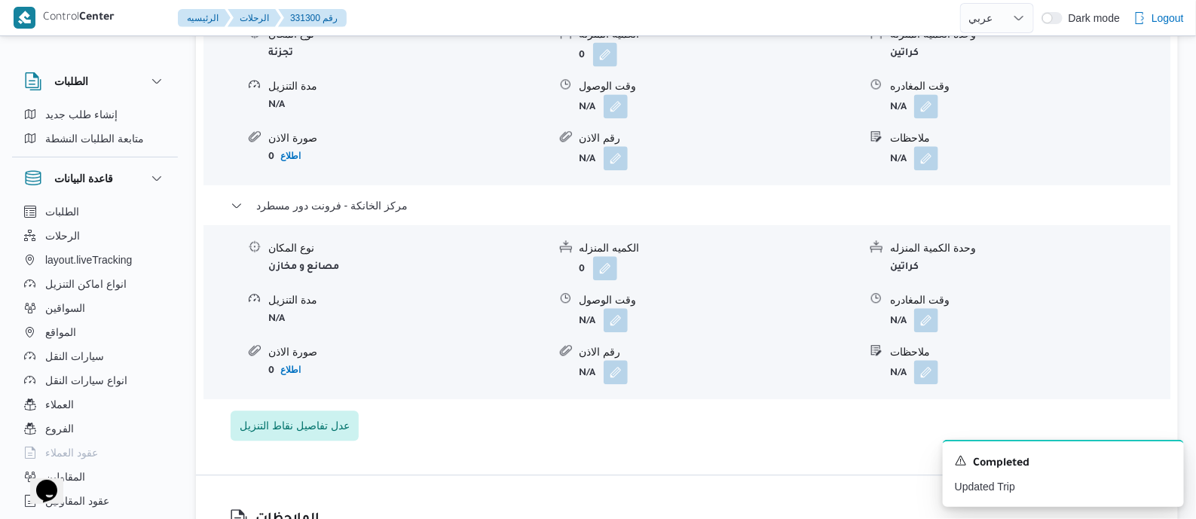
scroll to position [1412, 0]
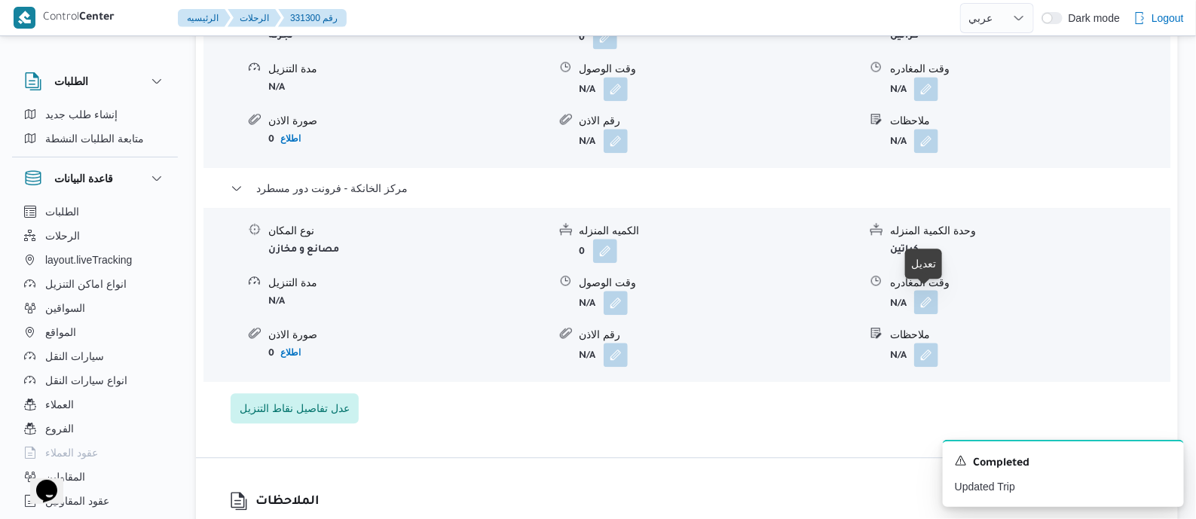
click at [927, 298] on button "button" at bounding box center [926, 302] width 24 height 24
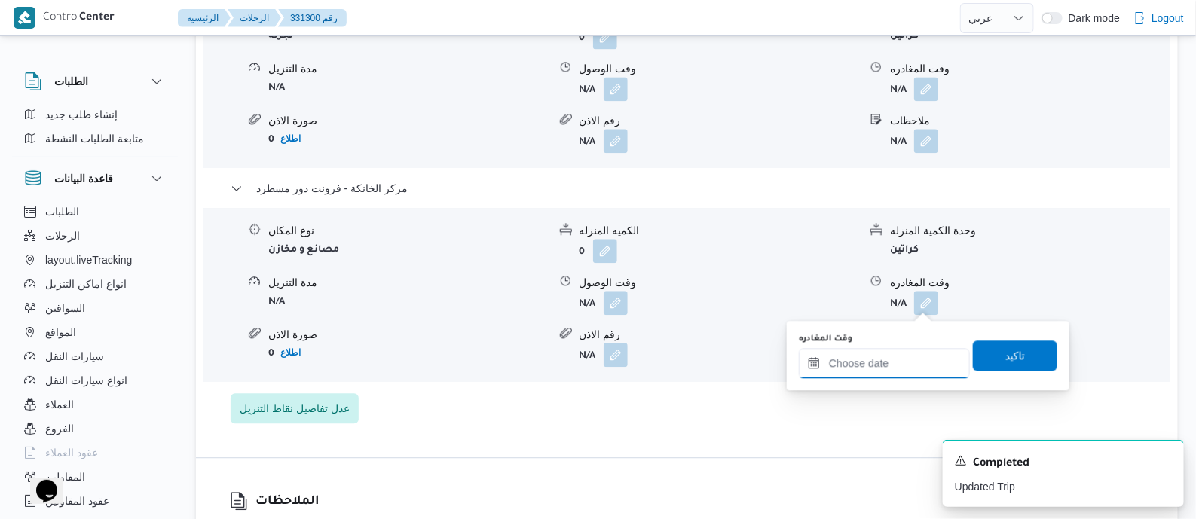
click at [924, 359] on input "وقت المغادره" at bounding box center [884, 363] width 171 height 30
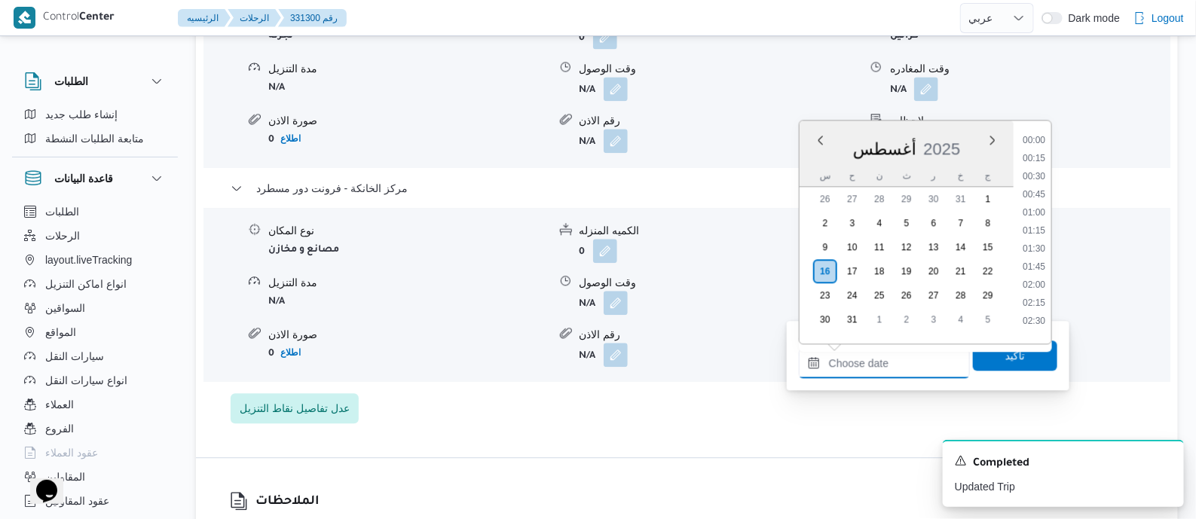
scroll to position [1182, 0]
click at [1036, 240] on li "17:45" at bounding box center [1034, 242] width 35 height 15
type input "١٦/٠٨/٢٠٢٥ ١٧:٤٥"
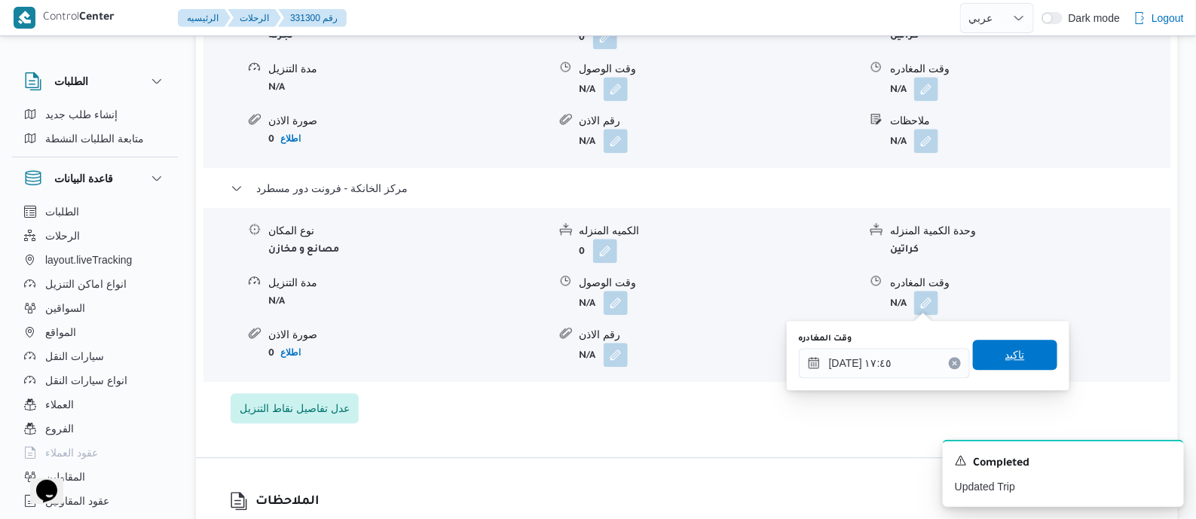
click at [1007, 359] on span "تاكيد" at bounding box center [1015, 355] width 20 height 18
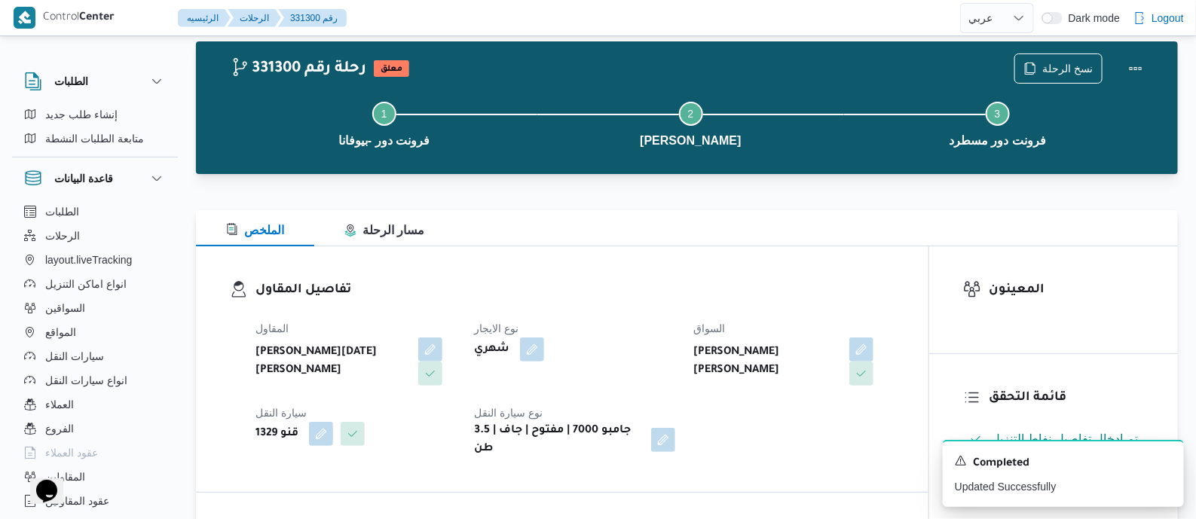
scroll to position [0, 0]
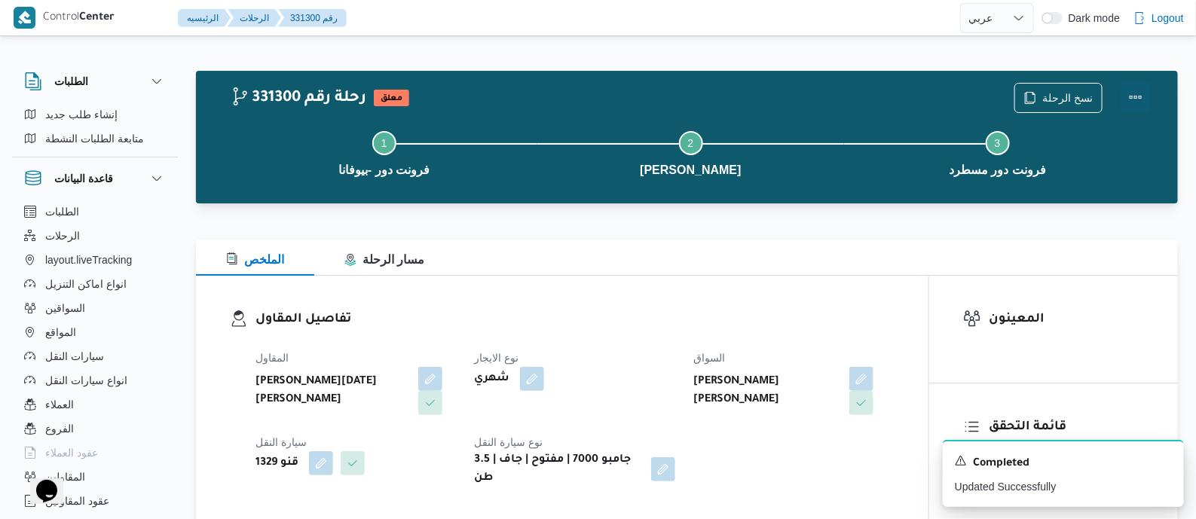
click at [1136, 96] on button "Actions" at bounding box center [1136, 97] width 30 height 30
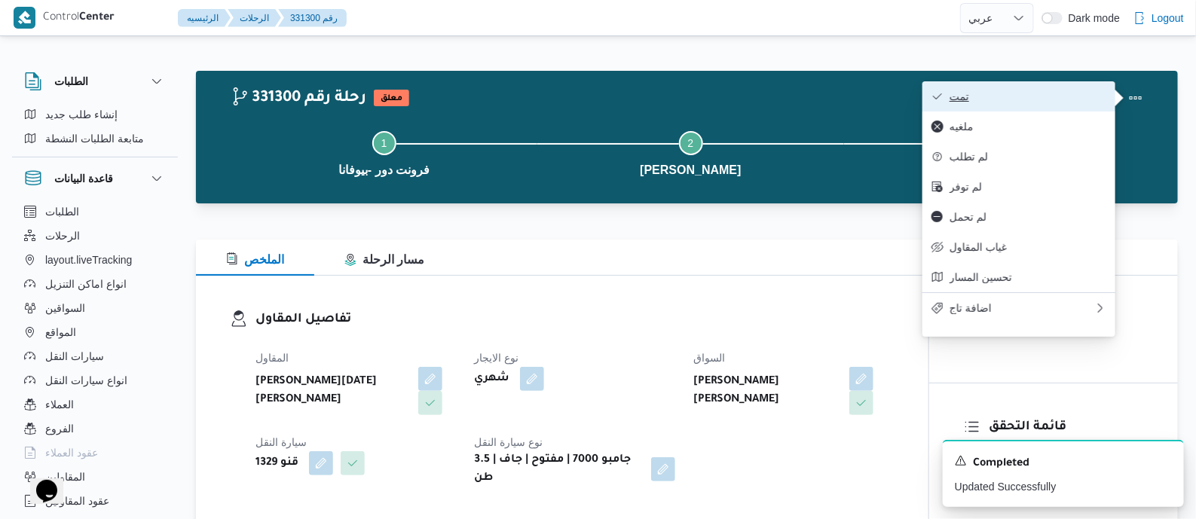
click at [1064, 99] on span "تمت" at bounding box center [1027, 96] width 157 height 12
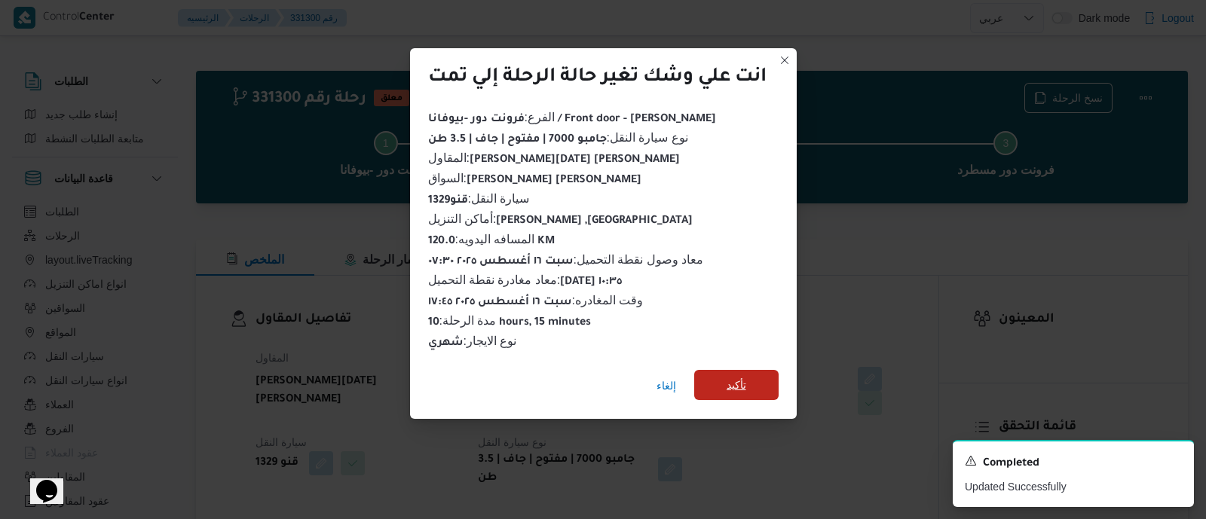
click at [757, 378] on span "تأكيد" at bounding box center [736, 385] width 84 height 30
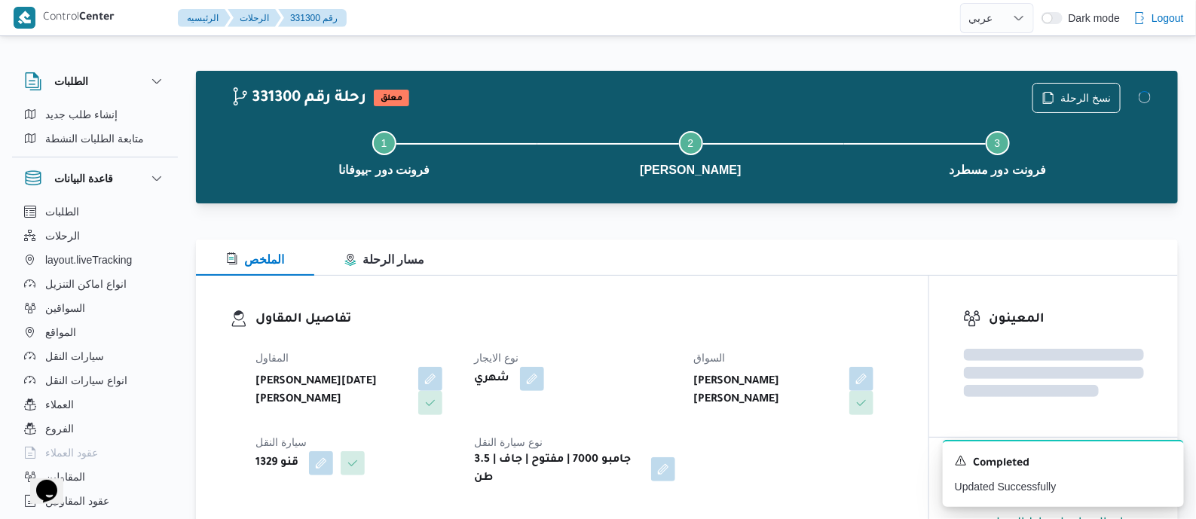
click at [614, 319] on h3 "تفاصيل المقاول" at bounding box center [574, 320] width 639 height 20
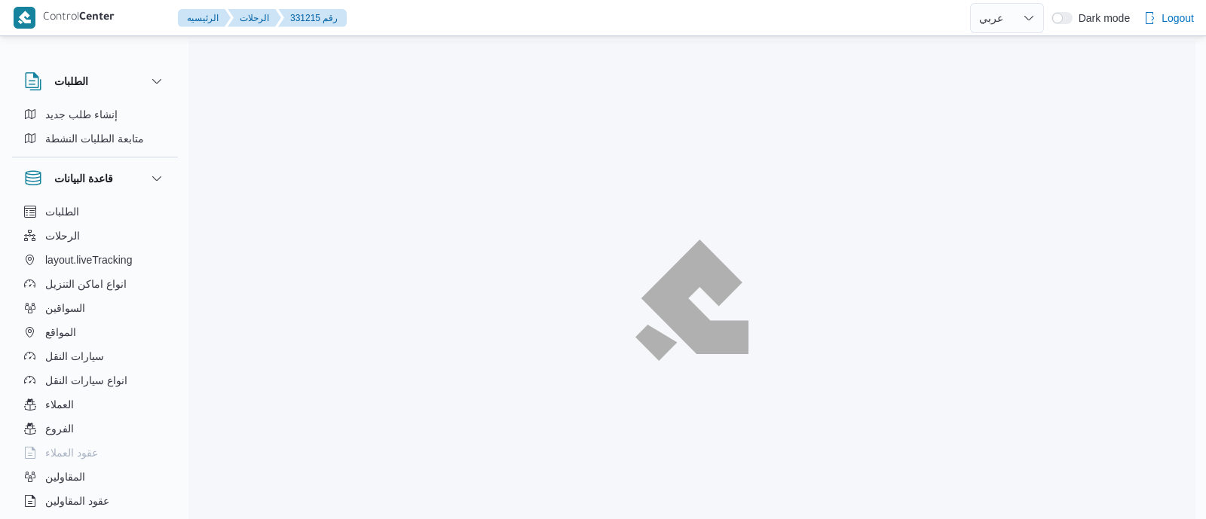
select select "ar"
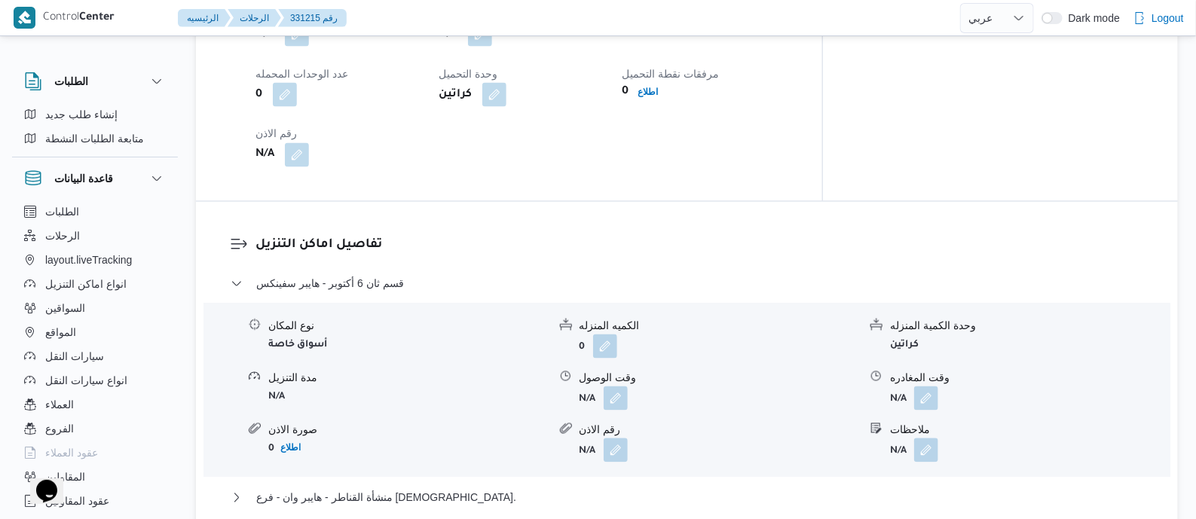
scroll to position [942, 0]
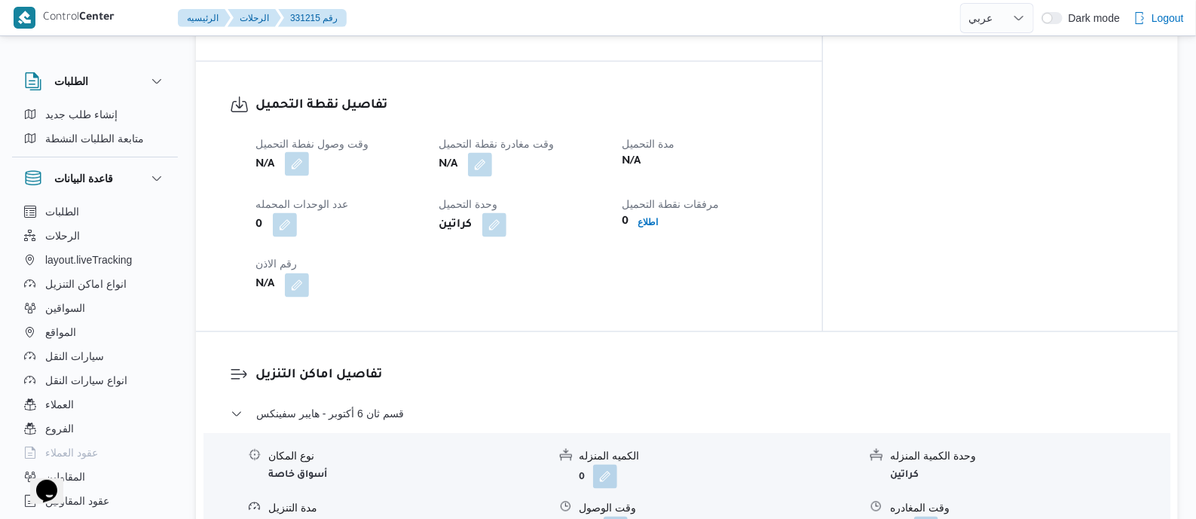
click at [297, 176] on button "button" at bounding box center [297, 164] width 24 height 24
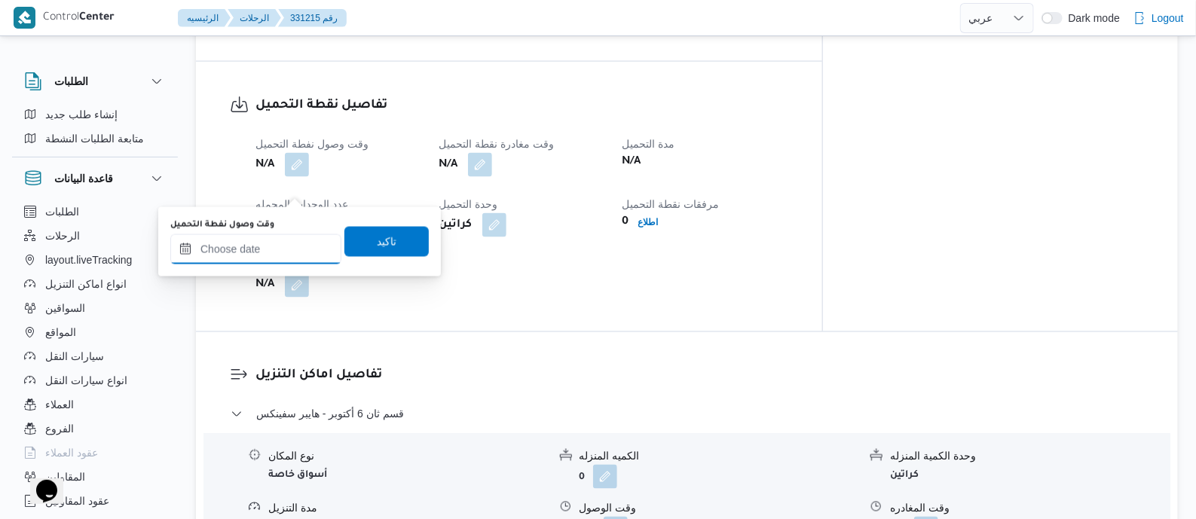
click at [283, 237] on input "وقت وصول نفطة التحميل" at bounding box center [255, 249] width 171 height 30
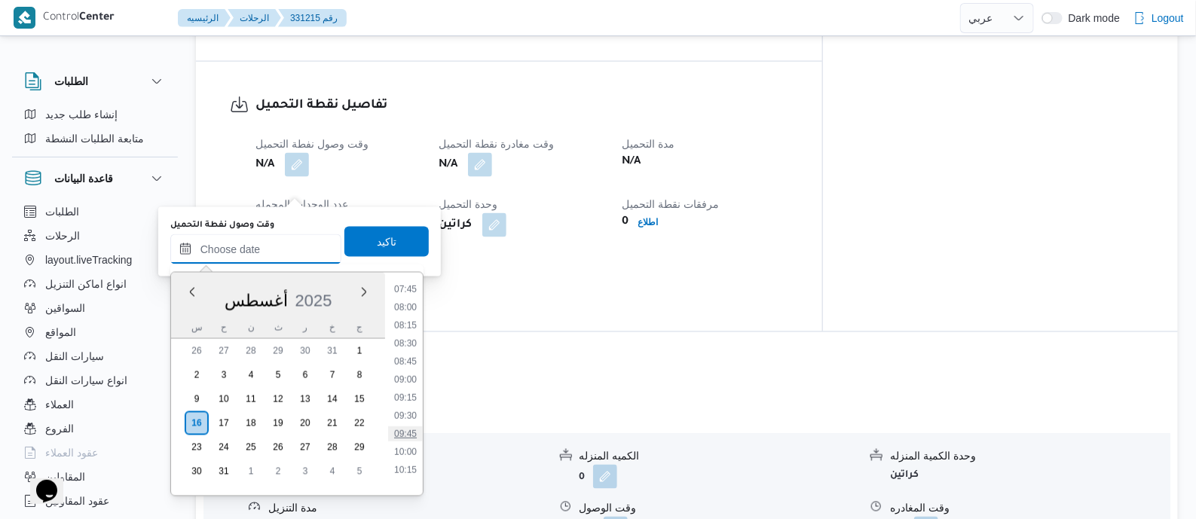
scroll to position [522, 0]
click at [411, 313] on li "07:30" at bounding box center [405, 312] width 35 height 15
type input "[DATE] ٠٧:٣٠"
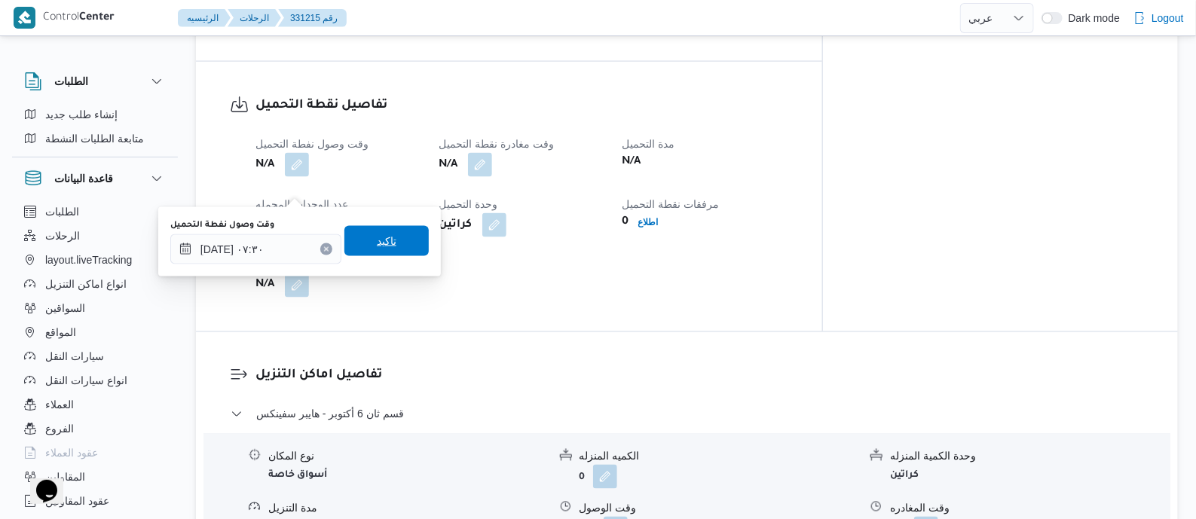
click at [394, 235] on span "تاكيد" at bounding box center [386, 241] width 84 height 30
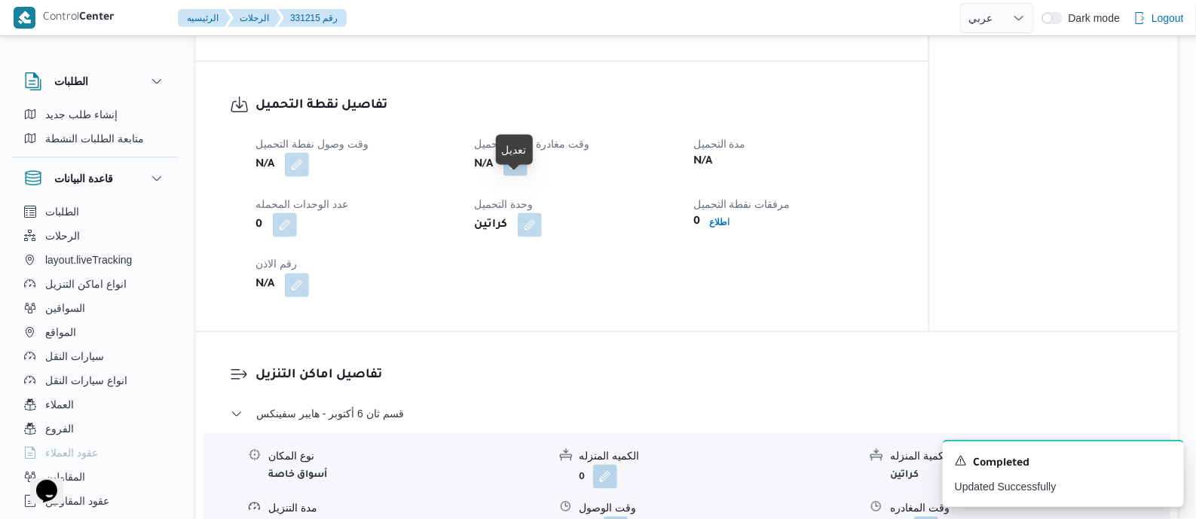
click at [522, 176] on button "button" at bounding box center [515, 164] width 24 height 24
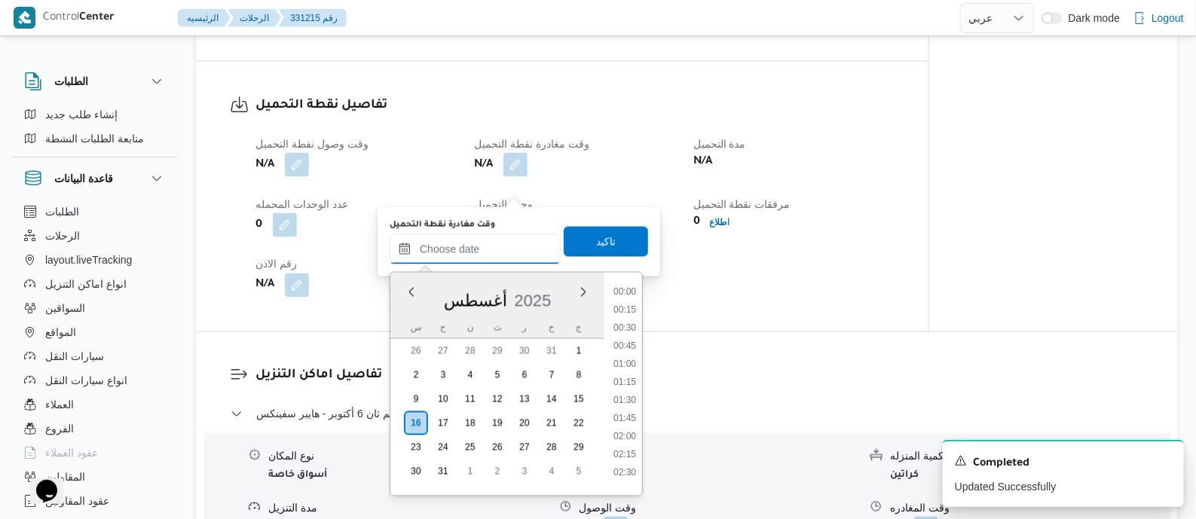
click at [508, 244] on input "وقت مغادرة نقطة التحميل" at bounding box center [475, 249] width 171 height 30
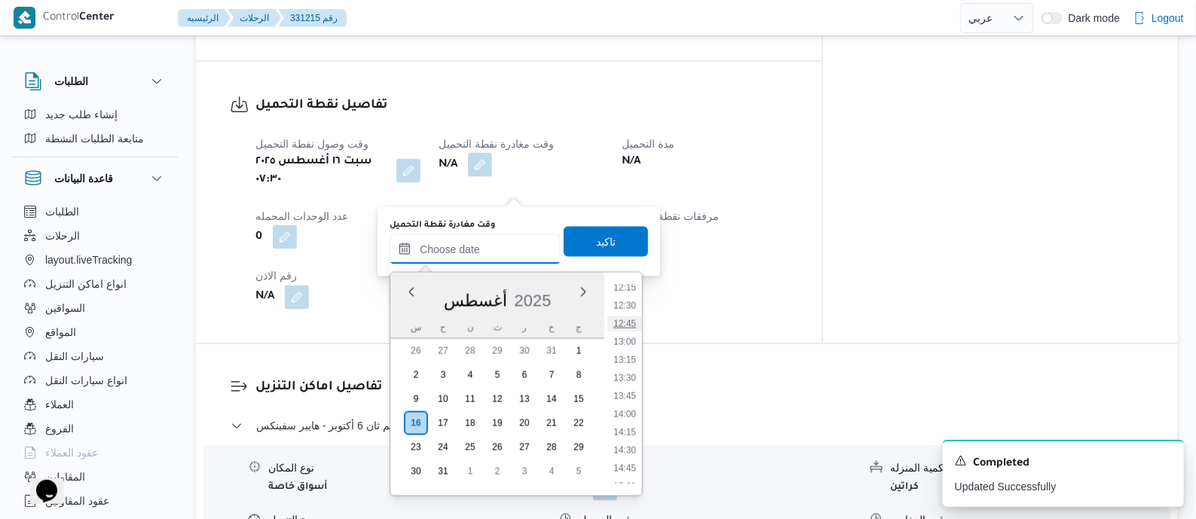
scroll to position [993, 0]
click at [631, 315] on li "14:00" at bounding box center [624, 311] width 35 height 15
type input "١٦/٠٨/٢٠٢٥ ١٤:٠٠"
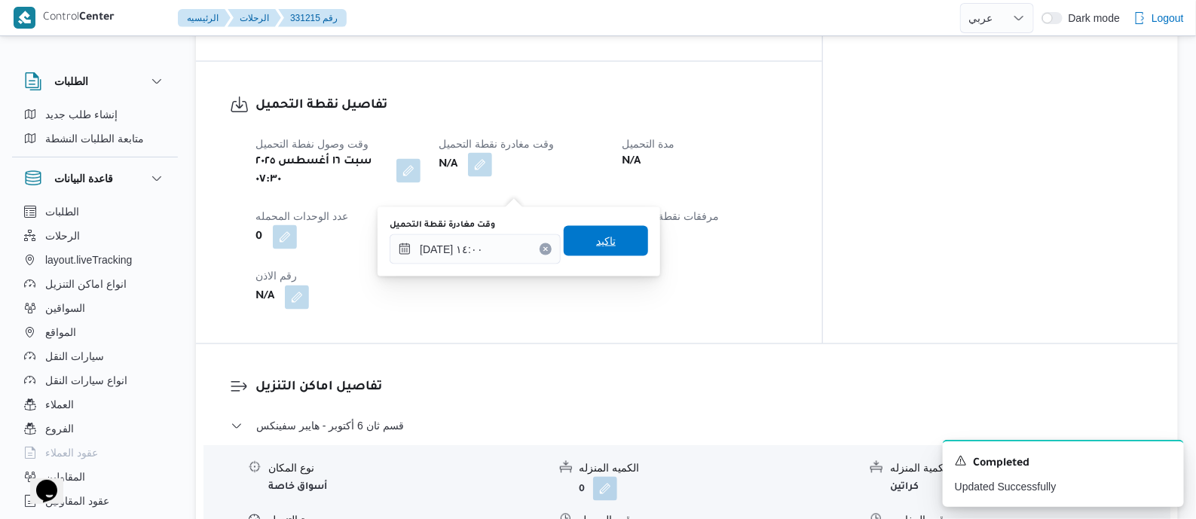
click at [596, 245] on span "تاكيد" at bounding box center [606, 241] width 20 height 18
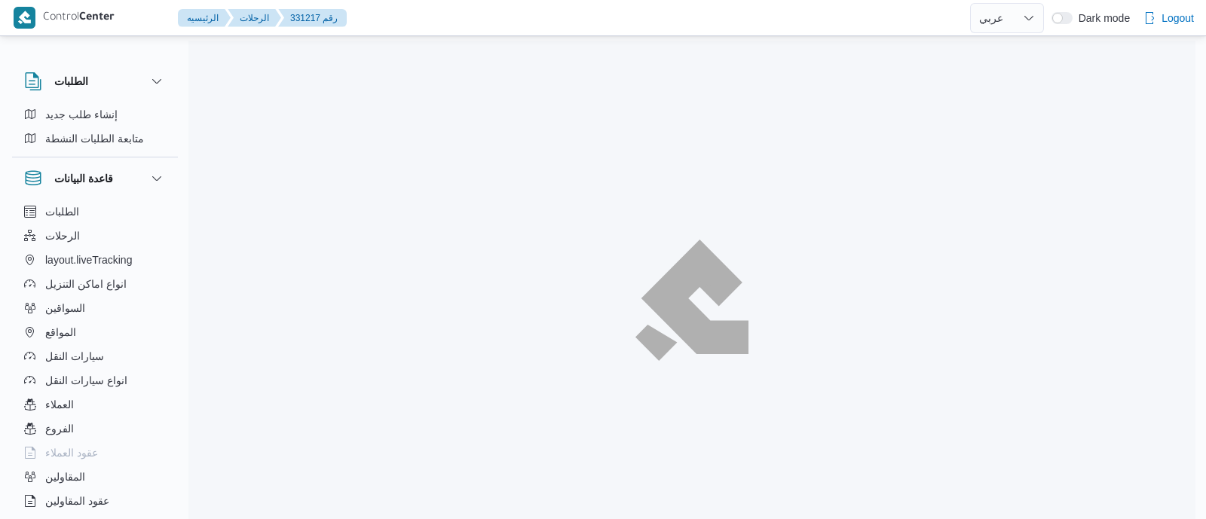
select select "ar"
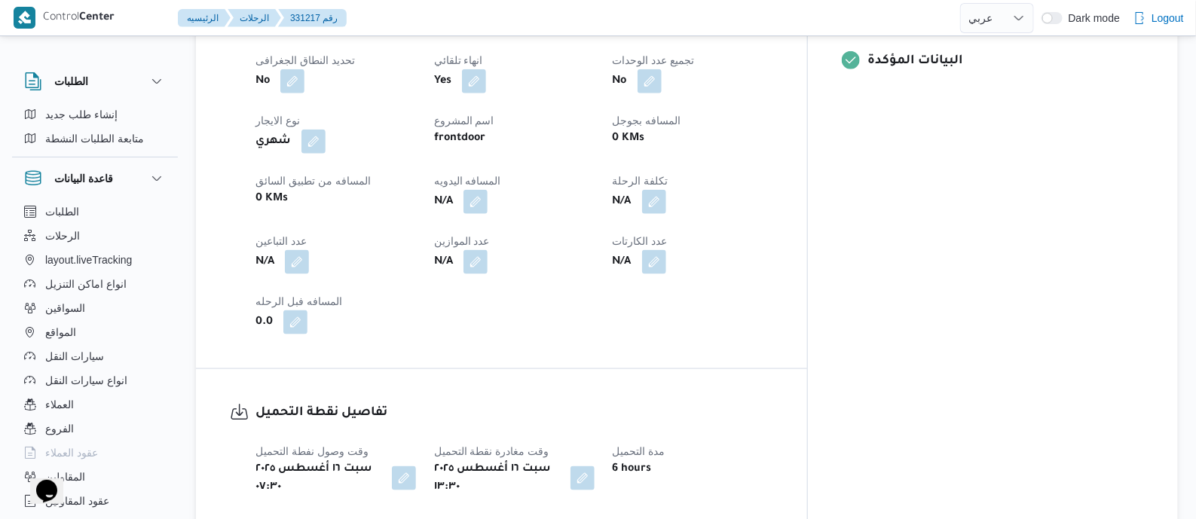
scroll to position [848, 0]
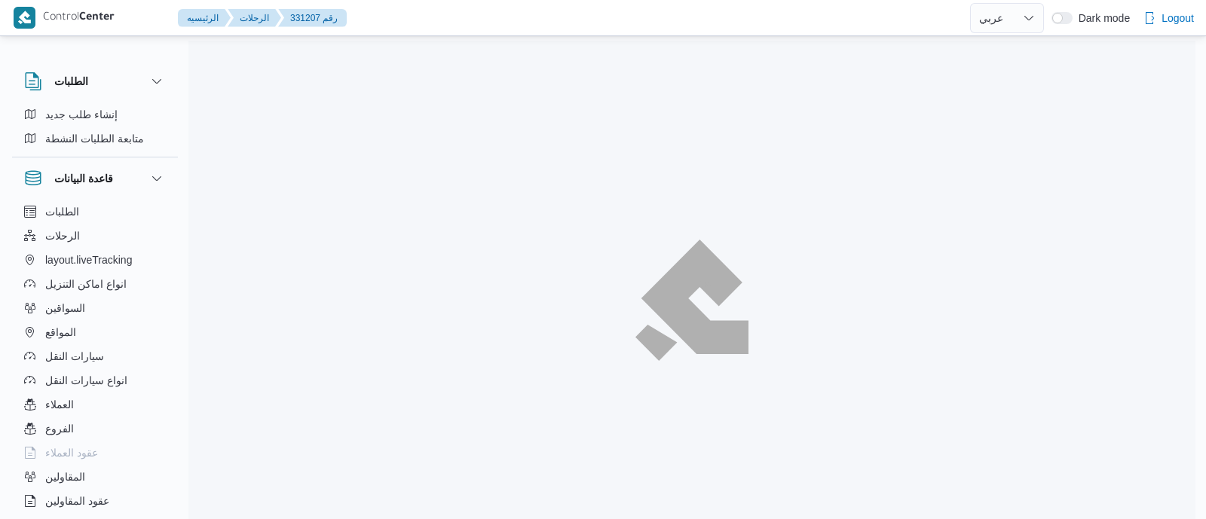
select select "ar"
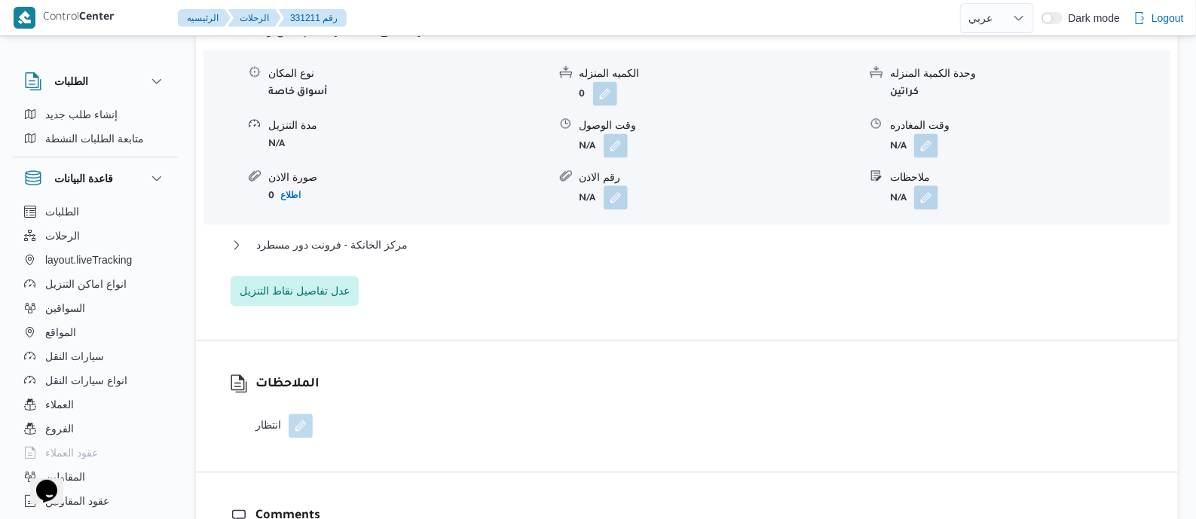
scroll to position [1412, 0]
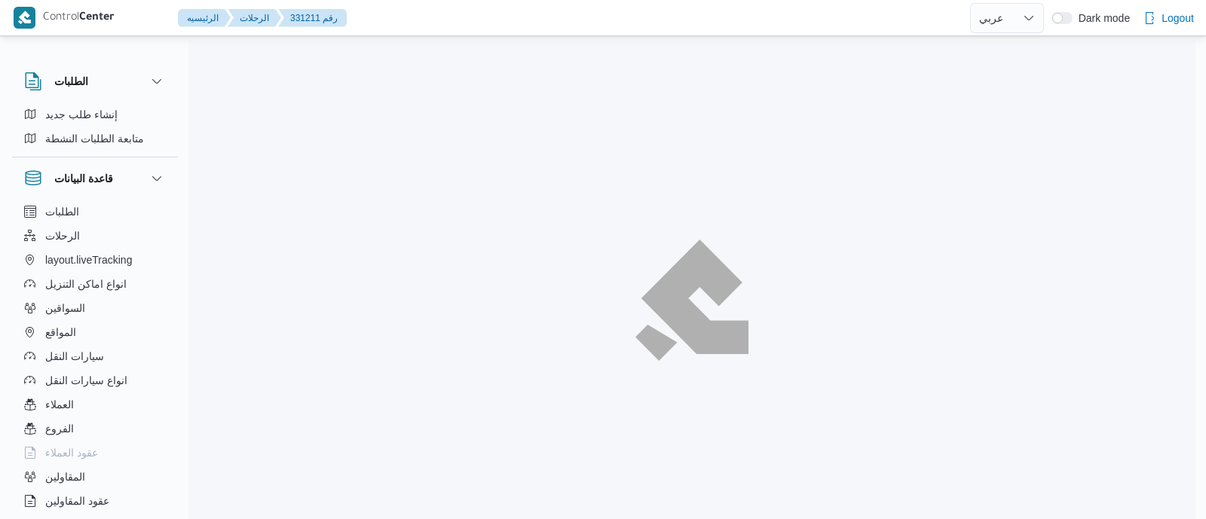
select select "ar"
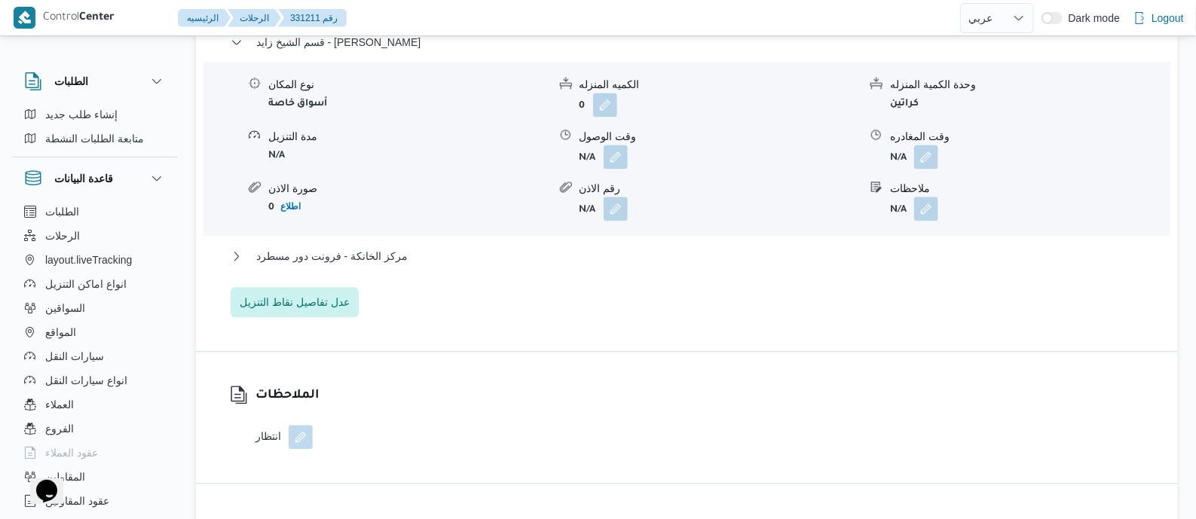
scroll to position [1273, 0]
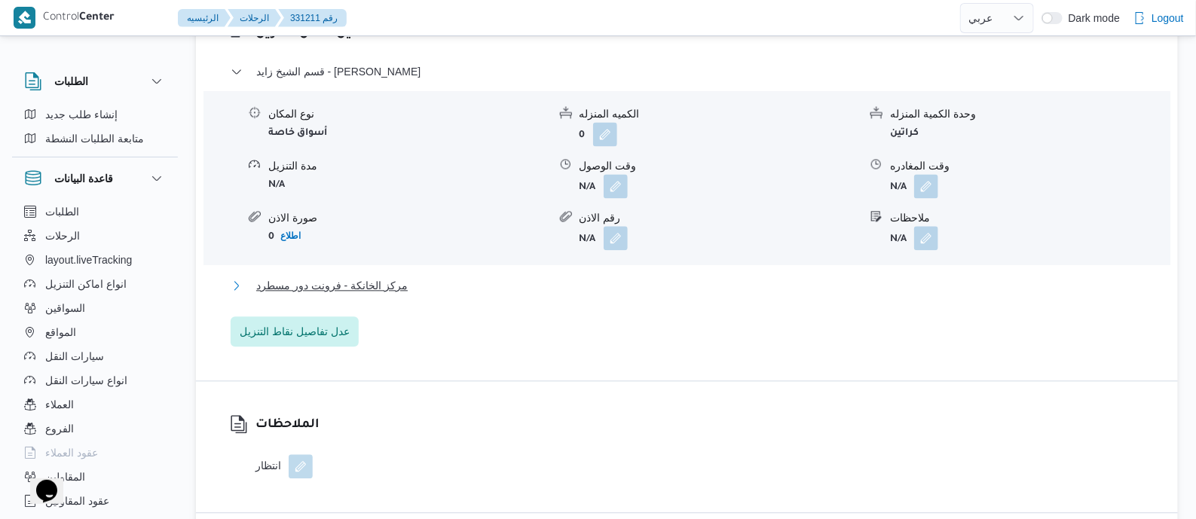
drag, startPoint x: 365, startPoint y: 319, endPoint x: 686, endPoint y: 362, distance: 323.8
click at [365, 295] on span "مركز الخانكة - فرونت دور مسطرد" at bounding box center [331, 286] width 151 height 18
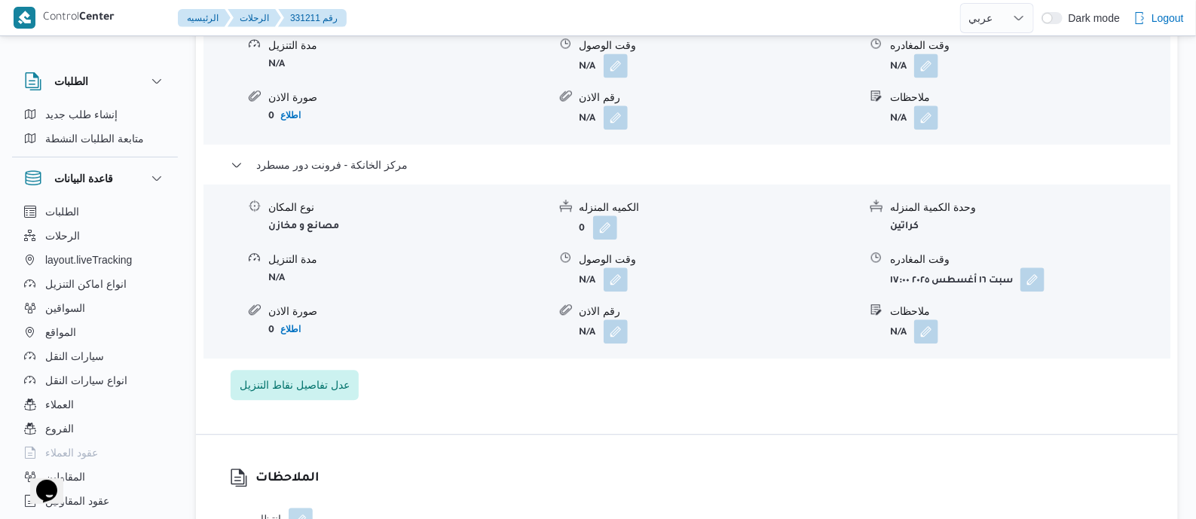
scroll to position [1461, 0]
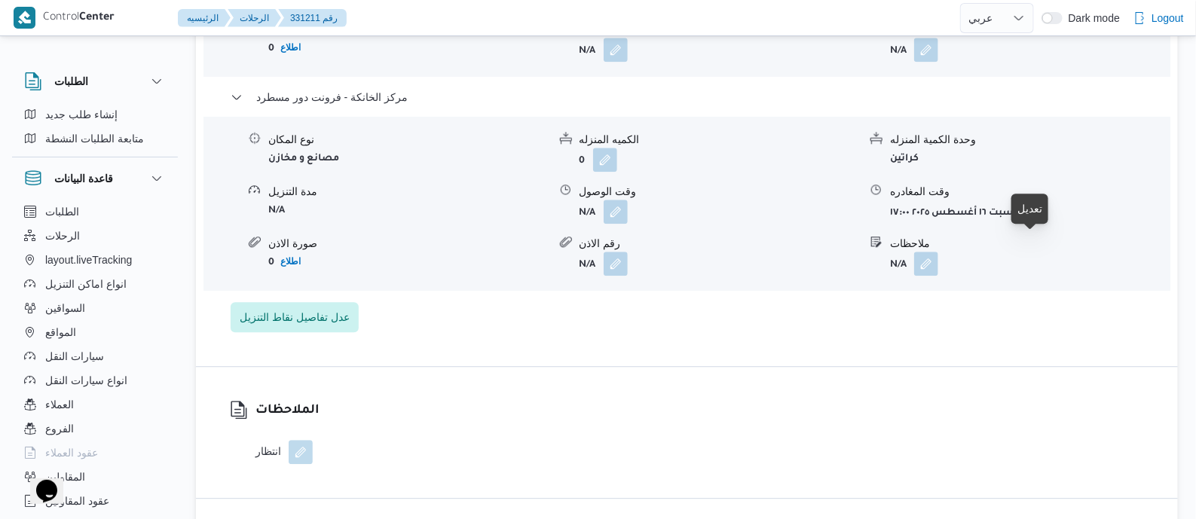
click at [1038, 223] on button "button" at bounding box center [1032, 211] width 24 height 24
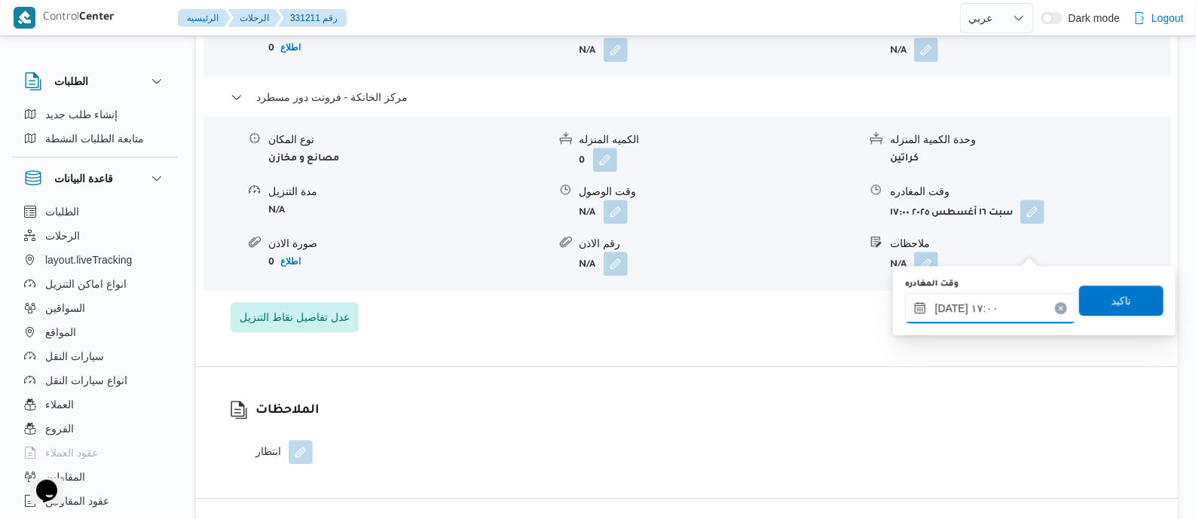
click at [1027, 298] on input "[DATE] ١٧:٠٠" at bounding box center [990, 308] width 171 height 30
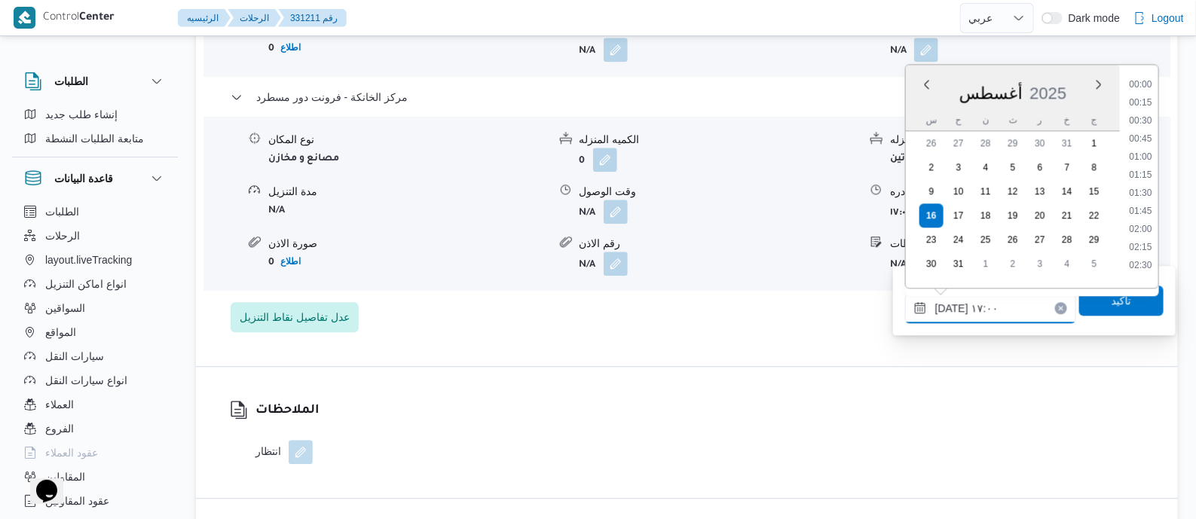
scroll to position [1127, 0]
click at [1151, 255] on li "18:00" at bounding box center [1140, 259] width 35 height 15
type input "[DATE] ١٨:٠٠"
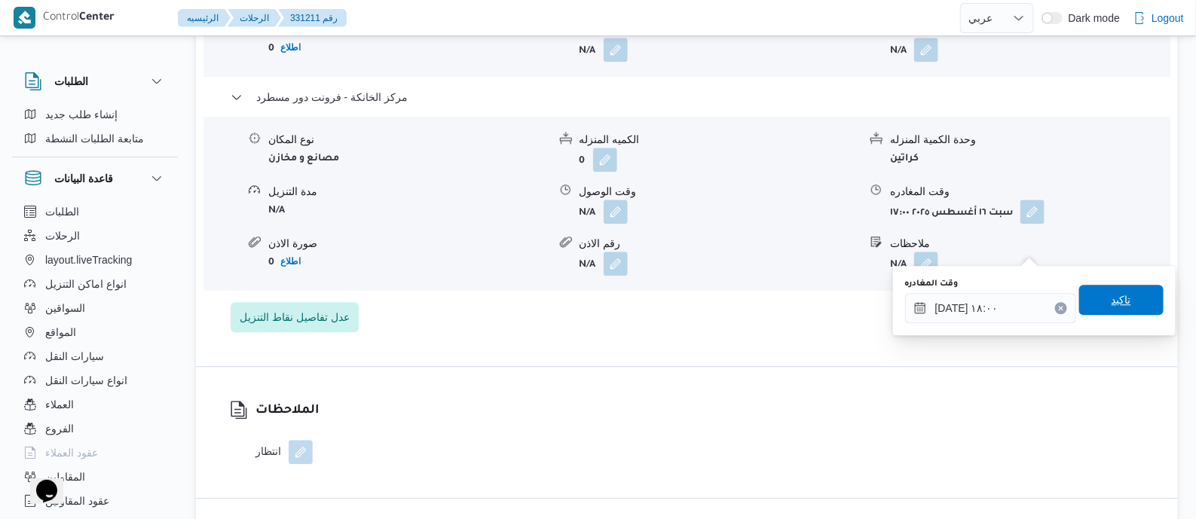
click at [1121, 310] on span "تاكيد" at bounding box center [1121, 300] width 84 height 30
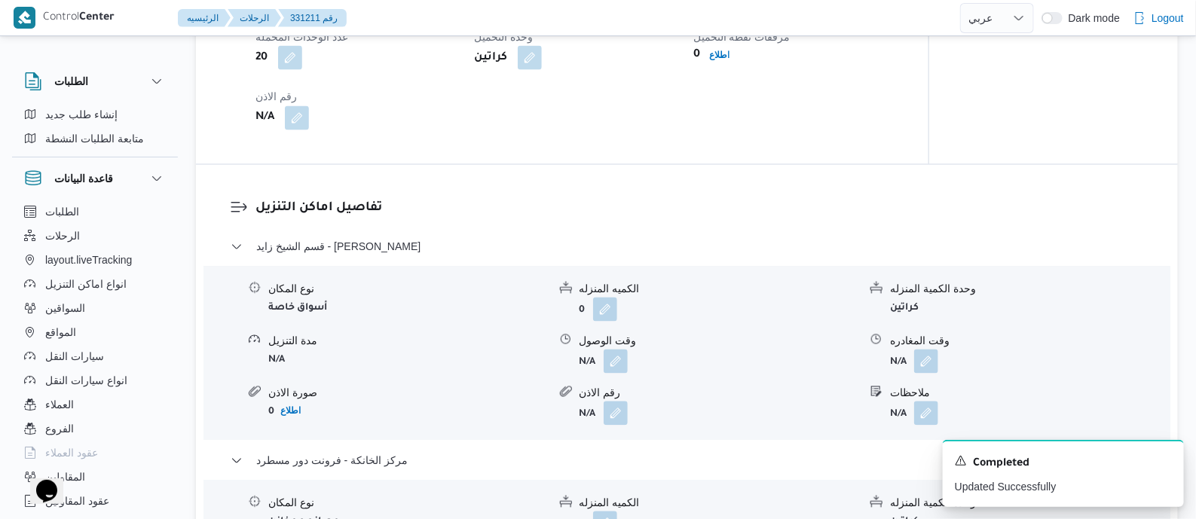
scroll to position [990, 0]
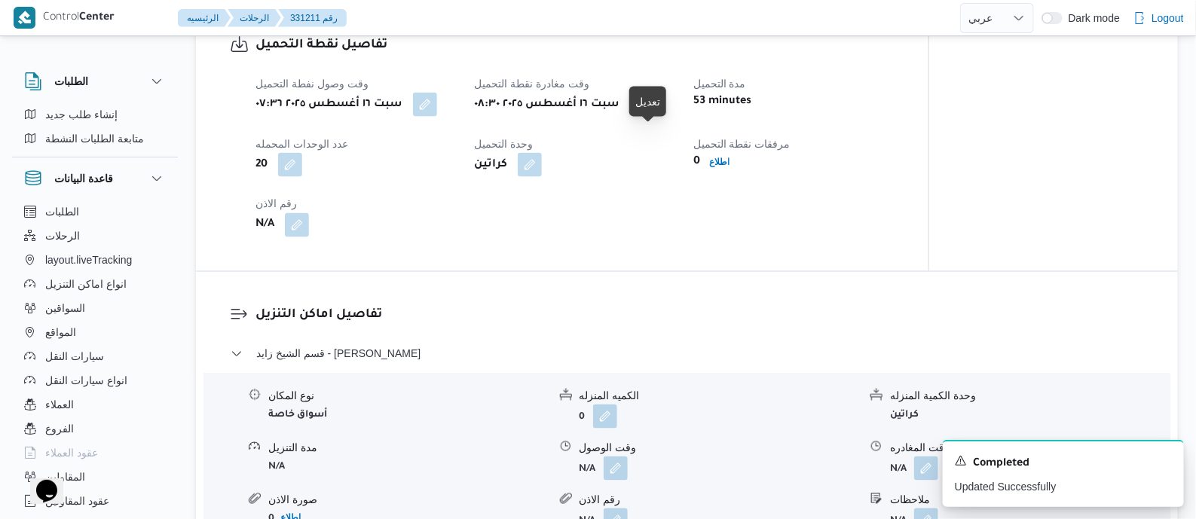
click at [650, 116] on button "button" at bounding box center [642, 104] width 24 height 24
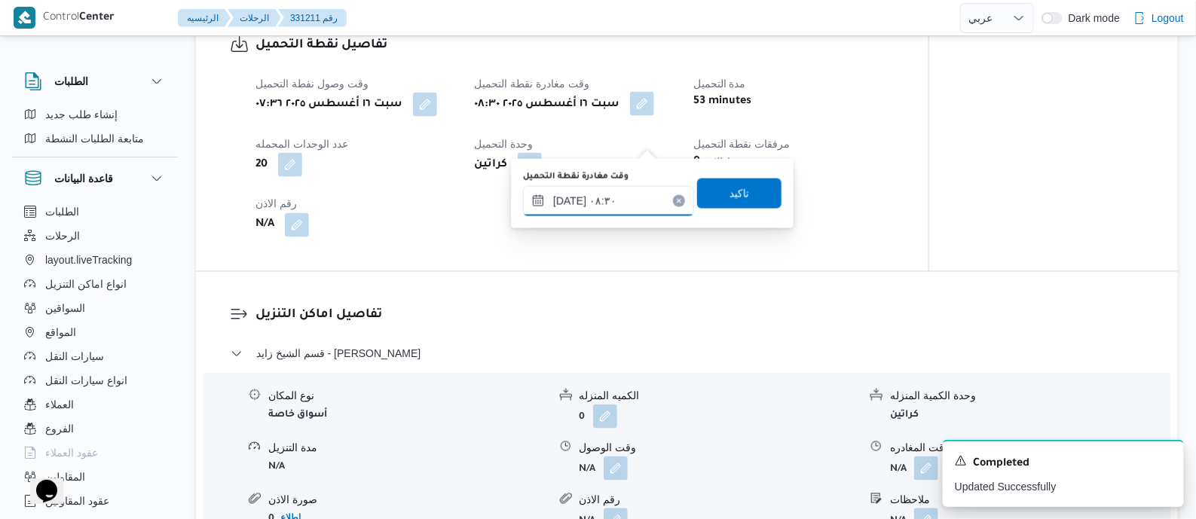
click at [641, 197] on input "[DATE] ٠٨:٣٠" at bounding box center [608, 201] width 171 height 30
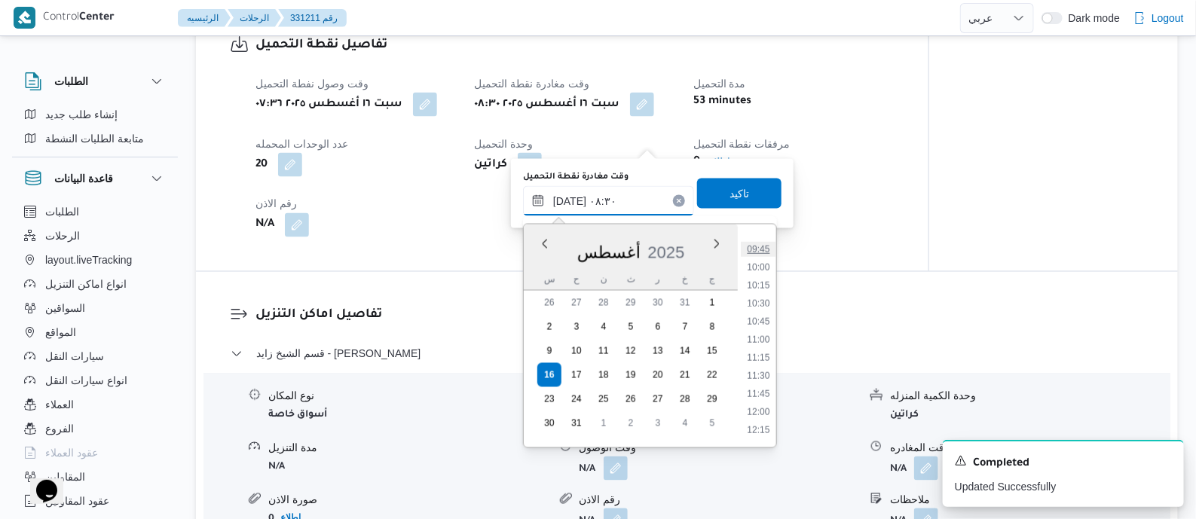
scroll to position [889, 0]
click at [763, 370] on li "14:00" at bounding box center [758, 367] width 35 height 15
type input "[DATE] ١٤:٠٠"
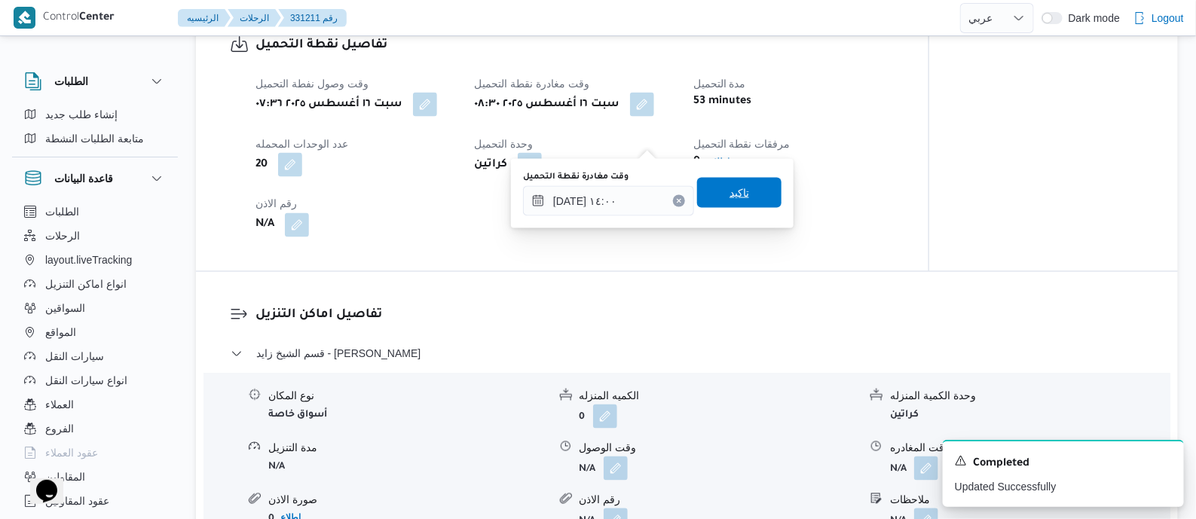
click at [732, 191] on span "تاكيد" at bounding box center [739, 193] width 20 height 18
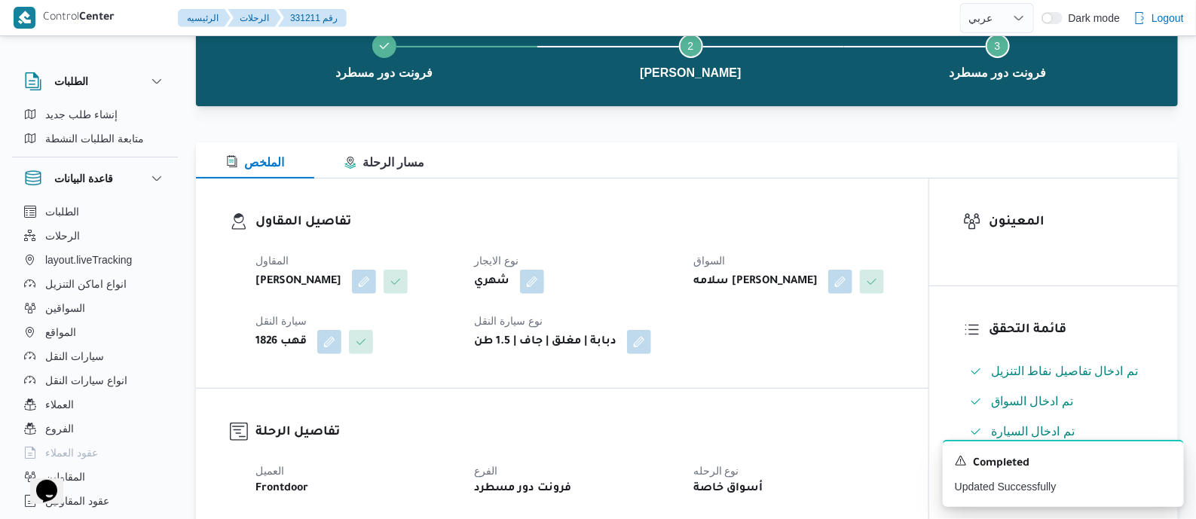
scroll to position [0, 0]
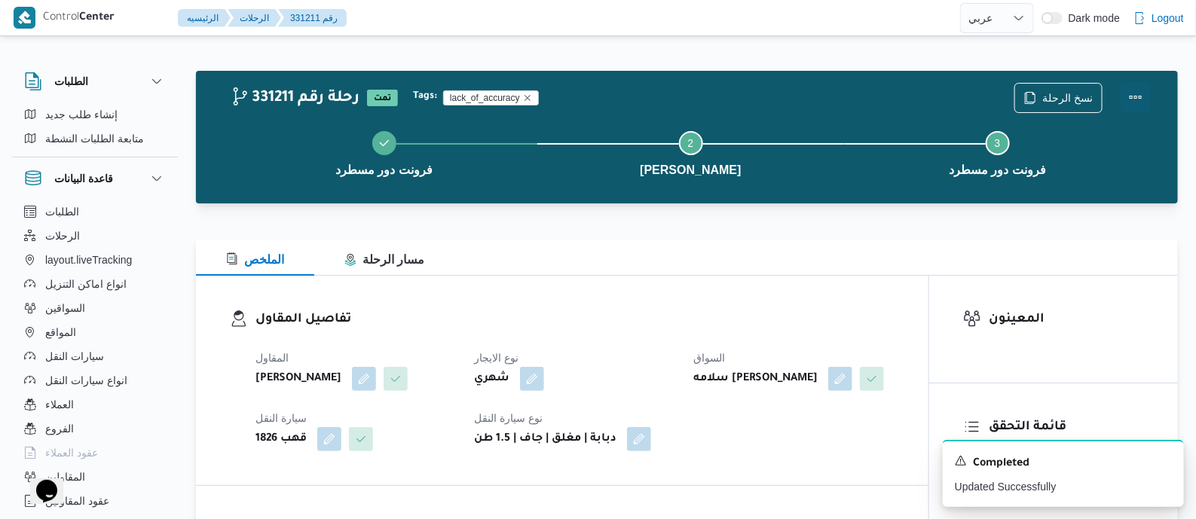
click at [1142, 85] on button "Actions" at bounding box center [1136, 97] width 30 height 30
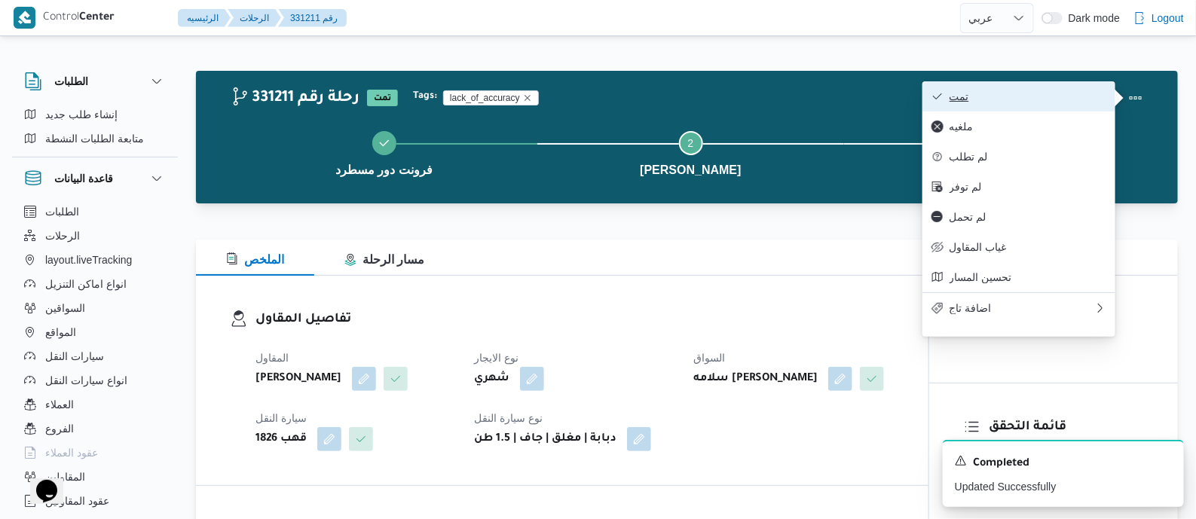
click at [1047, 94] on span "تمت" at bounding box center [1027, 96] width 157 height 12
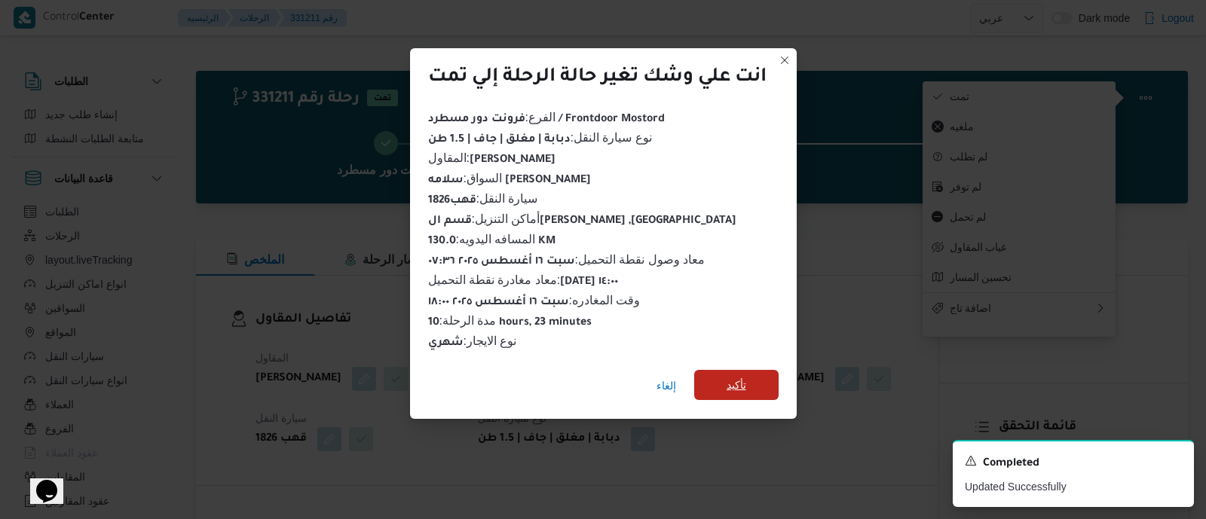
click at [738, 376] on span "تأكيد" at bounding box center [736, 385] width 20 height 18
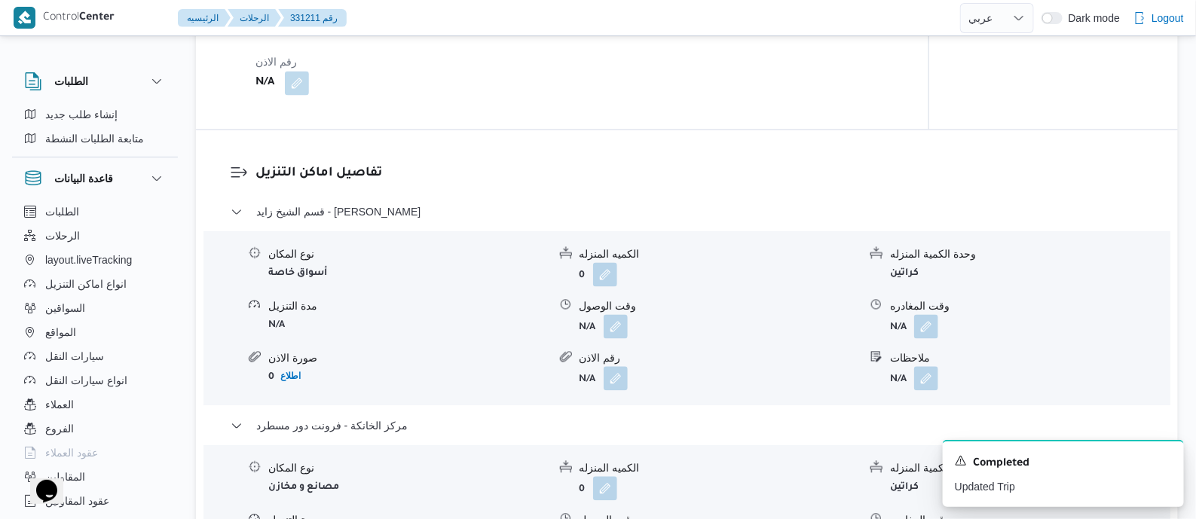
scroll to position [1224, 0]
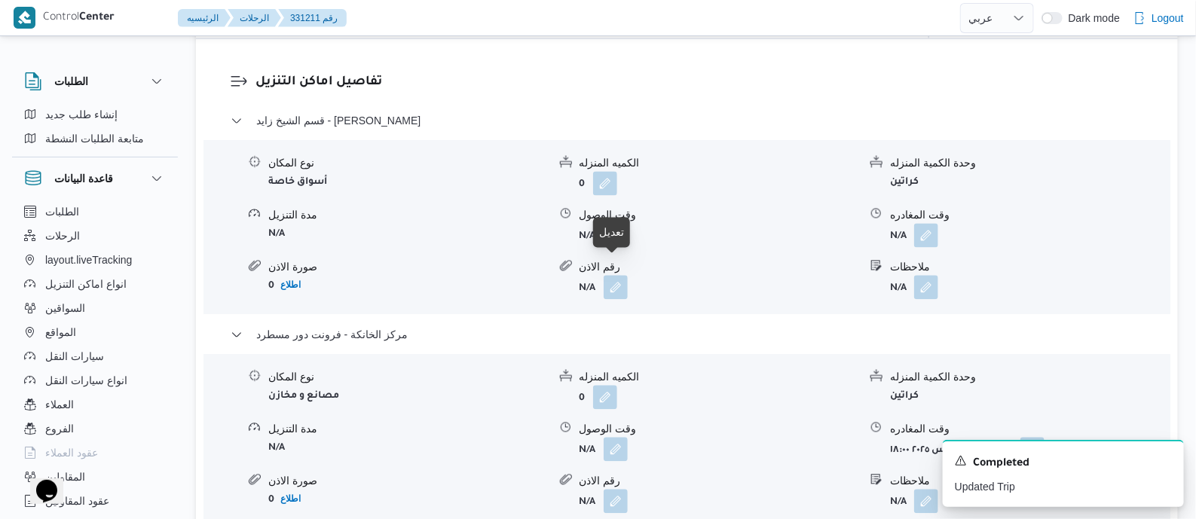
click at [614, 246] on button "button" at bounding box center [616, 234] width 24 height 24
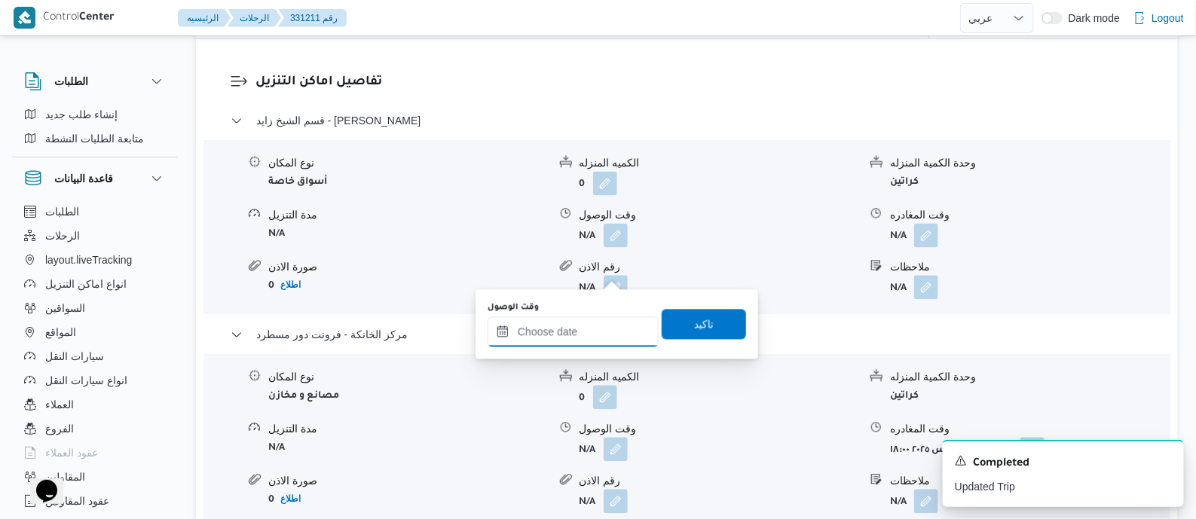
click at [603, 336] on input "وقت الوصول" at bounding box center [573, 331] width 171 height 30
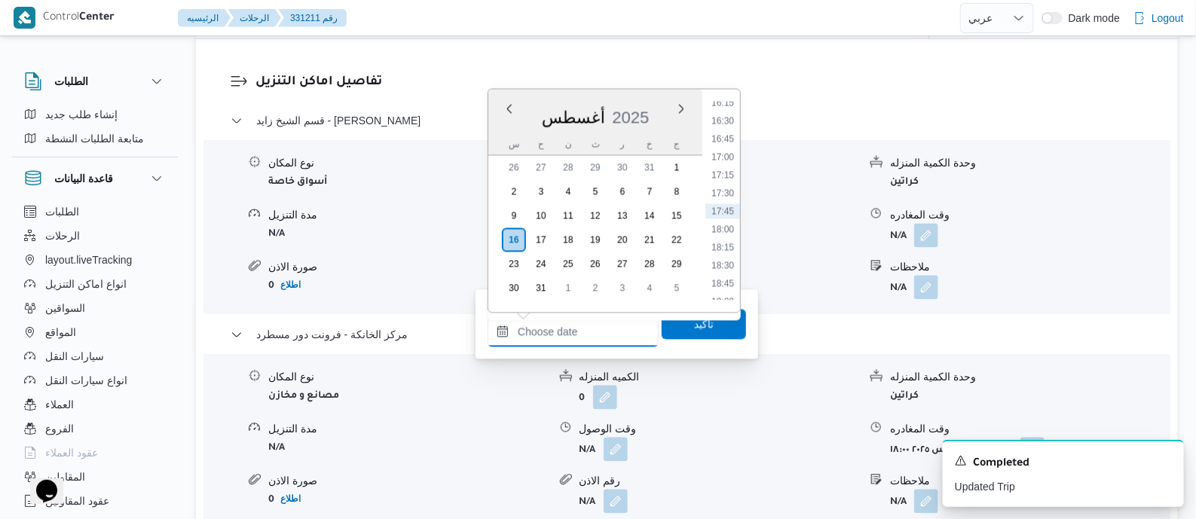
scroll to position [899, 0]
click at [727, 292] on li "15:00" at bounding box center [722, 294] width 35 height 15
type input "[DATE] ١٥:٠٠"
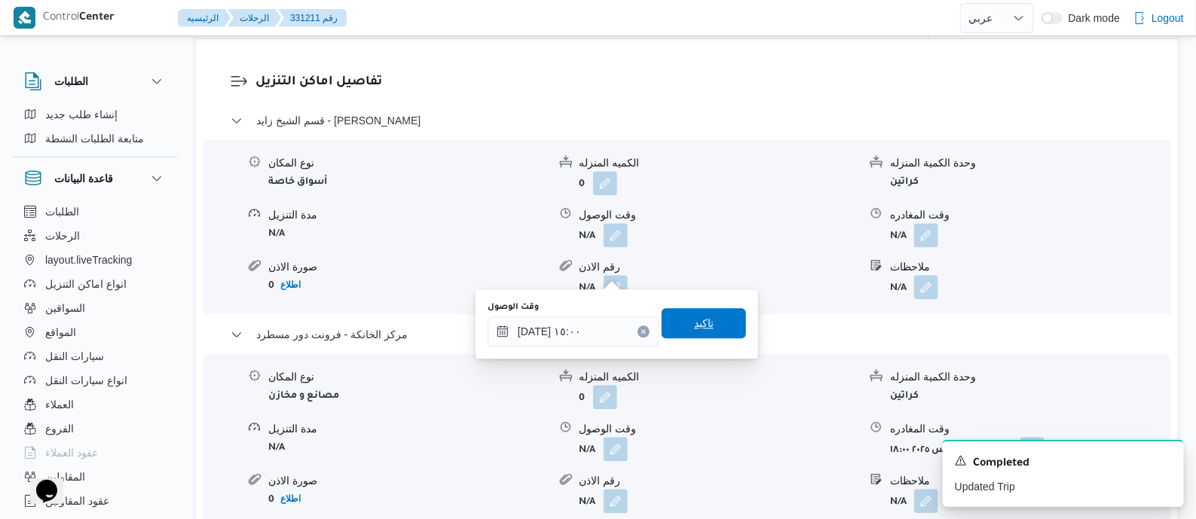
click at [711, 332] on span "تاكيد" at bounding box center [704, 323] width 84 height 30
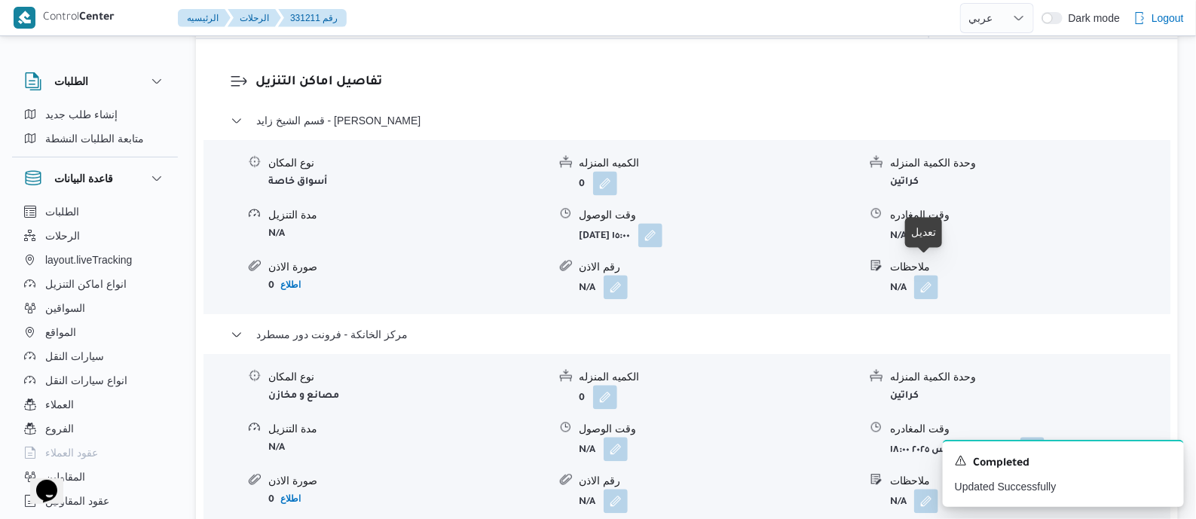
click at [929, 246] on button "button" at bounding box center [926, 234] width 24 height 24
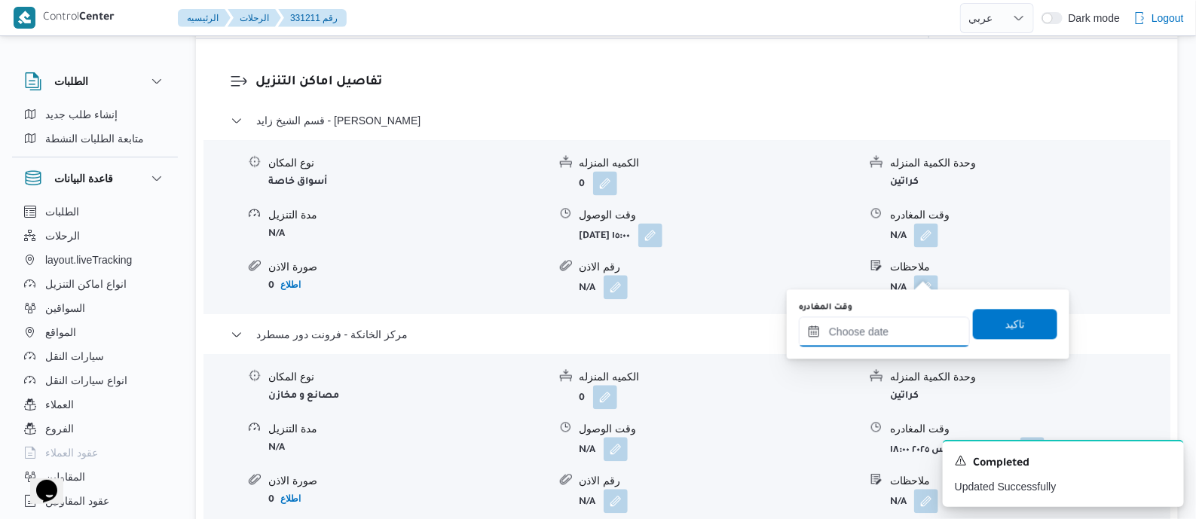
click at [914, 329] on input "وقت المغادره" at bounding box center [884, 331] width 171 height 30
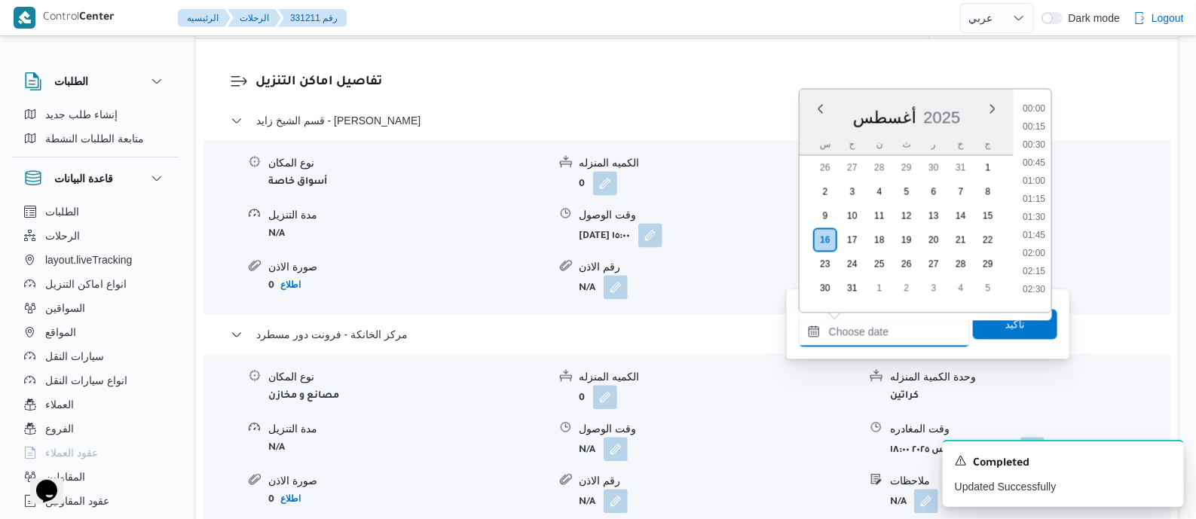
scroll to position [1182, 0]
click at [1044, 142] on li "16:45" at bounding box center [1034, 138] width 35 height 15
type input "[DATE] ١٦:٤٥"
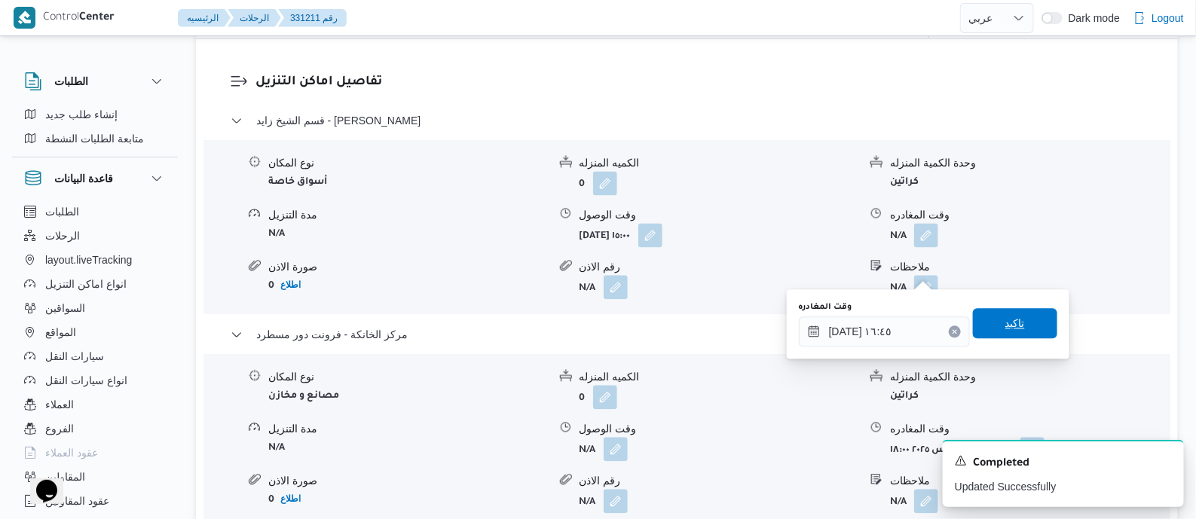
click at [1013, 317] on span "تاكيد" at bounding box center [1015, 323] width 20 height 18
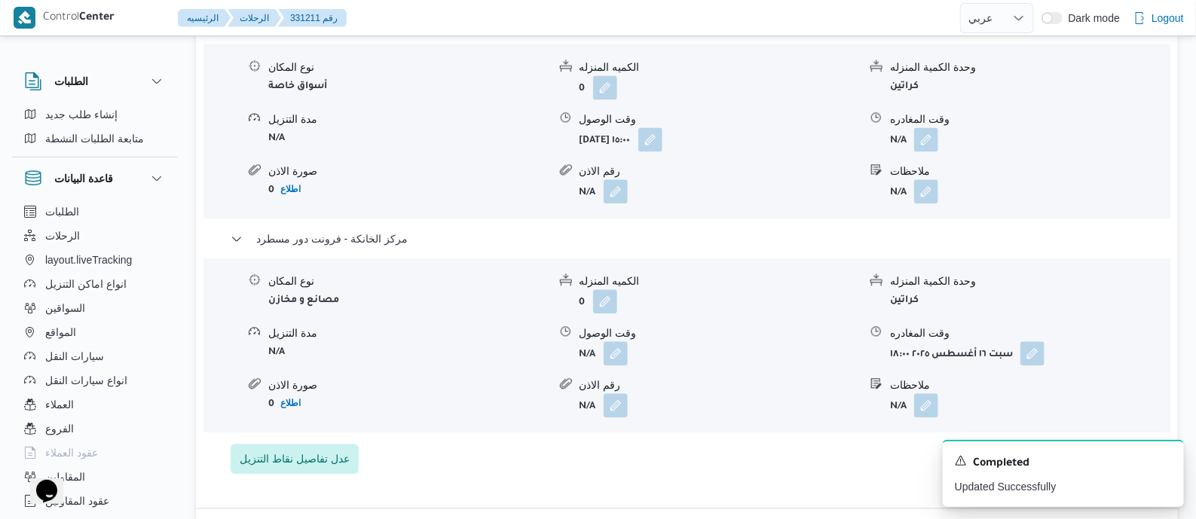
scroll to position [1412, 0]
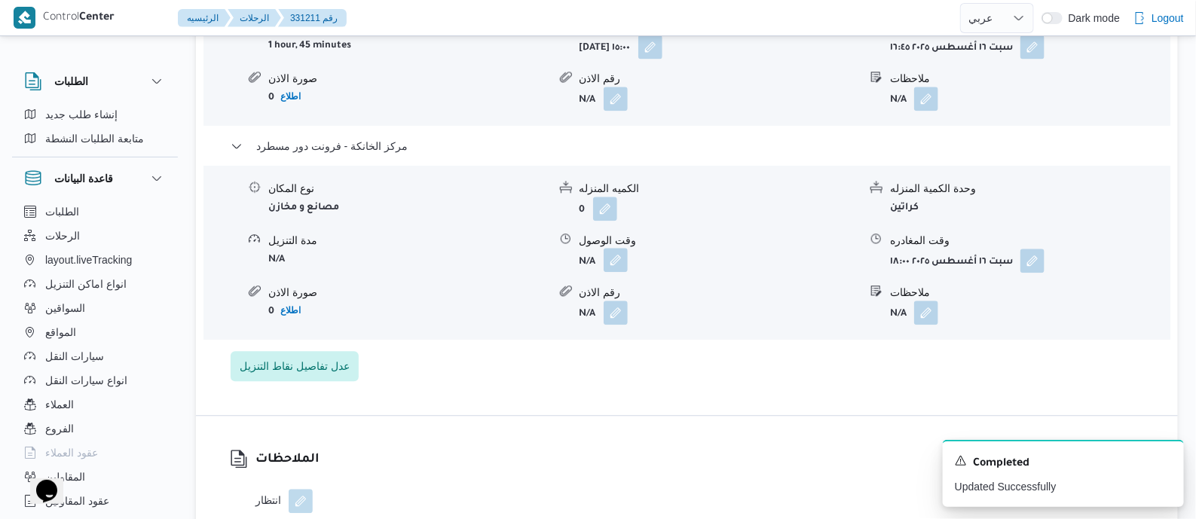
click at [616, 272] on button "button" at bounding box center [616, 260] width 24 height 24
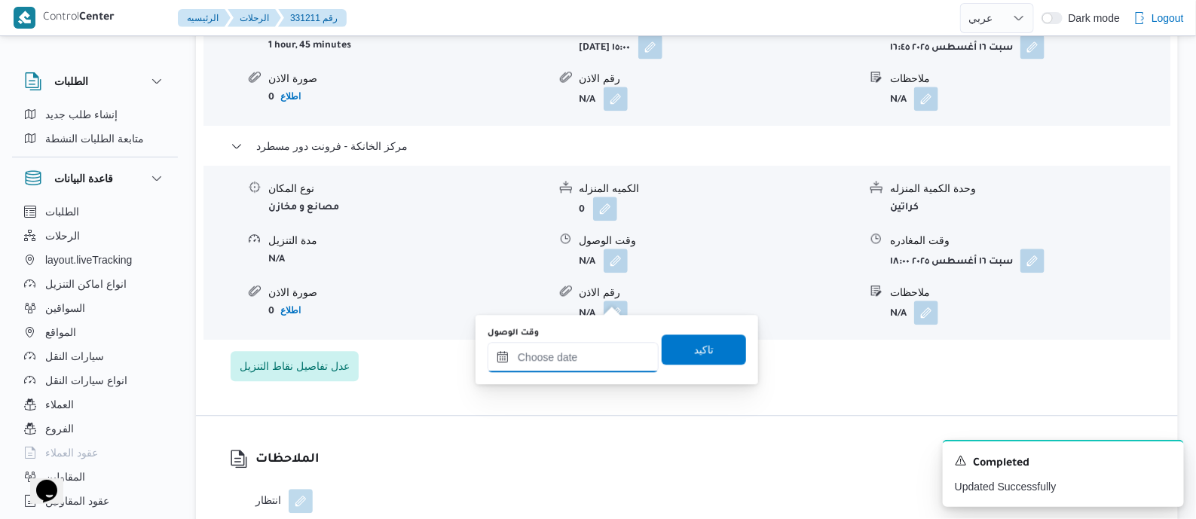
click at [599, 356] on input "وقت الوصول" at bounding box center [573, 357] width 171 height 30
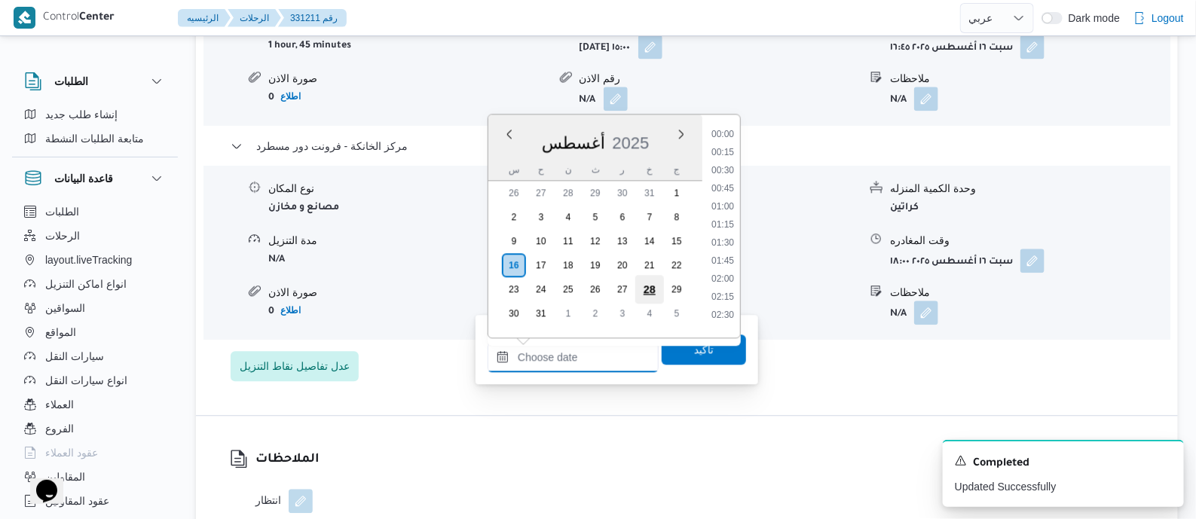
scroll to position [1182, 0]
click at [719, 235] on li "17:45" at bounding box center [722, 236] width 35 height 15
type input "[DATE] ١٧:٤٥"
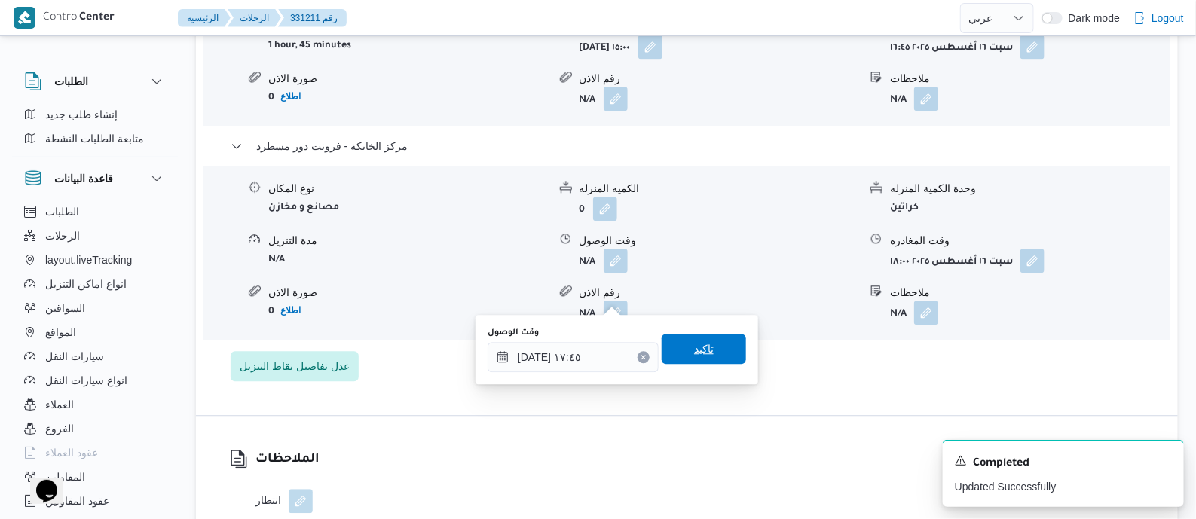
click at [703, 342] on span "تاكيد" at bounding box center [704, 349] width 20 height 18
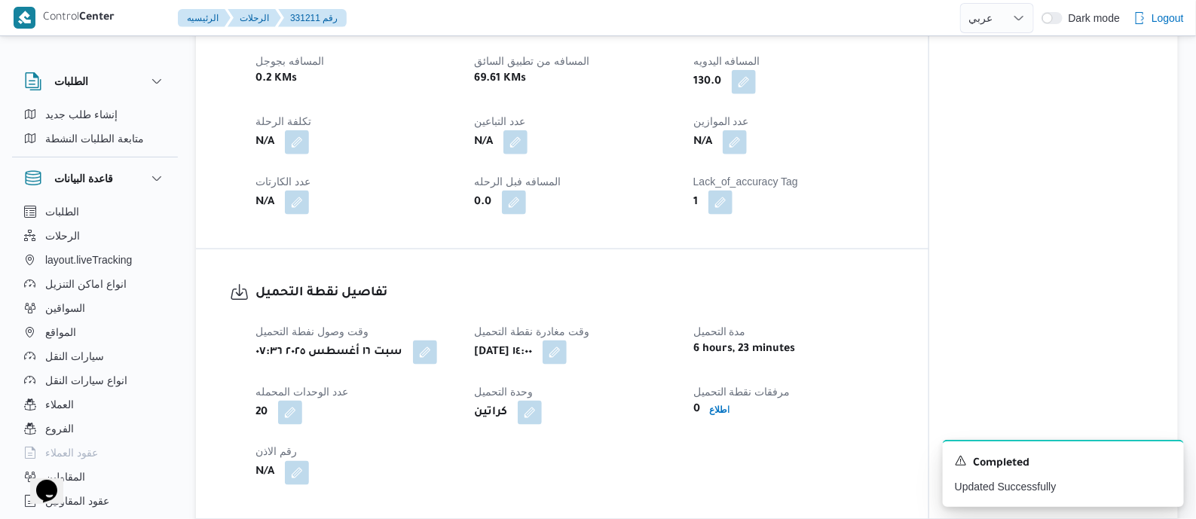
scroll to position [848, 0]
